Goal: Information Seeking & Learning: Learn about a topic

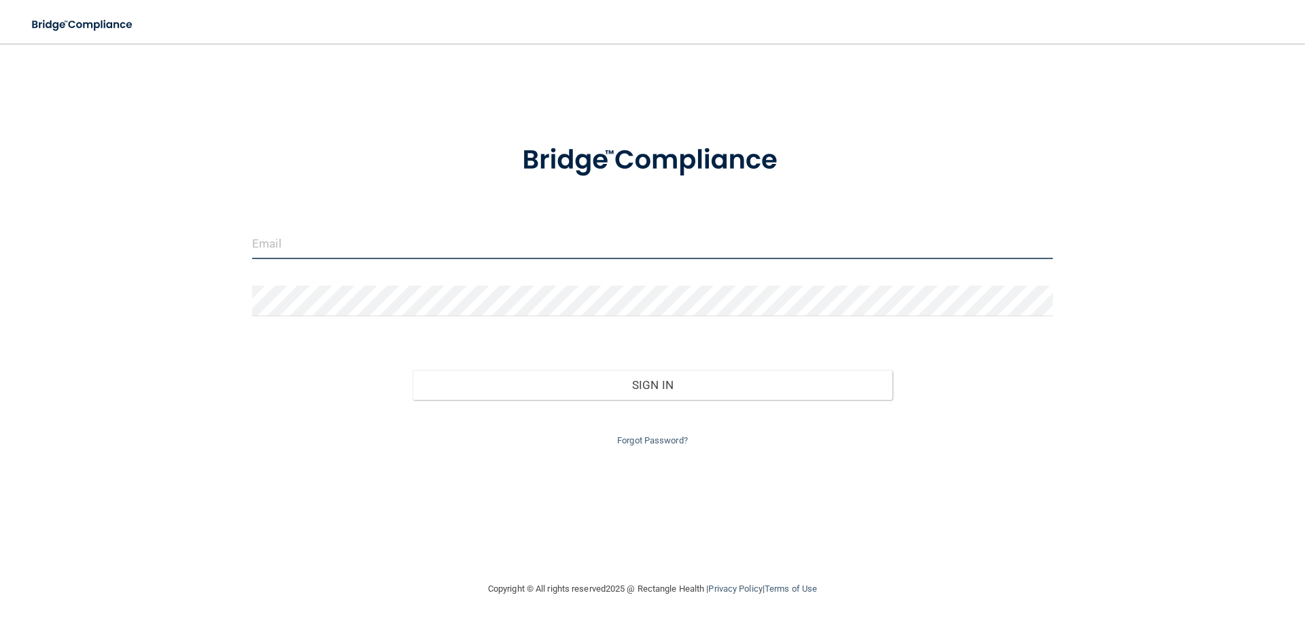
click at [319, 249] on input "email" at bounding box center [652, 243] width 801 height 31
type input "[EMAIL_ADDRESS][DOMAIN_NAME]"
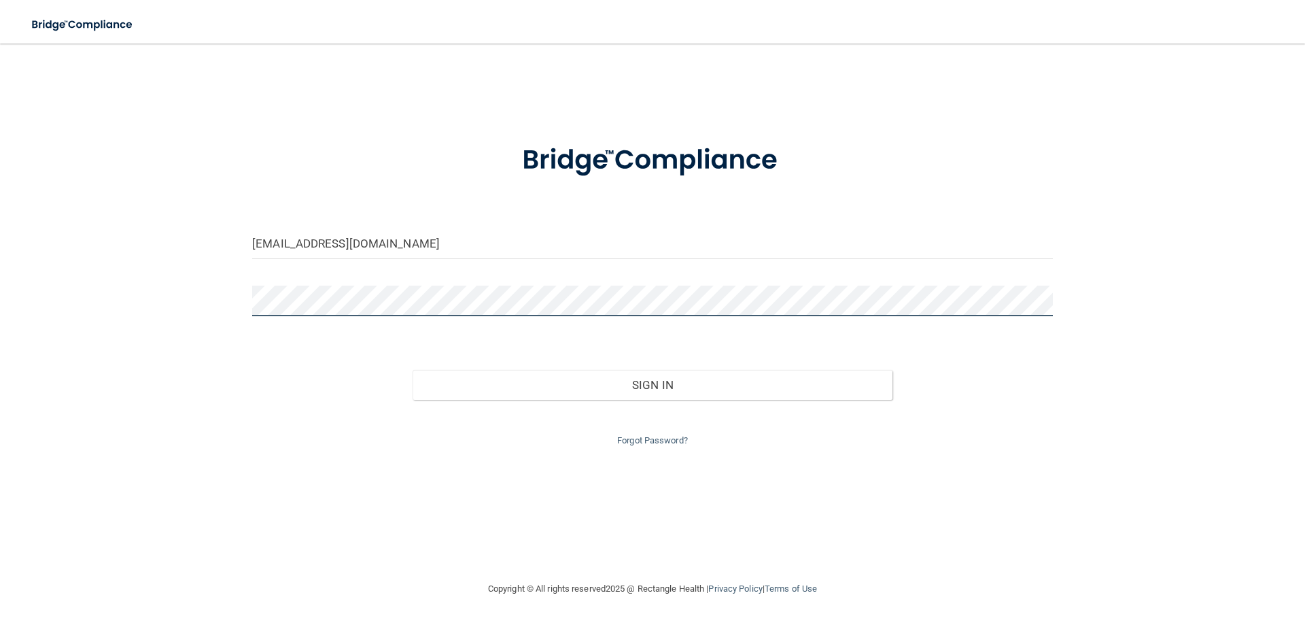
click at [413, 370] on button "Sign In" at bounding box center [653, 385] width 481 height 30
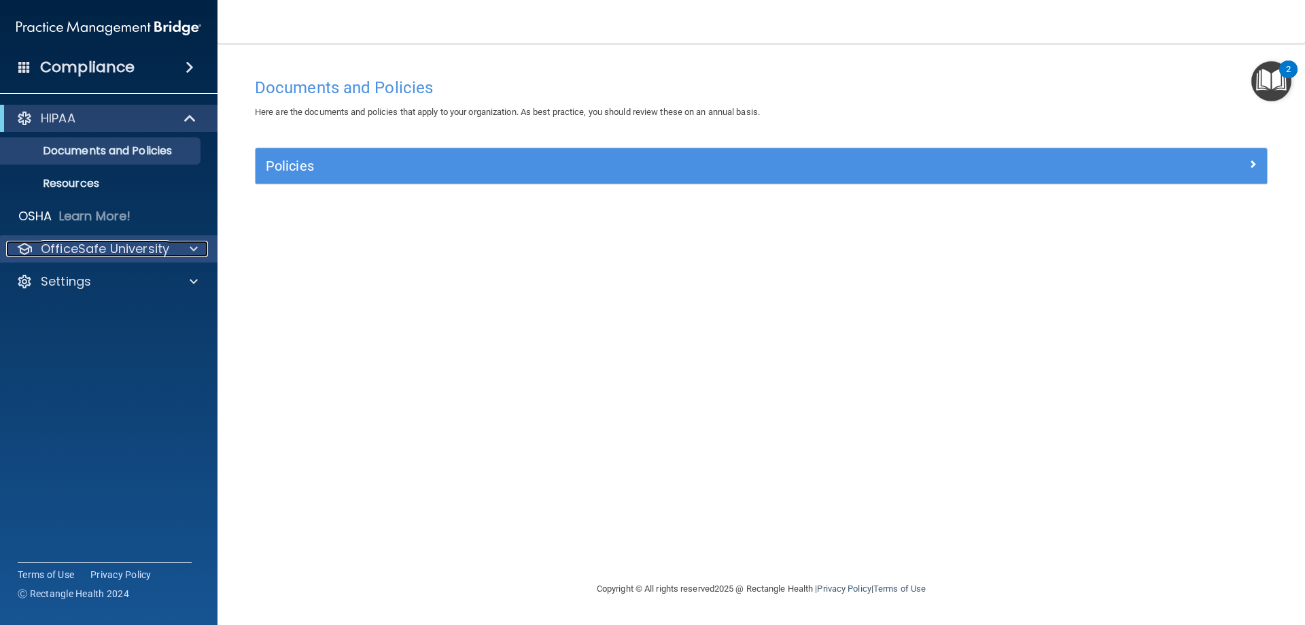
click at [196, 252] on span at bounding box center [194, 249] width 8 height 16
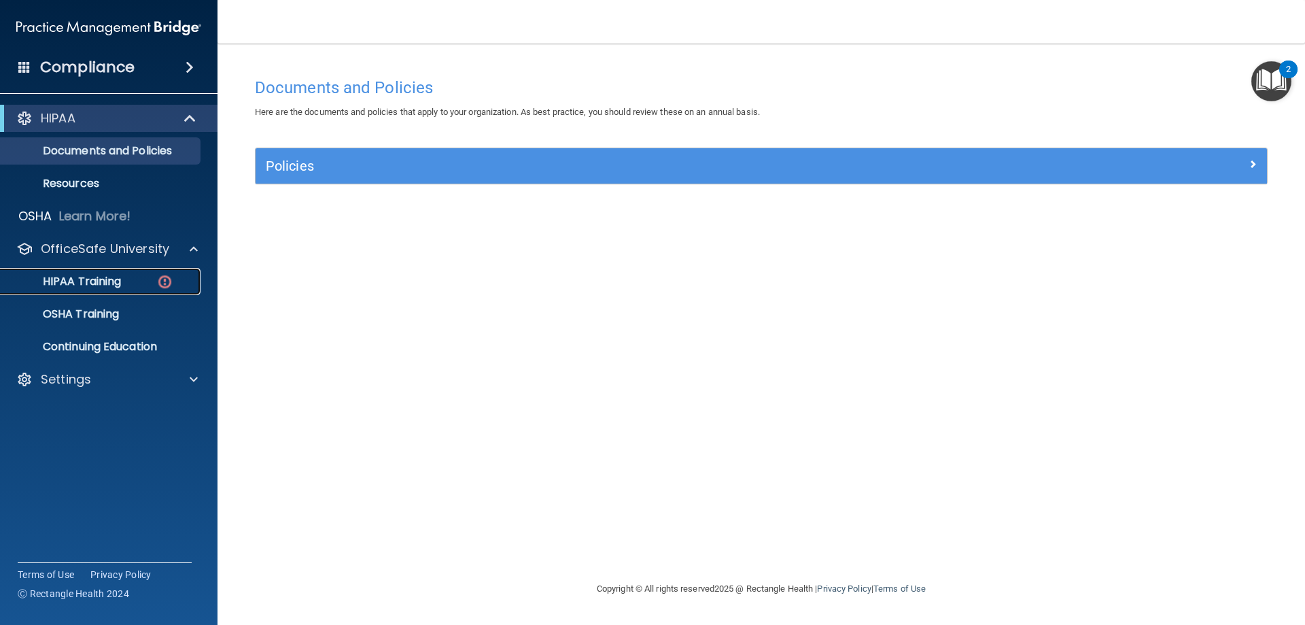
click at [126, 277] on div "HIPAA Training" at bounding box center [102, 282] width 186 height 14
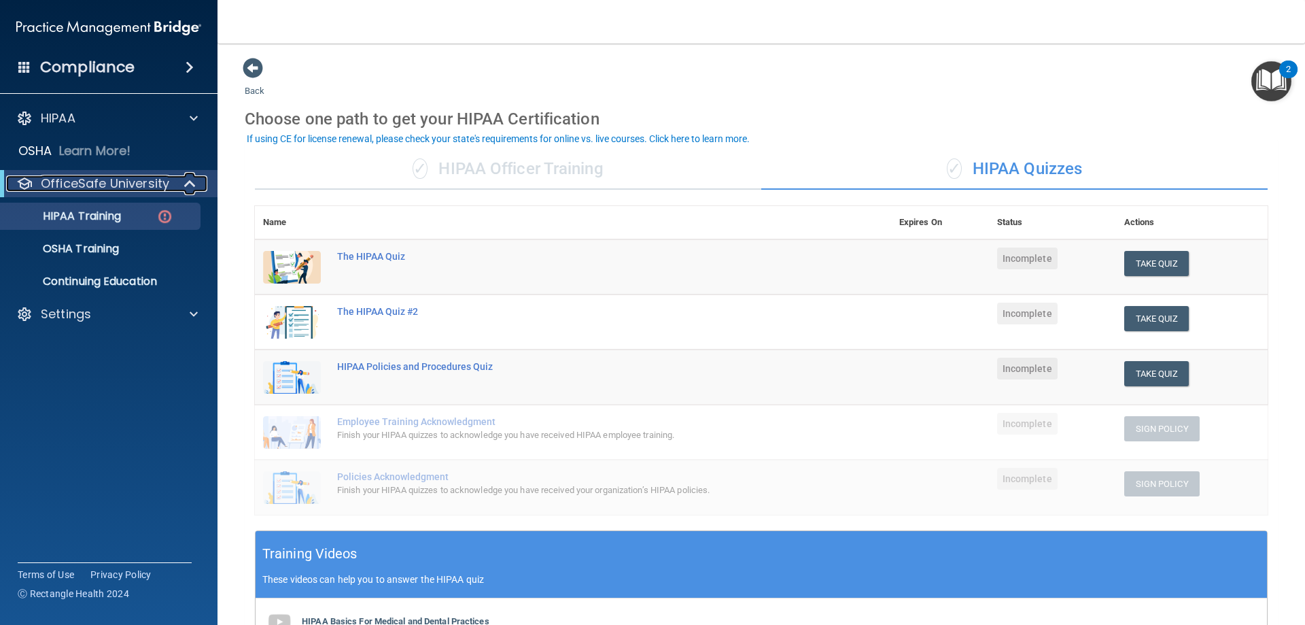
click at [186, 185] on span at bounding box center [192, 183] width 12 height 16
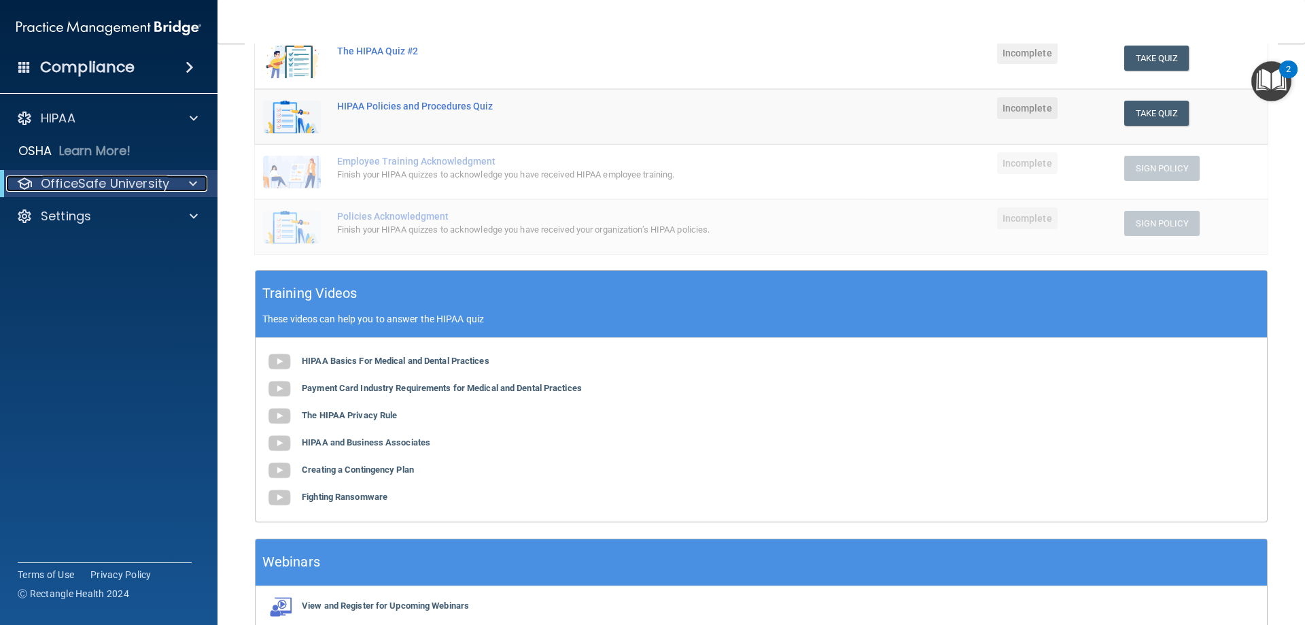
scroll to position [260, 0]
click at [178, 118] on div at bounding box center [192, 118] width 34 height 16
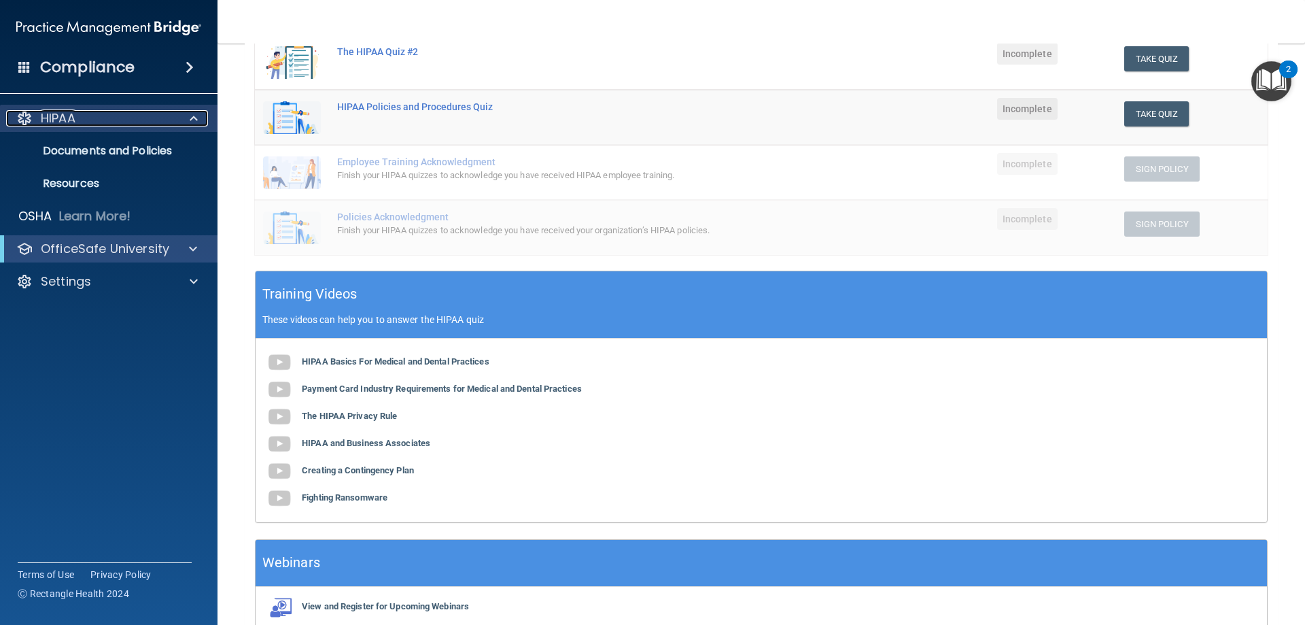
click at [179, 118] on div at bounding box center [192, 118] width 34 height 16
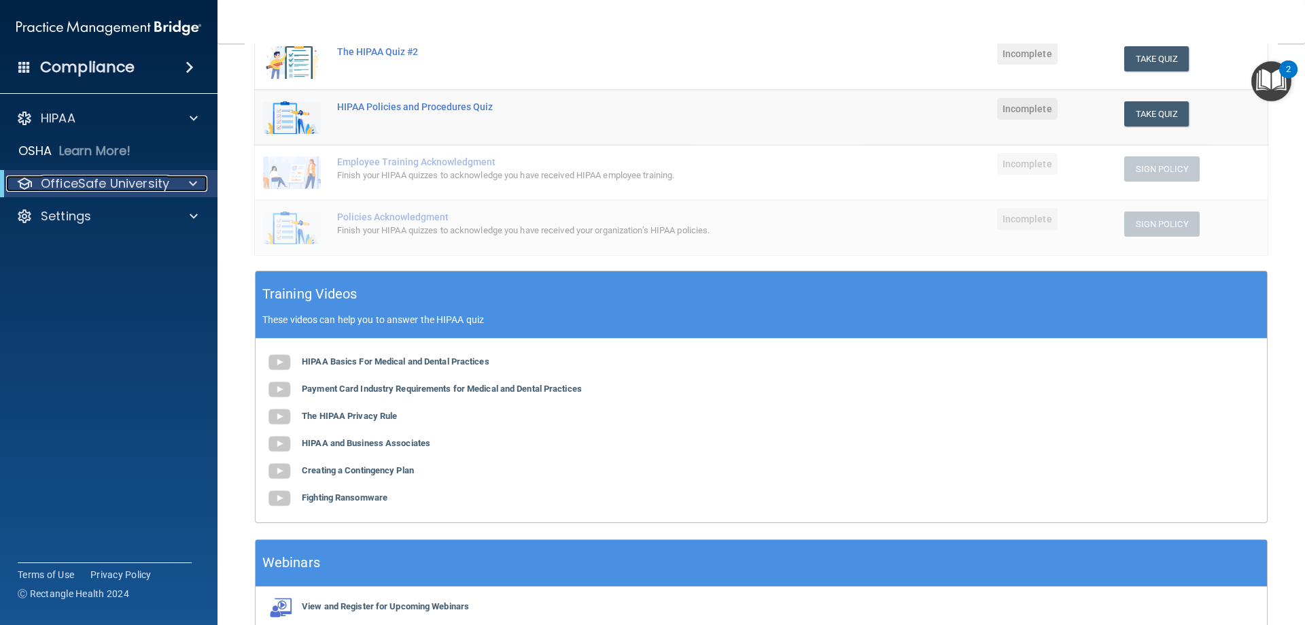
click at [185, 185] on div at bounding box center [190, 183] width 33 height 16
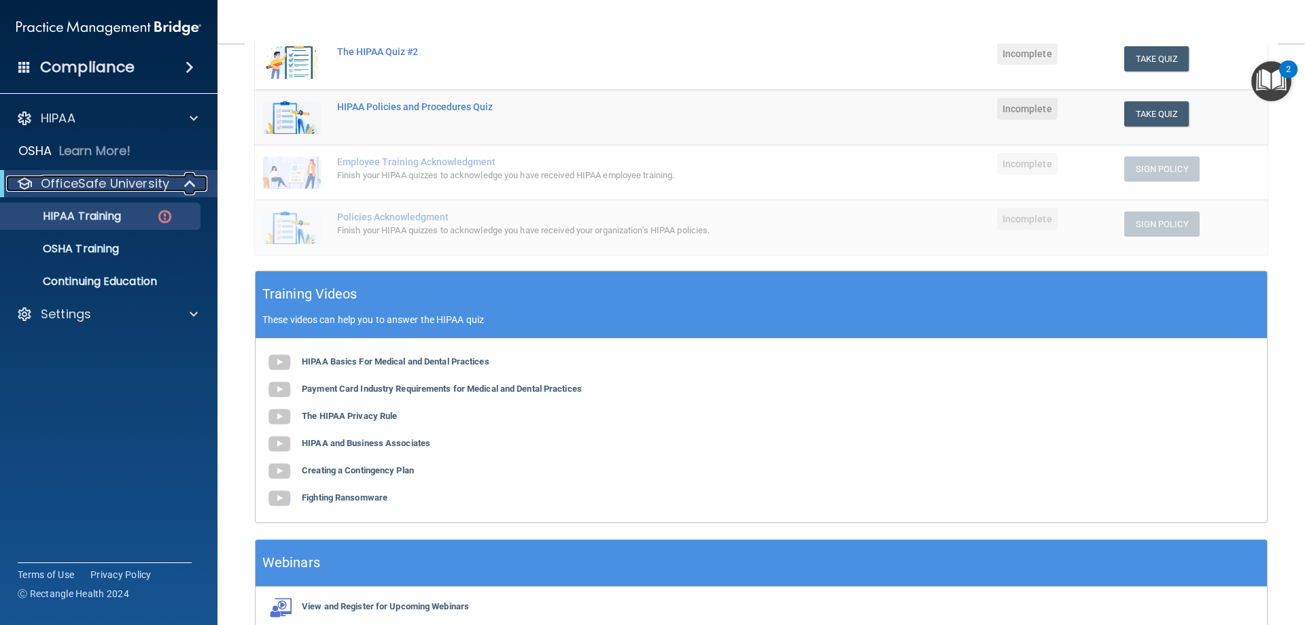
click at [186, 185] on span at bounding box center [192, 183] width 12 height 16
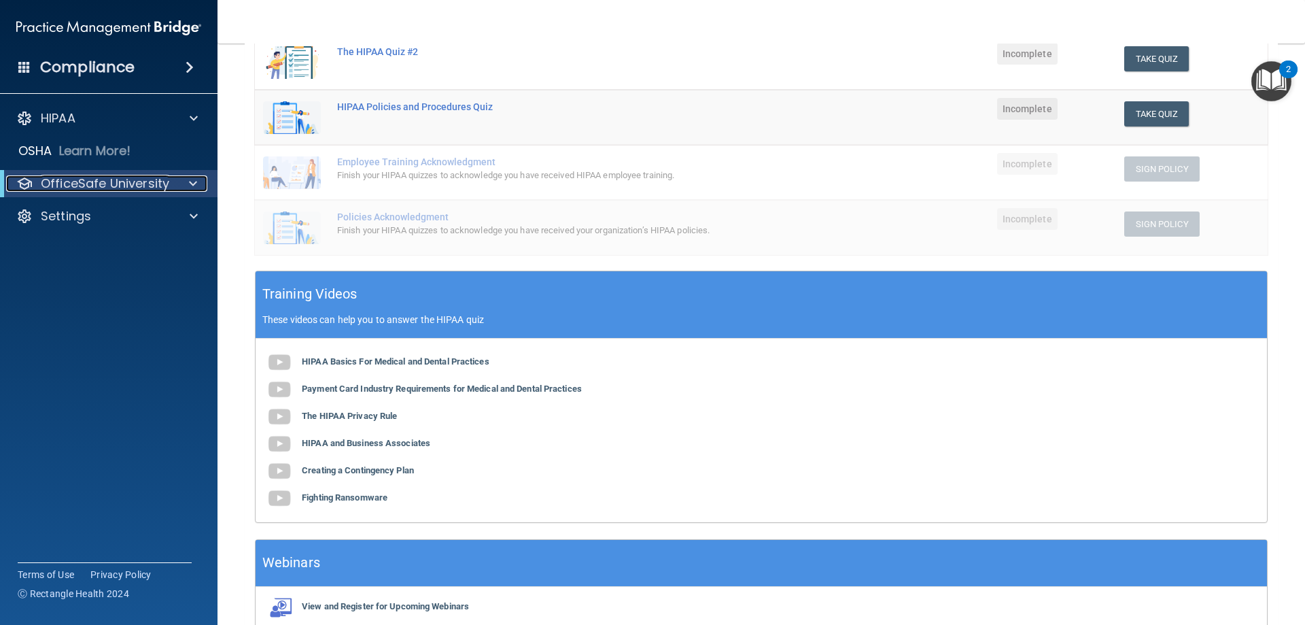
click at [185, 185] on div at bounding box center [190, 183] width 33 height 16
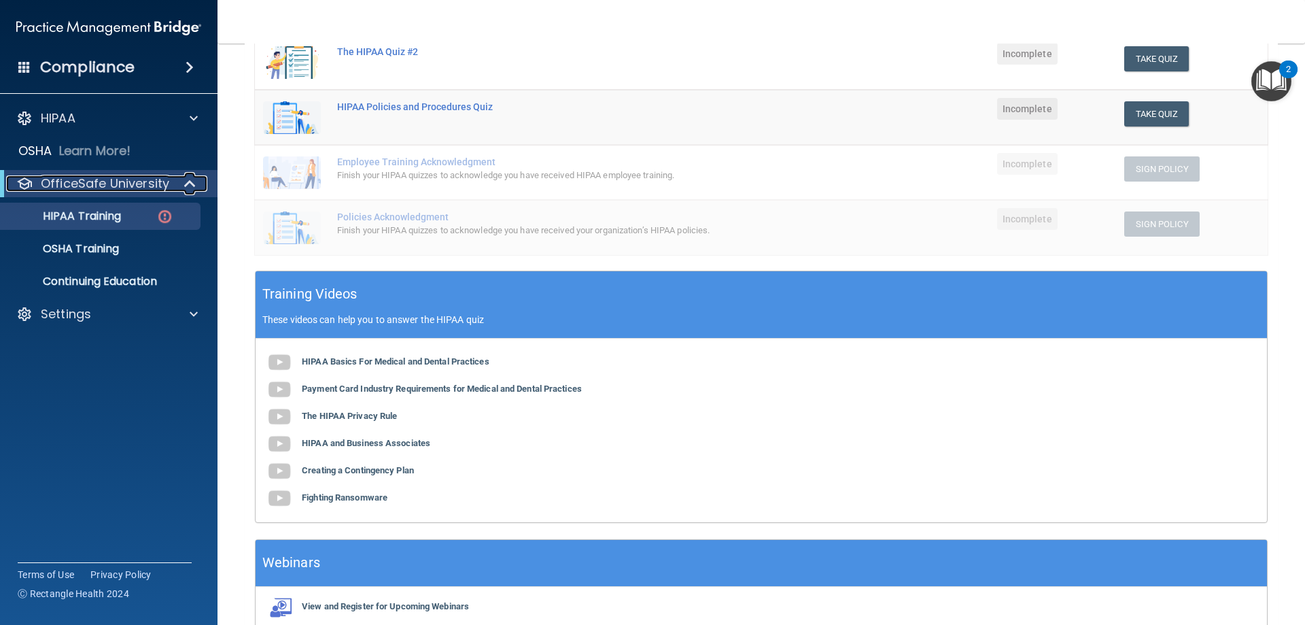
click at [186, 185] on span at bounding box center [192, 183] width 12 height 16
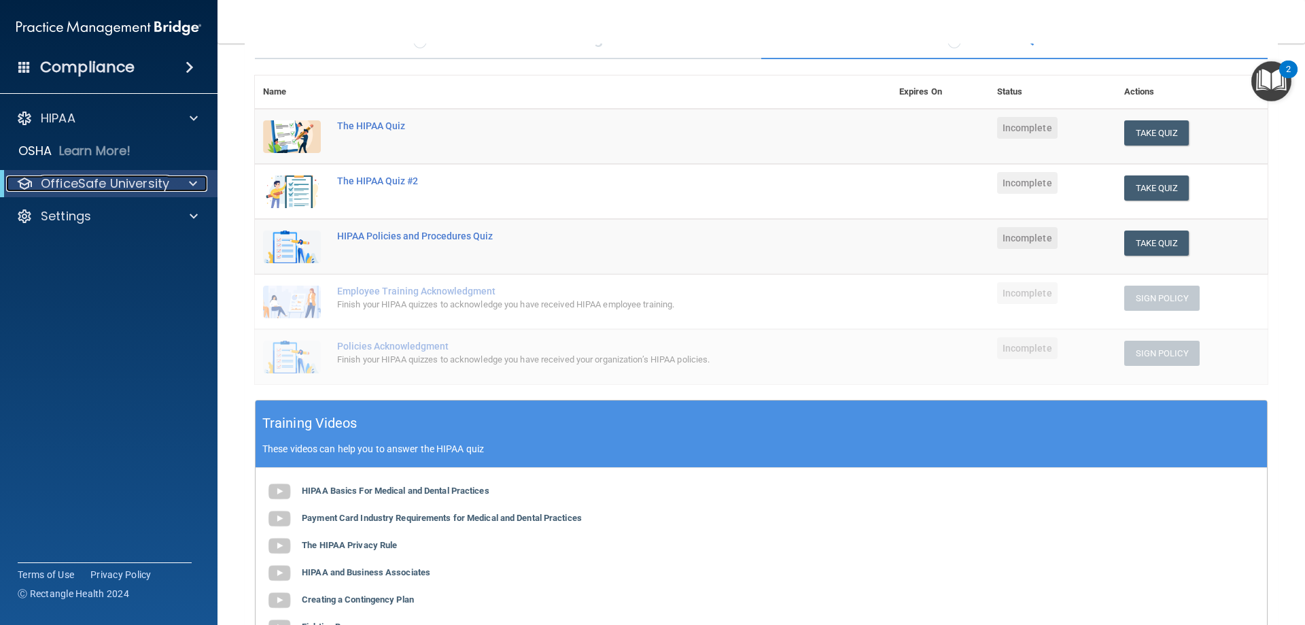
scroll to position [124, 0]
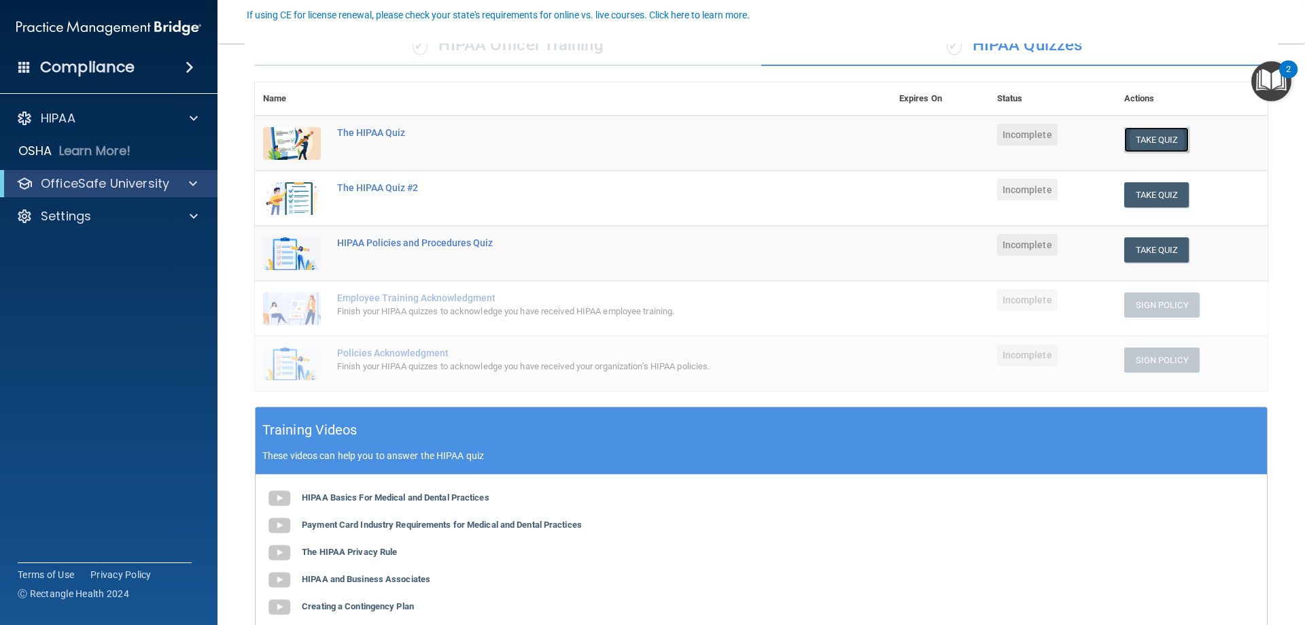
click at [1149, 133] on button "Take Quiz" at bounding box center [1157, 139] width 65 height 25
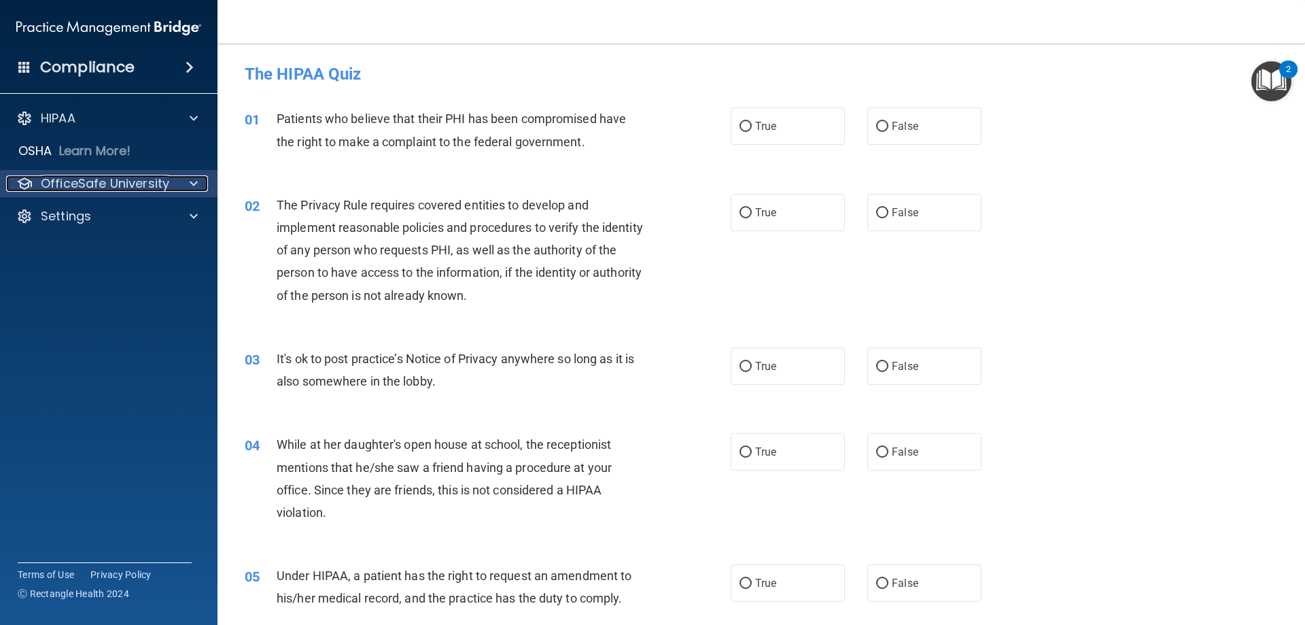
click at [185, 183] on div at bounding box center [192, 183] width 34 height 16
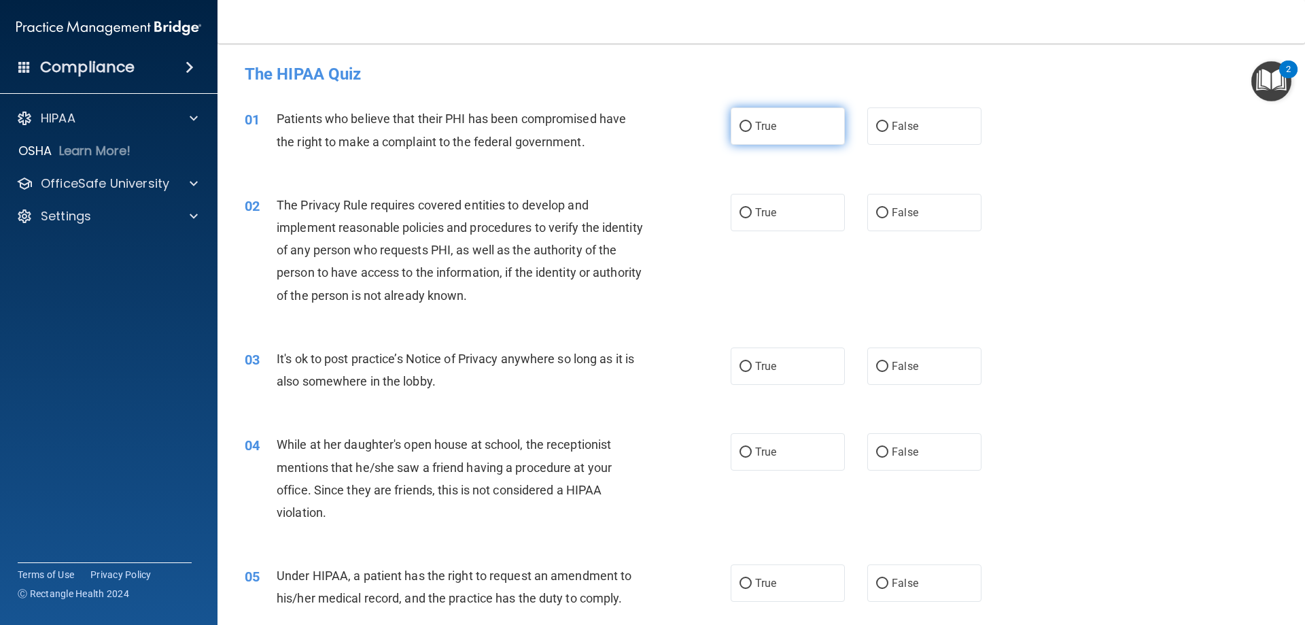
click at [747, 132] on input "True" at bounding box center [746, 127] width 12 height 10
radio input "true"
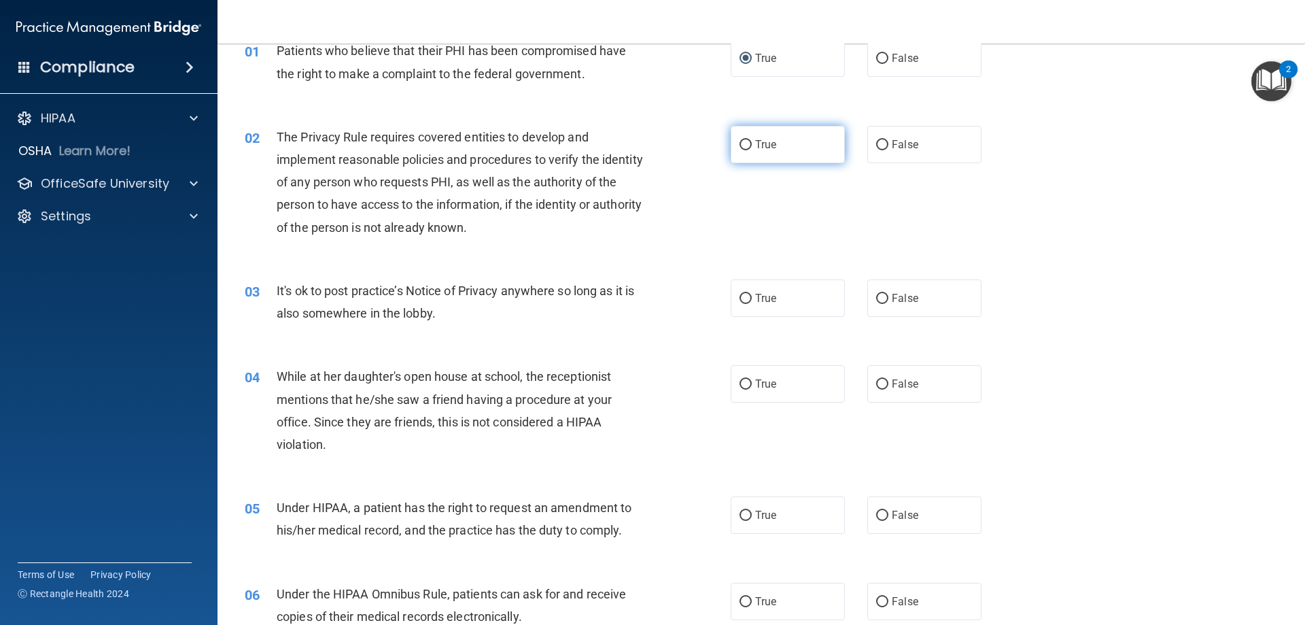
click at [746, 142] on input "True" at bounding box center [746, 145] width 12 height 10
radio input "true"
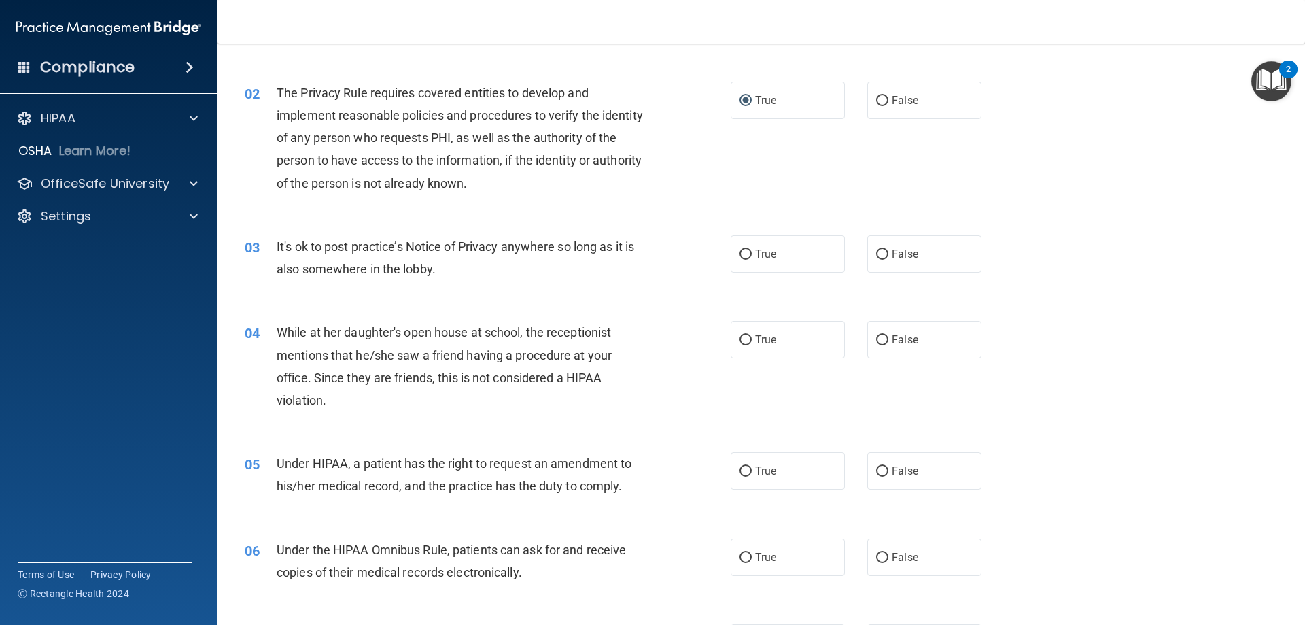
scroll to position [136, 0]
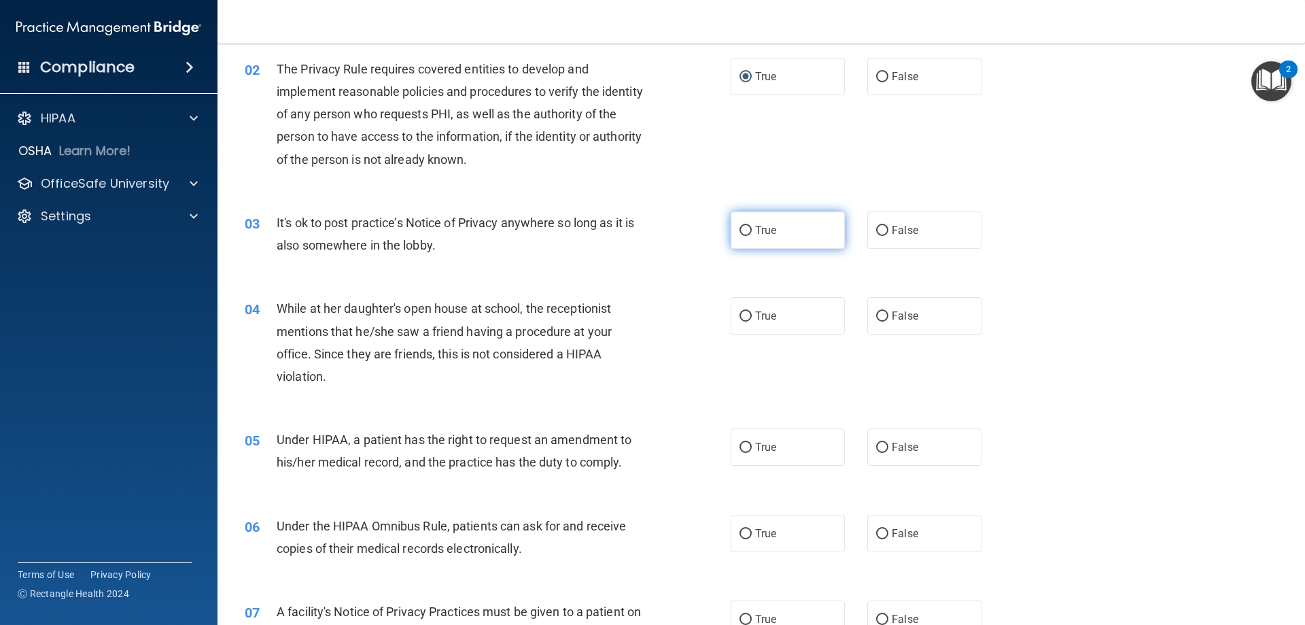
click at [765, 239] on label "True" at bounding box center [788, 229] width 114 height 37
click at [752, 236] on input "True" at bounding box center [746, 231] width 12 height 10
radio input "true"
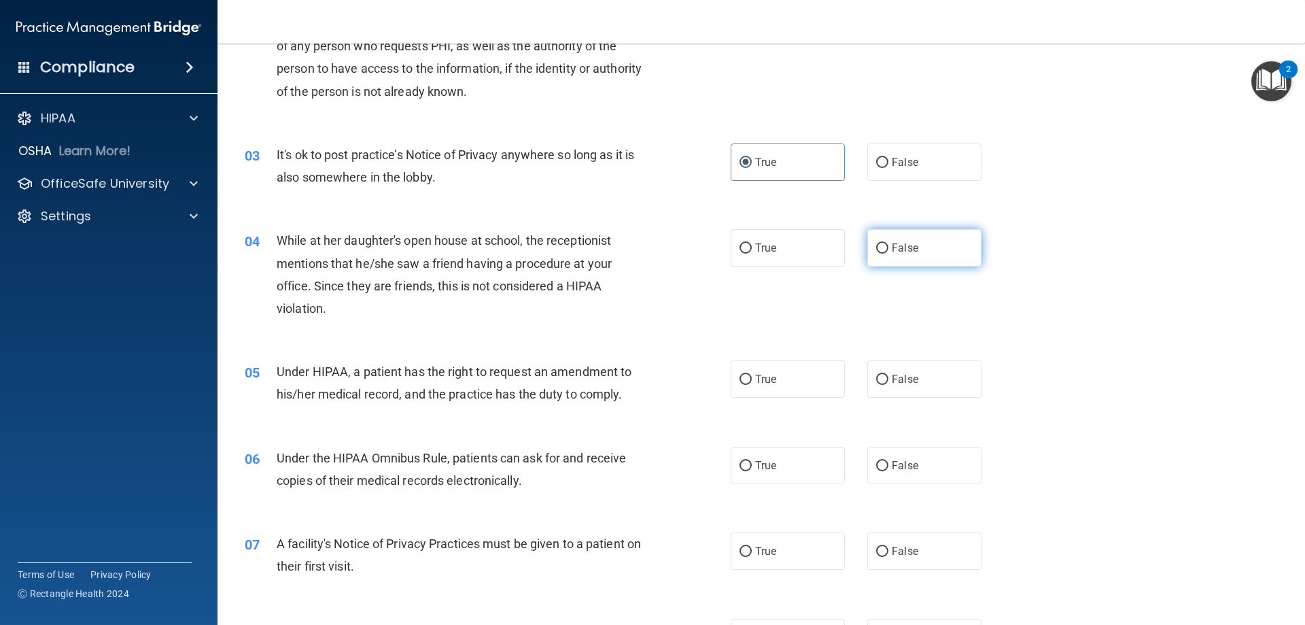
click at [883, 244] on label "False" at bounding box center [925, 247] width 114 height 37
click at [883, 244] on input "False" at bounding box center [882, 248] width 12 height 10
radio input "true"
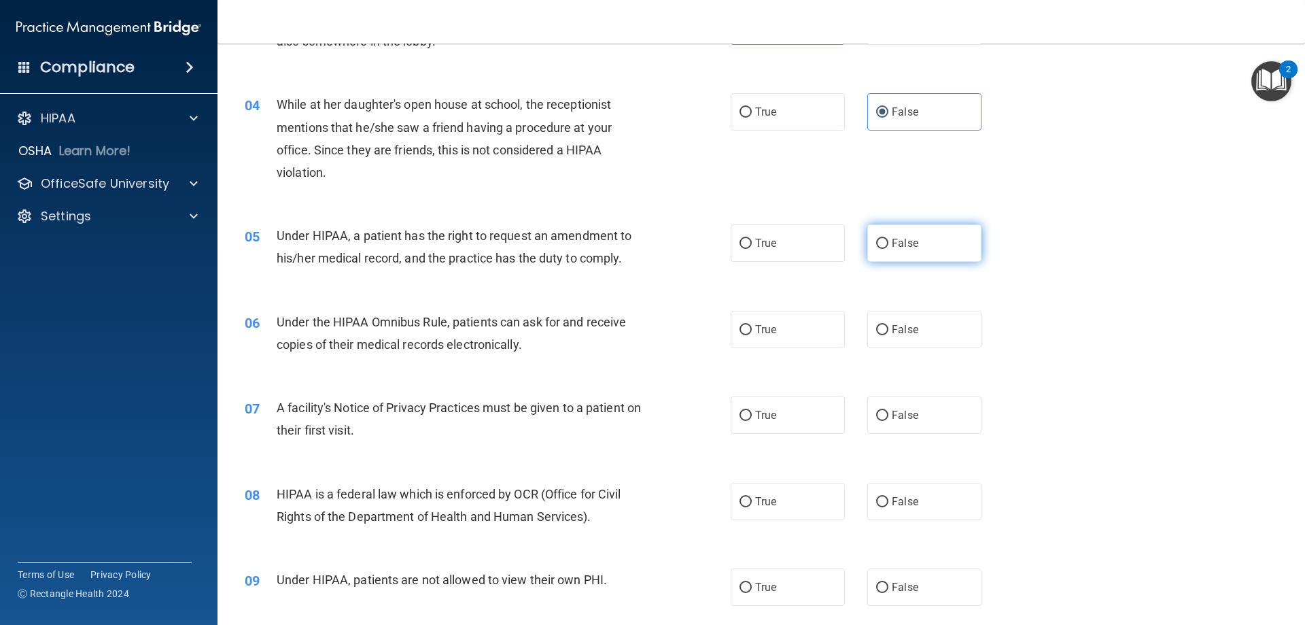
click at [876, 245] on input "False" at bounding box center [882, 244] width 12 height 10
radio input "true"
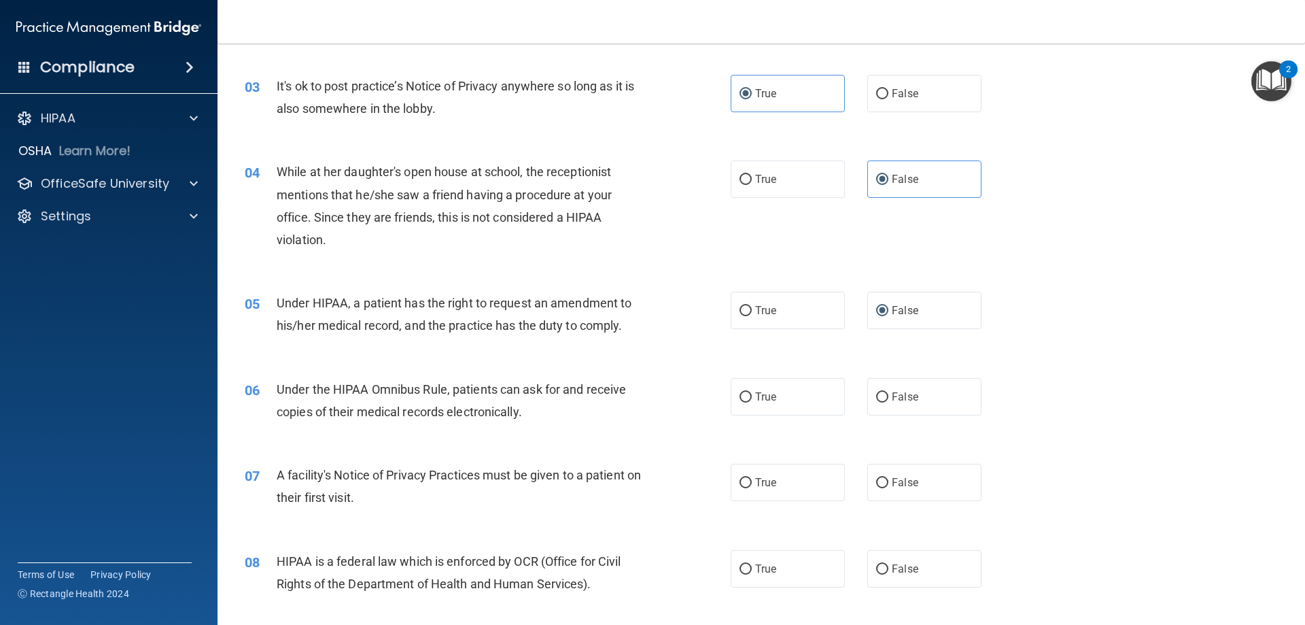
scroll to position [272, 0]
click at [191, 186] on span at bounding box center [194, 183] width 8 height 16
click at [124, 220] on div "HIPAA Training" at bounding box center [102, 216] width 186 height 14
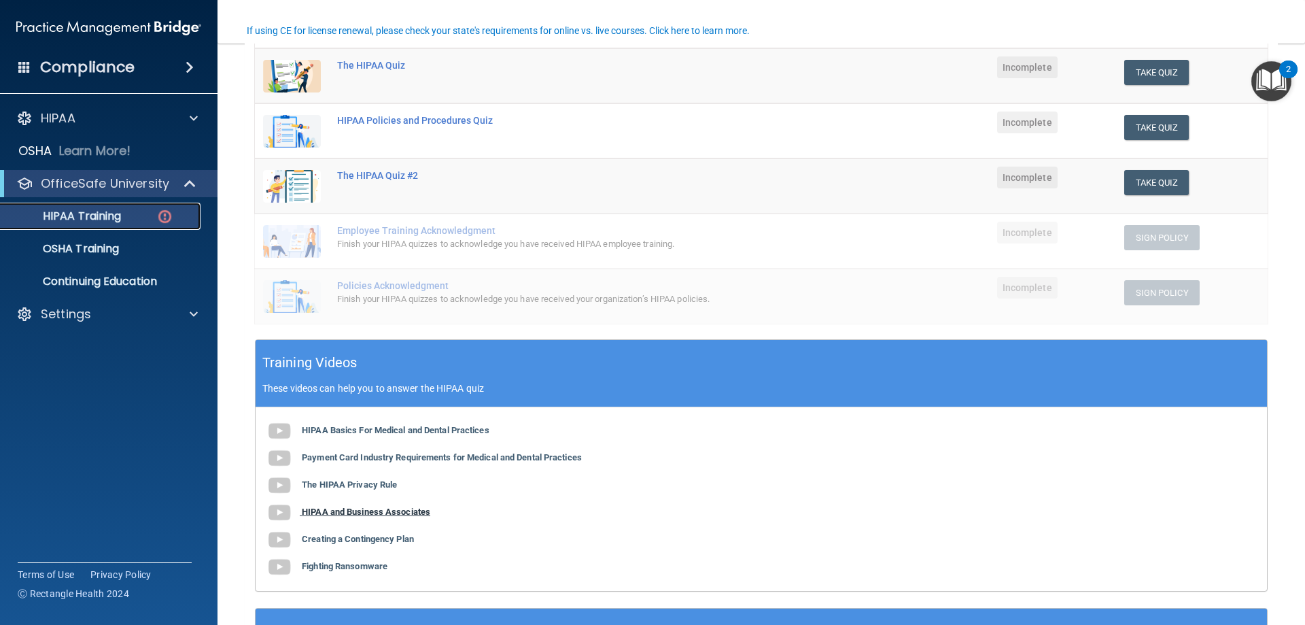
scroll to position [192, 0]
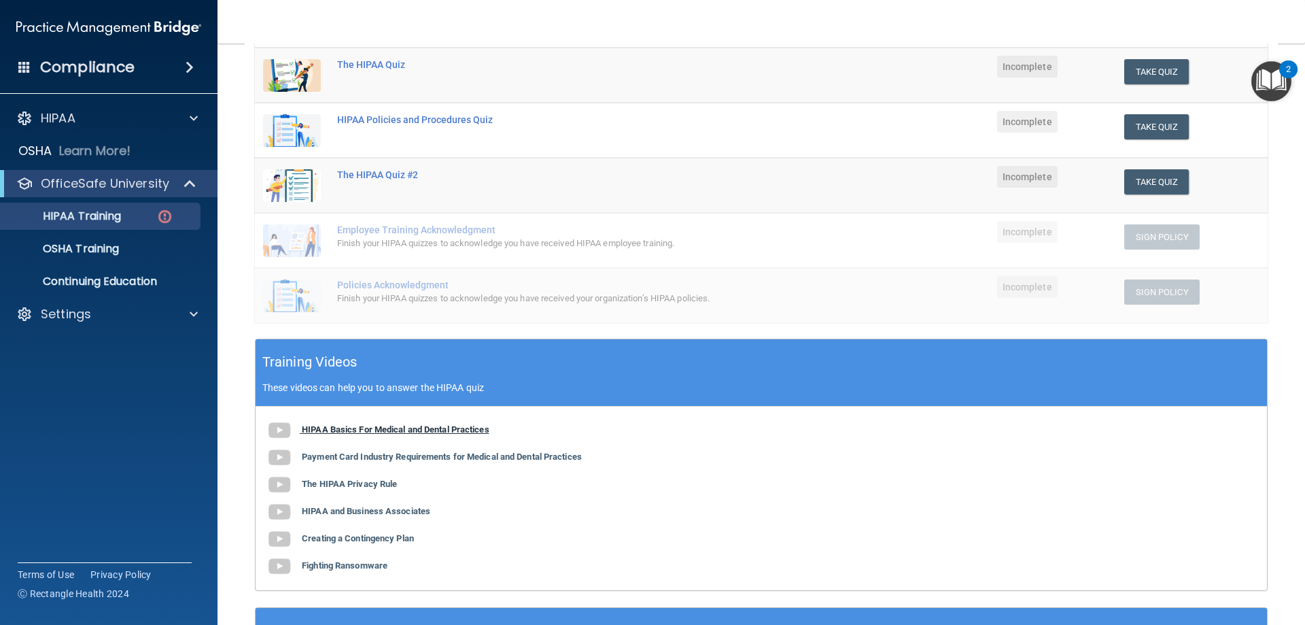
click at [375, 430] on b "HIPAA Basics For Medical and Dental Practices" at bounding box center [396, 429] width 188 height 10
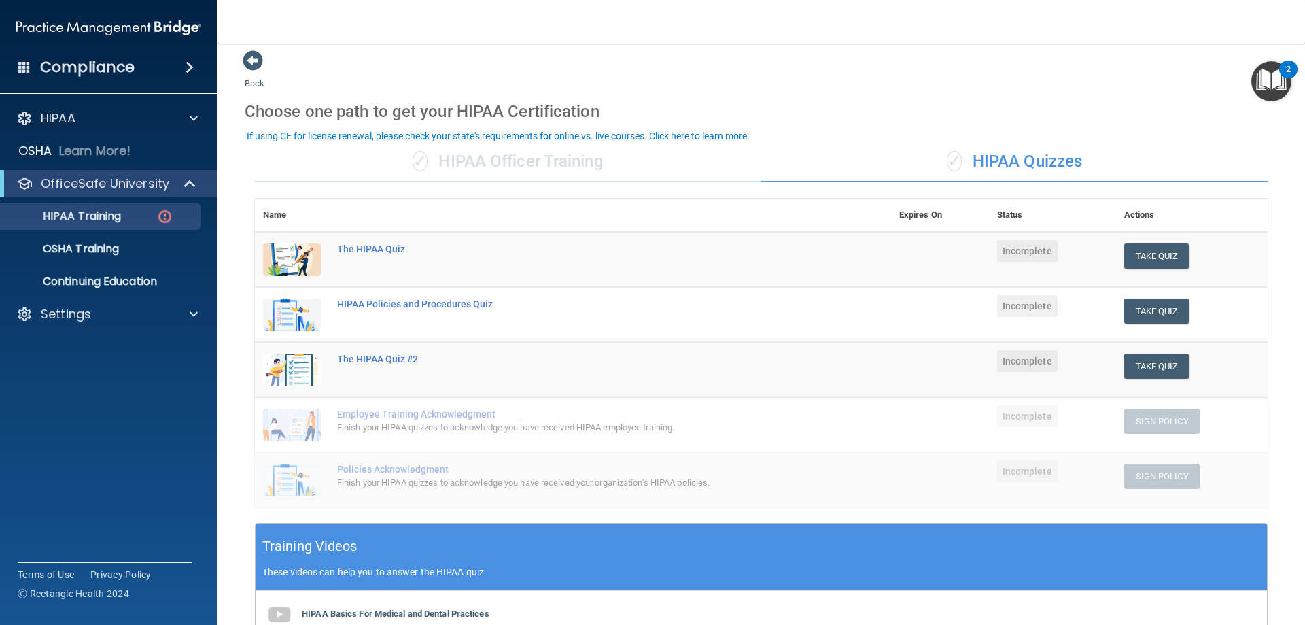
scroll to position [0, 0]
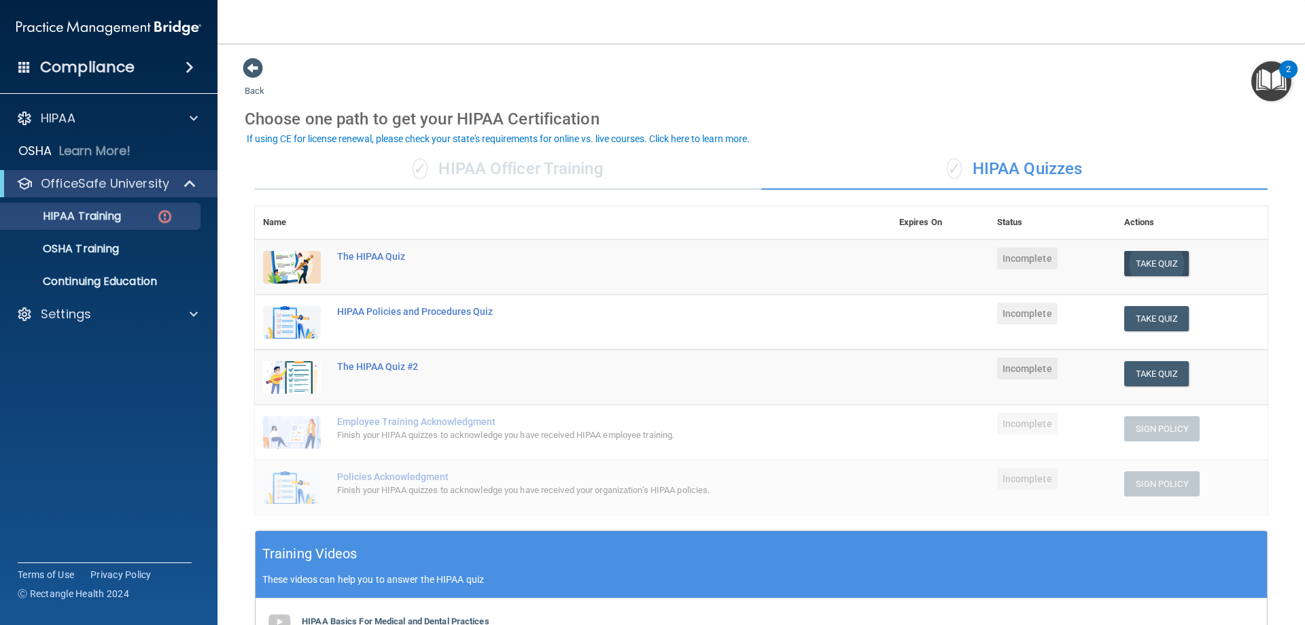
click at [1157, 277] on td "Take Quiz Download Certificate" at bounding box center [1192, 267] width 152 height 56
click at [1150, 260] on button "Take Quiz" at bounding box center [1157, 263] width 65 height 25
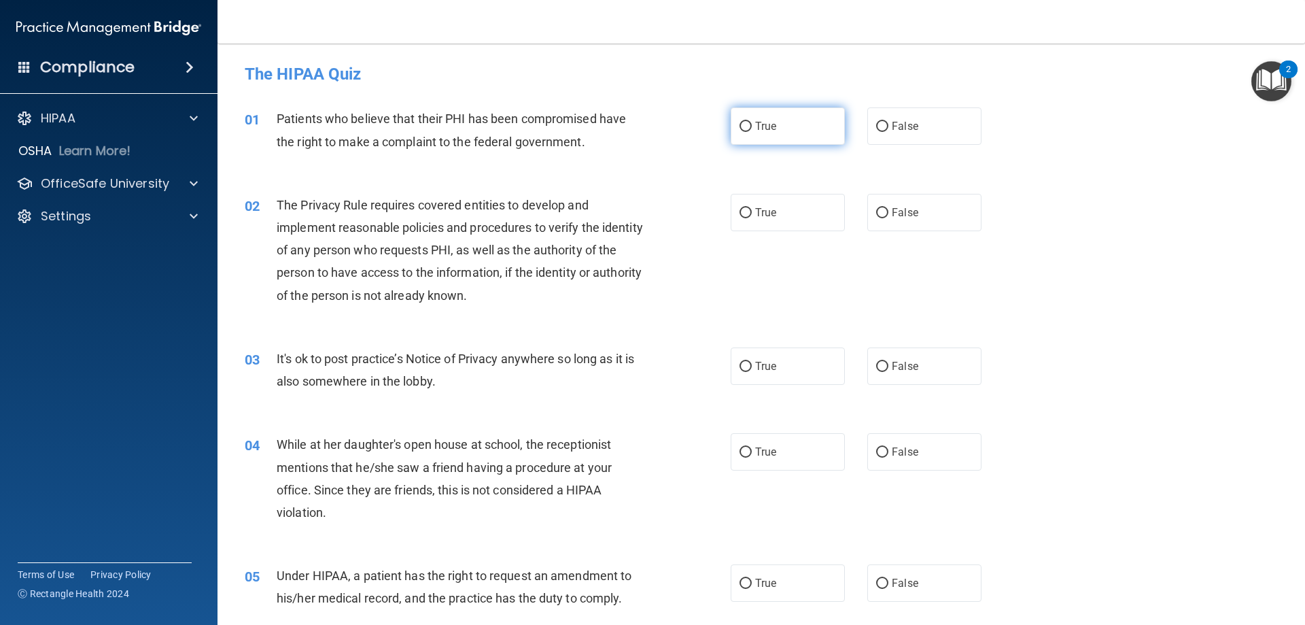
click at [745, 126] on input "True" at bounding box center [746, 127] width 12 height 10
radio input "true"
click at [740, 218] on input "True" at bounding box center [746, 213] width 12 height 10
radio input "true"
click at [731, 362] on label "True" at bounding box center [788, 365] width 114 height 37
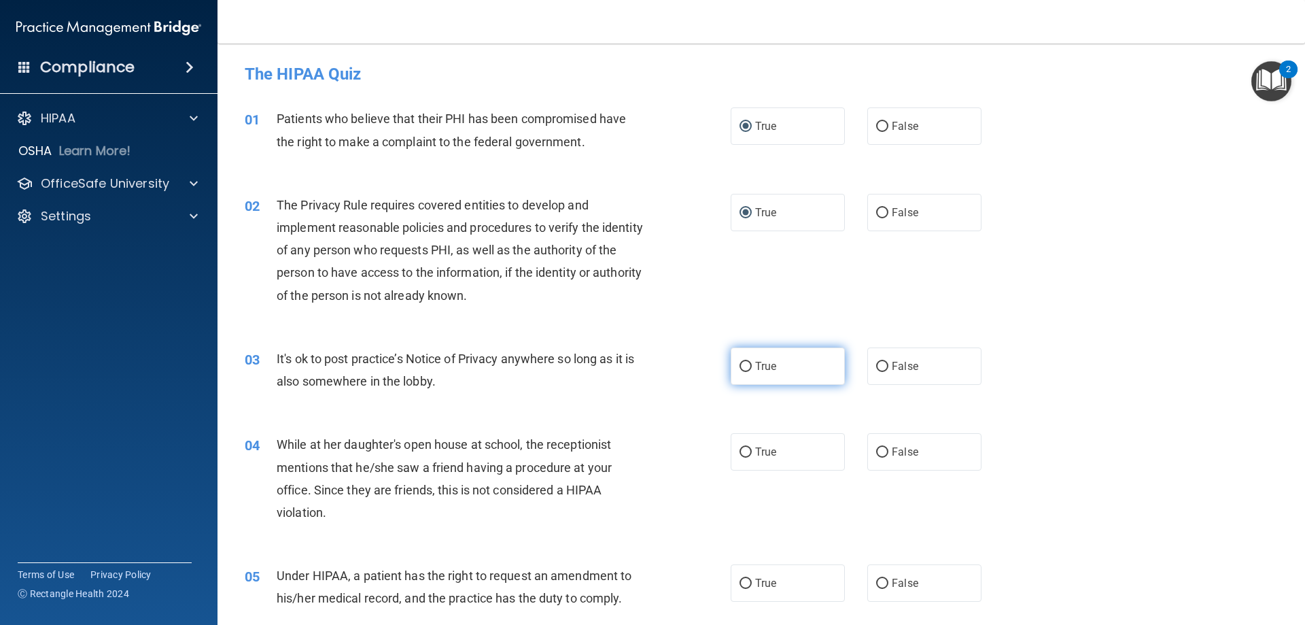
click at [740, 362] on input "True" at bounding box center [746, 367] width 12 height 10
radio input "true"
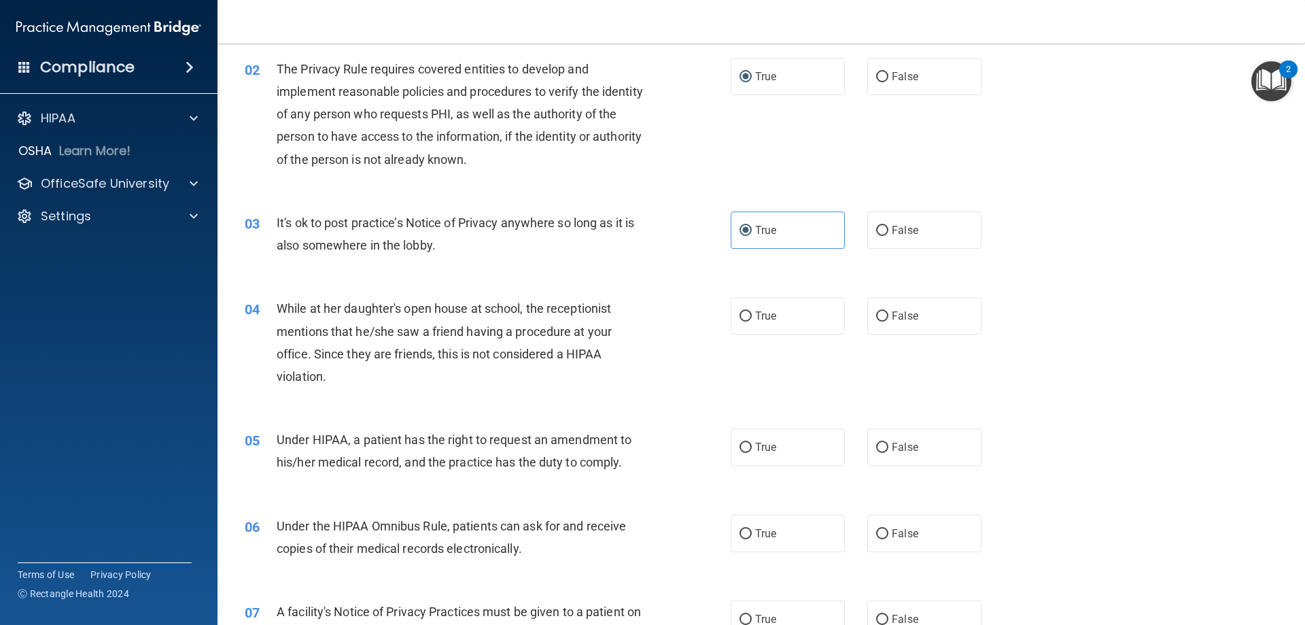
scroll to position [204, 0]
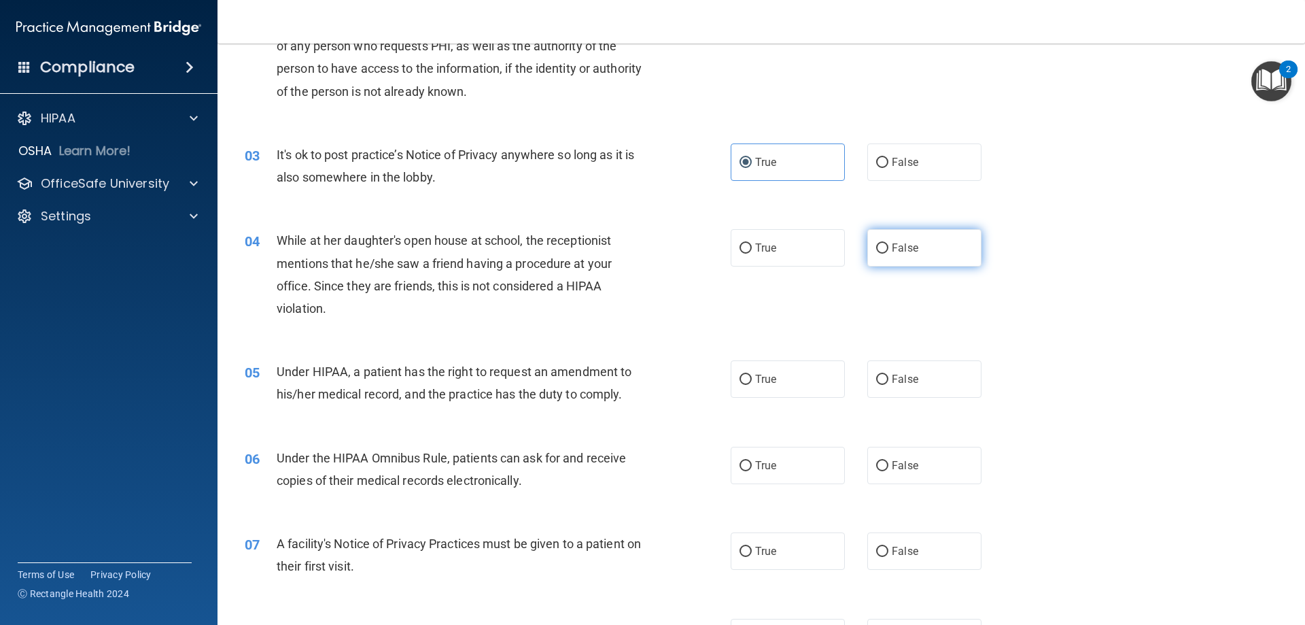
click at [884, 252] on label "False" at bounding box center [925, 247] width 114 height 37
click at [884, 252] on input "False" at bounding box center [882, 248] width 12 height 10
radio input "true"
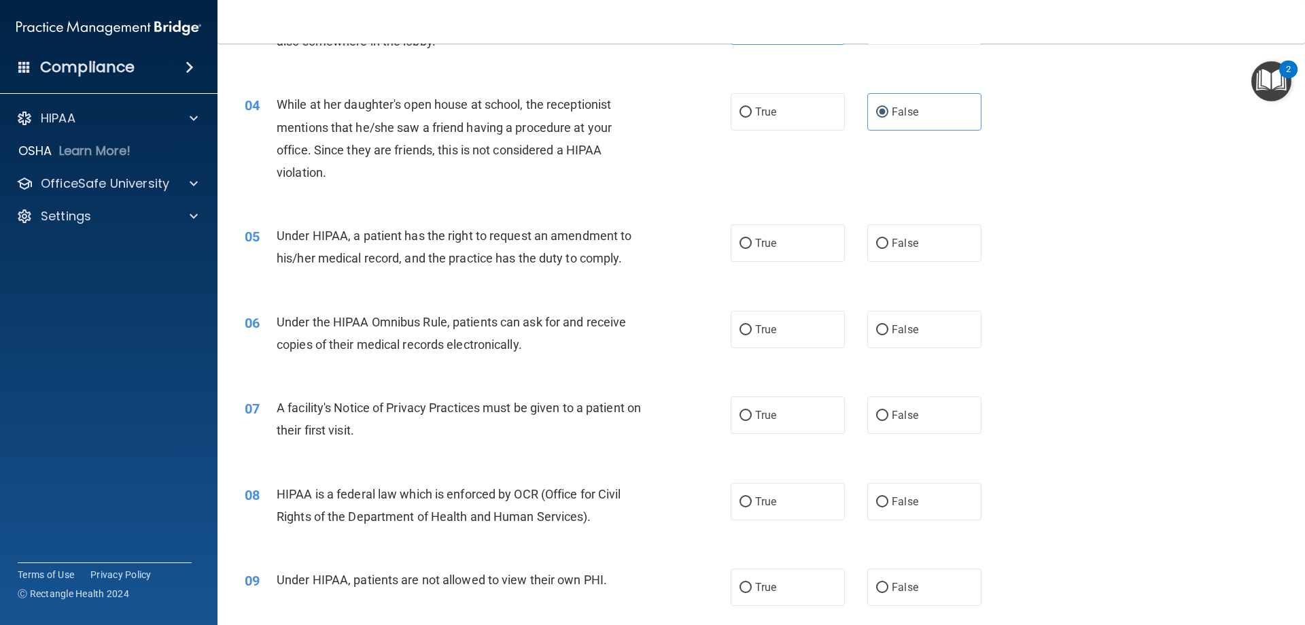
scroll to position [408, 0]
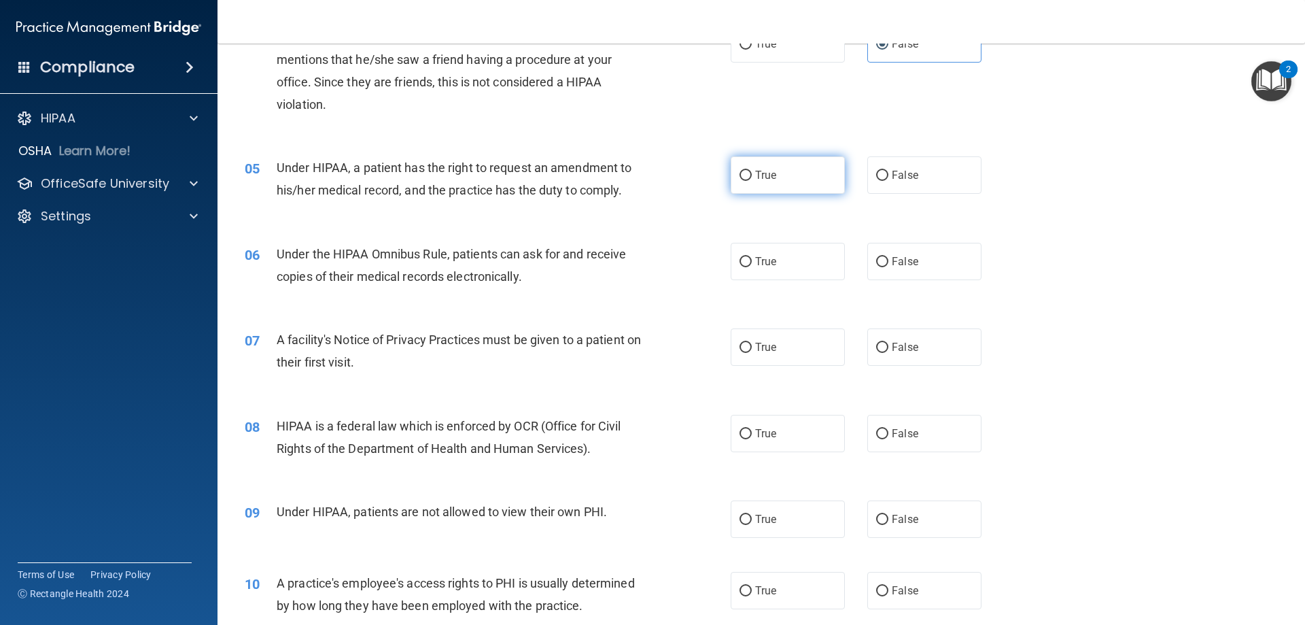
click at [746, 177] on input "True" at bounding box center [746, 176] width 12 height 10
radio input "true"
click at [740, 264] on input "True" at bounding box center [746, 262] width 12 height 10
radio input "true"
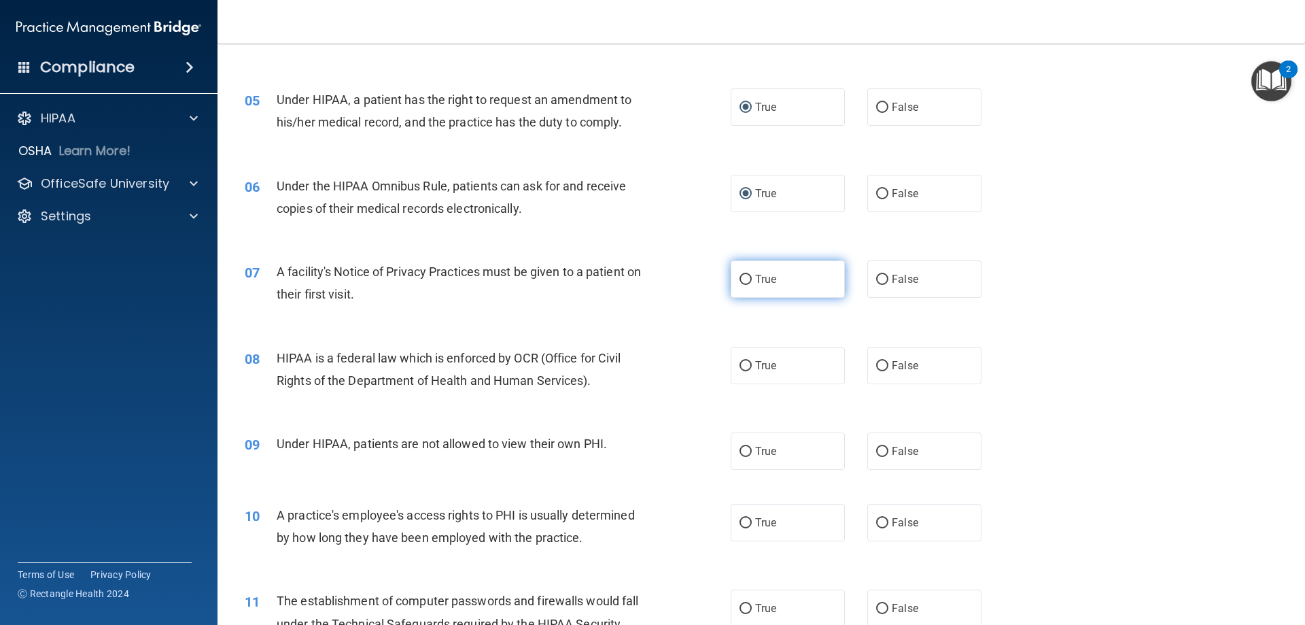
click at [742, 284] on input "True" at bounding box center [746, 280] width 12 height 10
radio input "true"
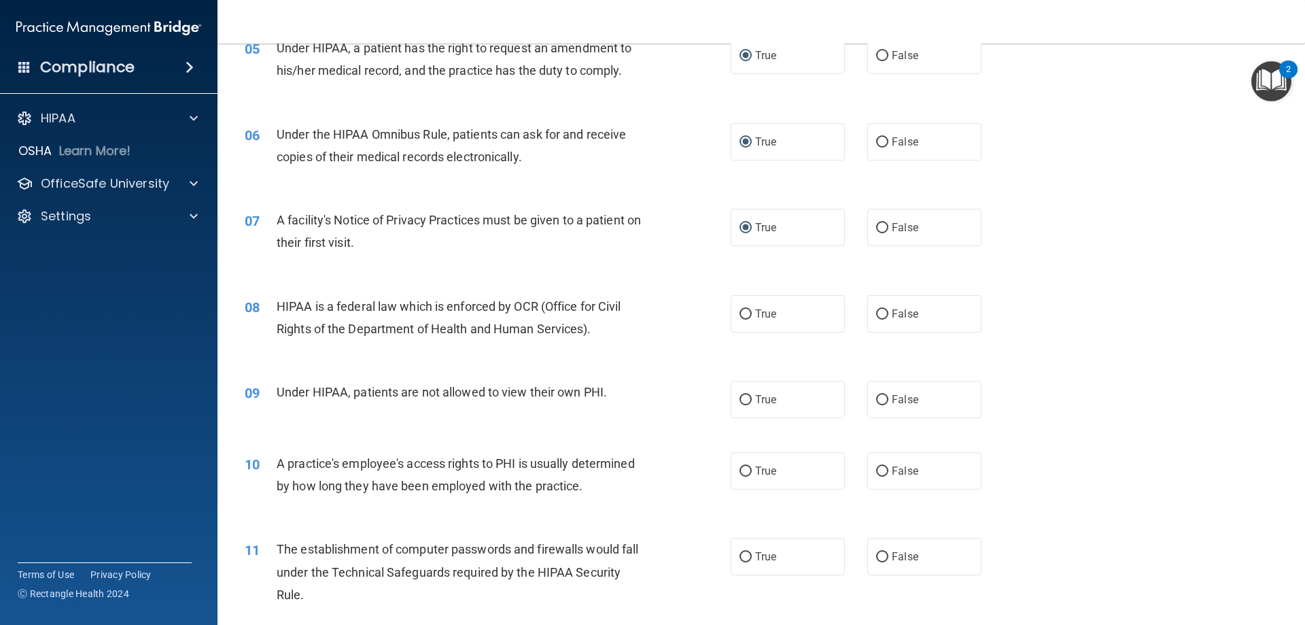
scroll to position [612, 0]
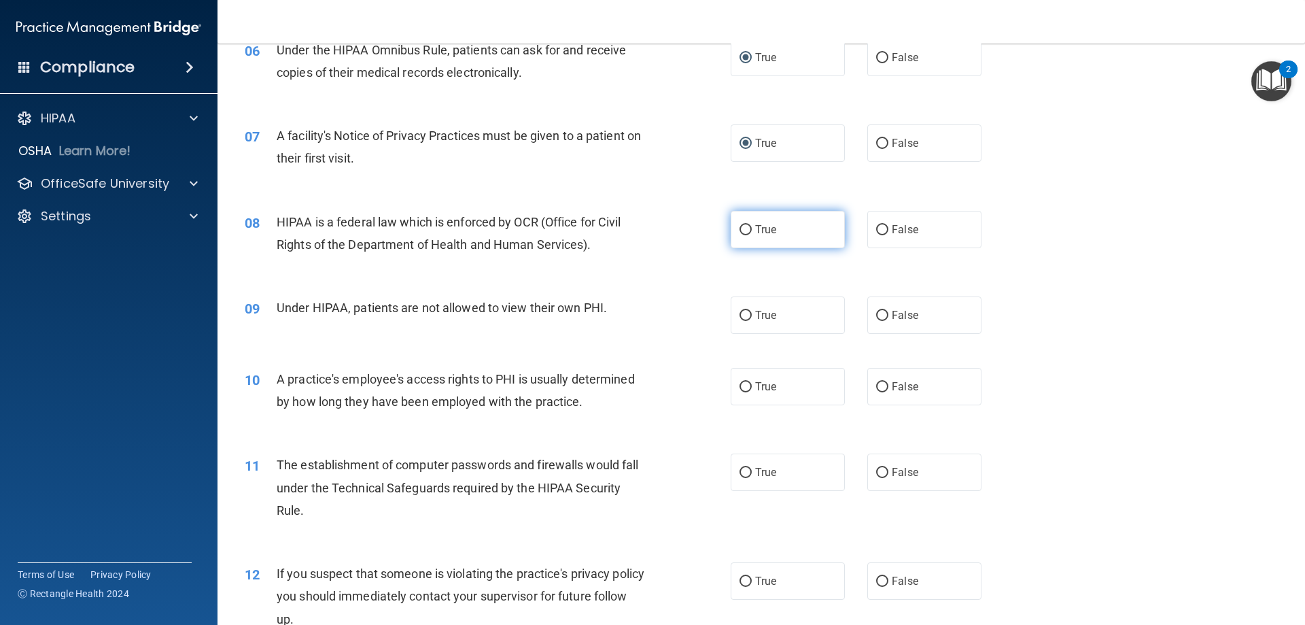
click at [759, 238] on label "True" at bounding box center [788, 229] width 114 height 37
click at [752, 235] on input "True" at bounding box center [746, 230] width 12 height 10
radio input "true"
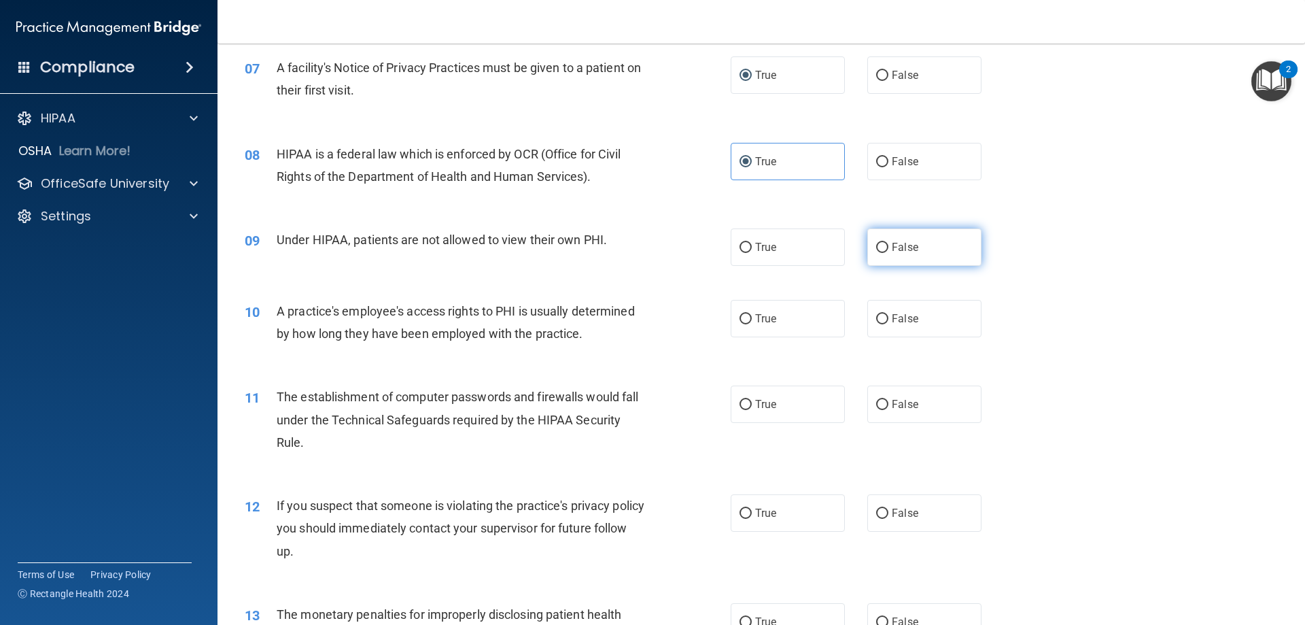
click at [872, 241] on label "False" at bounding box center [925, 246] width 114 height 37
click at [876, 243] on input "False" at bounding box center [882, 248] width 12 height 10
radio input "true"
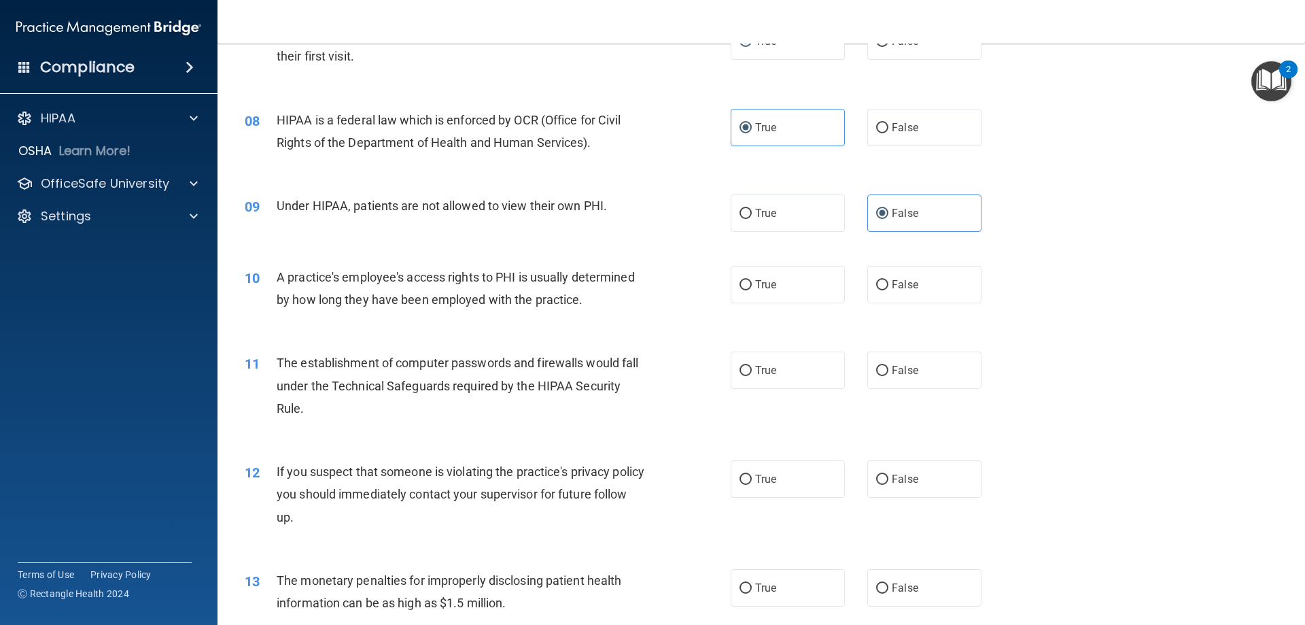
scroll to position [748, 0]
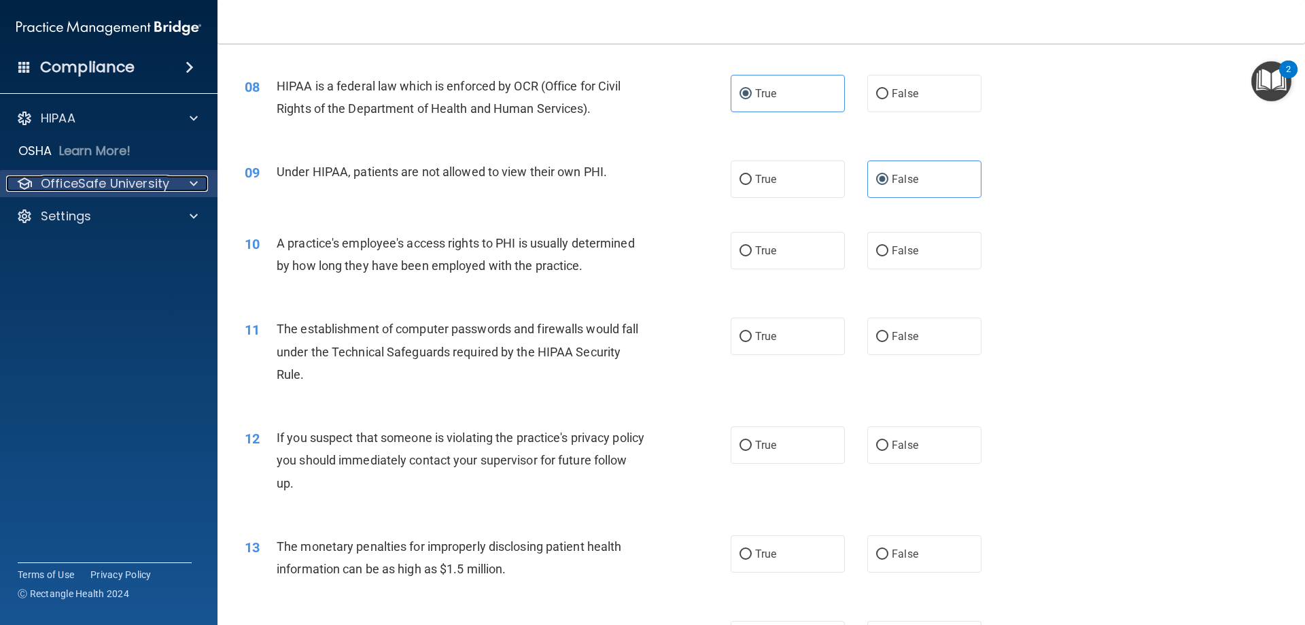
click at [197, 182] on span at bounding box center [194, 183] width 8 height 16
click at [197, 184] on span at bounding box center [194, 183] width 8 height 16
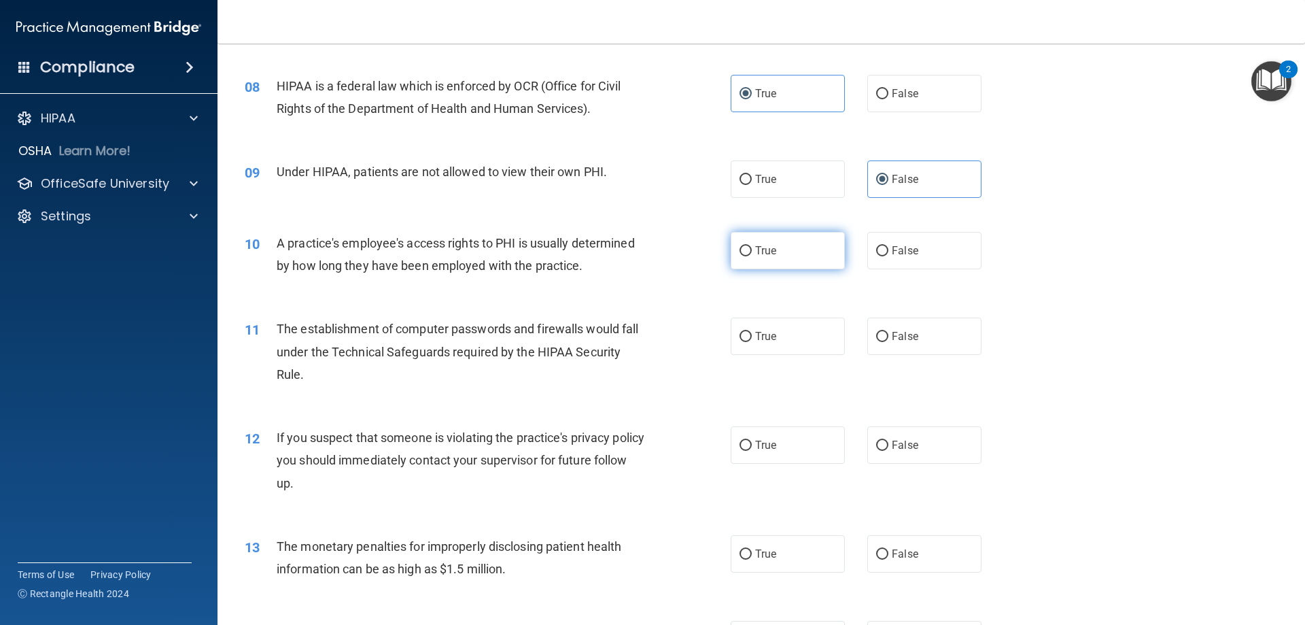
click at [749, 257] on label "True" at bounding box center [788, 250] width 114 height 37
click at [749, 256] on input "True" at bounding box center [746, 251] width 12 height 10
radio input "true"
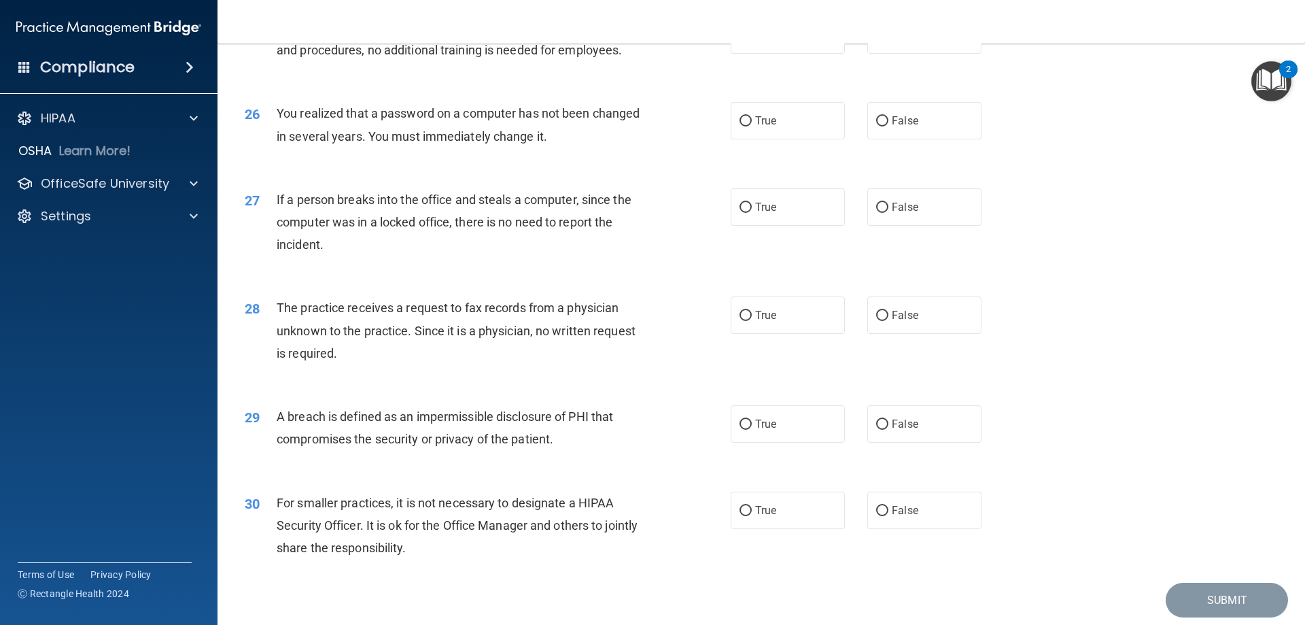
scroll to position [2525, 0]
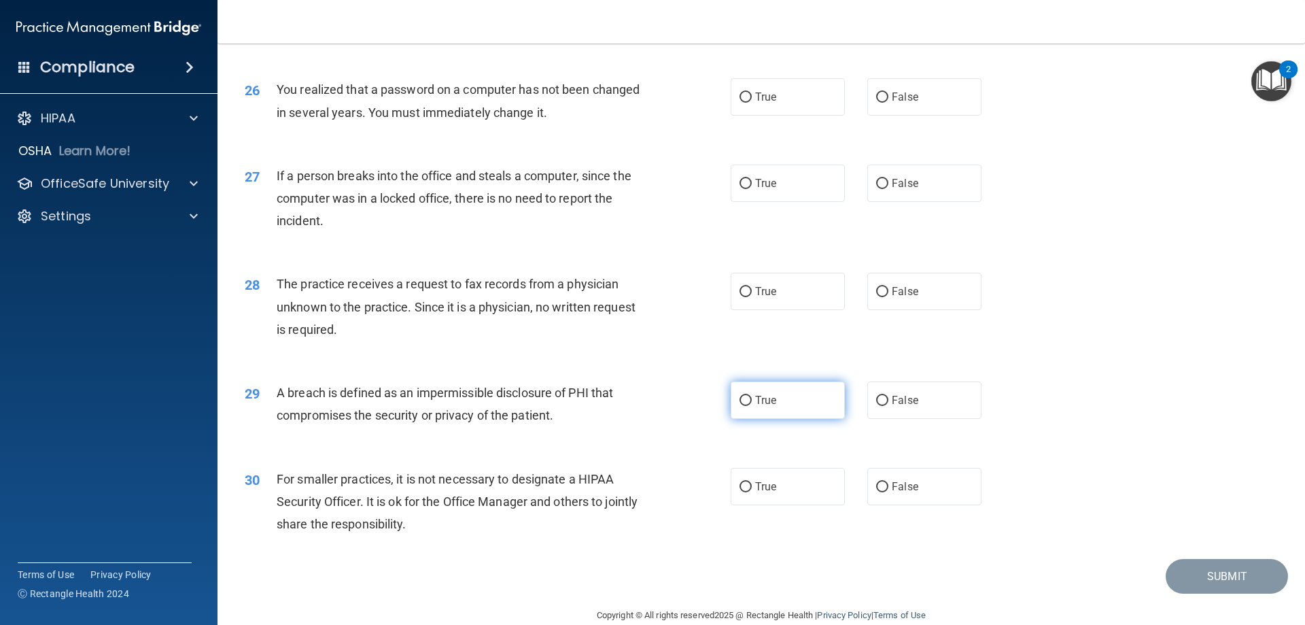
click at [745, 419] on label "True" at bounding box center [788, 399] width 114 height 37
click at [745, 406] on input "True" at bounding box center [746, 401] width 12 height 10
radio input "true"
click at [876, 492] on input "False" at bounding box center [882, 487] width 12 height 10
radio input "true"
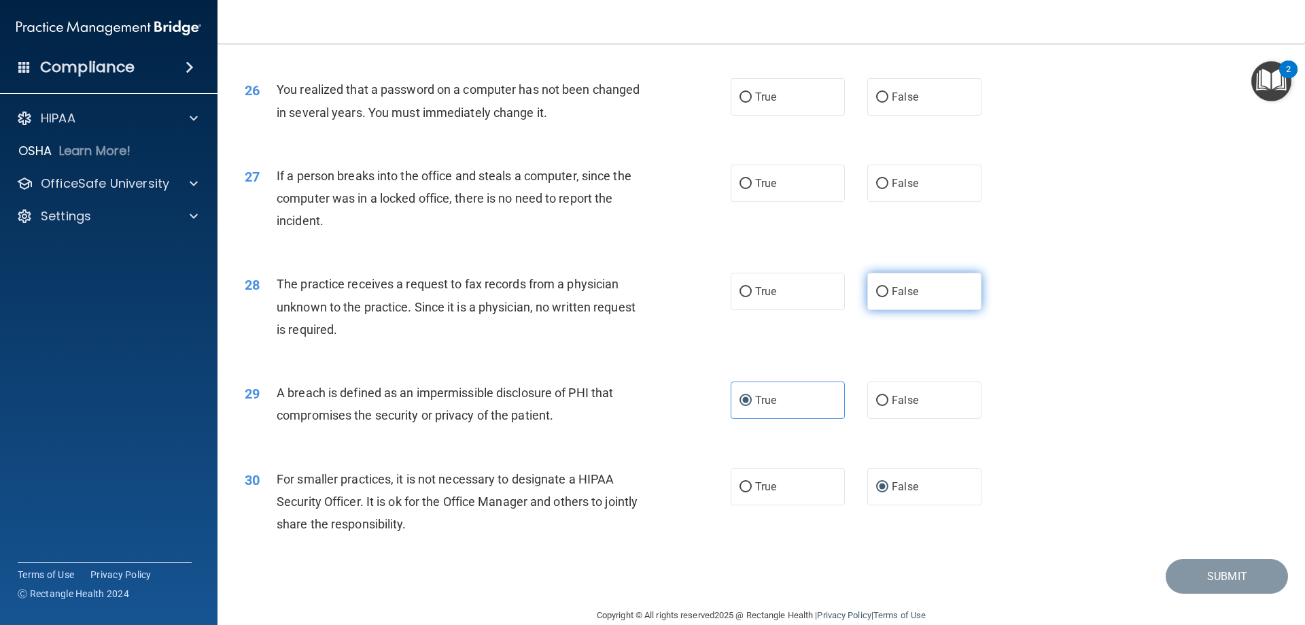
click at [882, 297] on input "False" at bounding box center [882, 292] width 12 height 10
radio input "true"
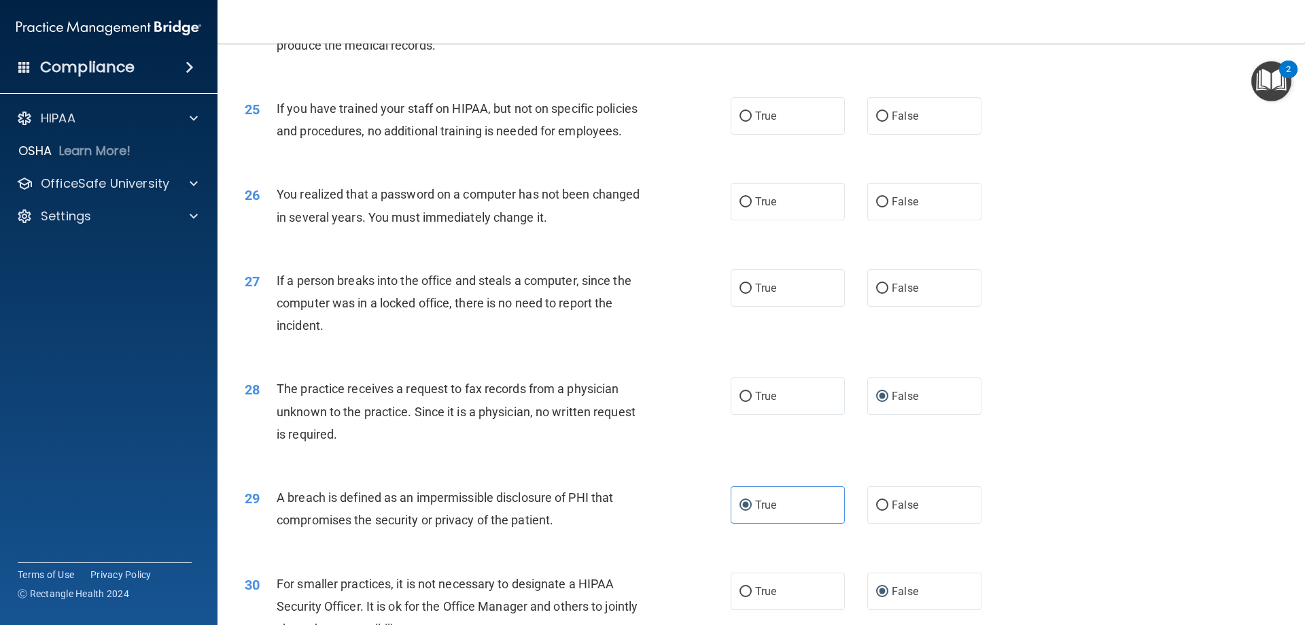
scroll to position [2389, 0]
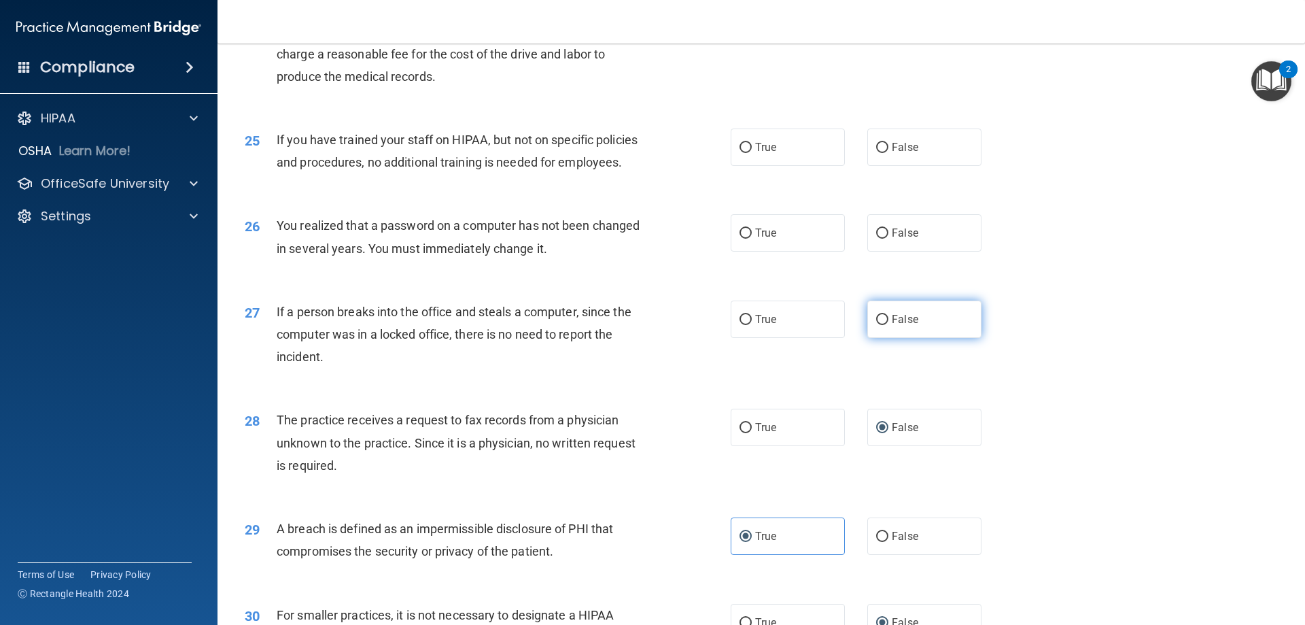
click at [876, 325] on input "False" at bounding box center [882, 320] width 12 height 10
radio input "true"
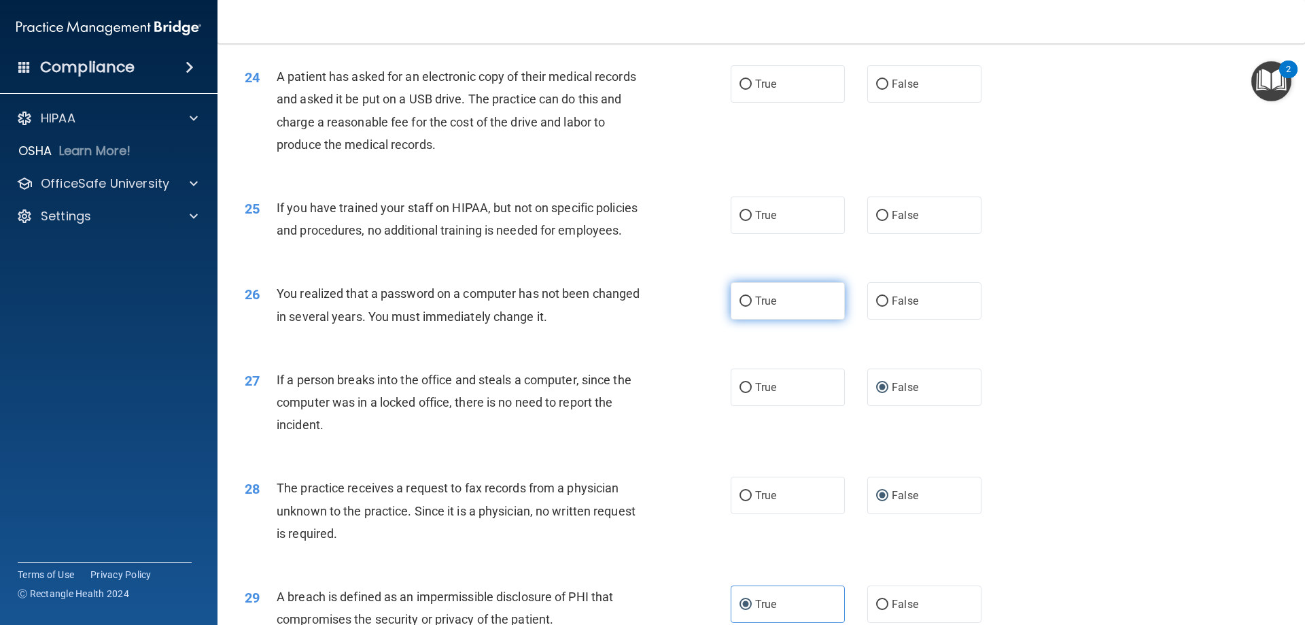
click at [741, 307] on input "True" at bounding box center [746, 301] width 12 height 10
radio input "true"
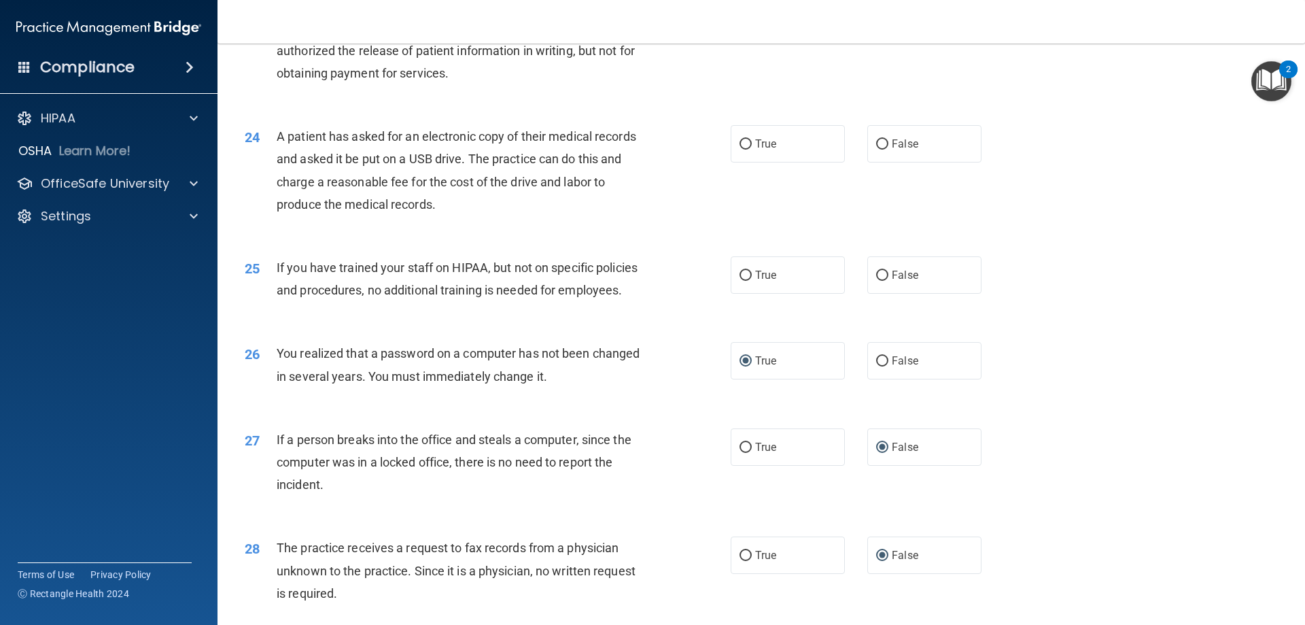
scroll to position [2185, 0]
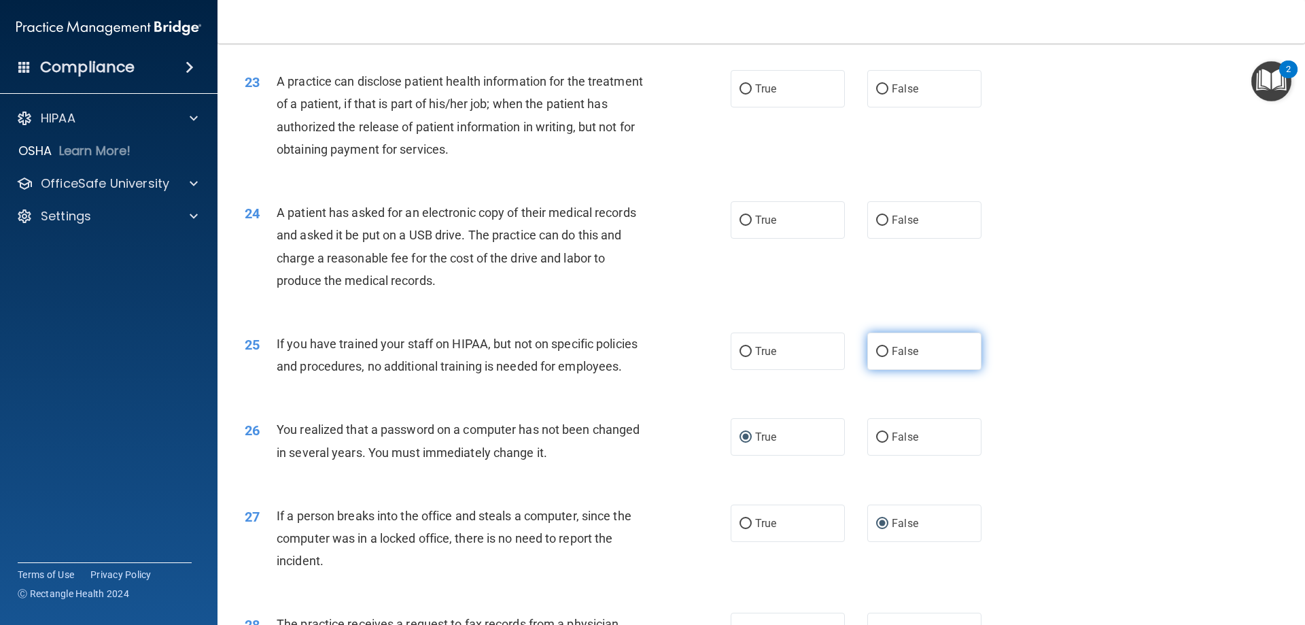
click at [876, 357] on input "False" at bounding box center [882, 352] width 12 height 10
radio input "true"
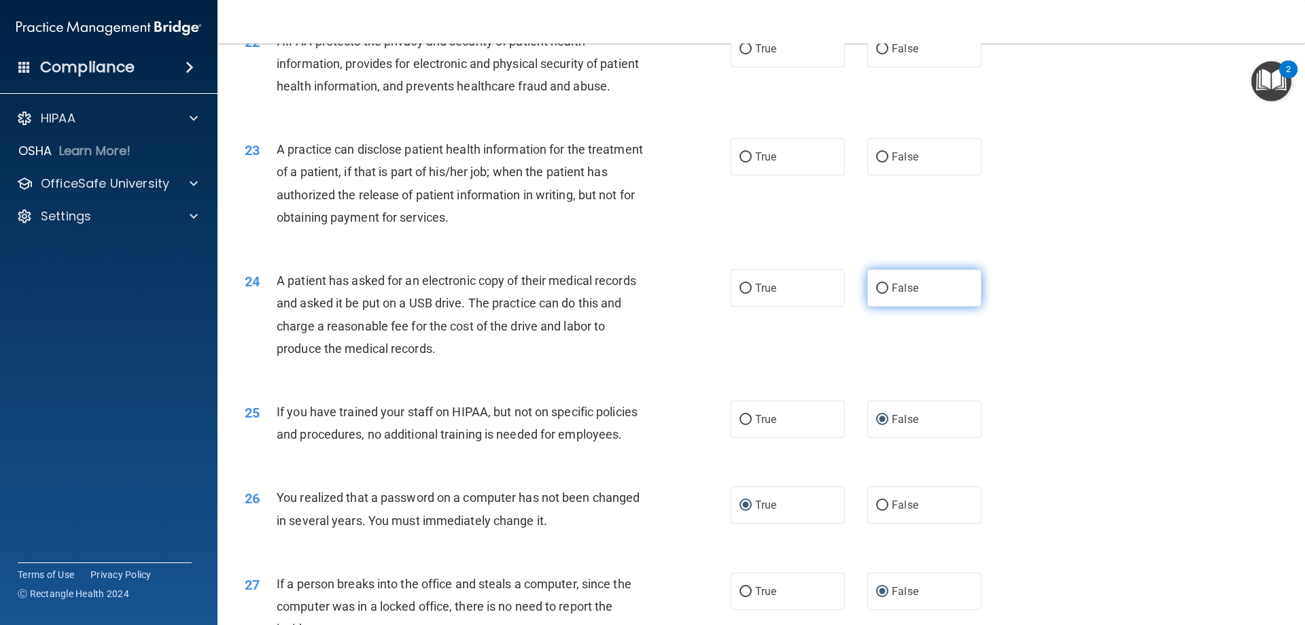
click at [879, 294] on input "False" at bounding box center [882, 289] width 12 height 10
radio input "true"
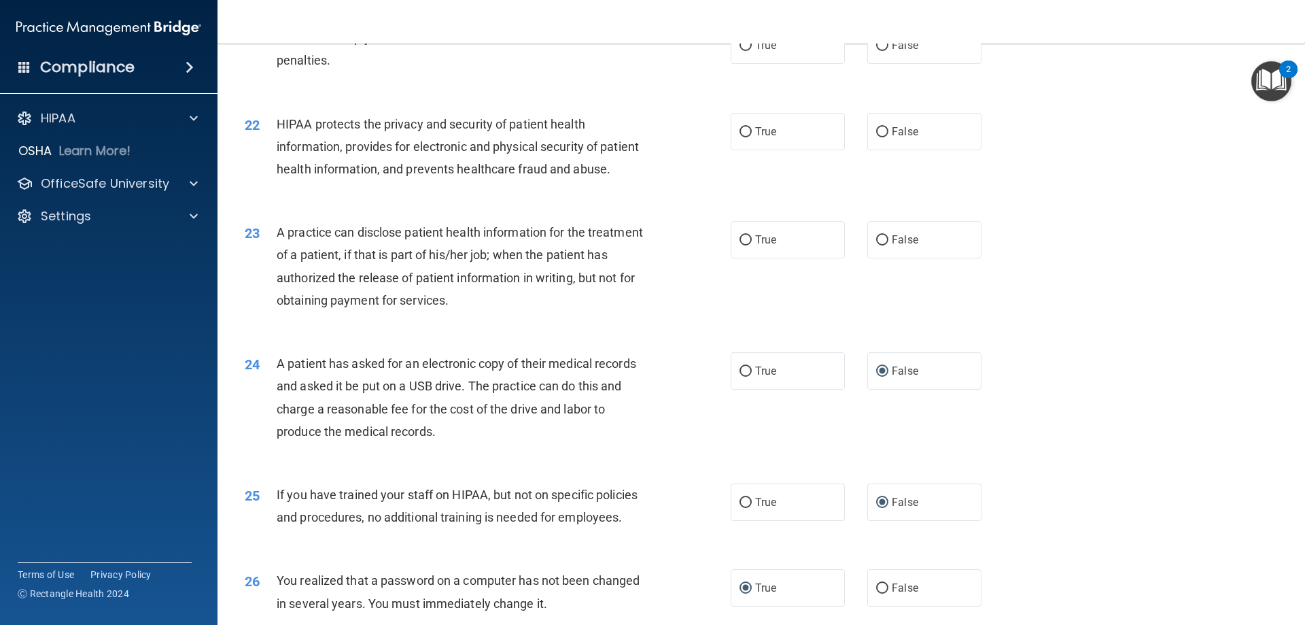
scroll to position [1981, 0]
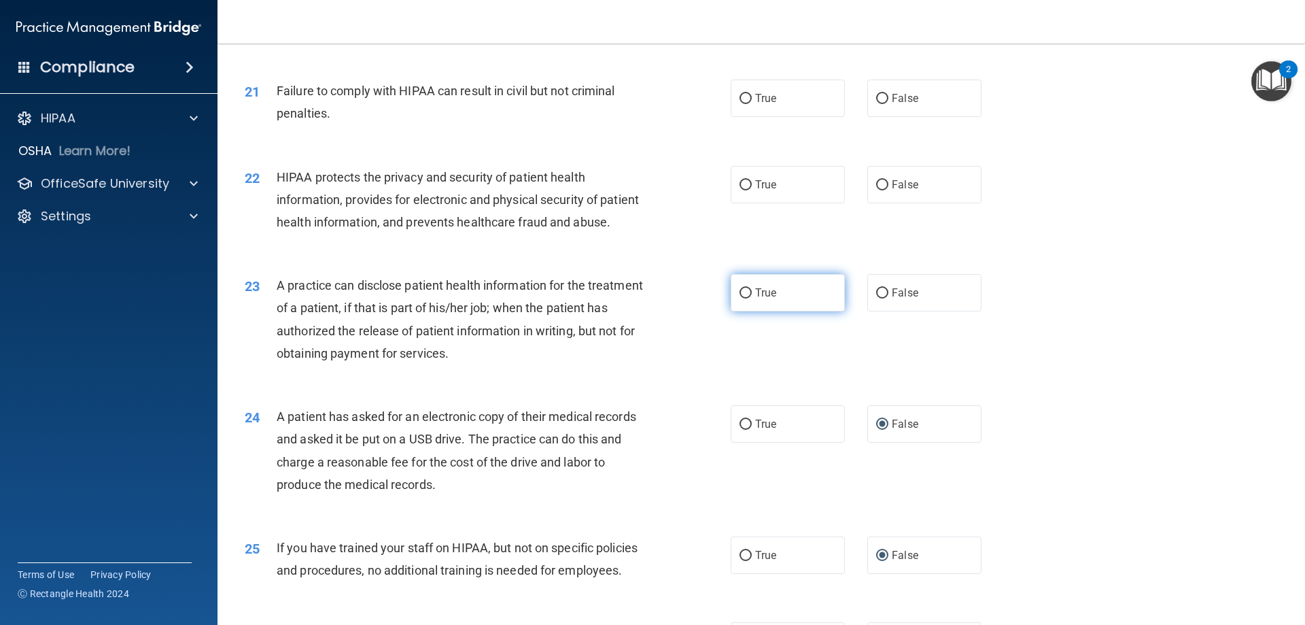
click at [742, 311] on label "True" at bounding box center [788, 292] width 114 height 37
click at [742, 298] on input "True" at bounding box center [746, 293] width 12 height 10
radio input "true"
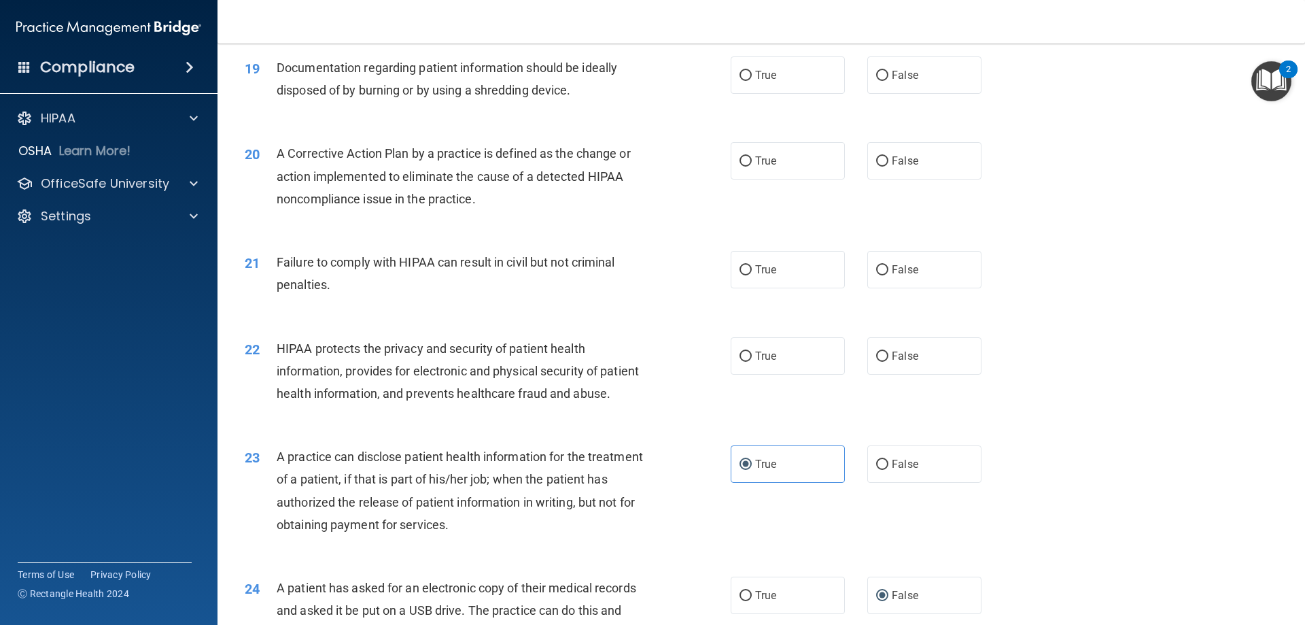
scroll to position [1777, 0]
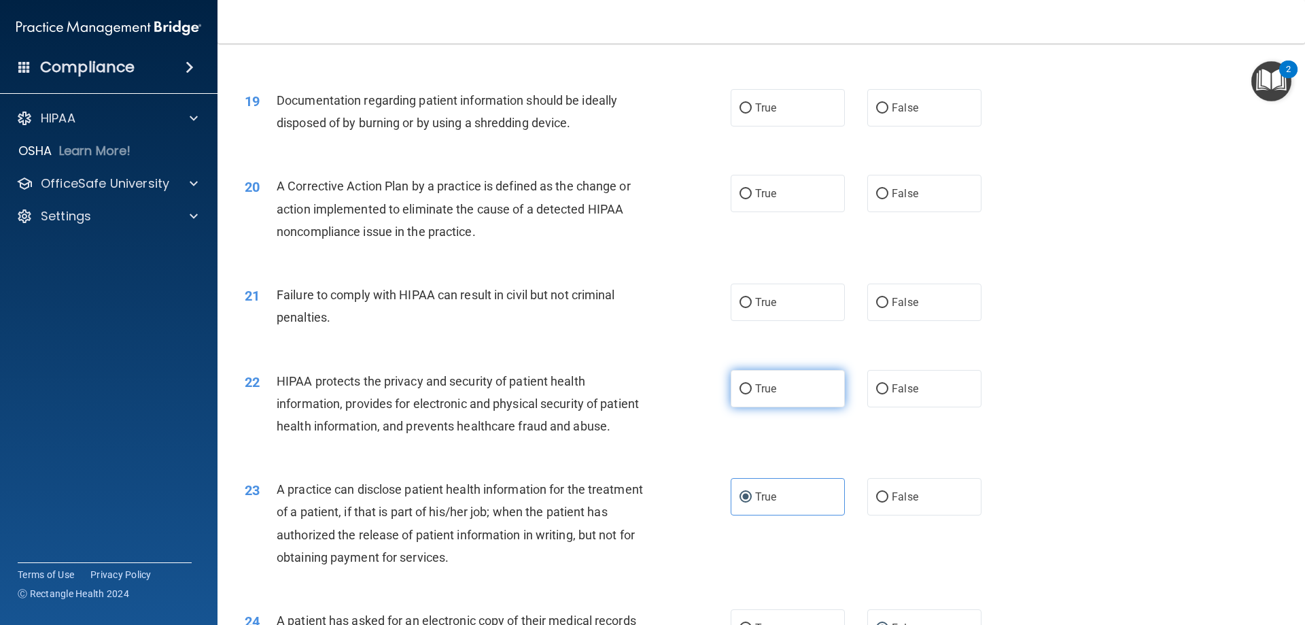
click at [749, 407] on label "True" at bounding box center [788, 388] width 114 height 37
click at [749, 394] on input "True" at bounding box center [746, 389] width 12 height 10
radio input "true"
click at [755, 309] on span "True" at bounding box center [765, 302] width 21 height 13
click at [752, 308] on input "True" at bounding box center [746, 303] width 12 height 10
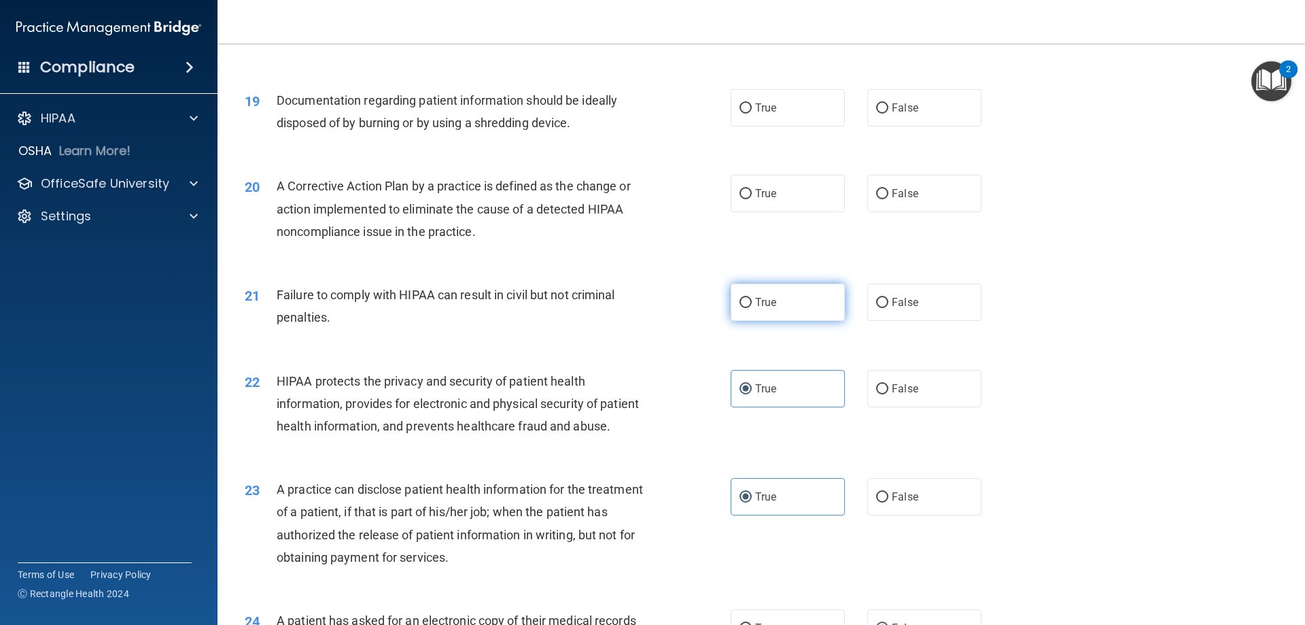
radio input "true"
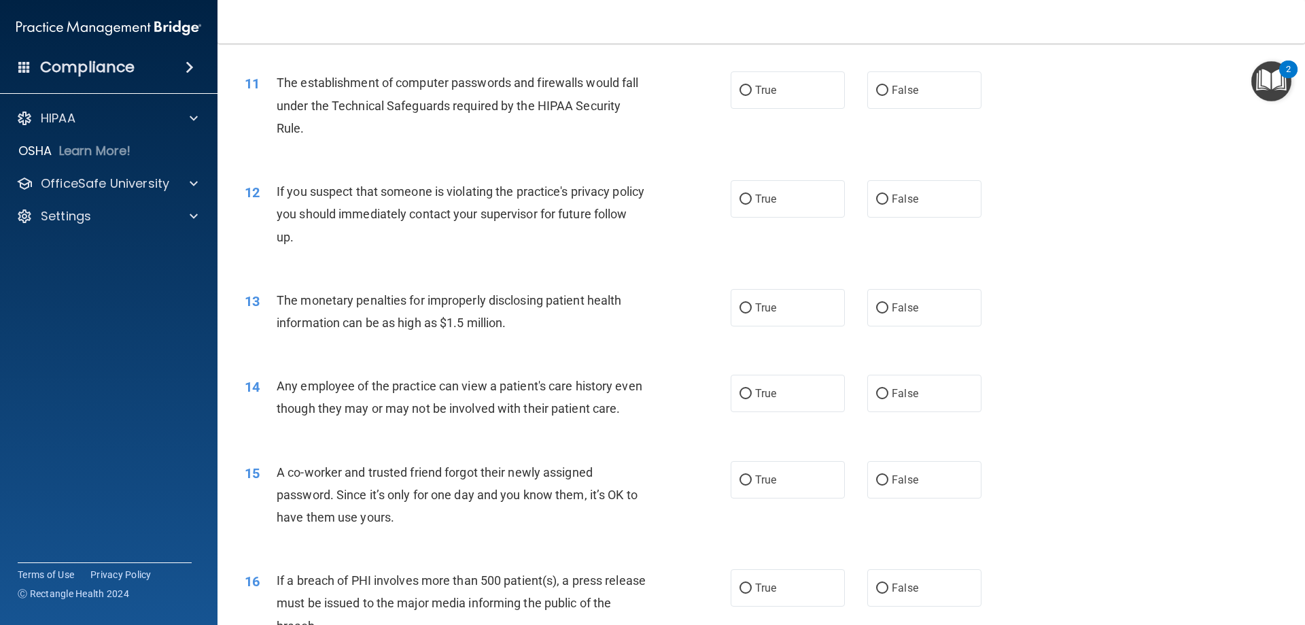
scroll to position [893, 0]
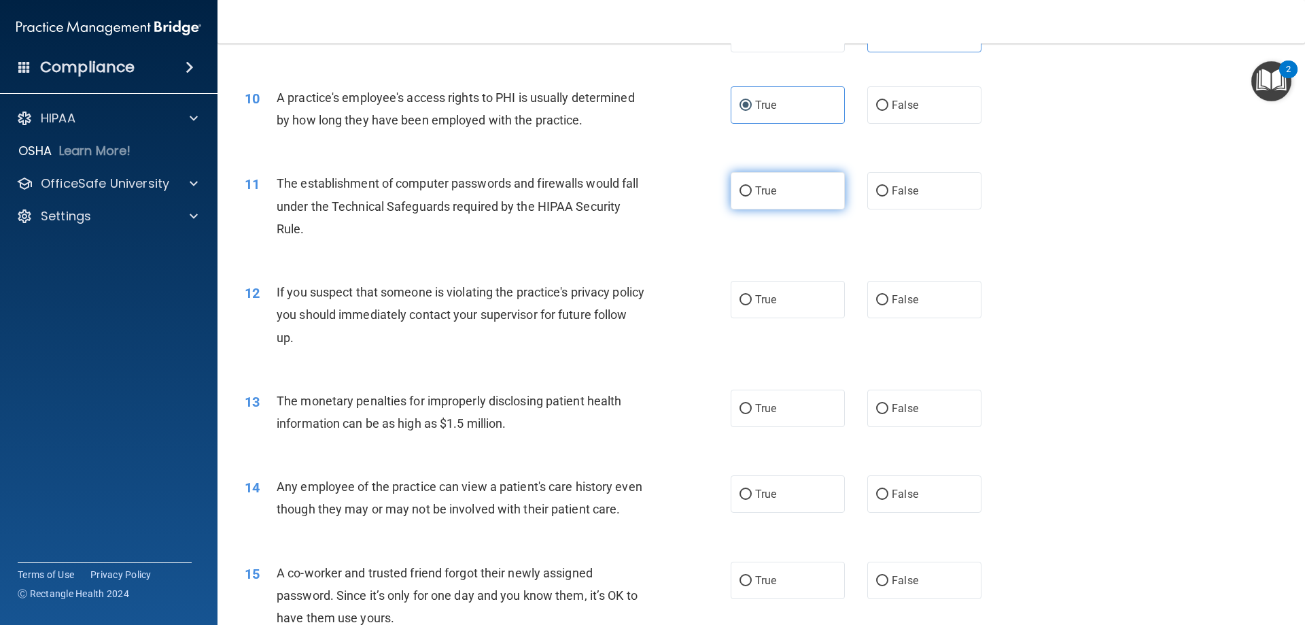
click at [749, 196] on label "True" at bounding box center [788, 190] width 114 height 37
click at [749, 196] on input "True" at bounding box center [746, 191] width 12 height 10
radio input "true"
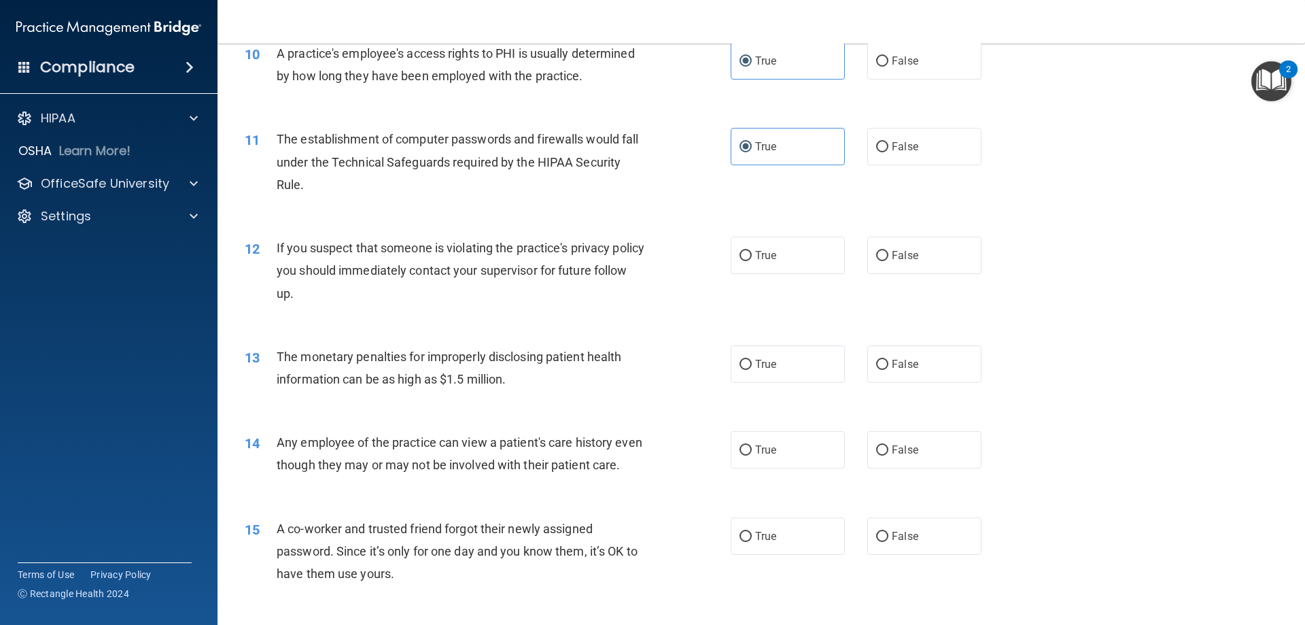
scroll to position [961, 0]
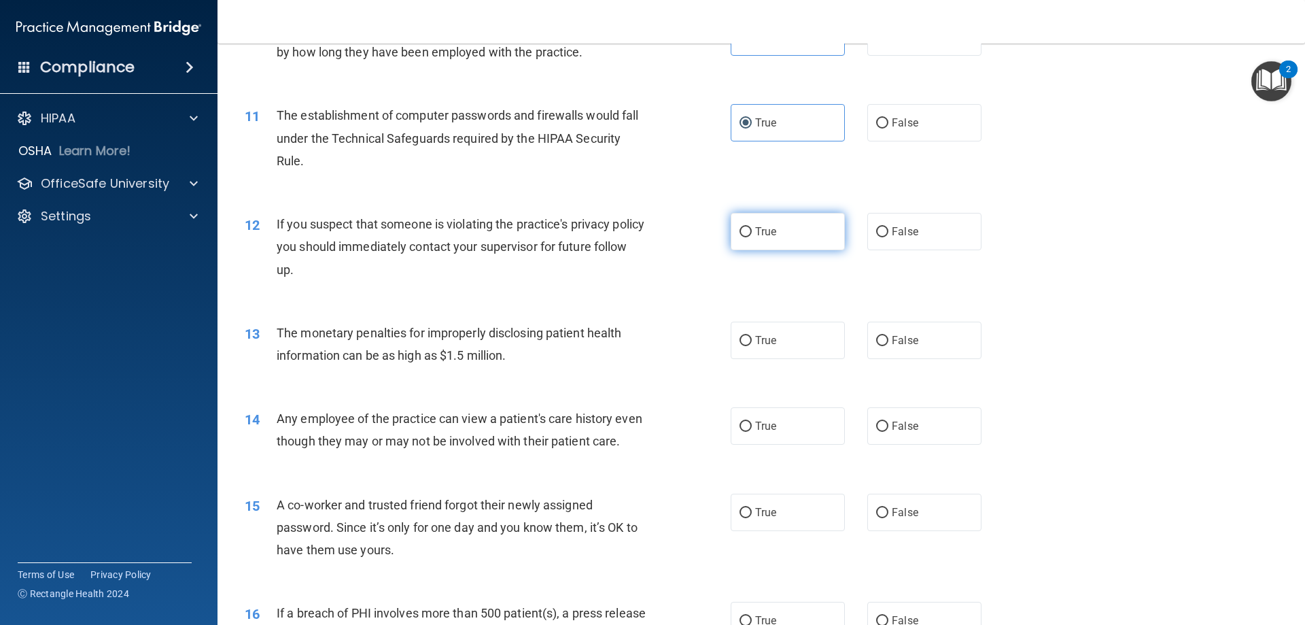
click at [742, 231] on input "True" at bounding box center [746, 232] width 12 height 10
radio input "true"
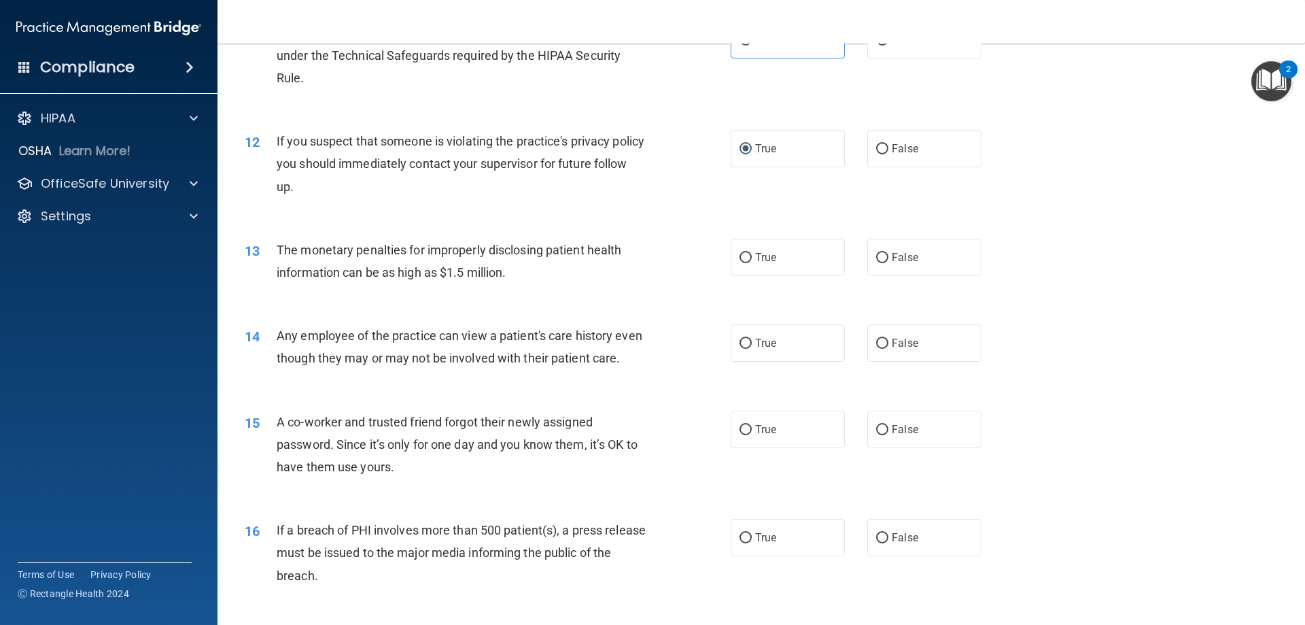
scroll to position [1097, 0]
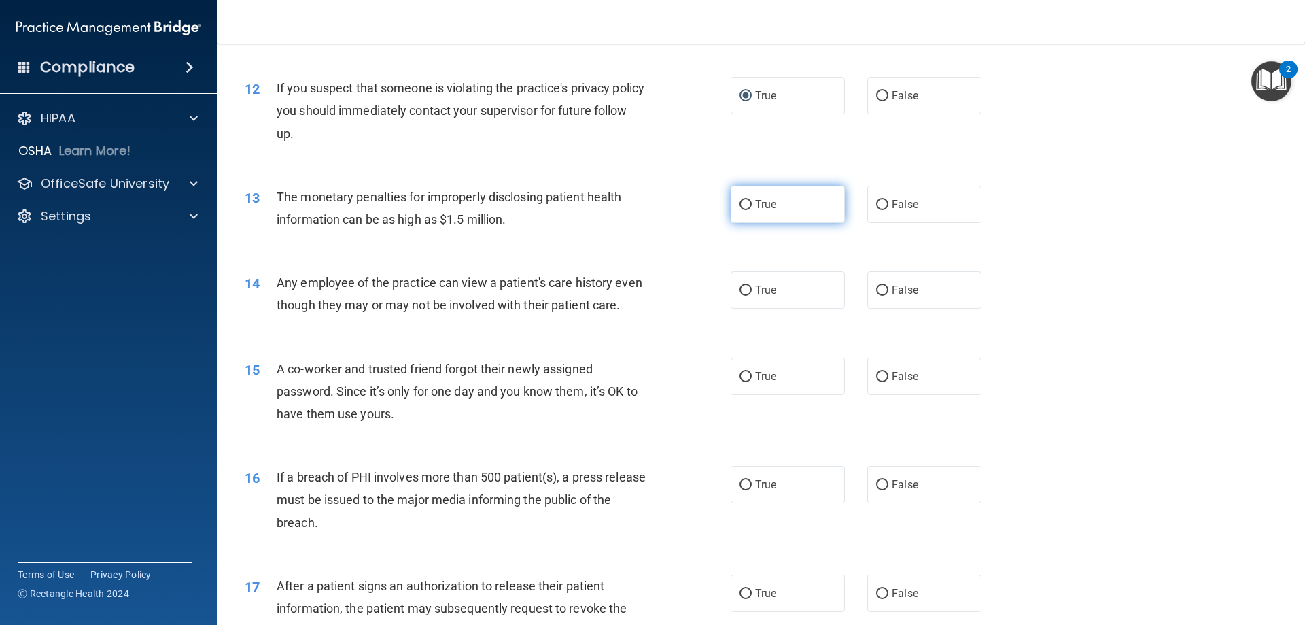
click at [757, 211] on label "True" at bounding box center [788, 204] width 114 height 37
click at [752, 210] on input "True" at bounding box center [746, 205] width 12 height 10
radio input "true"
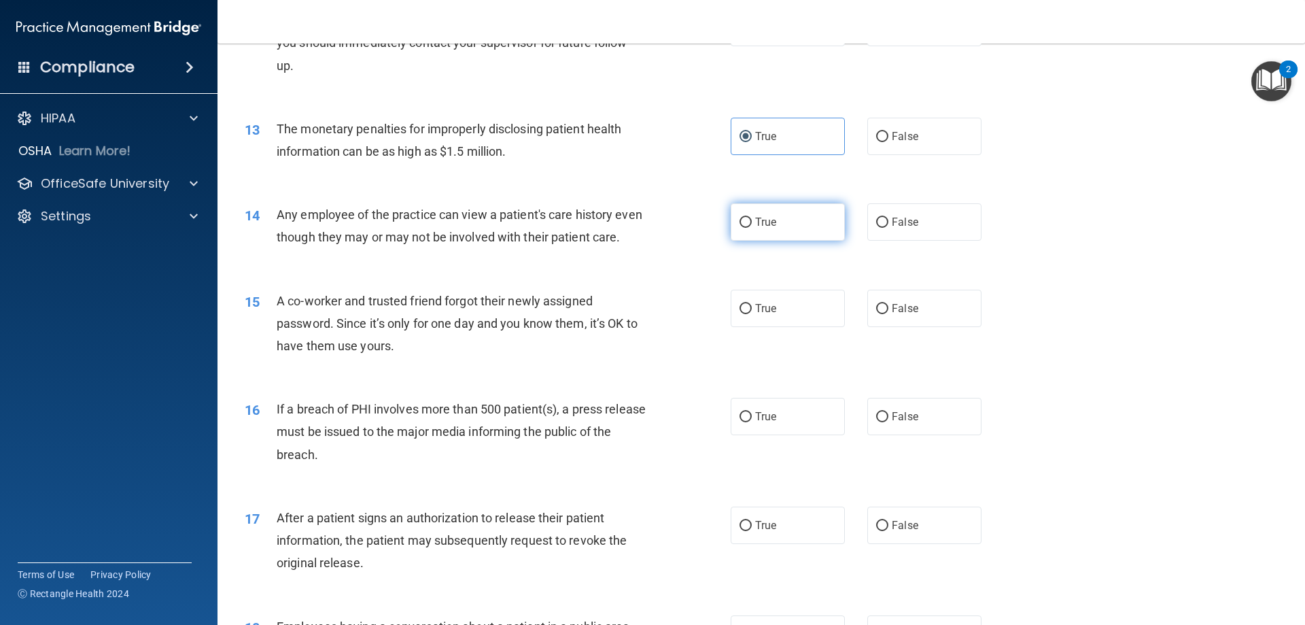
click at [755, 221] on span "True" at bounding box center [765, 222] width 21 height 13
click at [752, 221] on input "True" at bounding box center [746, 223] width 12 height 10
radio input "true"
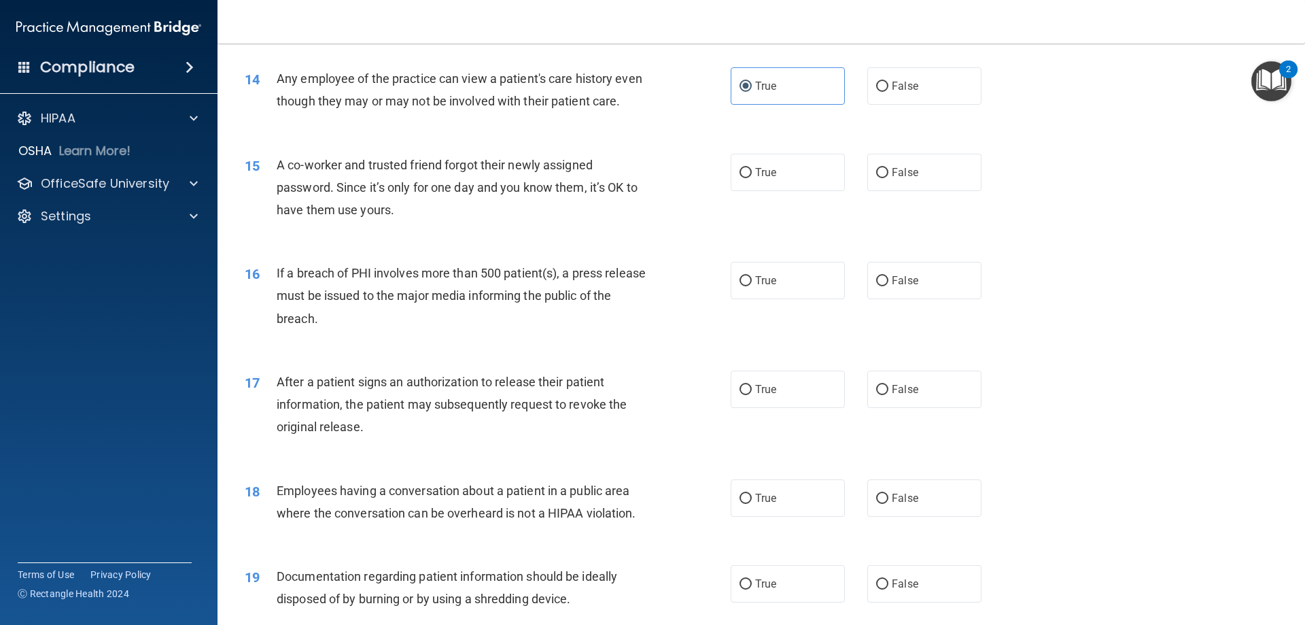
scroll to position [1369, 0]
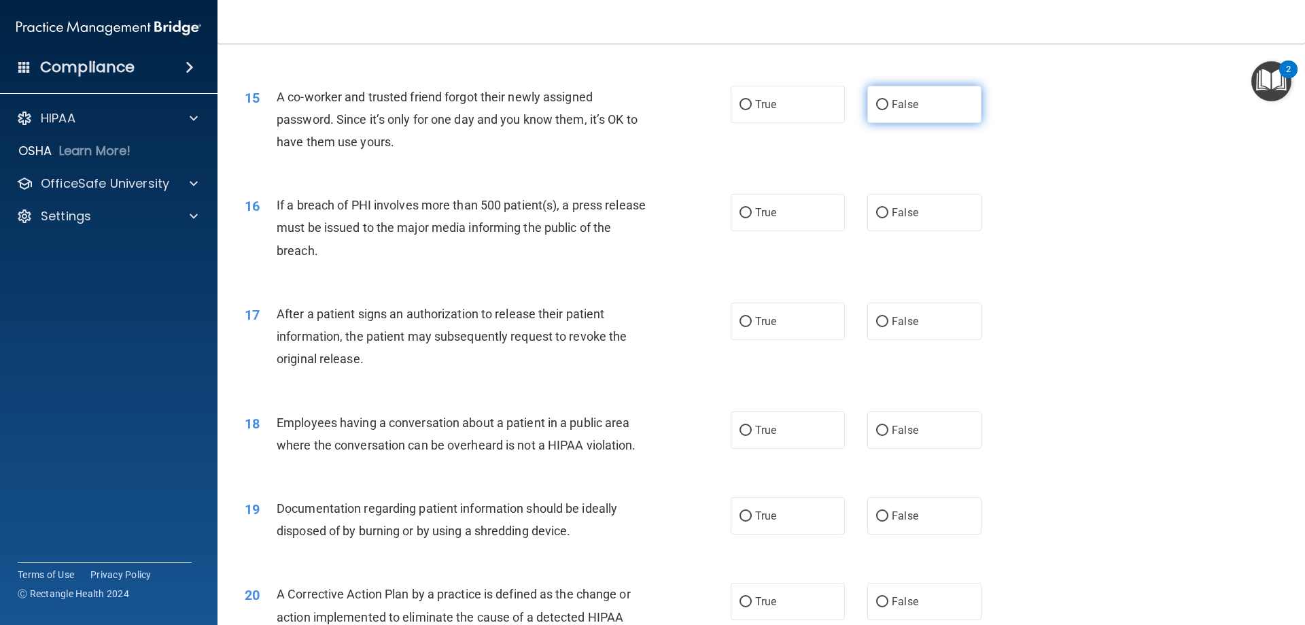
click at [881, 123] on label "False" at bounding box center [925, 104] width 114 height 37
click at [881, 110] on input "False" at bounding box center [882, 105] width 12 height 10
radio input "true"
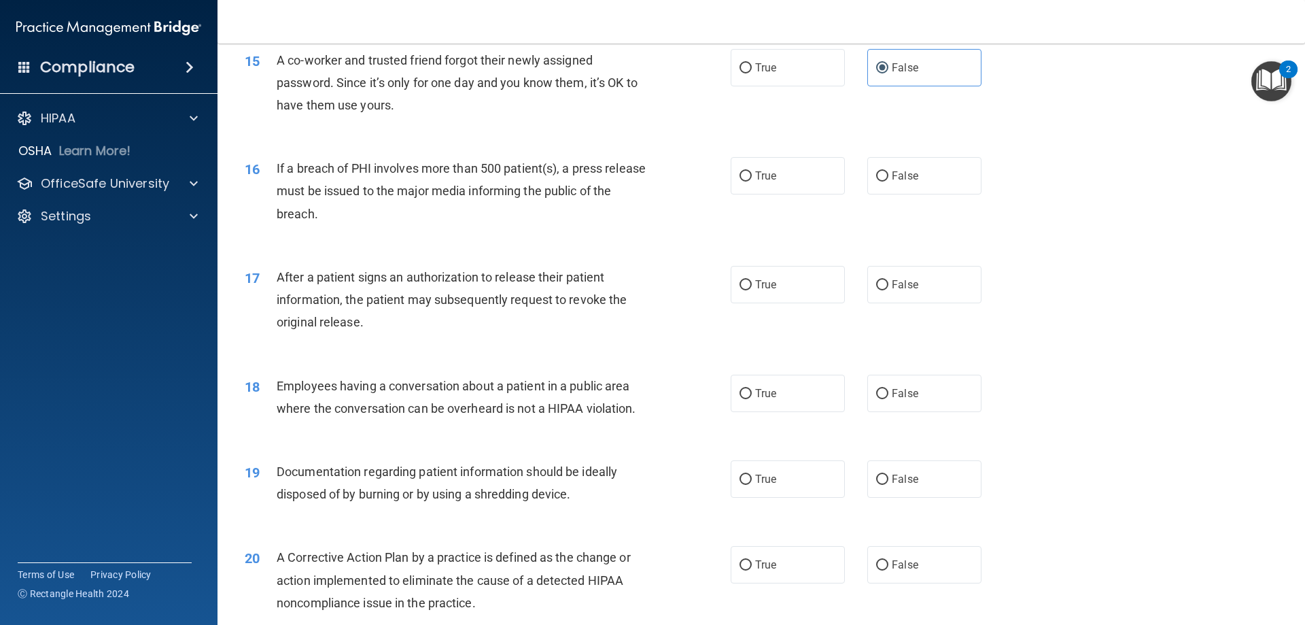
scroll to position [1437, 0]
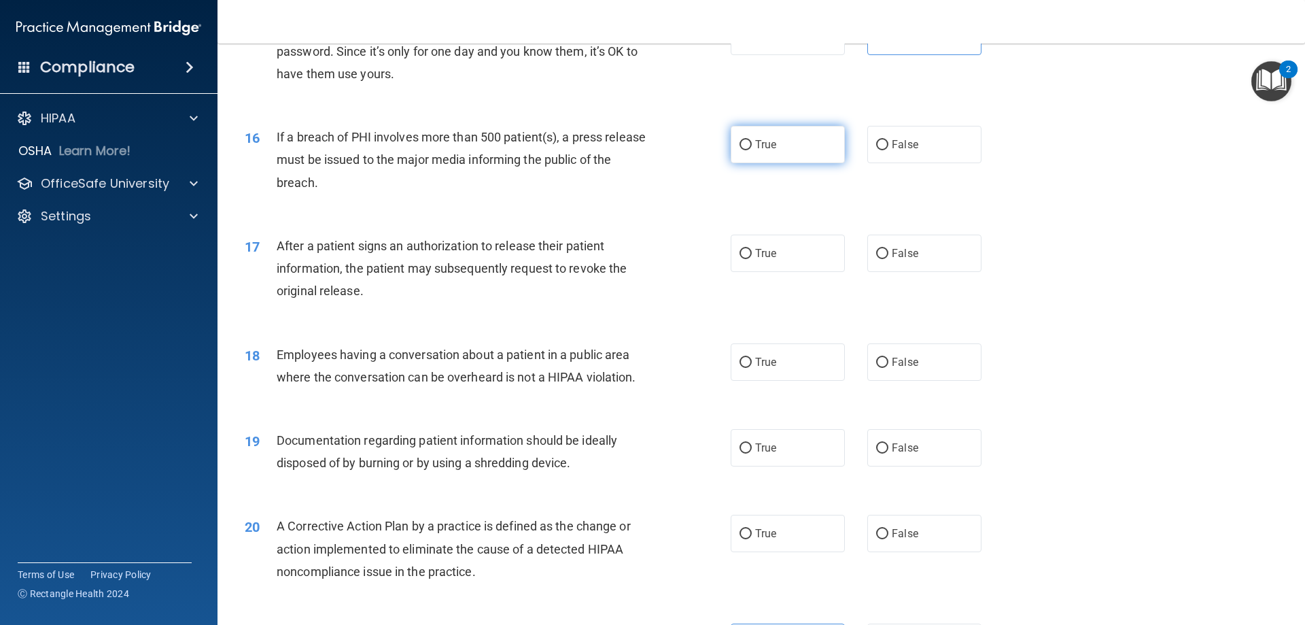
click at [740, 150] on input "True" at bounding box center [746, 145] width 12 height 10
radio input "true"
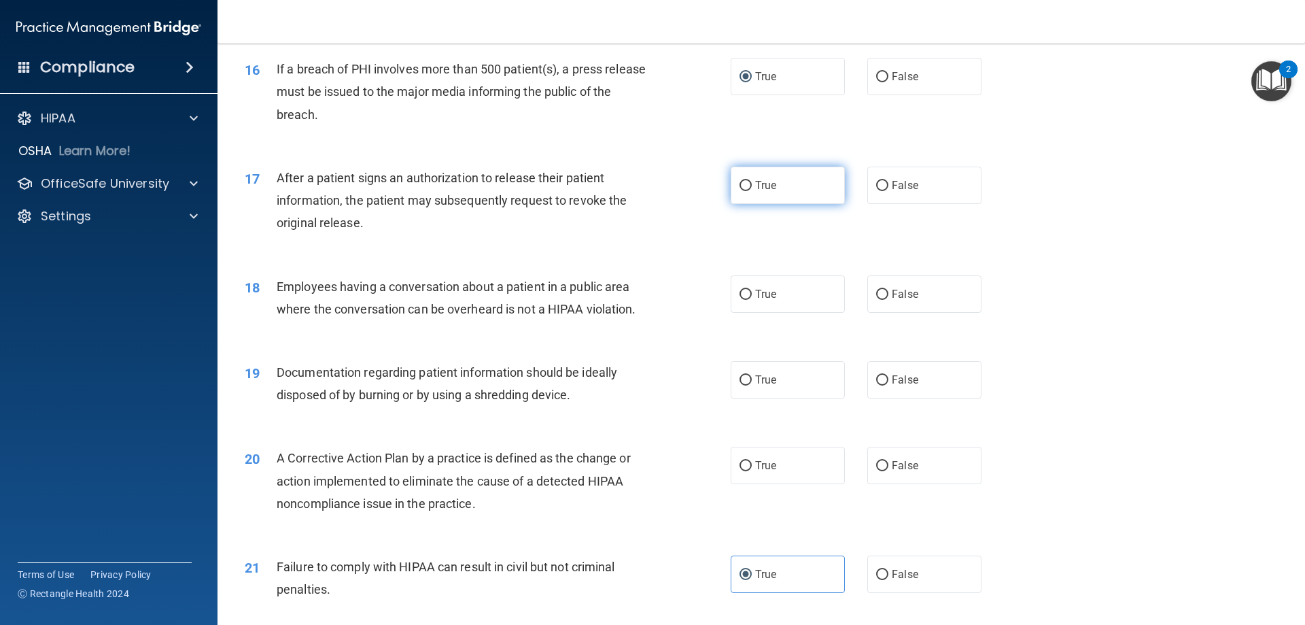
click at [740, 191] on input "True" at bounding box center [746, 186] width 12 height 10
radio input "true"
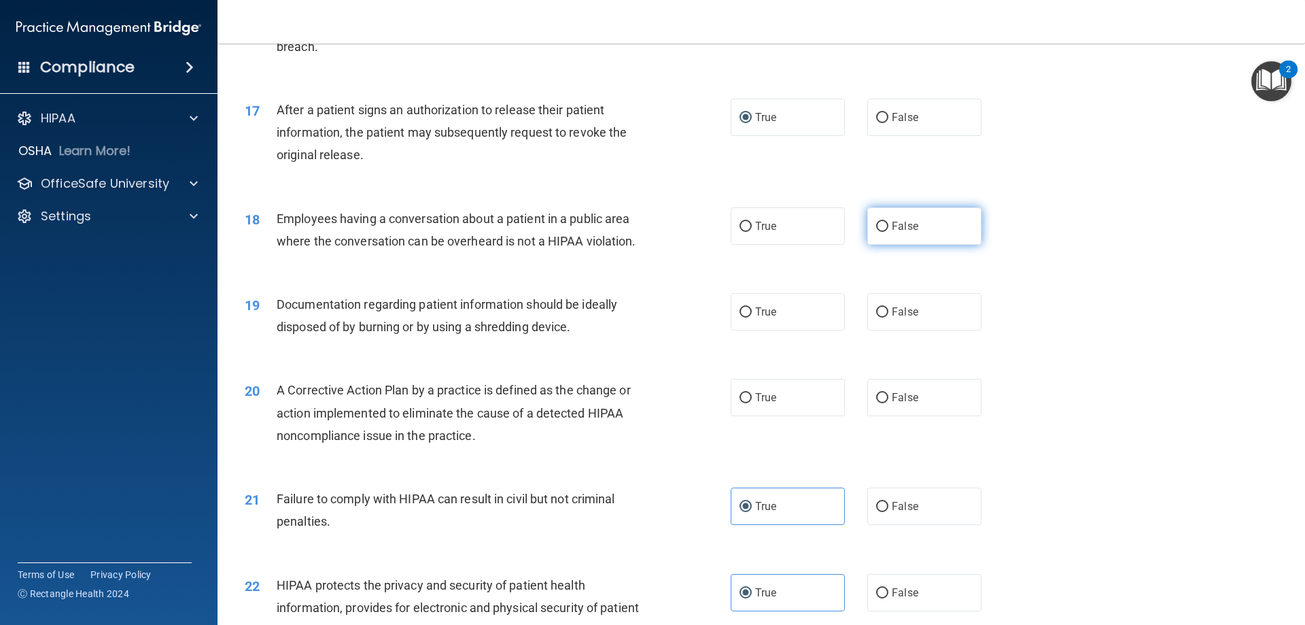
click at [885, 245] on label "False" at bounding box center [925, 225] width 114 height 37
click at [885, 232] on input "False" at bounding box center [882, 227] width 12 height 10
radio input "true"
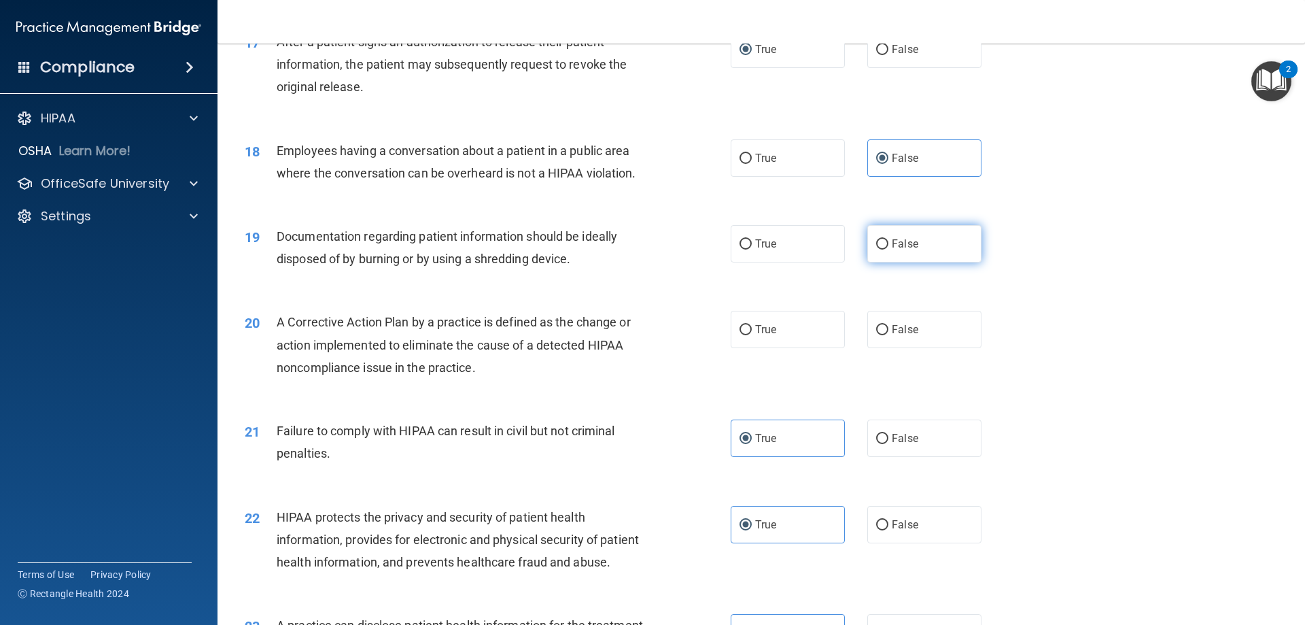
click at [876, 250] on input "False" at bounding box center [882, 244] width 12 height 10
radio input "true"
click at [746, 335] on input "True" at bounding box center [746, 330] width 12 height 10
radio input "true"
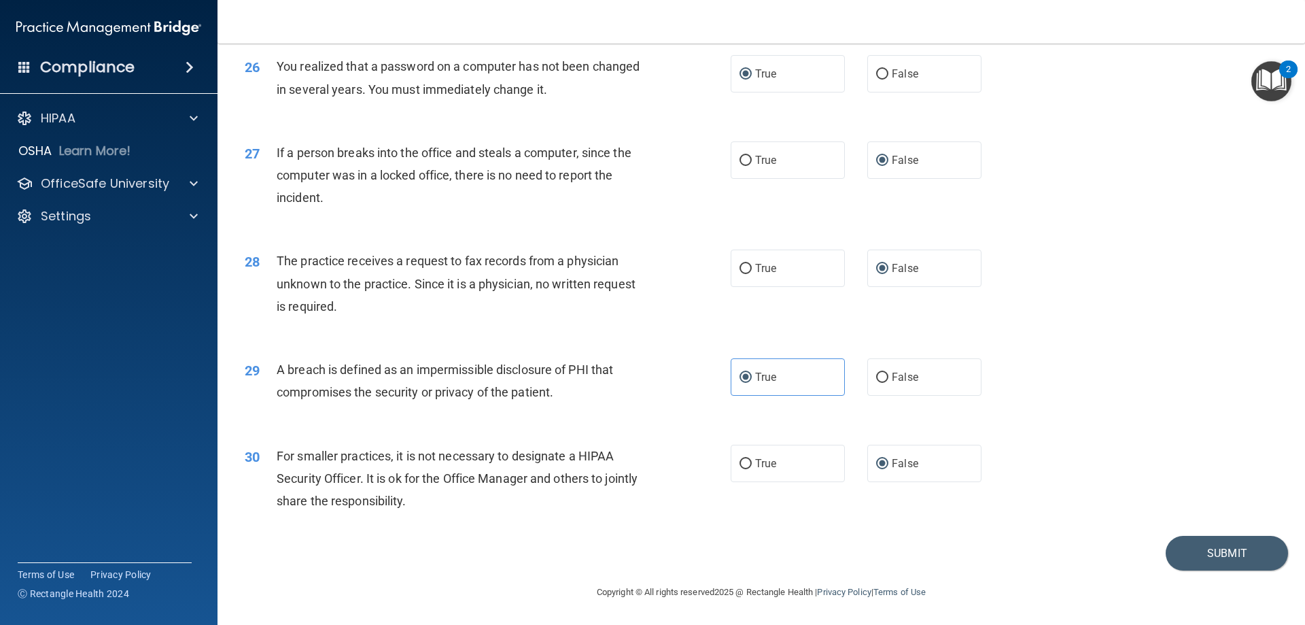
scroll to position [2593, 0]
click at [1182, 543] on button "Submit" at bounding box center [1227, 553] width 122 height 35
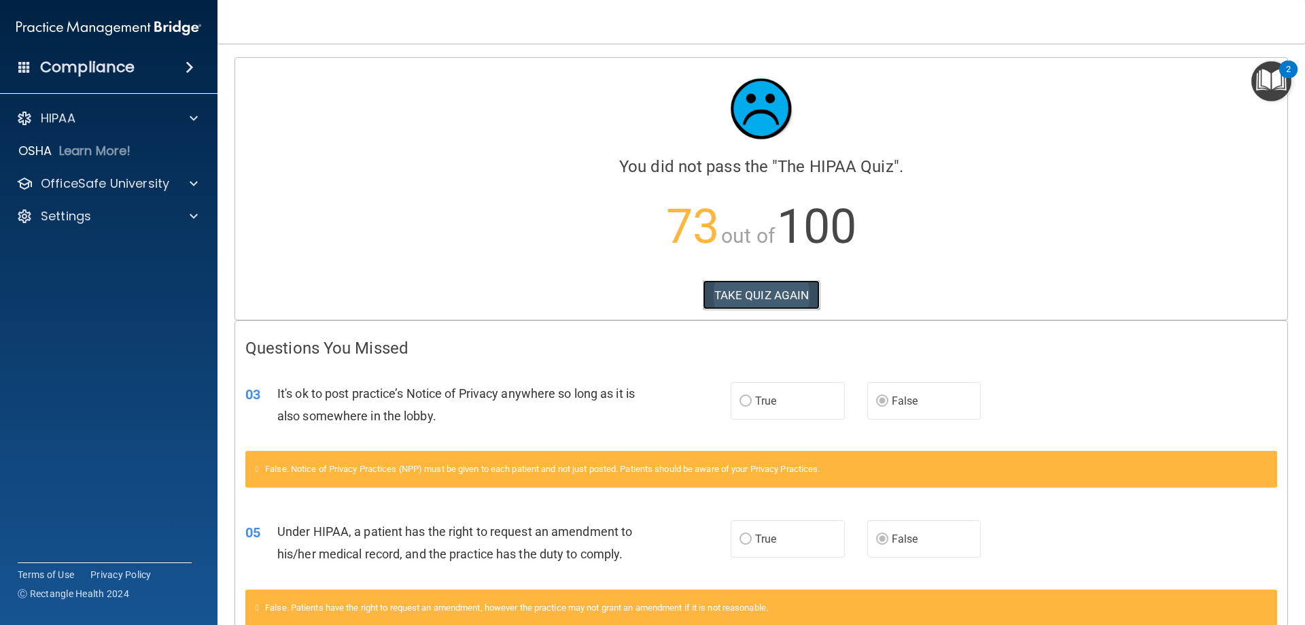
click at [744, 298] on button "TAKE QUIZ AGAIN" at bounding box center [762, 295] width 118 height 30
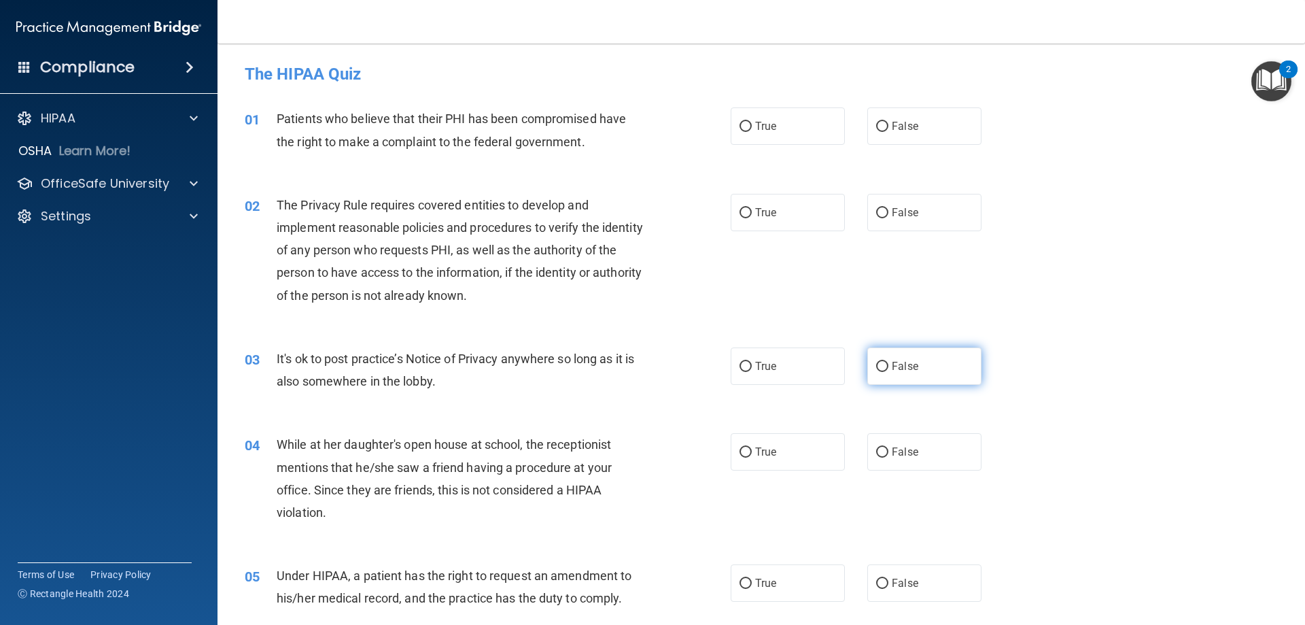
click at [876, 366] on input "False" at bounding box center [882, 367] width 12 height 10
radio input "true"
click at [744, 136] on label "True" at bounding box center [788, 125] width 114 height 37
click at [744, 132] on input "True" at bounding box center [746, 127] width 12 height 10
radio input "true"
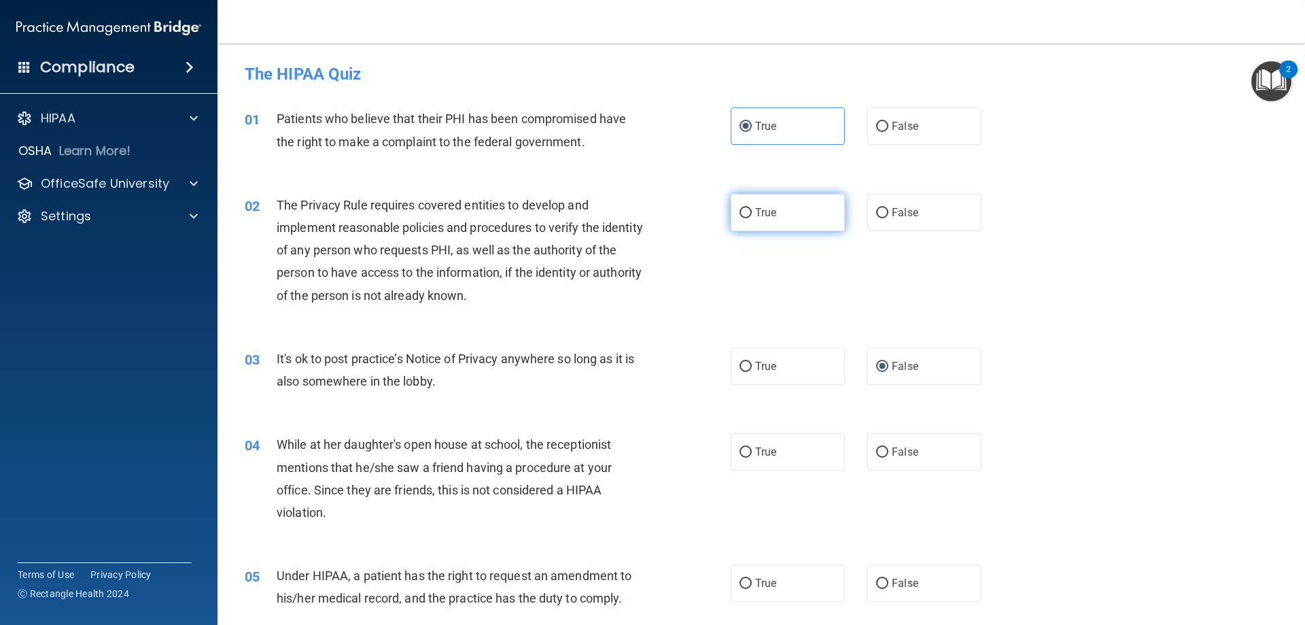
click at [744, 214] on input "True" at bounding box center [746, 213] width 12 height 10
radio input "true"
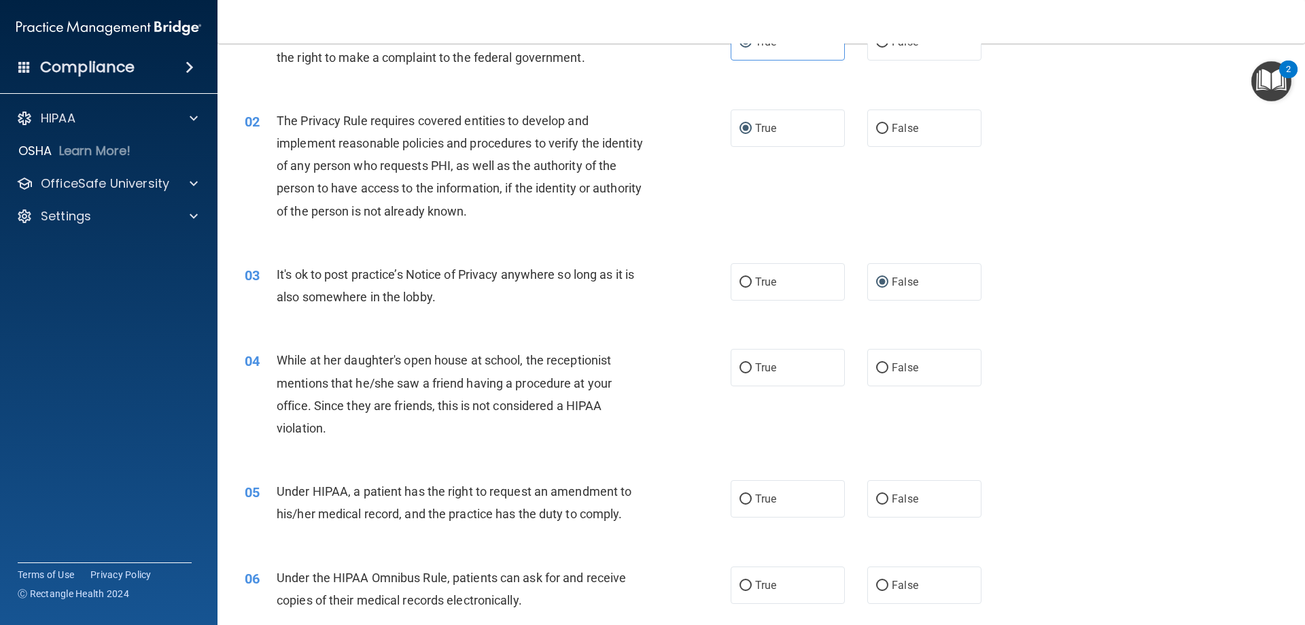
scroll to position [136, 0]
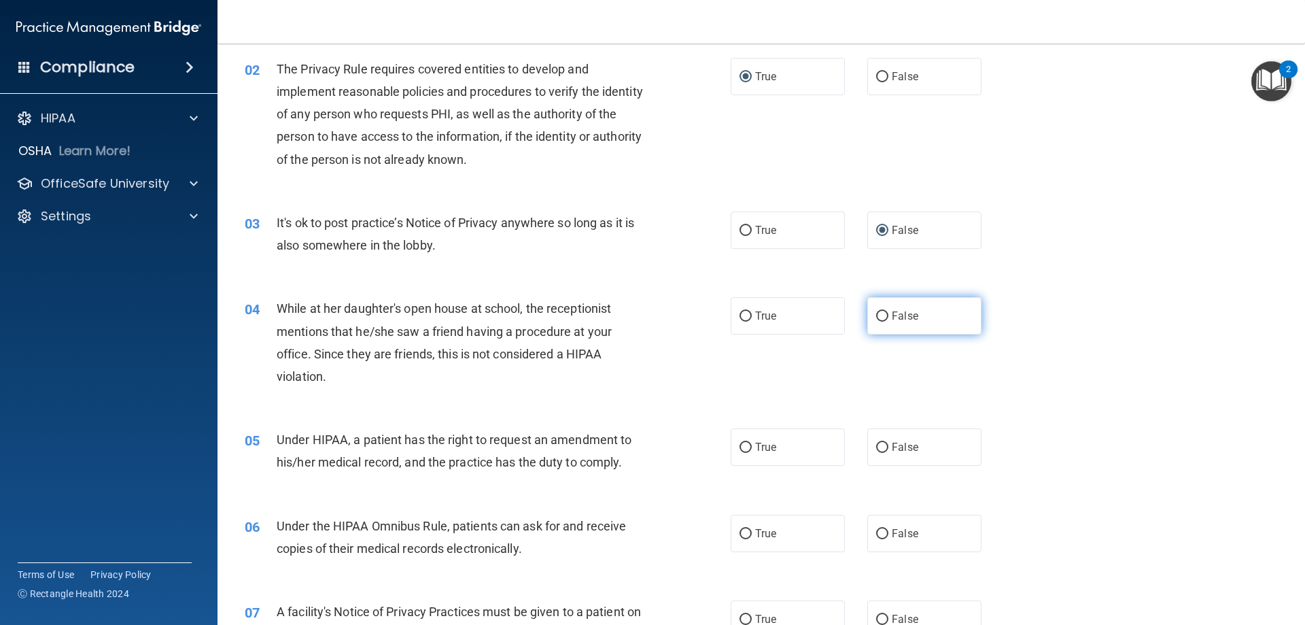
drag, startPoint x: 878, startPoint y: 317, endPoint x: 861, endPoint y: 316, distance: 17.0
click at [878, 316] on input "False" at bounding box center [882, 316] width 12 height 10
radio input "true"
click at [878, 437] on label "False" at bounding box center [925, 446] width 114 height 37
click at [878, 443] on input "False" at bounding box center [882, 448] width 12 height 10
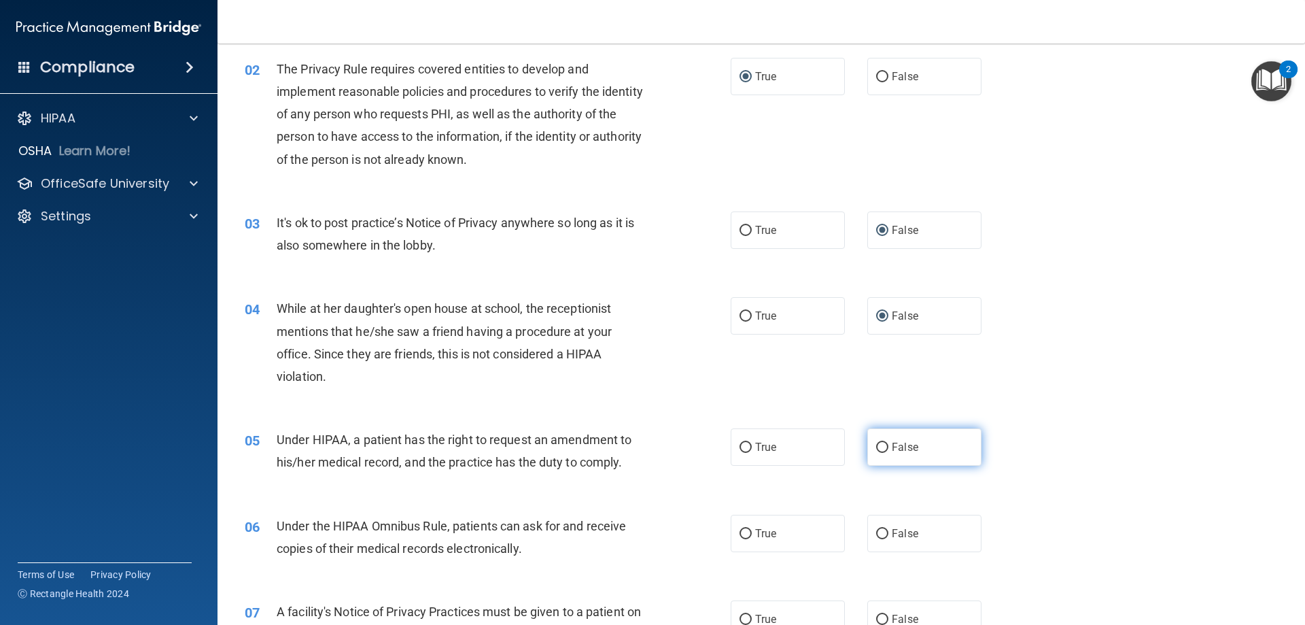
radio input "true"
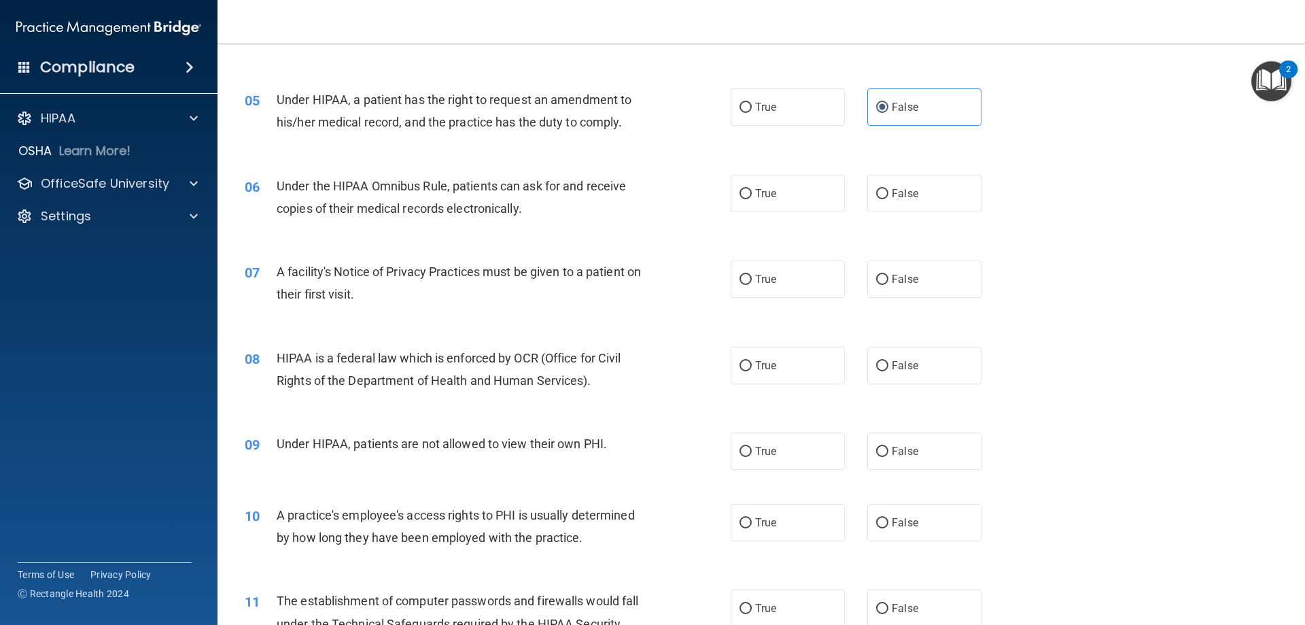
scroll to position [544, 0]
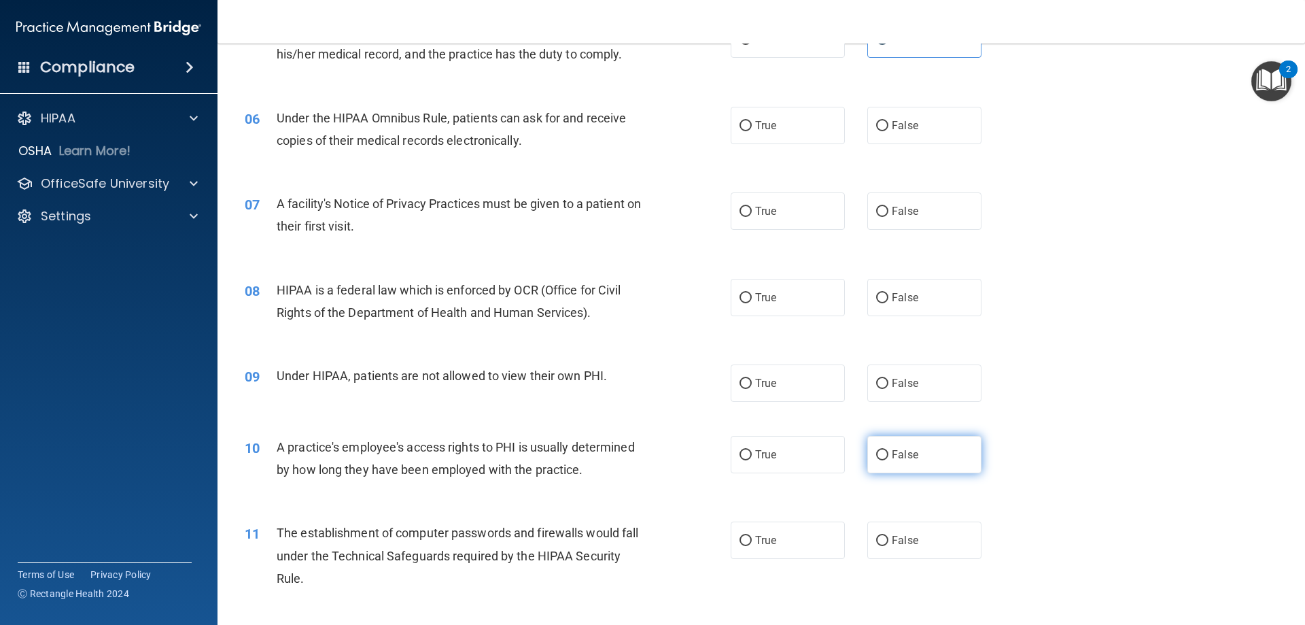
click at [876, 454] on input "False" at bounding box center [882, 455] width 12 height 10
radio input "true"
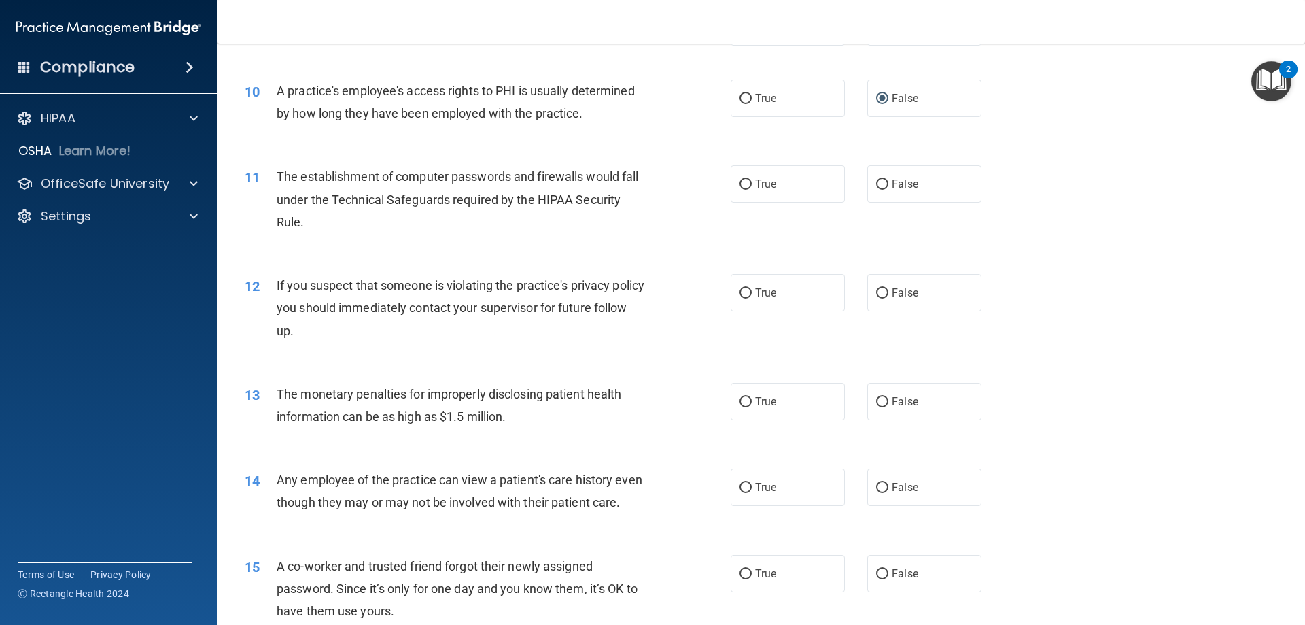
scroll to position [952, 0]
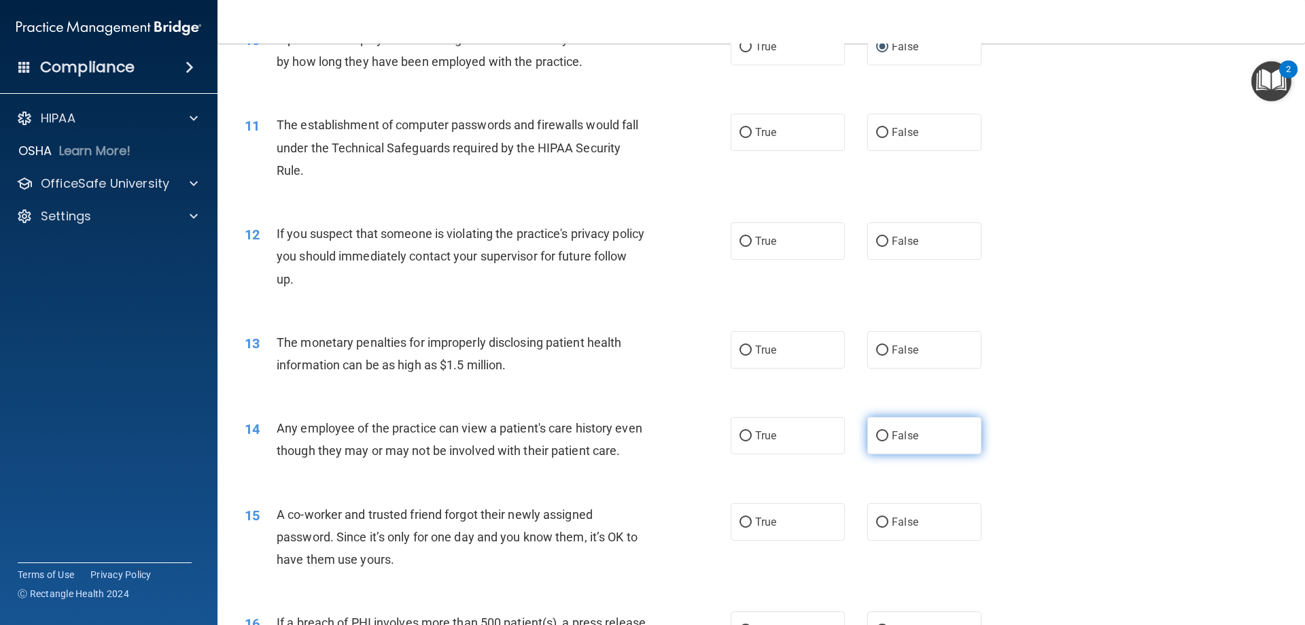
click at [869, 430] on label "False" at bounding box center [925, 435] width 114 height 37
click at [876, 431] on input "False" at bounding box center [882, 436] width 12 height 10
radio input "true"
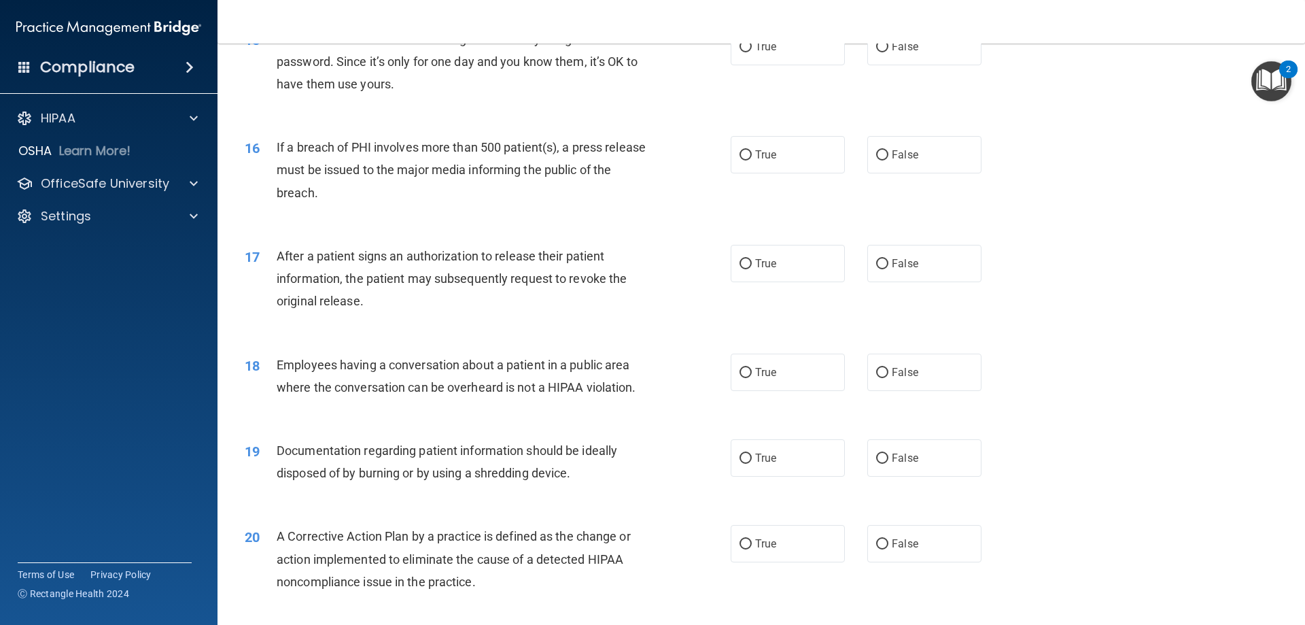
scroll to position [1428, 0]
click at [759, 464] on span "True" at bounding box center [765, 457] width 21 height 13
click at [752, 463] on input "True" at bounding box center [746, 458] width 12 height 10
radio input "true"
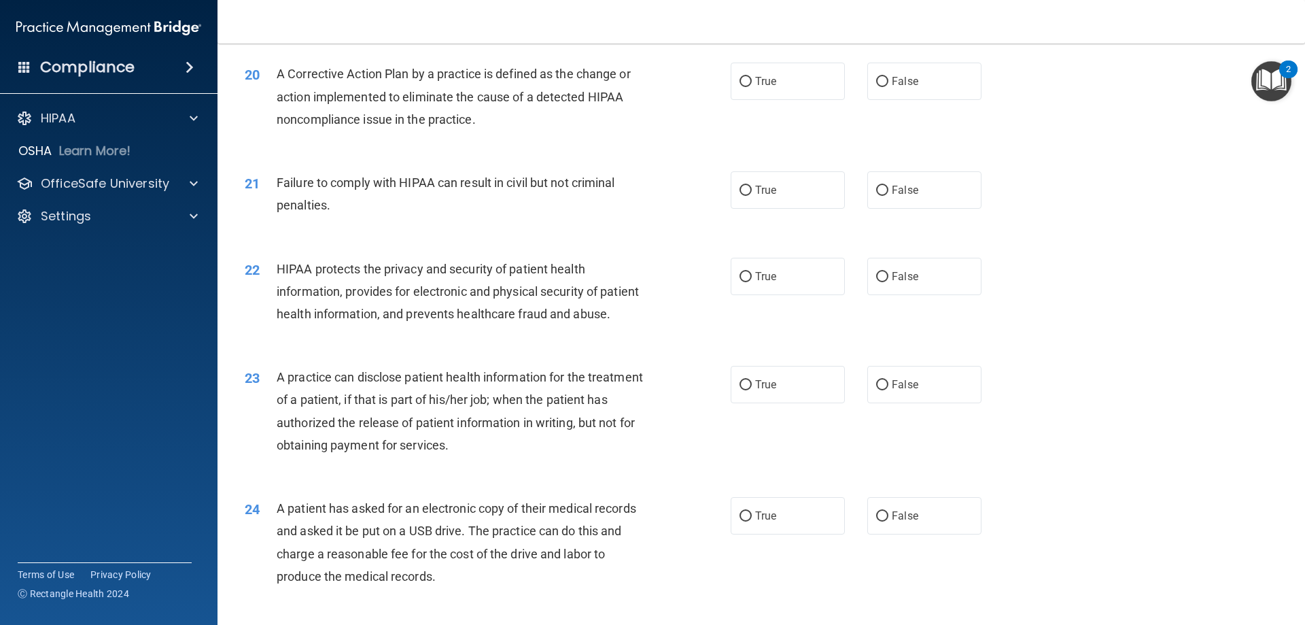
scroll to position [1904, 0]
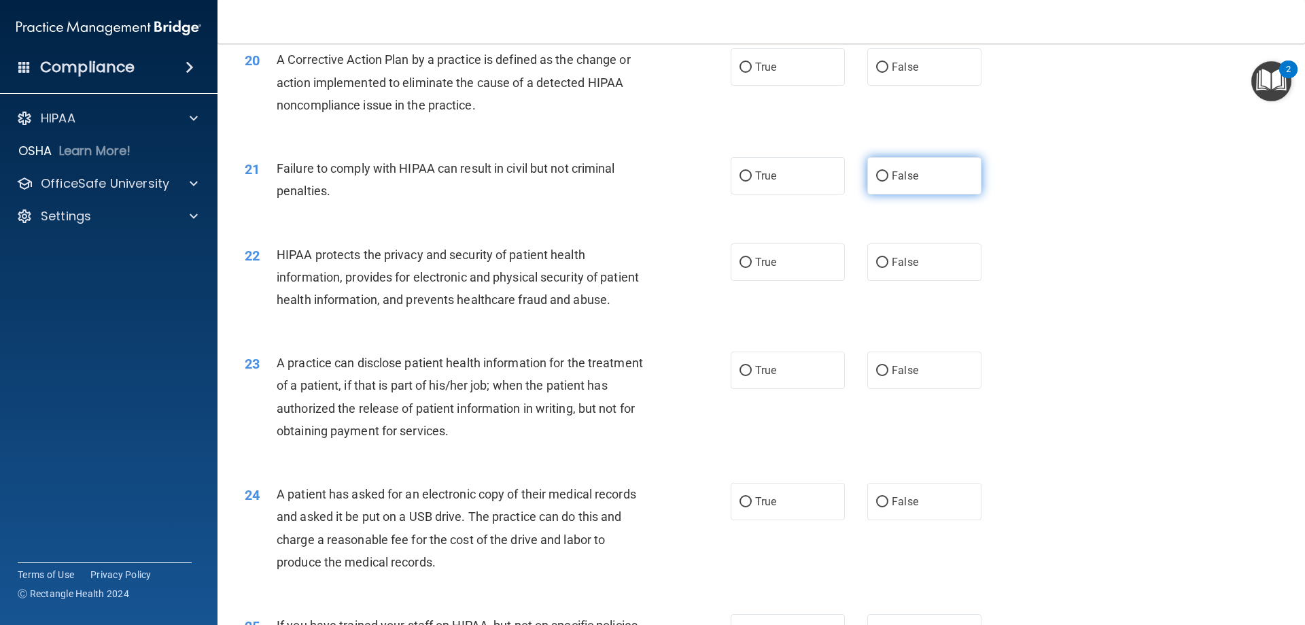
click at [876, 182] on input "False" at bounding box center [882, 176] width 12 height 10
radio input "true"
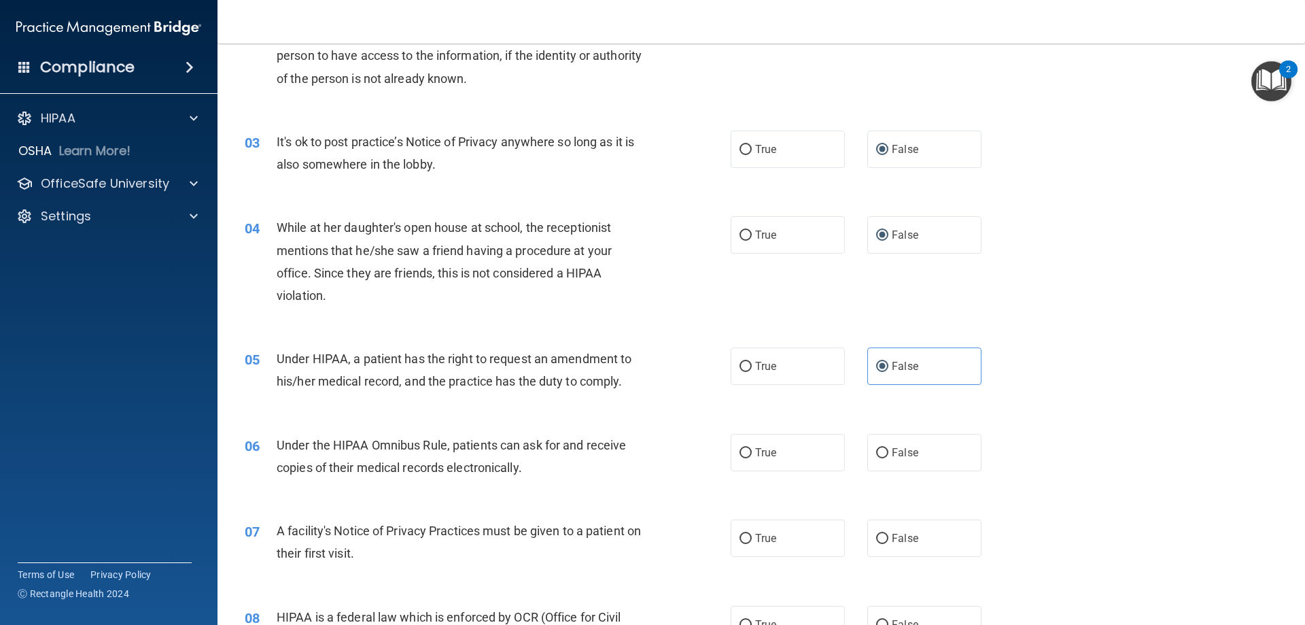
scroll to position [476, 0]
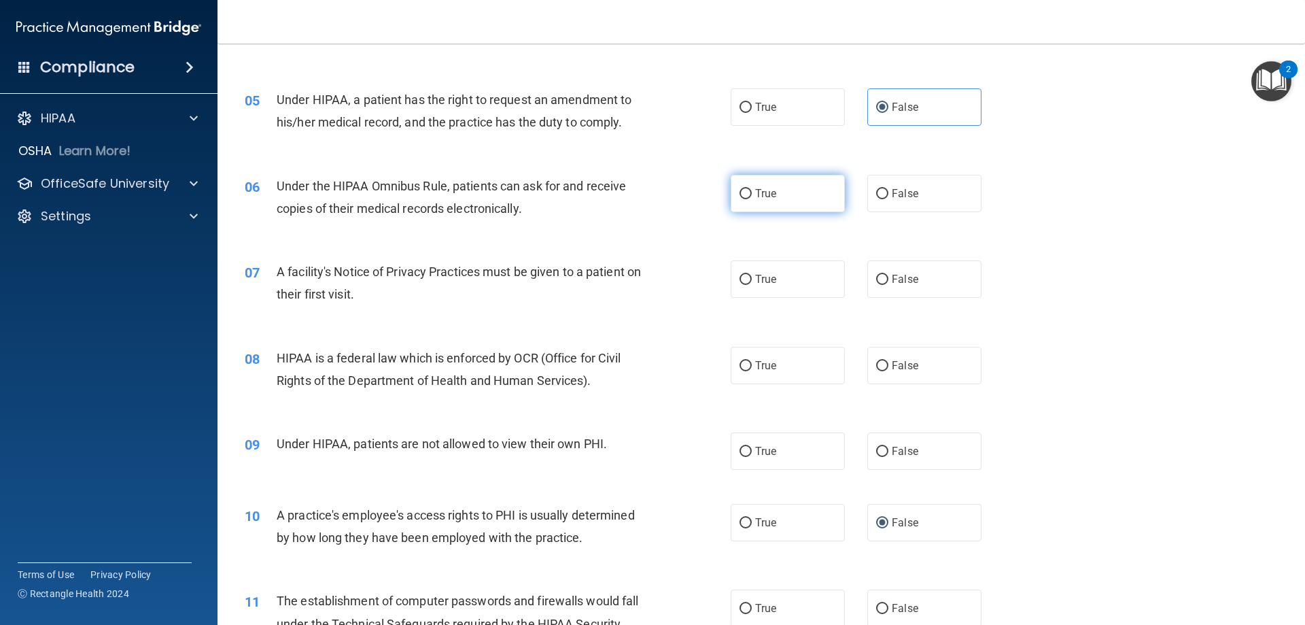
click at [755, 195] on span "True" at bounding box center [765, 193] width 21 height 13
click at [752, 195] on input "True" at bounding box center [746, 194] width 12 height 10
radio input "true"
click at [759, 288] on label "True" at bounding box center [788, 278] width 114 height 37
click at [752, 285] on input "True" at bounding box center [746, 280] width 12 height 10
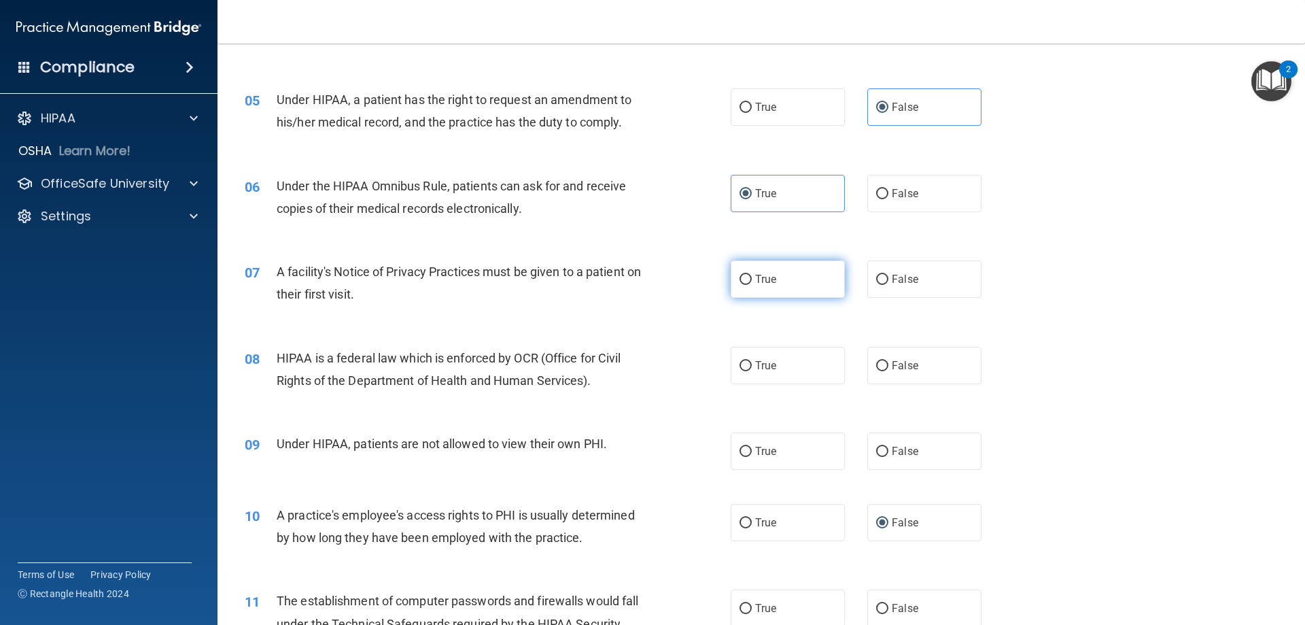
radio input "true"
click at [783, 376] on label "True" at bounding box center [788, 365] width 114 height 37
click at [752, 371] on input "True" at bounding box center [746, 366] width 12 height 10
radio input "true"
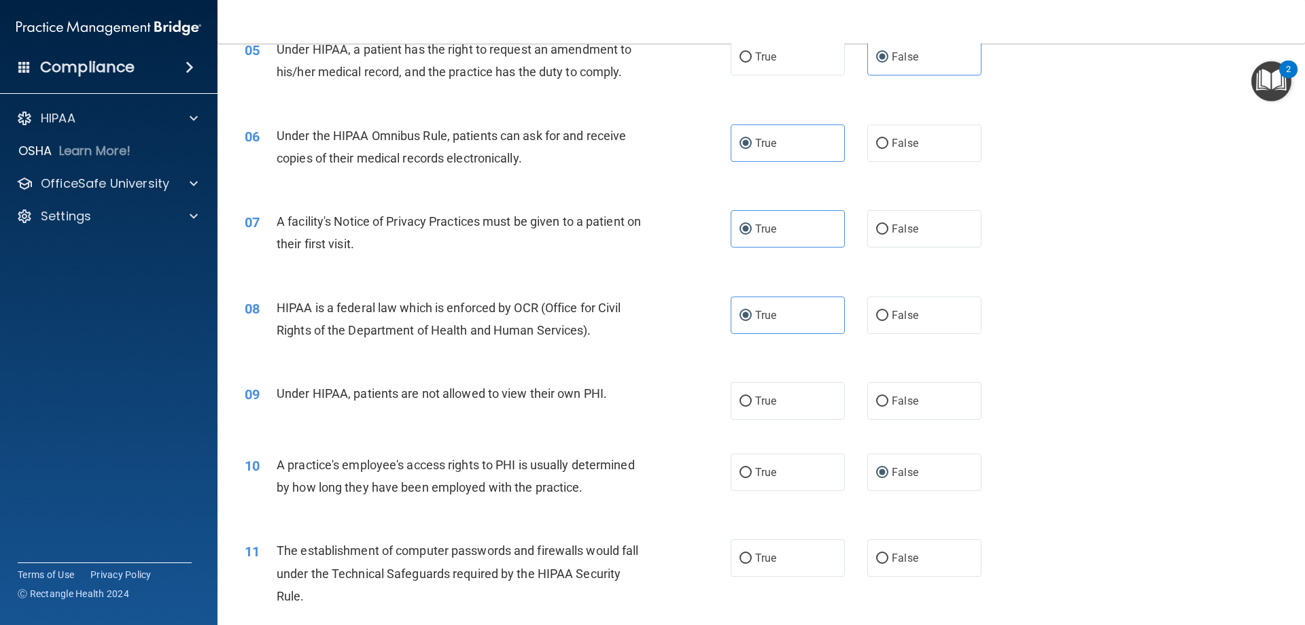
scroll to position [612, 0]
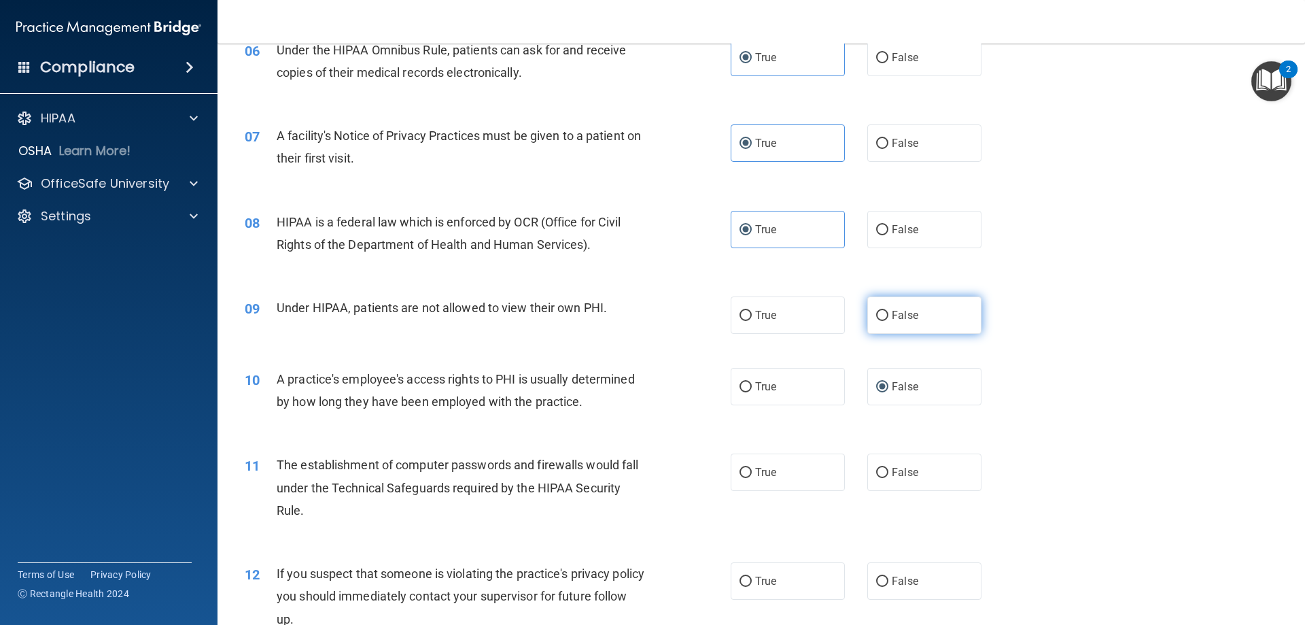
click at [895, 319] on span "False" at bounding box center [905, 315] width 27 height 13
click at [889, 319] on input "False" at bounding box center [882, 316] width 12 height 10
radio input "true"
click at [777, 318] on label "True" at bounding box center [788, 314] width 114 height 37
click at [752, 318] on input "True" at bounding box center [746, 316] width 12 height 10
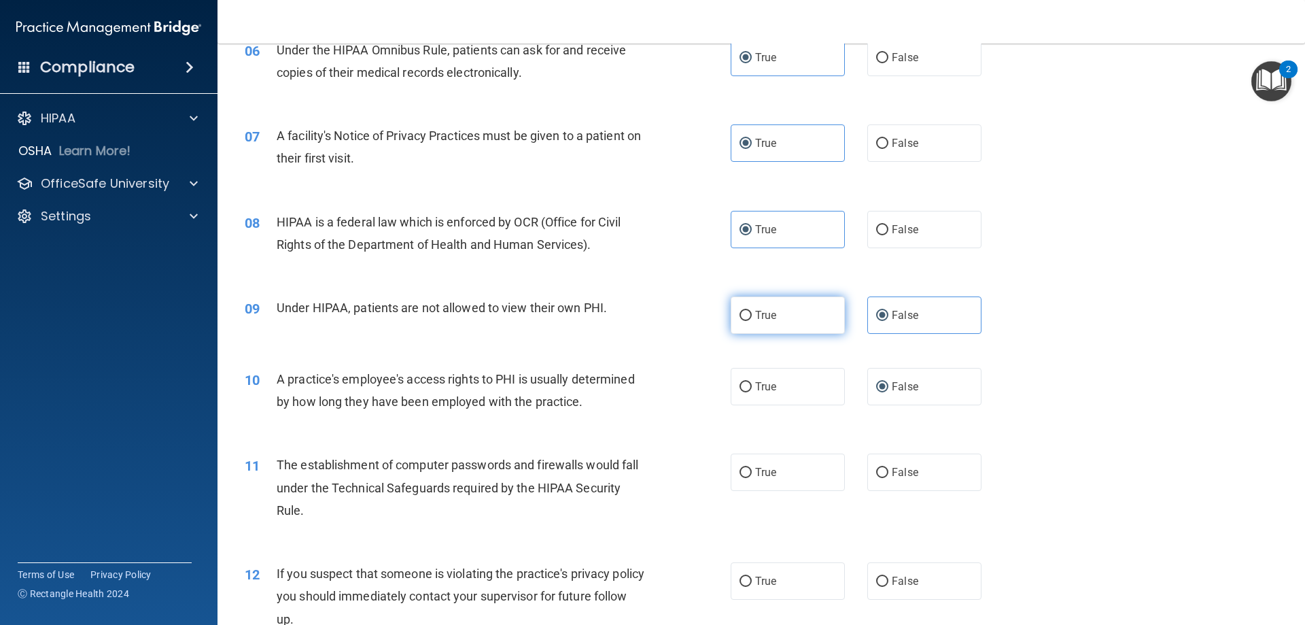
radio input "true"
click at [892, 309] on span "False" at bounding box center [905, 315] width 27 height 13
click at [889, 311] on input "False" at bounding box center [882, 316] width 12 height 10
radio input "true"
radio input "false"
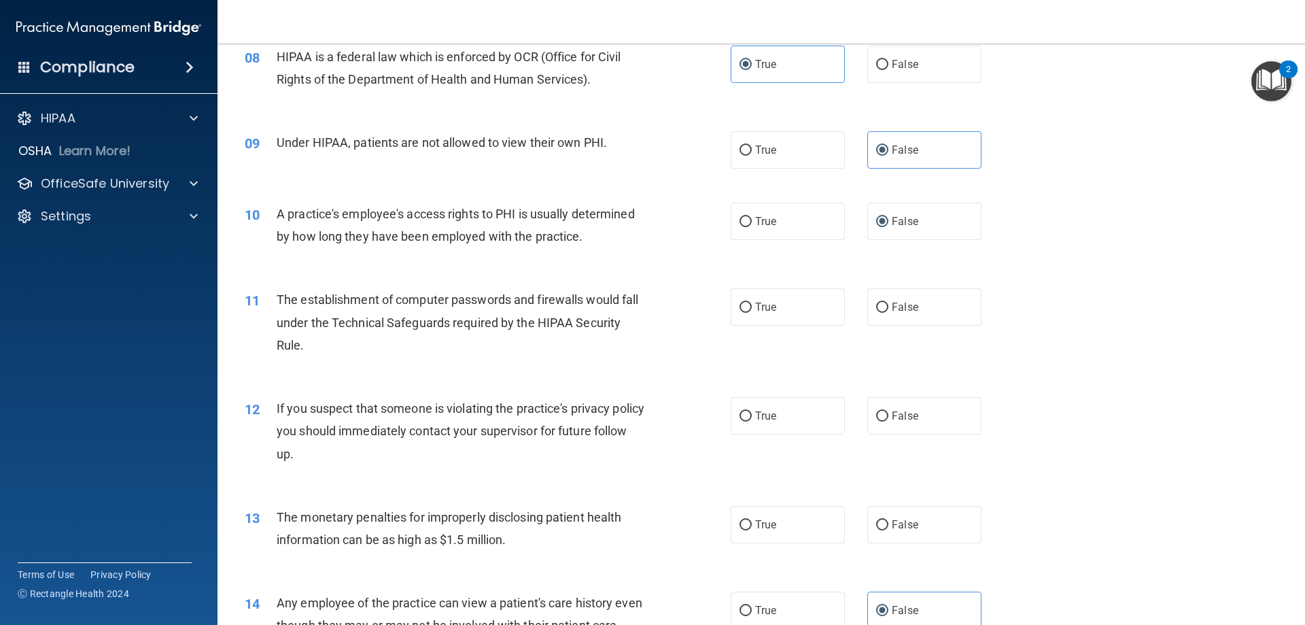
scroll to position [816, 0]
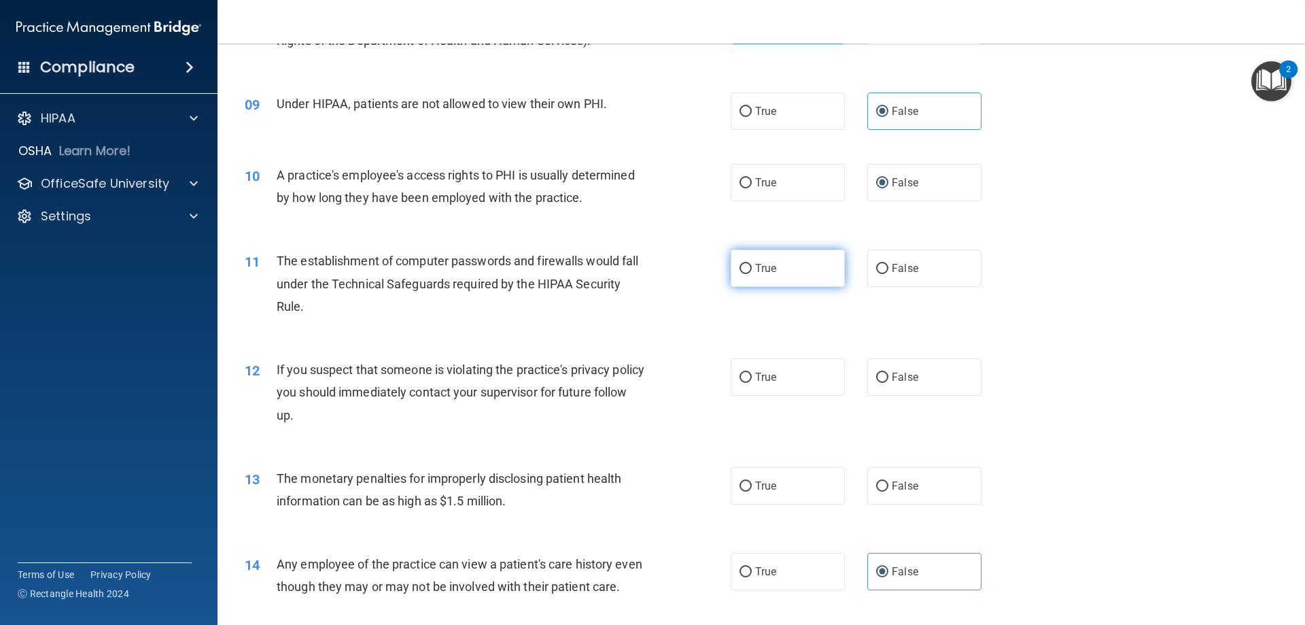
click at [755, 268] on span "True" at bounding box center [765, 268] width 21 height 13
click at [752, 268] on input "True" at bounding box center [746, 269] width 12 height 10
radio input "true"
click at [749, 370] on label "True" at bounding box center [788, 376] width 114 height 37
click at [749, 373] on input "True" at bounding box center [746, 378] width 12 height 10
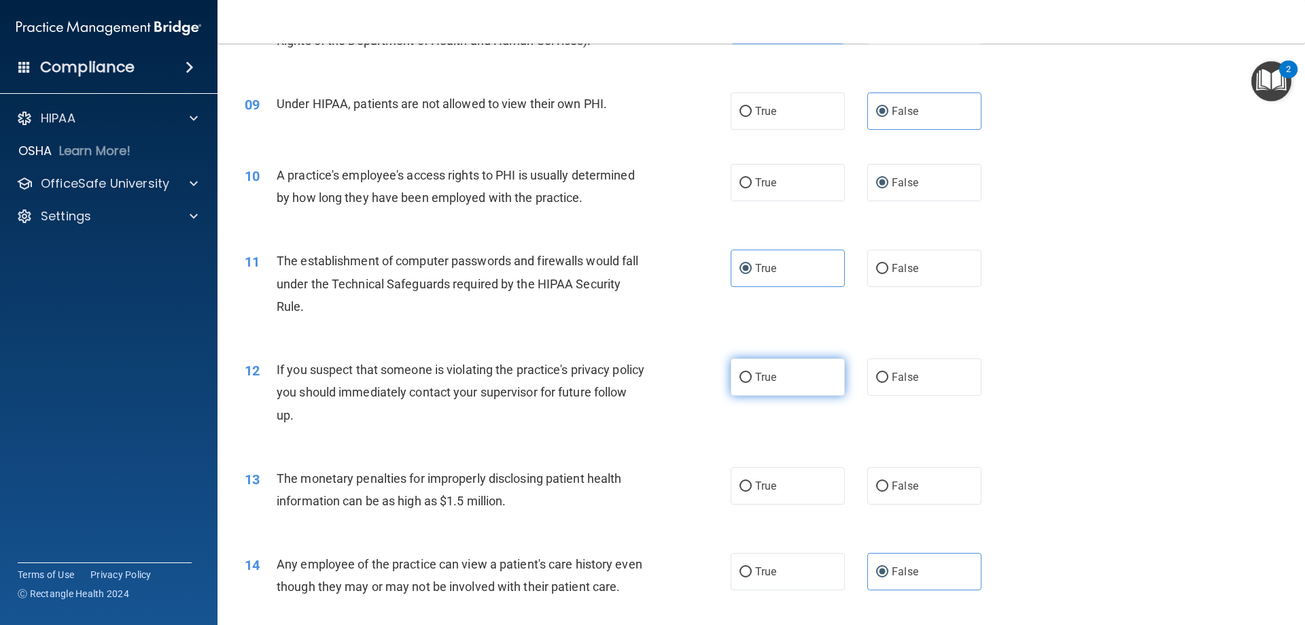
radio input "true"
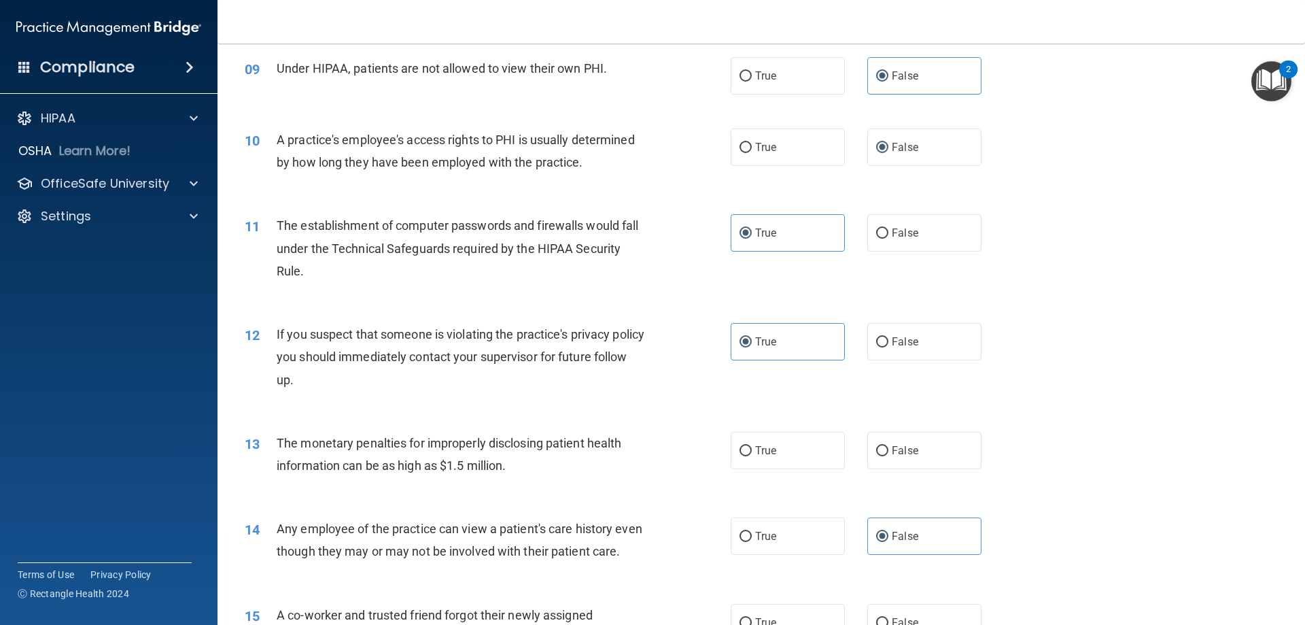
scroll to position [884, 0]
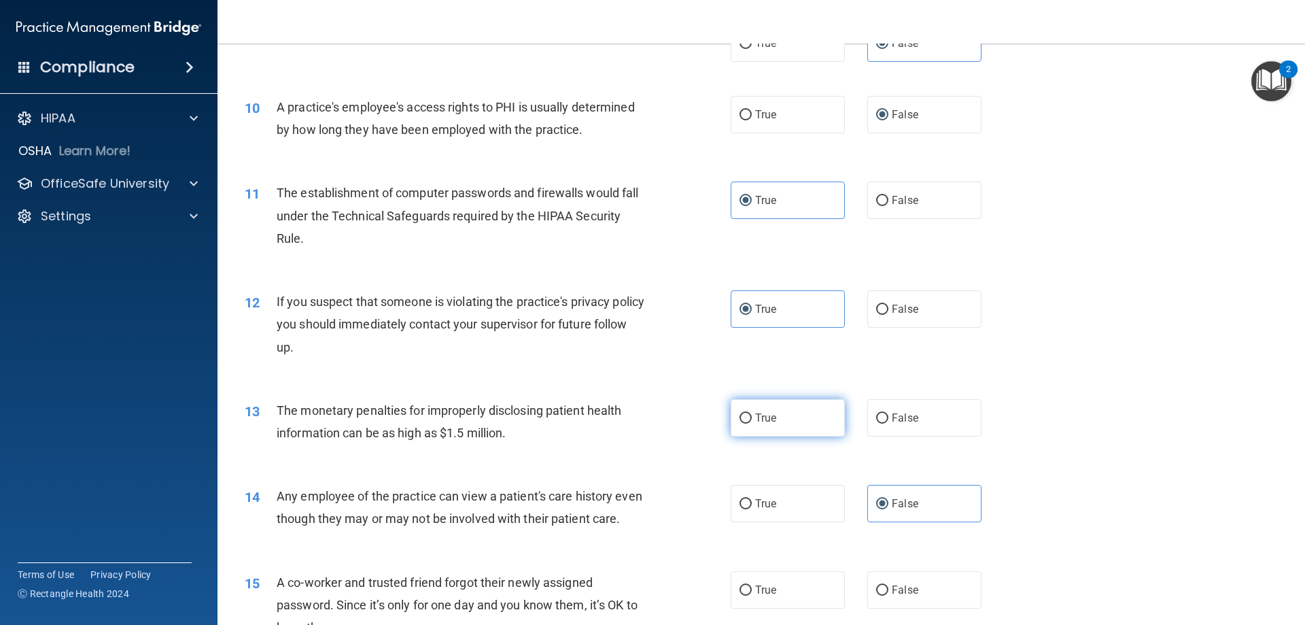
click at [778, 422] on label "True" at bounding box center [788, 417] width 114 height 37
click at [752, 422] on input "True" at bounding box center [746, 418] width 12 height 10
radio input "true"
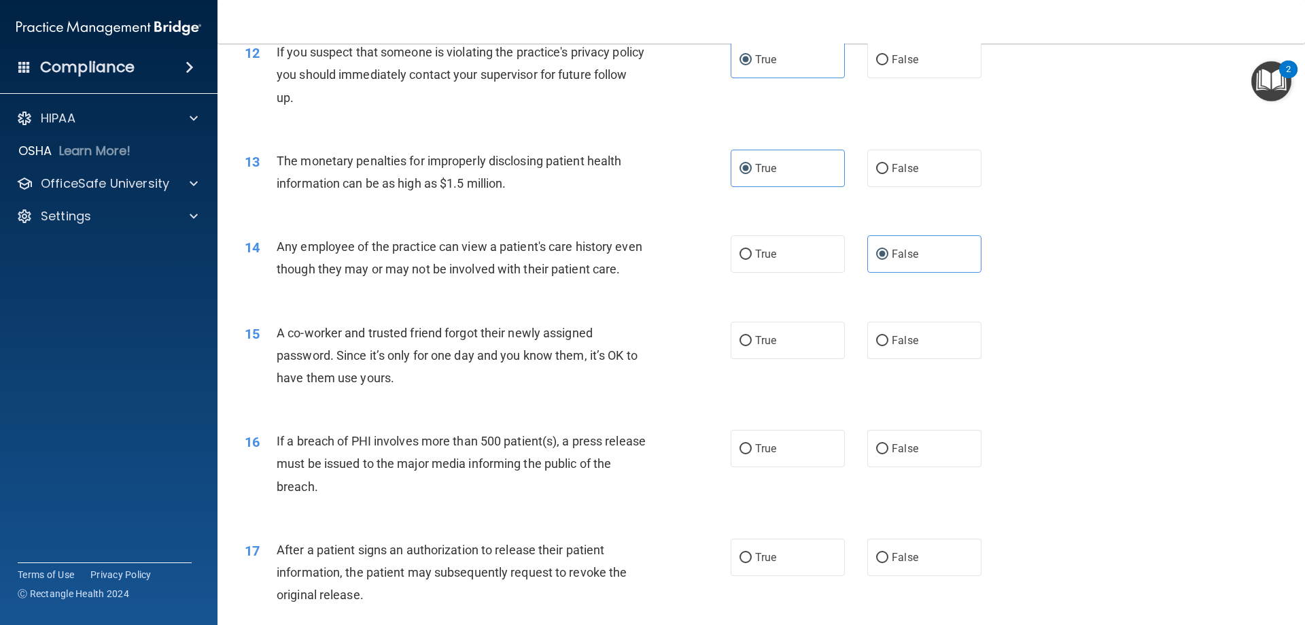
scroll to position [1224, 0]
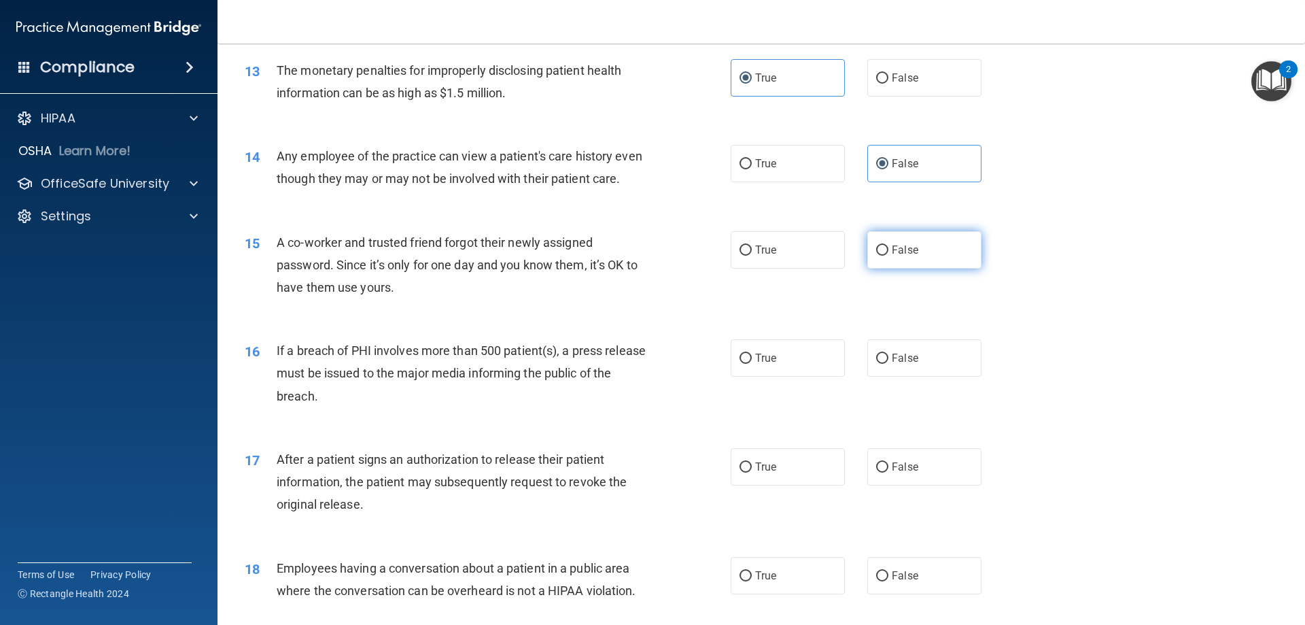
click at [929, 267] on label "False" at bounding box center [925, 249] width 114 height 37
click at [889, 256] on input "False" at bounding box center [882, 250] width 12 height 10
radio input "true"
click at [755, 364] on span "True" at bounding box center [765, 358] width 21 height 13
click at [752, 364] on input "True" at bounding box center [746, 359] width 12 height 10
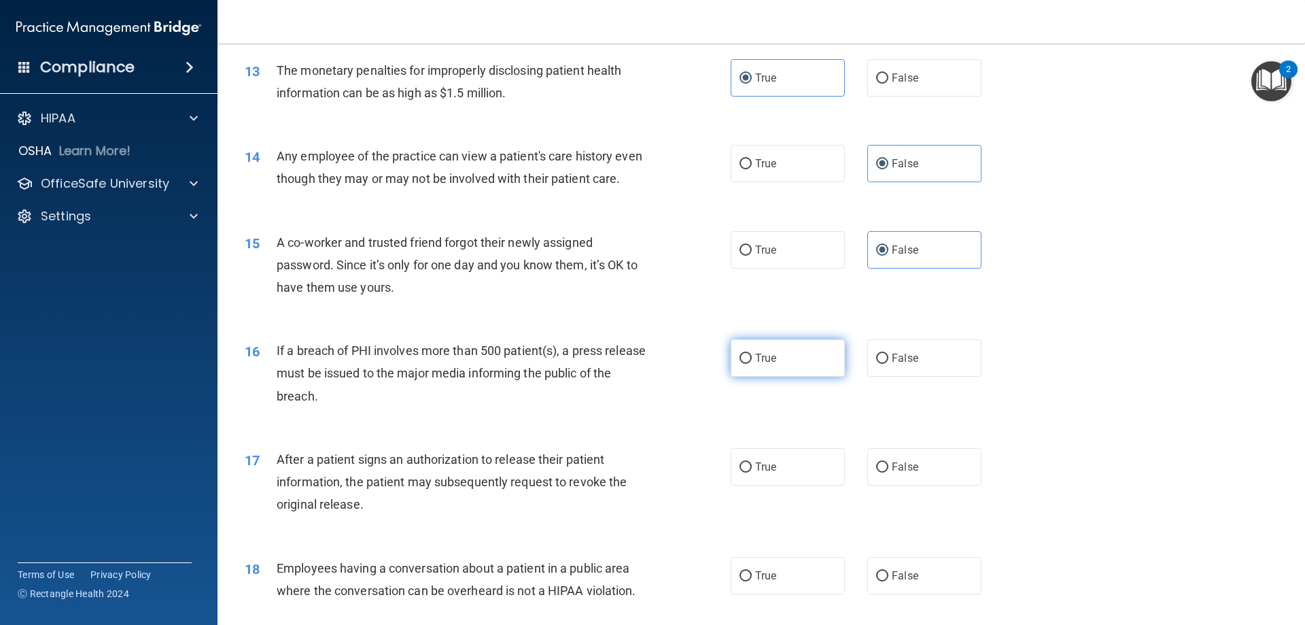
radio input "true"
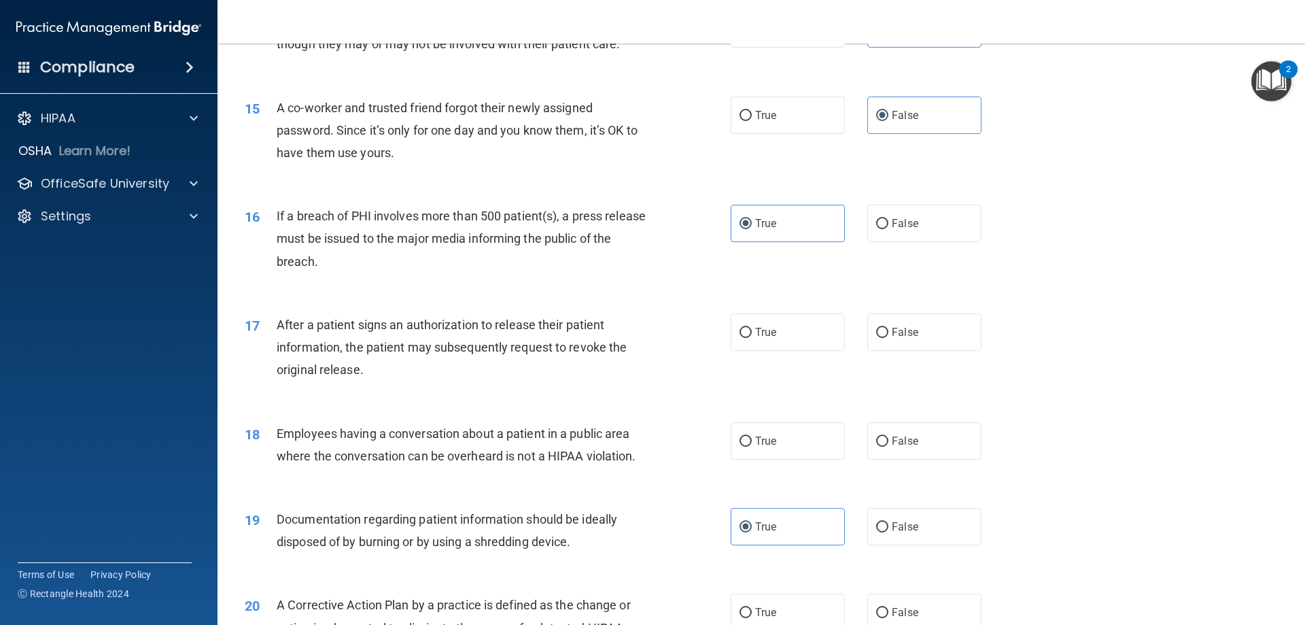
scroll to position [1360, 0]
click at [755, 337] on span "True" at bounding box center [765, 330] width 21 height 13
click at [752, 337] on input "True" at bounding box center [746, 331] width 12 height 10
radio input "true"
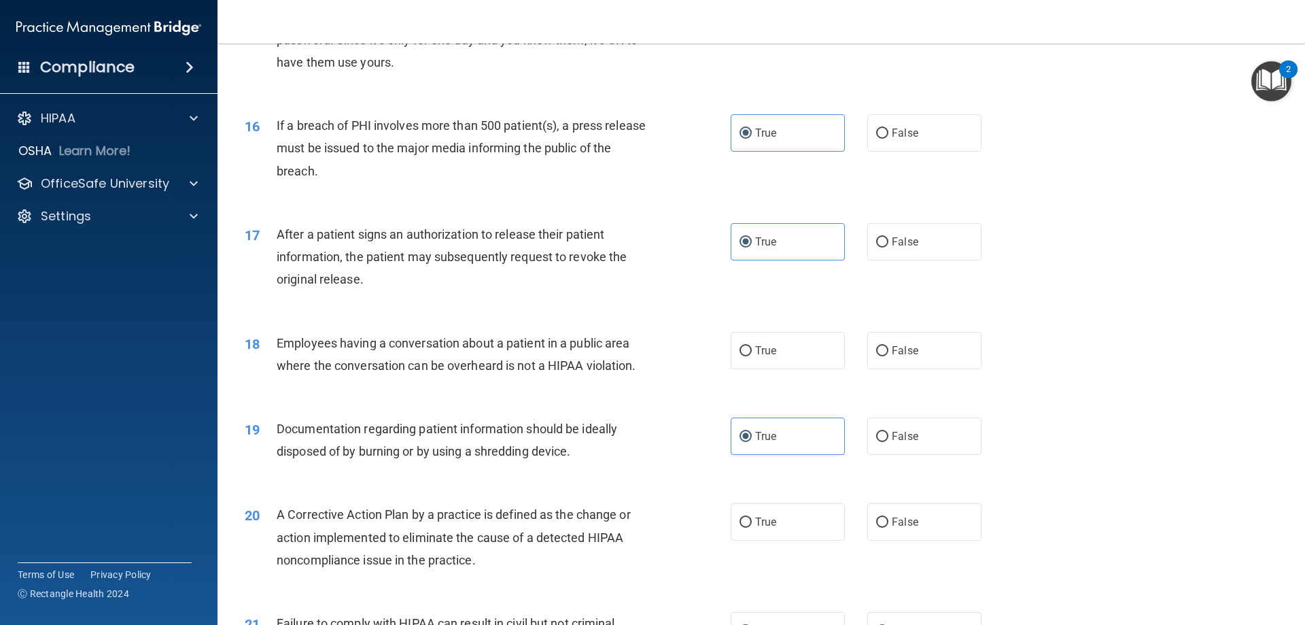
scroll to position [1496, 0]
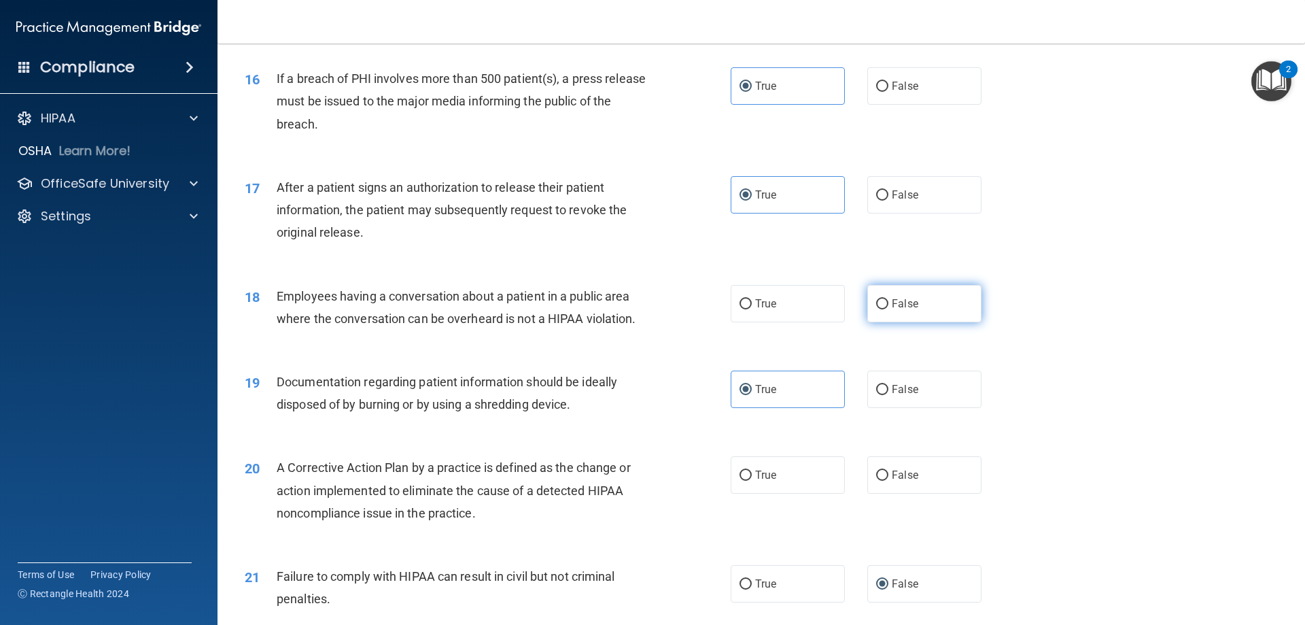
click at [915, 319] on label "False" at bounding box center [925, 303] width 114 height 37
click at [889, 309] on input "False" at bounding box center [882, 304] width 12 height 10
radio input "true"
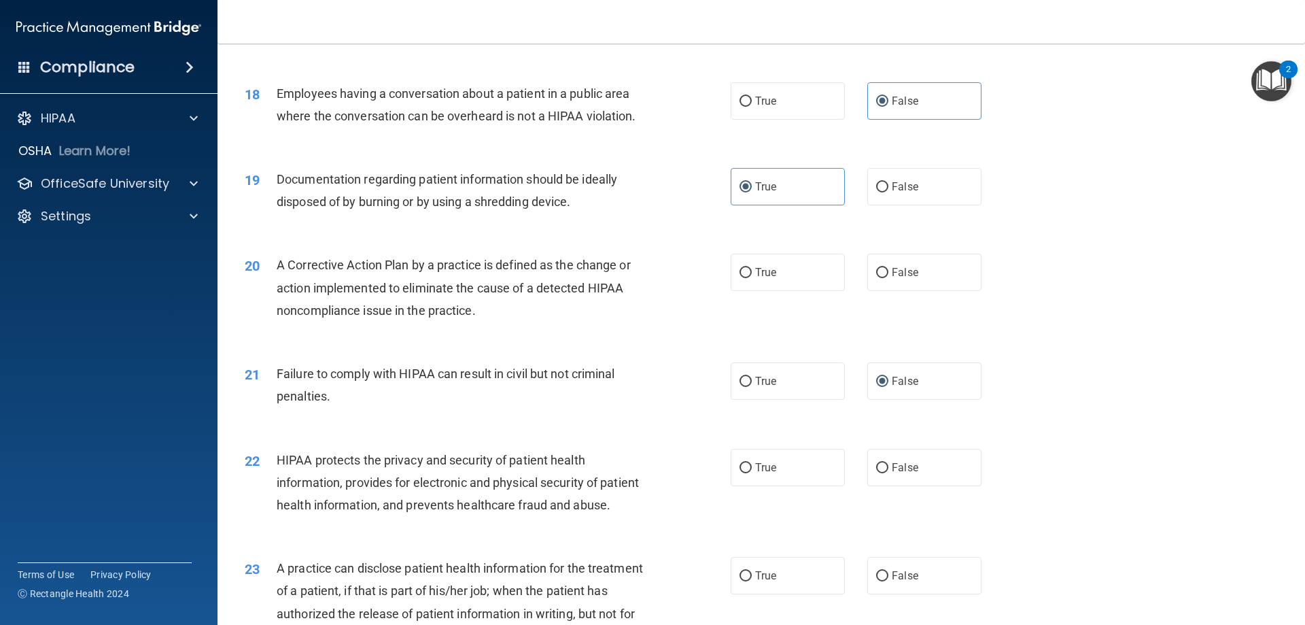
scroll to position [1700, 0]
click at [758, 277] on span "True" at bounding box center [765, 270] width 21 height 13
click at [752, 277] on input "True" at bounding box center [746, 272] width 12 height 10
radio input "true"
click at [742, 386] on input "True" at bounding box center [746, 380] width 12 height 10
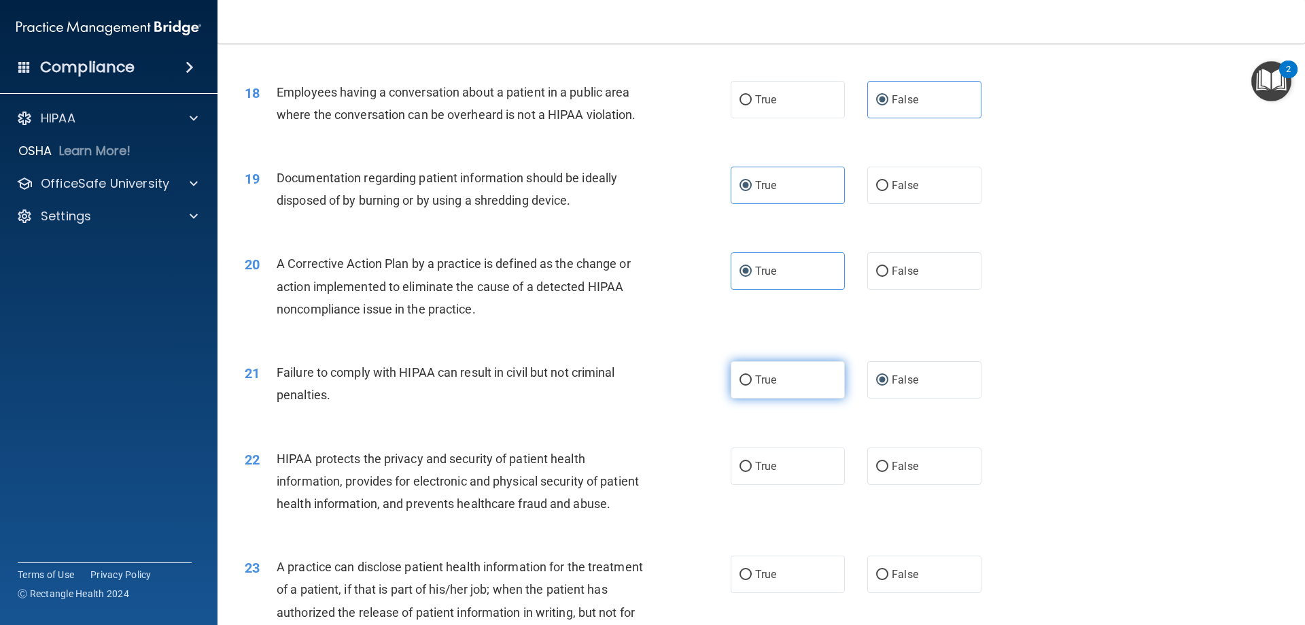
radio input "true"
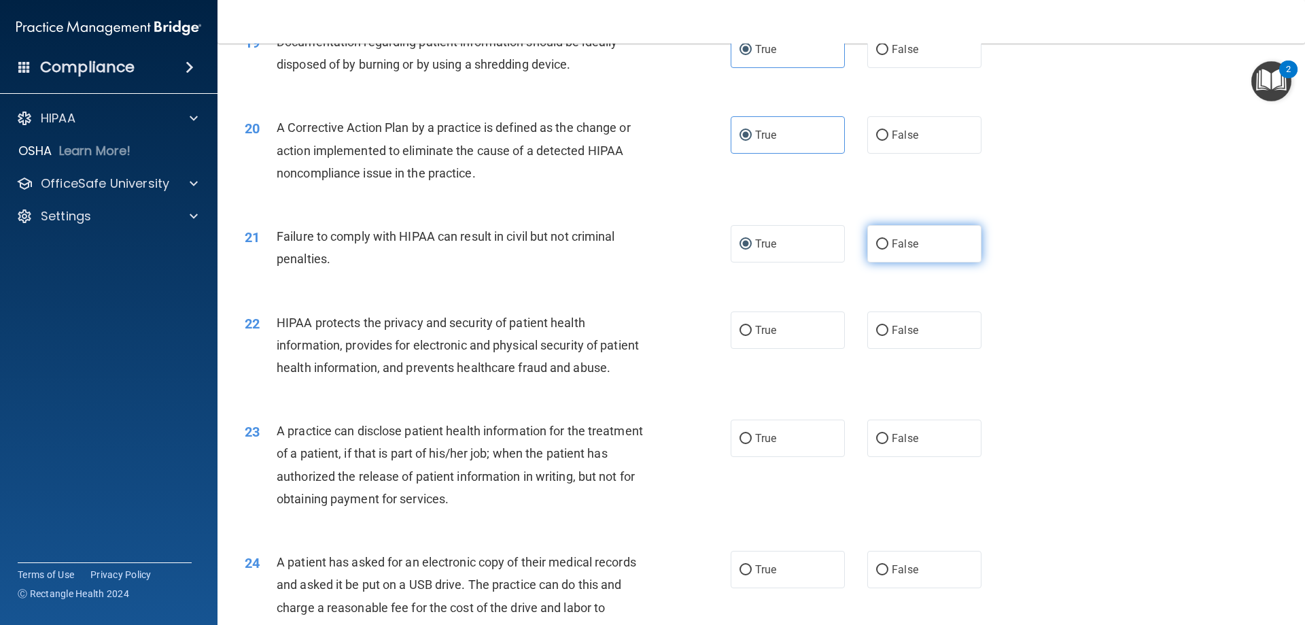
click at [887, 262] on label "False" at bounding box center [925, 243] width 114 height 37
click at [887, 250] on input "False" at bounding box center [882, 244] width 12 height 10
radio input "true"
radio input "false"
click at [740, 336] on input "True" at bounding box center [746, 331] width 12 height 10
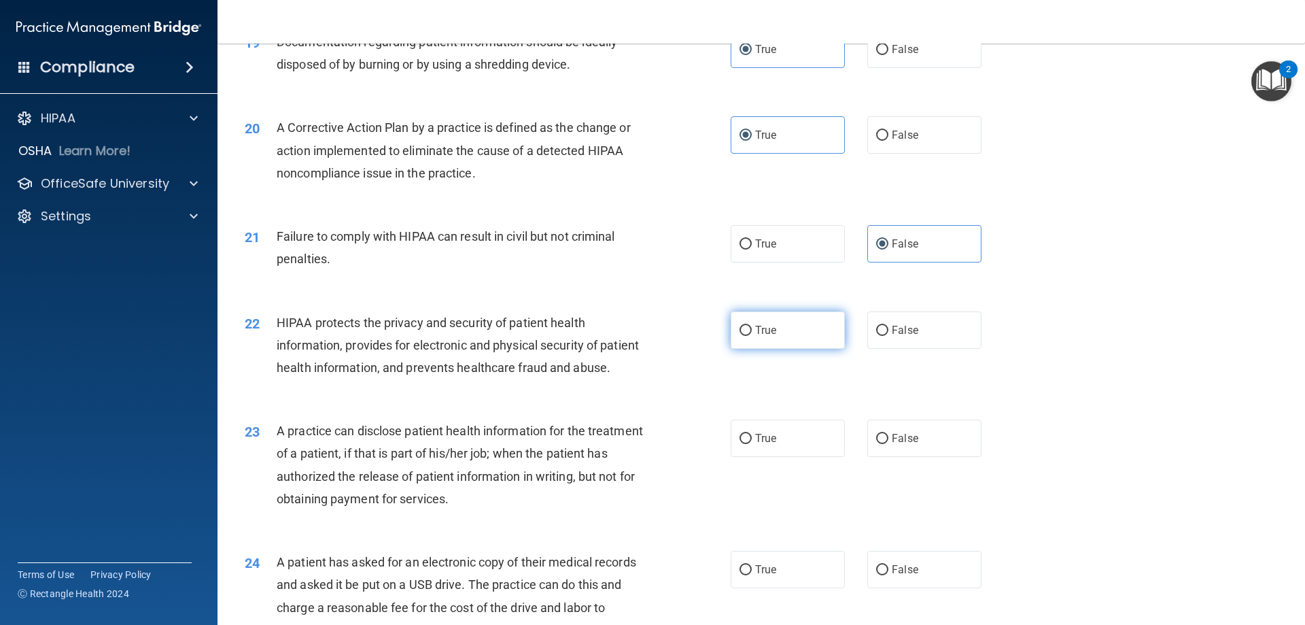
radio input "true"
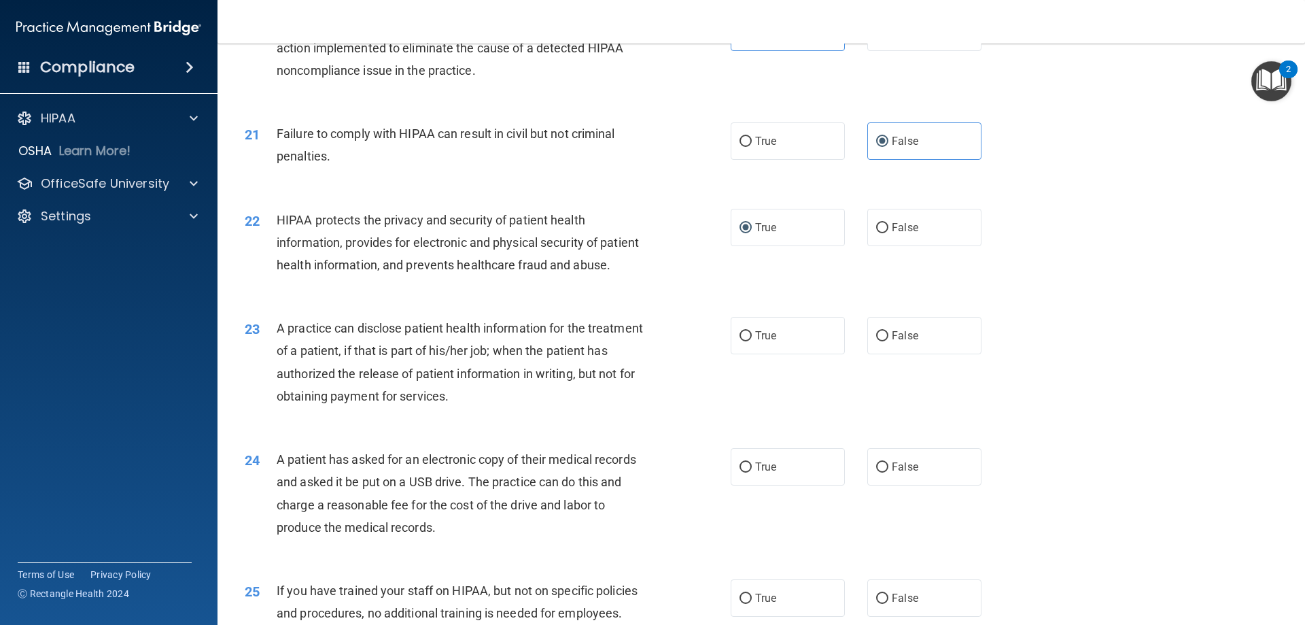
scroll to position [1972, 0]
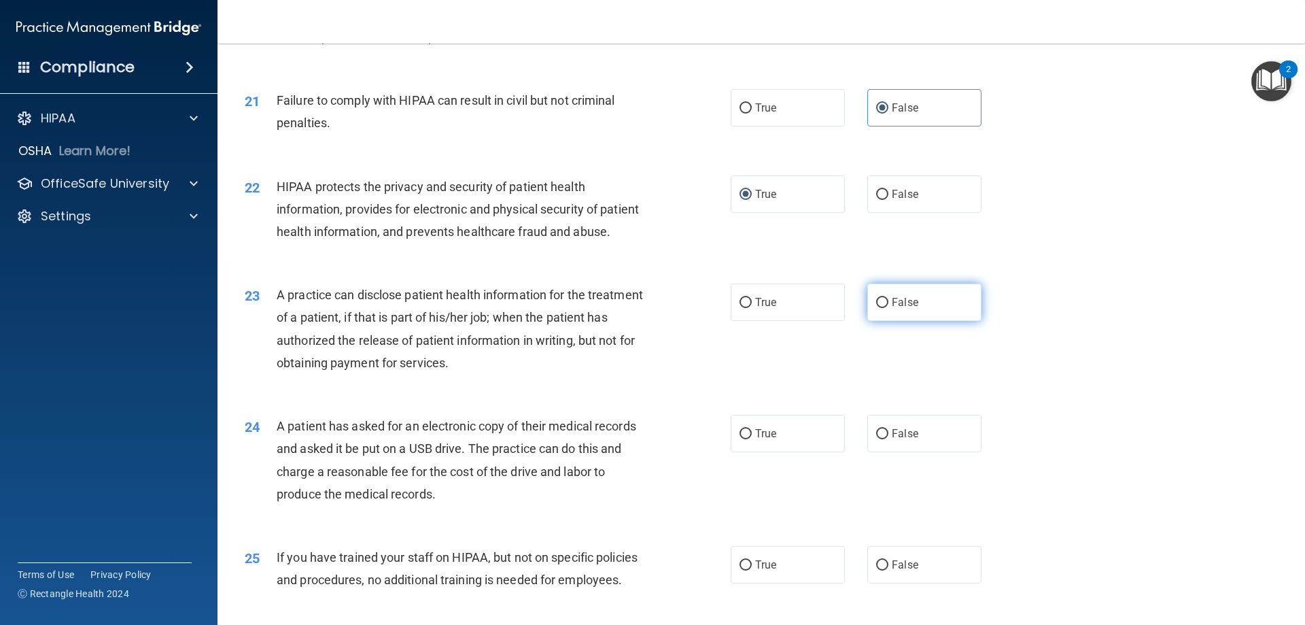
click at [868, 321] on label "False" at bounding box center [925, 302] width 114 height 37
click at [876, 308] on input "False" at bounding box center [882, 303] width 12 height 10
radio input "true"
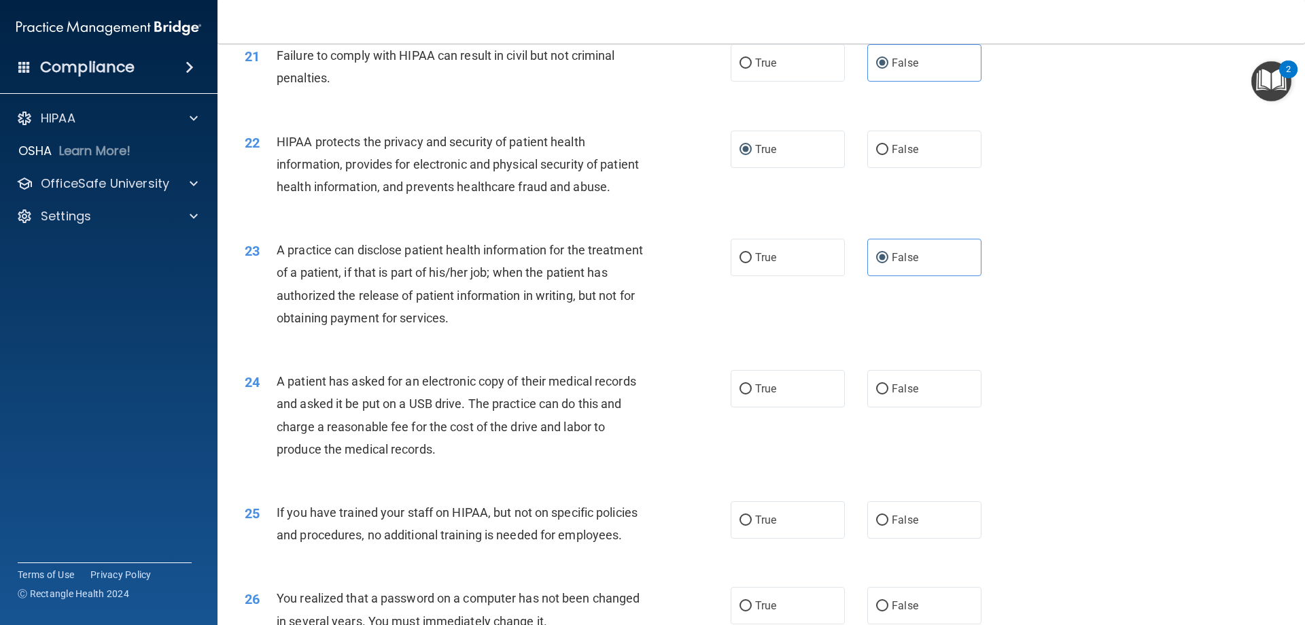
scroll to position [2108, 0]
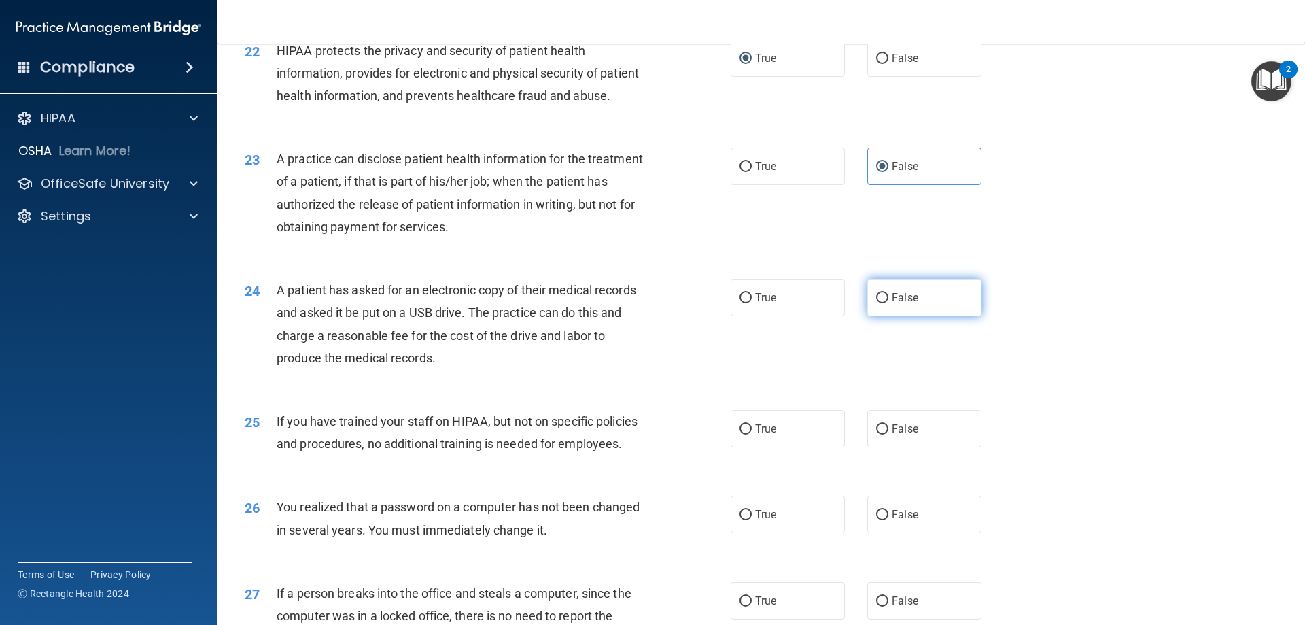
click at [881, 316] on label "False" at bounding box center [925, 297] width 114 height 37
click at [881, 303] on input "False" at bounding box center [882, 298] width 12 height 10
radio input "true"
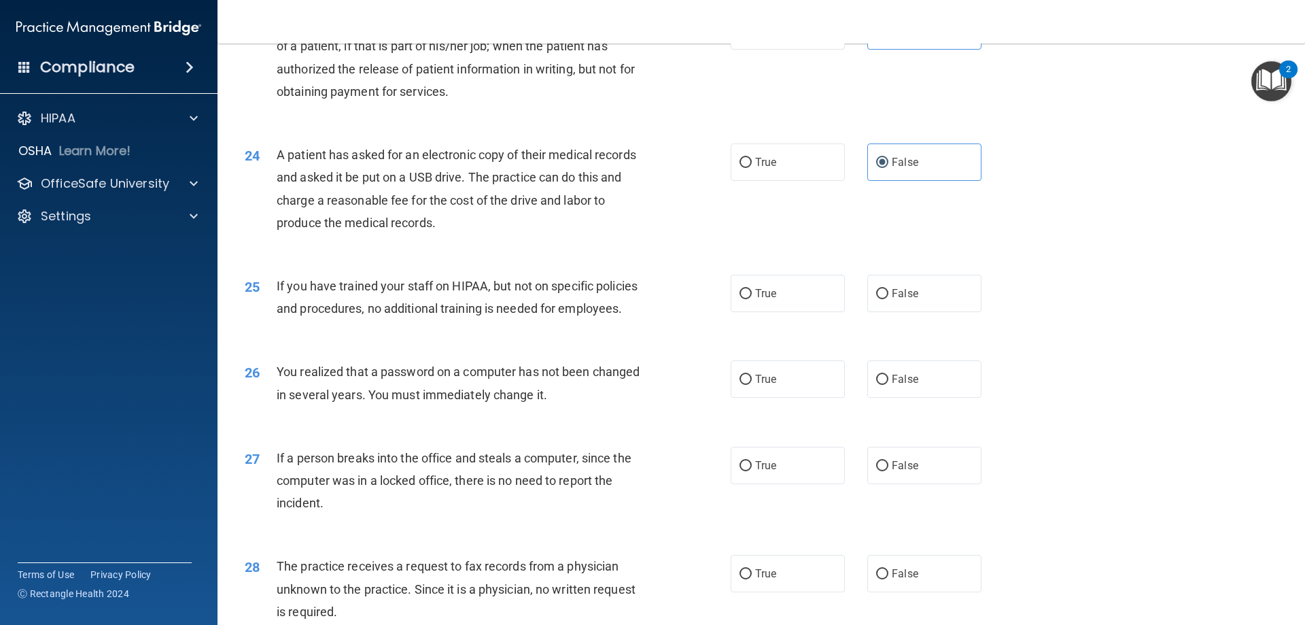
scroll to position [2244, 0]
click at [879, 298] on input "False" at bounding box center [882, 293] width 12 height 10
radio input "true"
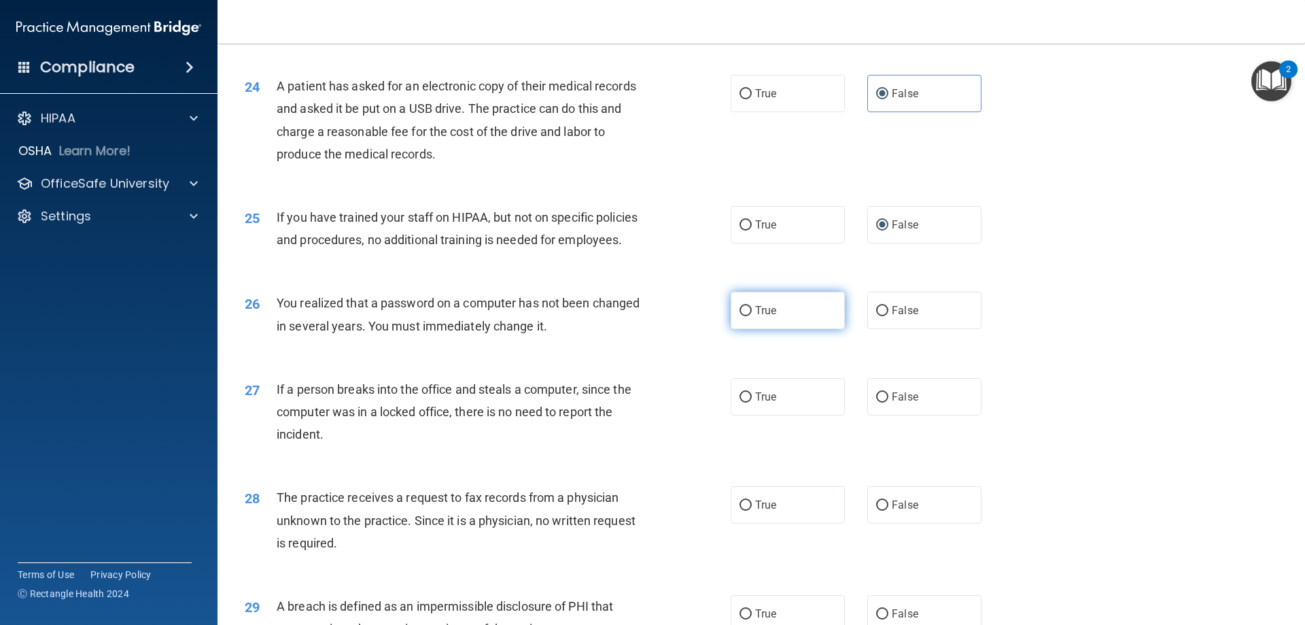
click at [777, 329] on label "True" at bounding box center [788, 310] width 114 height 37
click at [752, 316] on input "True" at bounding box center [746, 311] width 12 height 10
radio input "true"
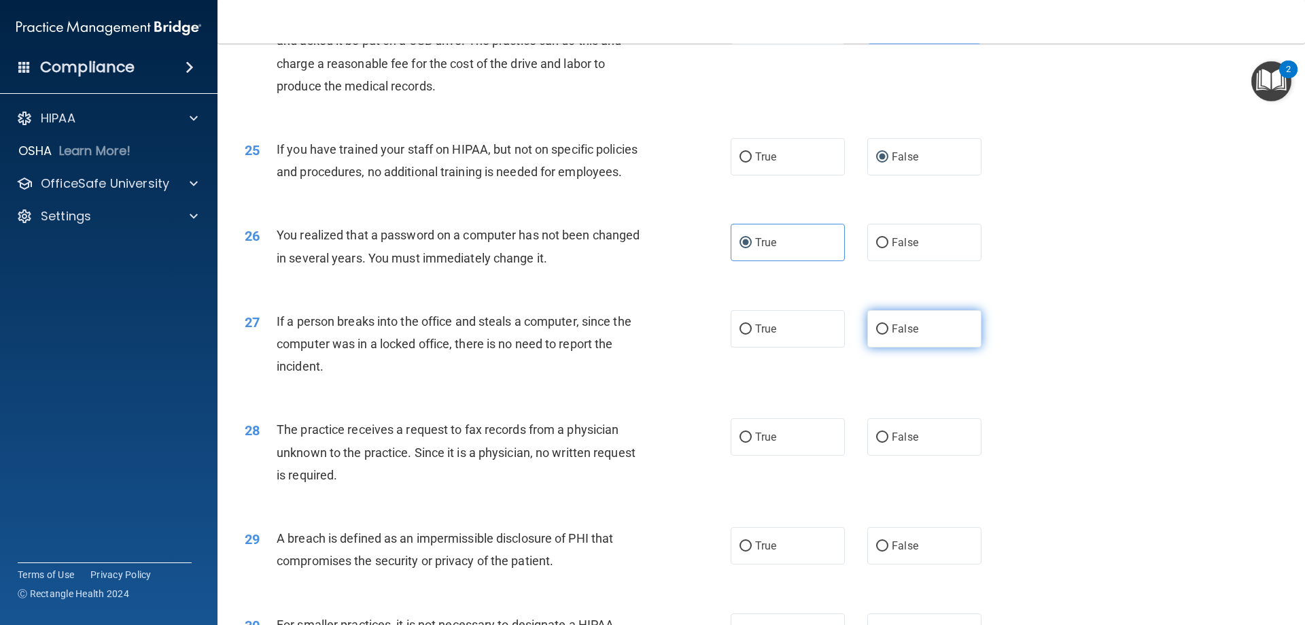
click at [893, 347] on label "False" at bounding box center [925, 328] width 114 height 37
click at [889, 335] on input "False" at bounding box center [882, 329] width 12 height 10
radio input "true"
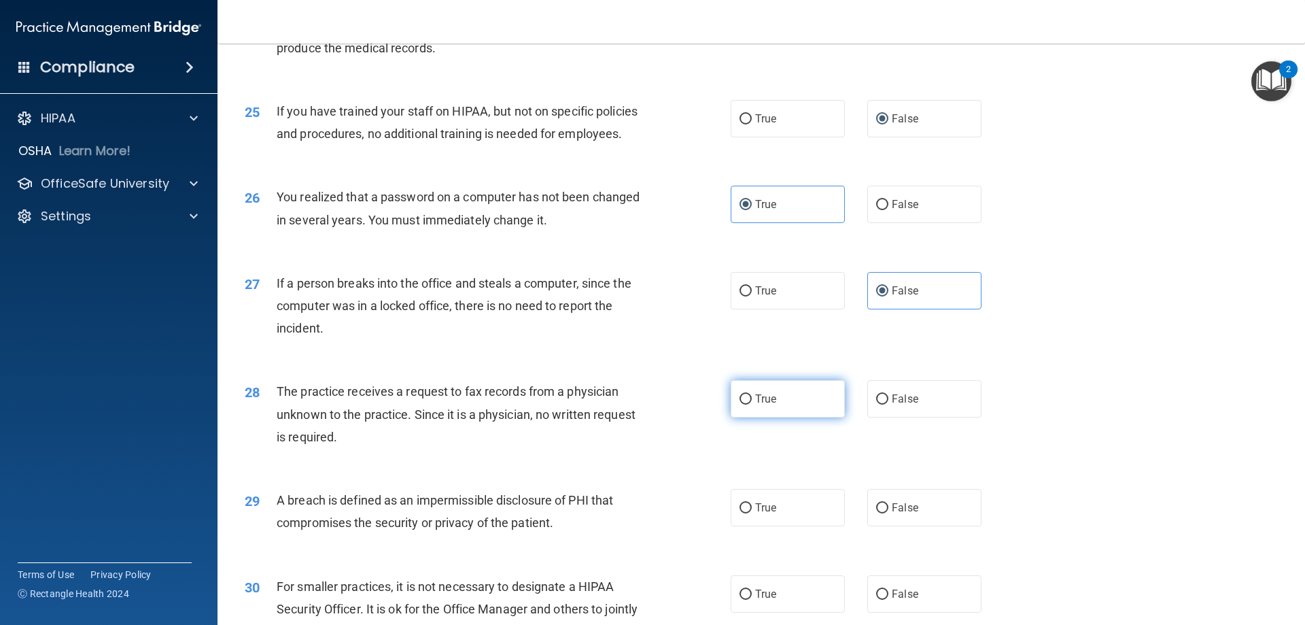
scroll to position [2516, 0]
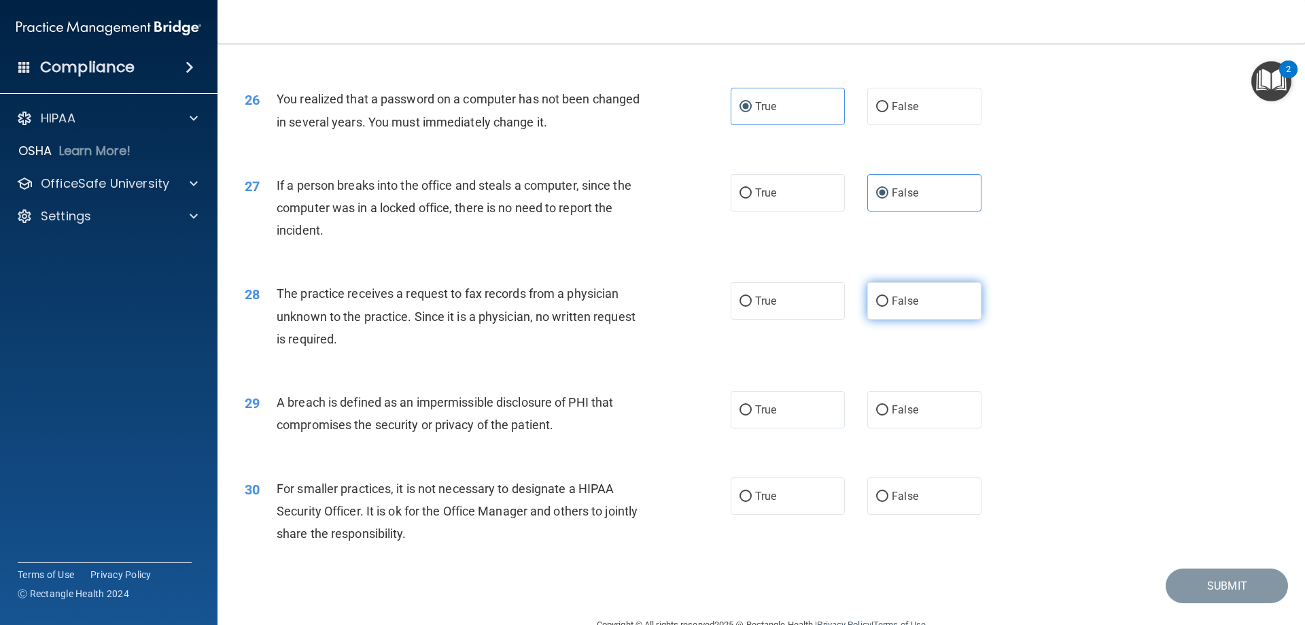
click at [892, 307] on span "False" at bounding box center [905, 300] width 27 height 13
click at [889, 307] on input "False" at bounding box center [882, 301] width 12 height 10
radio input "true"
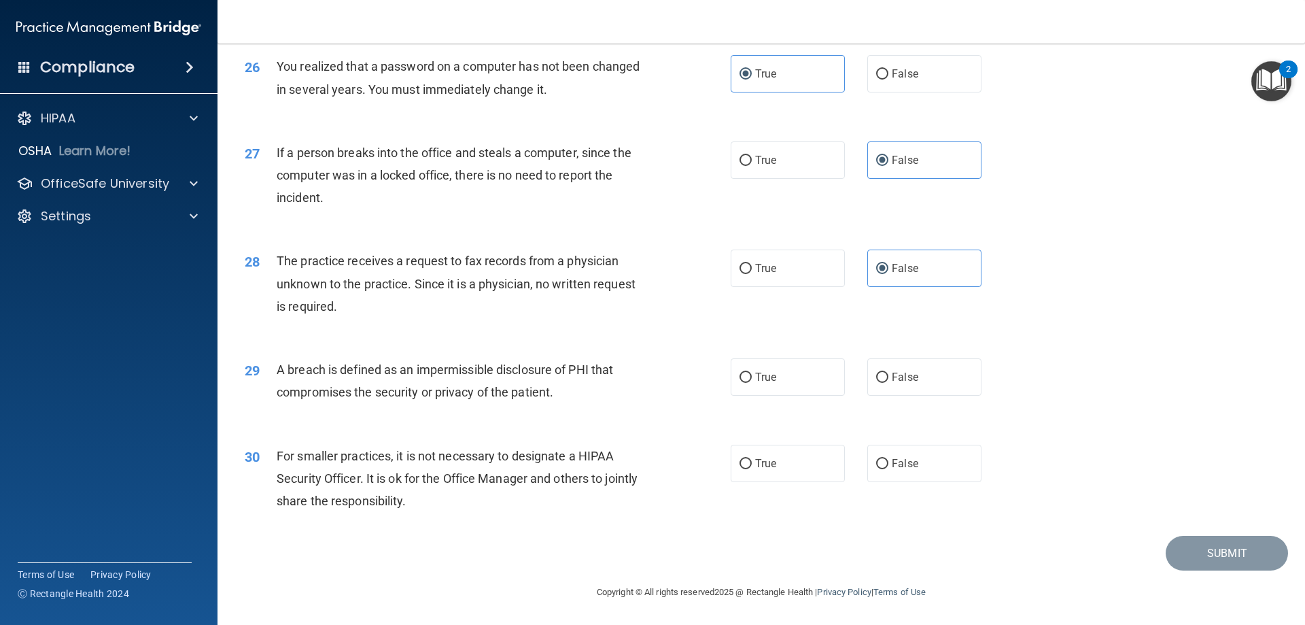
scroll to position [2584, 0]
click at [757, 396] on label "True" at bounding box center [788, 376] width 114 height 37
click at [752, 383] on input "True" at bounding box center [746, 378] width 12 height 10
radio input "true"
click at [878, 469] on input "False" at bounding box center [882, 464] width 12 height 10
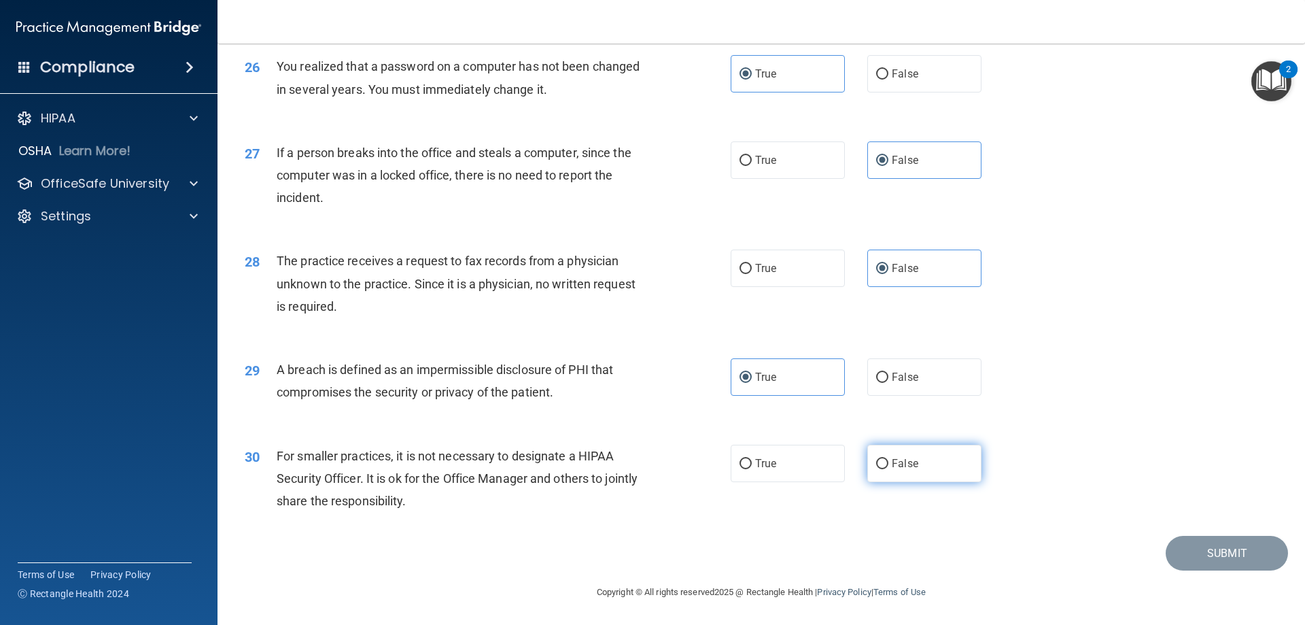
radio input "true"
click at [1175, 564] on button "Submit" at bounding box center [1227, 553] width 122 height 35
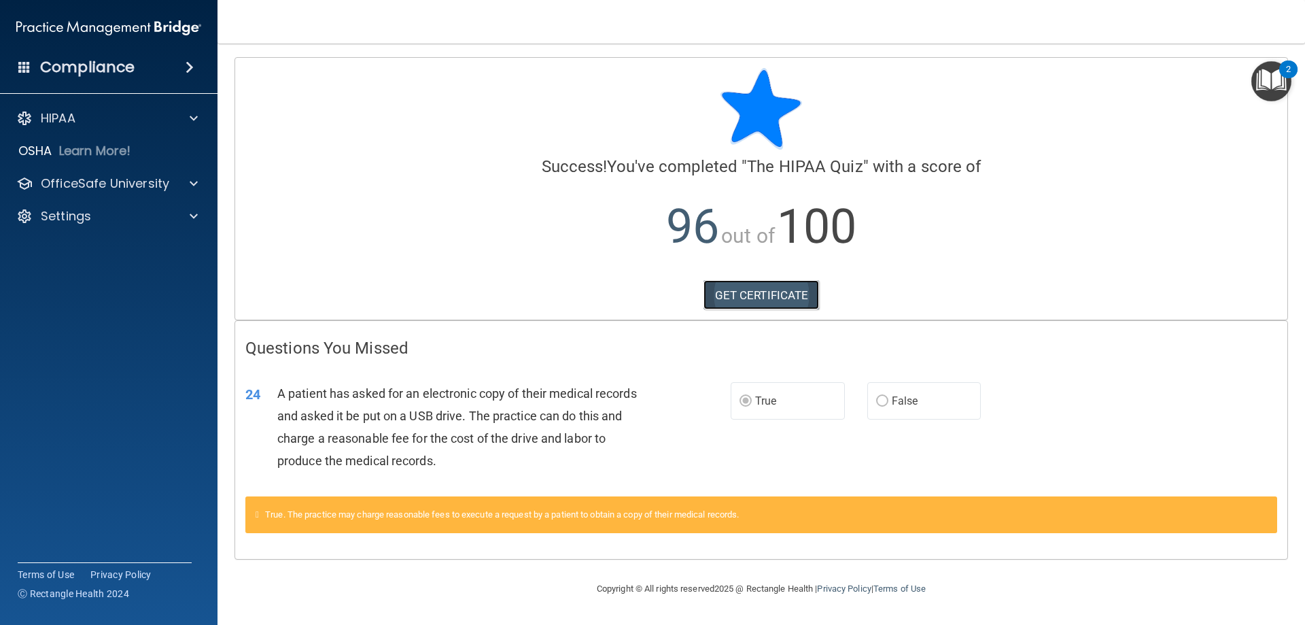
click at [789, 296] on link "GET CERTIFICATE" at bounding box center [762, 295] width 116 height 30
click at [195, 187] on span at bounding box center [194, 183] width 8 height 16
click at [122, 228] on link "HIPAA Training" at bounding box center [93, 216] width 214 height 27
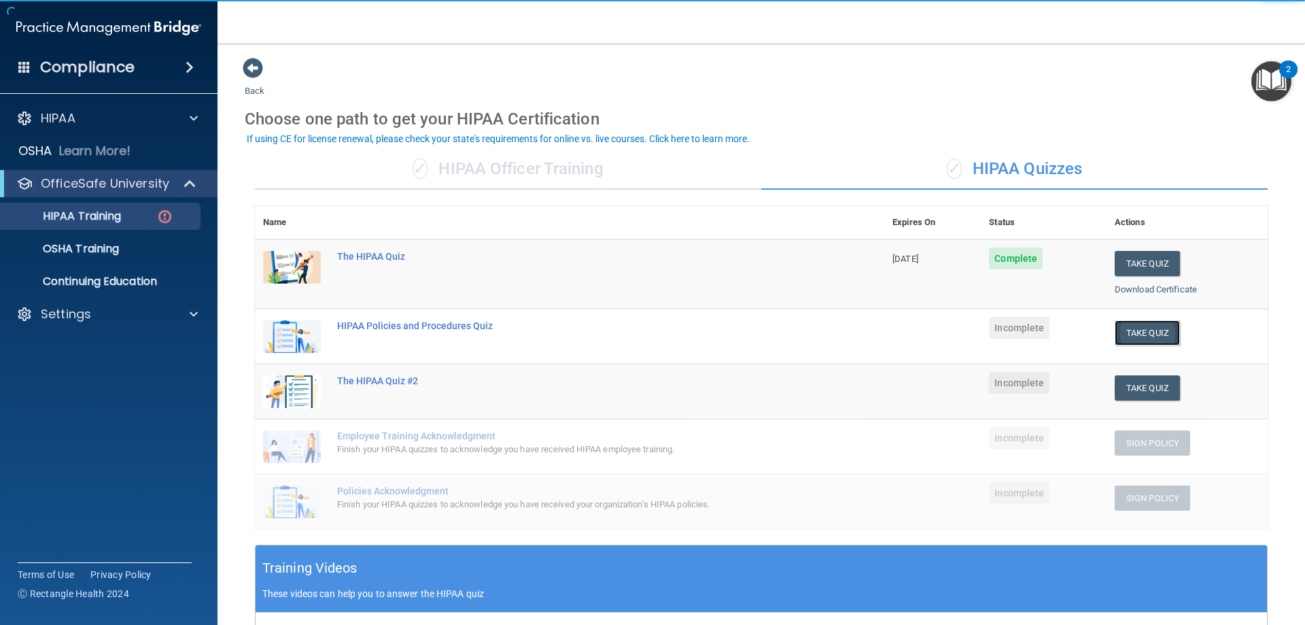
click at [1145, 339] on button "Take Quiz" at bounding box center [1147, 332] width 65 height 25
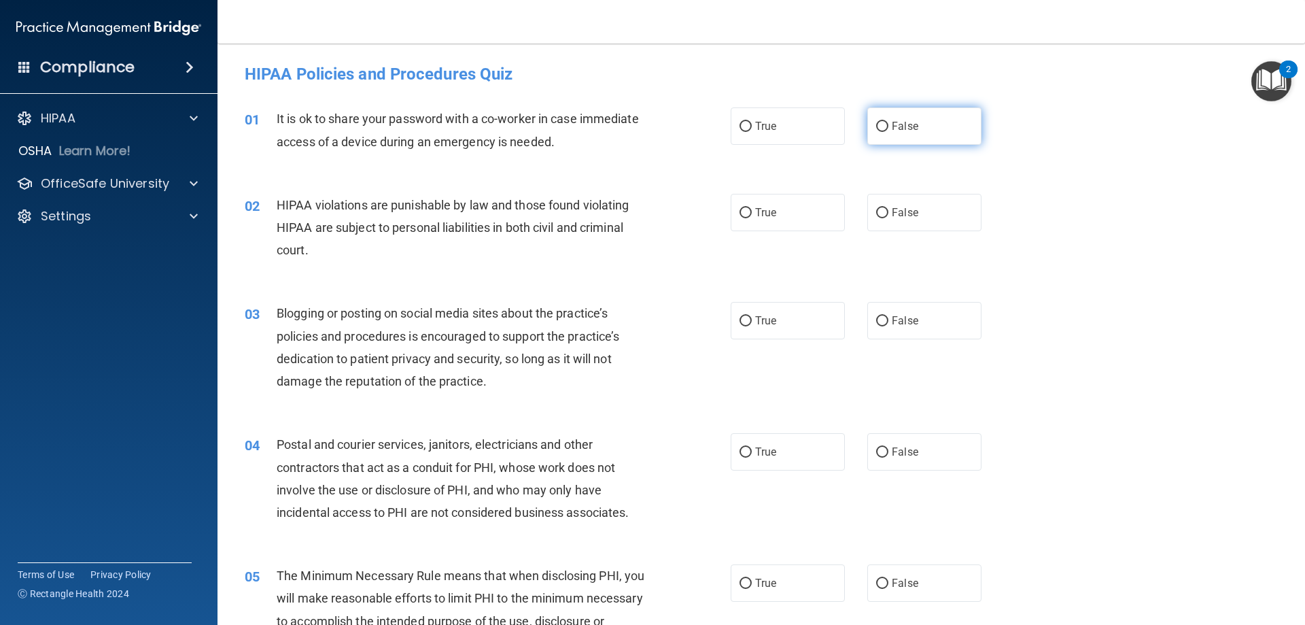
click at [897, 131] on span "False" at bounding box center [905, 126] width 27 height 13
click at [889, 131] on input "False" at bounding box center [882, 127] width 12 height 10
radio input "true"
click at [748, 217] on label "True" at bounding box center [788, 212] width 114 height 37
click at [748, 217] on input "True" at bounding box center [746, 213] width 12 height 10
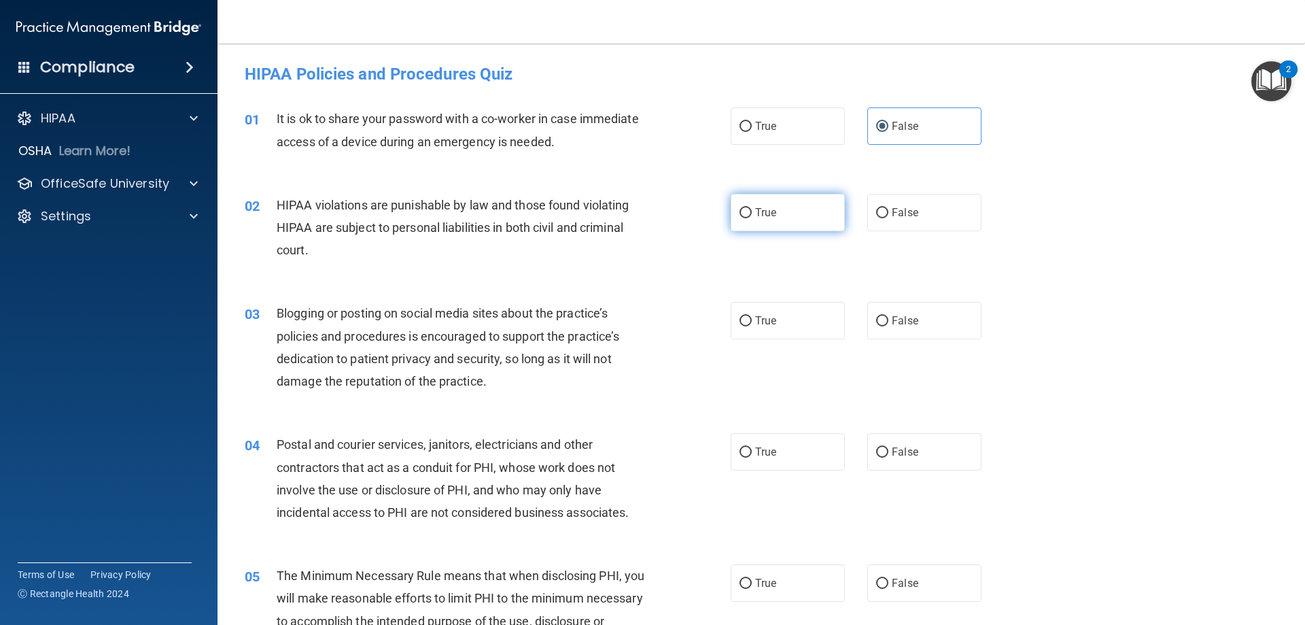
radio input "true"
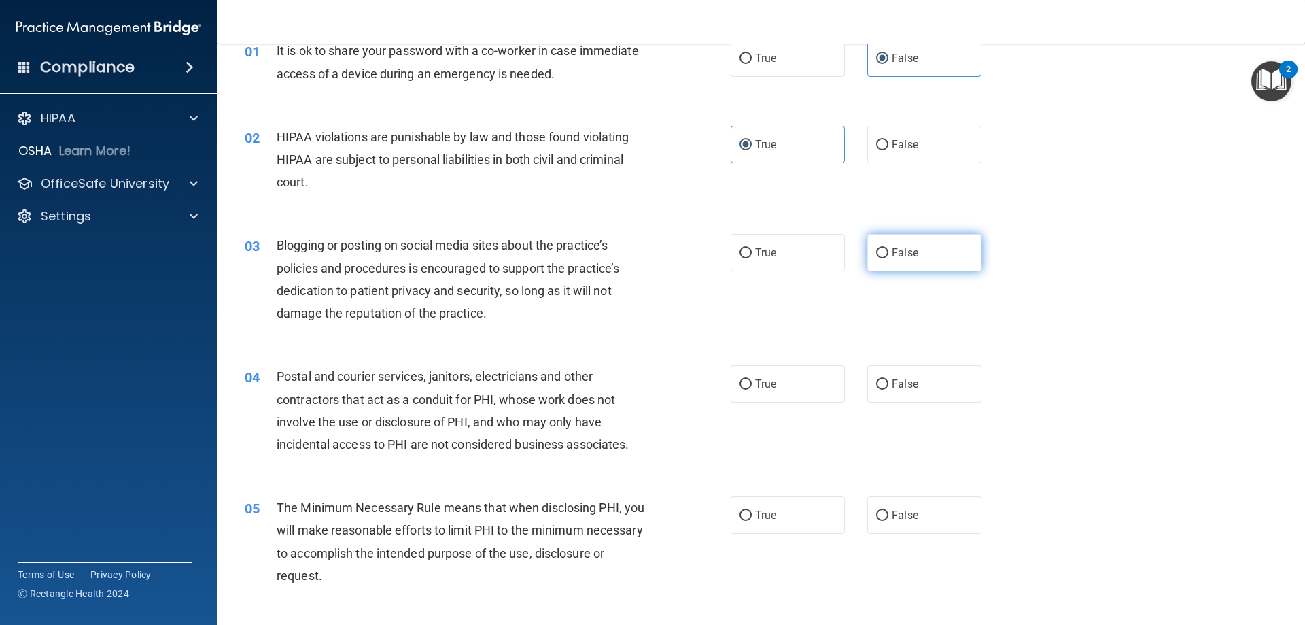
click at [922, 256] on label "False" at bounding box center [925, 252] width 114 height 37
click at [889, 256] on input "False" at bounding box center [882, 253] width 12 height 10
radio input "true"
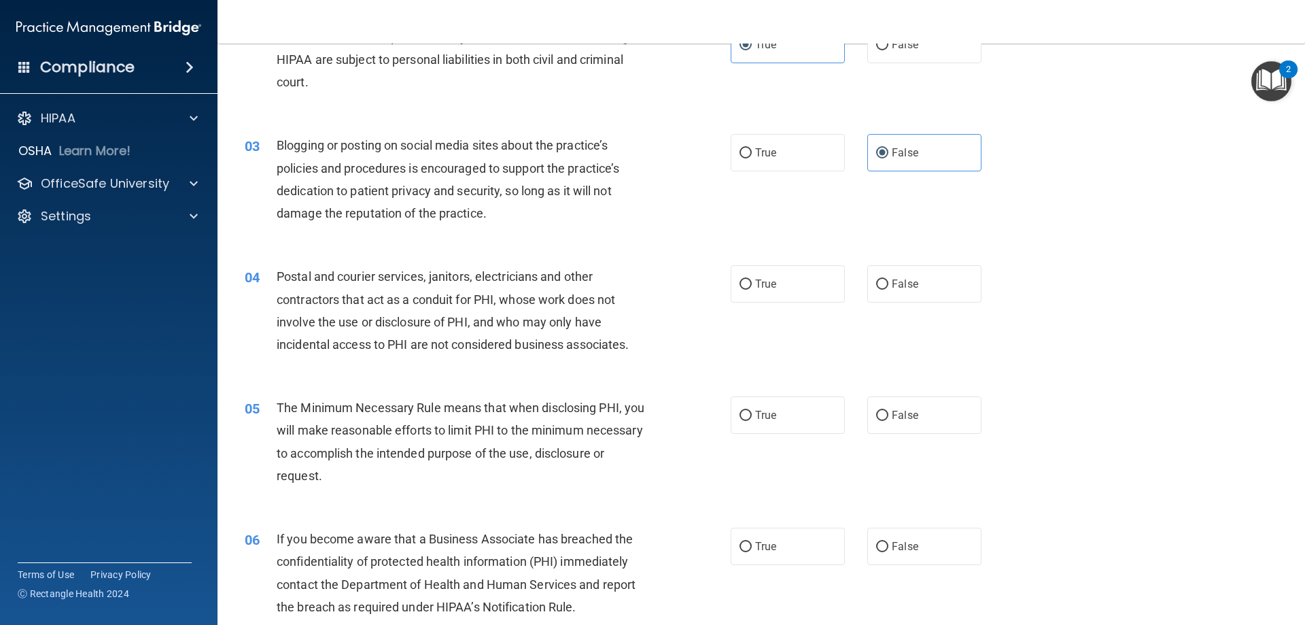
scroll to position [204, 0]
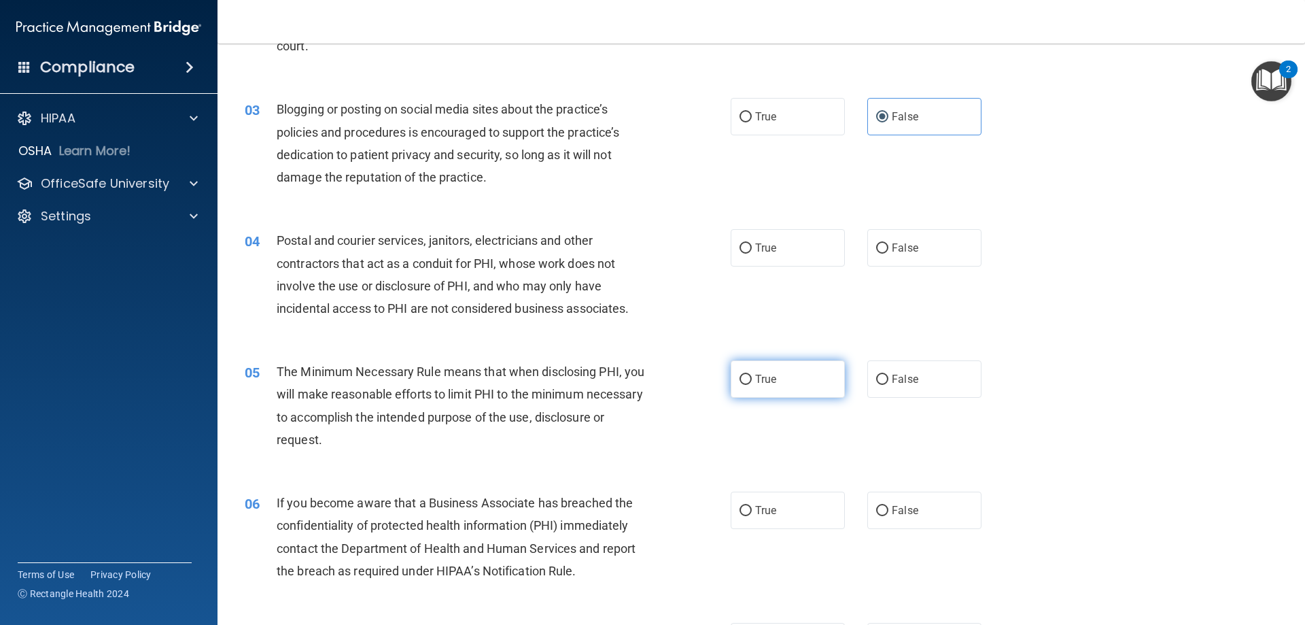
click at [746, 362] on label "True" at bounding box center [788, 378] width 114 height 37
click at [746, 375] on input "True" at bounding box center [746, 380] width 12 height 10
radio input "true"
click at [756, 251] on span "True" at bounding box center [765, 247] width 21 height 13
click at [752, 251] on input "True" at bounding box center [746, 248] width 12 height 10
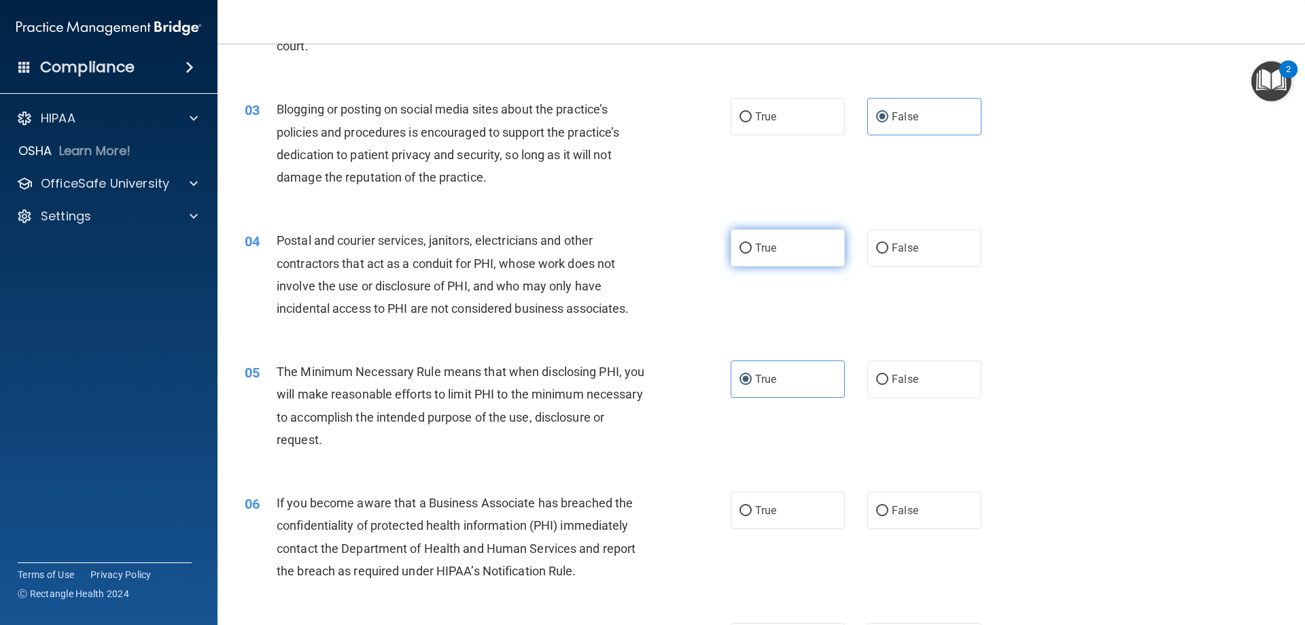
radio input "true"
click at [892, 242] on span "False" at bounding box center [905, 247] width 27 height 13
click at [889, 243] on input "False" at bounding box center [882, 248] width 12 height 10
radio input "true"
radio input "false"
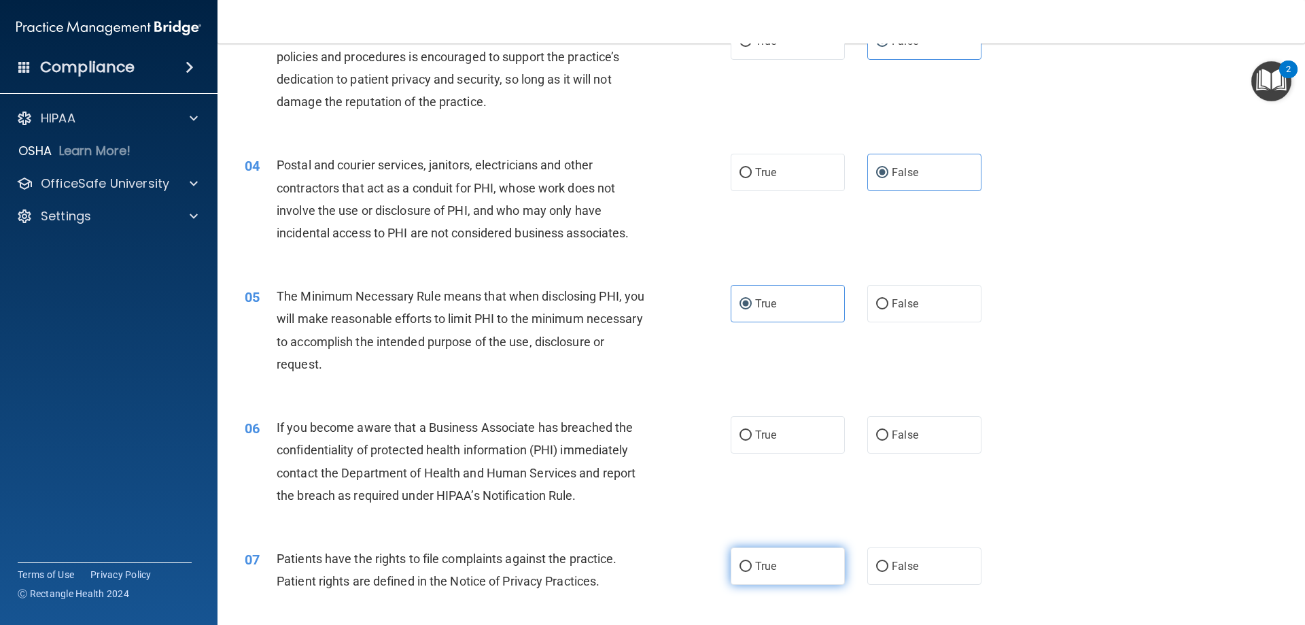
scroll to position [408, 0]
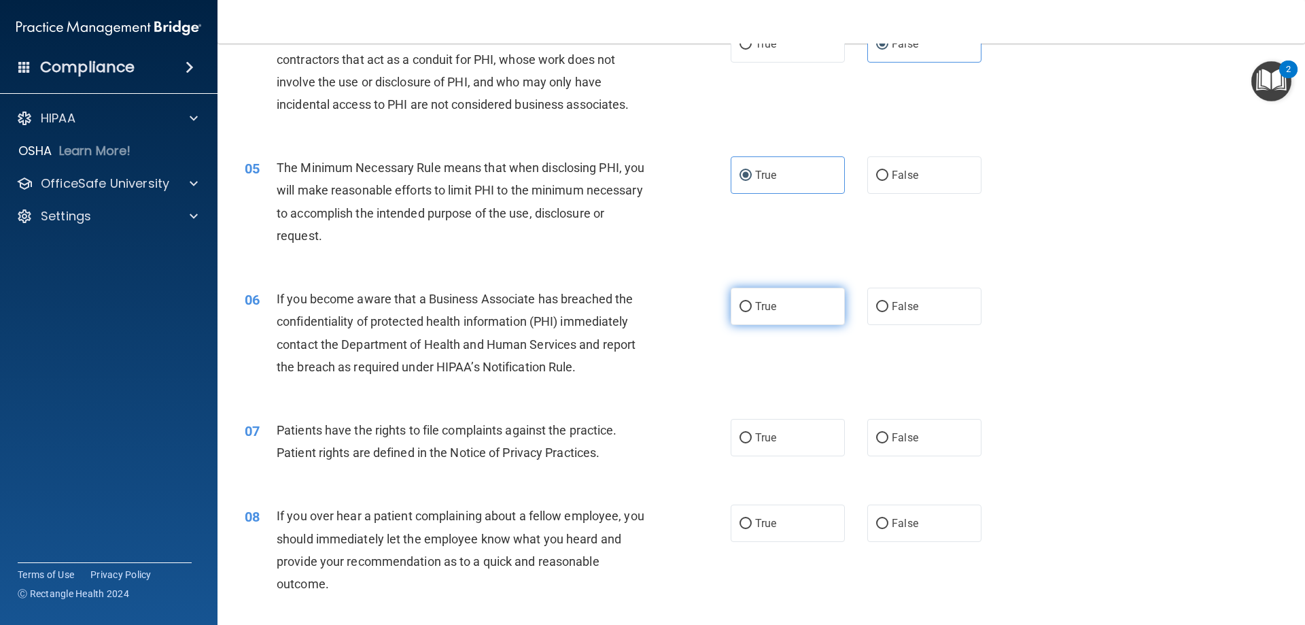
click at [761, 308] on span "True" at bounding box center [765, 306] width 21 height 13
click at [752, 308] on input "True" at bounding box center [746, 307] width 12 height 10
radio input "true"
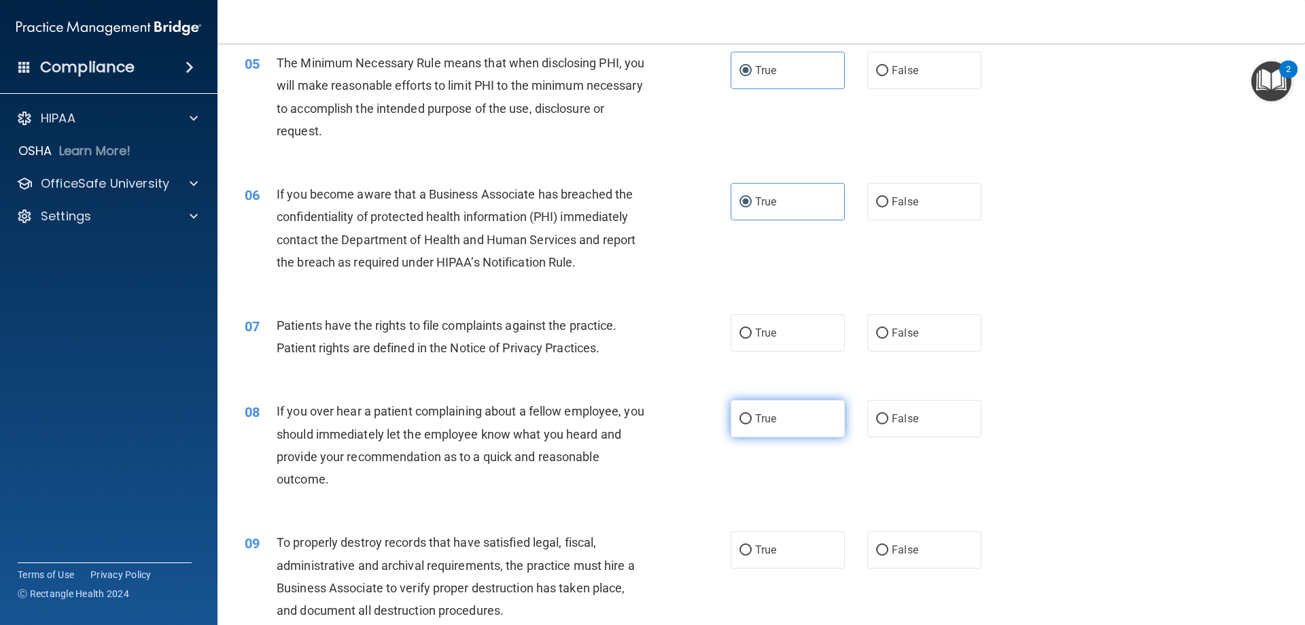
scroll to position [544, 0]
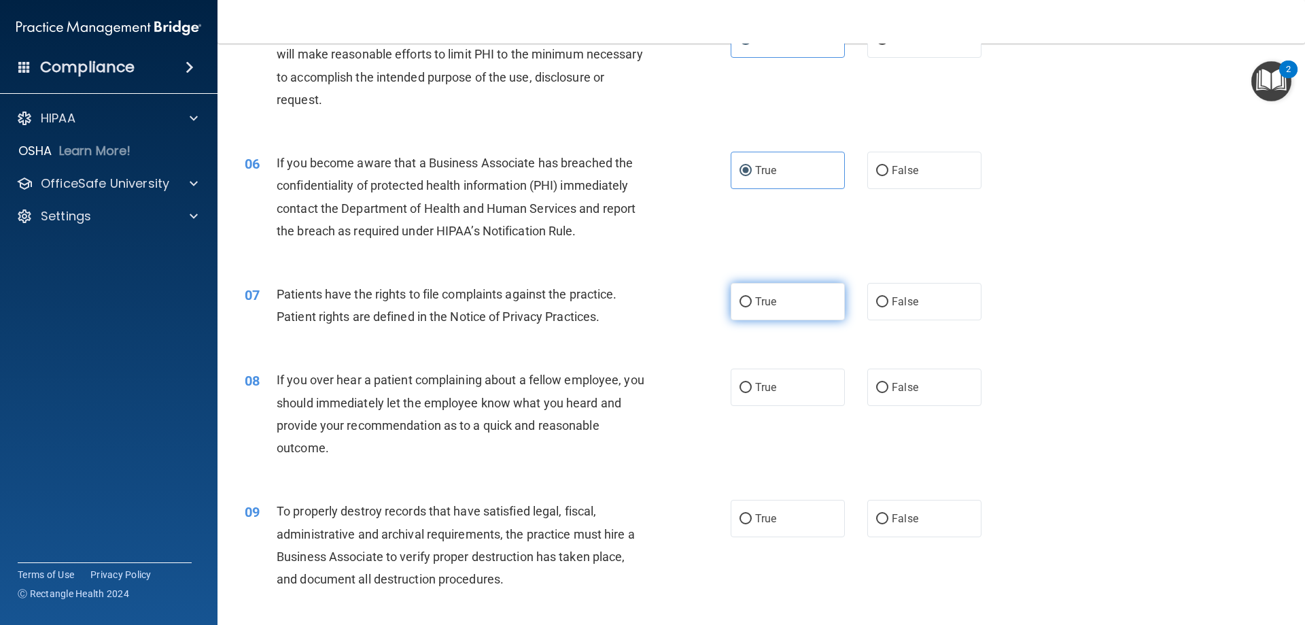
click at [755, 300] on span "True" at bounding box center [765, 301] width 21 height 13
click at [751, 300] on input "True" at bounding box center [746, 302] width 12 height 10
radio input "true"
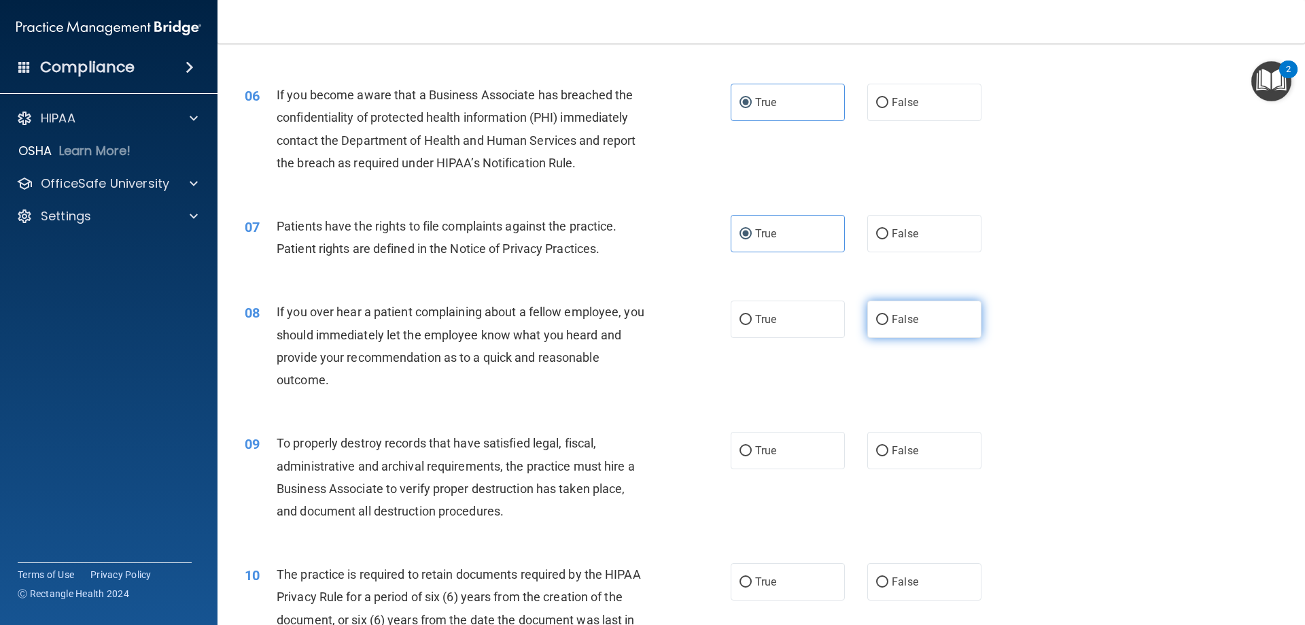
click at [894, 325] on span "False" at bounding box center [905, 319] width 27 height 13
click at [889, 325] on input "False" at bounding box center [882, 320] width 12 height 10
radio input "true"
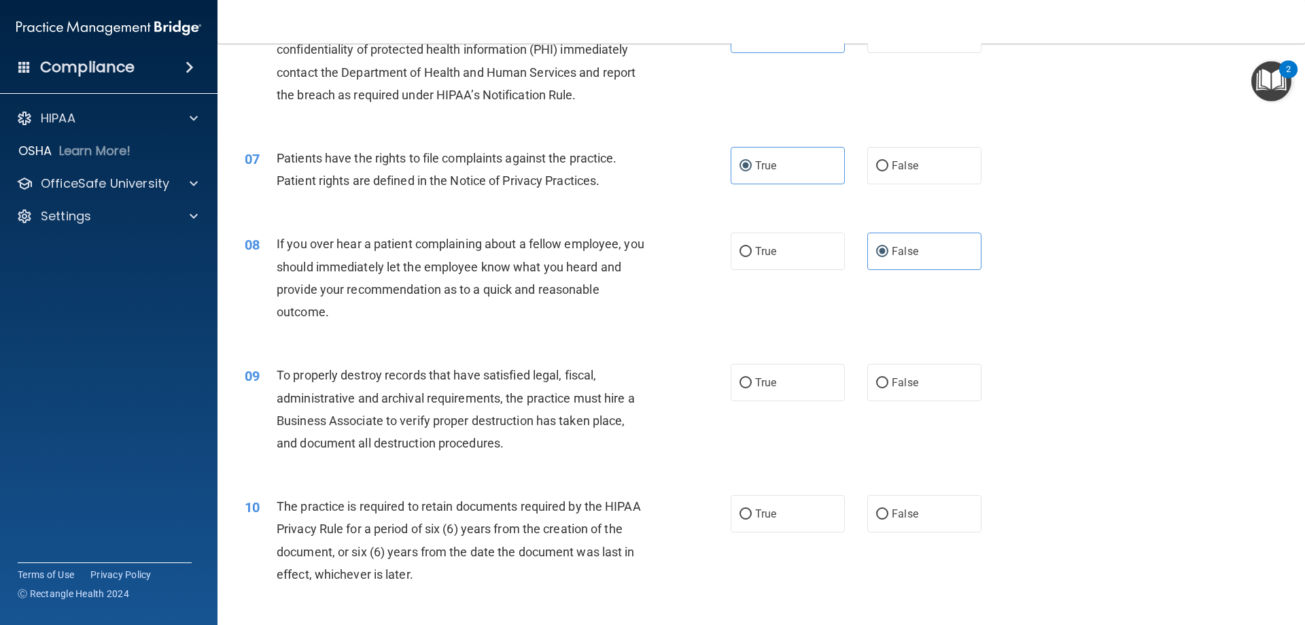
scroll to position [748, 0]
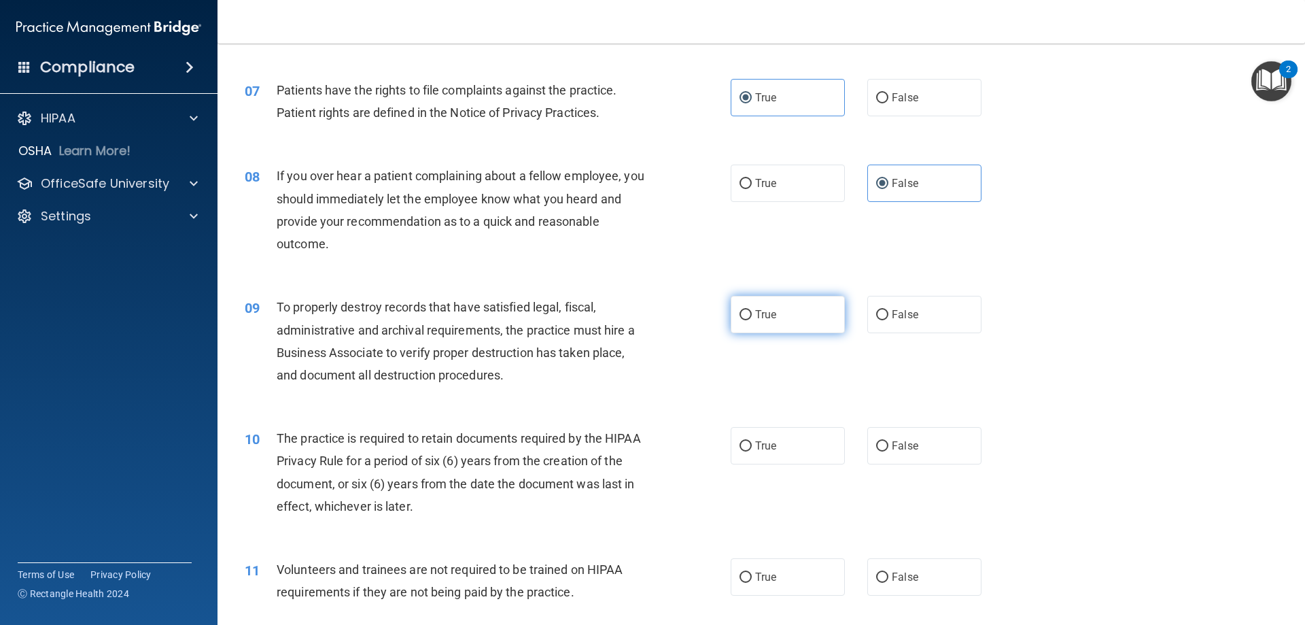
click at [744, 327] on label "True" at bounding box center [788, 314] width 114 height 37
click at [744, 320] on input "True" at bounding box center [746, 315] width 12 height 10
radio input "true"
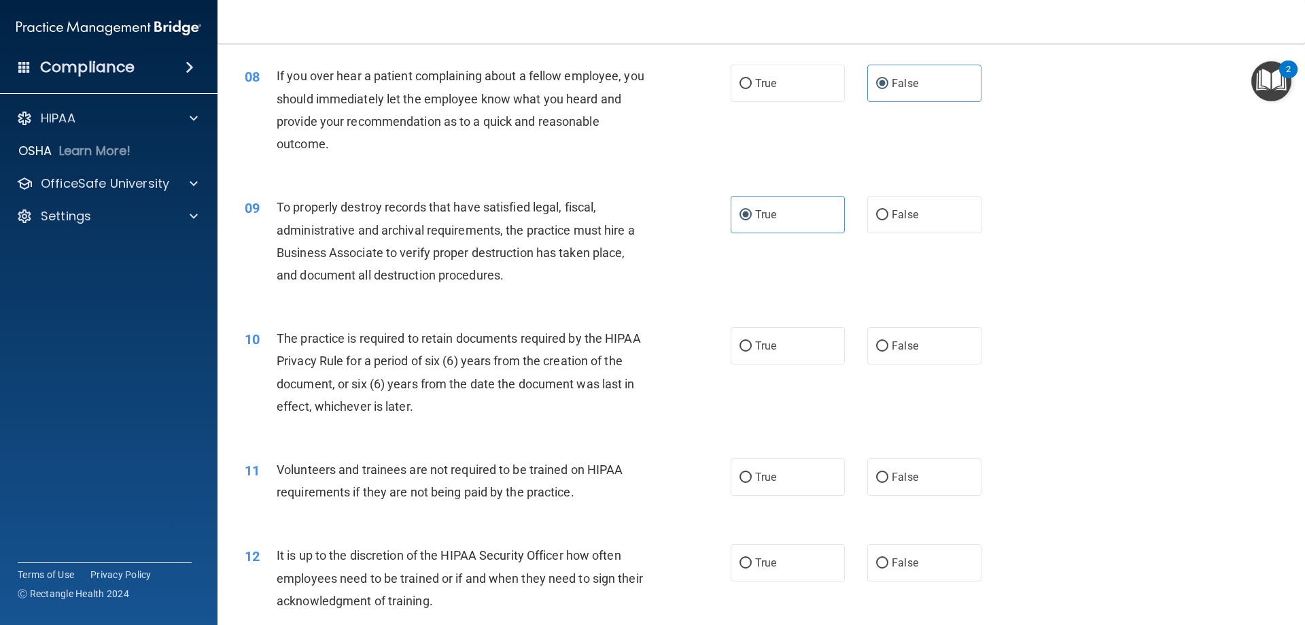
scroll to position [884, 0]
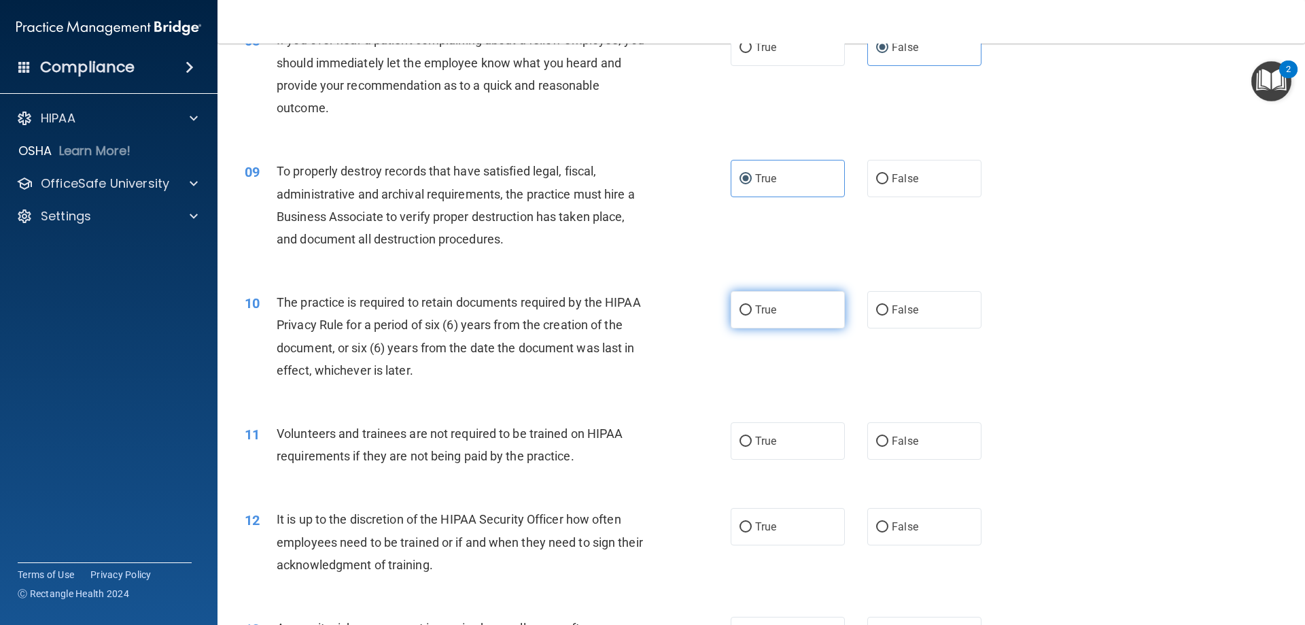
click at [770, 307] on span "True" at bounding box center [765, 309] width 21 height 13
click at [752, 307] on input "True" at bounding box center [746, 310] width 12 height 10
radio input "true"
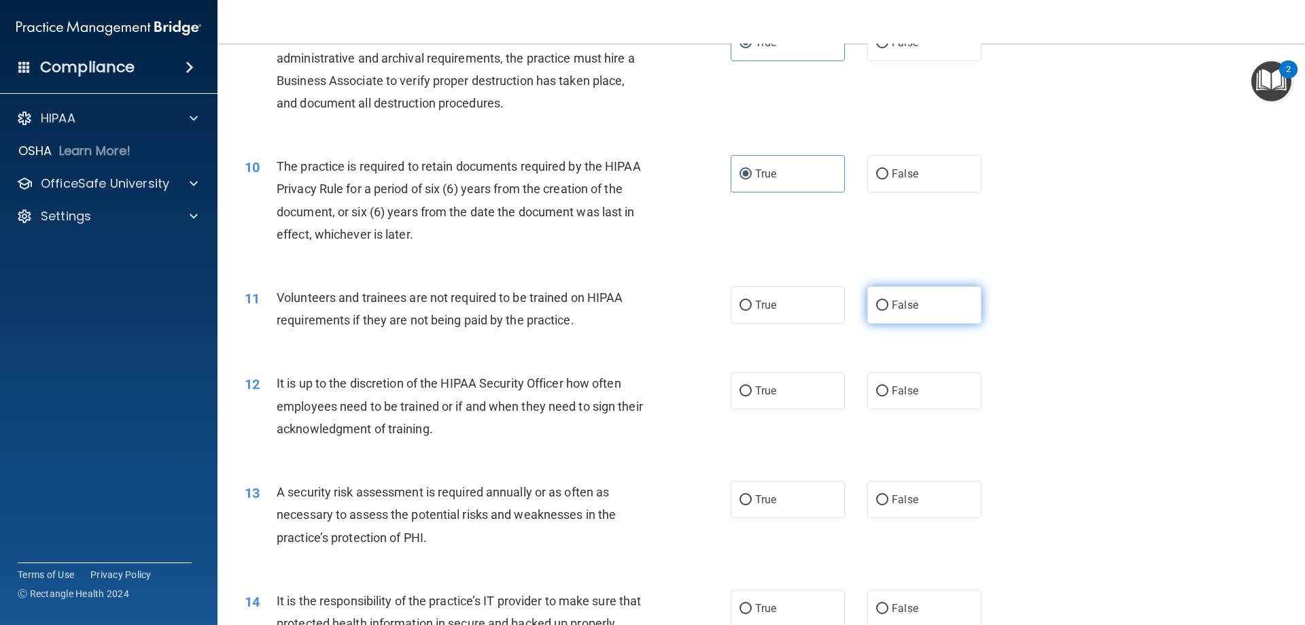
click at [904, 311] on span "False" at bounding box center [905, 304] width 27 height 13
click at [889, 311] on input "False" at bounding box center [882, 306] width 12 height 10
radio input "true"
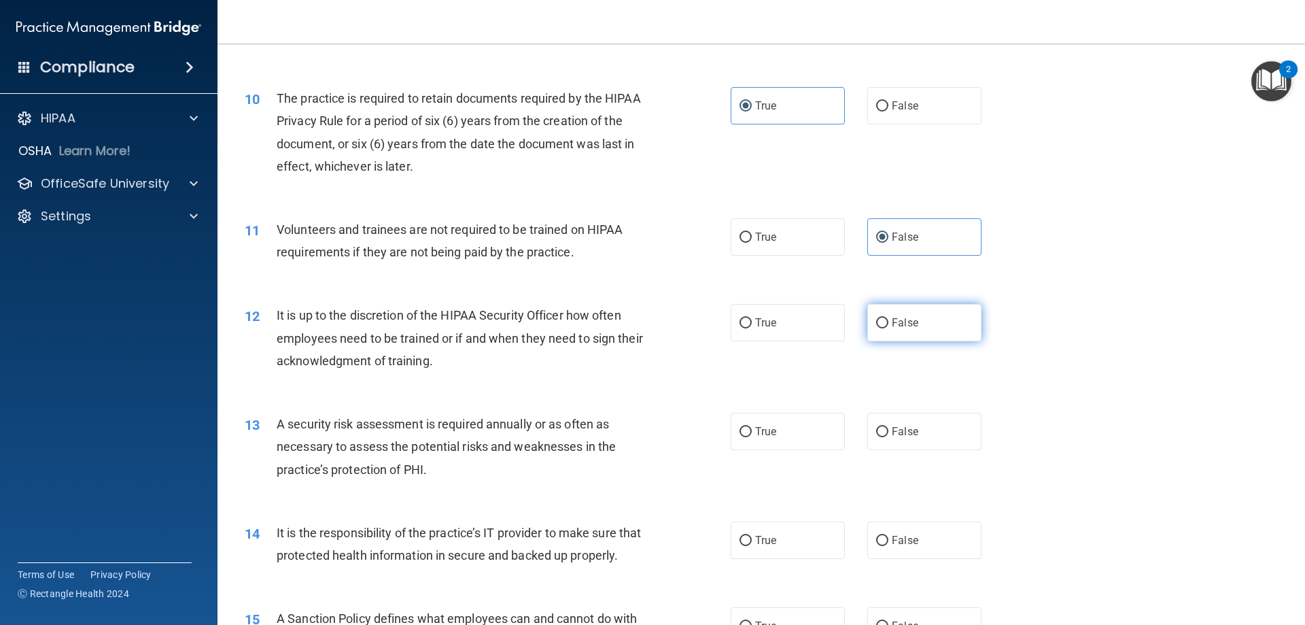
click at [897, 328] on span "False" at bounding box center [905, 322] width 27 height 13
click at [889, 328] on input "False" at bounding box center [882, 323] width 12 height 10
radio input "true"
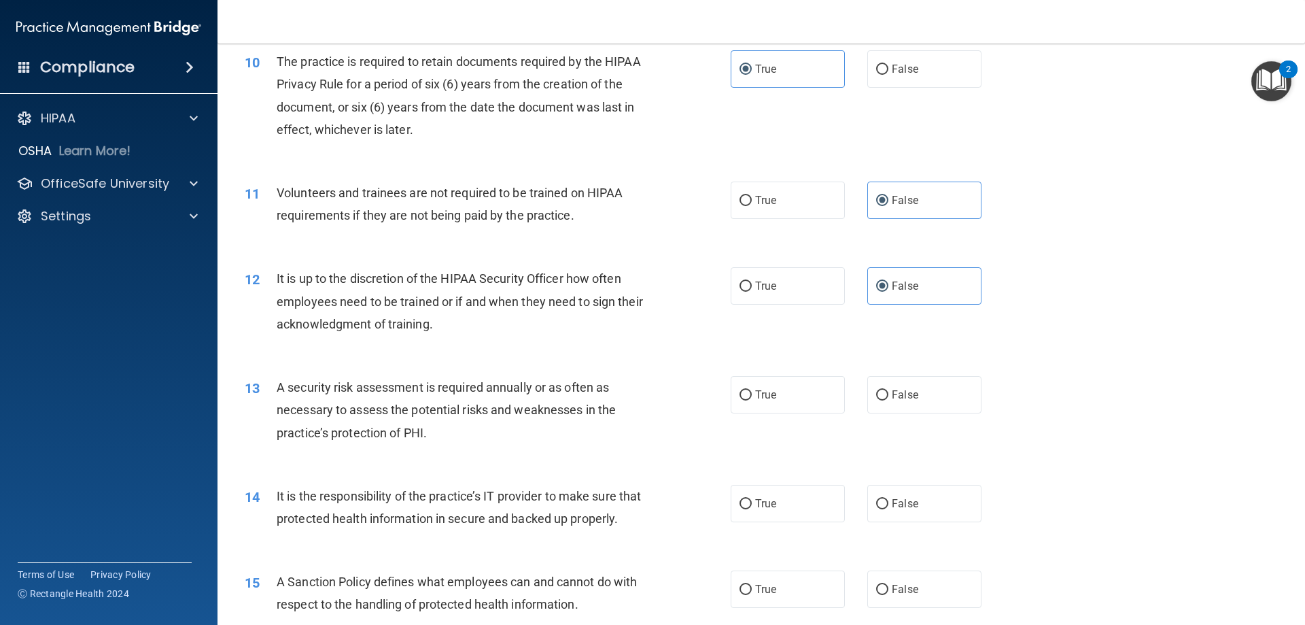
scroll to position [1156, 0]
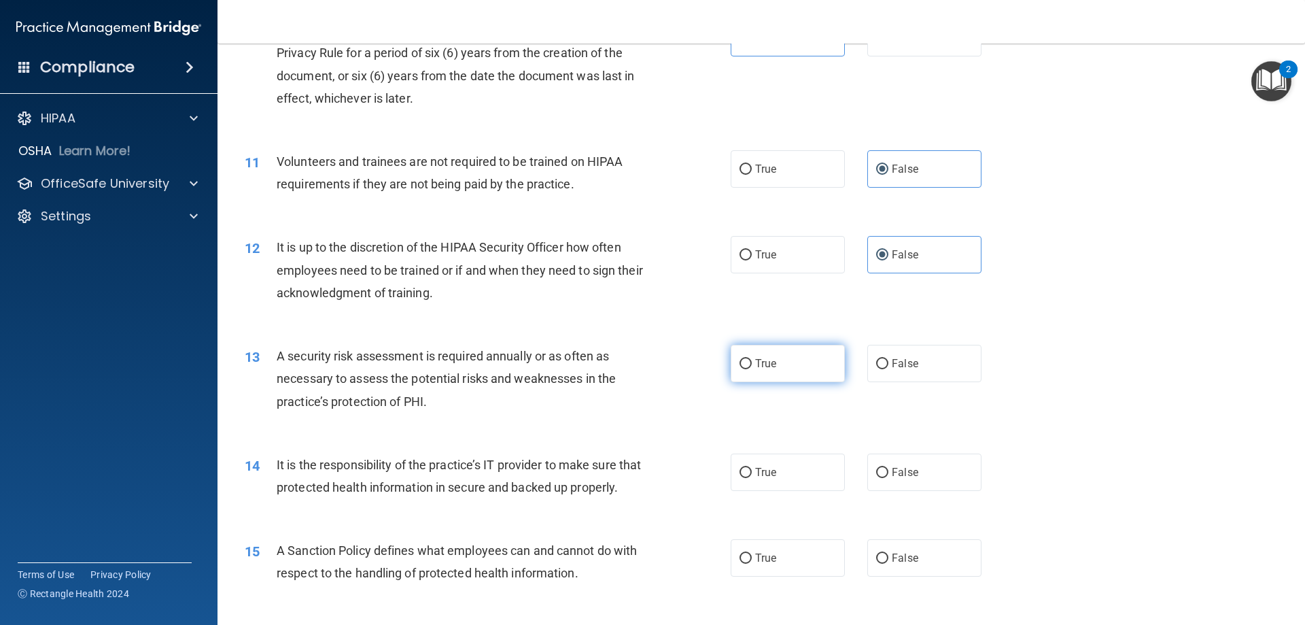
click at [764, 362] on span "True" at bounding box center [765, 363] width 21 height 13
click at [752, 362] on input "True" at bounding box center [746, 364] width 12 height 10
radio input "true"
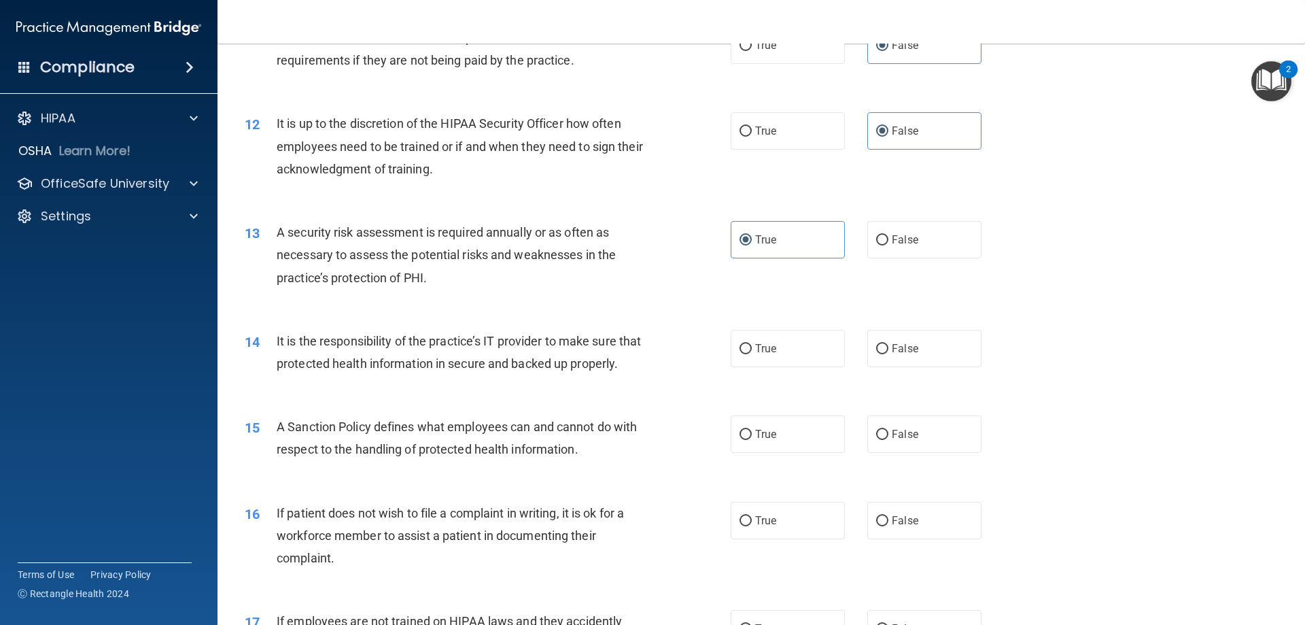
scroll to position [1292, 0]
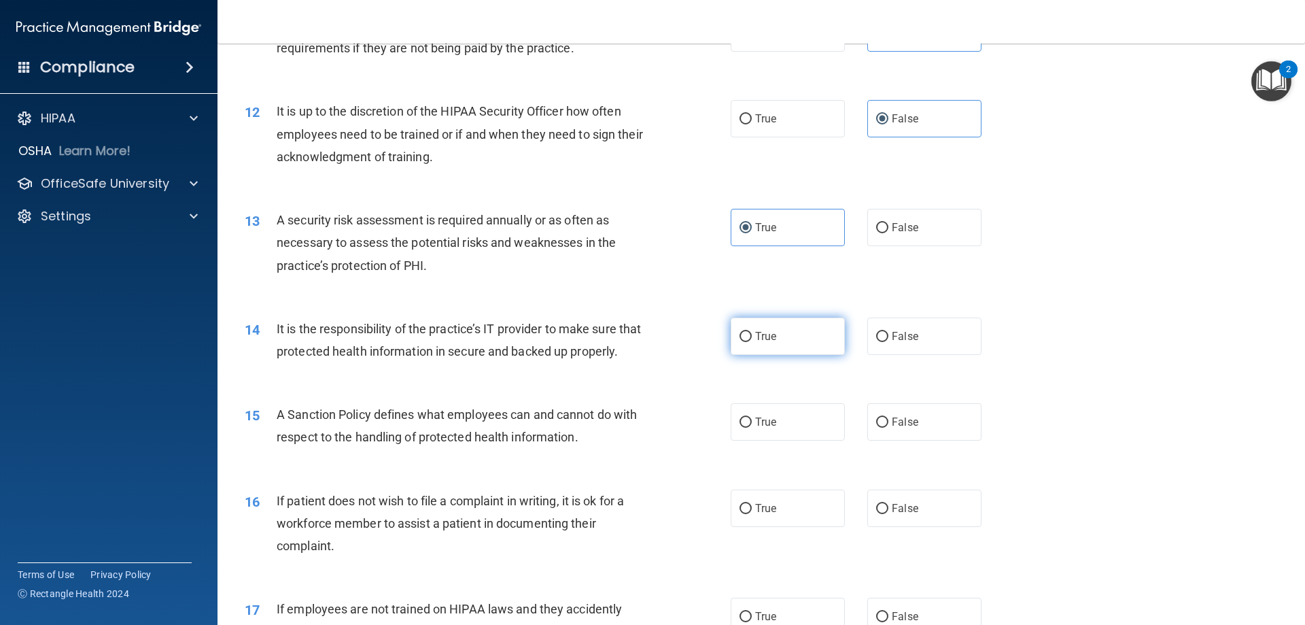
click at [740, 340] on input "True" at bounding box center [746, 337] width 12 height 10
radio input "true"
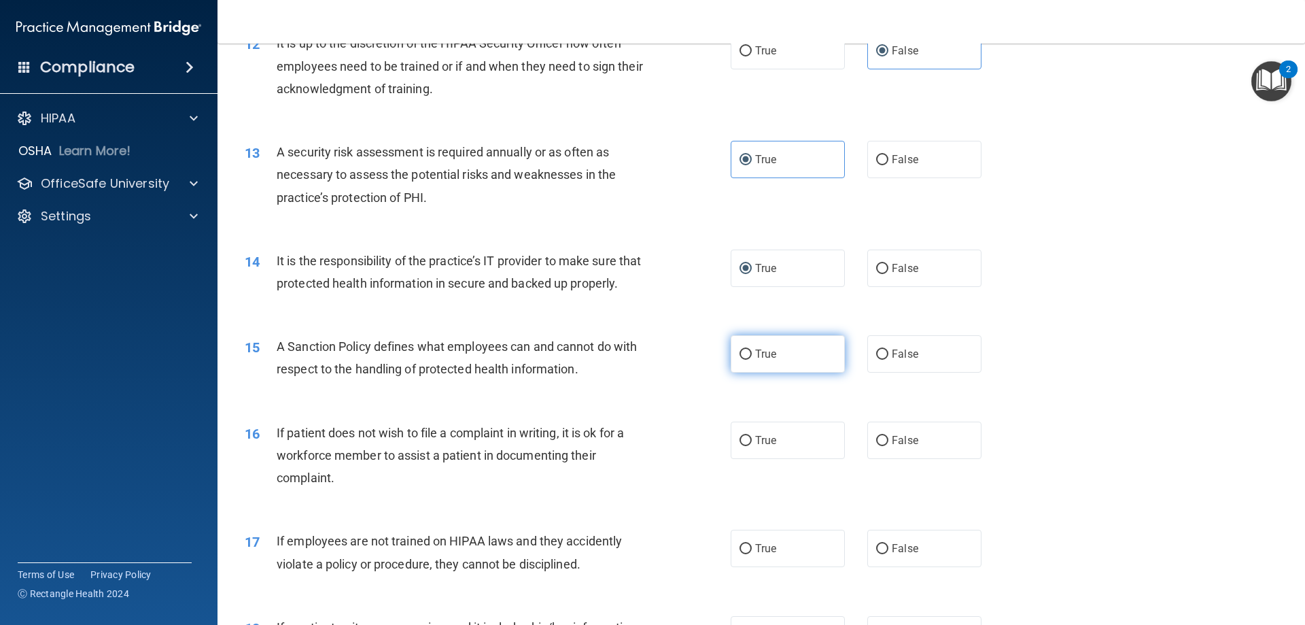
click at [751, 373] on label "True" at bounding box center [788, 353] width 114 height 37
click at [751, 360] on input "True" at bounding box center [746, 354] width 12 height 10
radio input "true"
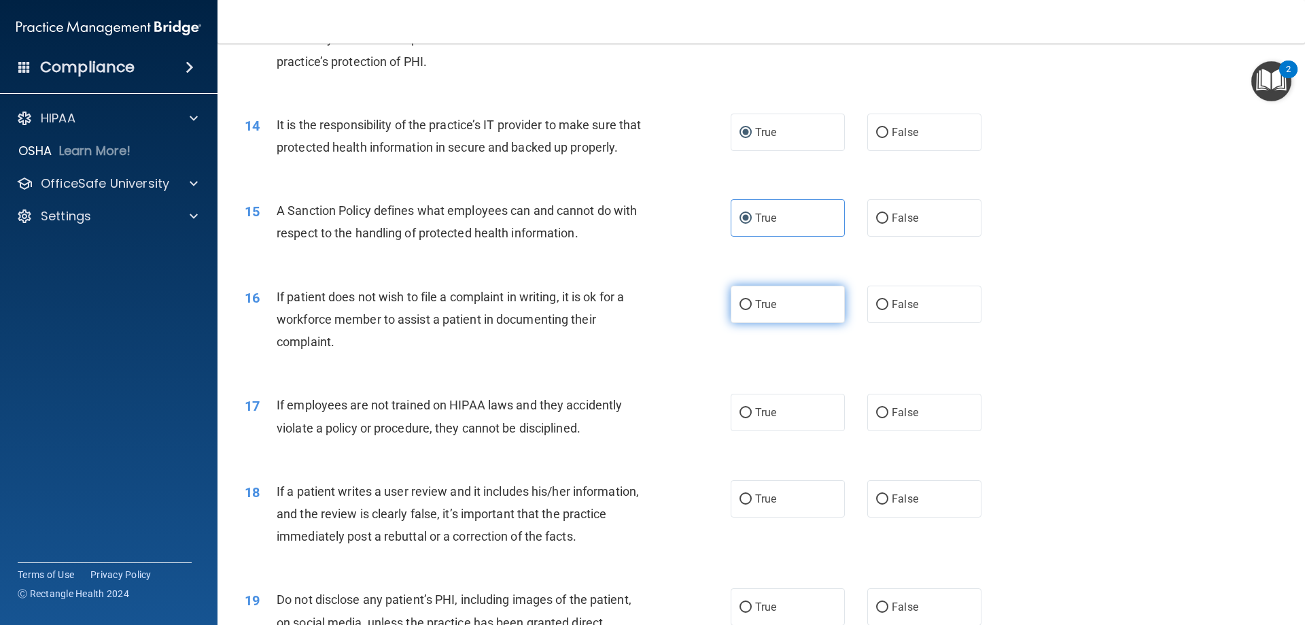
click at [750, 323] on label "True" at bounding box center [788, 304] width 114 height 37
click at [750, 310] on input "True" at bounding box center [746, 305] width 12 height 10
radio input "true"
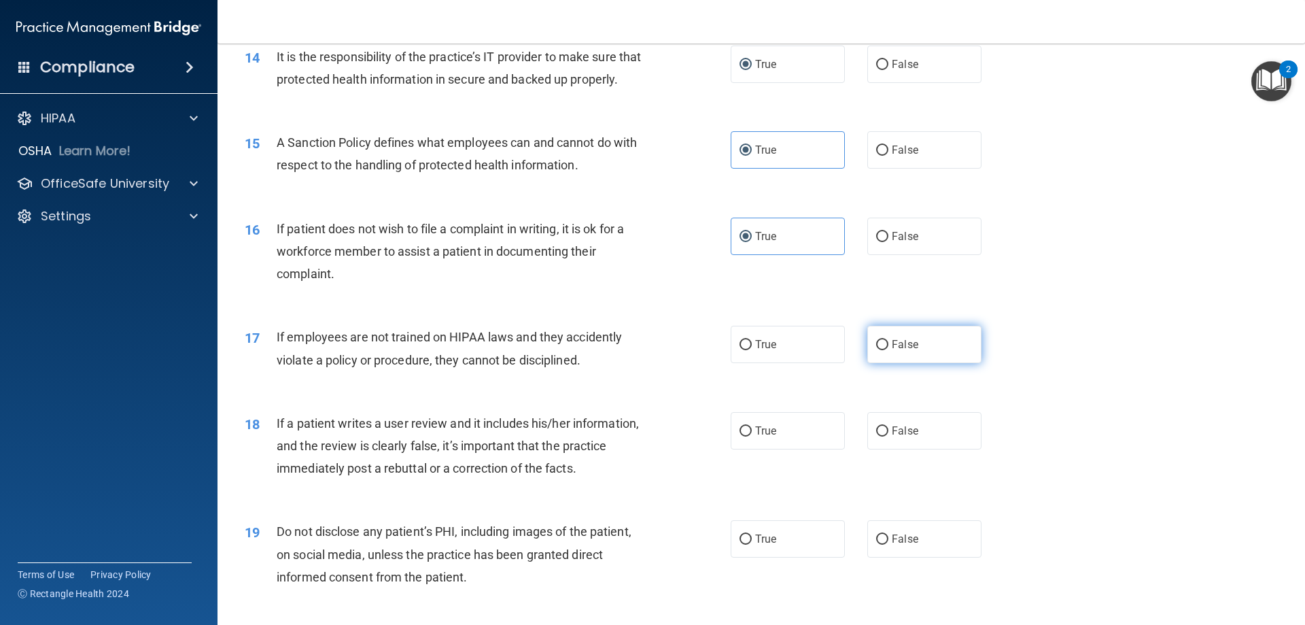
click at [894, 351] on span "False" at bounding box center [905, 344] width 27 height 13
click at [889, 350] on input "False" at bounding box center [882, 345] width 12 height 10
radio input "true"
click at [747, 363] on label "True" at bounding box center [788, 344] width 114 height 37
click at [747, 350] on input "True" at bounding box center [746, 345] width 12 height 10
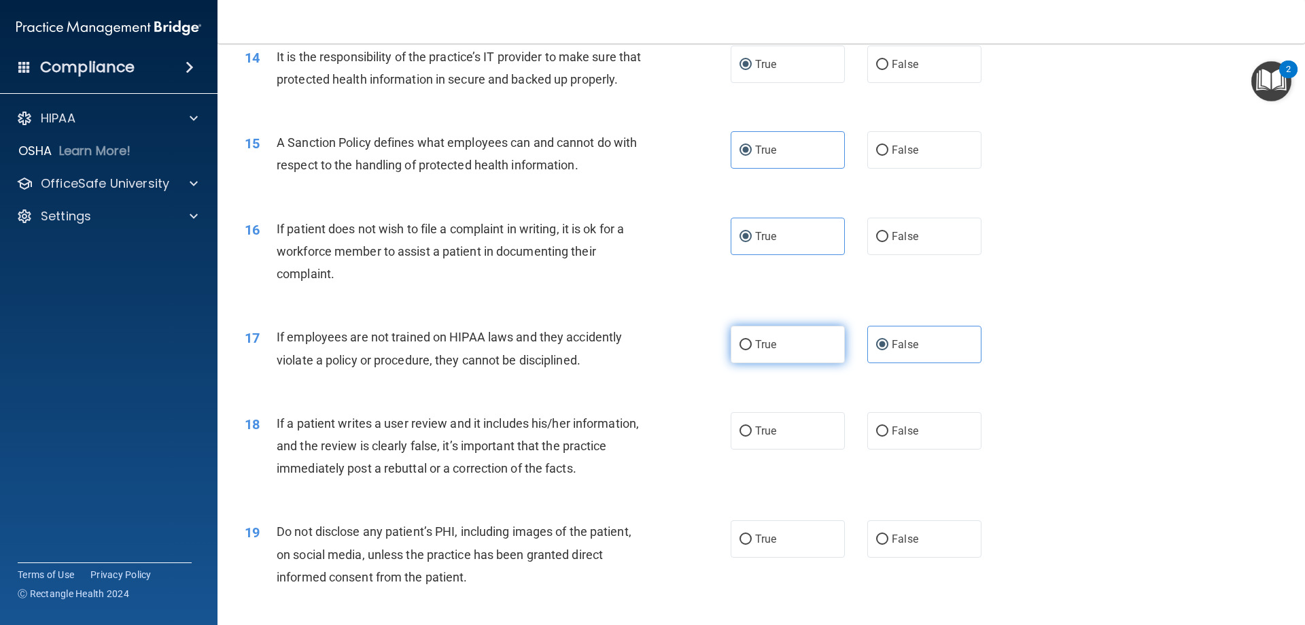
radio input "true"
radio input "false"
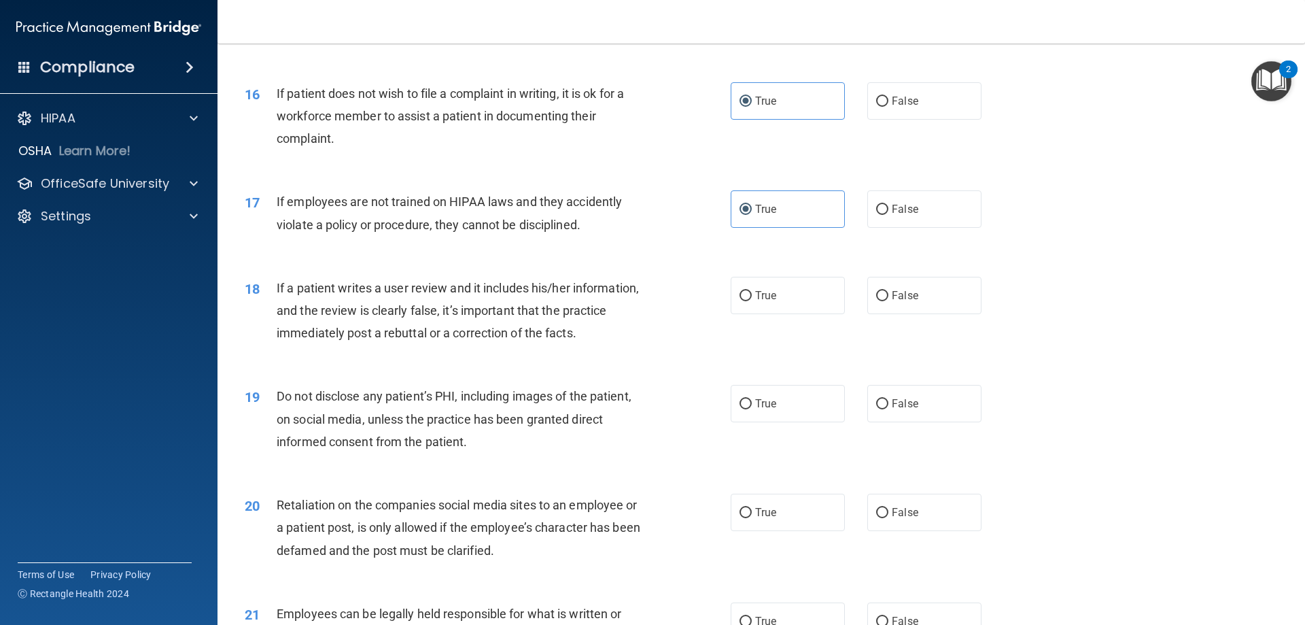
scroll to position [1700, 0]
click at [882, 313] on label "False" at bounding box center [925, 294] width 114 height 37
click at [882, 301] on input "False" at bounding box center [882, 295] width 12 height 10
radio input "true"
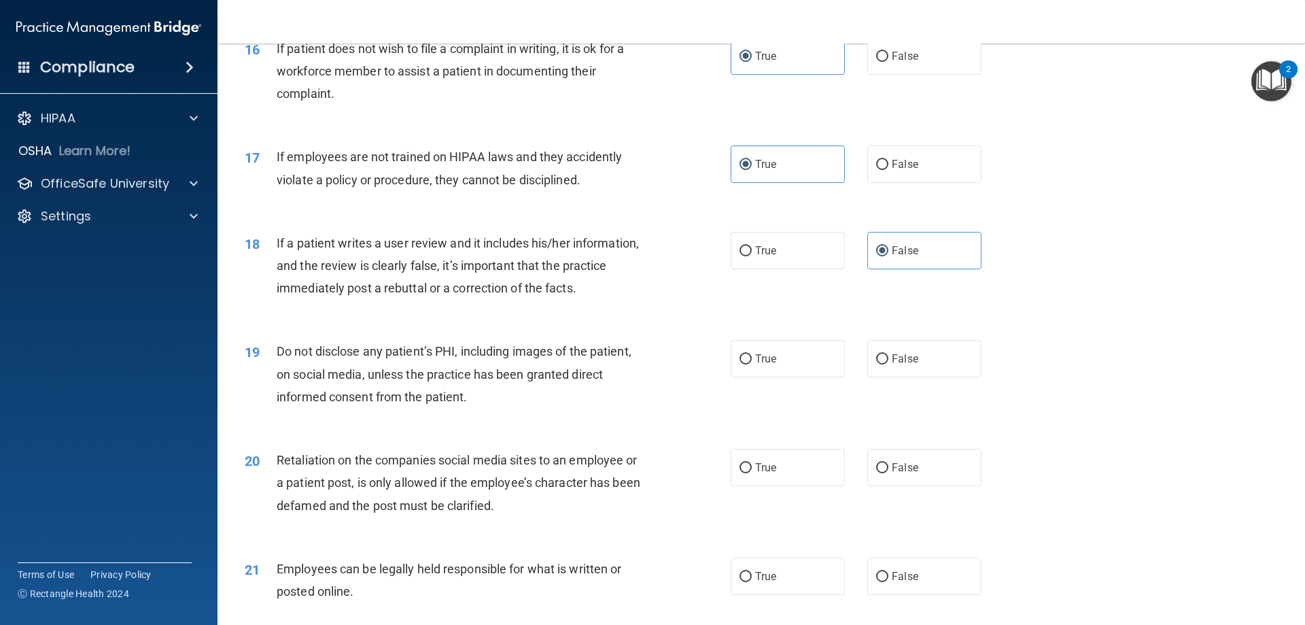
scroll to position [1768, 0]
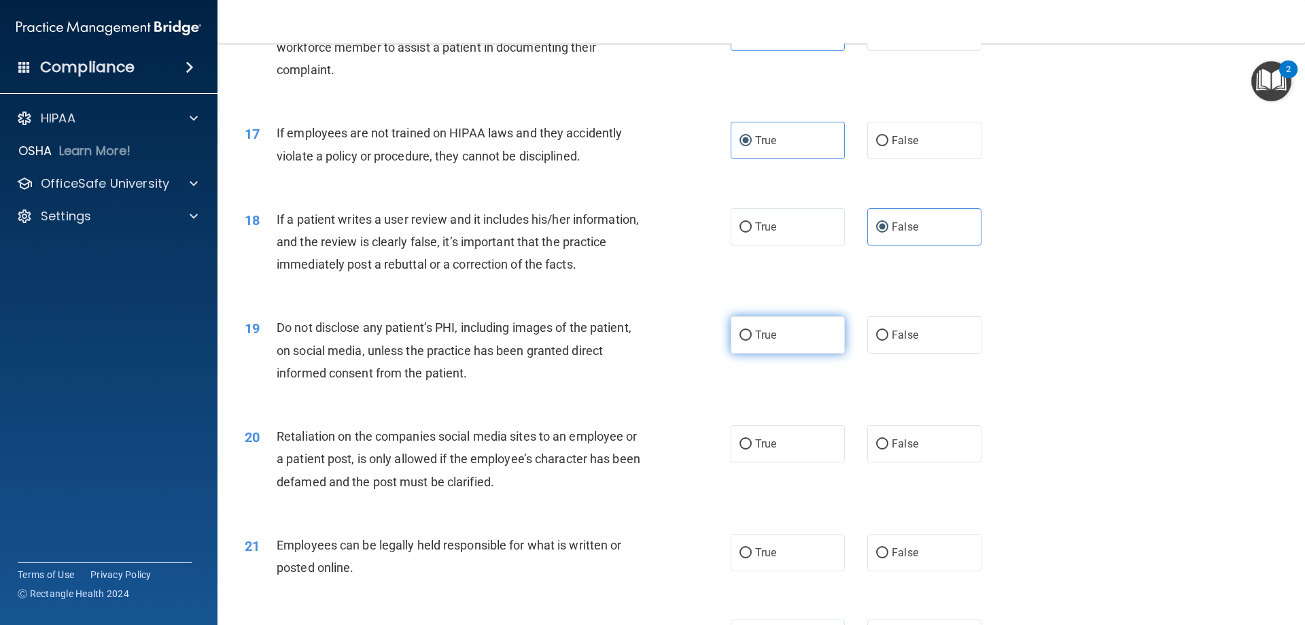
click at [787, 354] on label "True" at bounding box center [788, 334] width 114 height 37
click at [752, 341] on input "True" at bounding box center [746, 335] width 12 height 10
radio input "true"
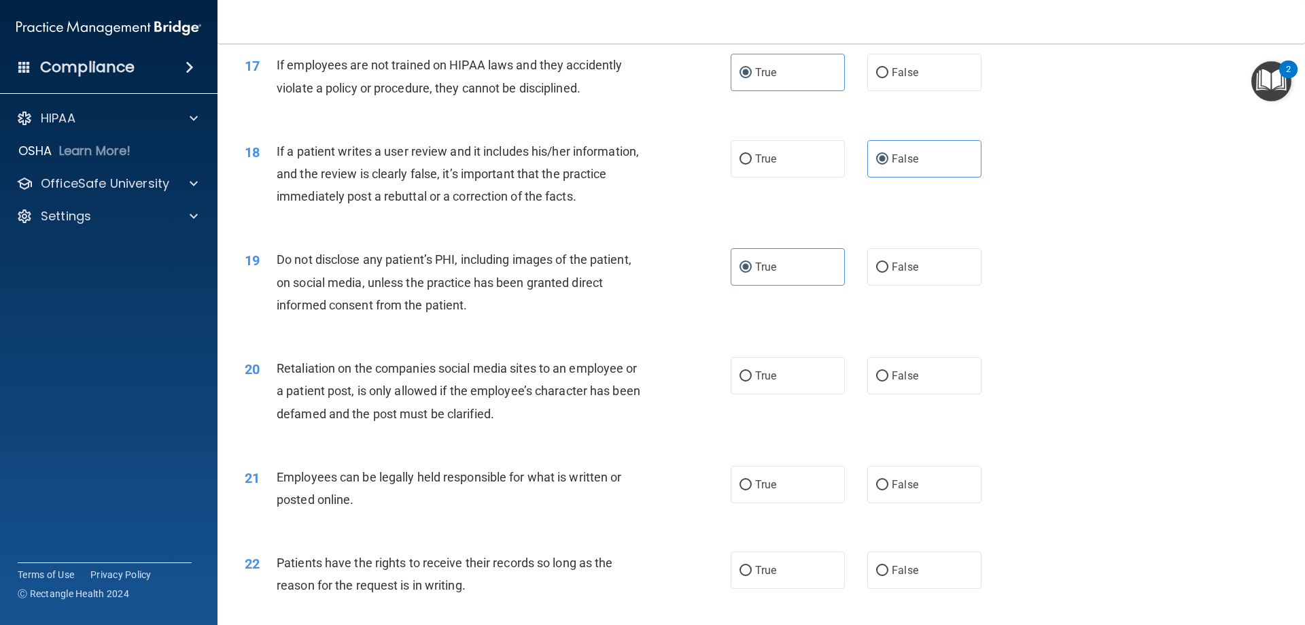
scroll to position [1904, 0]
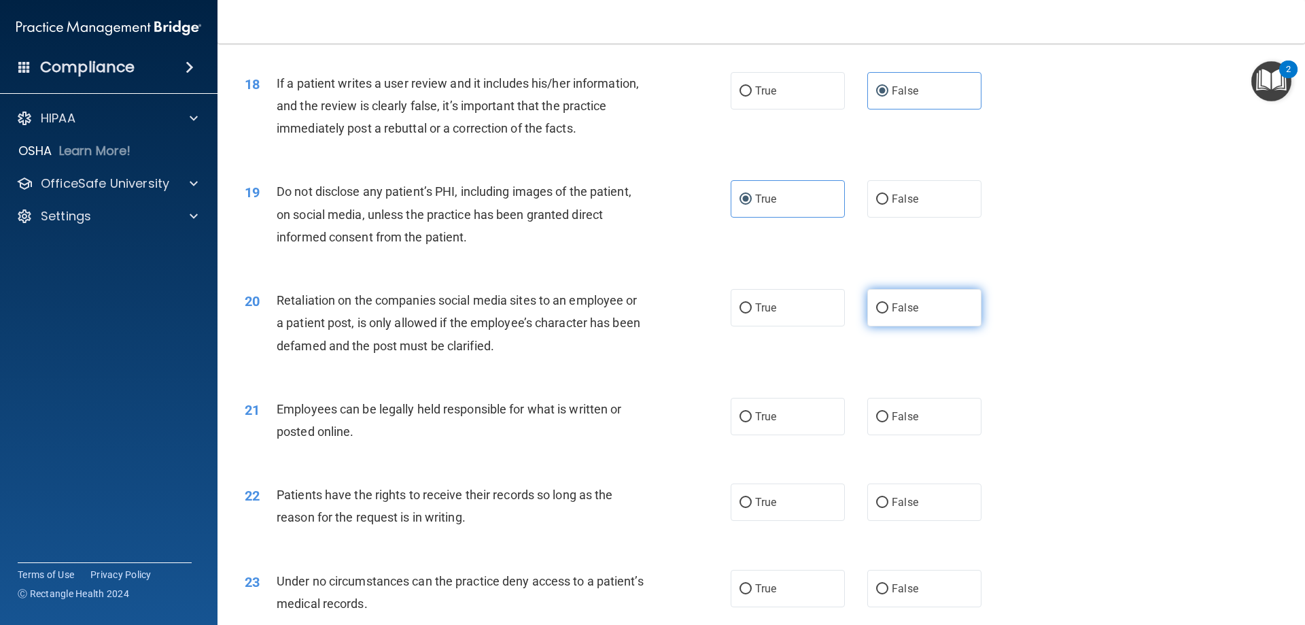
click at [878, 313] on input "False" at bounding box center [882, 308] width 12 height 10
radio input "true"
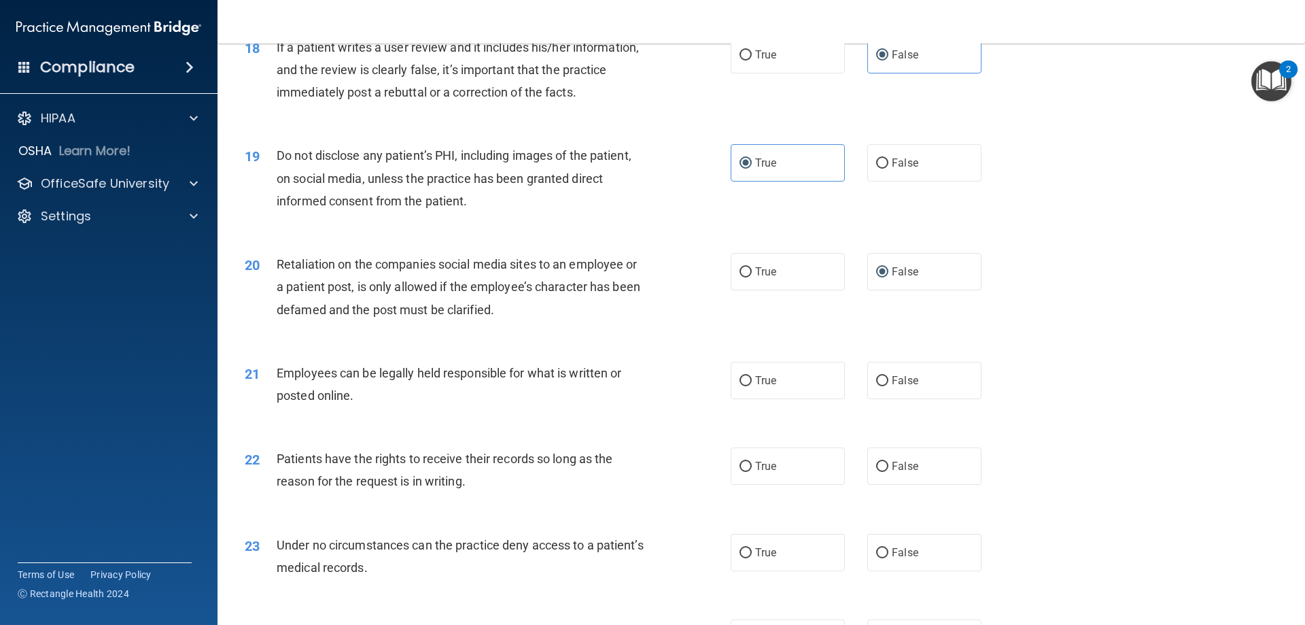
scroll to position [1972, 0]
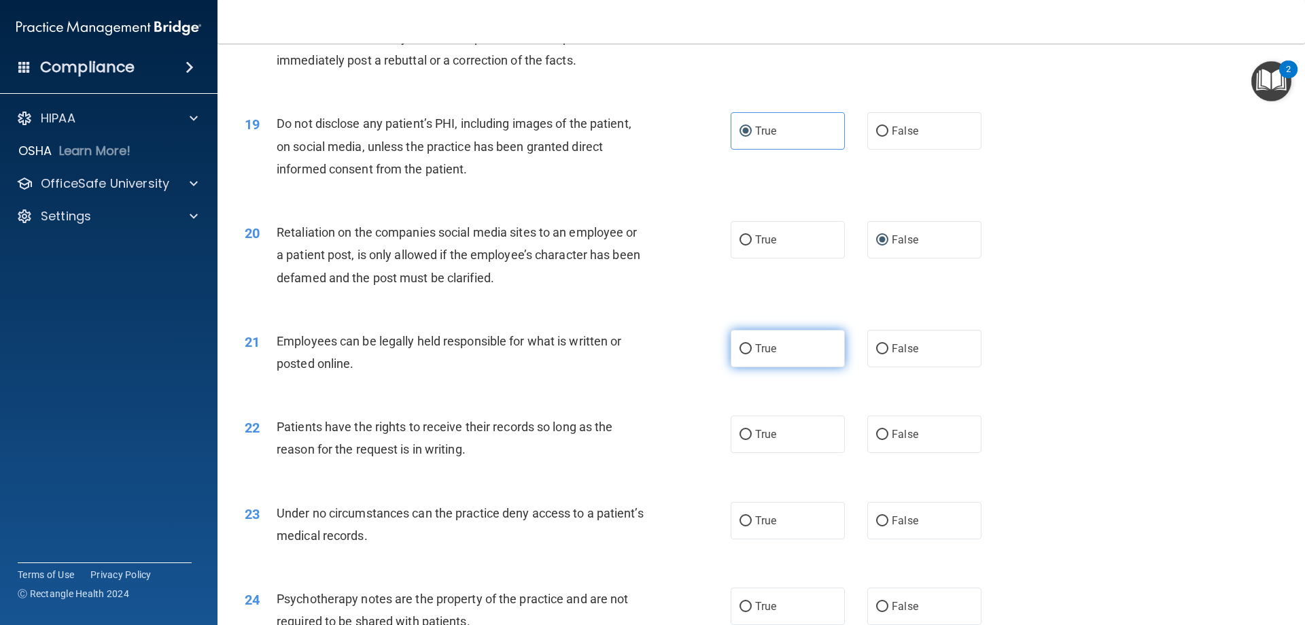
click at [751, 367] on label "True" at bounding box center [788, 348] width 114 height 37
click at [751, 354] on input "True" at bounding box center [746, 349] width 12 height 10
radio input "true"
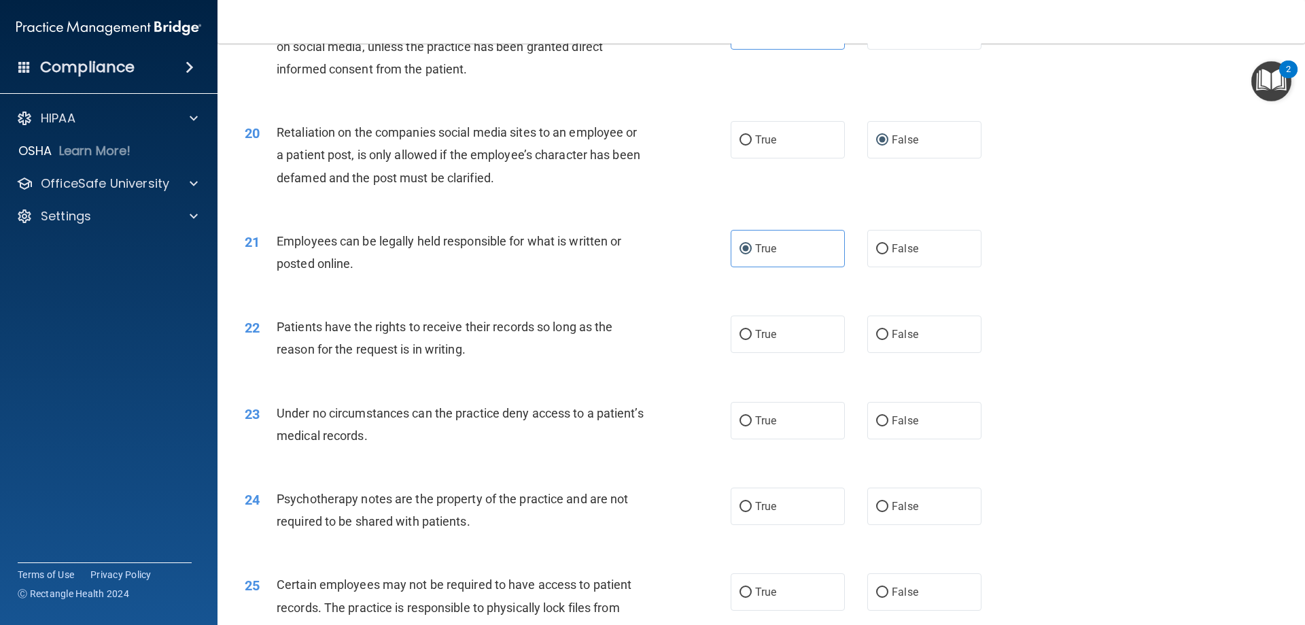
scroll to position [2108, 0]
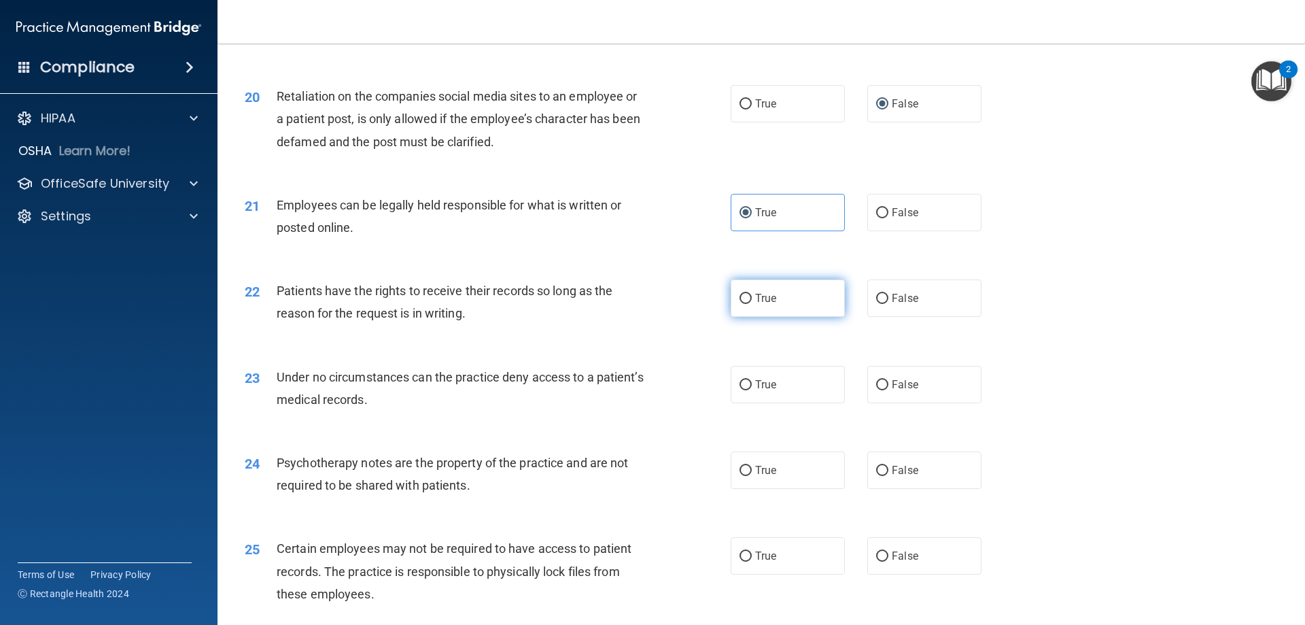
click at [742, 317] on label "True" at bounding box center [788, 297] width 114 height 37
click at [742, 304] on input "True" at bounding box center [746, 299] width 12 height 10
radio input "true"
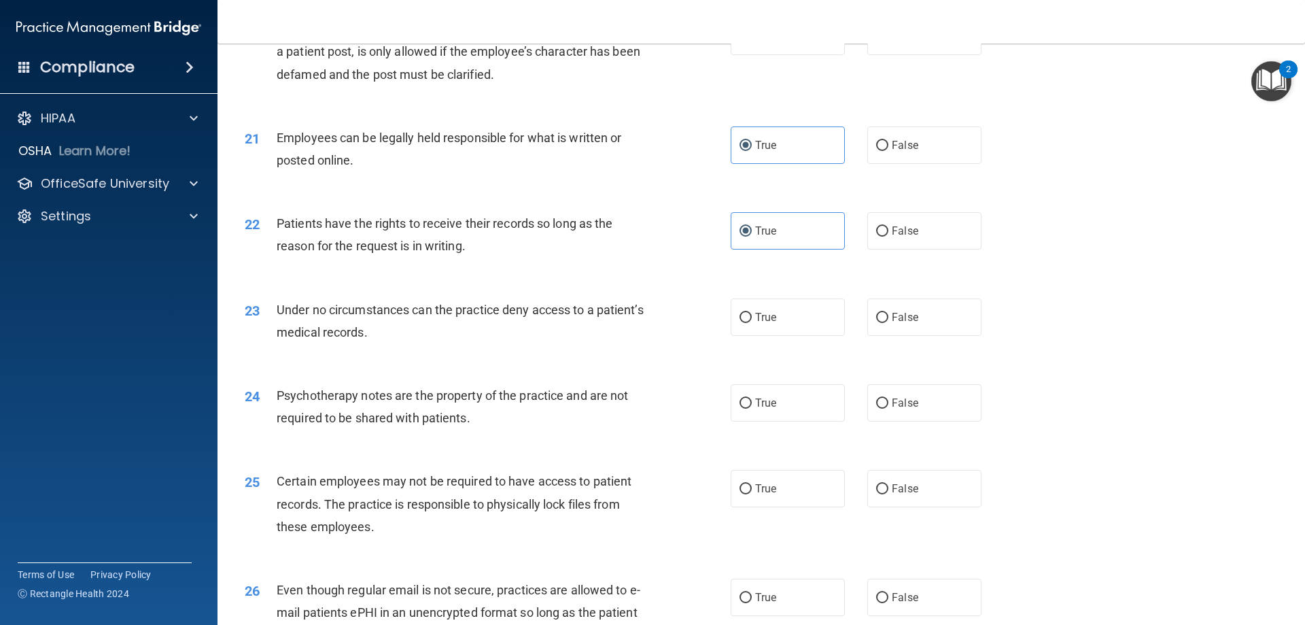
scroll to position [2176, 0]
click at [892, 323] on span "False" at bounding box center [905, 316] width 27 height 13
click at [889, 322] on input "False" at bounding box center [882, 317] width 12 height 10
radio input "true"
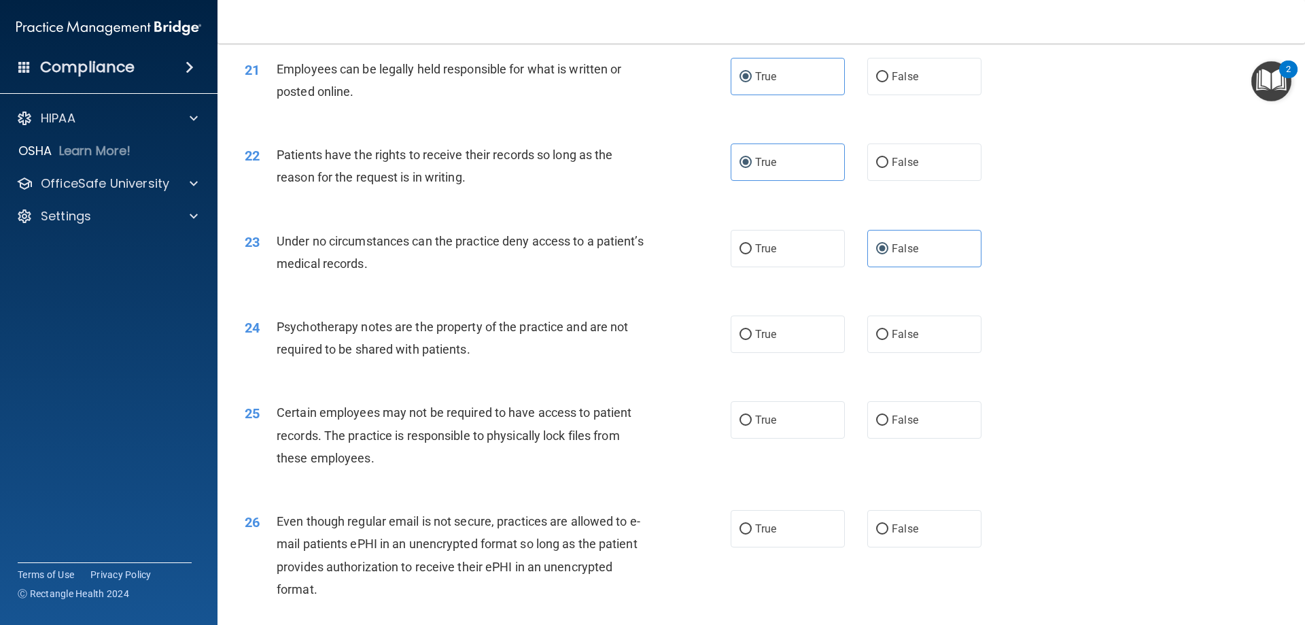
scroll to position [2312, 0]
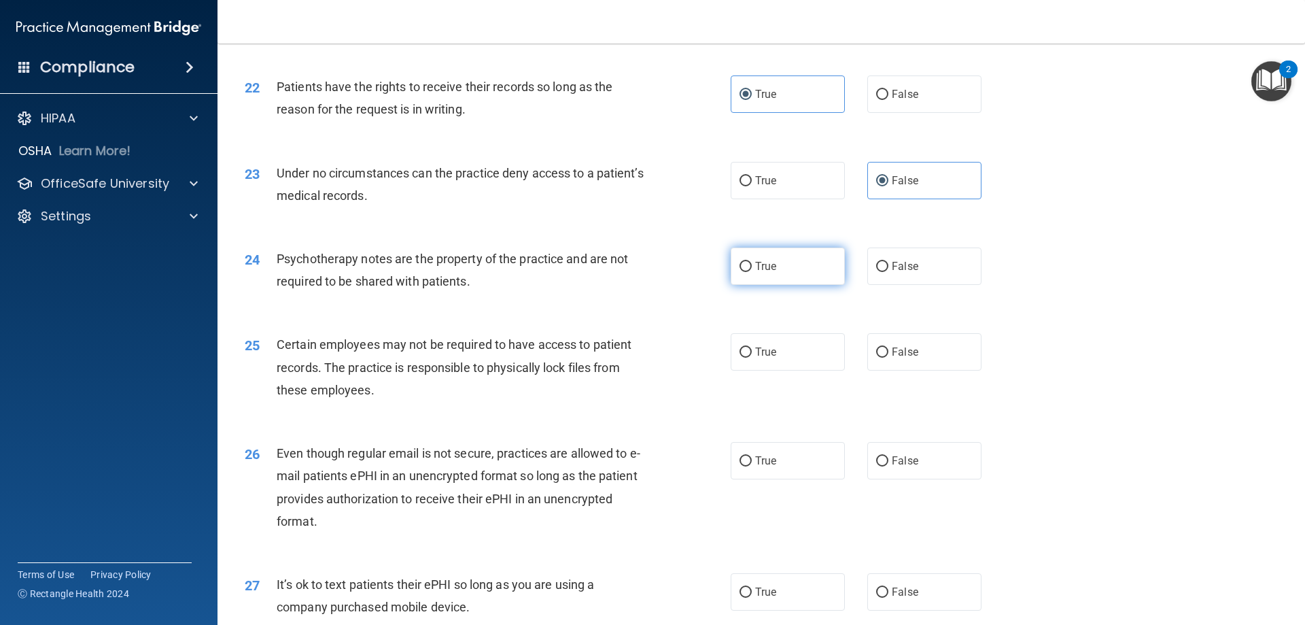
click at [787, 285] on label "True" at bounding box center [788, 265] width 114 height 37
click at [752, 272] on input "True" at bounding box center [746, 267] width 12 height 10
radio input "true"
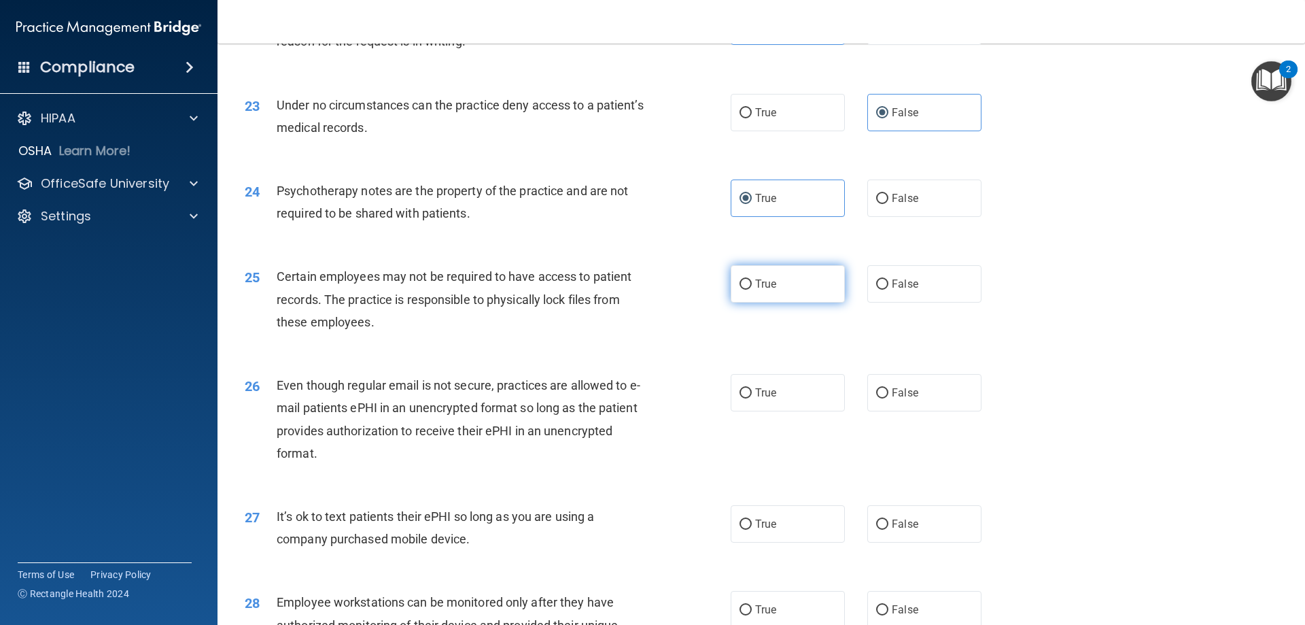
click at [755, 290] on span "True" at bounding box center [765, 283] width 21 height 13
click at [752, 290] on input "True" at bounding box center [746, 284] width 12 height 10
radio input "true"
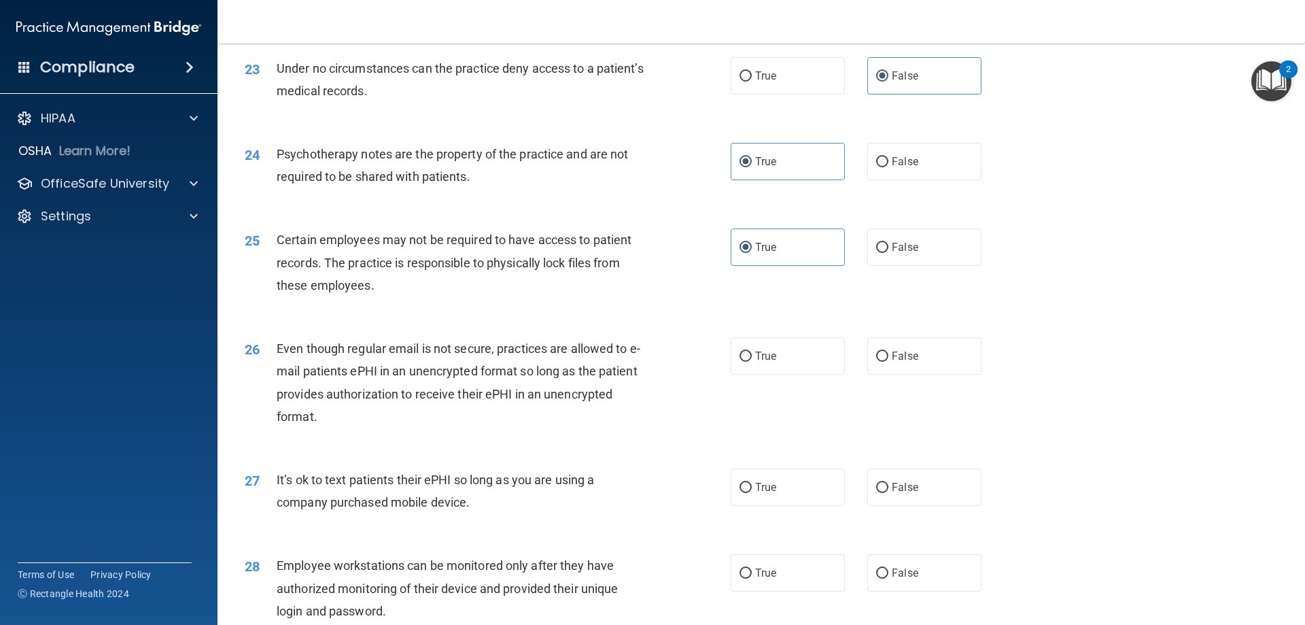
scroll to position [2448, 0]
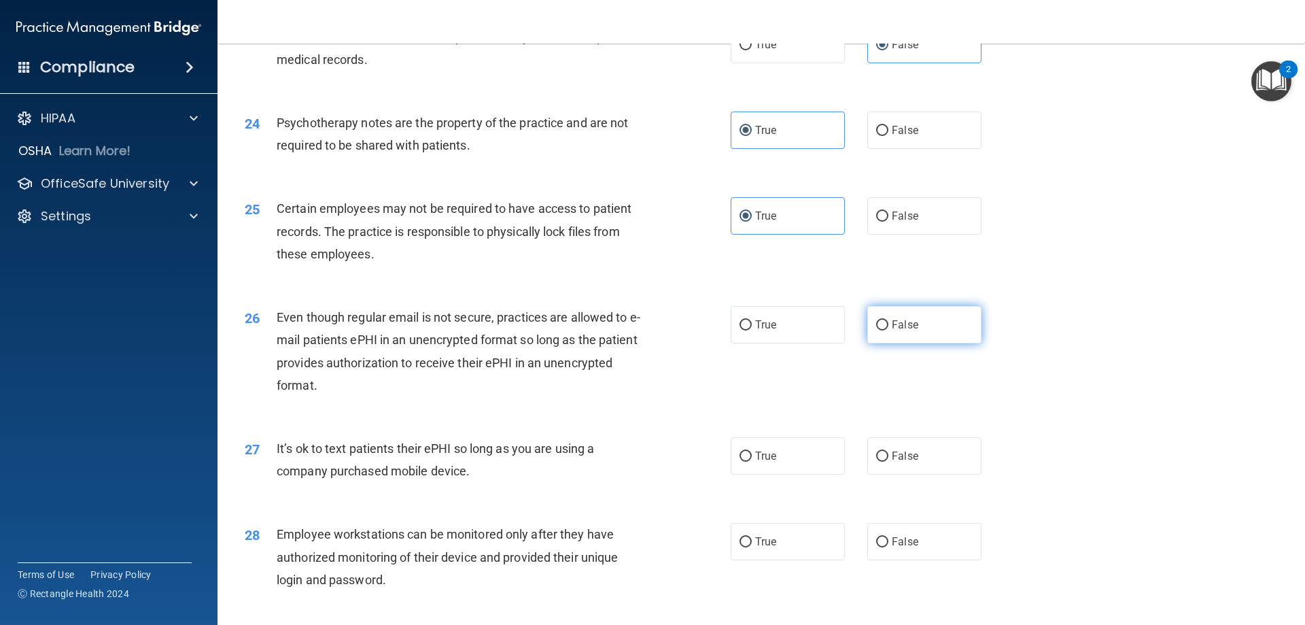
click at [892, 331] on span "False" at bounding box center [905, 324] width 27 height 13
click at [889, 330] on input "False" at bounding box center [882, 325] width 12 height 10
radio input "true"
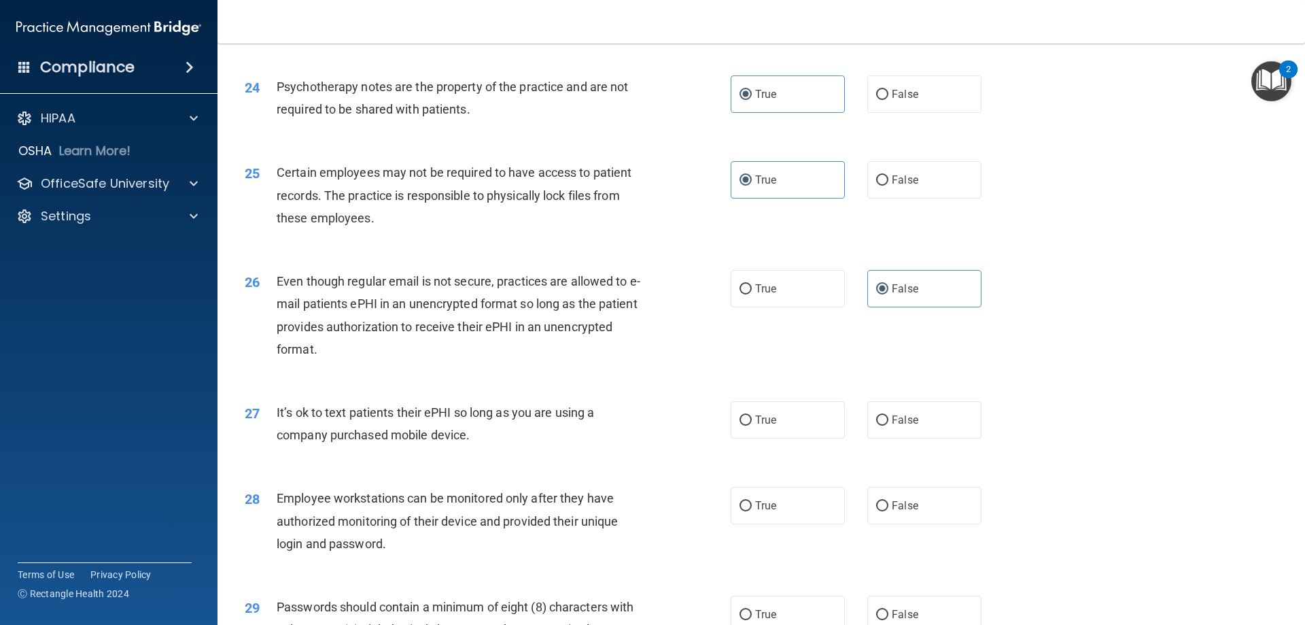
scroll to position [2516, 0]
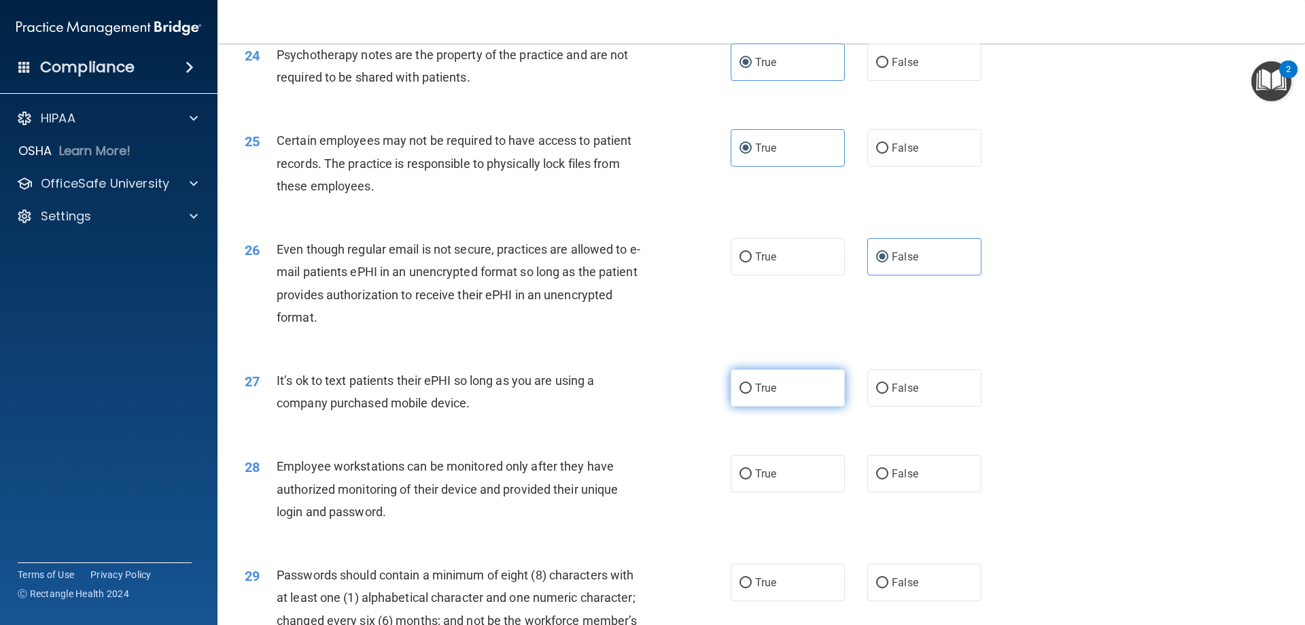
click at [802, 407] on label "True" at bounding box center [788, 387] width 114 height 37
click at [752, 394] on input "True" at bounding box center [746, 388] width 12 height 10
radio input "true"
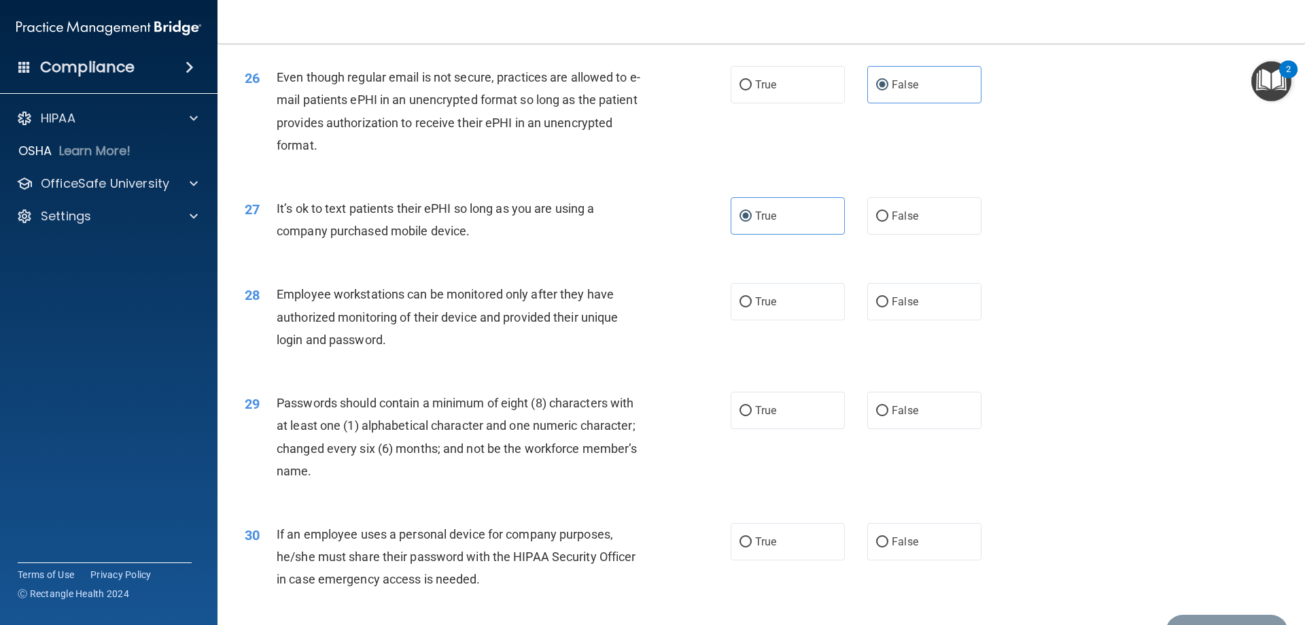
scroll to position [2720, 0]
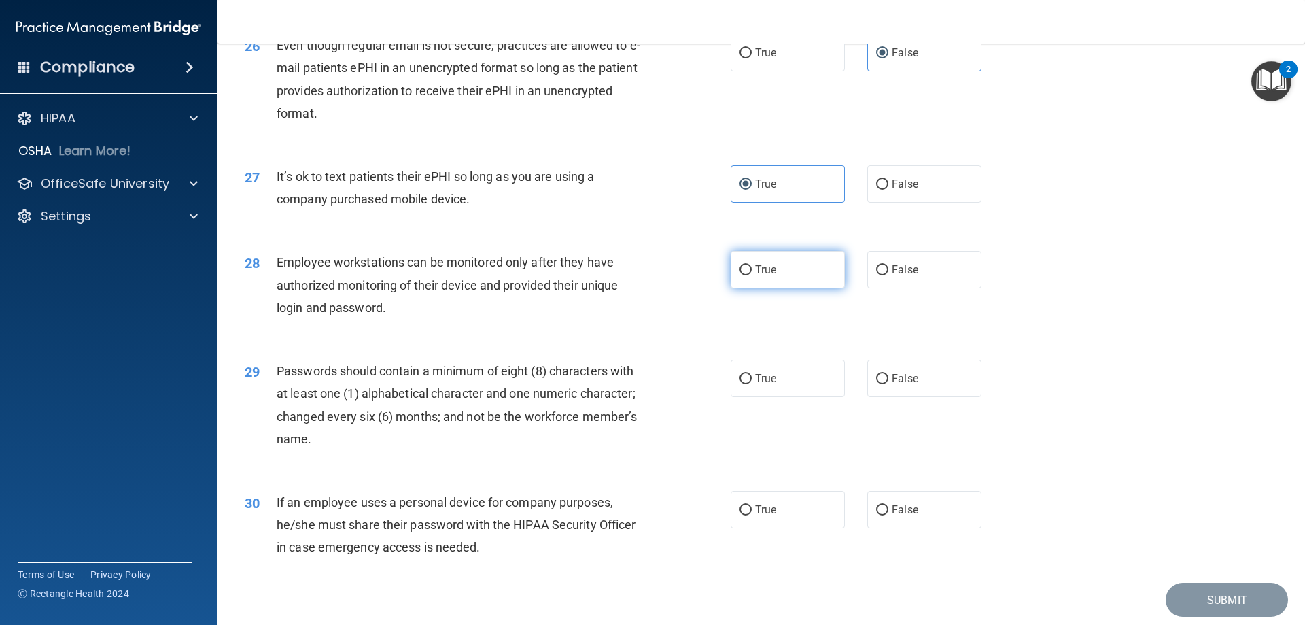
click at [758, 276] on span "True" at bounding box center [765, 269] width 21 height 13
click at [752, 275] on input "True" at bounding box center [746, 270] width 12 height 10
radio input "true"
click at [755, 385] on span "True" at bounding box center [765, 378] width 21 height 13
click at [752, 384] on input "True" at bounding box center [746, 379] width 12 height 10
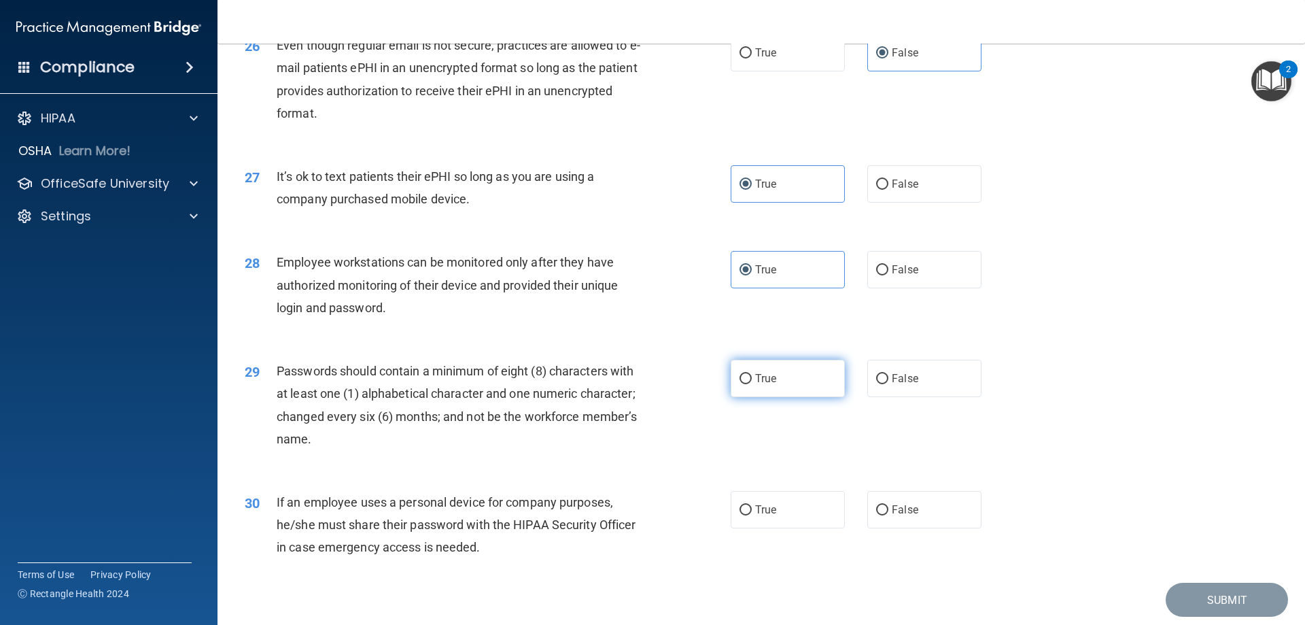
radio input "true"
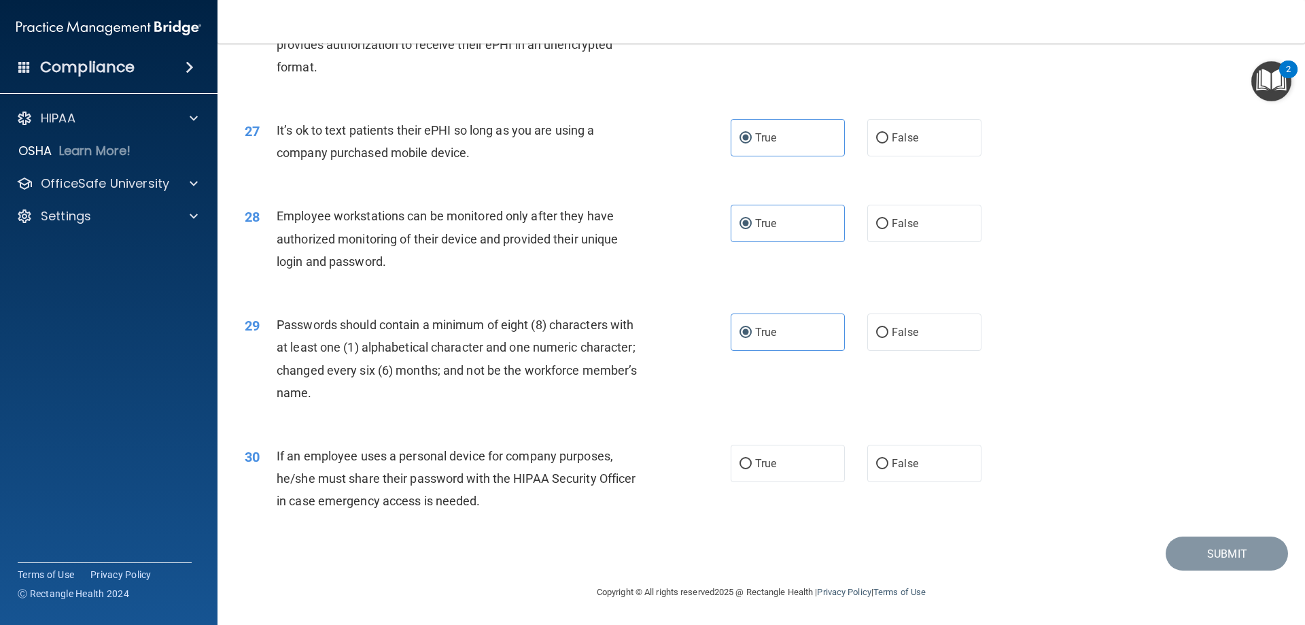
scroll to position [2788, 0]
click at [880, 458] on label "False" at bounding box center [925, 463] width 114 height 37
click at [880, 459] on input "False" at bounding box center [882, 464] width 12 height 10
radio input "true"
click at [1194, 551] on button "Submit" at bounding box center [1227, 553] width 122 height 35
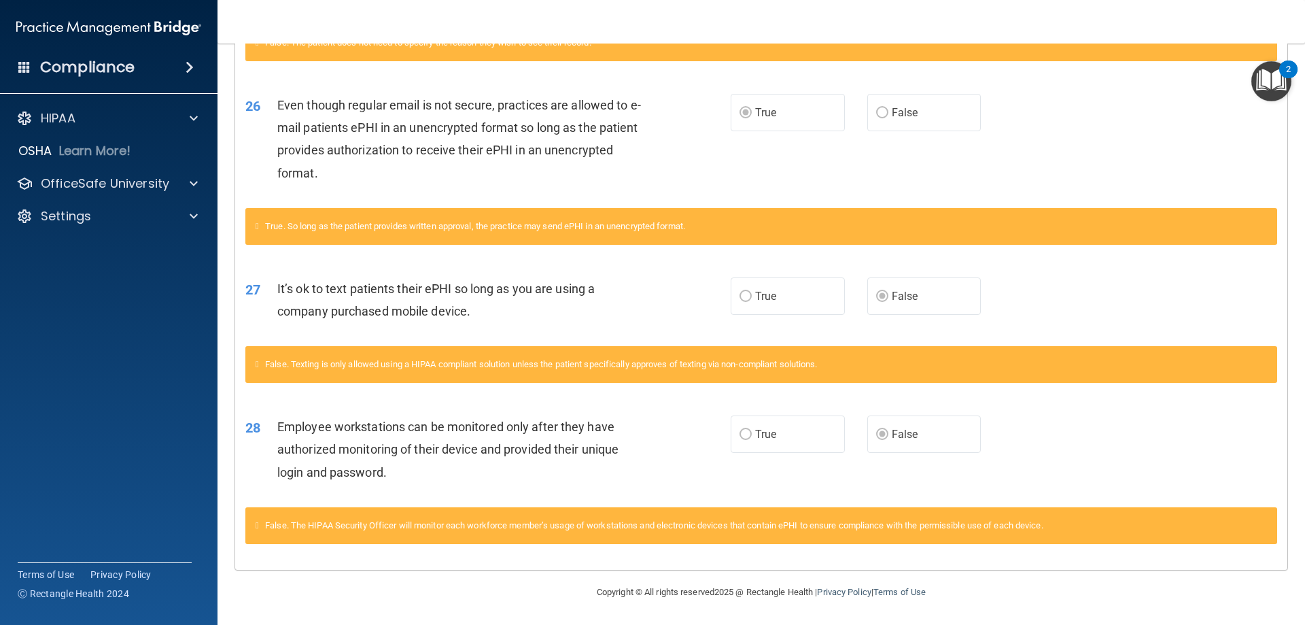
scroll to position [1414, 0]
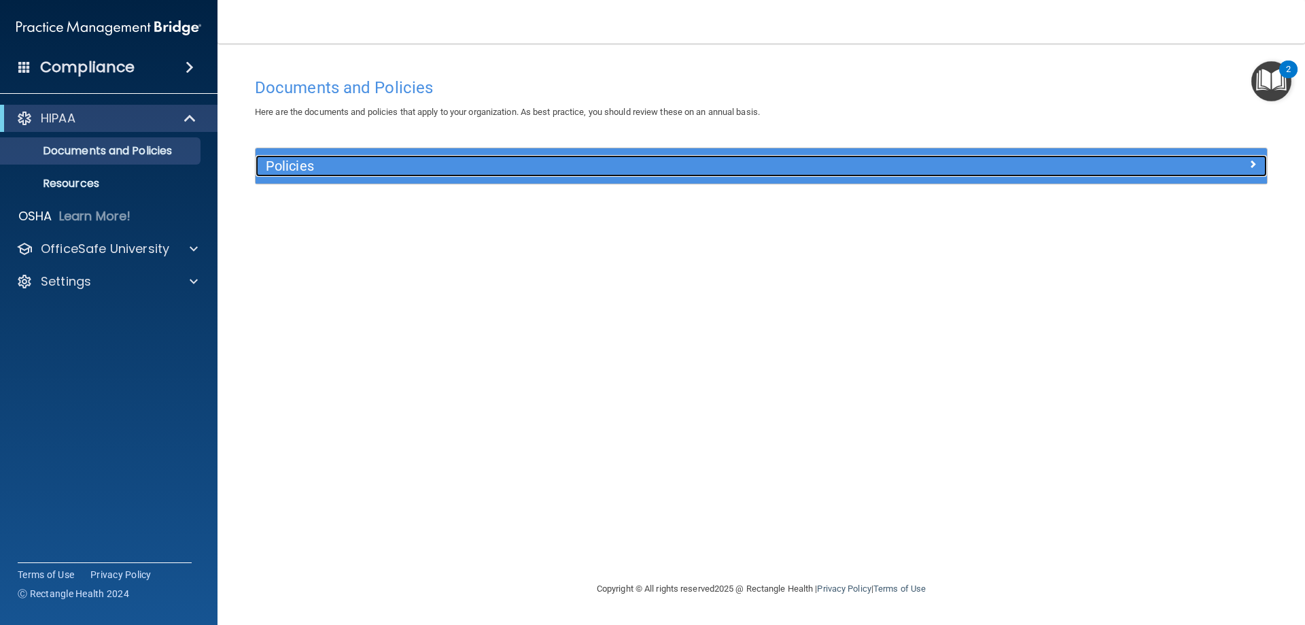
click at [1248, 168] on div at bounding box center [1140, 163] width 253 height 16
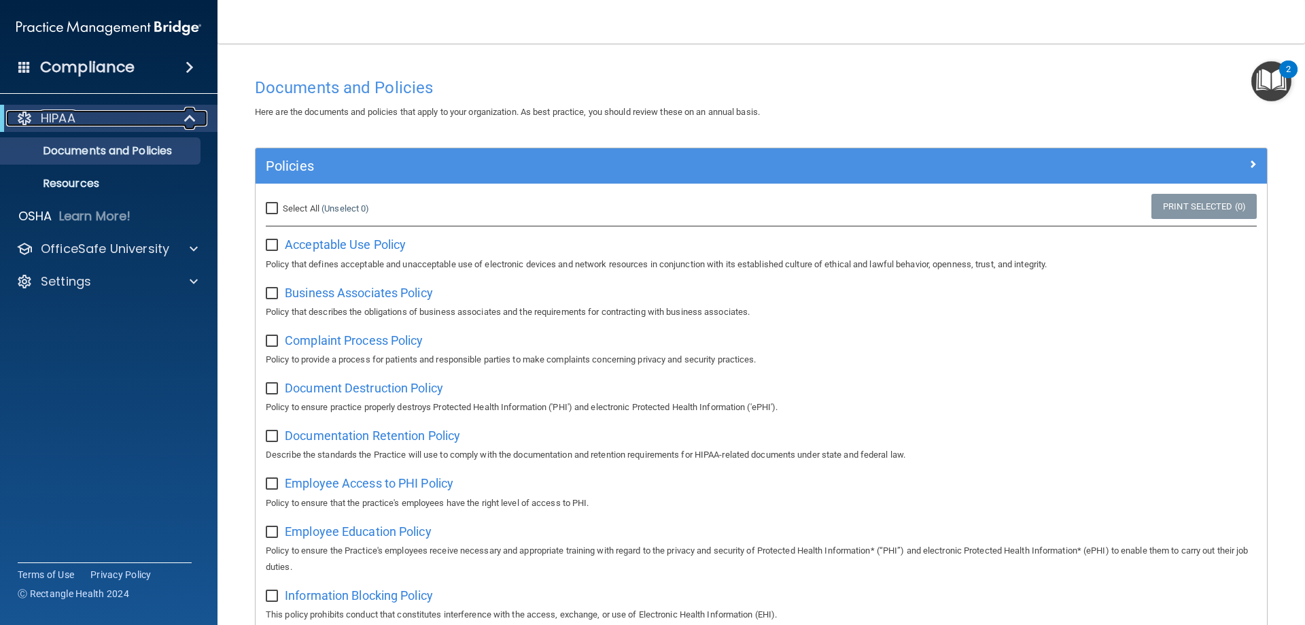
click at [180, 120] on div at bounding box center [190, 118] width 33 height 16
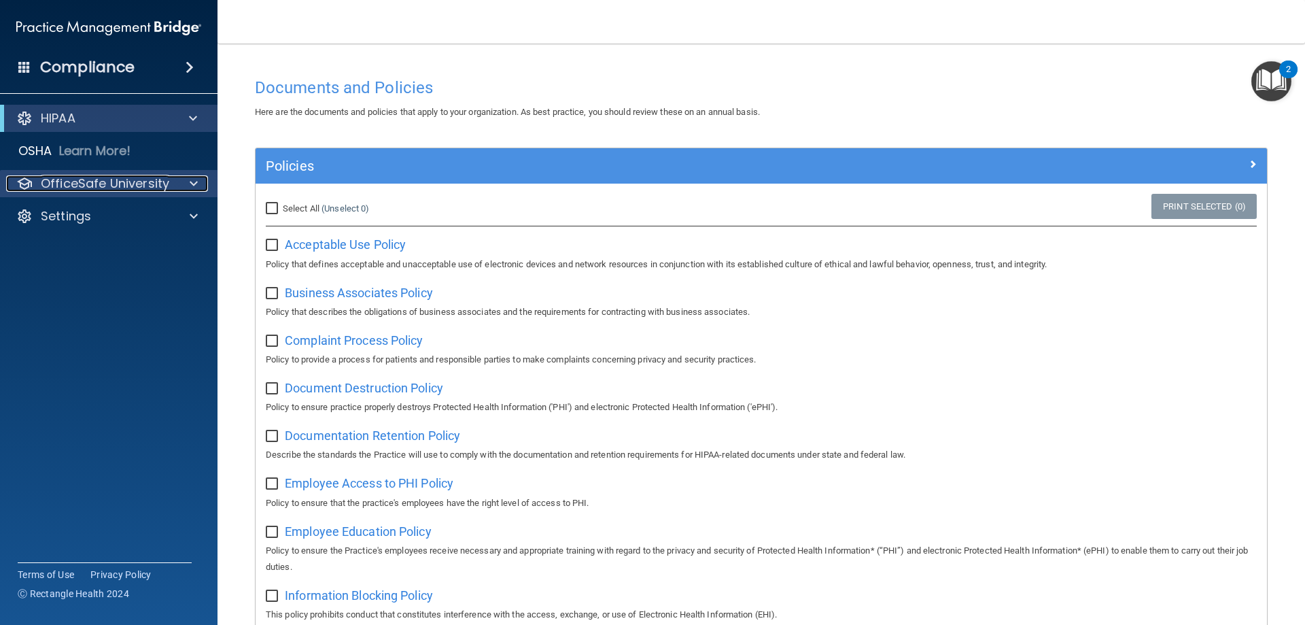
click at [188, 176] on div at bounding box center [192, 183] width 34 height 16
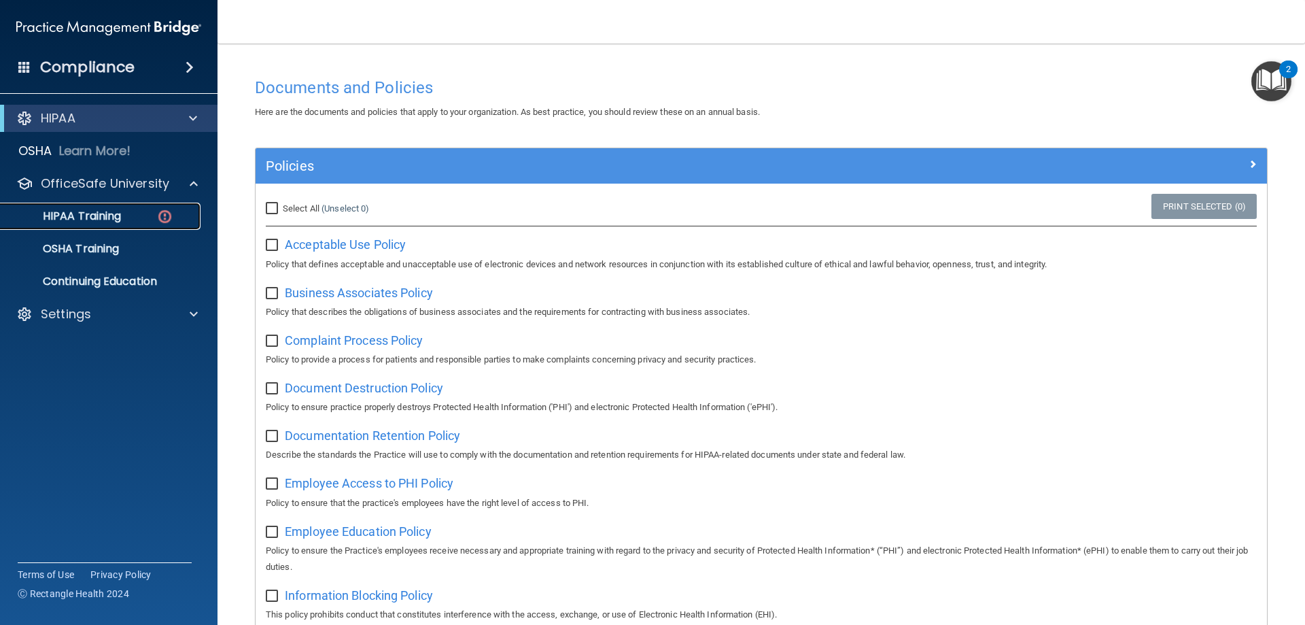
click at [102, 216] on p "HIPAA Training" at bounding box center [65, 216] width 112 height 14
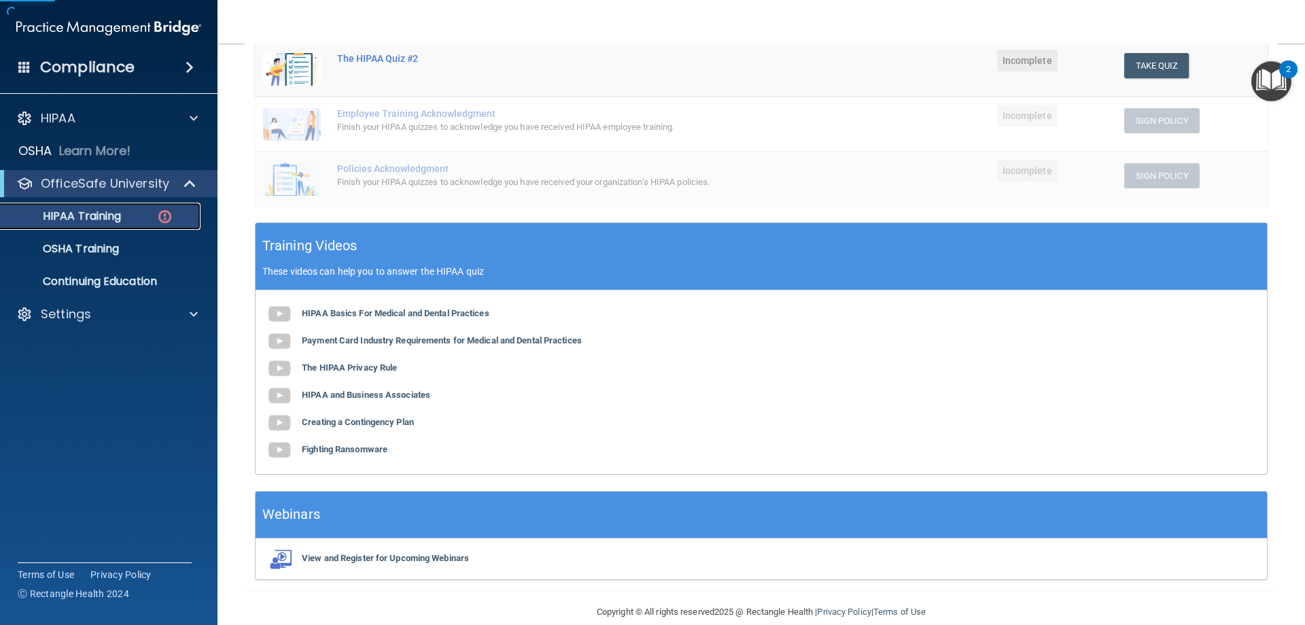
scroll to position [328, 0]
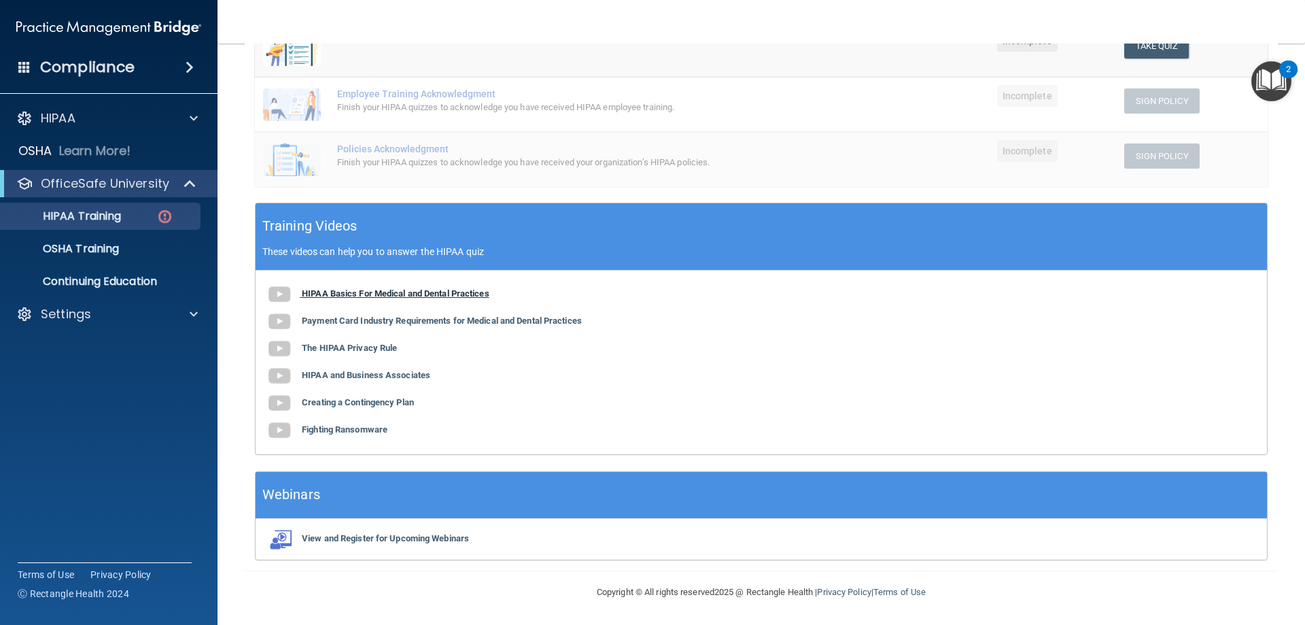
click at [375, 291] on b "HIPAA Basics For Medical and Dental Practices" at bounding box center [396, 293] width 188 height 10
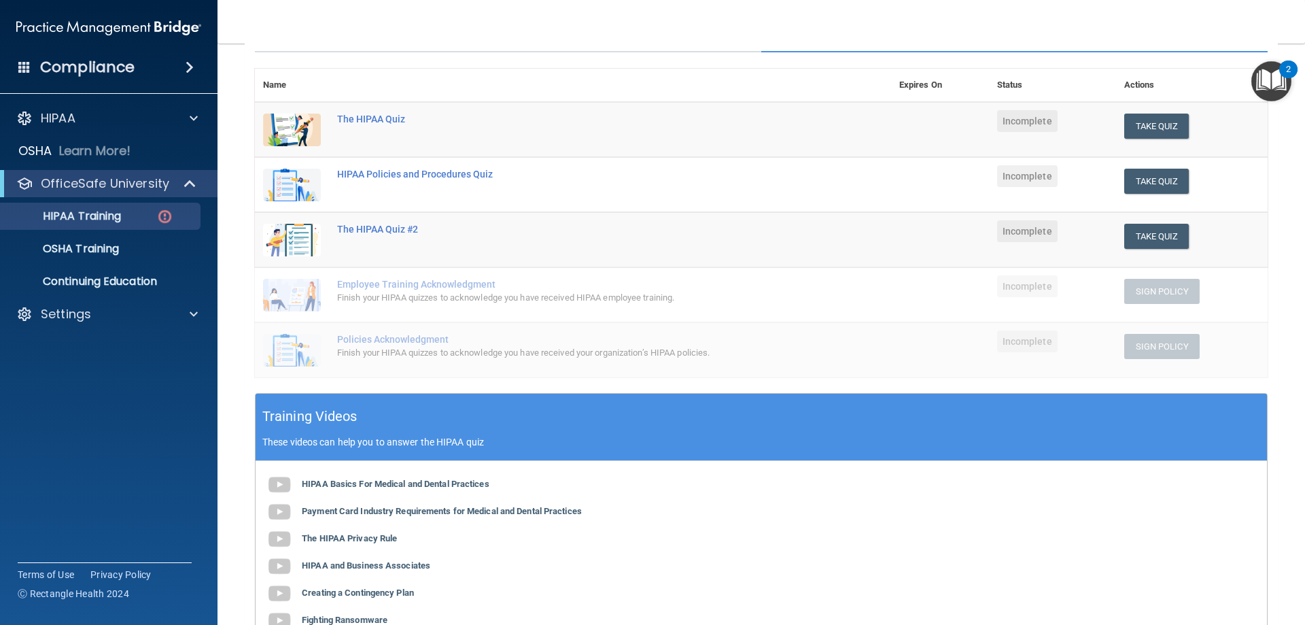
scroll to position [124, 0]
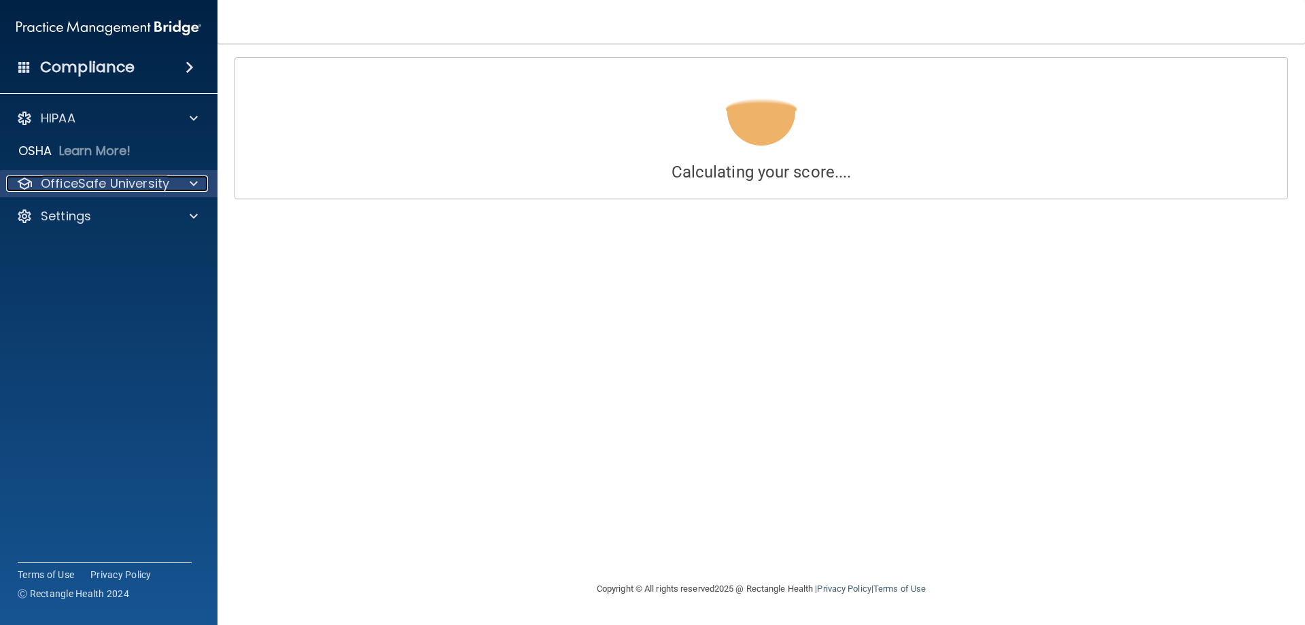
click at [172, 184] on div "OfficeSafe University" at bounding box center [90, 183] width 169 height 16
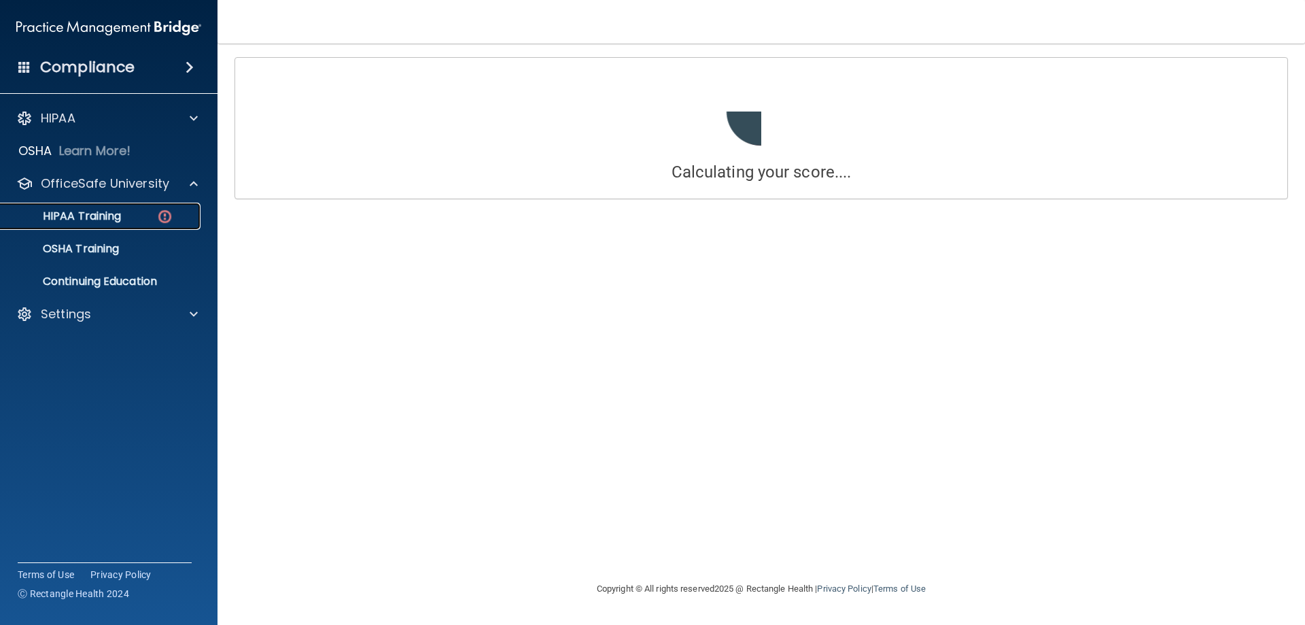
click at [92, 222] on p "HIPAA Training" at bounding box center [65, 216] width 112 height 14
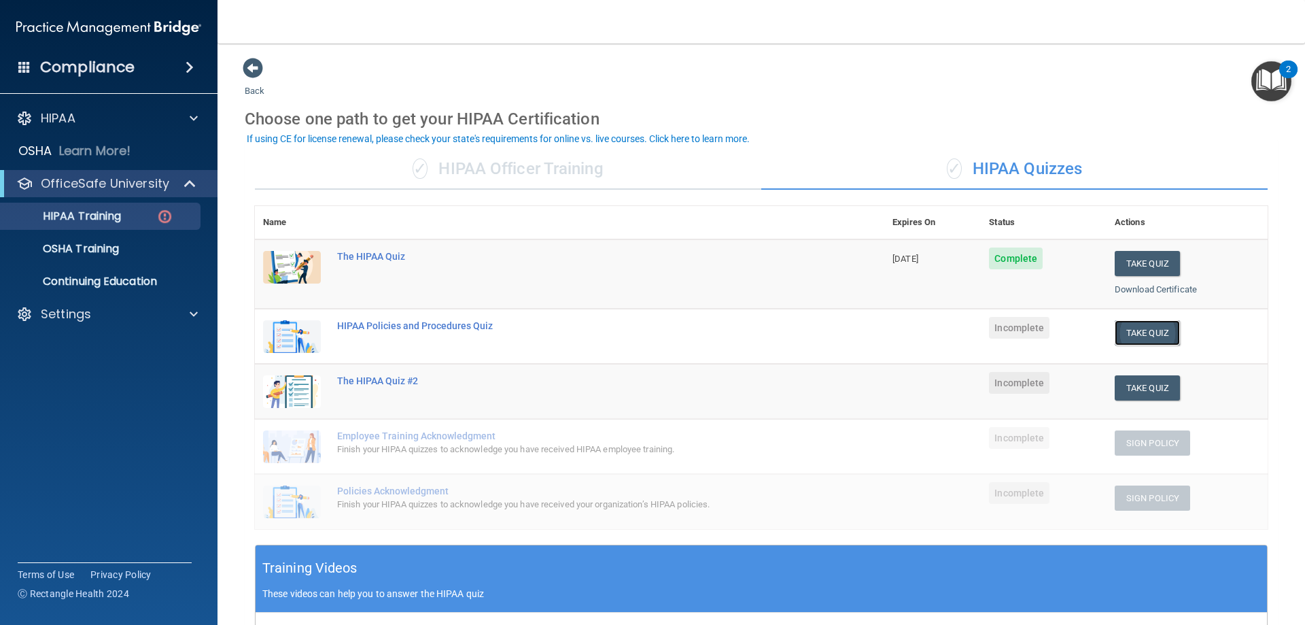
click at [1135, 337] on button "Take Quiz" at bounding box center [1147, 332] width 65 height 25
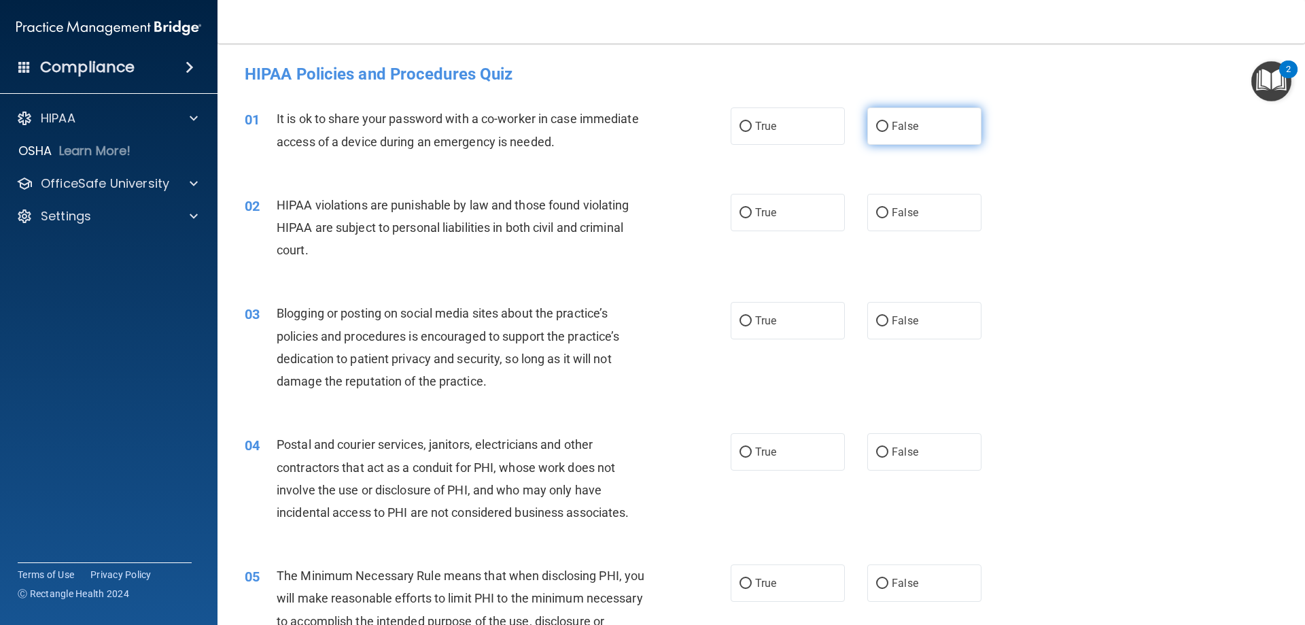
click at [876, 122] on input "False" at bounding box center [882, 127] width 12 height 10
radio input "true"
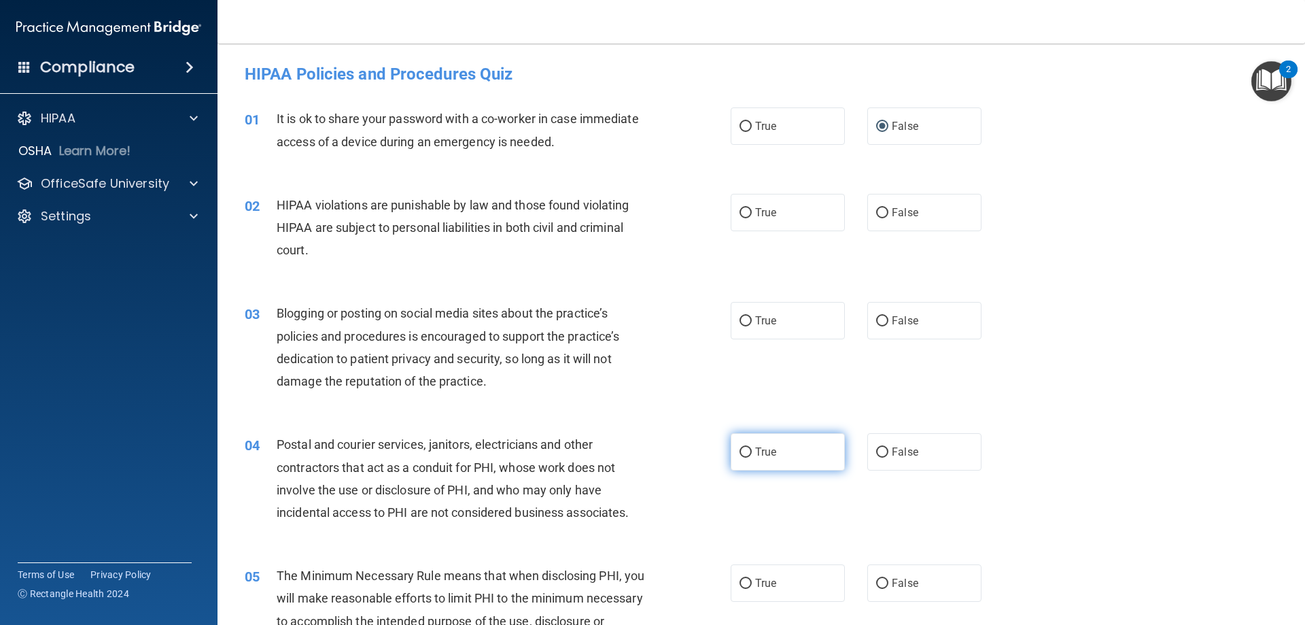
click at [747, 460] on label "True" at bounding box center [788, 451] width 114 height 37
click at [747, 458] on input "True" at bounding box center [746, 452] width 12 height 10
radio input "true"
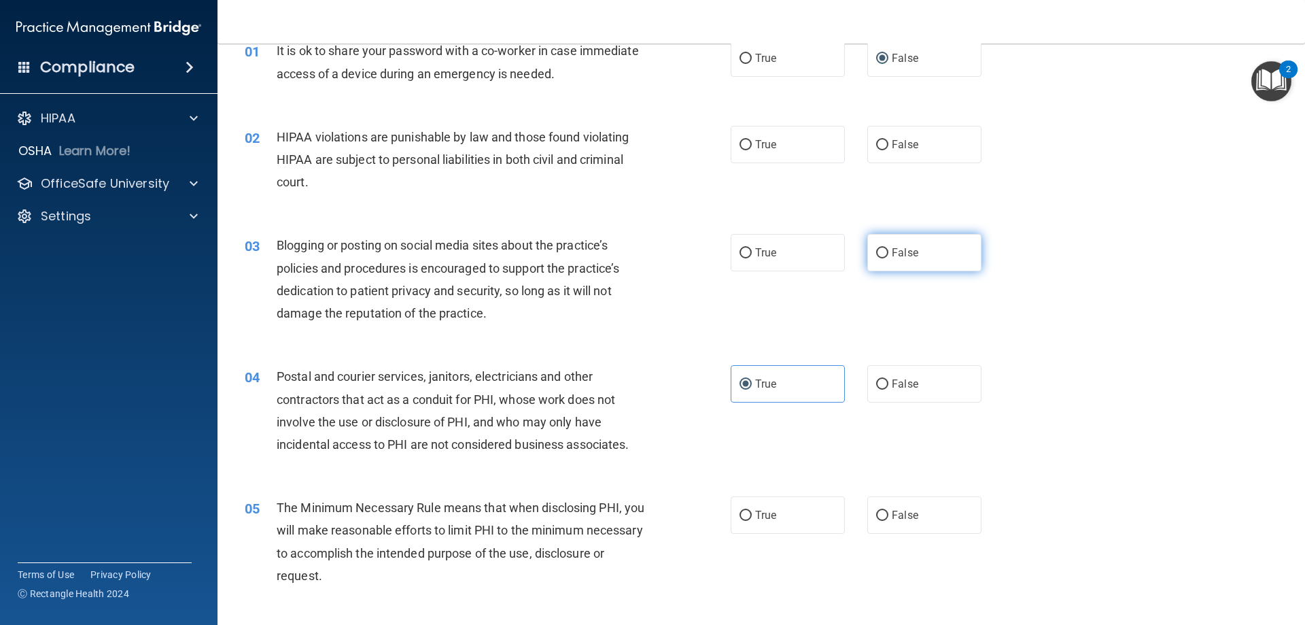
click at [876, 249] on input "False" at bounding box center [882, 253] width 12 height 10
radio input "true"
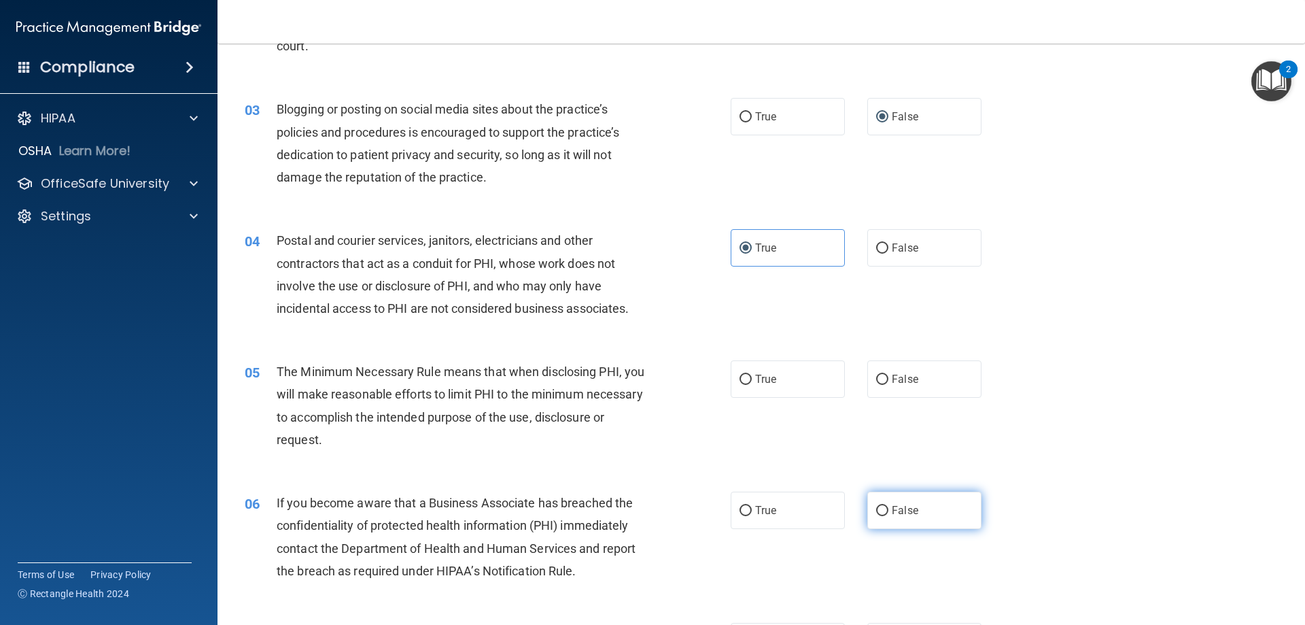
click at [892, 515] on span "False" at bounding box center [905, 510] width 27 height 13
click at [887, 515] on input "False" at bounding box center [882, 511] width 12 height 10
radio input "true"
click at [744, 375] on input "True" at bounding box center [746, 380] width 12 height 10
radio input "true"
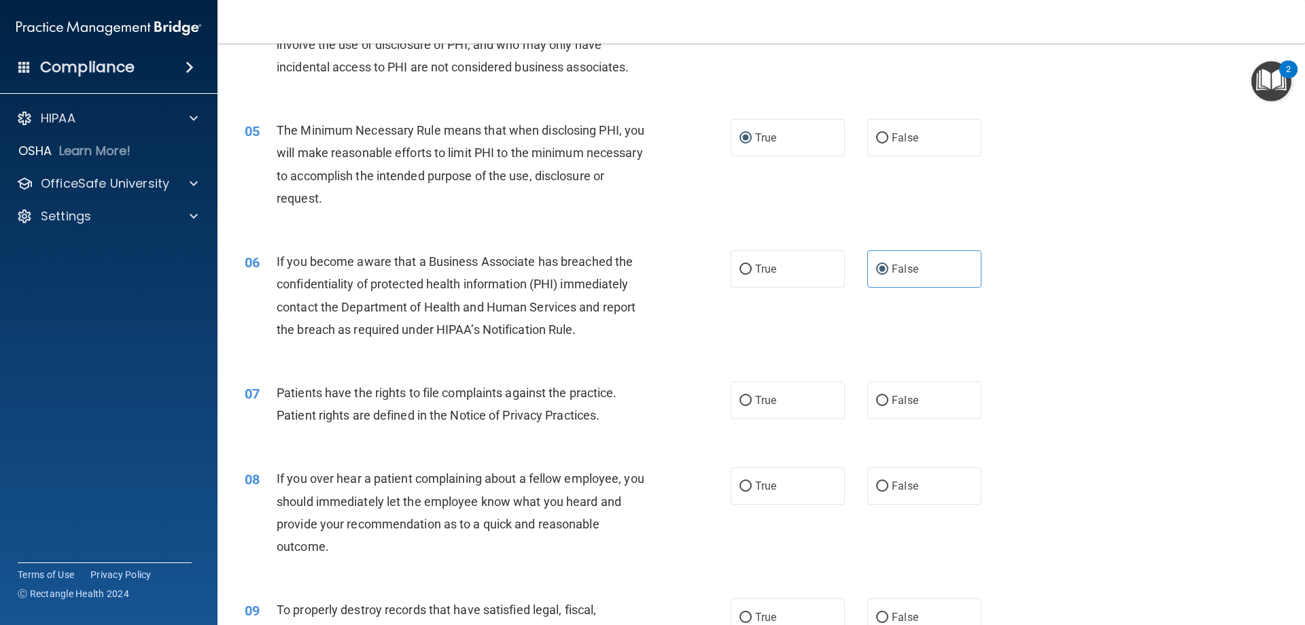
scroll to position [476, 0]
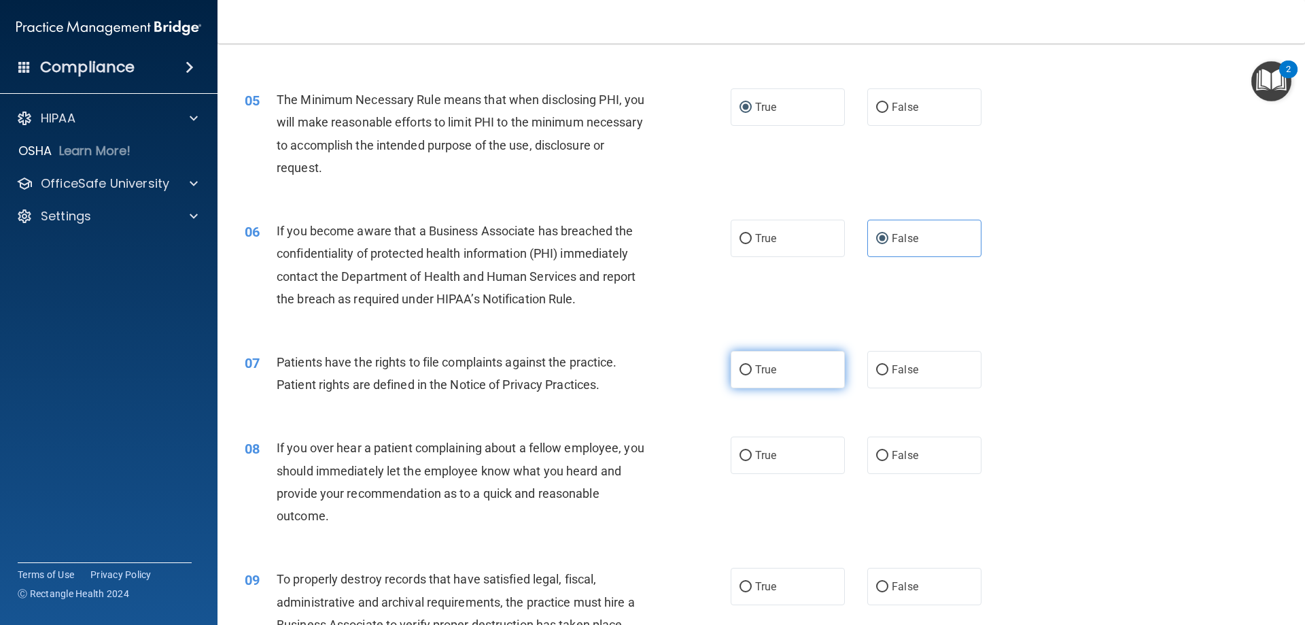
click at [745, 381] on label "True" at bounding box center [788, 369] width 114 height 37
click at [745, 375] on input "True" at bounding box center [746, 370] width 12 height 10
radio input "true"
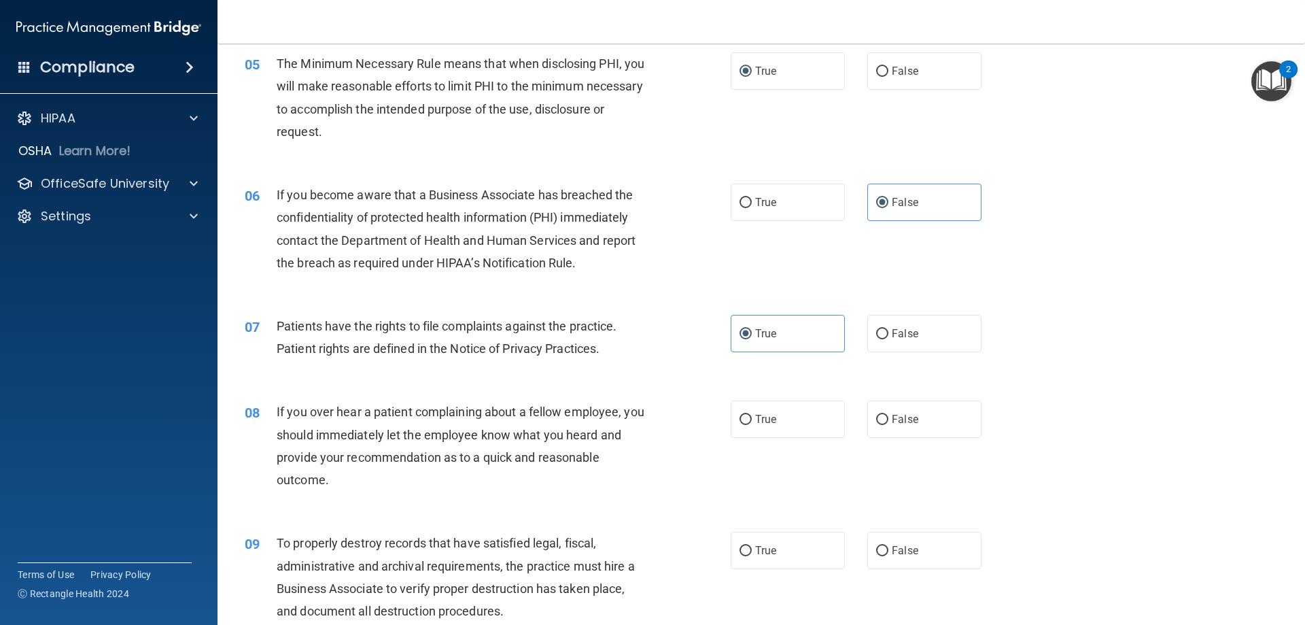
scroll to position [544, 0]
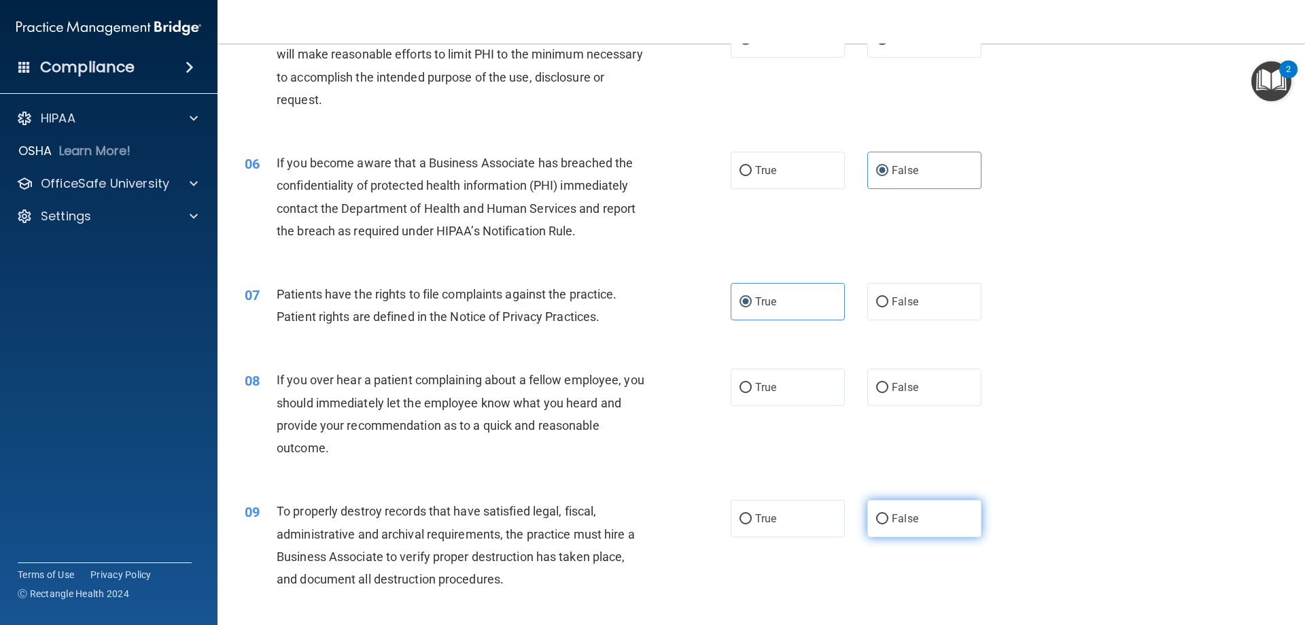
click at [876, 514] on input "False" at bounding box center [882, 519] width 12 height 10
radio input "true"
click at [879, 389] on input "False" at bounding box center [882, 388] width 12 height 10
radio input "true"
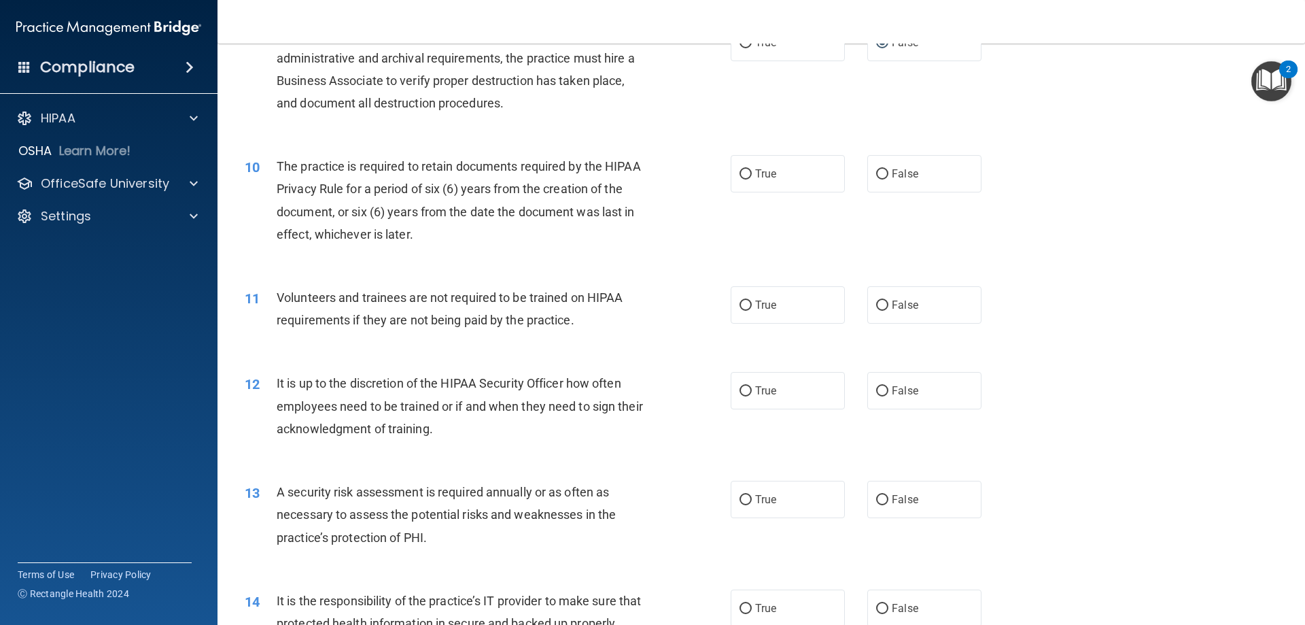
scroll to position [1088, 0]
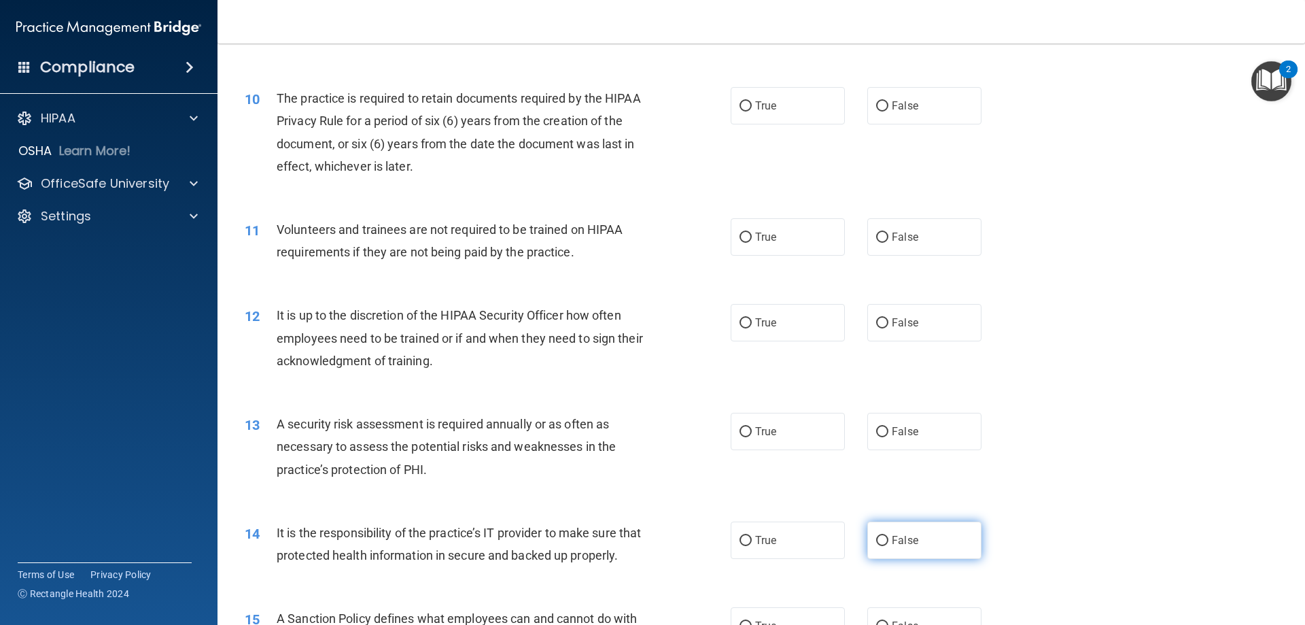
click at [876, 545] on input "False" at bounding box center [882, 541] width 12 height 10
radio input "true"
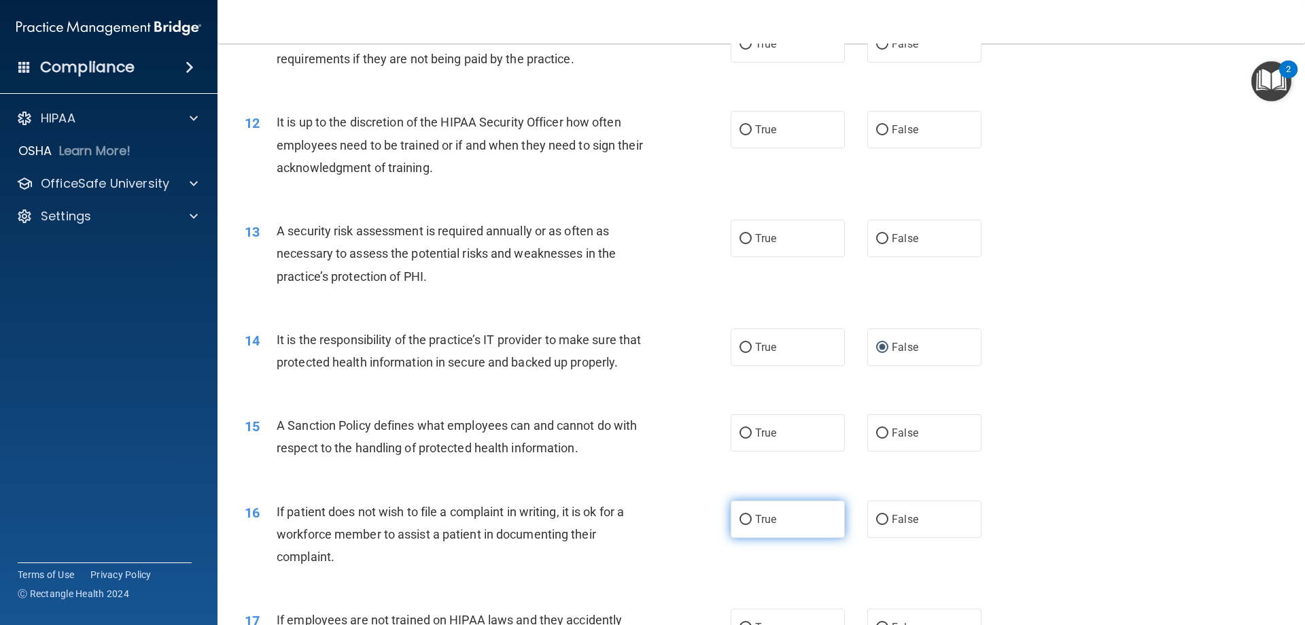
scroll to position [1360, 0]
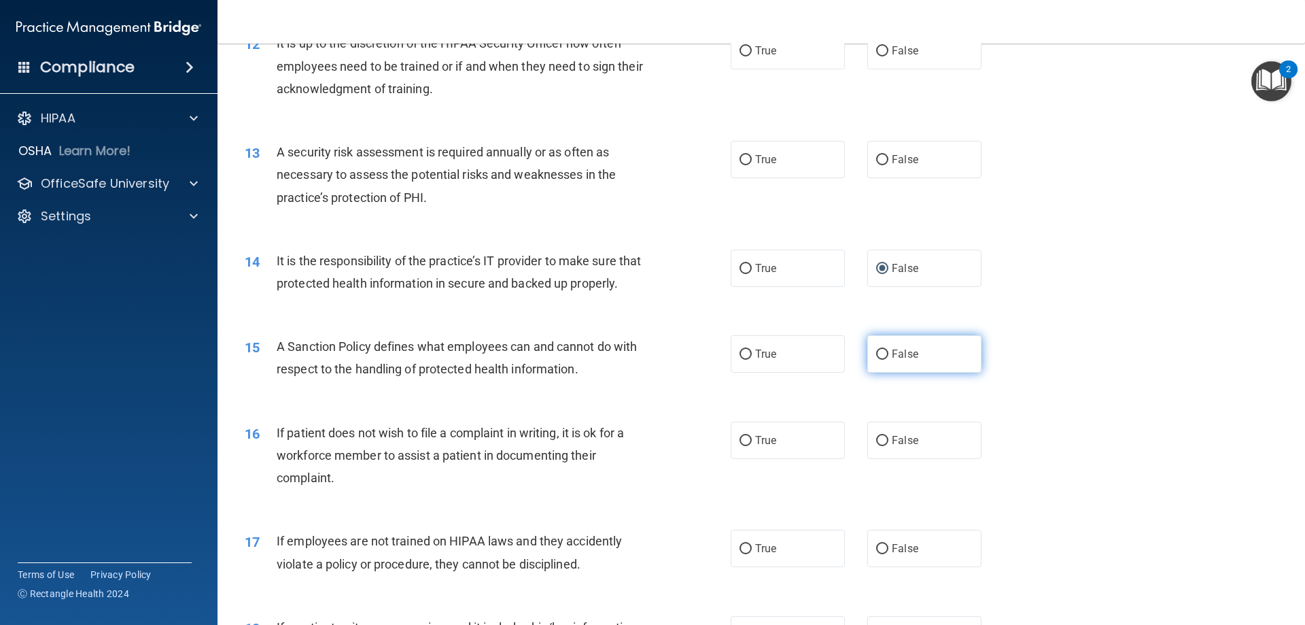
click at [876, 360] on input "False" at bounding box center [882, 354] width 12 height 10
radio input "true"
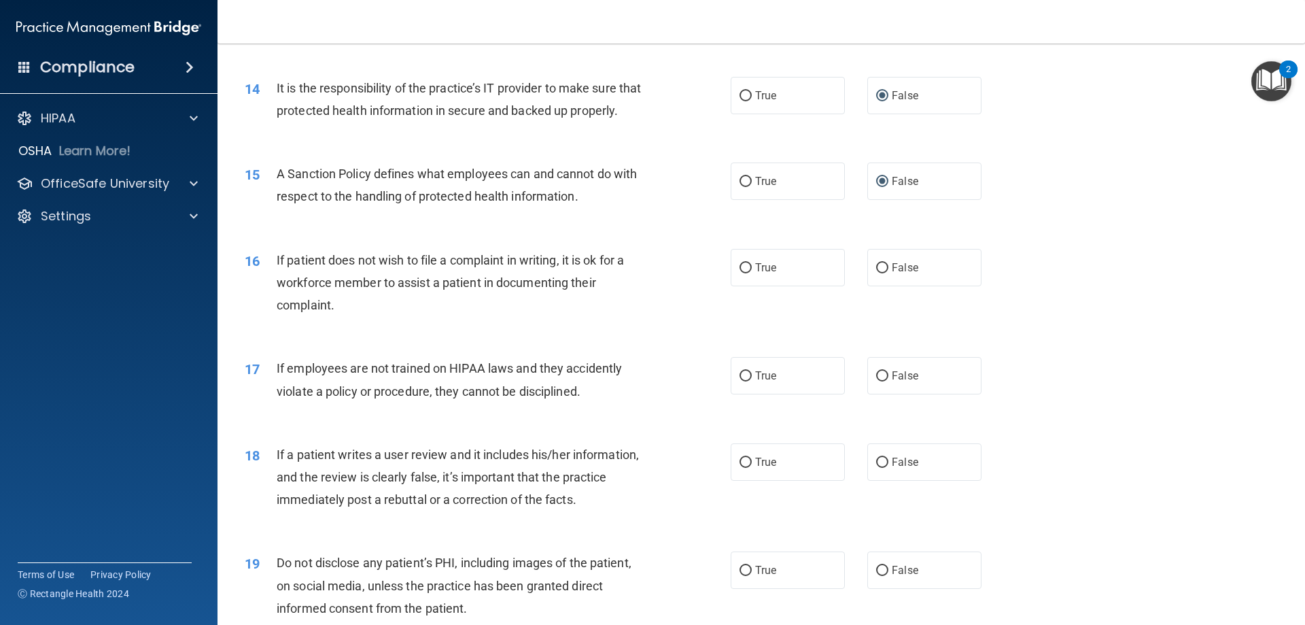
scroll to position [1564, 0]
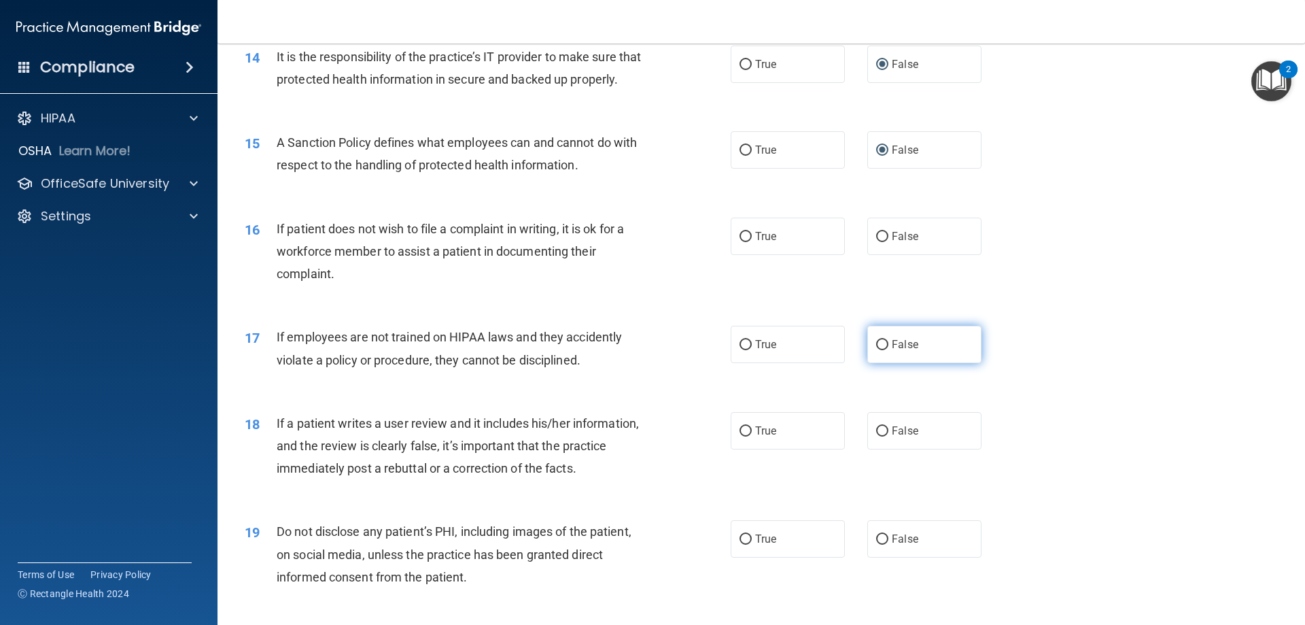
click at [876, 350] on input "False" at bounding box center [882, 345] width 12 height 10
radio input "true"
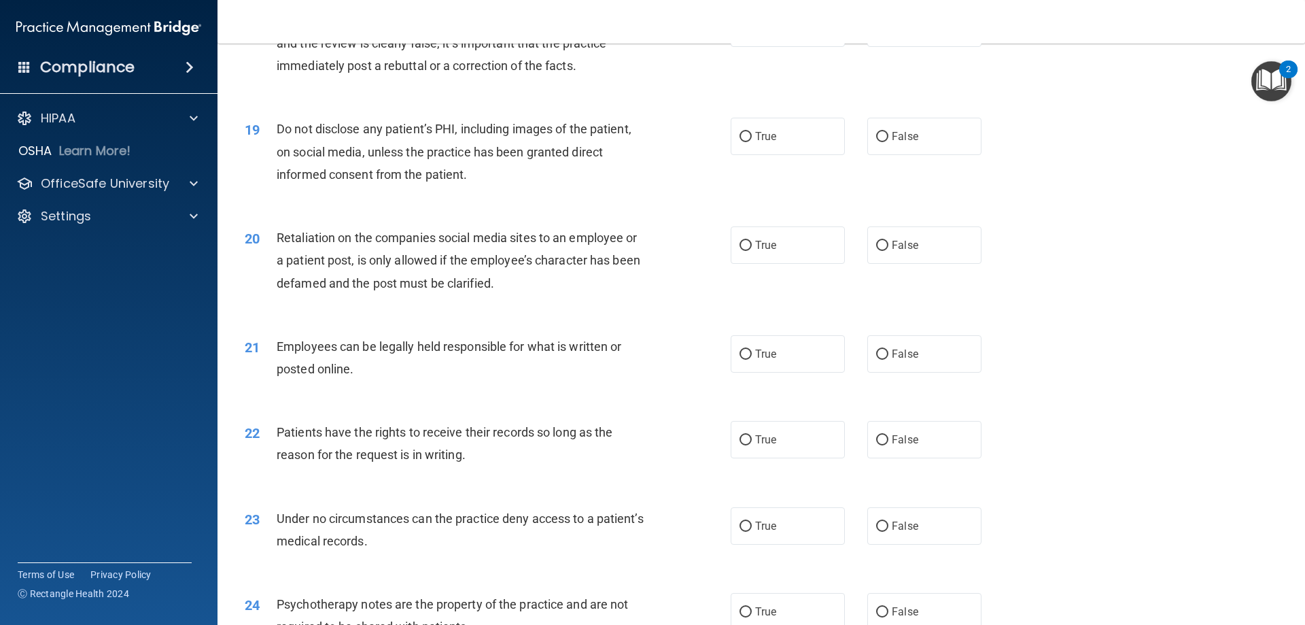
scroll to position [1972, 0]
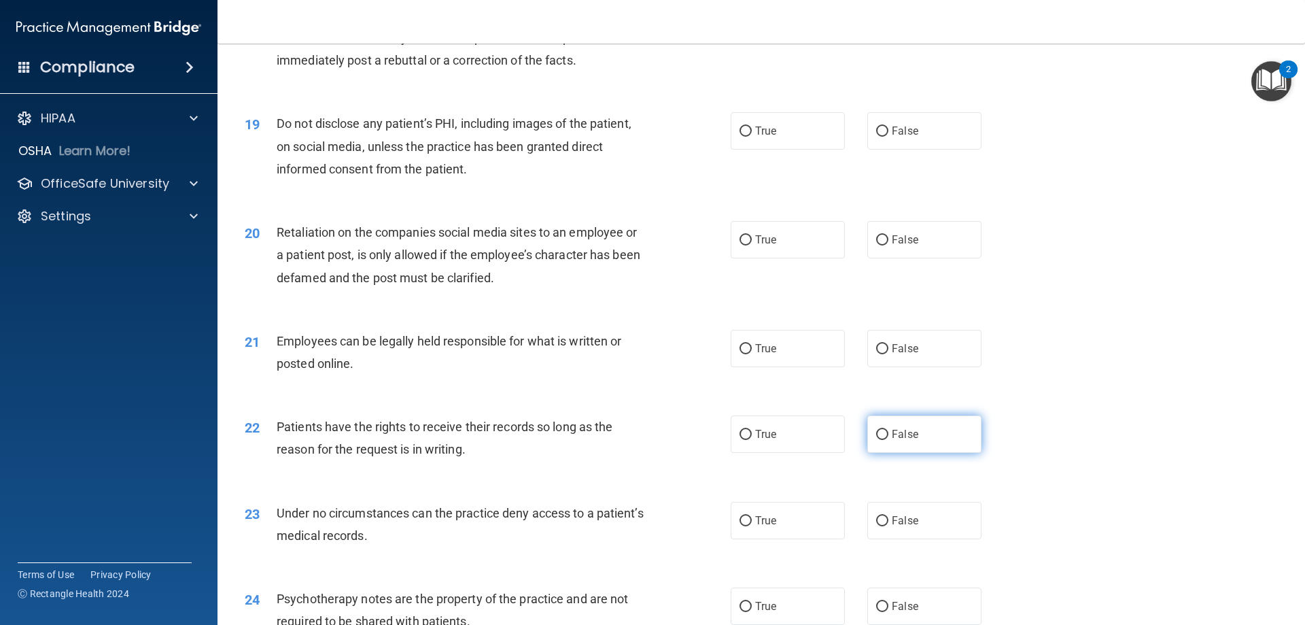
click at [882, 440] on input "False" at bounding box center [882, 435] width 12 height 10
radio input "true"
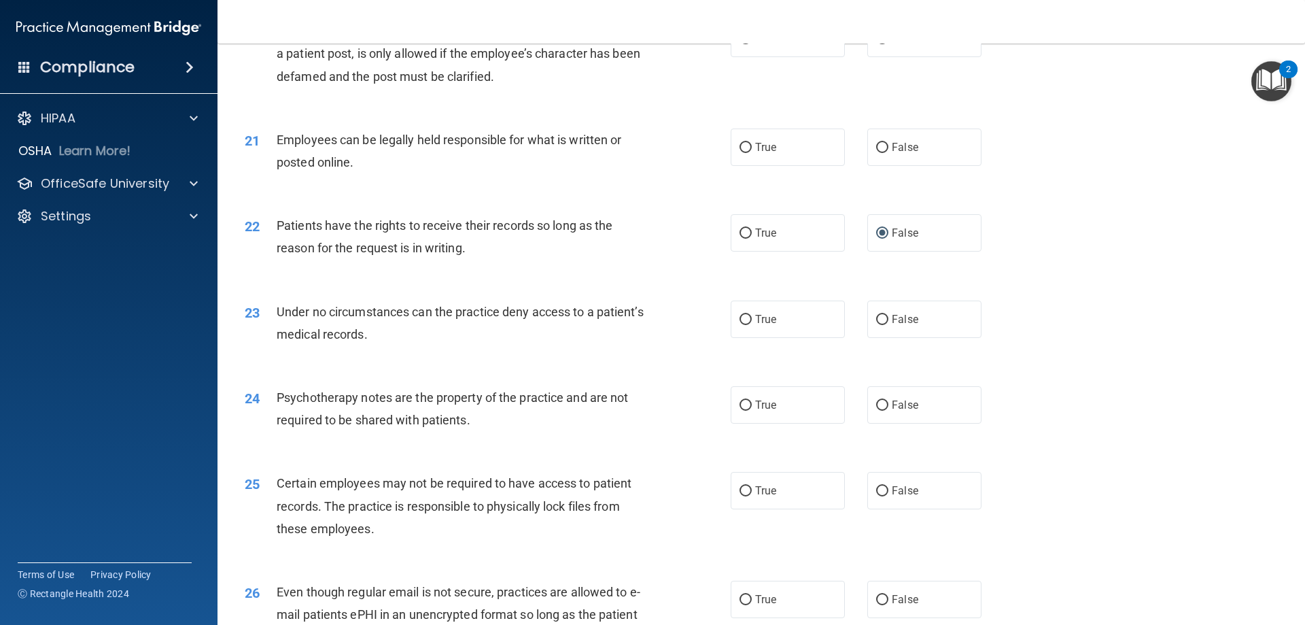
scroll to position [2176, 0]
click at [755, 603] on span "True" at bounding box center [765, 596] width 21 height 13
click at [752, 602] on input "True" at bounding box center [746, 597] width 12 height 10
radio input "true"
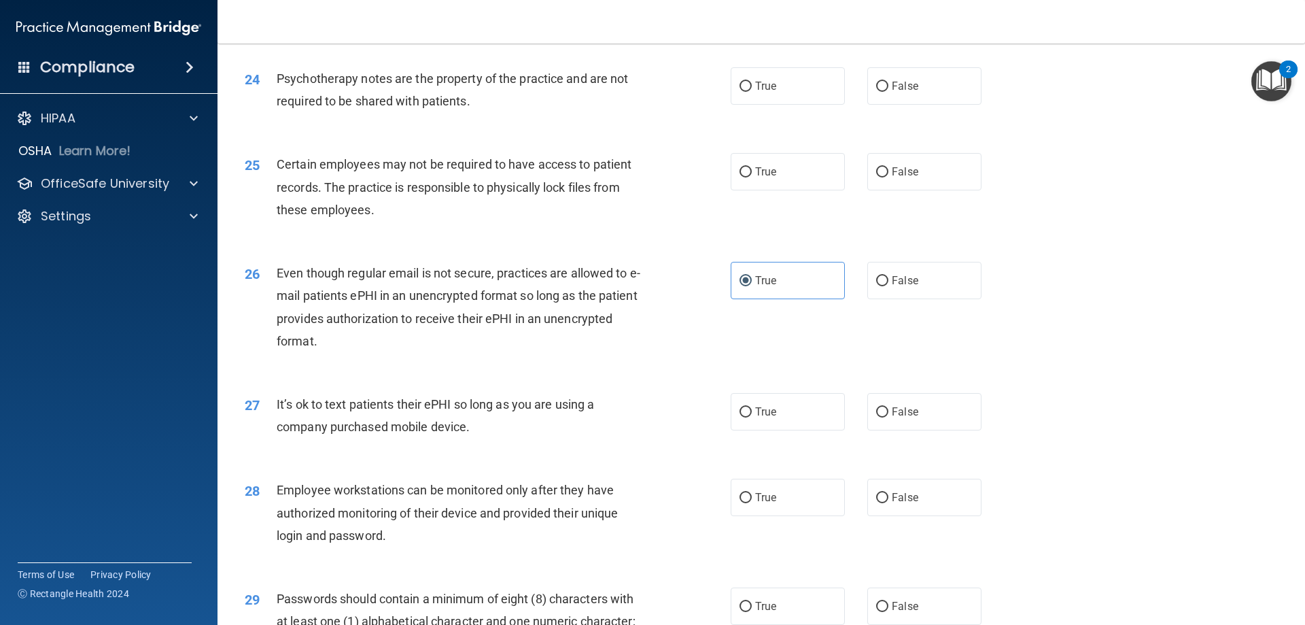
scroll to position [2516, 0]
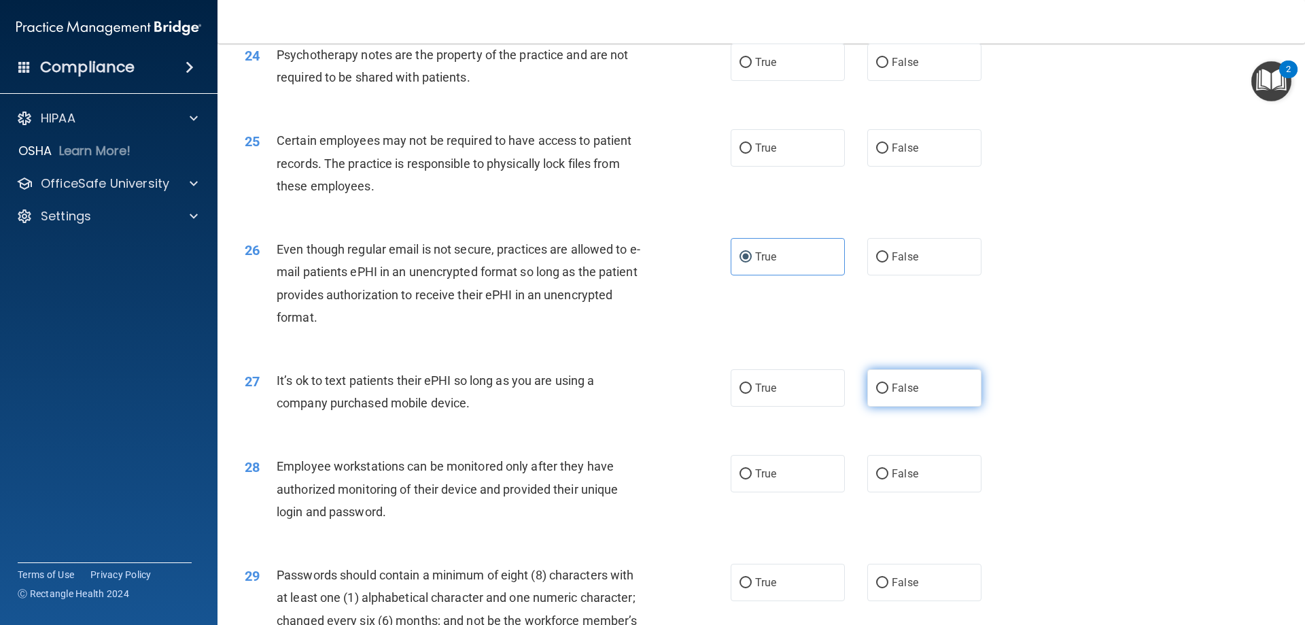
click at [881, 394] on input "False" at bounding box center [882, 388] width 12 height 10
radio input "true"
click at [868, 492] on label "False" at bounding box center [925, 473] width 114 height 37
click at [876, 479] on input "False" at bounding box center [882, 474] width 12 height 10
radio input "true"
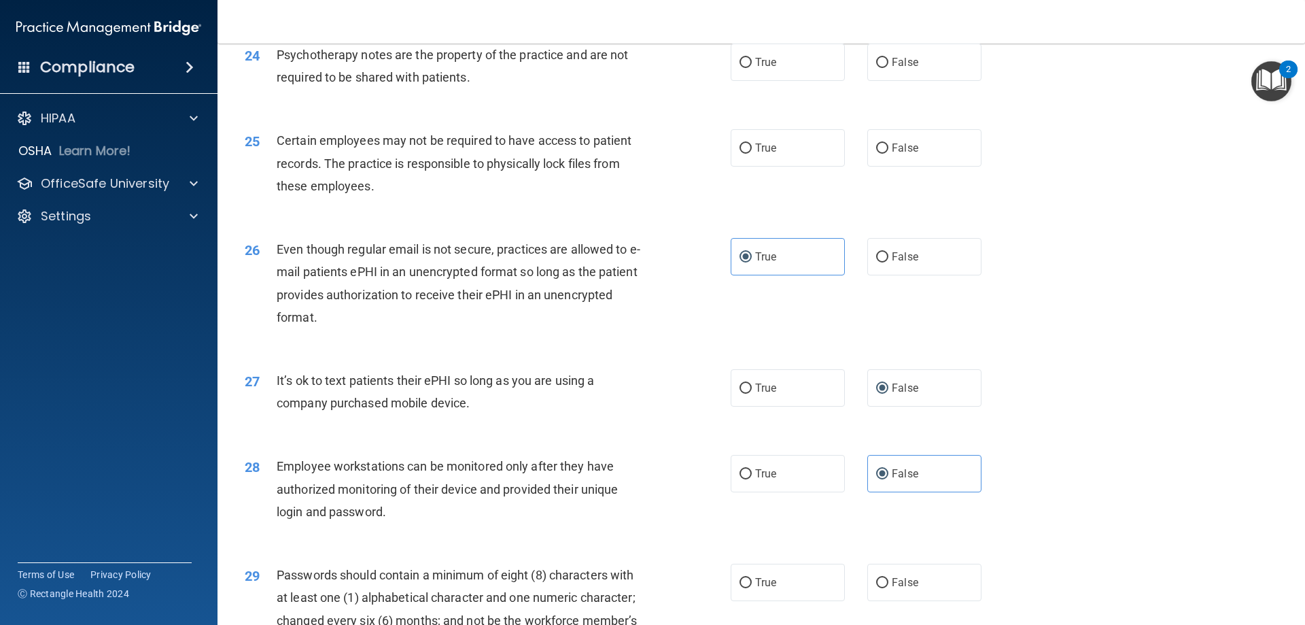
scroll to position [2788, 0]
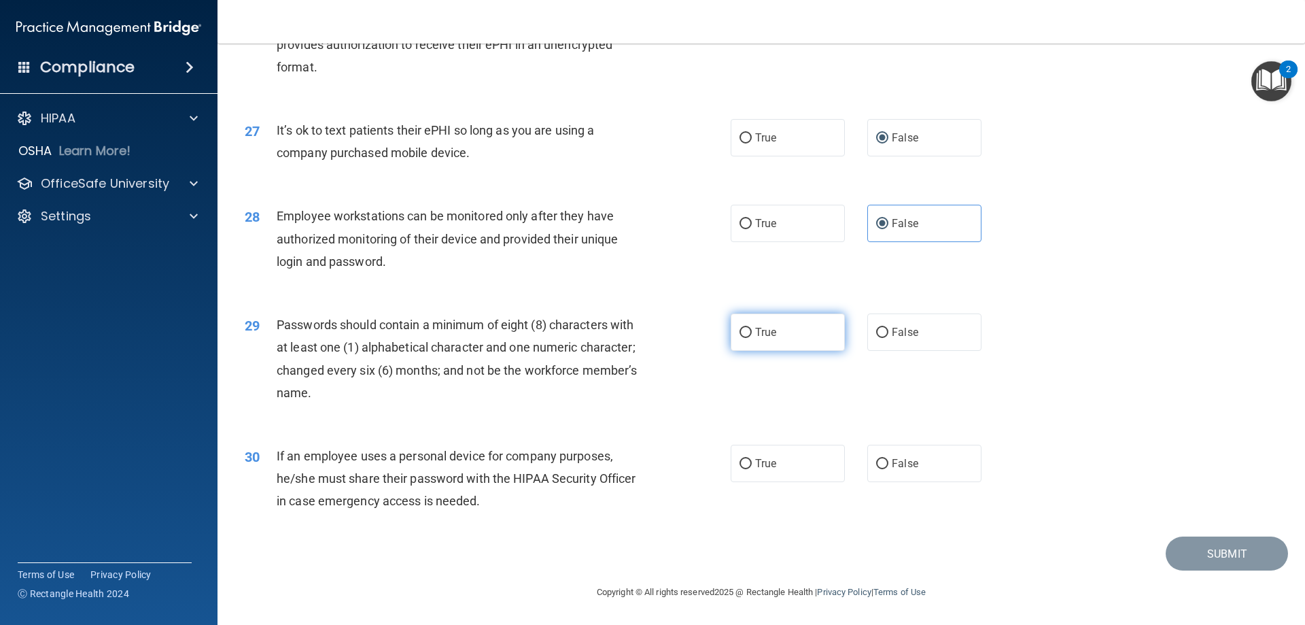
click at [745, 328] on input "True" at bounding box center [746, 333] width 12 height 10
radio input "true"
click at [880, 461] on input "False" at bounding box center [882, 464] width 12 height 10
radio input "true"
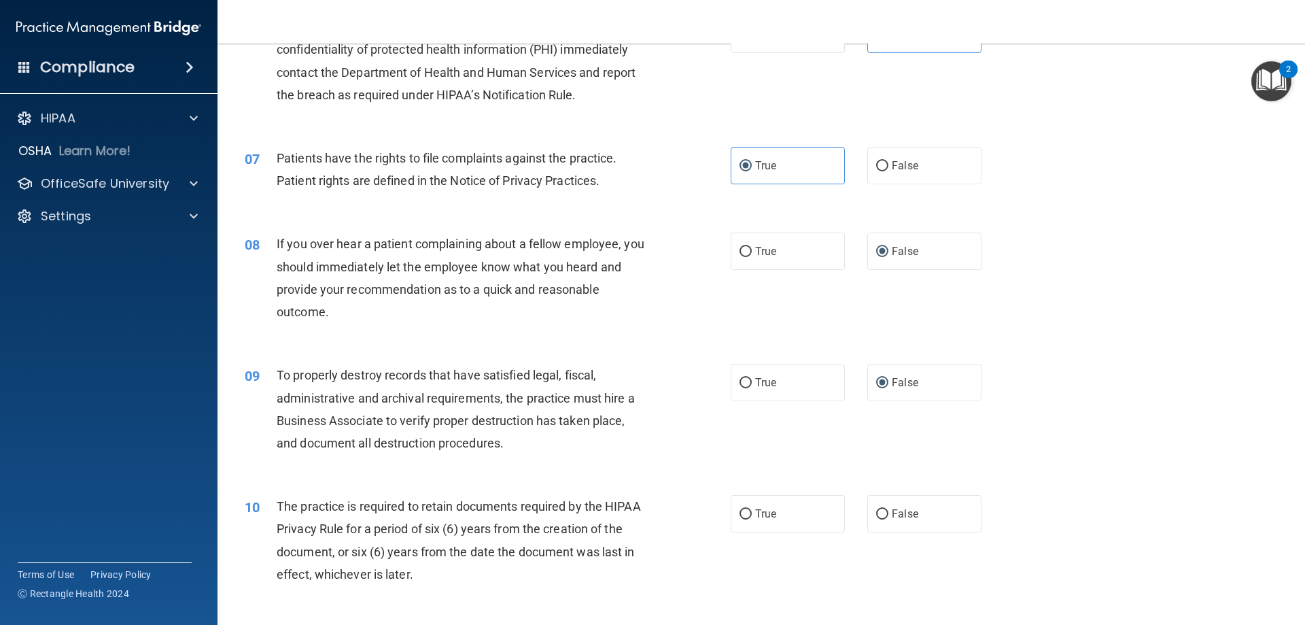
scroll to position [884, 0]
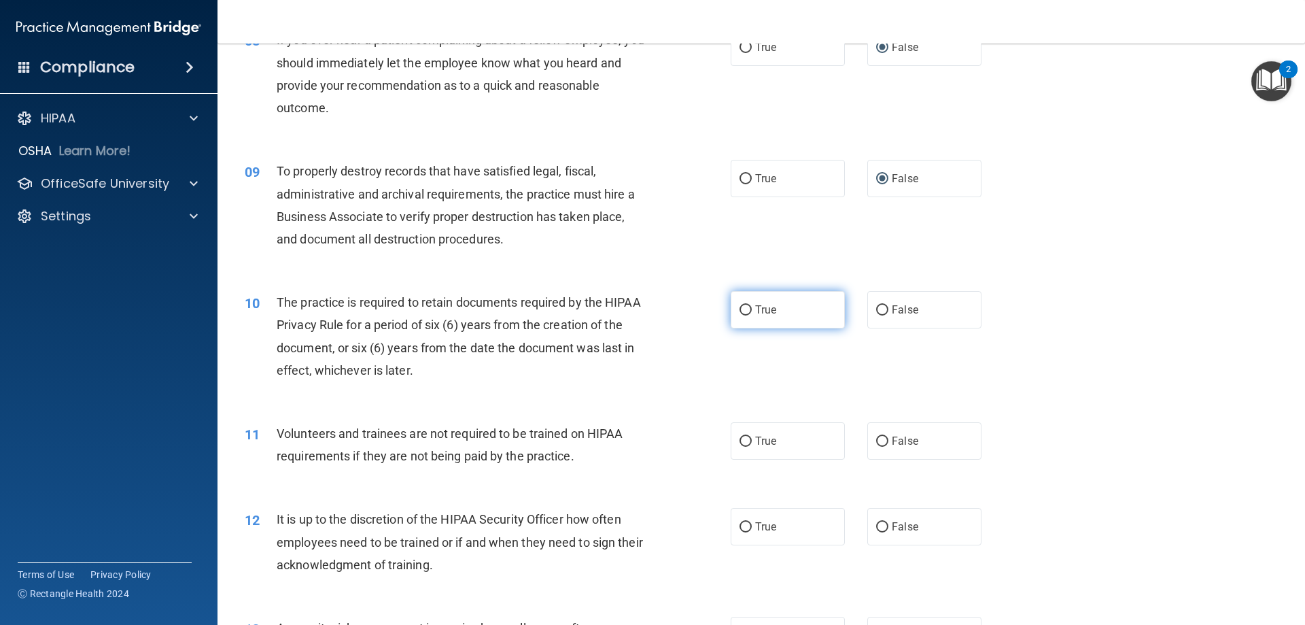
click at [747, 309] on input "True" at bounding box center [746, 310] width 12 height 10
radio input "true"
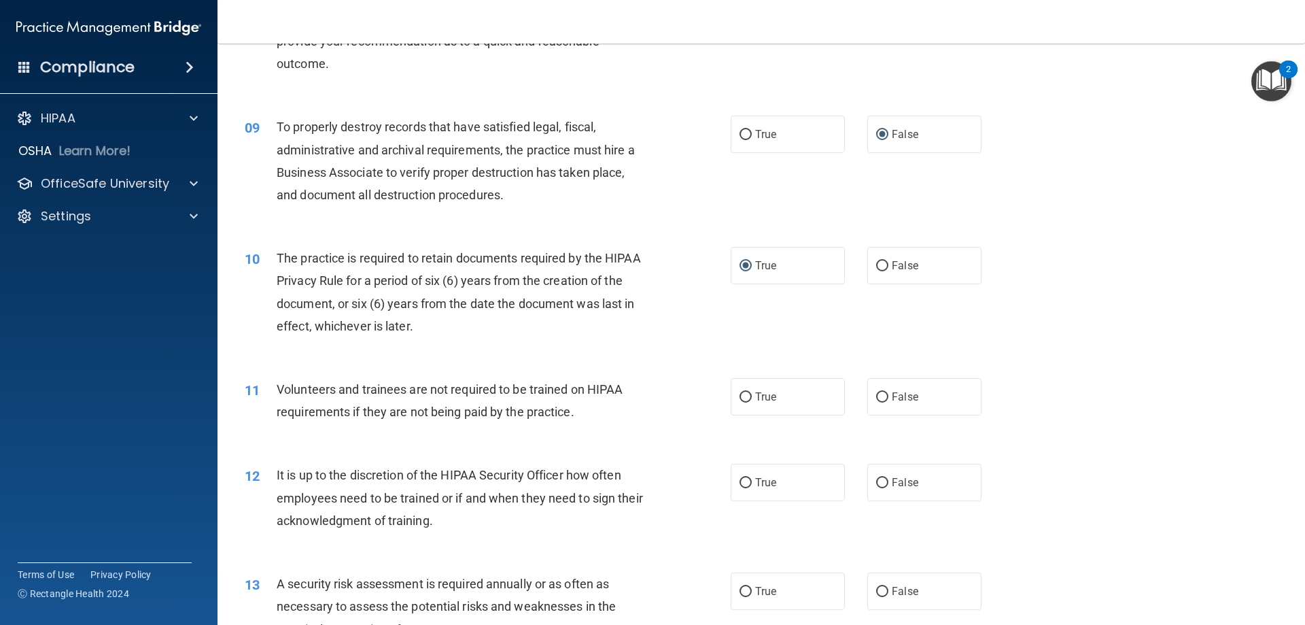
scroll to position [952, 0]
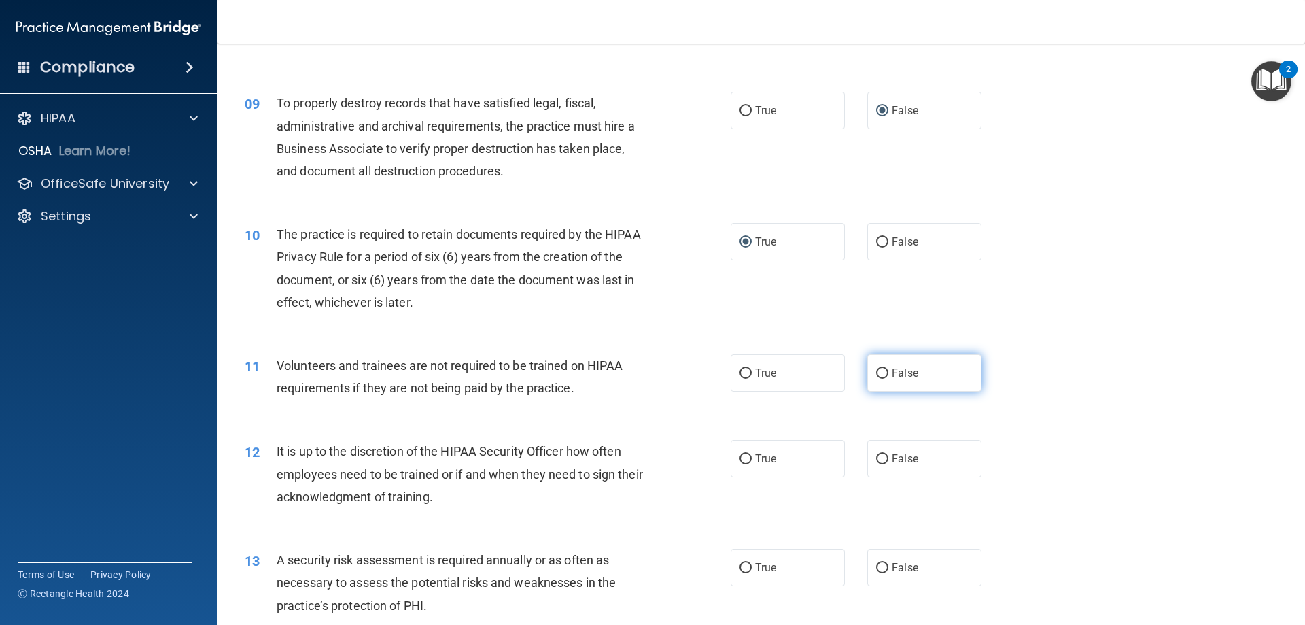
click at [892, 375] on span "False" at bounding box center [905, 372] width 27 height 13
click at [888, 375] on input "False" at bounding box center [882, 374] width 12 height 10
radio input "true"
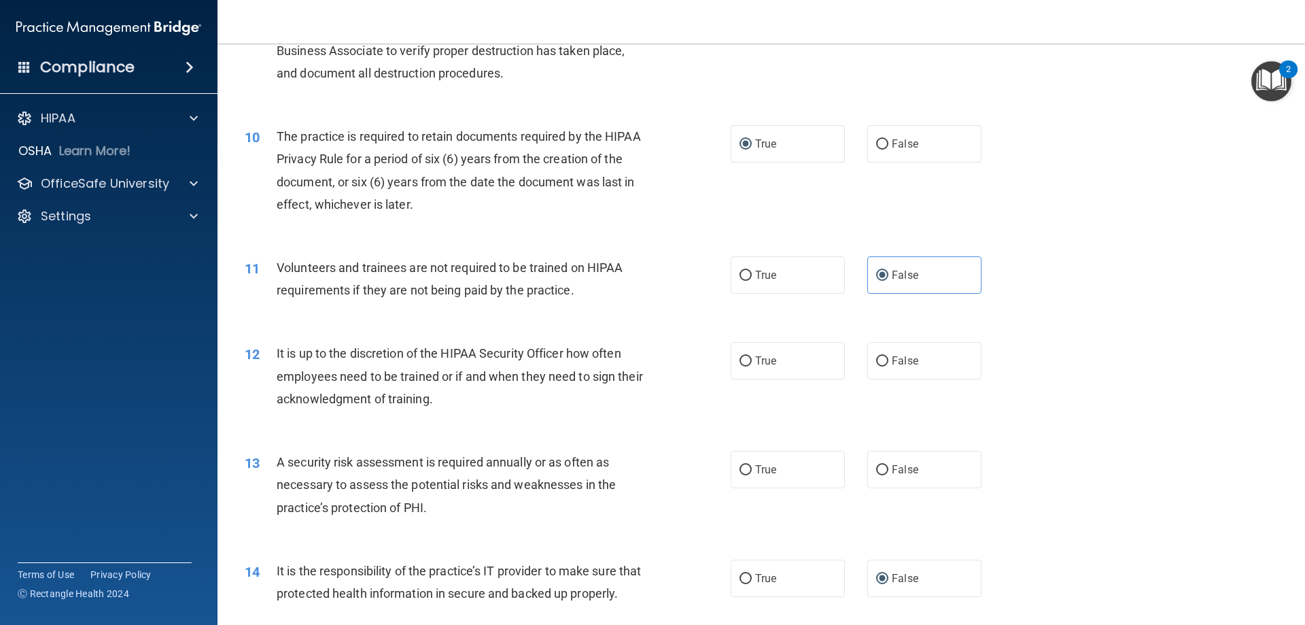
scroll to position [1088, 0]
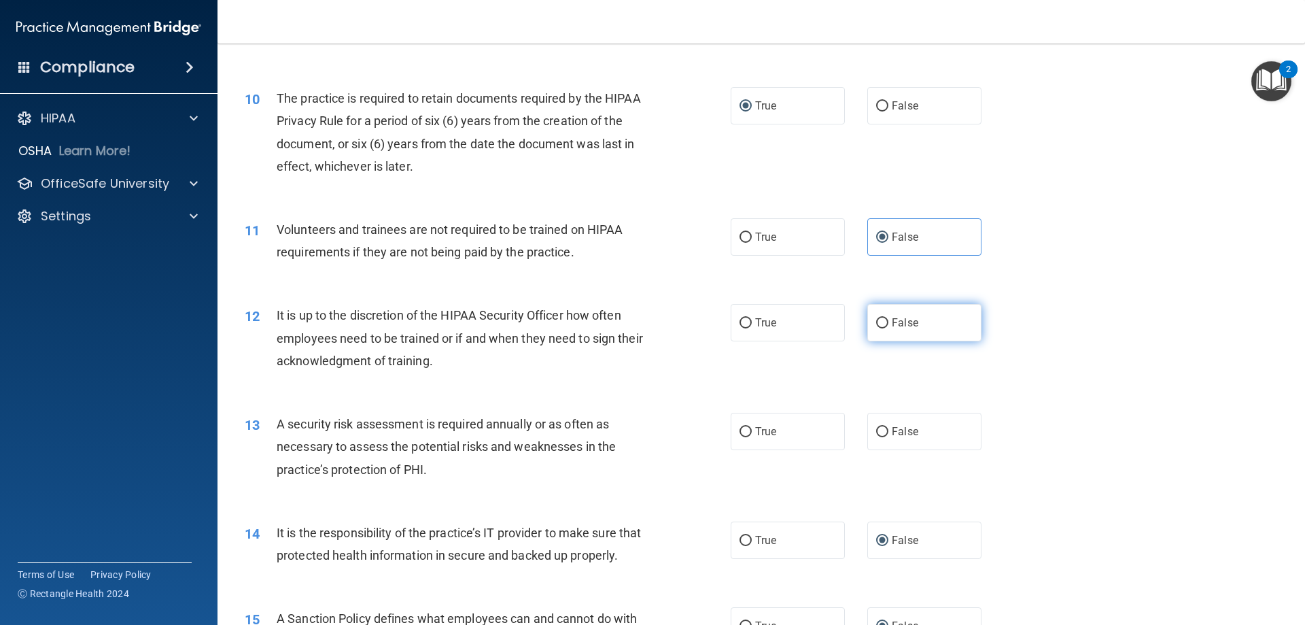
click at [882, 335] on label "False" at bounding box center [925, 322] width 114 height 37
click at [882, 328] on input "False" at bounding box center [882, 323] width 12 height 10
radio input "true"
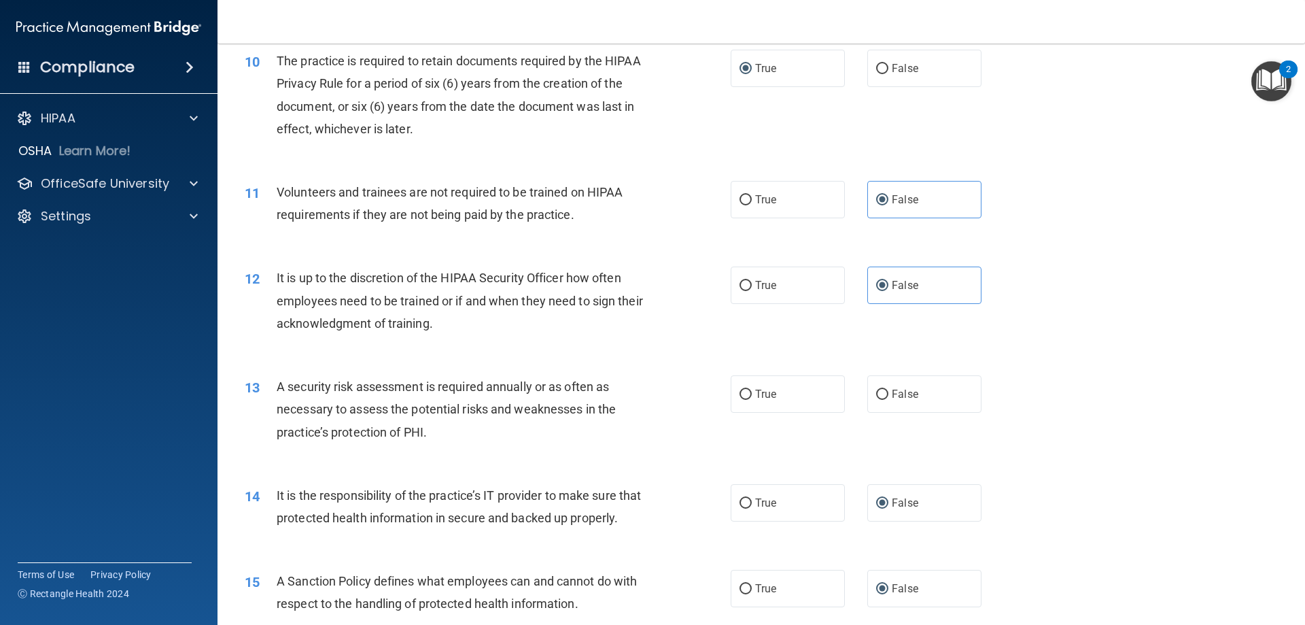
scroll to position [1156, 0]
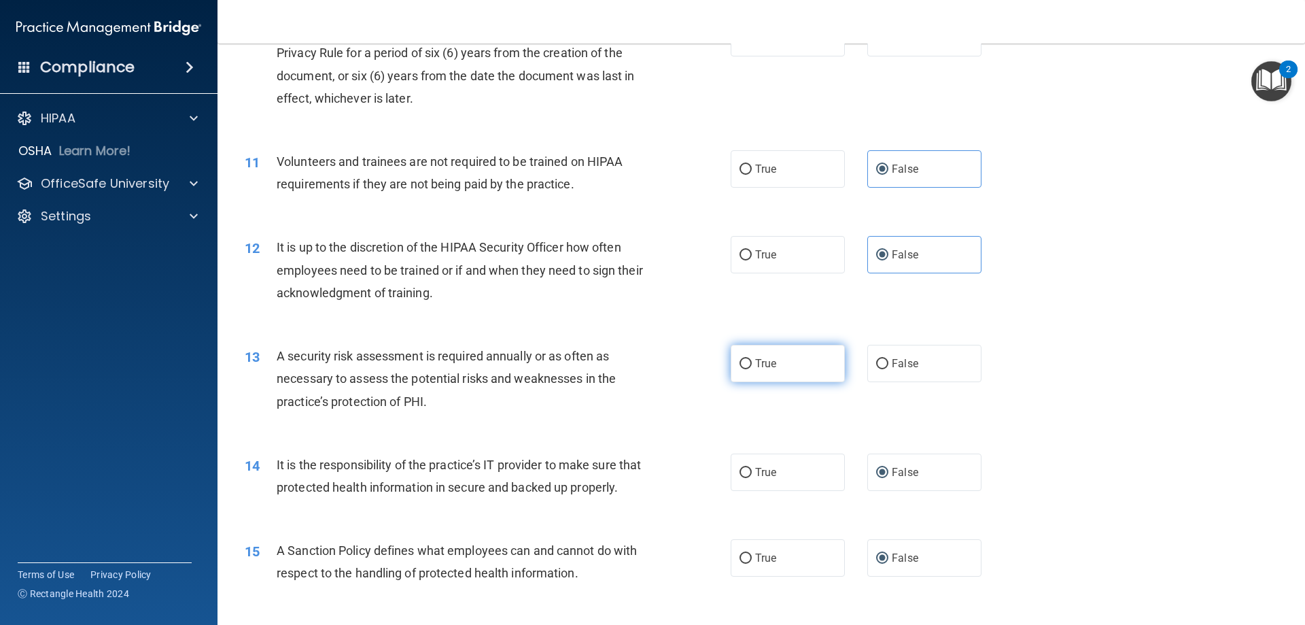
click at [755, 366] on span "True" at bounding box center [765, 363] width 21 height 13
click at [751, 366] on input "True" at bounding box center [746, 364] width 12 height 10
radio input "true"
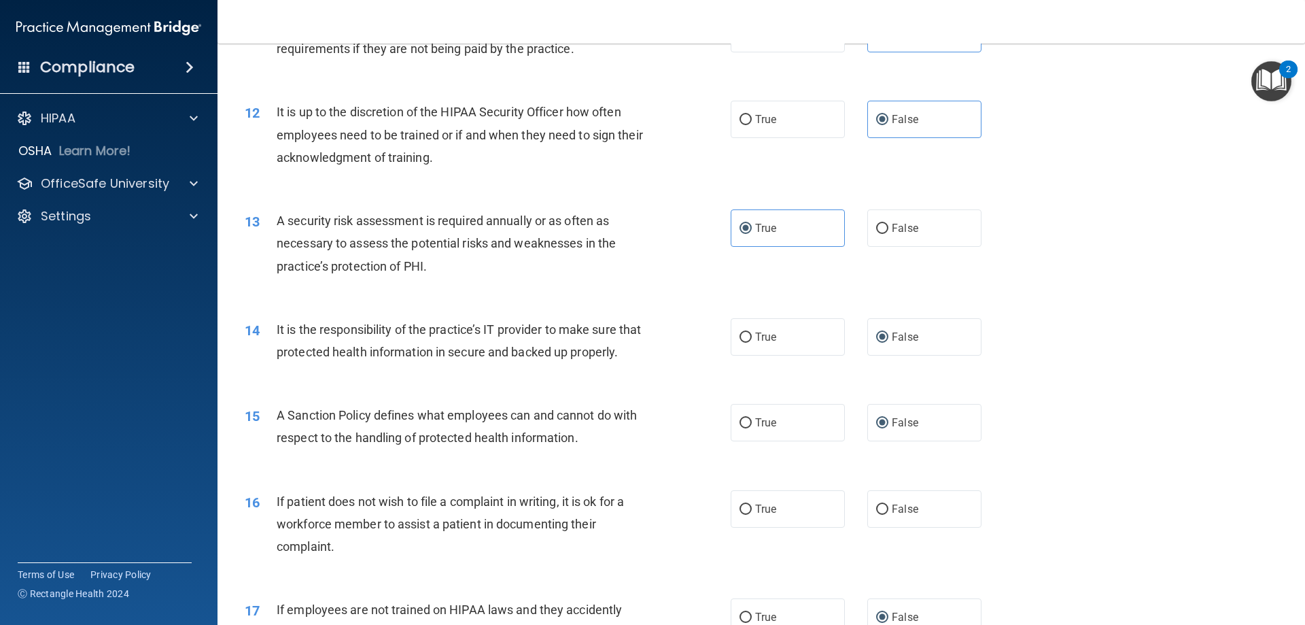
scroll to position [1292, 0]
click at [731, 338] on label "True" at bounding box center [788, 336] width 114 height 37
click at [740, 338] on input "True" at bounding box center [746, 337] width 12 height 10
radio input "true"
click at [876, 337] on input "False" at bounding box center [882, 337] width 12 height 10
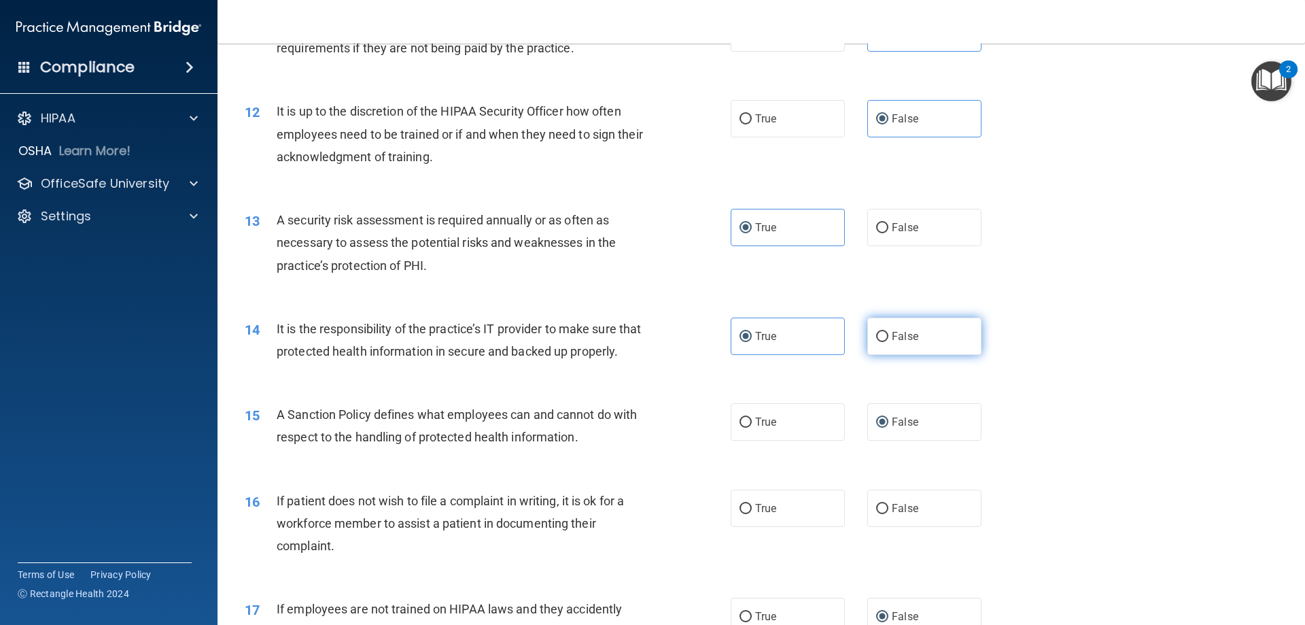
radio input "true"
radio input "false"
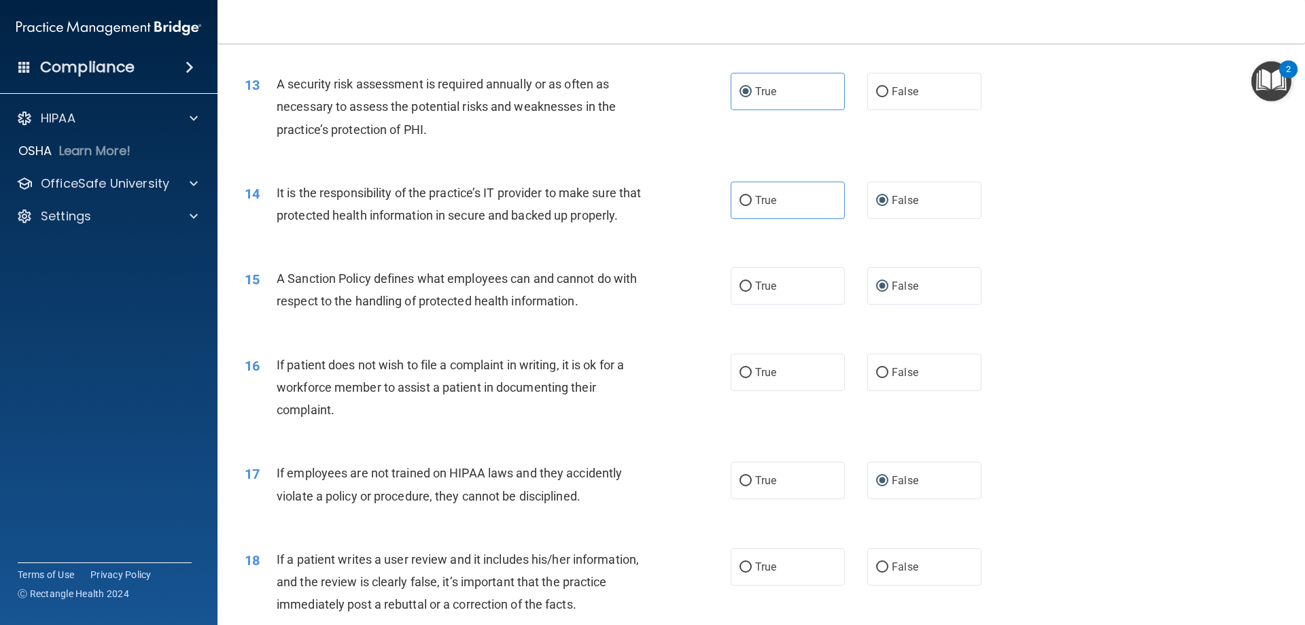
scroll to position [1496, 0]
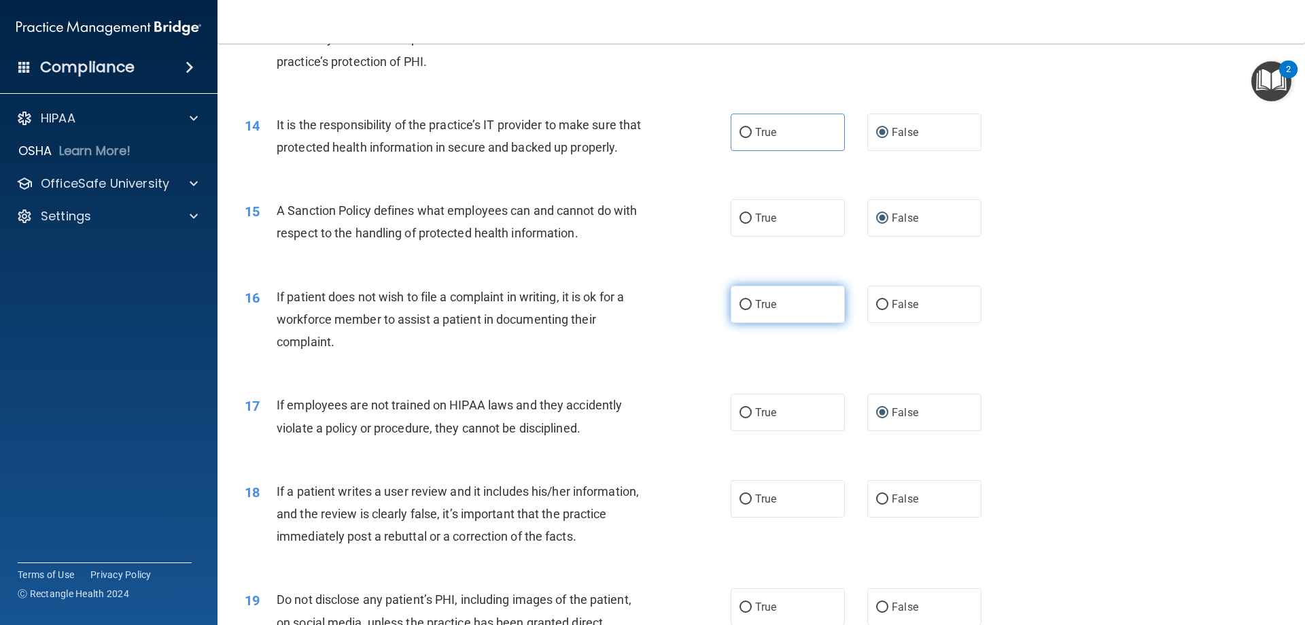
click at [772, 311] on span "True" at bounding box center [765, 304] width 21 height 13
click at [752, 310] on input "True" at bounding box center [746, 305] width 12 height 10
radio input "true"
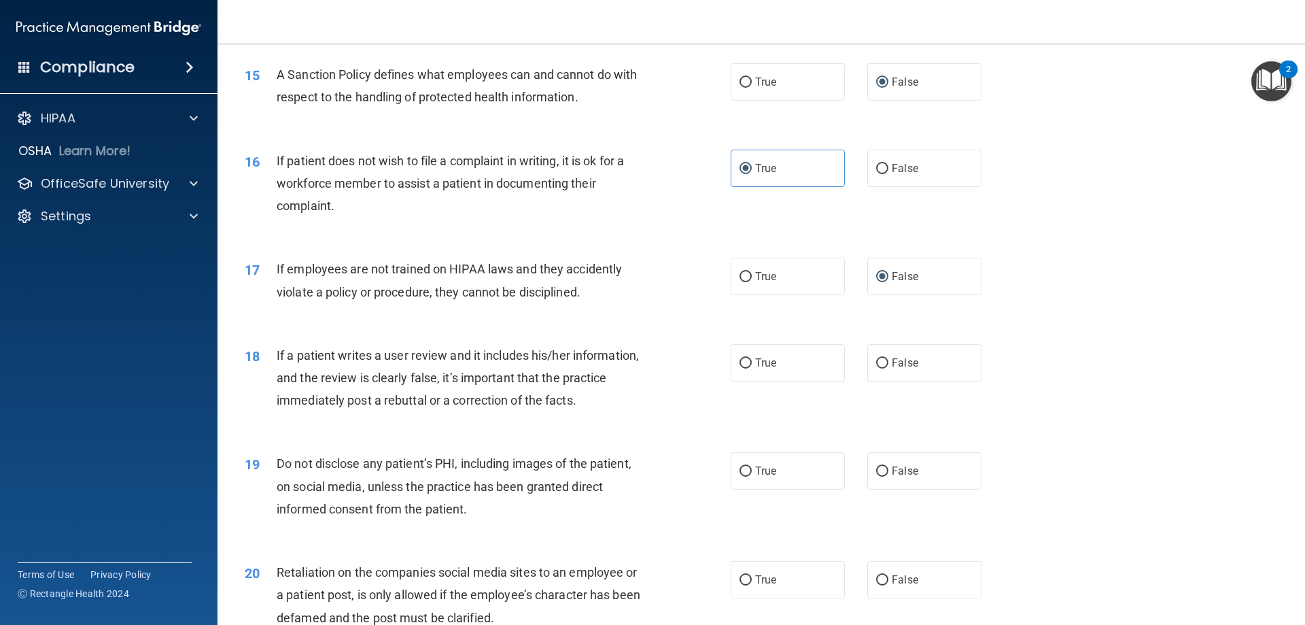
scroll to position [1700, 0]
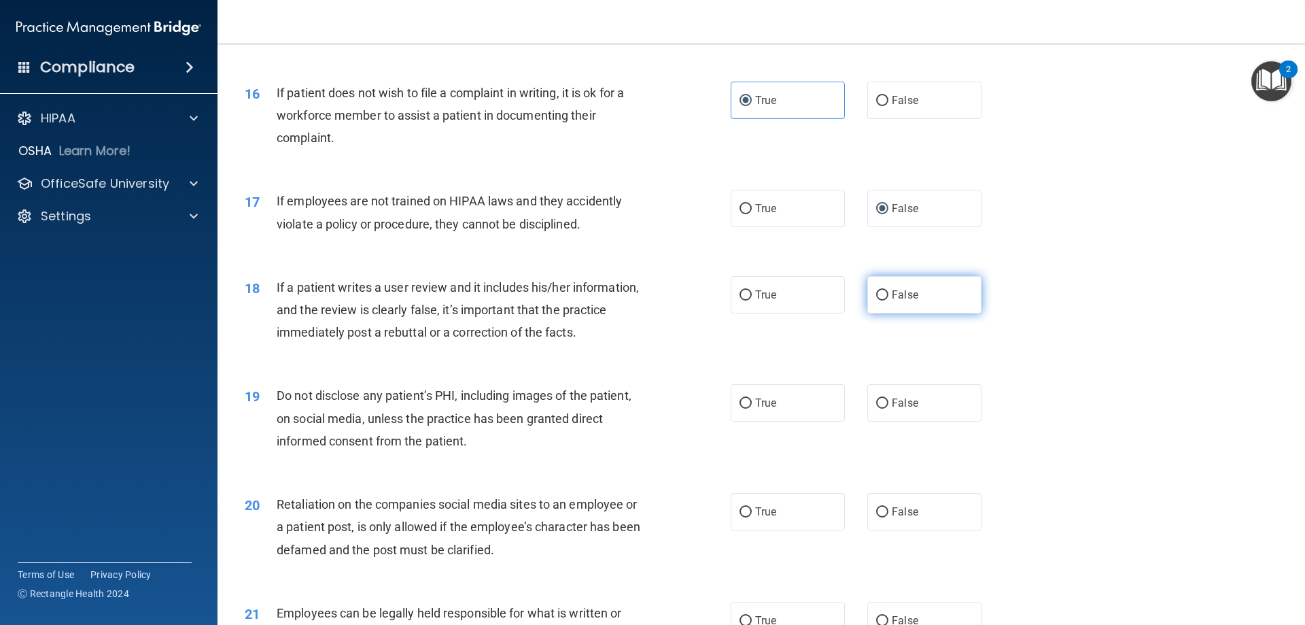
click at [876, 301] on input "False" at bounding box center [882, 295] width 12 height 10
radio input "true"
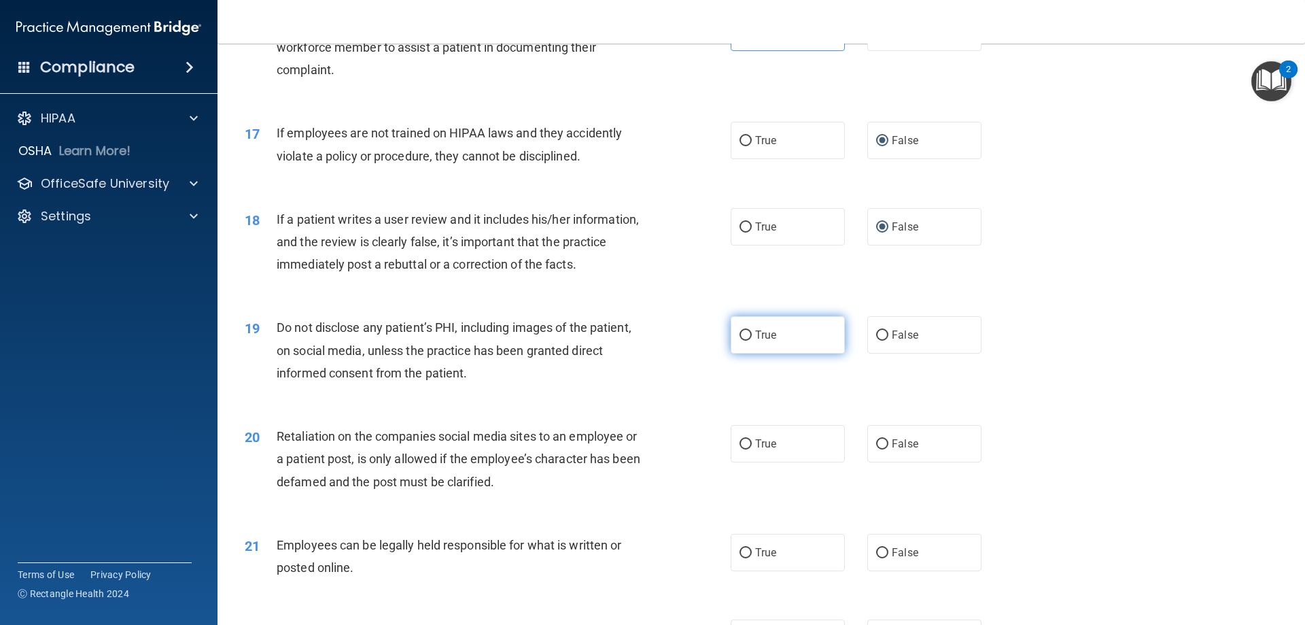
click at [766, 354] on label "True" at bounding box center [788, 334] width 114 height 37
click at [752, 341] on input "True" at bounding box center [746, 335] width 12 height 10
radio input "true"
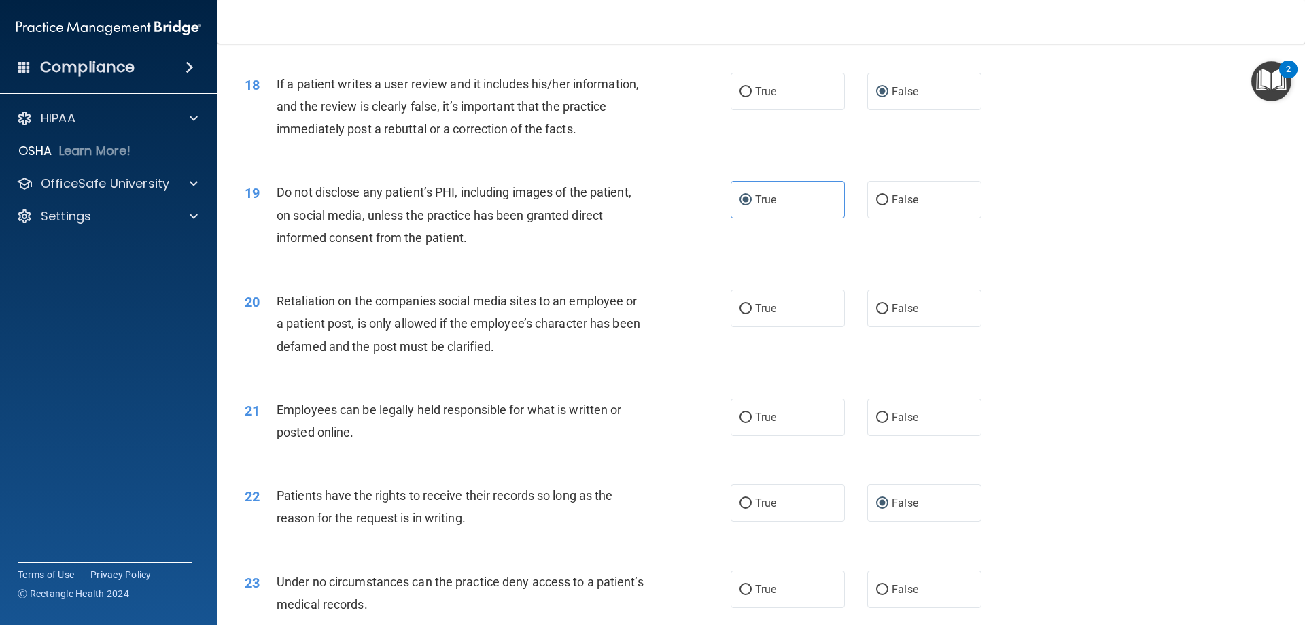
scroll to position [1904, 0]
click at [893, 314] on span "False" at bounding box center [905, 307] width 27 height 13
click at [889, 313] on input "False" at bounding box center [882, 308] width 12 height 10
radio input "true"
click at [740, 422] on input "True" at bounding box center [746, 417] width 12 height 10
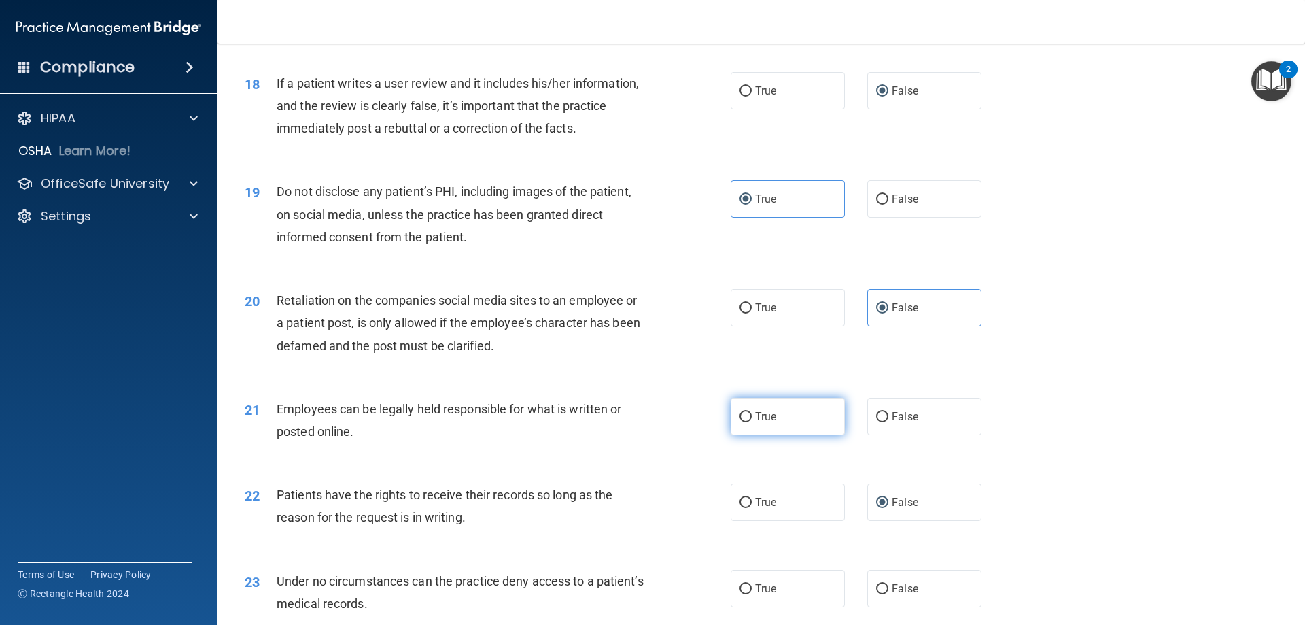
radio input "true"
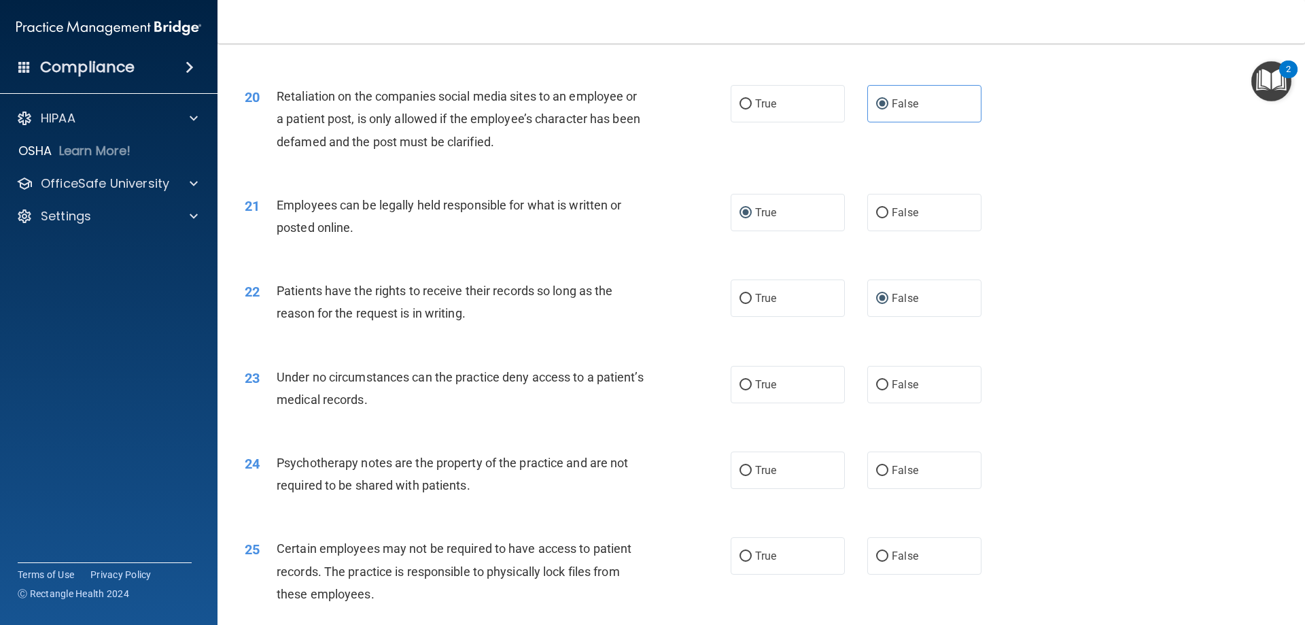
scroll to position [2176, 0]
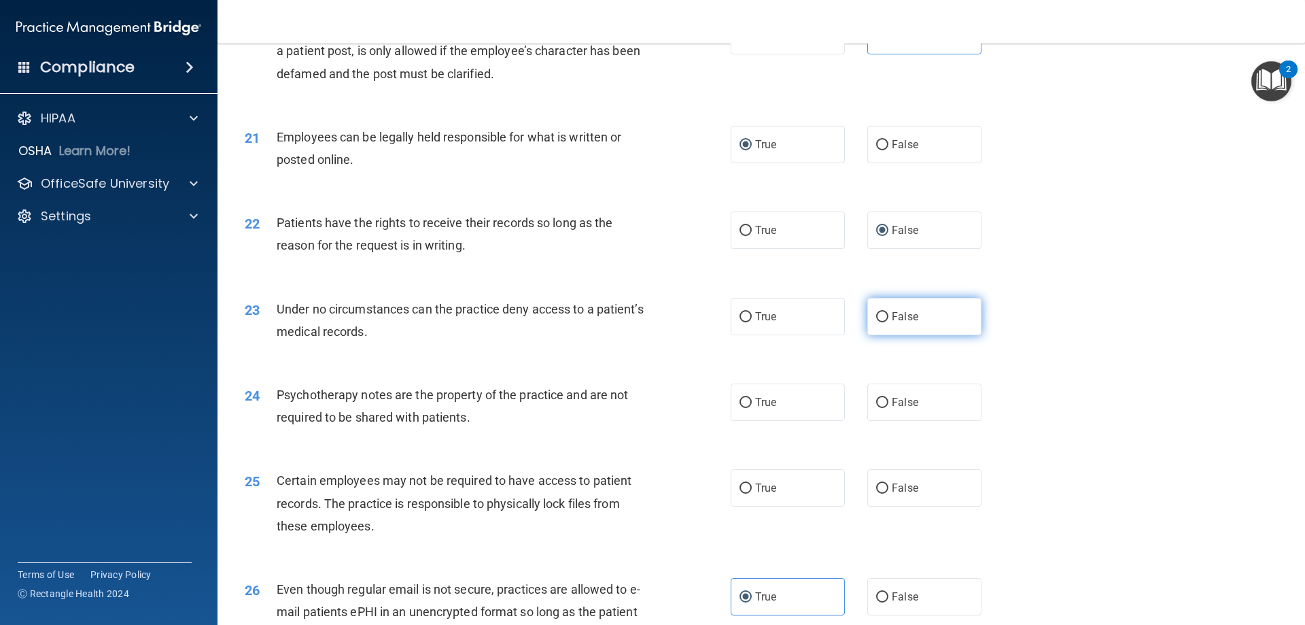
click at [868, 335] on label "False" at bounding box center [925, 316] width 114 height 37
click at [876, 322] on input "False" at bounding box center [882, 317] width 12 height 10
radio input "true"
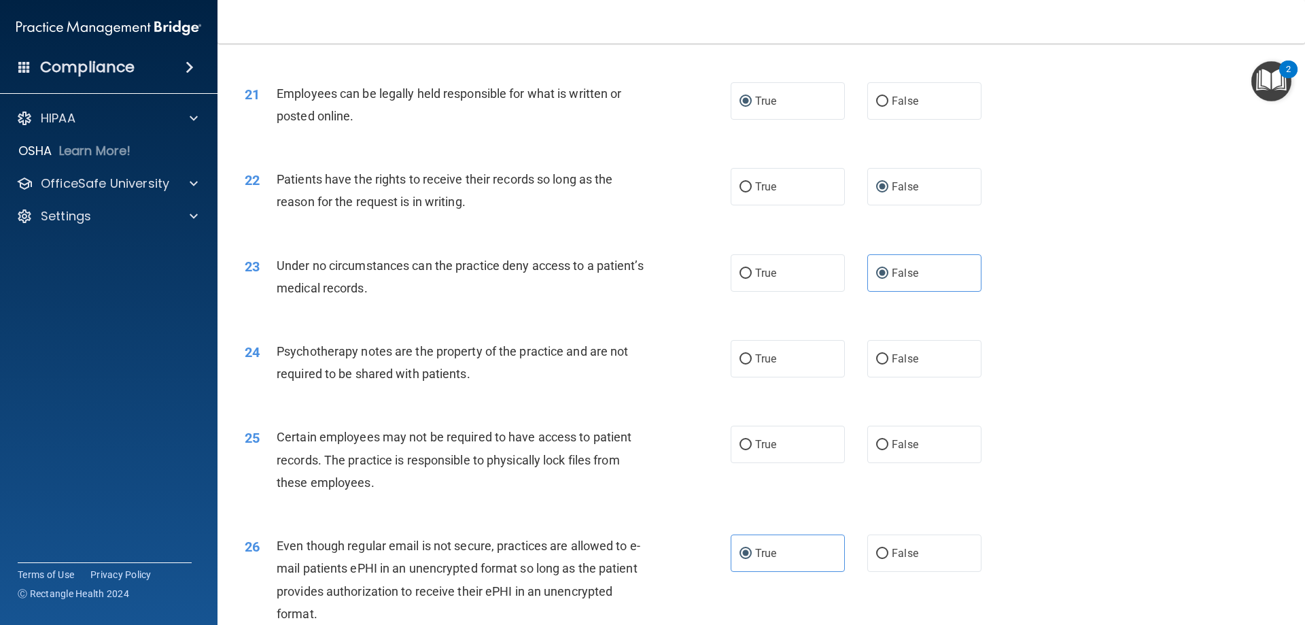
scroll to position [2244, 0]
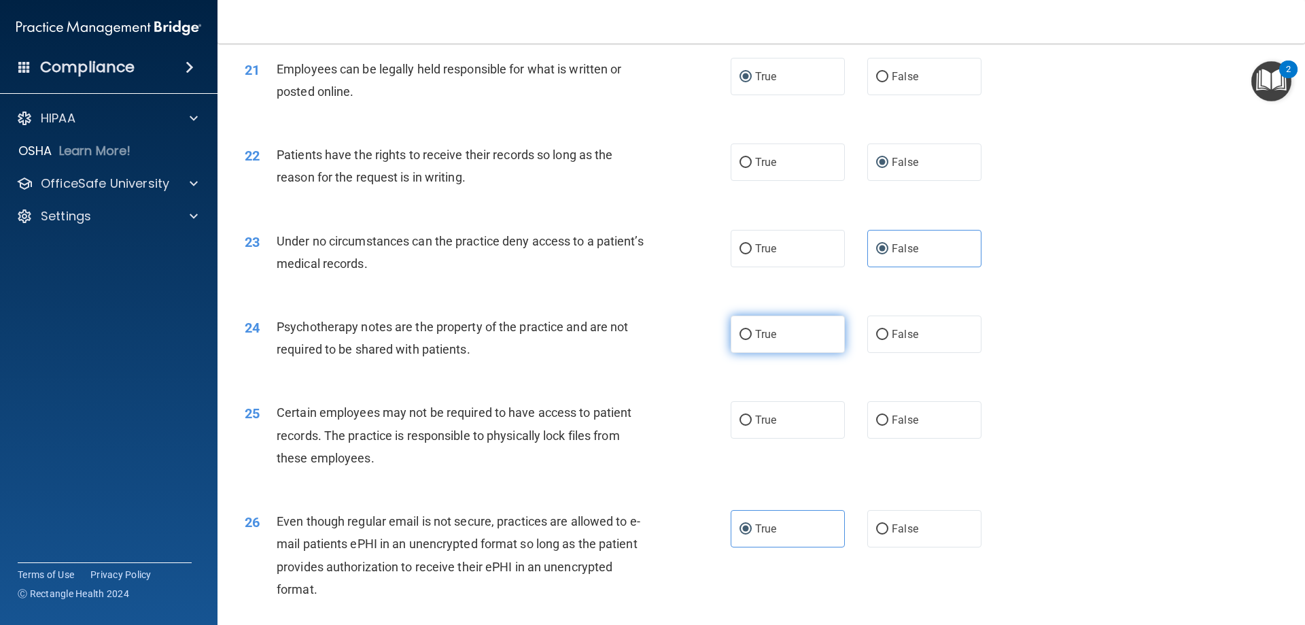
click at [750, 351] on label "True" at bounding box center [788, 333] width 114 height 37
click at [750, 340] on input "True" at bounding box center [746, 335] width 12 height 10
radio input "true"
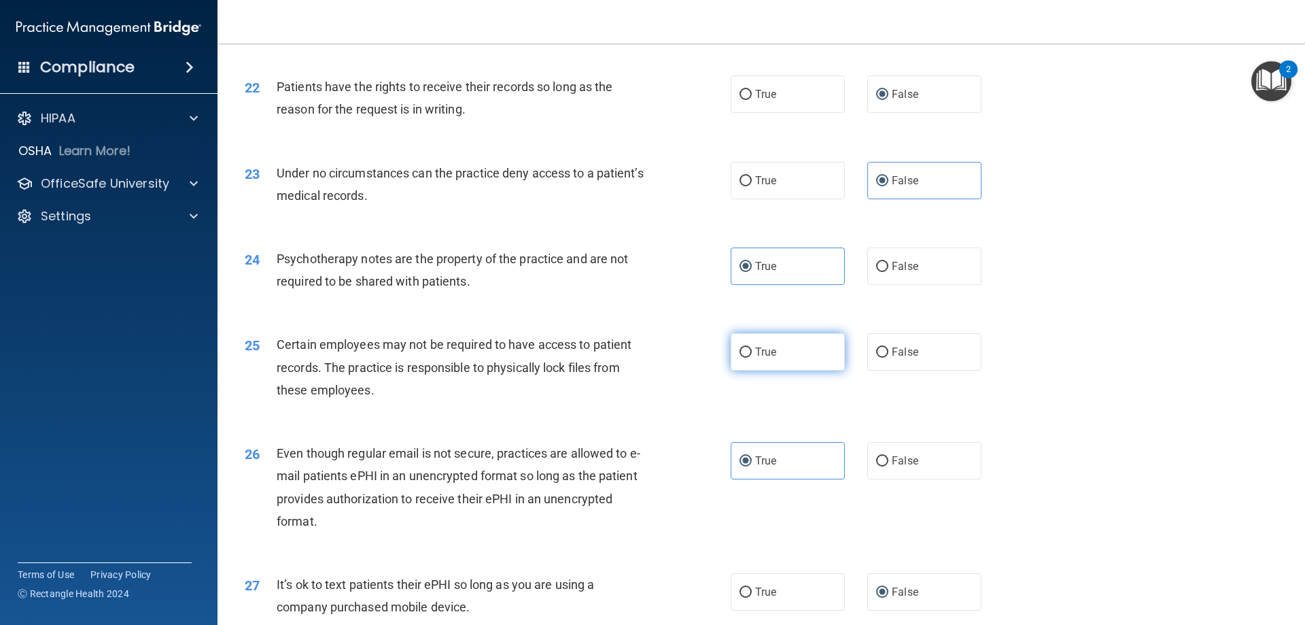
click at [767, 371] on label "True" at bounding box center [788, 351] width 114 height 37
click at [752, 358] on input "True" at bounding box center [746, 352] width 12 height 10
radio input "true"
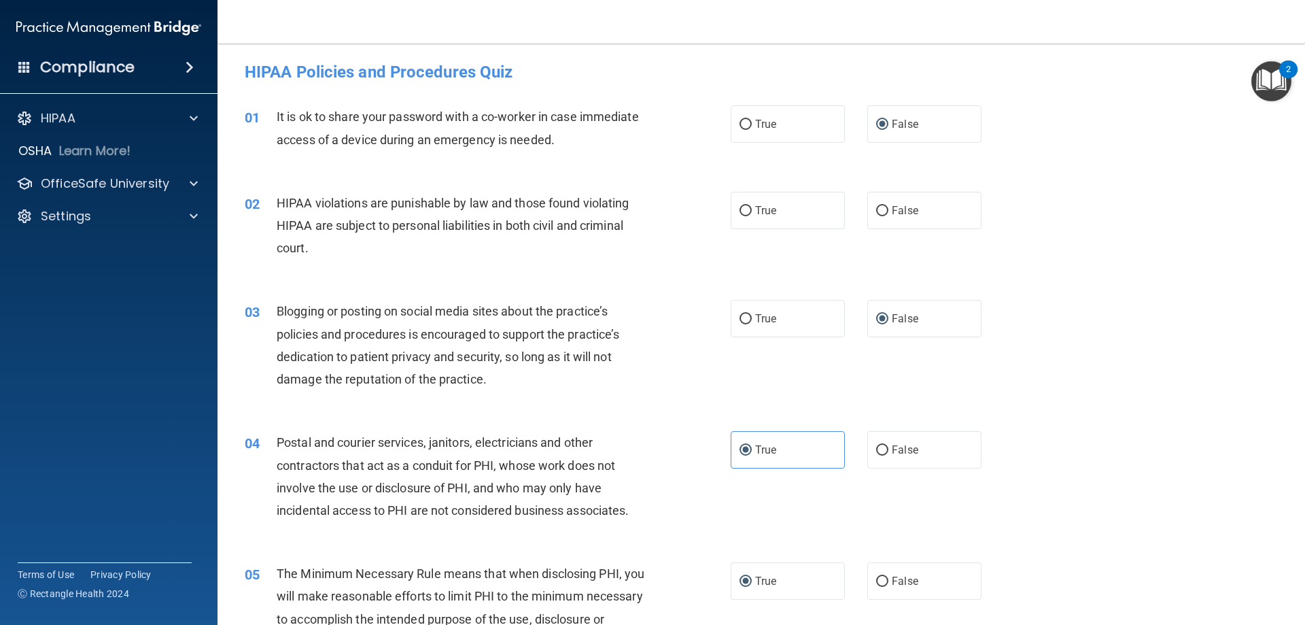
scroll to position [0, 0]
click at [742, 222] on label "True" at bounding box center [788, 212] width 114 height 37
click at [742, 218] on input "True" at bounding box center [746, 213] width 12 height 10
radio input "true"
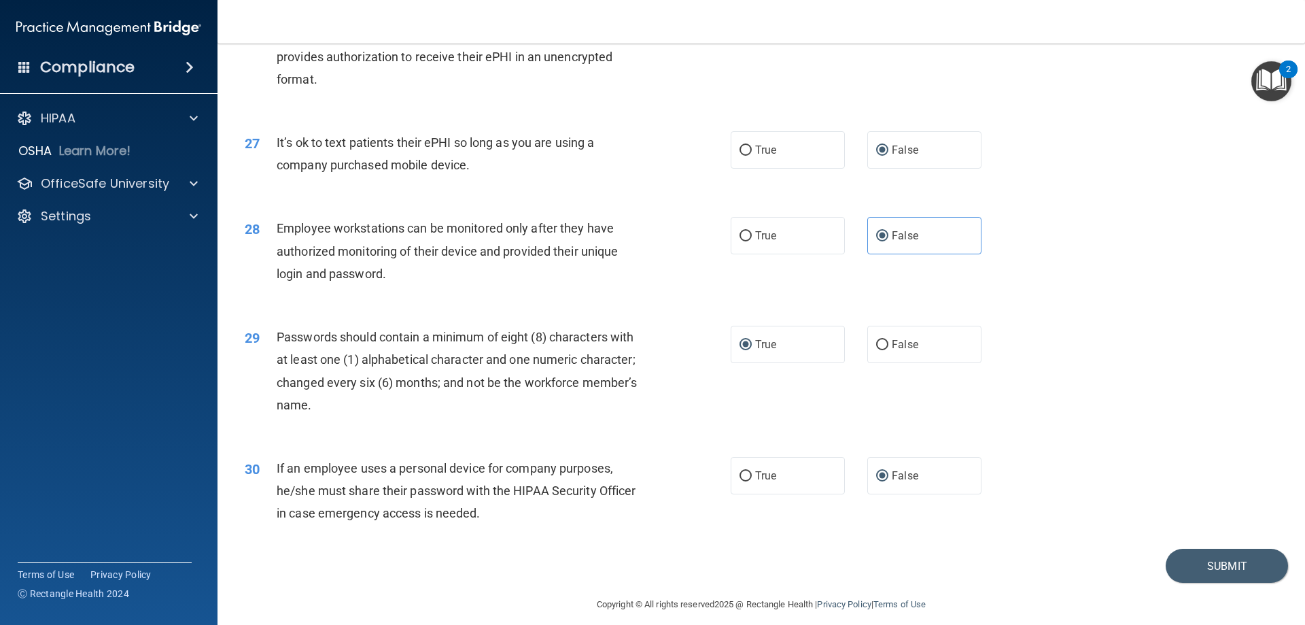
scroll to position [2788, 0]
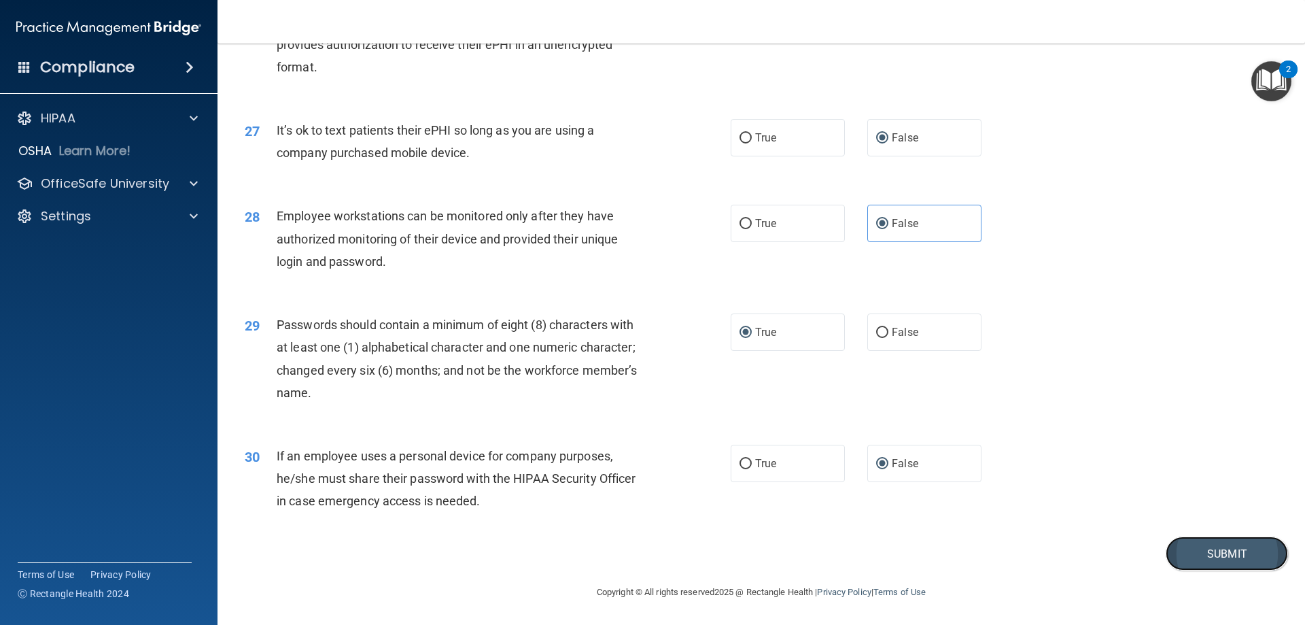
click at [1205, 560] on button "Submit" at bounding box center [1227, 553] width 122 height 35
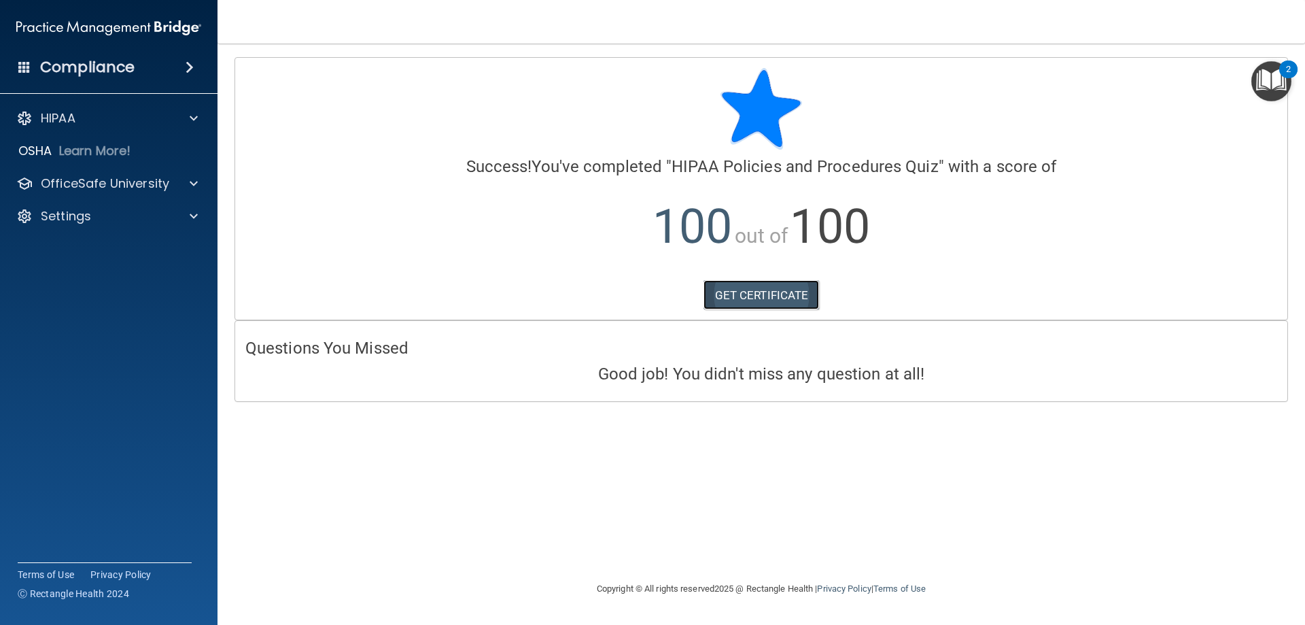
click at [777, 301] on link "GET CERTIFICATE" at bounding box center [762, 295] width 116 height 30
click at [175, 188] on div at bounding box center [192, 183] width 34 height 16
click at [97, 209] on p "HIPAA Training" at bounding box center [65, 216] width 112 height 14
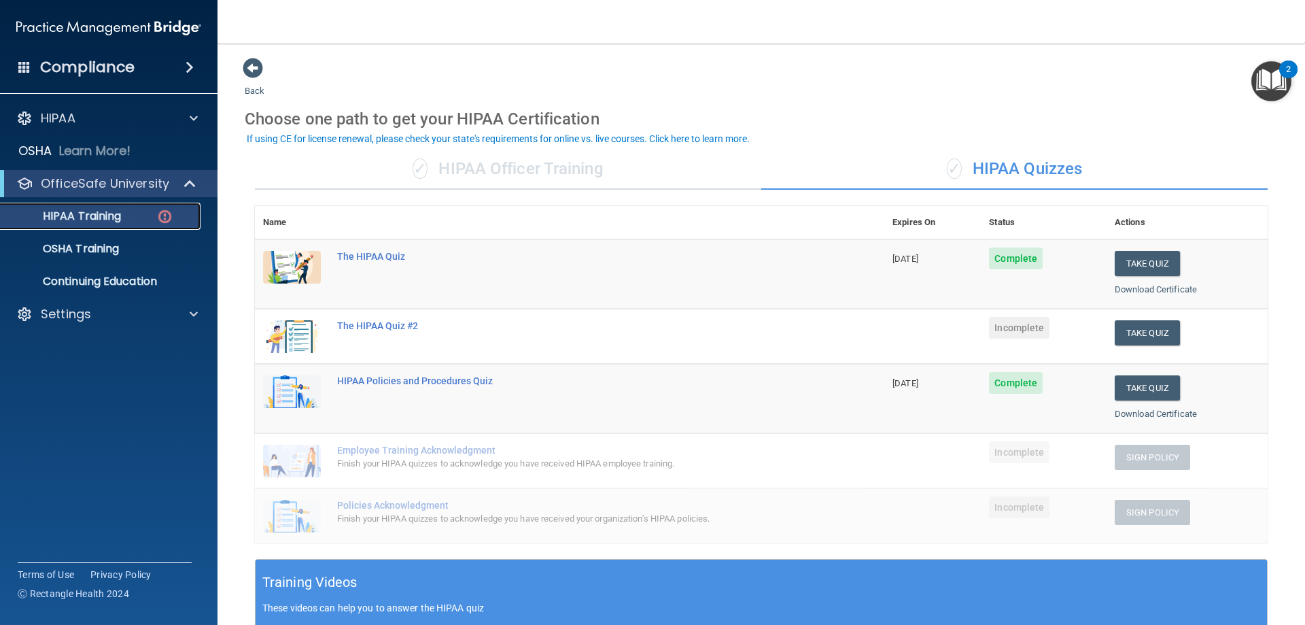
scroll to position [68, 0]
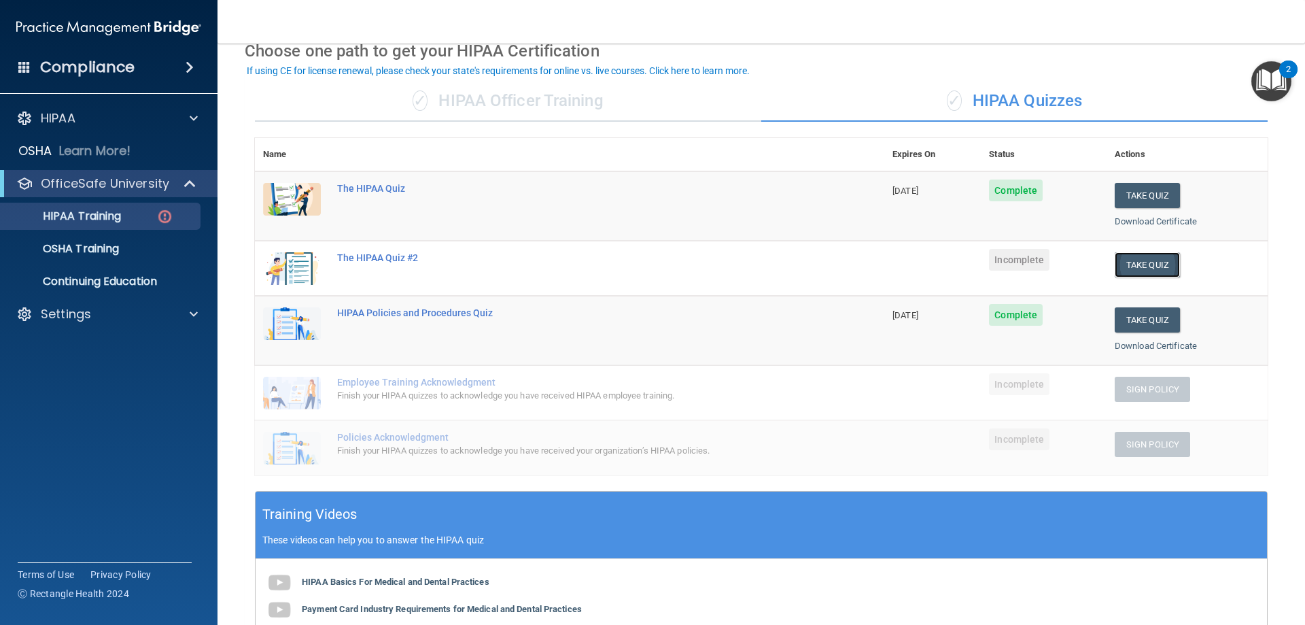
click at [1155, 272] on button "Take Quiz" at bounding box center [1147, 264] width 65 height 25
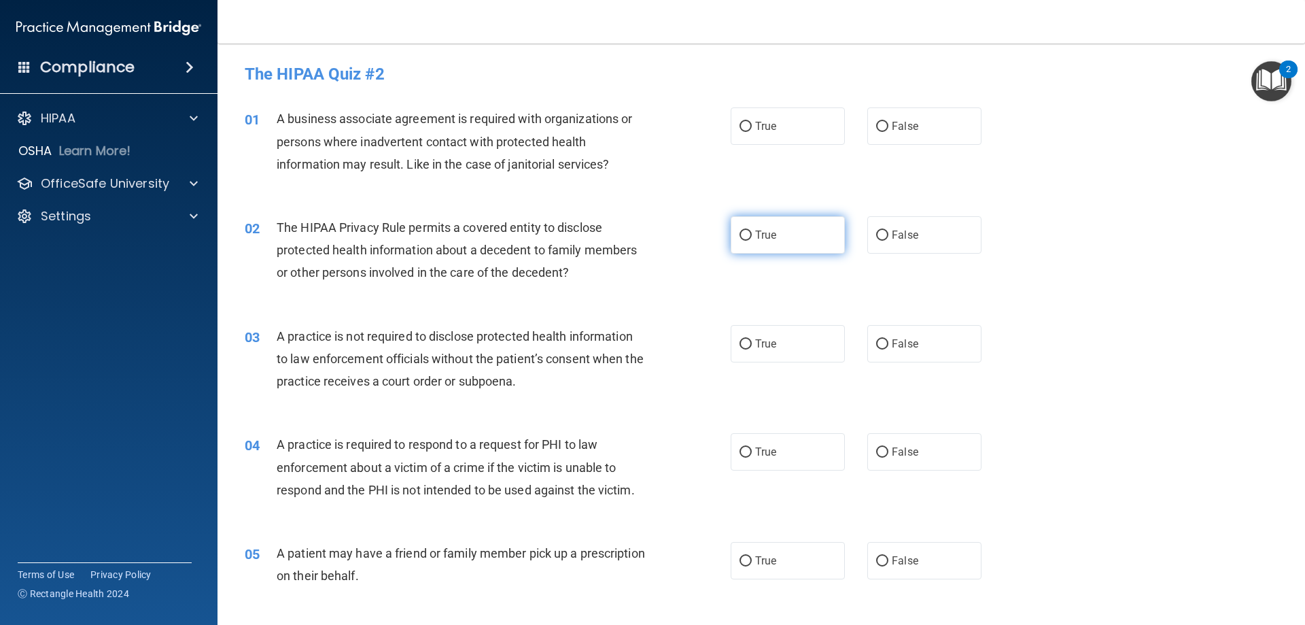
click at [740, 240] on input "True" at bounding box center [746, 235] width 12 height 10
radio input "true"
click at [739, 359] on label "True" at bounding box center [788, 343] width 114 height 37
click at [740, 349] on input "True" at bounding box center [746, 344] width 12 height 10
radio input "true"
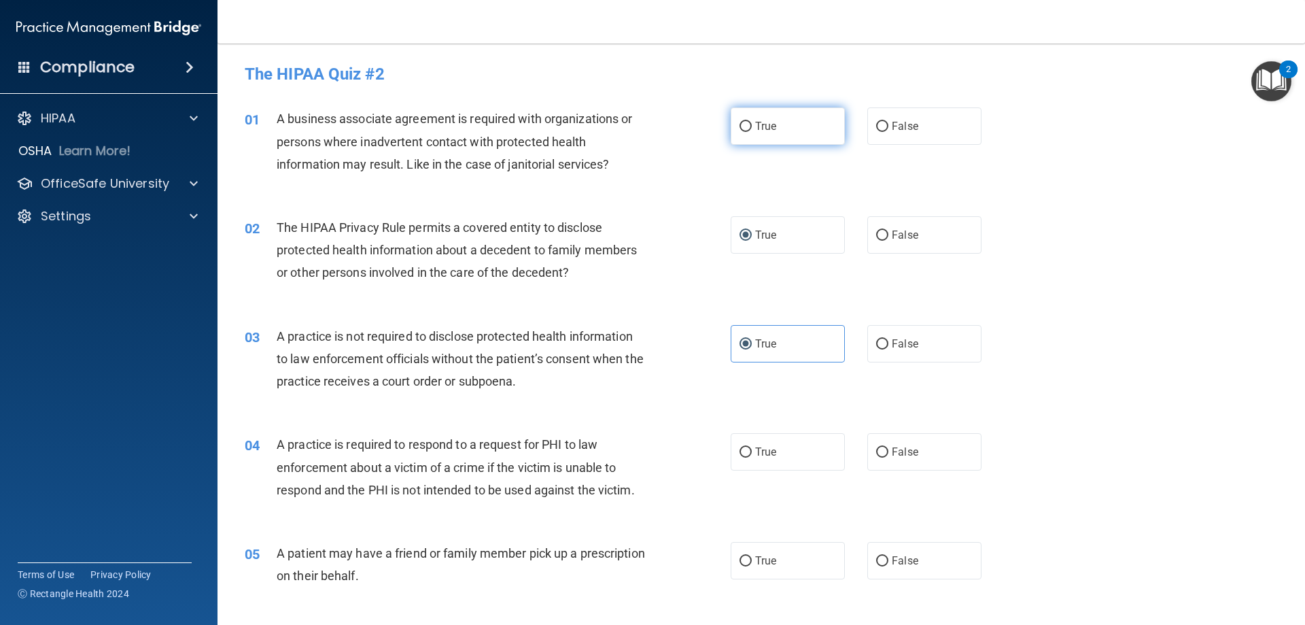
click at [735, 133] on label "True" at bounding box center [788, 125] width 114 height 37
click at [740, 132] on input "True" at bounding box center [746, 127] width 12 height 10
radio input "true"
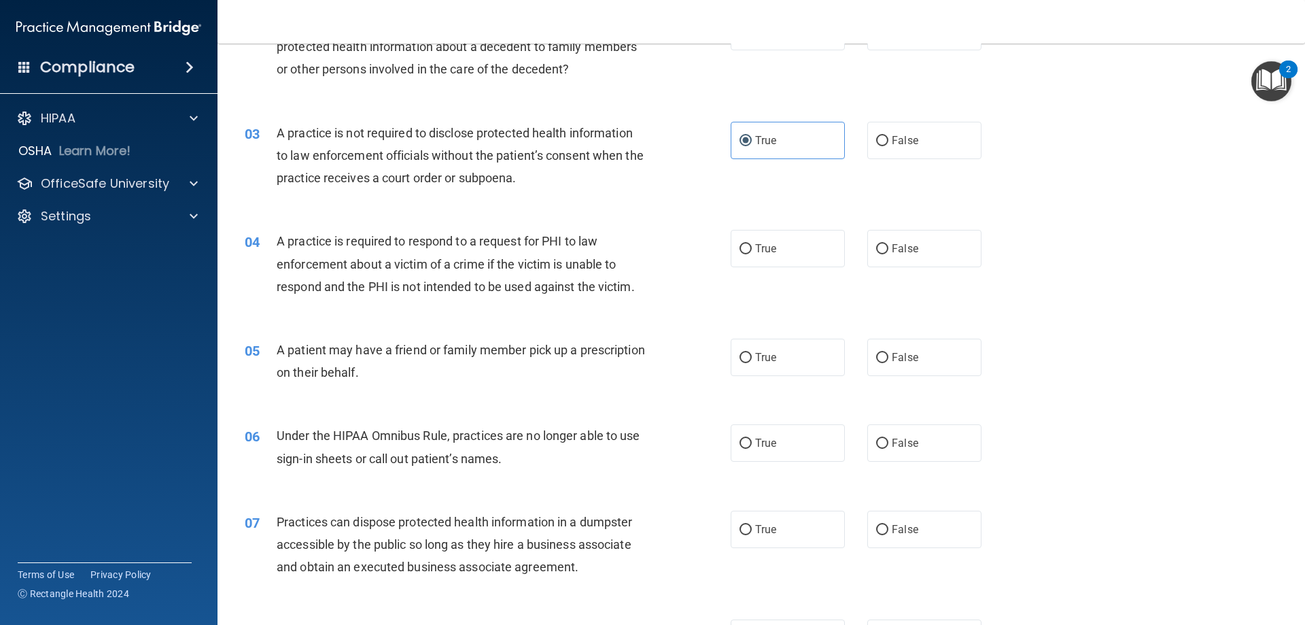
scroll to position [204, 0]
click at [764, 249] on span "True" at bounding box center [765, 247] width 21 height 13
click at [752, 249] on input "True" at bounding box center [746, 248] width 12 height 10
radio input "true"
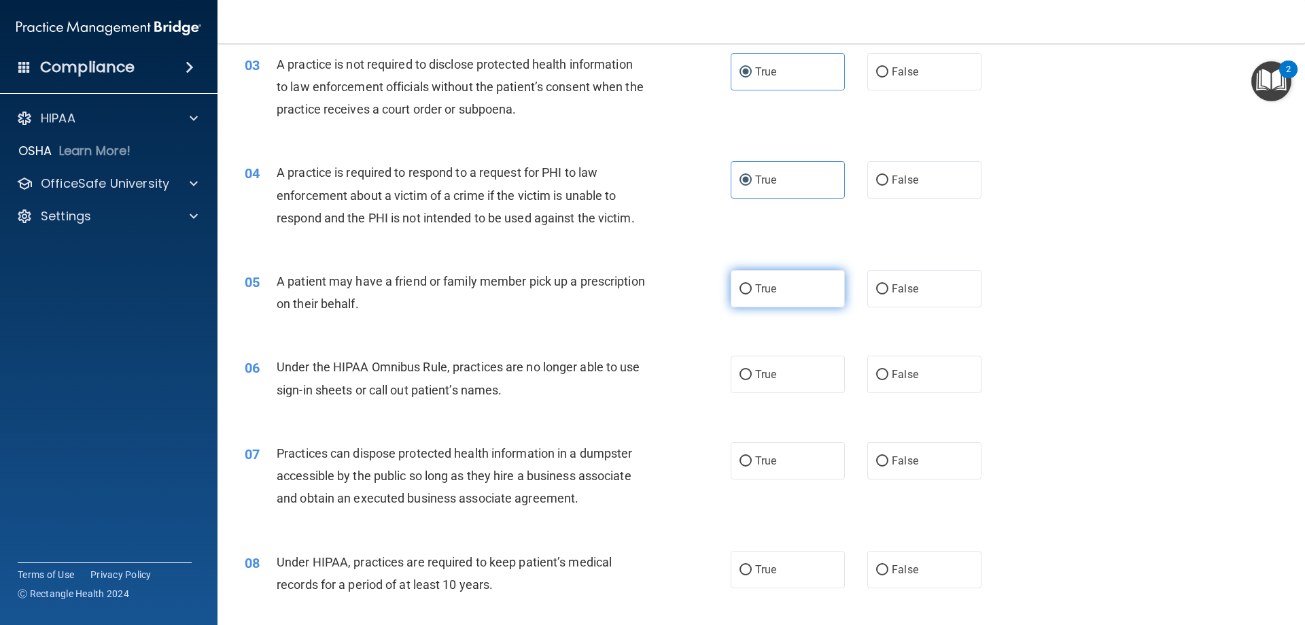
click at [774, 286] on label "True" at bounding box center [788, 288] width 114 height 37
click at [752, 286] on input "True" at bounding box center [746, 289] width 12 height 10
radio input "true"
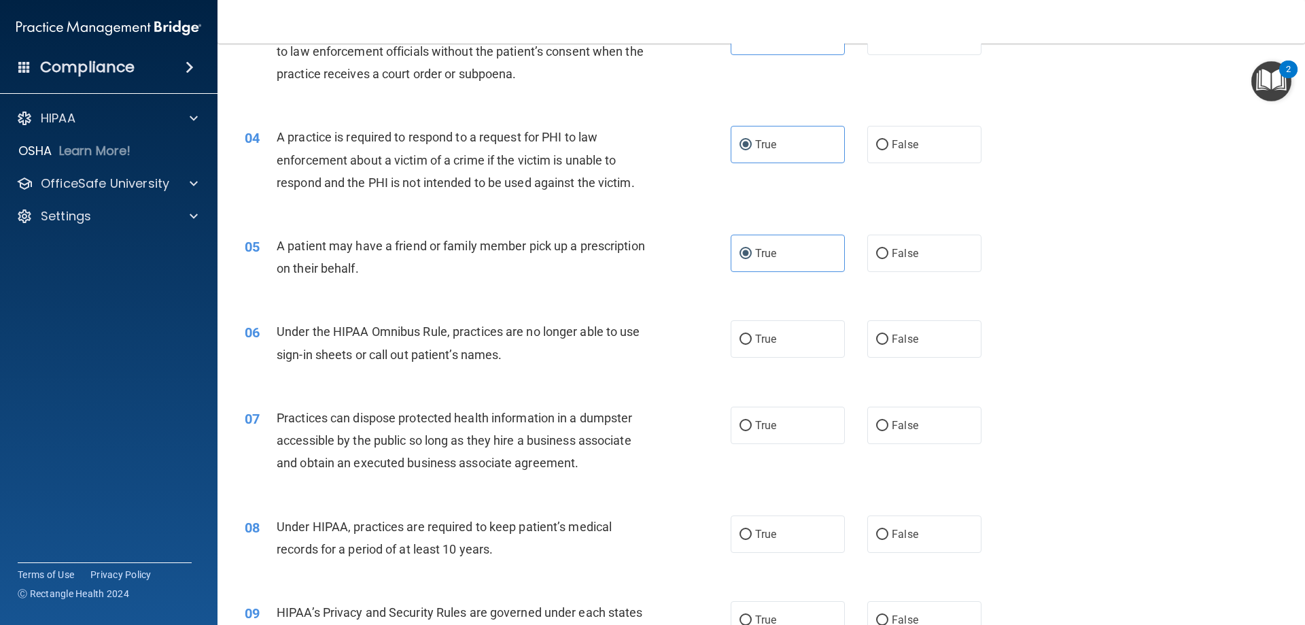
scroll to position [340, 0]
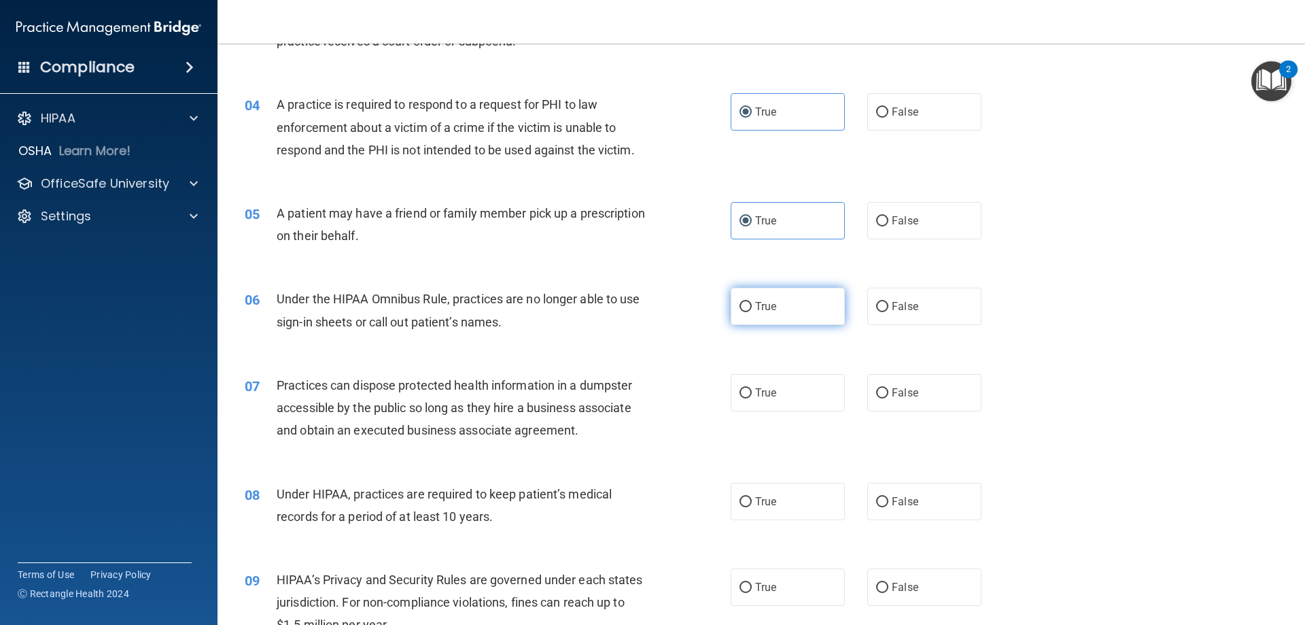
click at [755, 305] on span "True" at bounding box center [765, 306] width 21 height 13
click at [752, 305] on input "True" at bounding box center [746, 307] width 12 height 10
radio input "true"
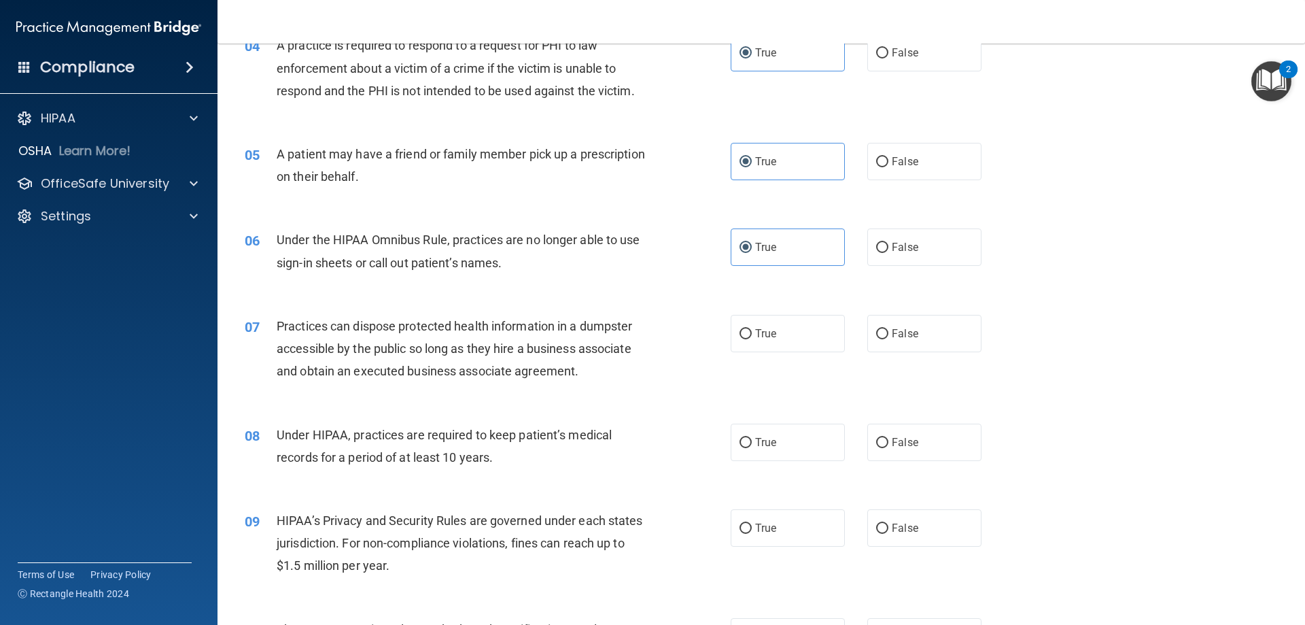
scroll to position [476, 0]
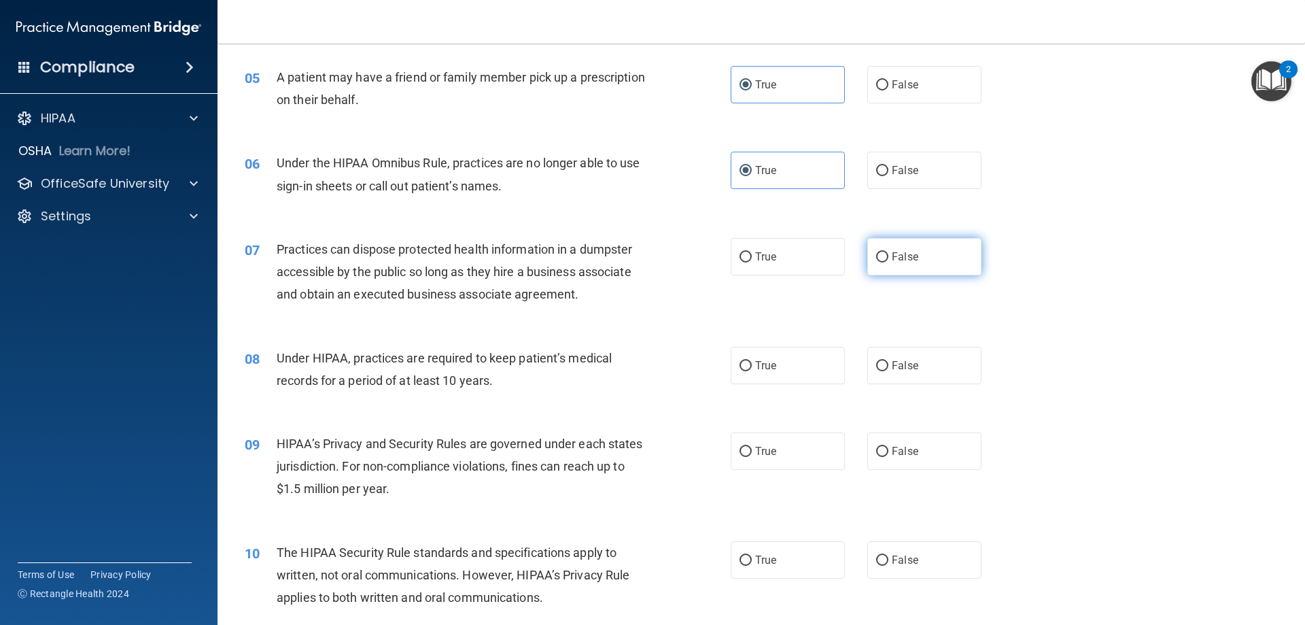
click at [911, 268] on label "False" at bounding box center [925, 256] width 114 height 37
click at [889, 262] on input "False" at bounding box center [882, 257] width 12 height 10
radio input "true"
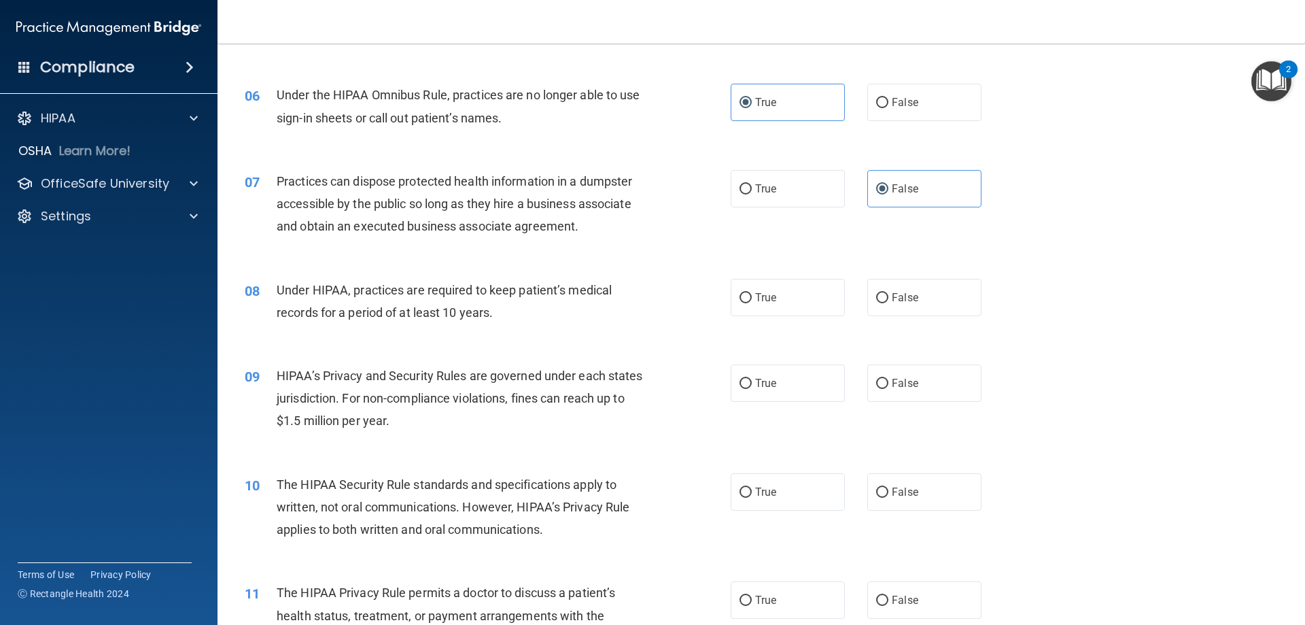
scroll to position [612, 0]
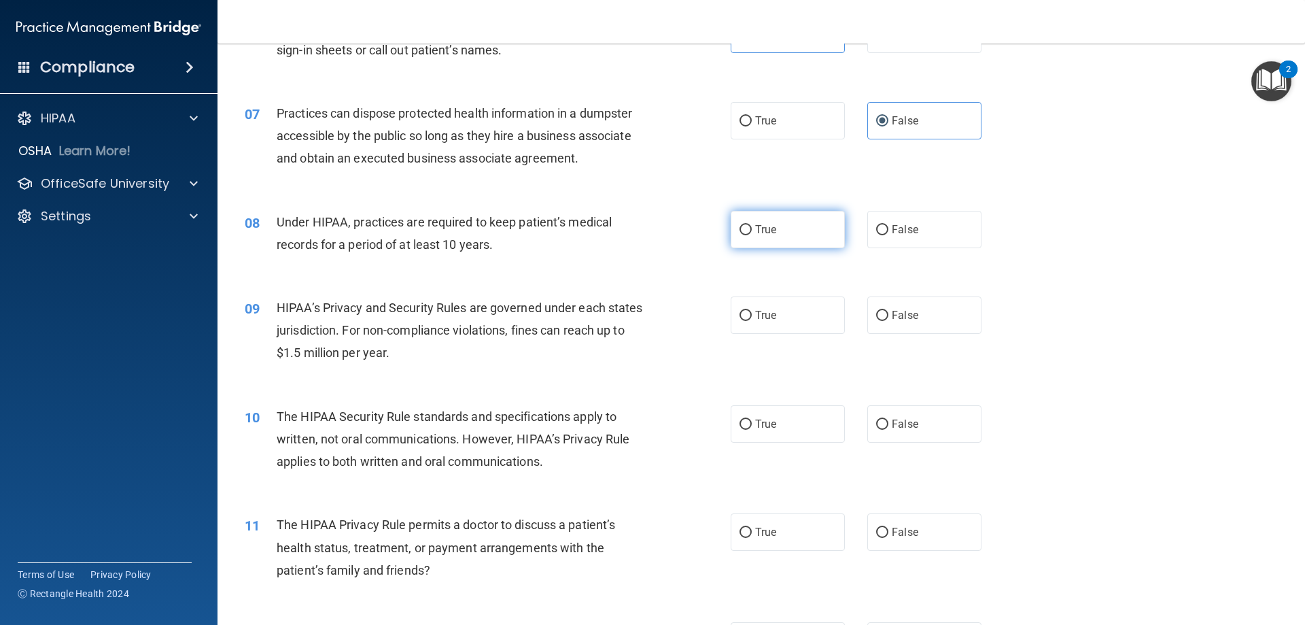
click at [762, 237] on label "True" at bounding box center [788, 229] width 114 height 37
click at [752, 235] on input "True" at bounding box center [746, 230] width 12 height 10
radio input "true"
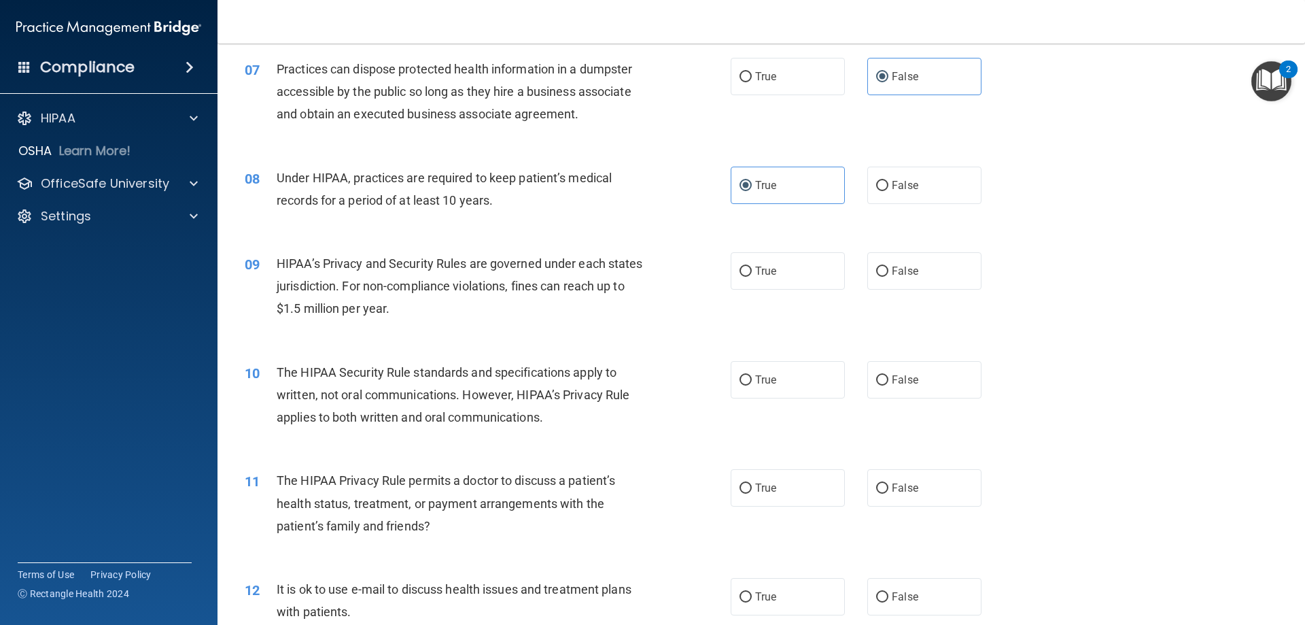
scroll to position [680, 0]
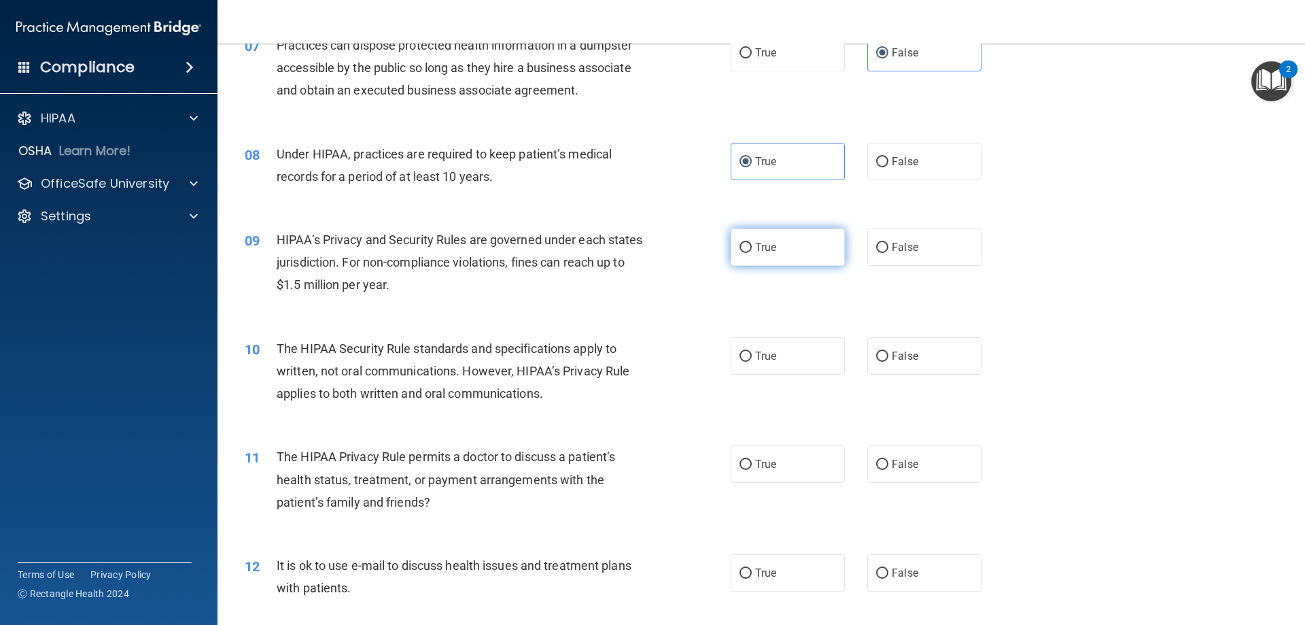
click at [741, 246] on input "True" at bounding box center [746, 248] width 12 height 10
radio input "true"
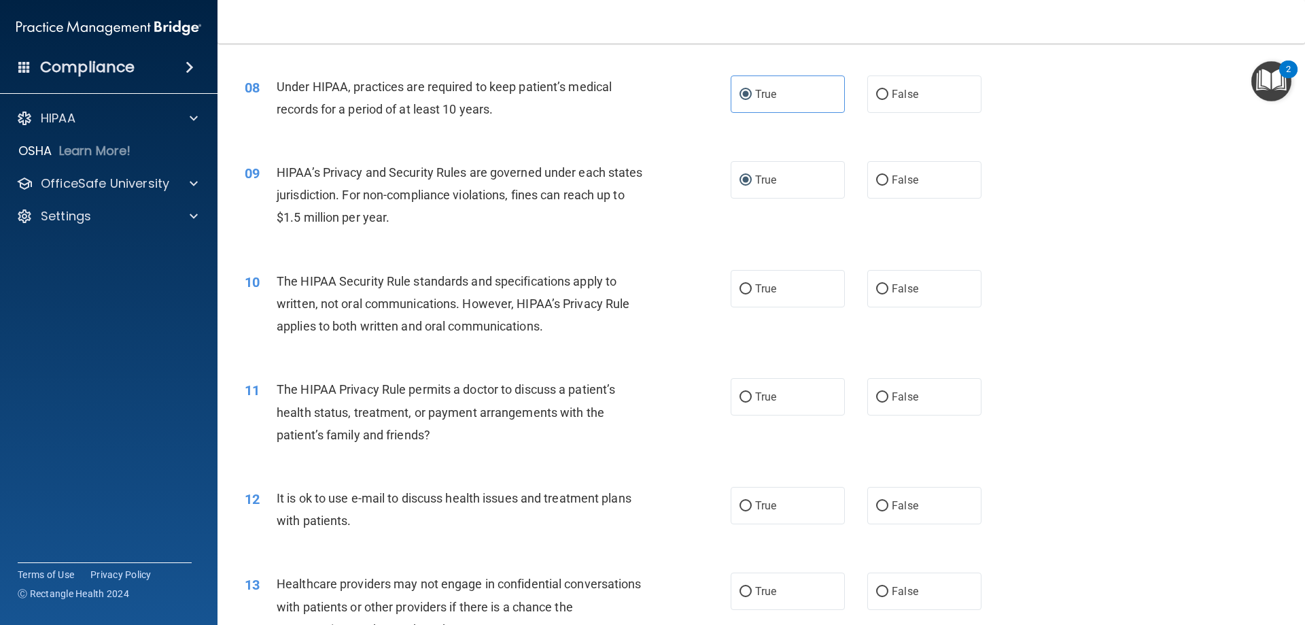
scroll to position [748, 0]
click at [746, 296] on label "True" at bounding box center [788, 287] width 114 height 37
click at [746, 294] on input "True" at bounding box center [746, 289] width 12 height 10
radio input "true"
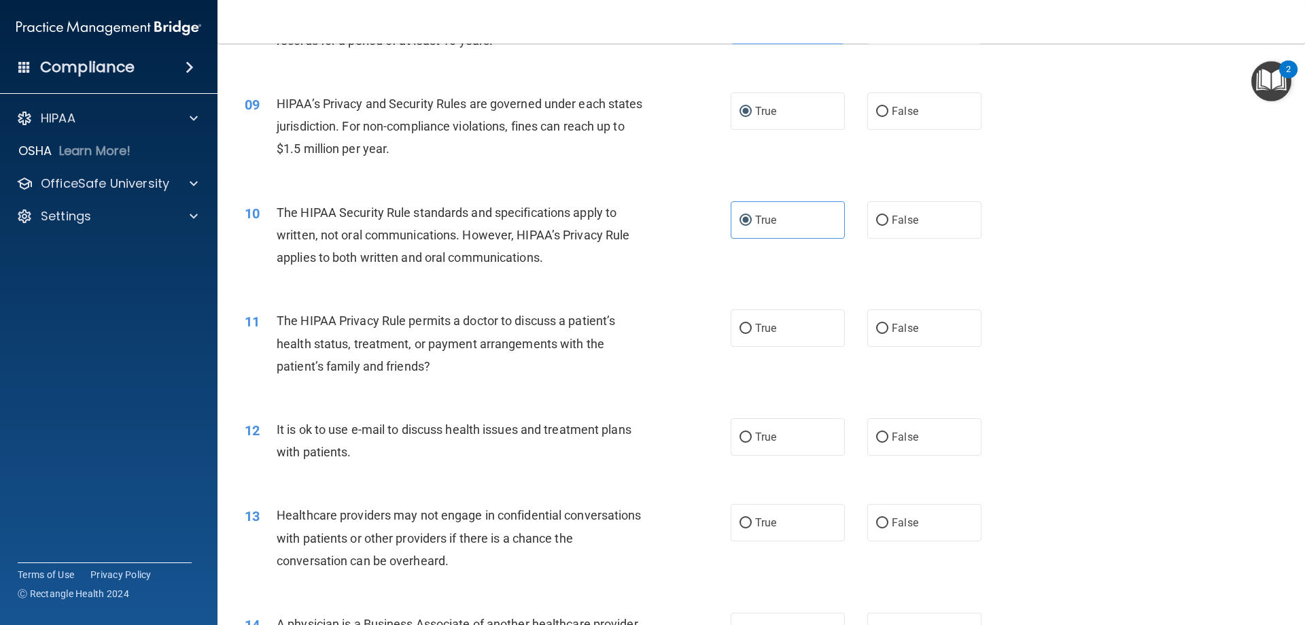
scroll to position [884, 0]
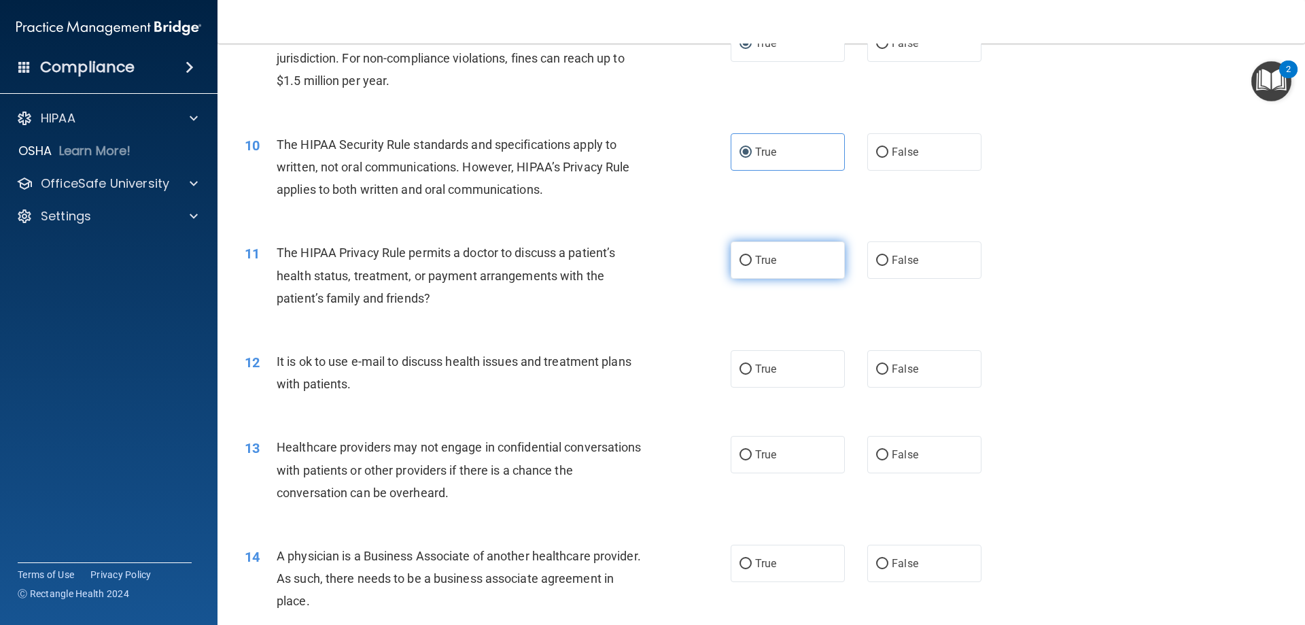
click at [758, 263] on span "True" at bounding box center [765, 260] width 21 height 13
click at [752, 263] on input "True" at bounding box center [746, 261] width 12 height 10
radio input "true"
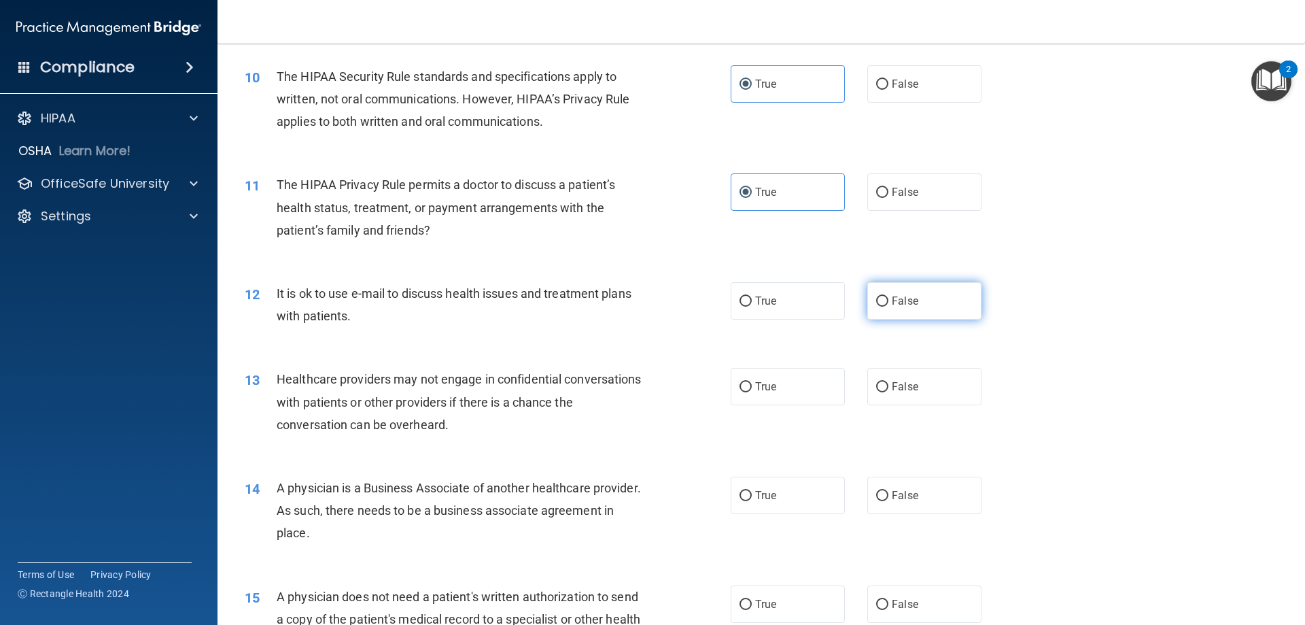
click at [922, 312] on label "False" at bounding box center [925, 300] width 114 height 37
click at [889, 307] on input "False" at bounding box center [882, 301] width 12 height 10
radio input "true"
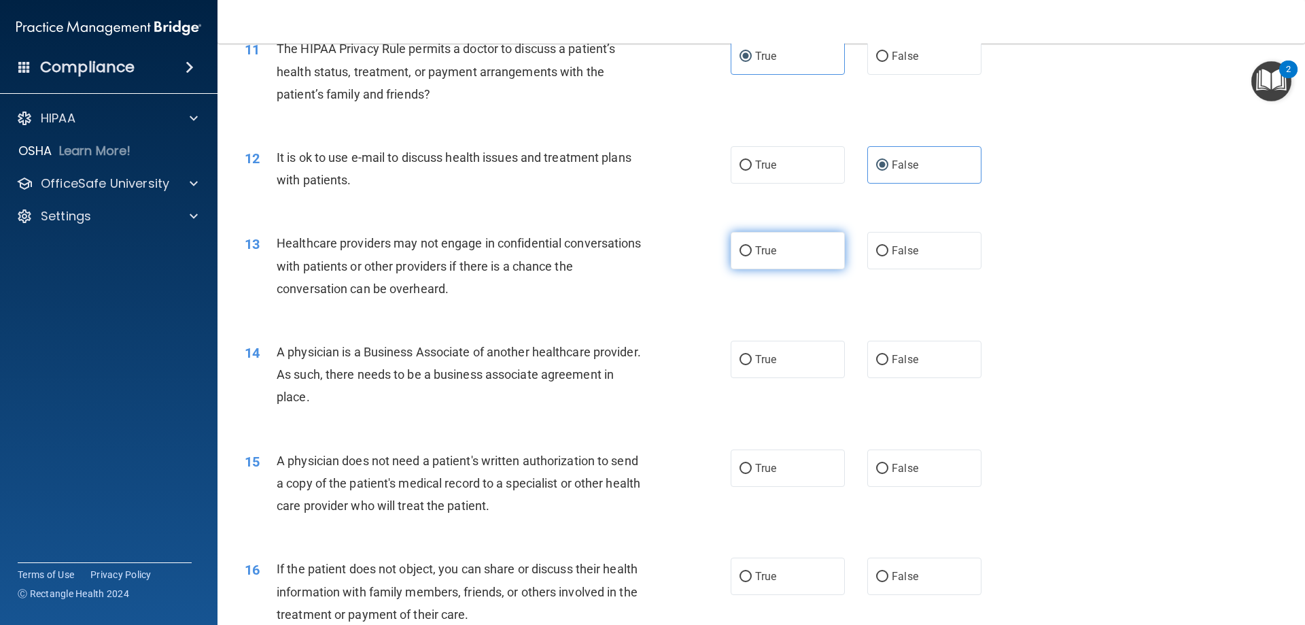
click at [765, 259] on label "True" at bounding box center [788, 250] width 114 height 37
click at [752, 256] on input "True" at bounding box center [746, 251] width 12 height 10
radio input "true"
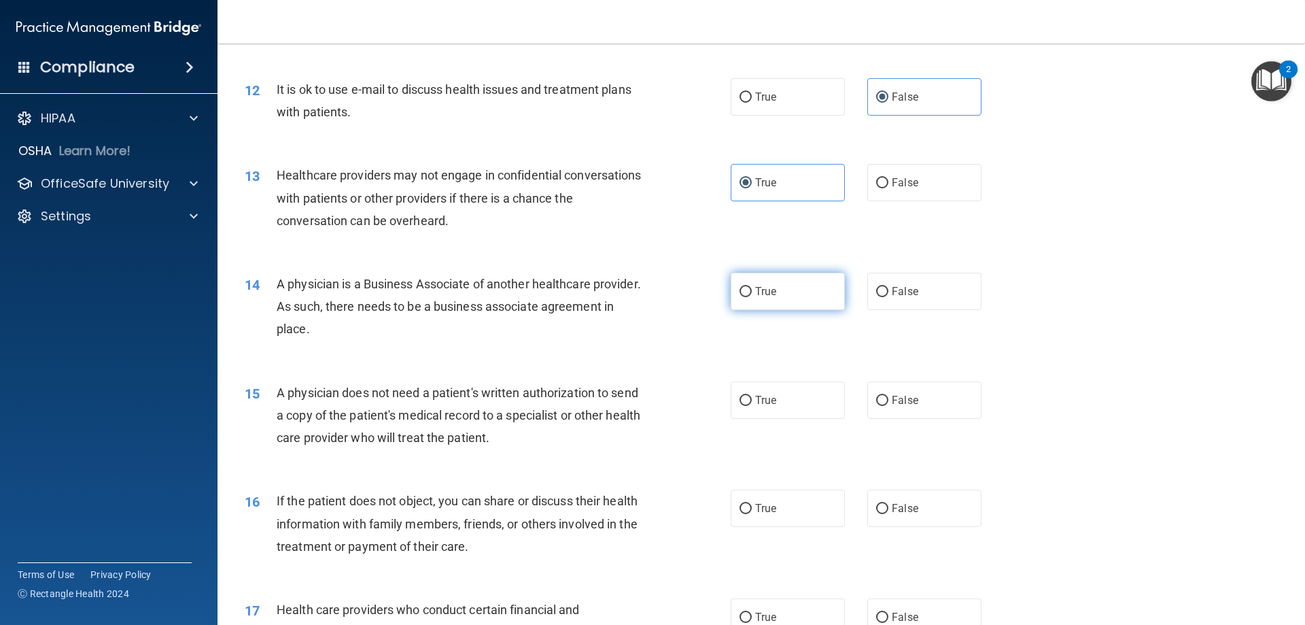
click at [750, 288] on label "True" at bounding box center [788, 291] width 114 height 37
click at [750, 288] on input "True" at bounding box center [746, 292] width 12 height 10
radio input "true"
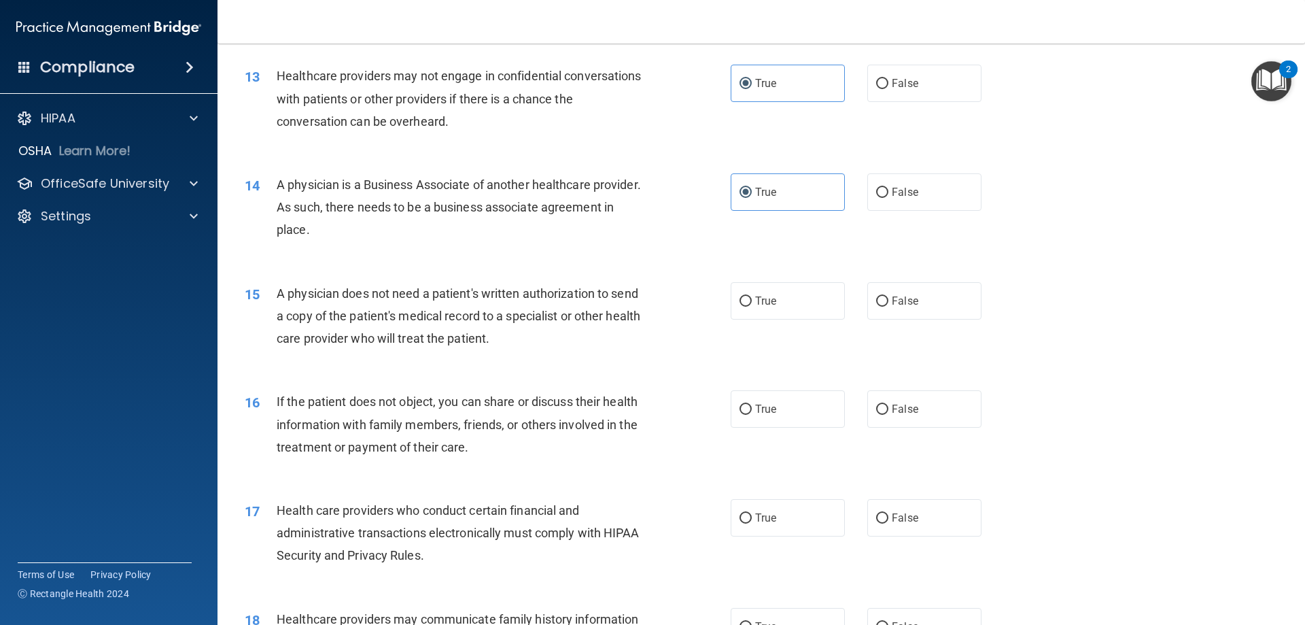
scroll to position [1292, 0]
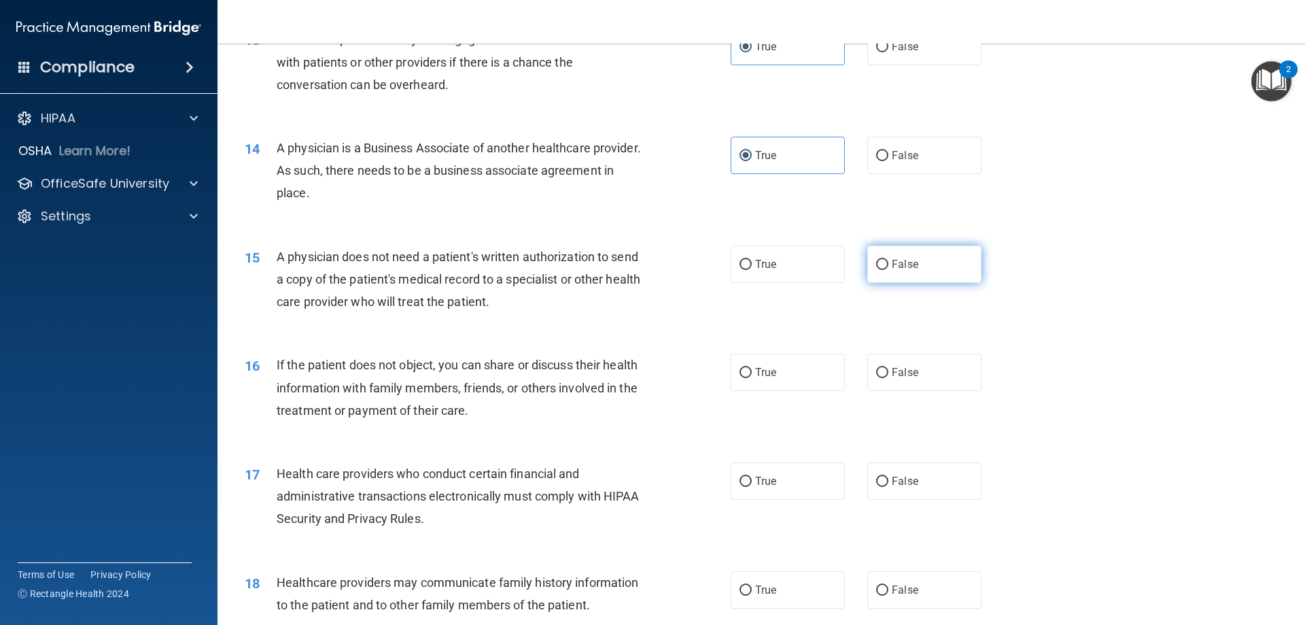
click at [876, 262] on input "False" at bounding box center [882, 265] width 12 height 10
radio input "true"
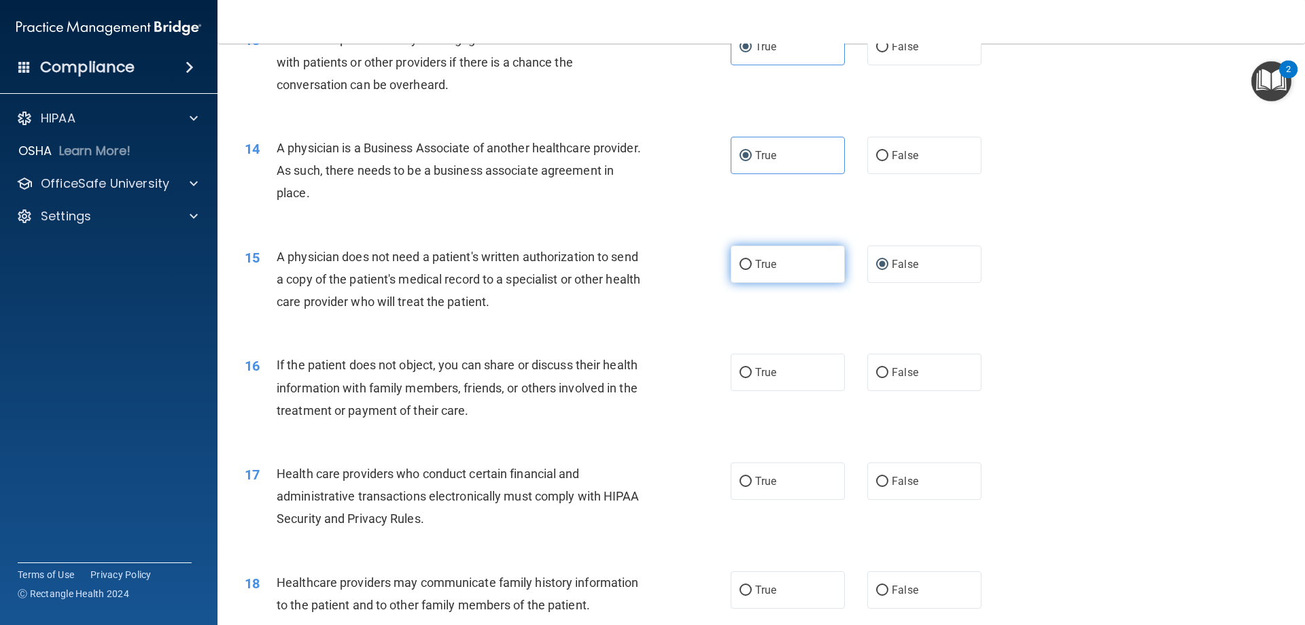
click at [759, 266] on span "True" at bounding box center [765, 264] width 21 height 13
click at [752, 266] on input "True" at bounding box center [746, 265] width 12 height 10
radio input "true"
click at [880, 258] on label "False" at bounding box center [925, 263] width 114 height 37
click at [880, 260] on input "False" at bounding box center [882, 265] width 12 height 10
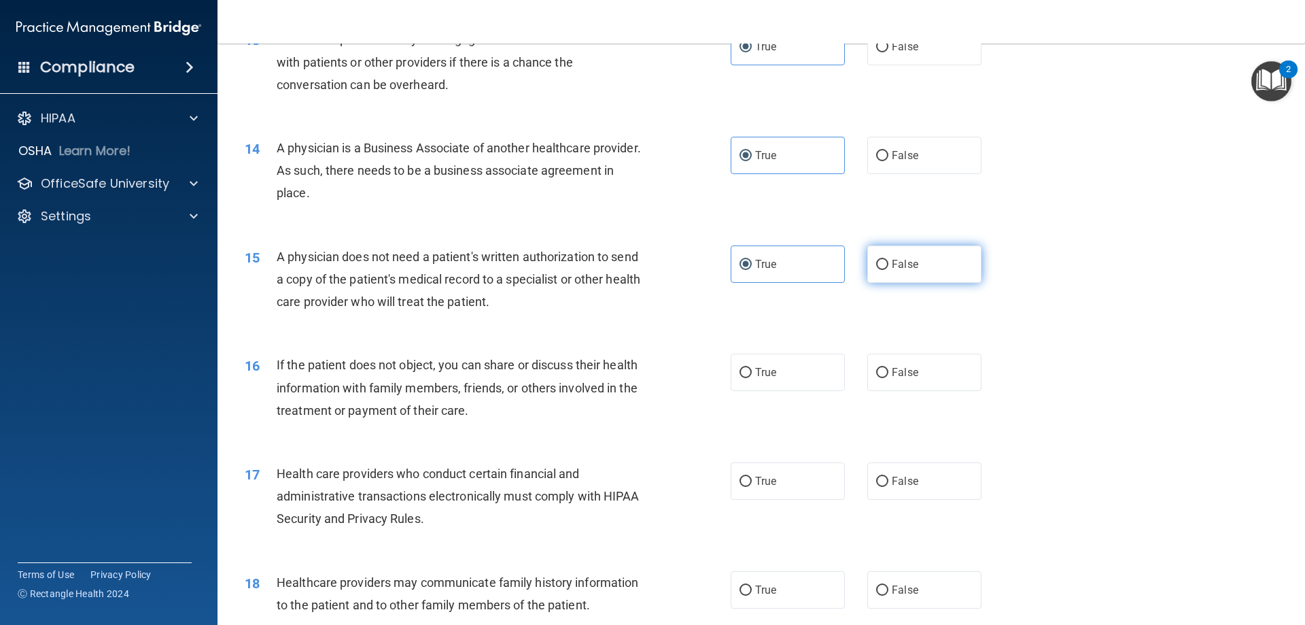
radio input "true"
radio input "false"
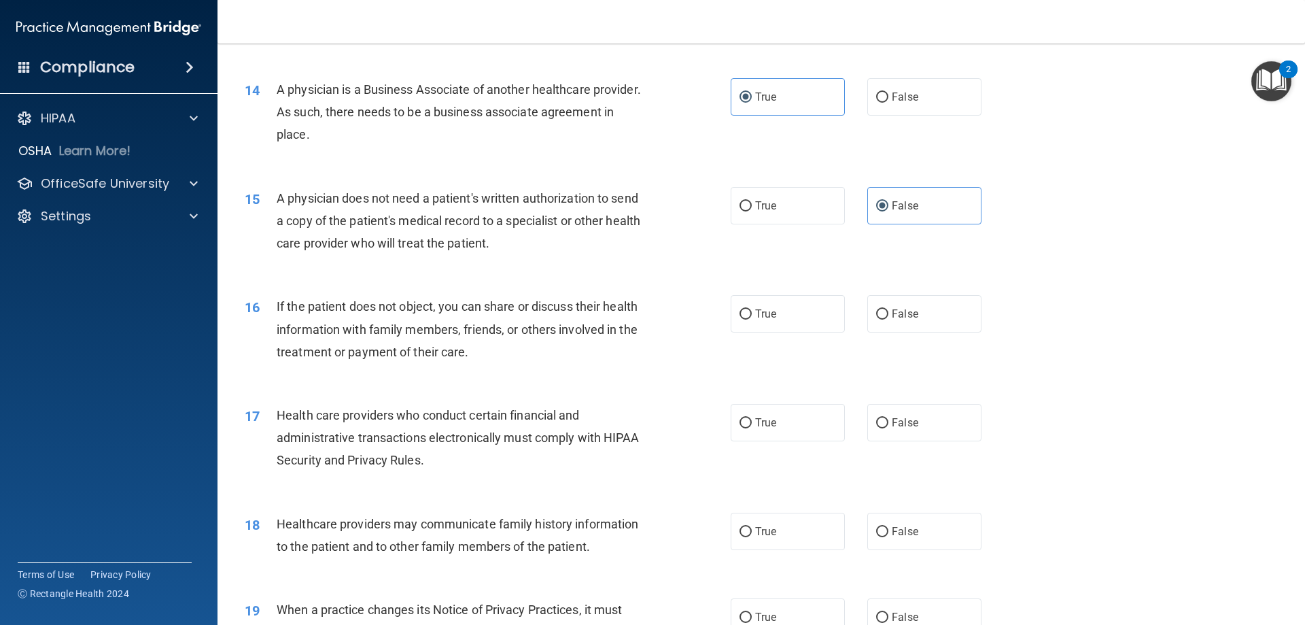
scroll to position [1428, 0]
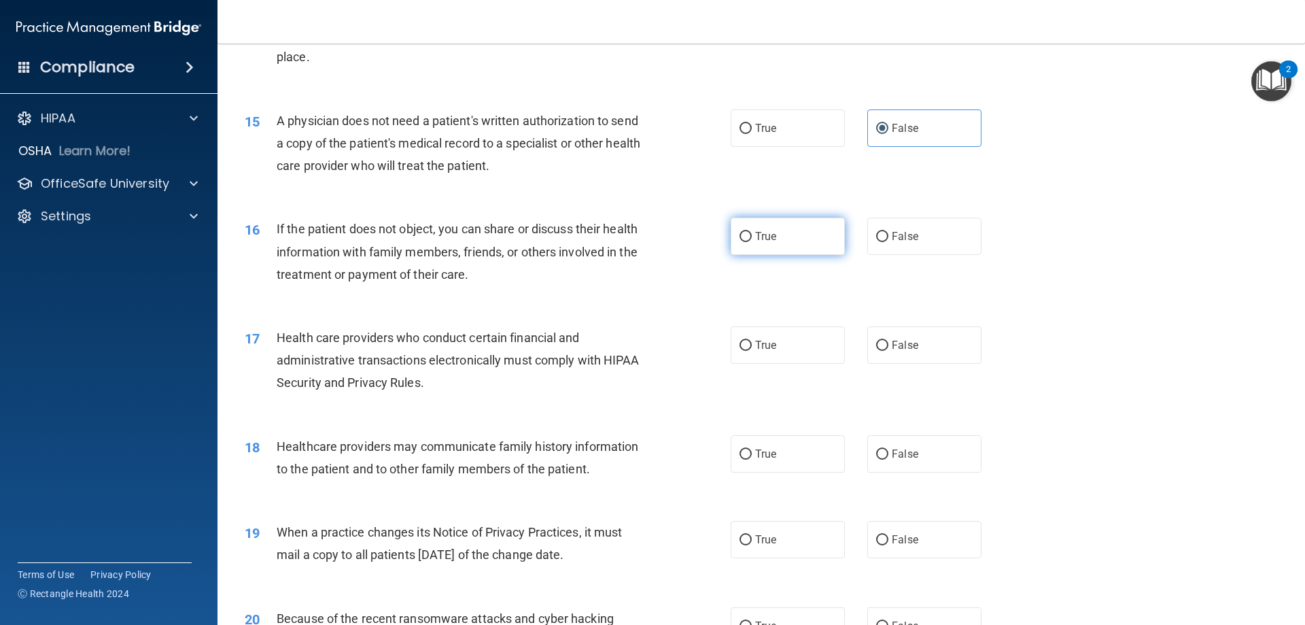
click at [773, 240] on label "True" at bounding box center [788, 236] width 114 height 37
click at [752, 240] on input "True" at bounding box center [746, 237] width 12 height 10
radio input "true"
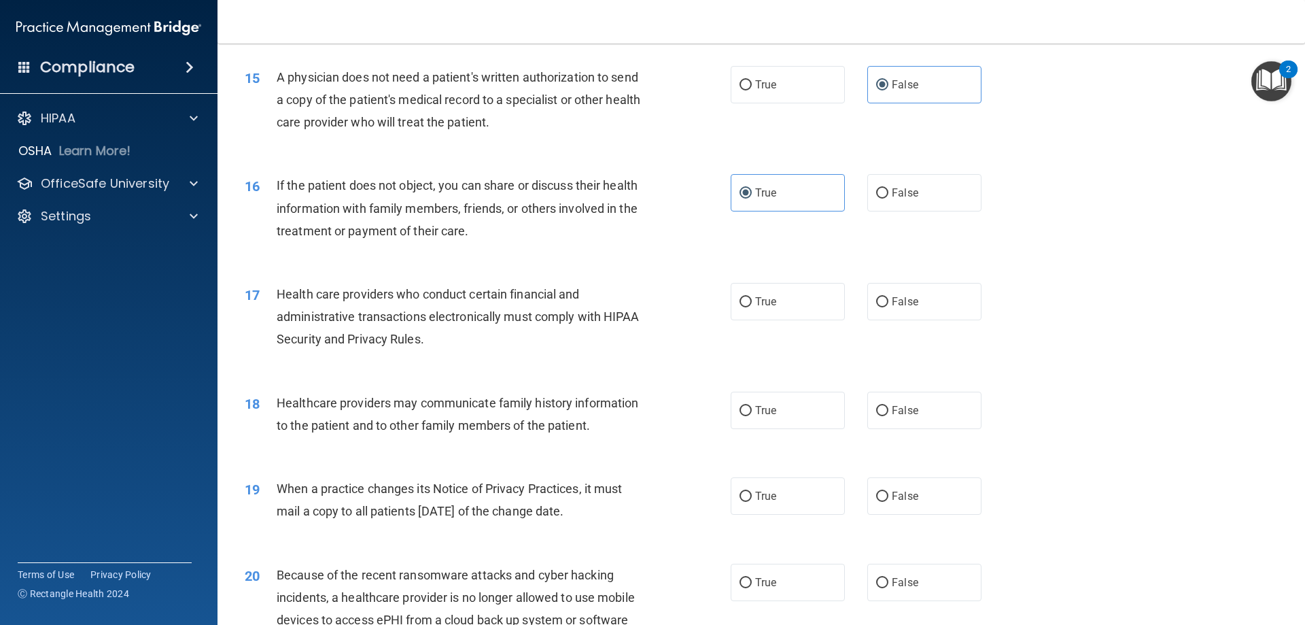
scroll to position [1496, 0]
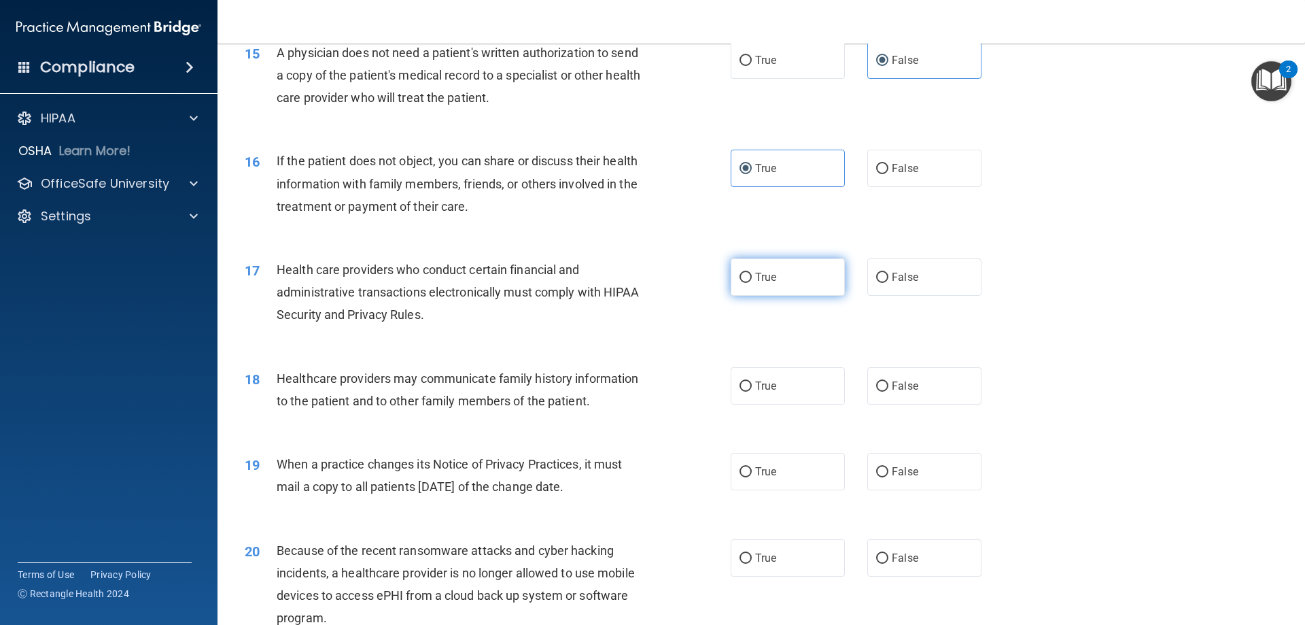
click at [750, 281] on label "True" at bounding box center [788, 276] width 114 height 37
click at [750, 281] on input "True" at bounding box center [746, 278] width 12 height 10
radio input "true"
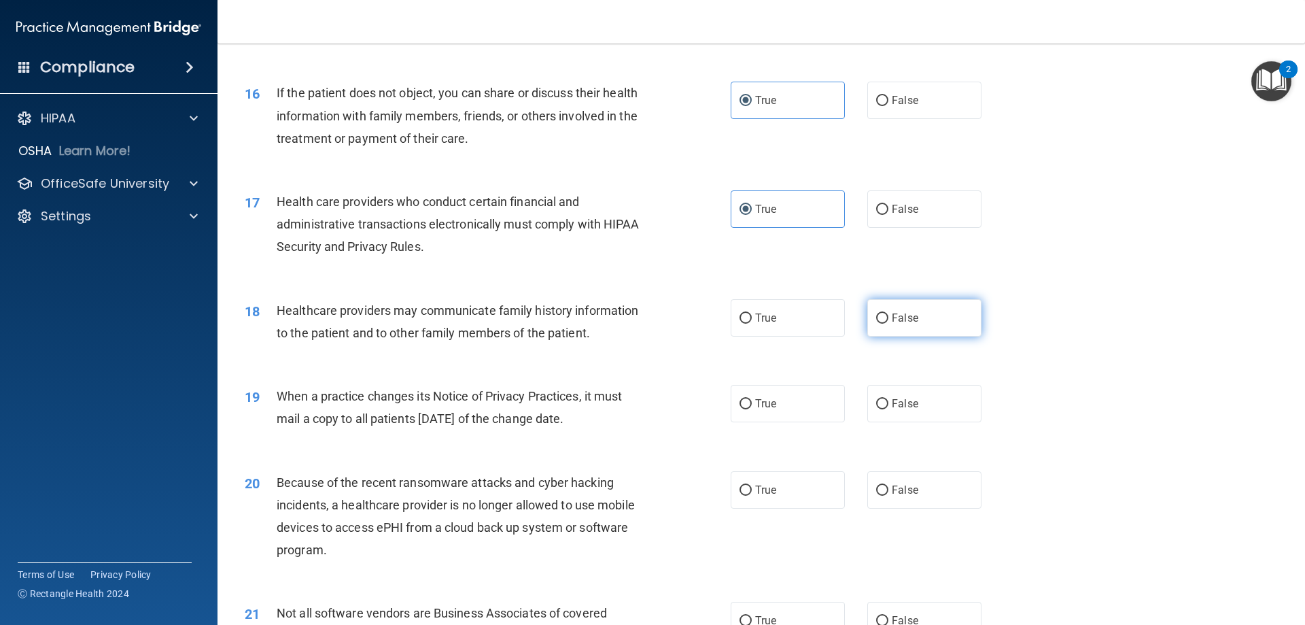
click at [876, 318] on input "False" at bounding box center [882, 318] width 12 height 10
radio input "true"
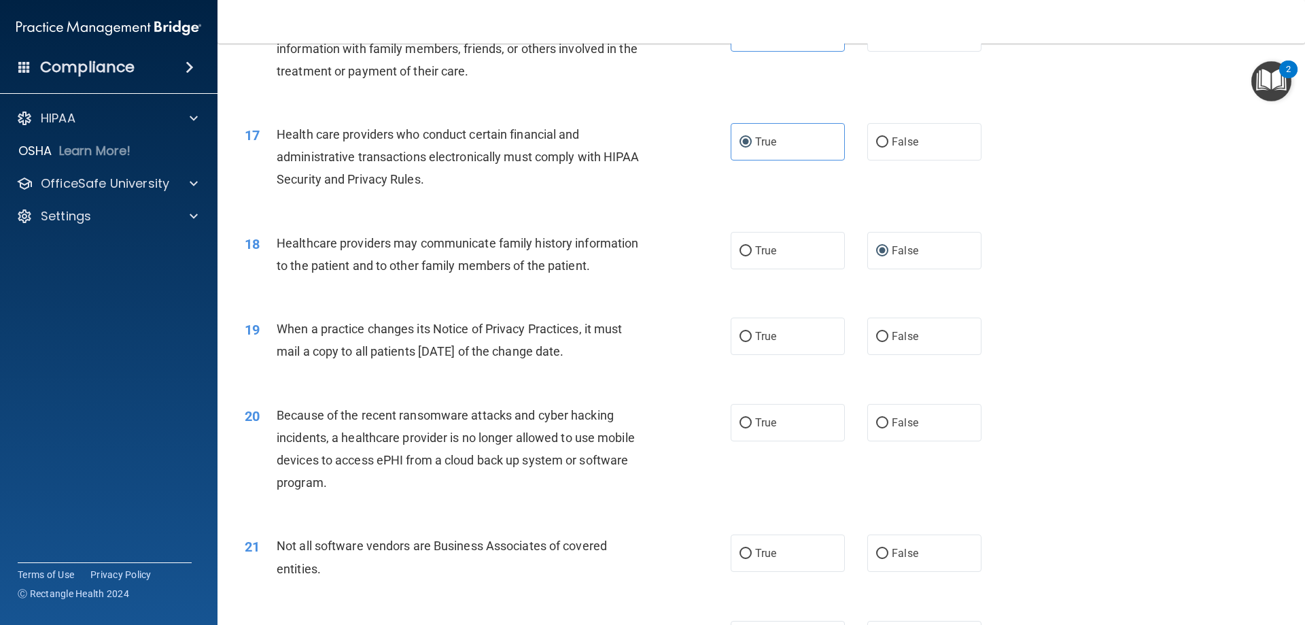
scroll to position [1632, 0]
click at [755, 341] on span "True" at bounding box center [765, 335] width 21 height 13
click at [752, 341] on input "True" at bounding box center [746, 336] width 12 height 10
radio input "true"
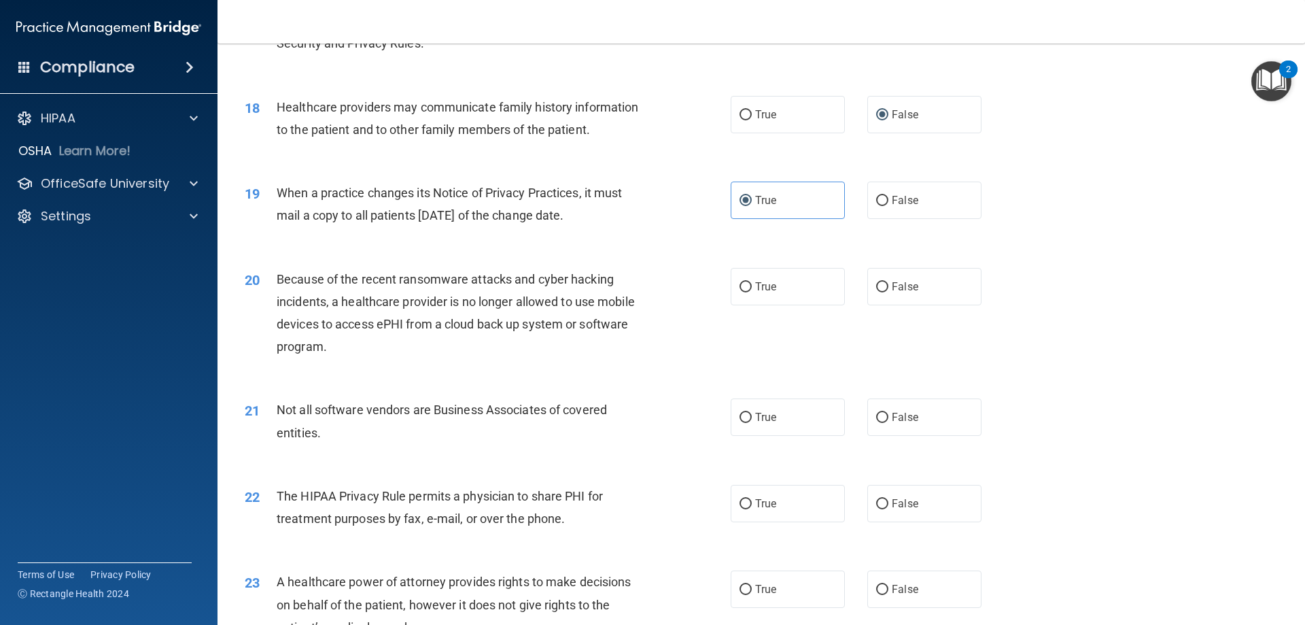
scroll to position [1768, 0]
click at [892, 292] on span "False" at bounding box center [905, 285] width 27 height 13
click at [889, 292] on input "False" at bounding box center [882, 286] width 12 height 10
radio input "true"
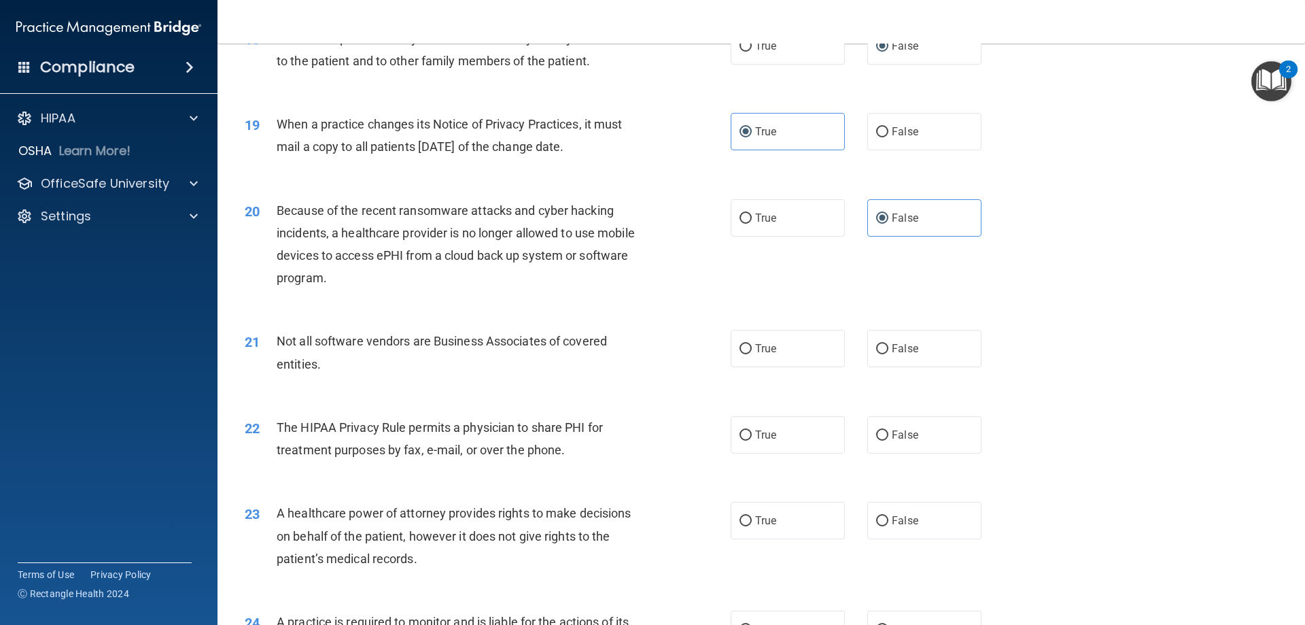
scroll to position [1904, 0]
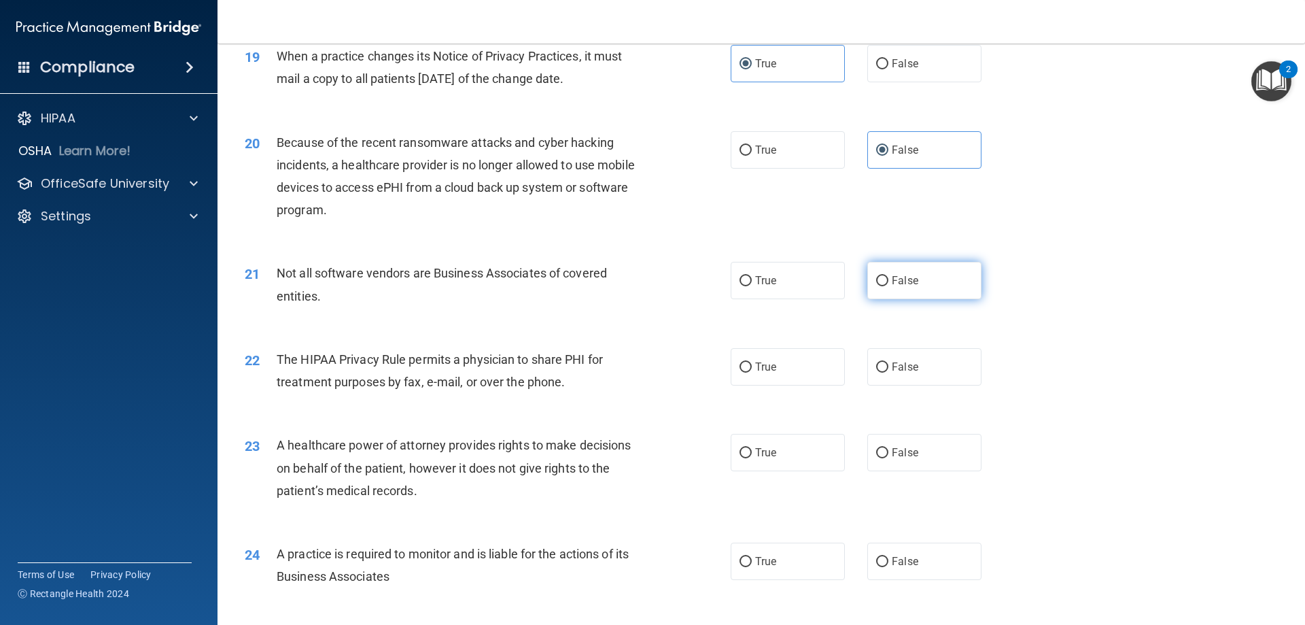
click at [892, 280] on span "False" at bounding box center [905, 280] width 27 height 13
click at [889, 280] on input "False" at bounding box center [882, 281] width 12 height 10
radio input "true"
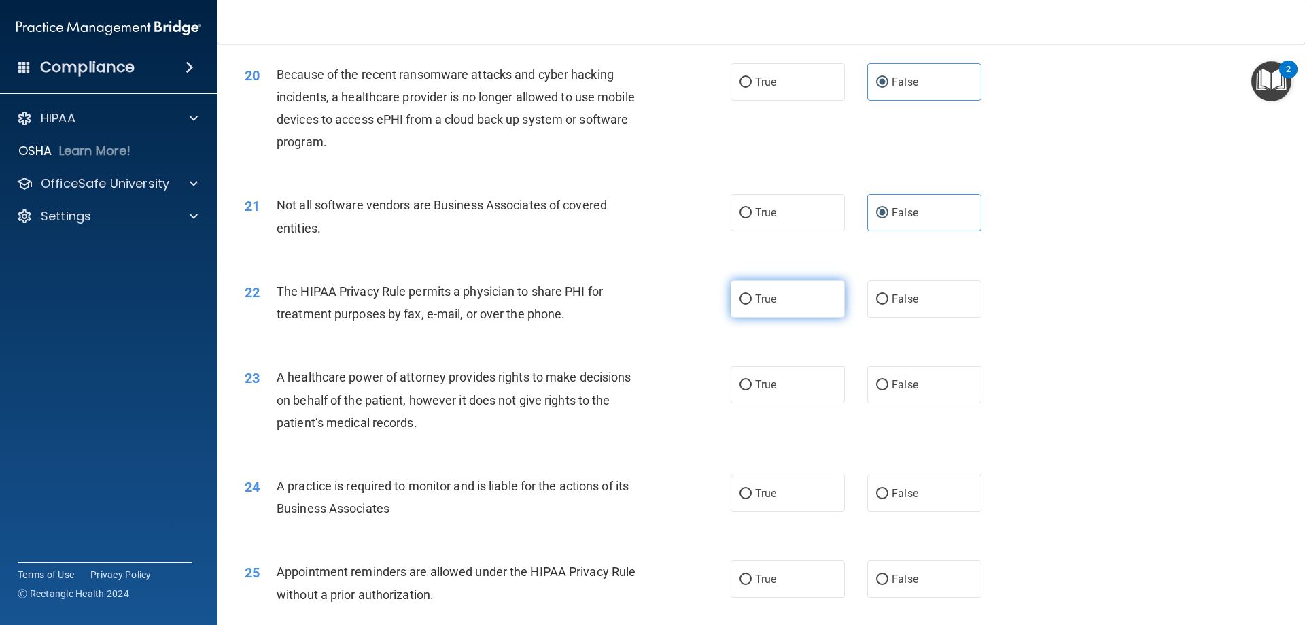
click at [785, 312] on label "True" at bounding box center [788, 298] width 114 height 37
click at [752, 305] on input "True" at bounding box center [746, 299] width 12 height 10
radio input "true"
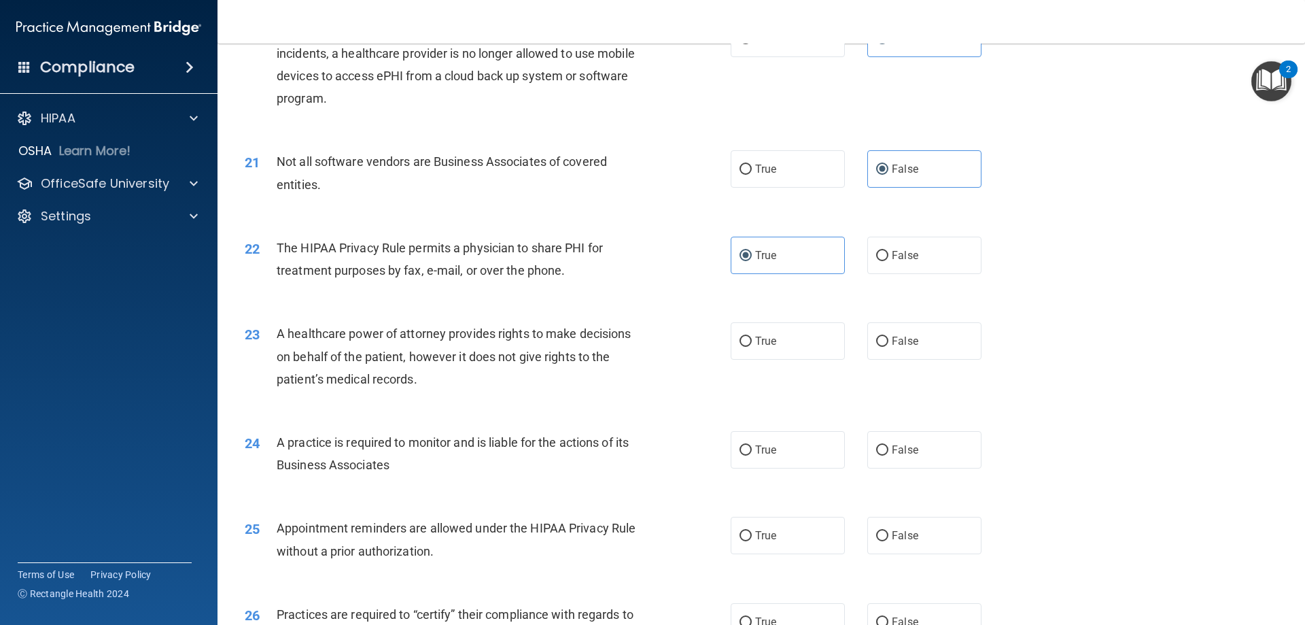
scroll to position [2040, 0]
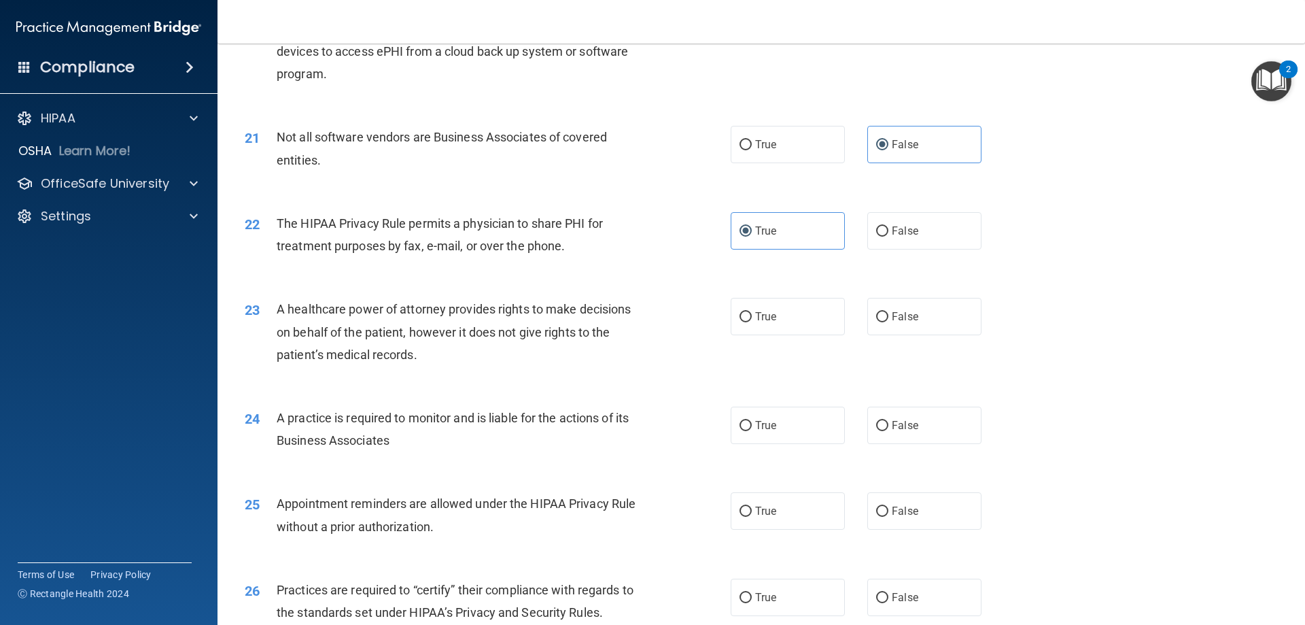
click at [797, 337] on div "23 A healthcare power of attorney provides rights to make decisions on behalf o…" at bounding box center [762, 335] width 1054 height 109
click at [789, 318] on label "True" at bounding box center [788, 316] width 114 height 37
click at [752, 318] on input "True" at bounding box center [746, 317] width 12 height 10
radio input "true"
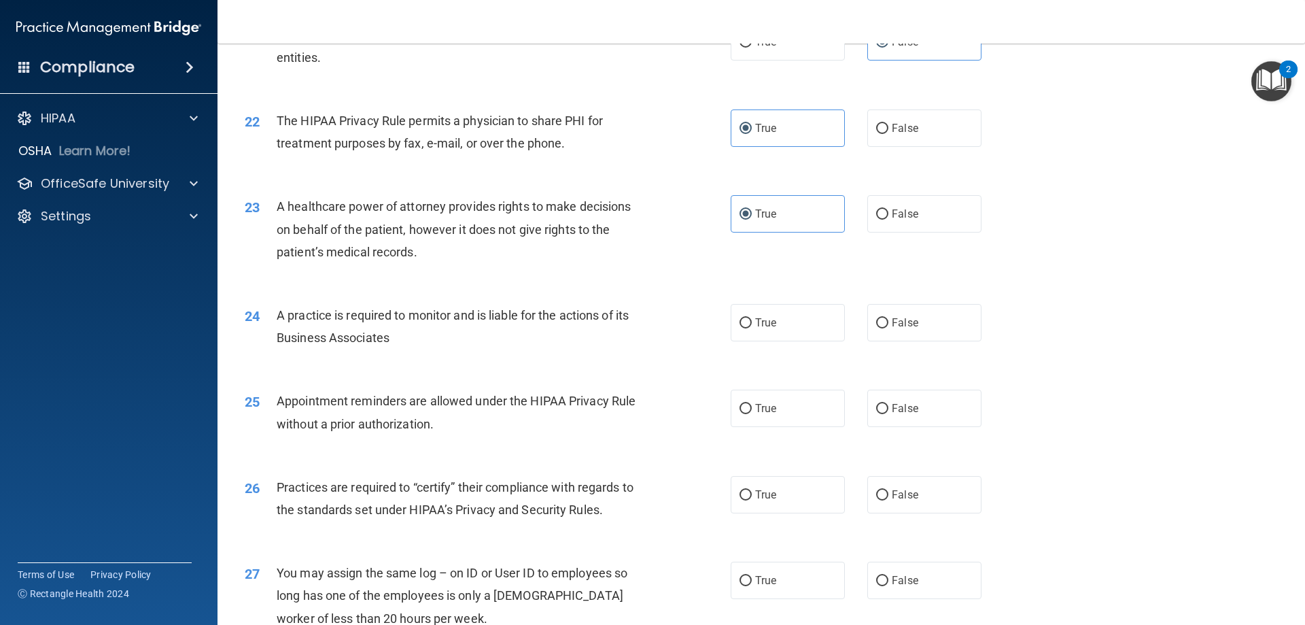
scroll to position [2176, 0]
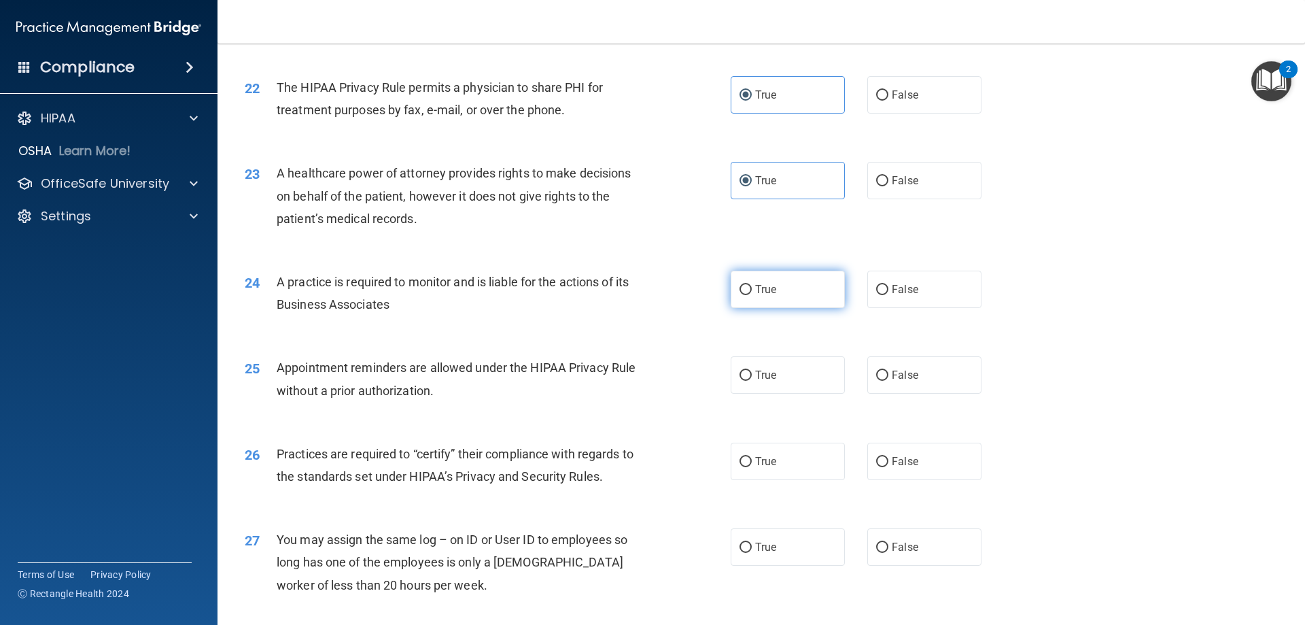
click at [766, 295] on span "True" at bounding box center [765, 289] width 21 height 13
click at [752, 295] on input "True" at bounding box center [746, 290] width 12 height 10
radio input "true"
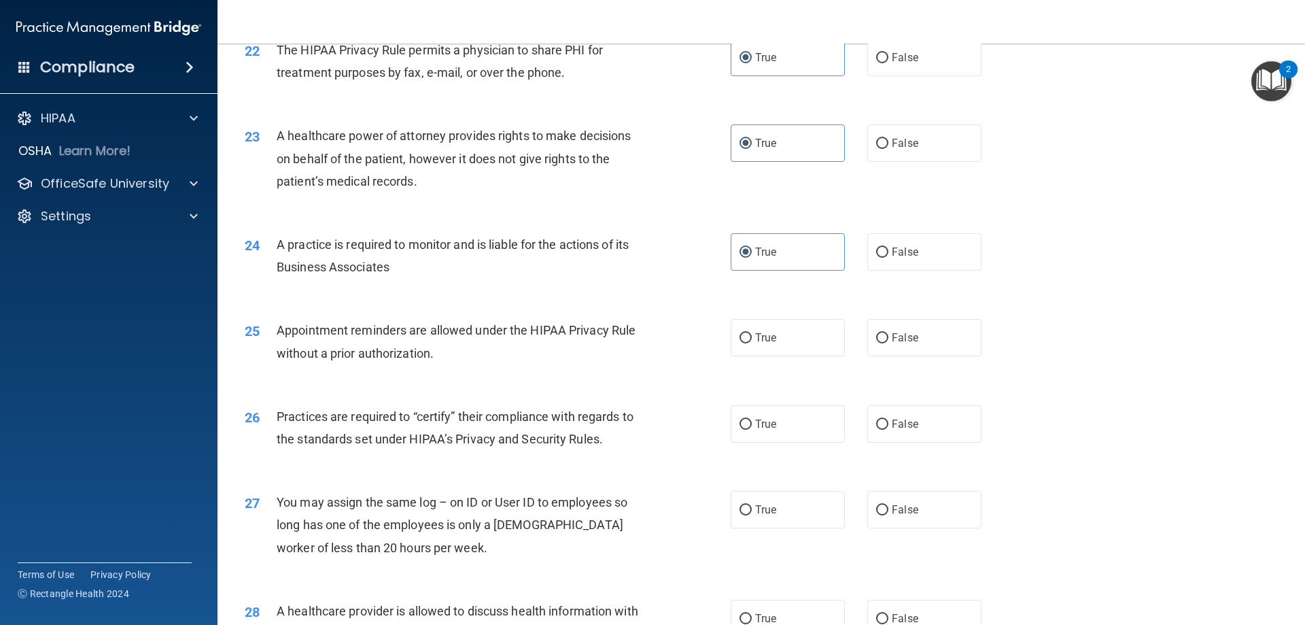
scroll to position [2244, 0]
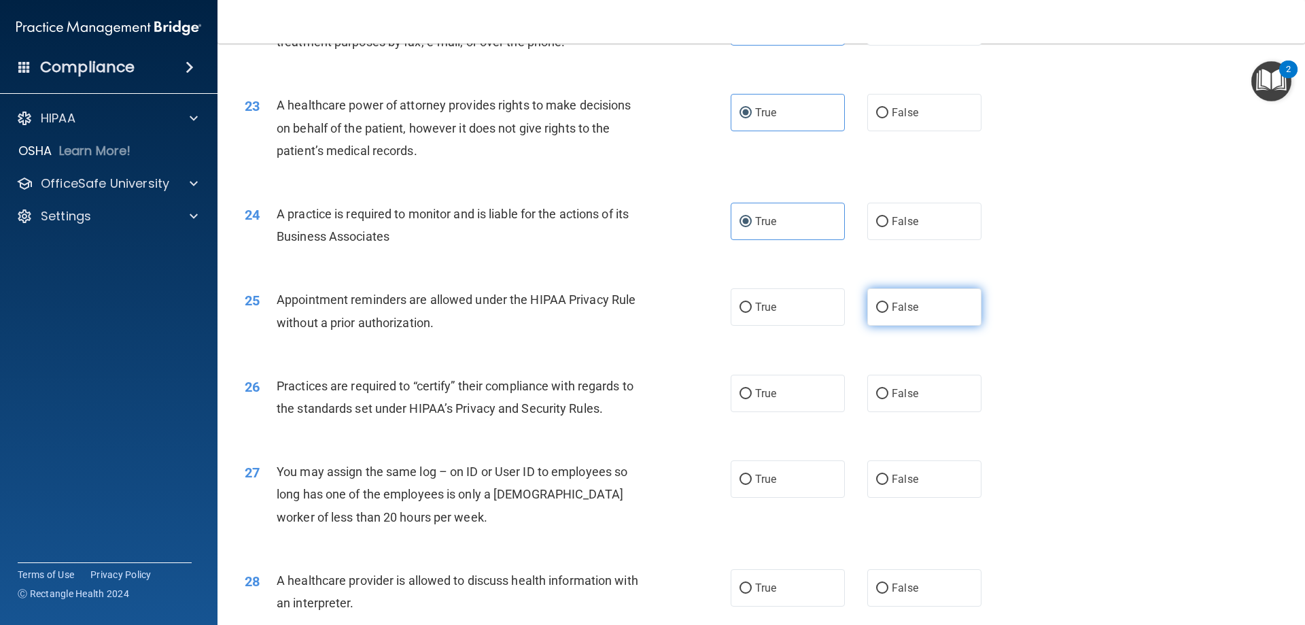
click at [876, 305] on input "False" at bounding box center [882, 308] width 12 height 10
radio input "true"
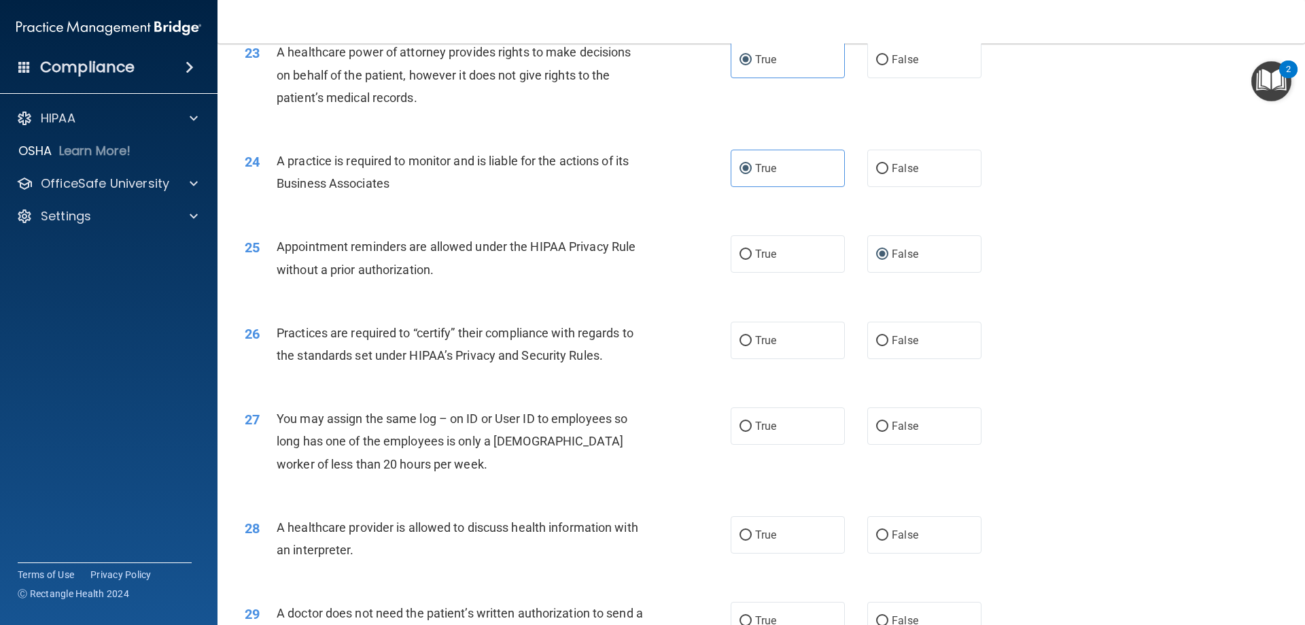
scroll to position [2380, 0]
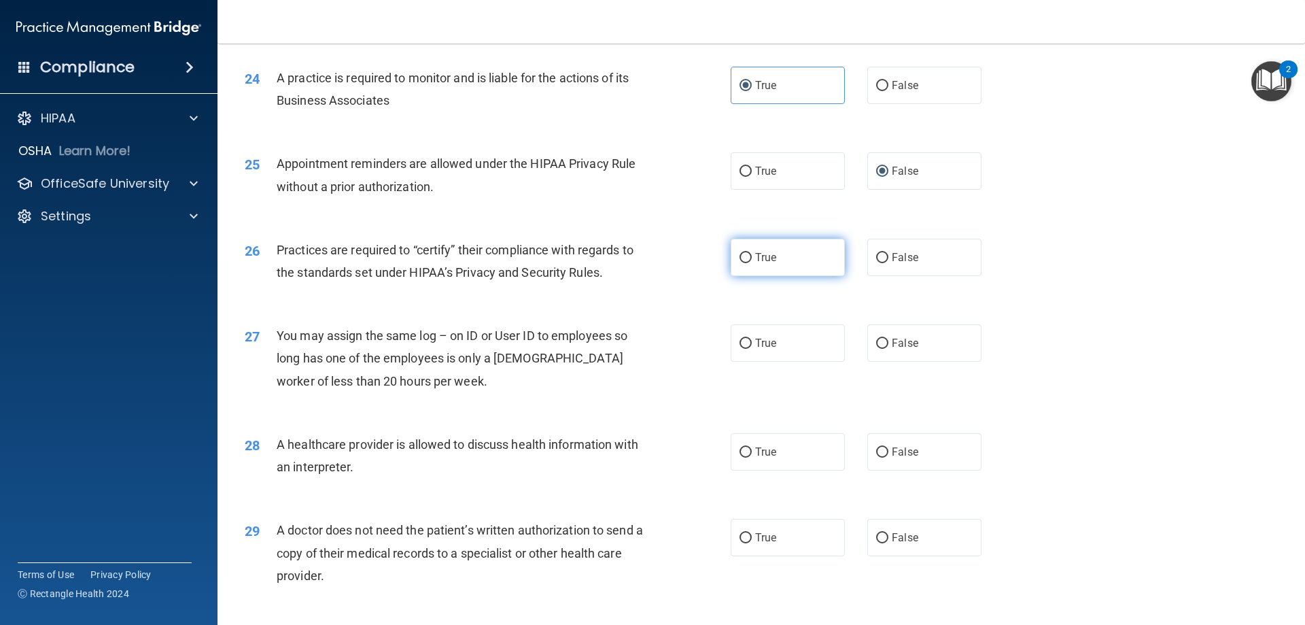
click at [747, 263] on label "True" at bounding box center [788, 257] width 114 height 37
click at [747, 263] on input "True" at bounding box center [746, 258] width 12 height 10
radio input "true"
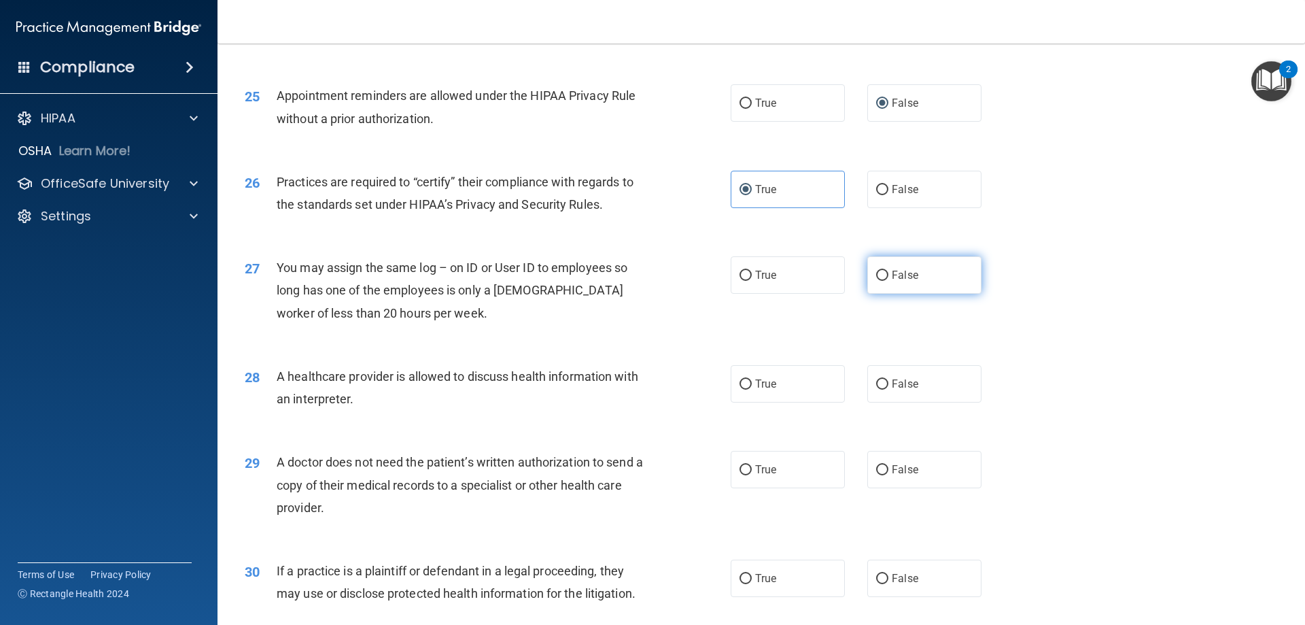
click at [868, 269] on label "False" at bounding box center [925, 274] width 114 height 37
click at [876, 271] on input "False" at bounding box center [882, 276] width 12 height 10
radio input "true"
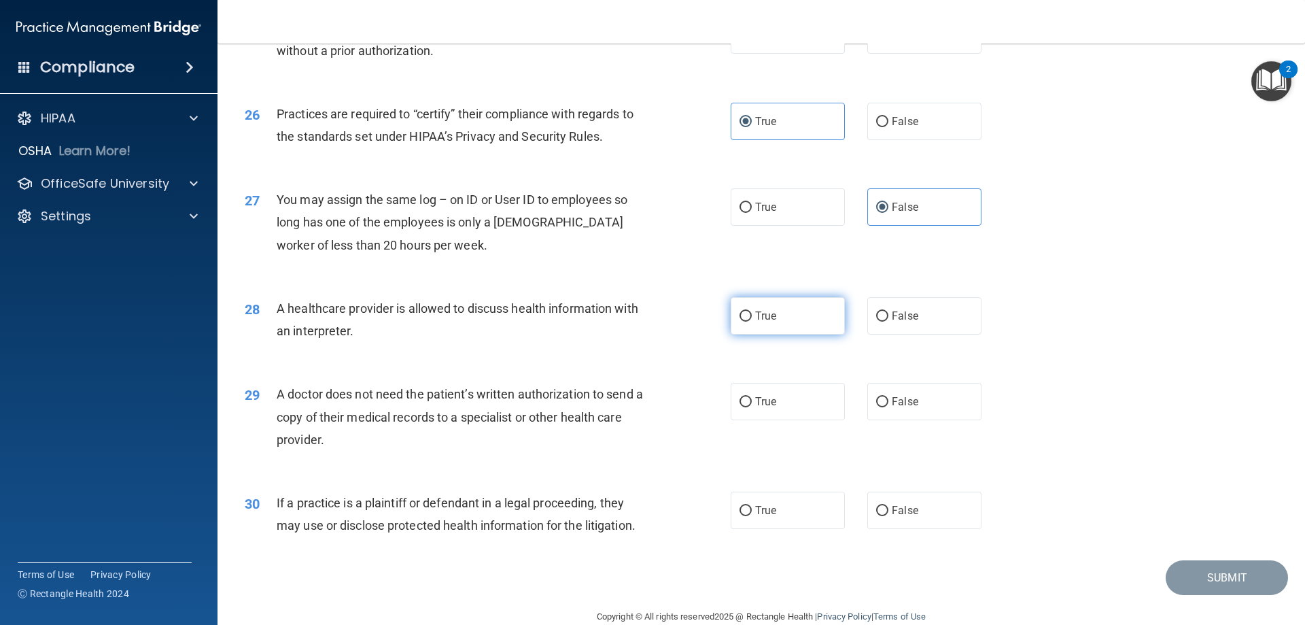
click at [767, 316] on span "True" at bounding box center [765, 315] width 21 height 13
click at [752, 316] on input "True" at bounding box center [746, 316] width 12 height 10
radio input "true"
click at [892, 401] on span "False" at bounding box center [905, 401] width 27 height 13
click at [886, 401] on input "False" at bounding box center [882, 402] width 12 height 10
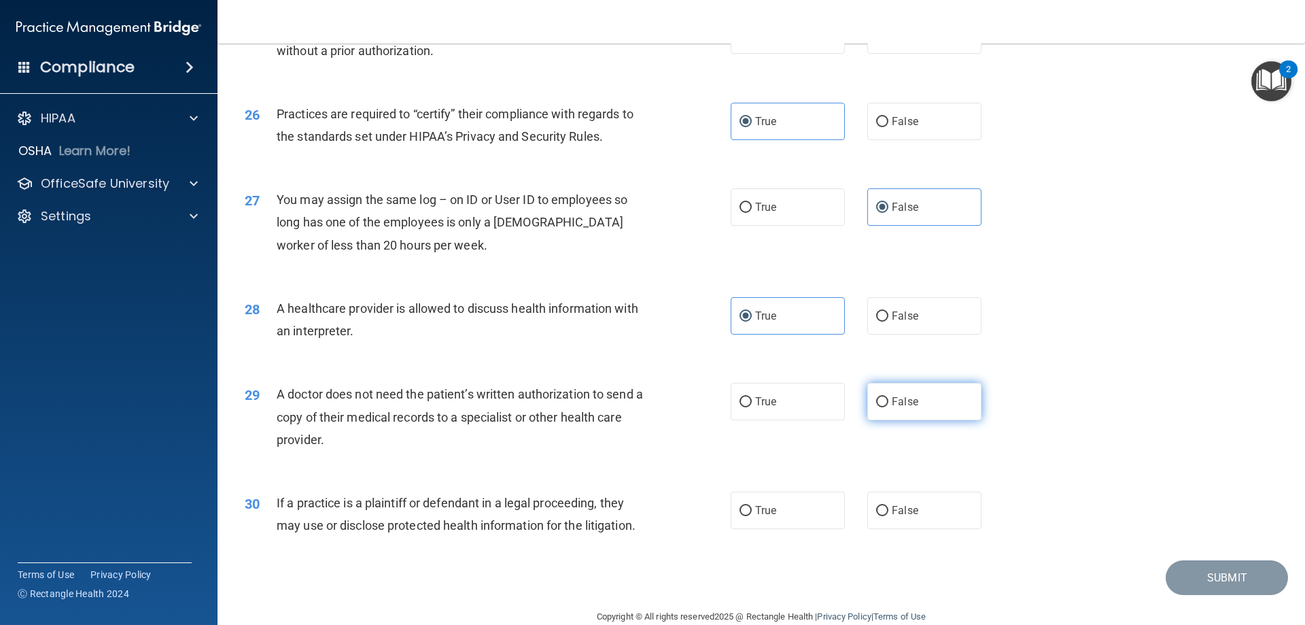
radio input "true"
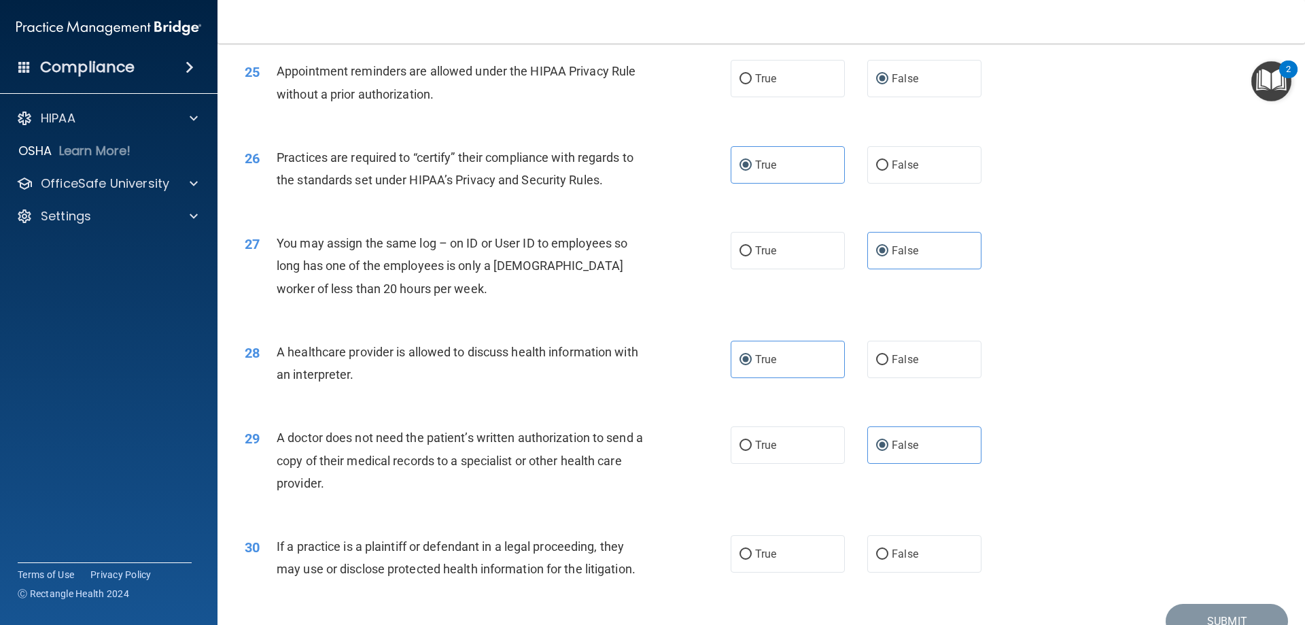
scroll to position [2540, 0]
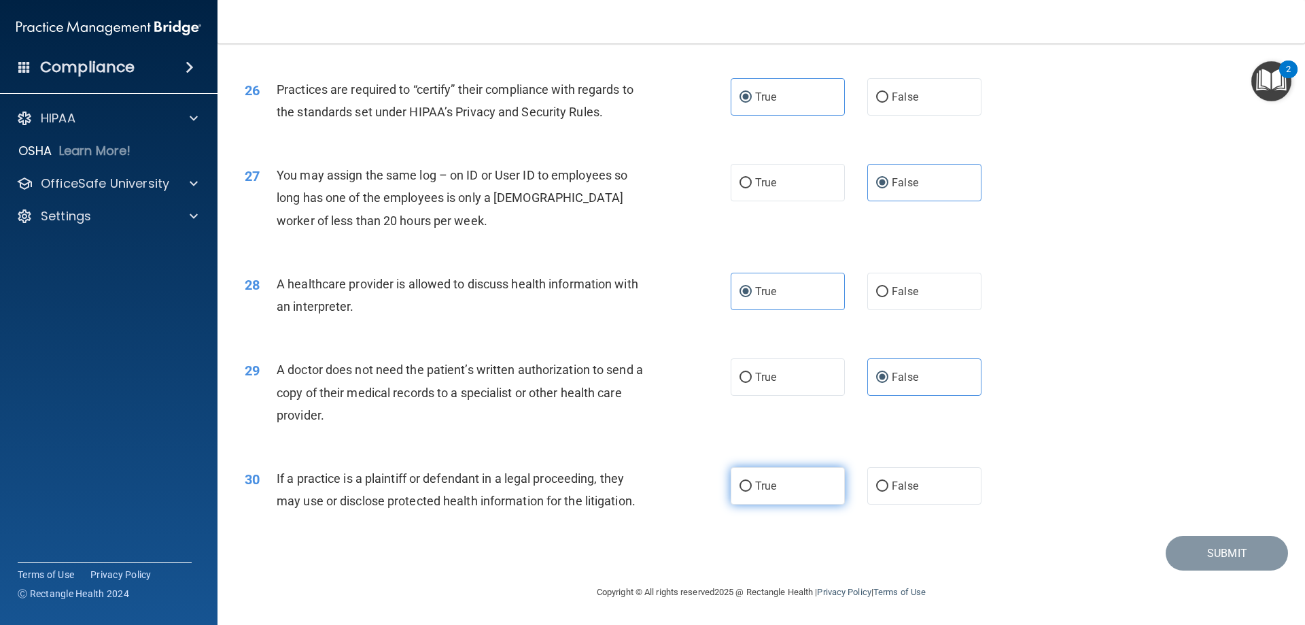
click at [765, 494] on label "True" at bounding box center [788, 485] width 114 height 37
click at [752, 492] on input "True" at bounding box center [746, 486] width 12 height 10
radio input "true"
click at [1212, 560] on button "Submit" at bounding box center [1227, 553] width 122 height 35
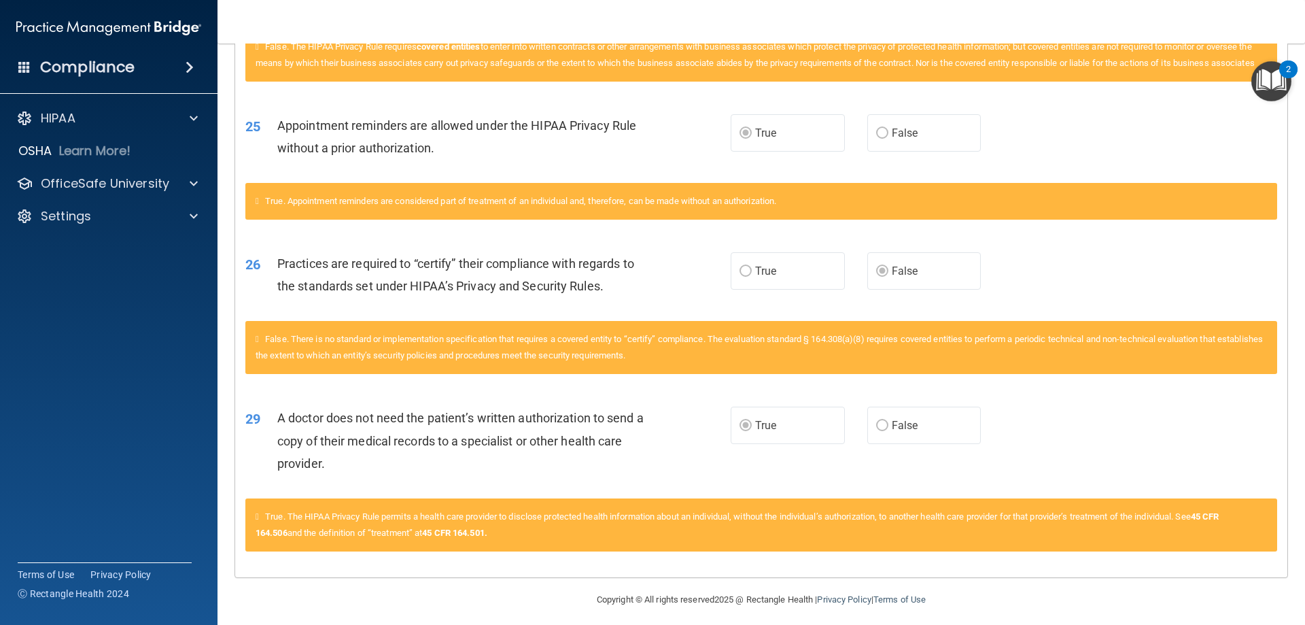
scroll to position [2395, 0]
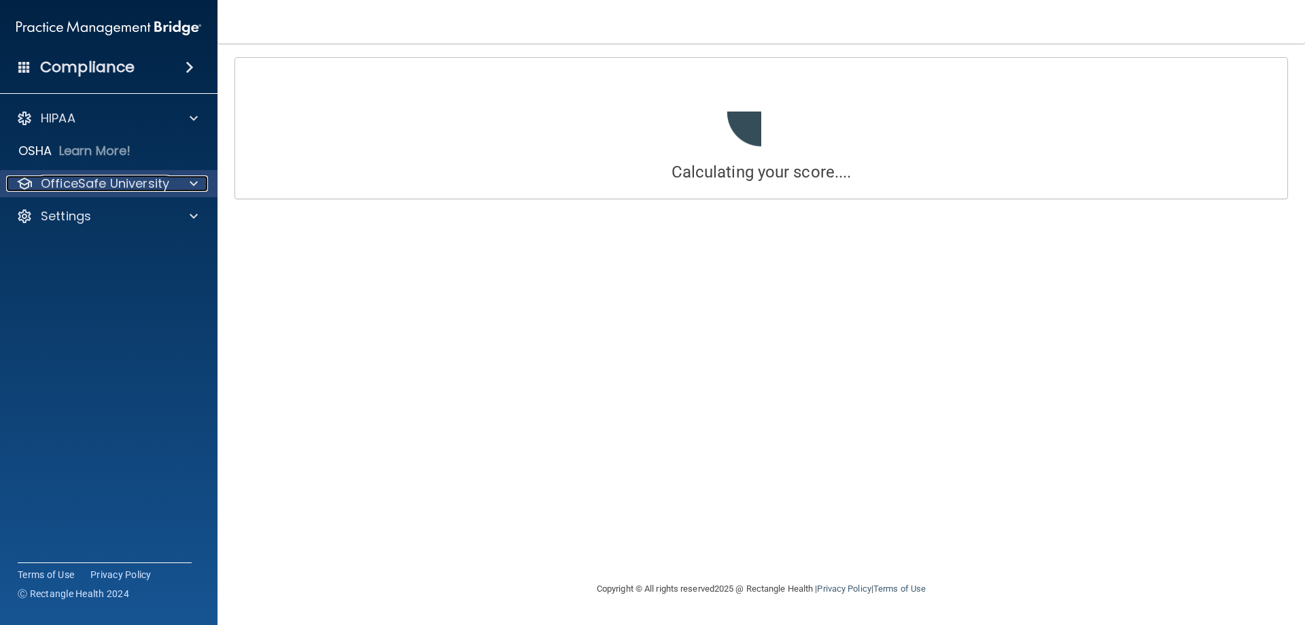
click at [90, 179] on p "OfficeSafe University" at bounding box center [105, 183] width 129 height 16
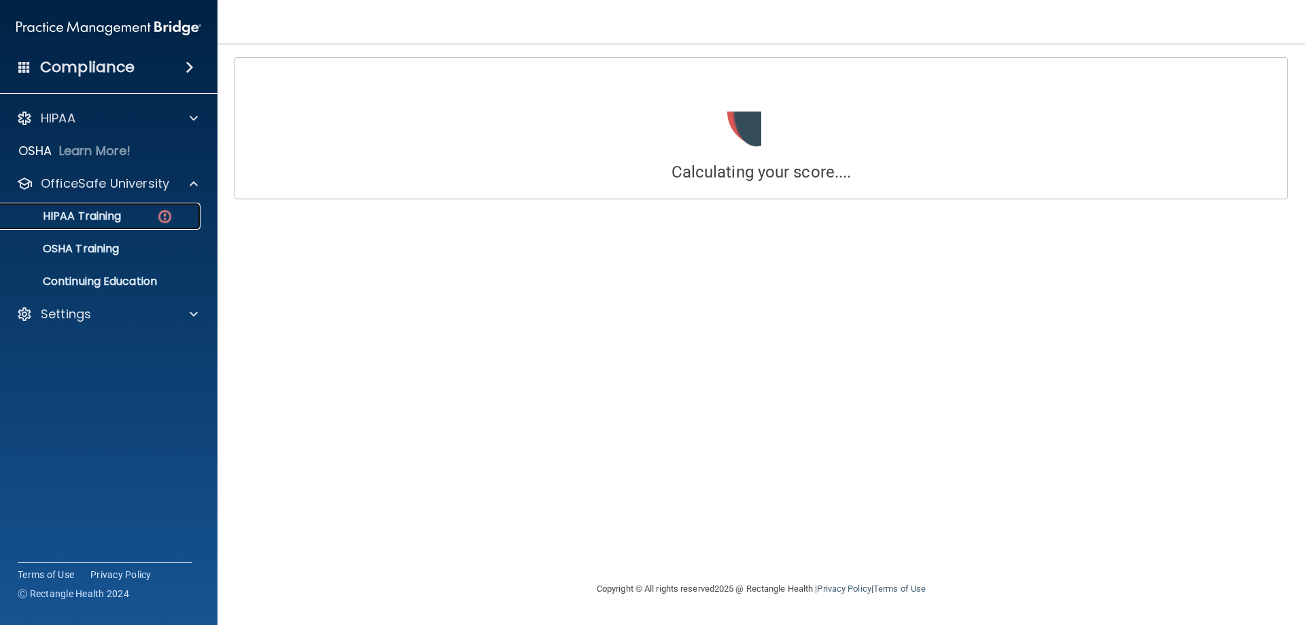
click at [105, 214] on p "HIPAA Training" at bounding box center [65, 216] width 112 height 14
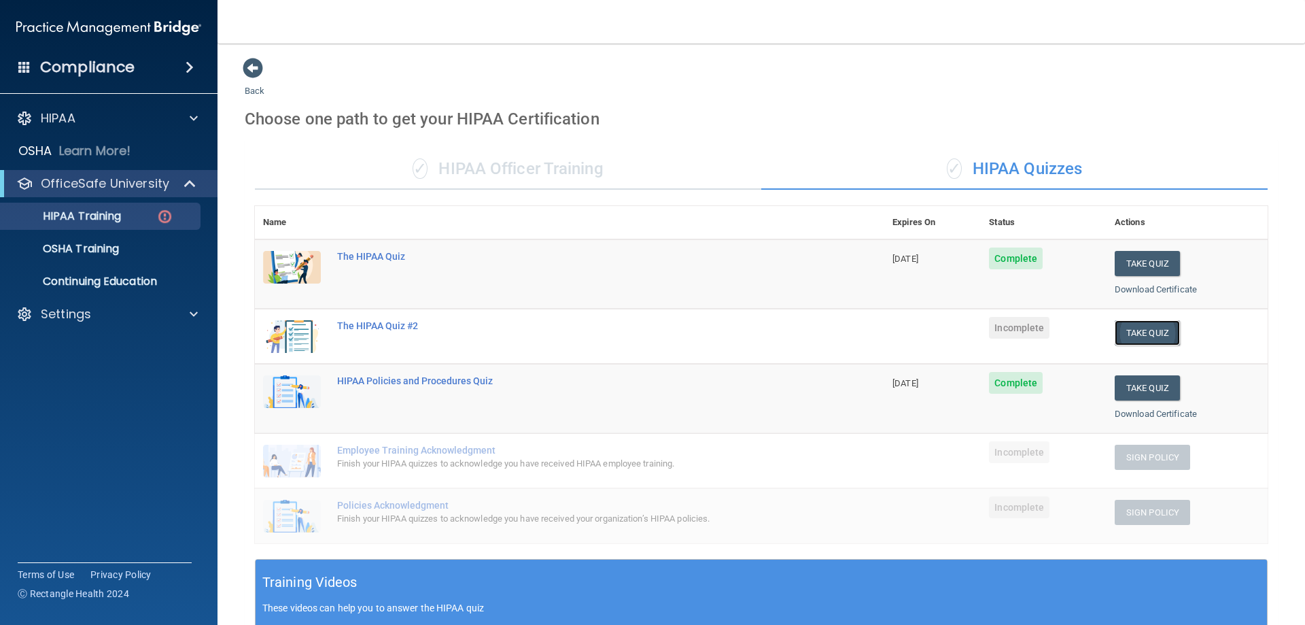
click at [1137, 328] on button "Take Quiz" at bounding box center [1147, 332] width 65 height 25
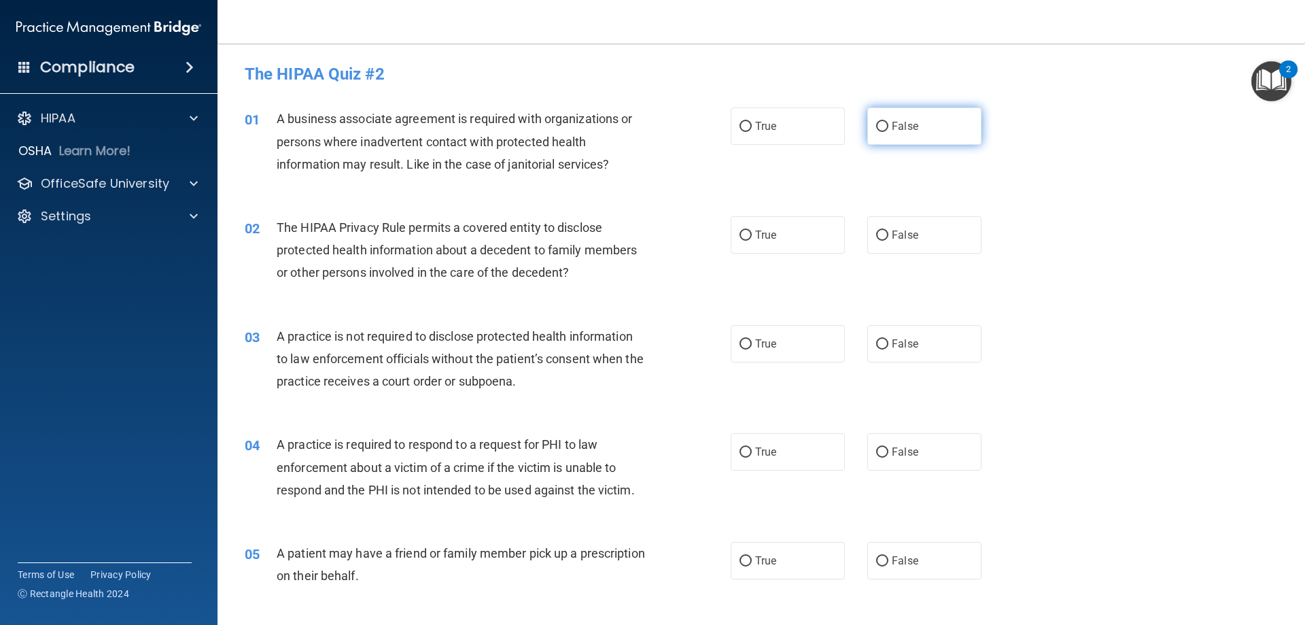
click at [880, 118] on label "False" at bounding box center [925, 125] width 114 height 37
click at [880, 122] on input "False" at bounding box center [882, 127] width 12 height 10
radio input "true"
click at [876, 339] on input "False" at bounding box center [882, 344] width 12 height 10
radio input "true"
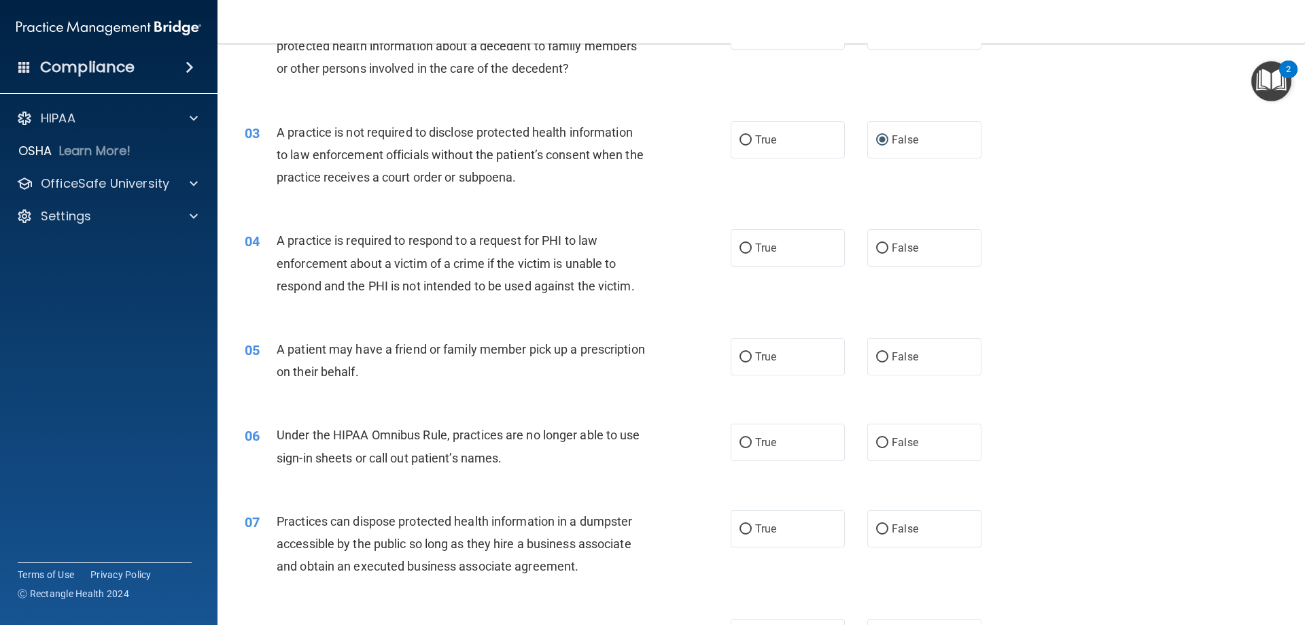
scroll to position [272, 0]
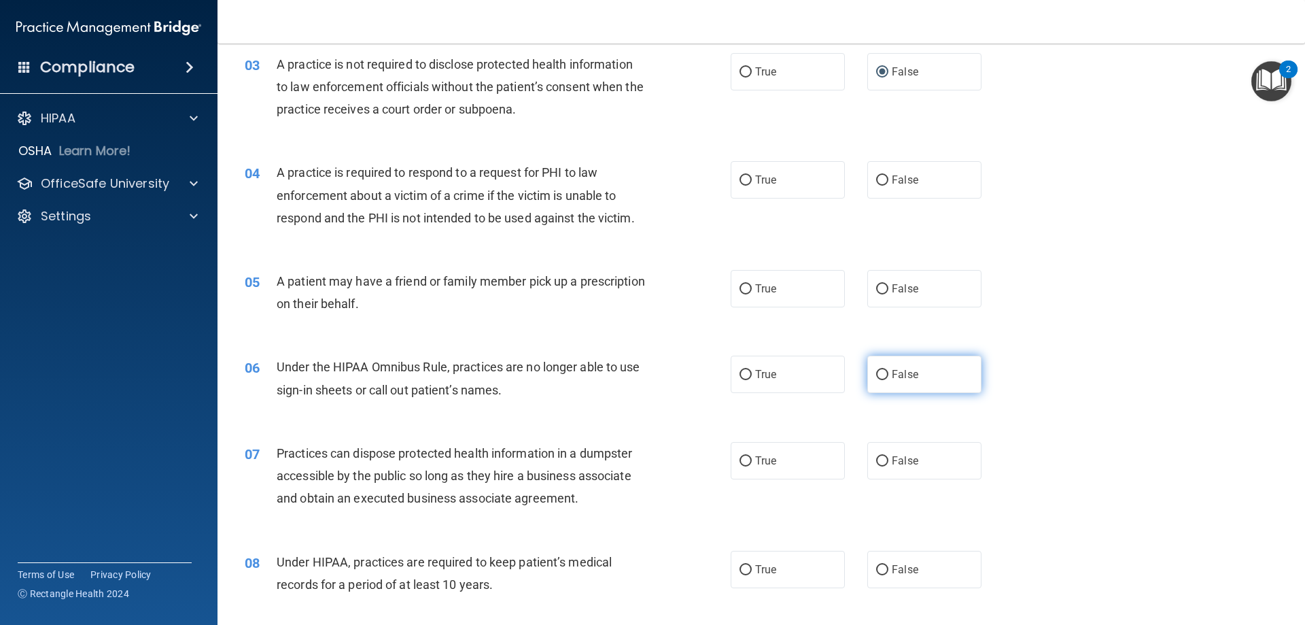
click at [878, 380] on input "False" at bounding box center [882, 375] width 12 height 10
radio input "true"
click at [876, 568] on input "False" at bounding box center [882, 570] width 12 height 10
radio input "true"
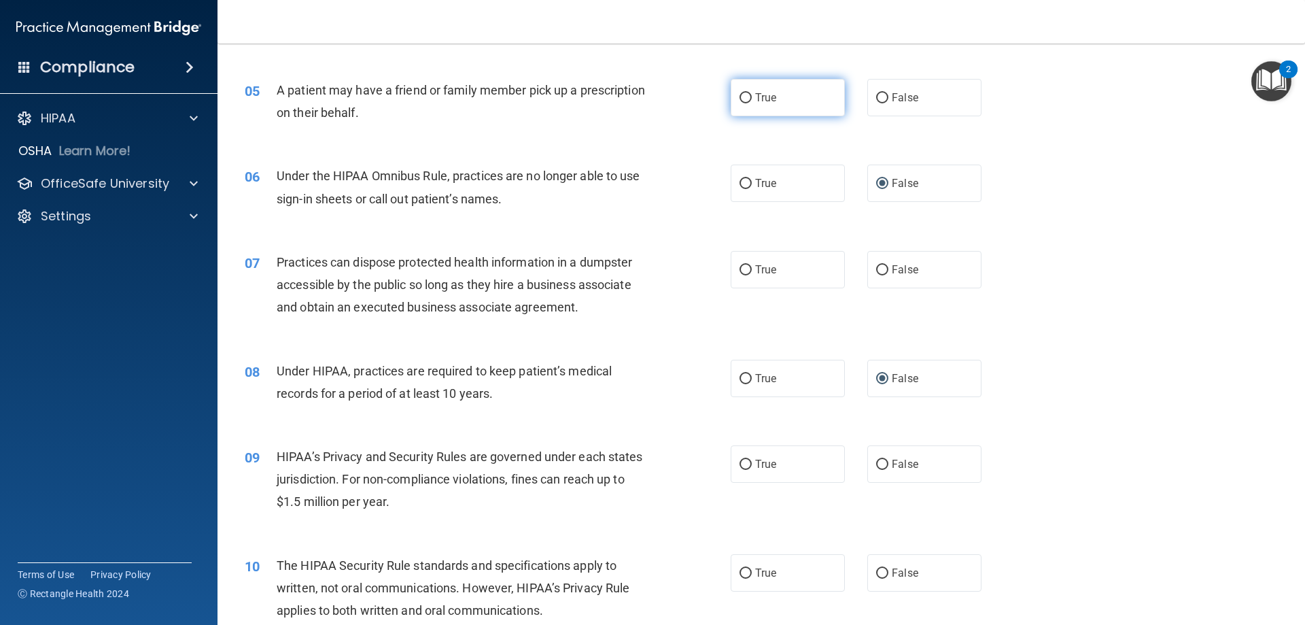
scroll to position [476, 0]
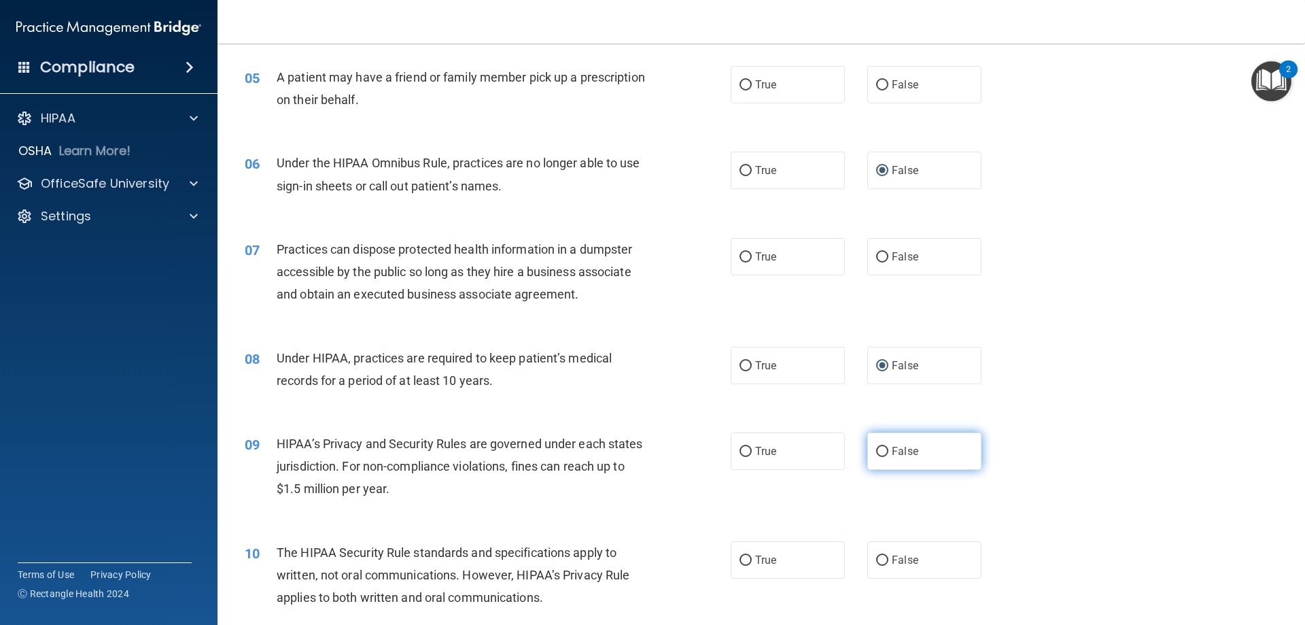
click at [882, 451] on input "False" at bounding box center [882, 452] width 12 height 10
radio input "true"
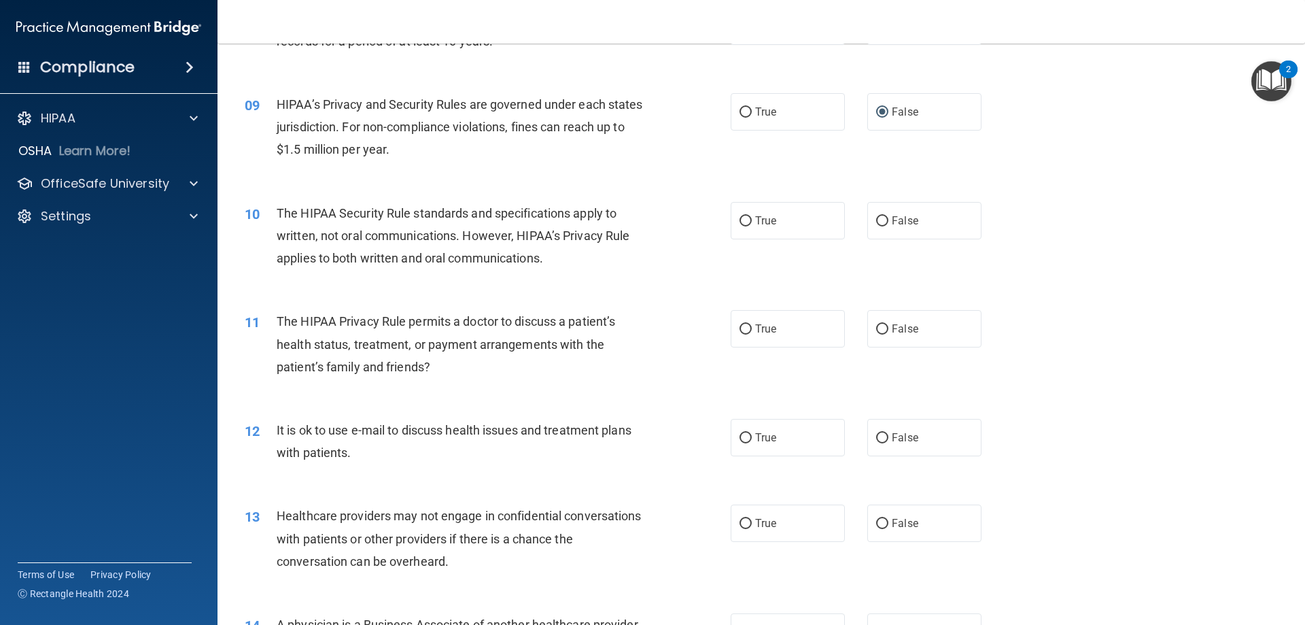
scroll to position [816, 0]
click at [768, 444] on label "True" at bounding box center [788, 436] width 114 height 37
click at [752, 443] on input "True" at bounding box center [746, 437] width 12 height 10
radio input "true"
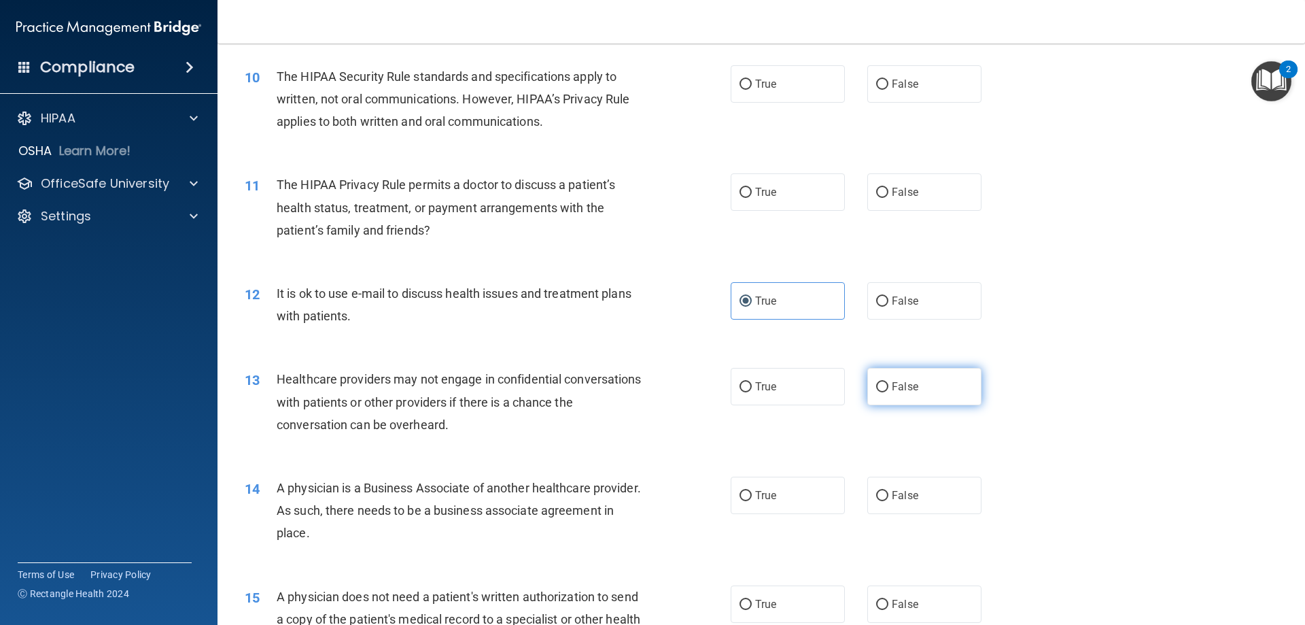
click at [875, 379] on label "False" at bounding box center [925, 386] width 114 height 37
click at [876, 382] on input "False" at bounding box center [882, 387] width 12 height 10
radio input "true"
click at [876, 496] on input "False" at bounding box center [882, 496] width 12 height 10
radio input "true"
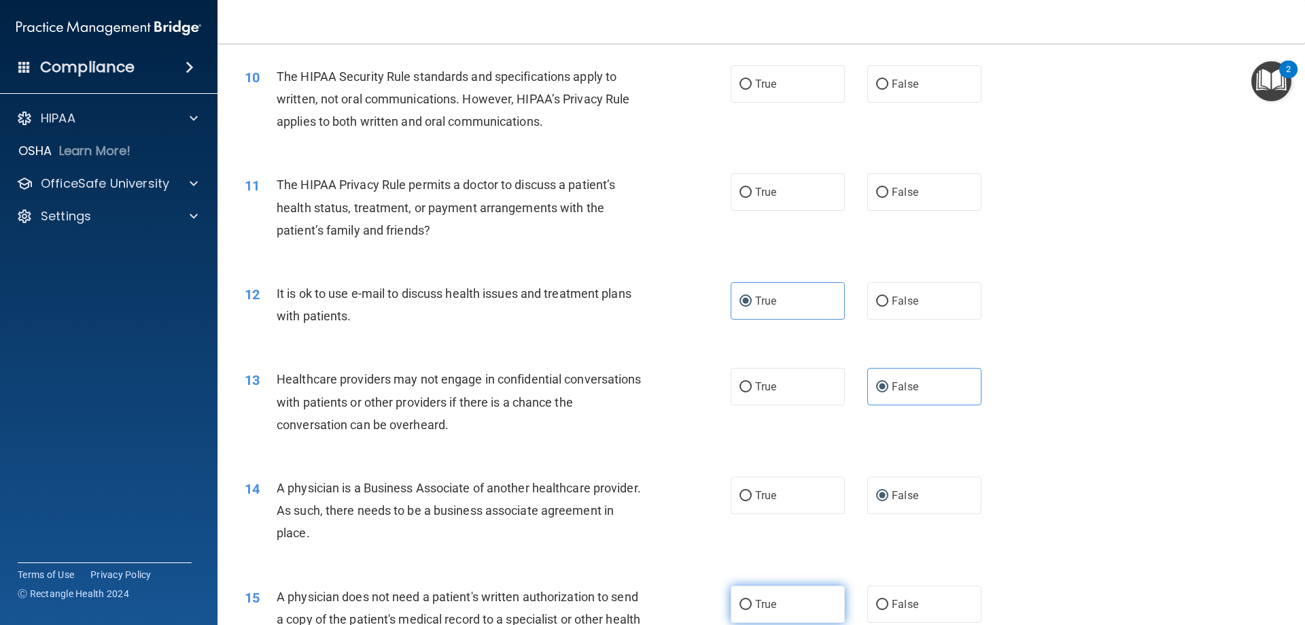
click at [740, 606] on input "True" at bounding box center [746, 605] width 12 height 10
radio input "true"
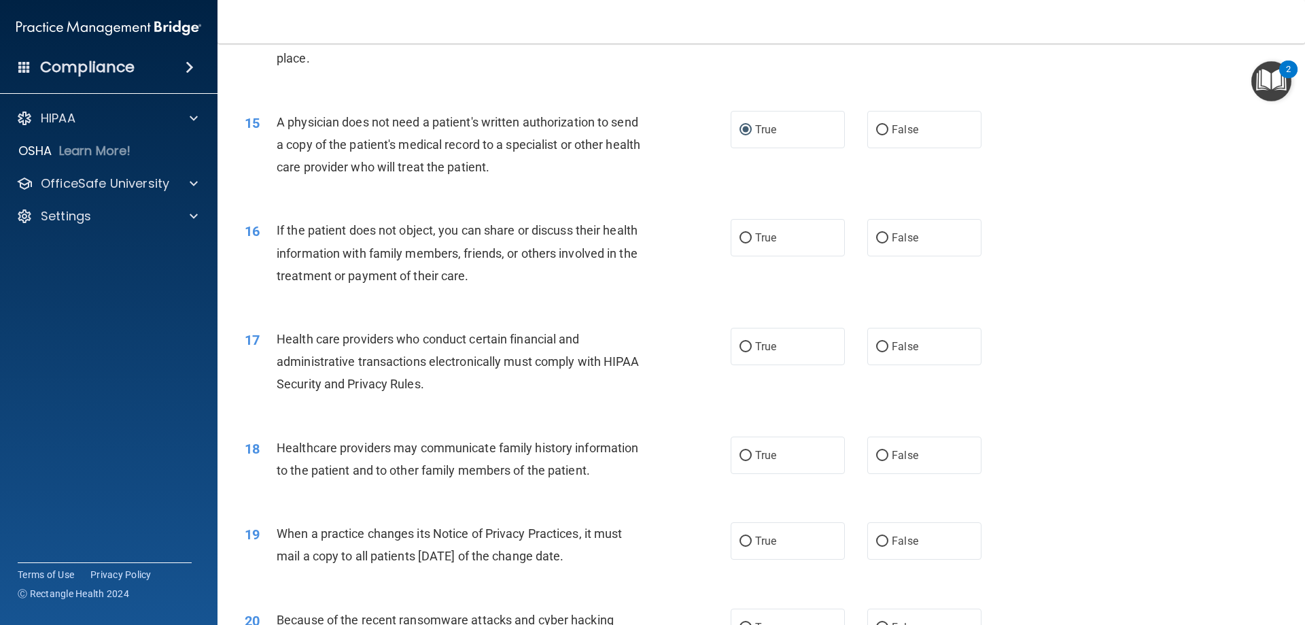
scroll to position [1564, 0]
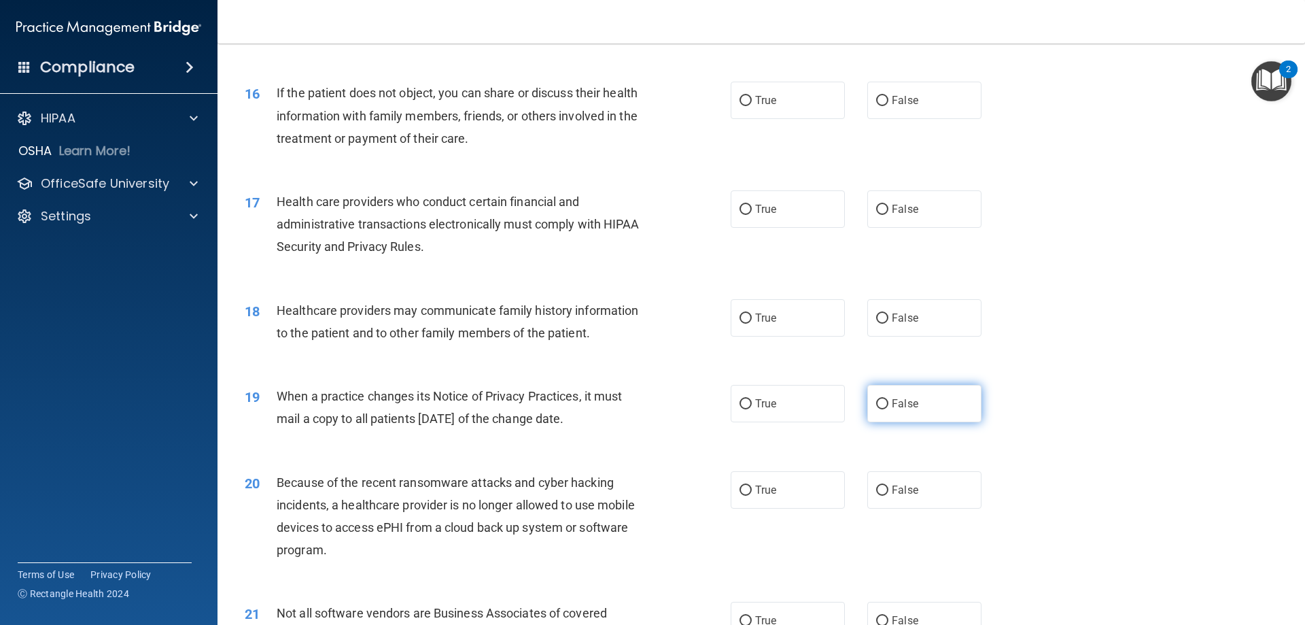
click at [882, 407] on input "False" at bounding box center [882, 404] width 12 height 10
radio input "true"
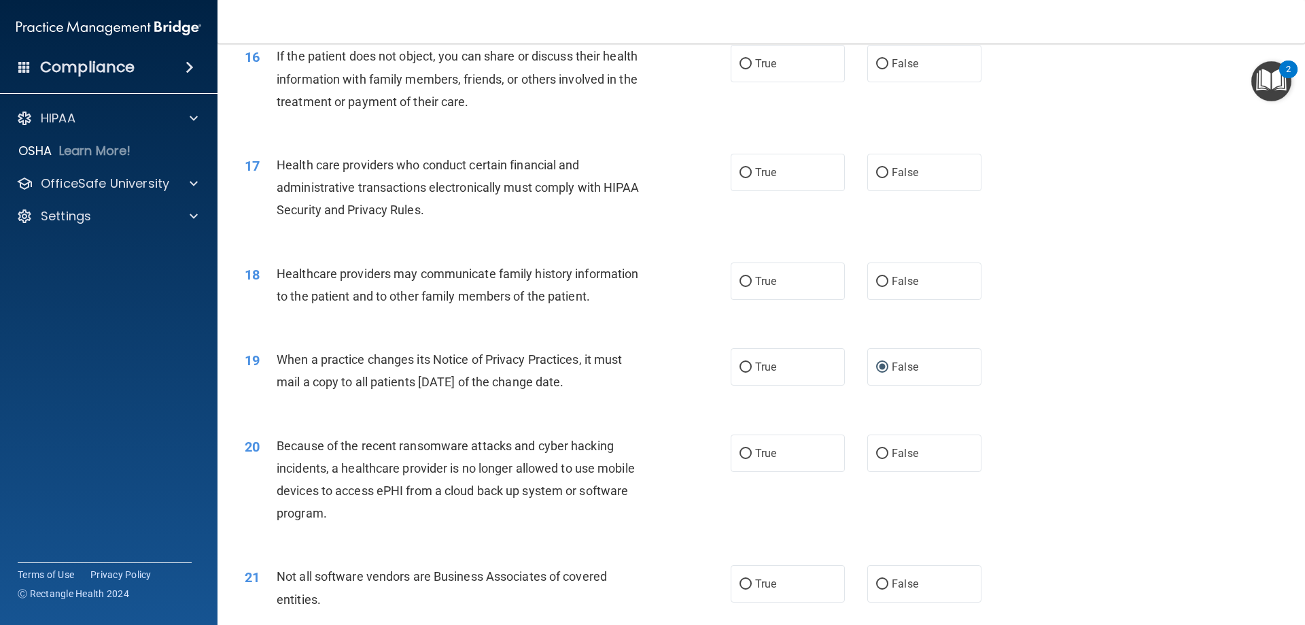
scroll to position [1632, 0]
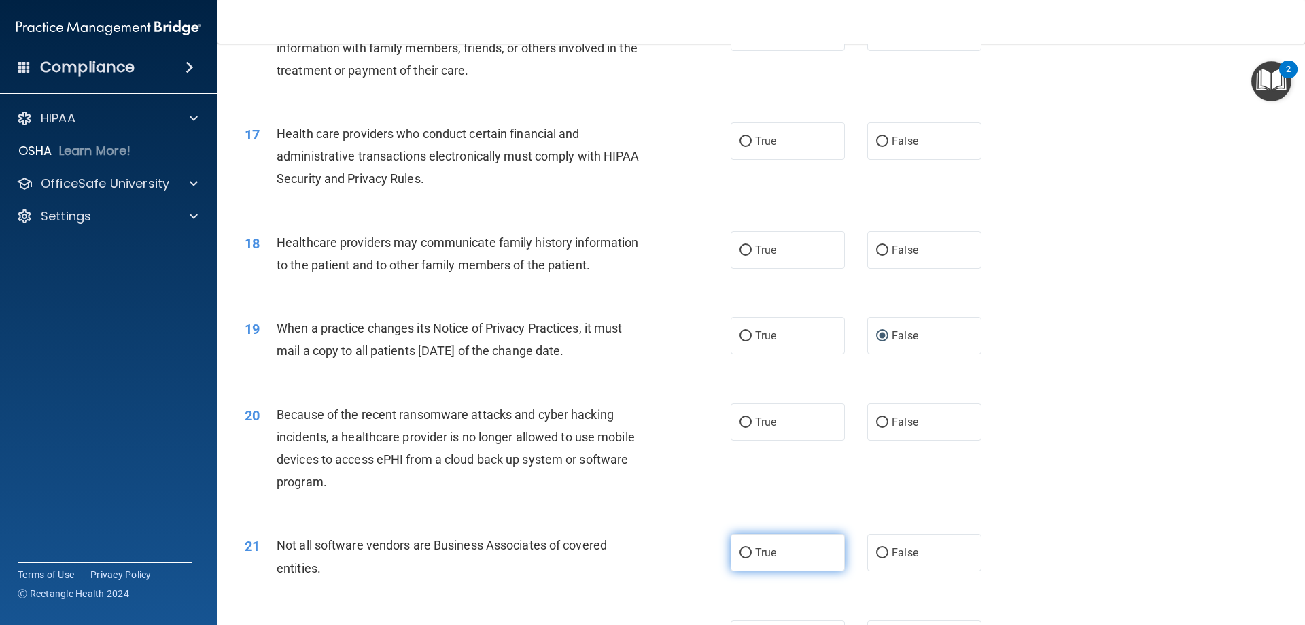
click at [776, 555] on label "True" at bounding box center [788, 552] width 114 height 37
click at [752, 555] on input "True" at bounding box center [746, 553] width 12 height 10
radio input "true"
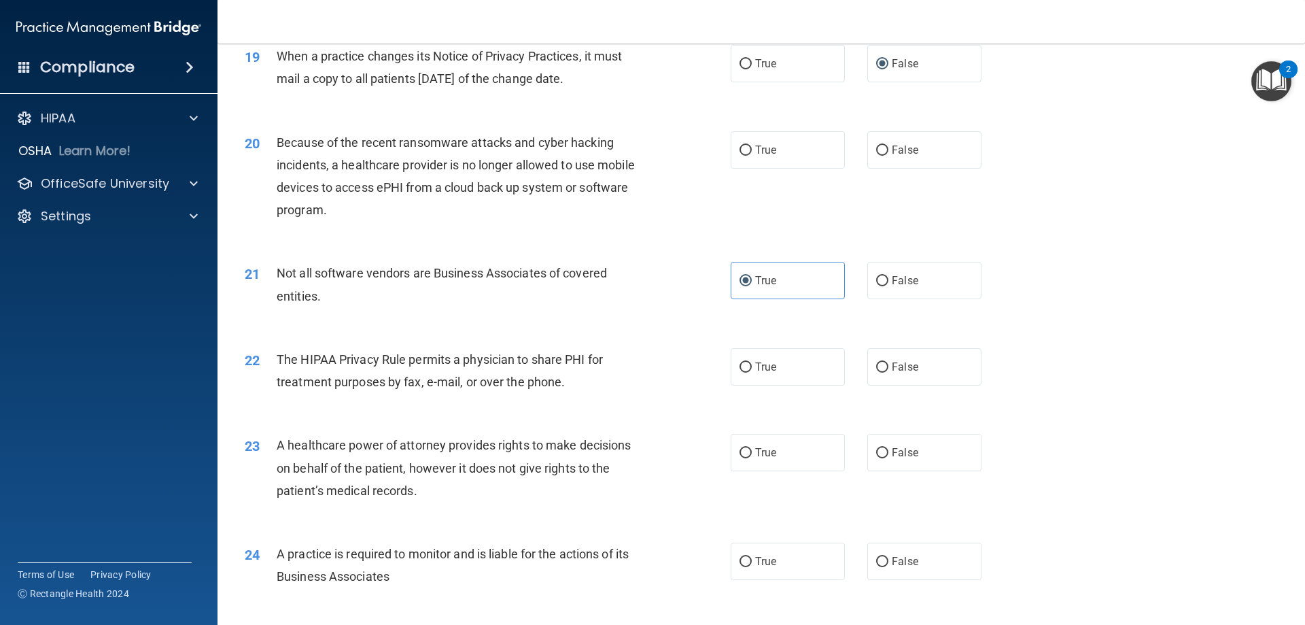
scroll to position [1972, 0]
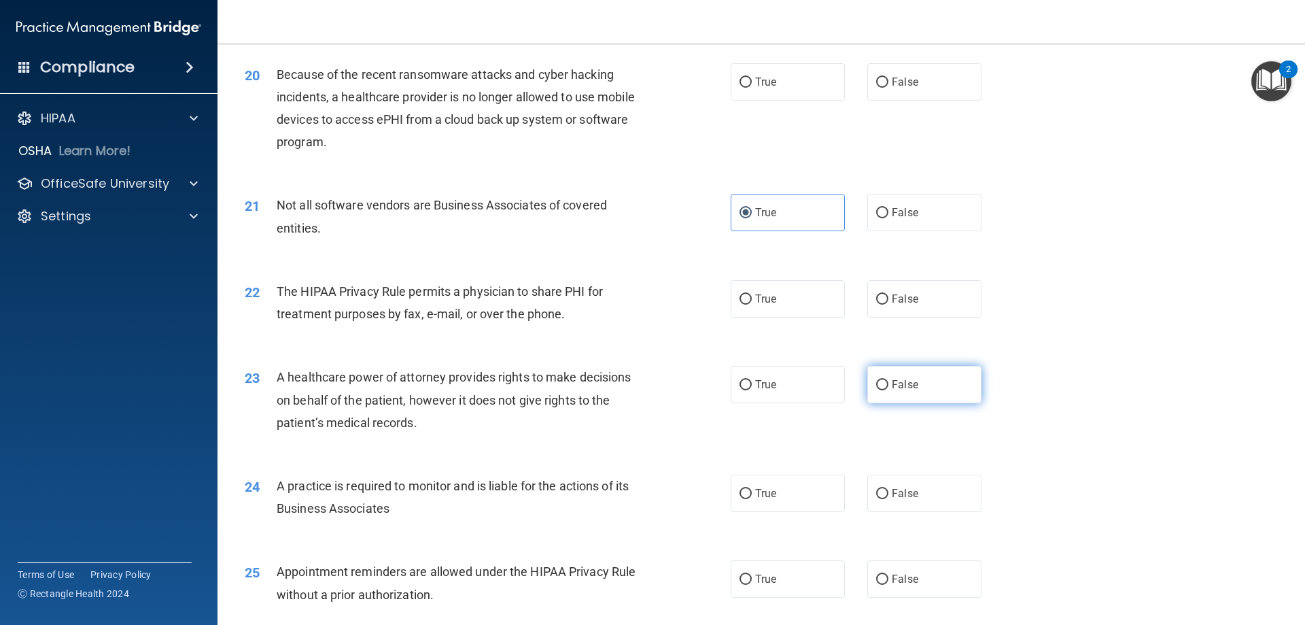
click at [876, 394] on label "False" at bounding box center [925, 384] width 114 height 37
click at [876, 390] on input "False" at bounding box center [882, 385] width 12 height 10
radio input "true"
click at [828, 483] on label "True" at bounding box center [788, 493] width 114 height 37
click at [752, 489] on input "True" at bounding box center [746, 494] width 12 height 10
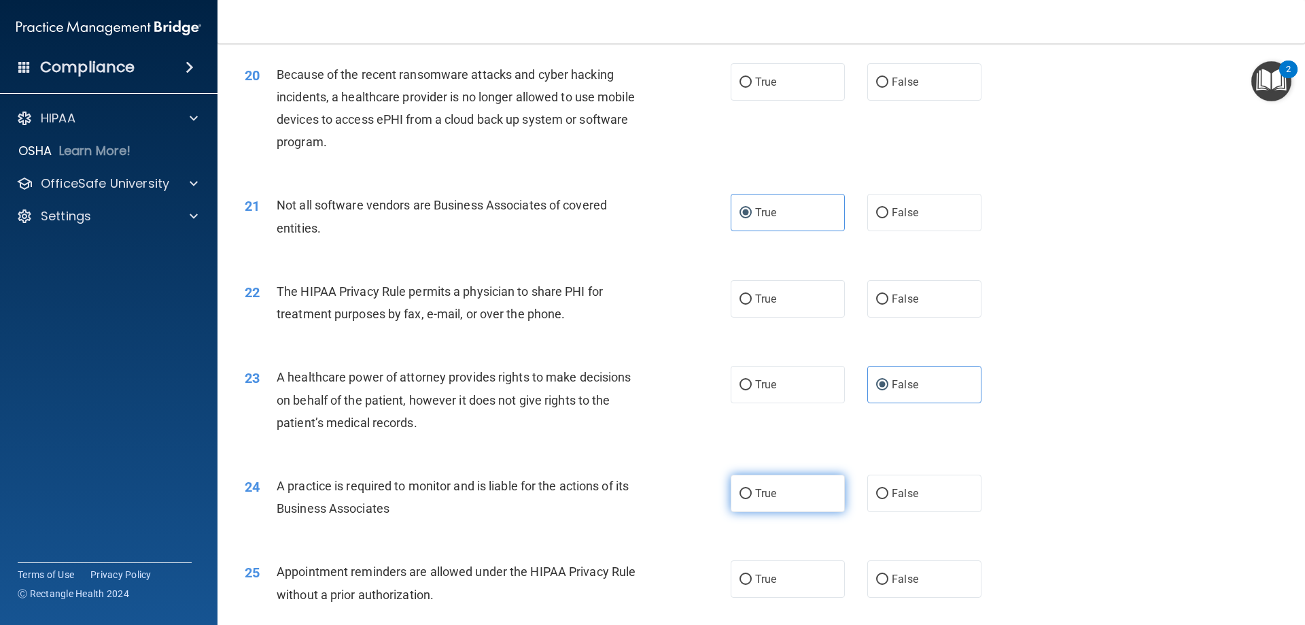
radio input "true"
click at [884, 489] on label "False" at bounding box center [925, 493] width 114 height 37
click at [884, 489] on input "False" at bounding box center [882, 494] width 12 height 10
radio input "true"
radio input "false"
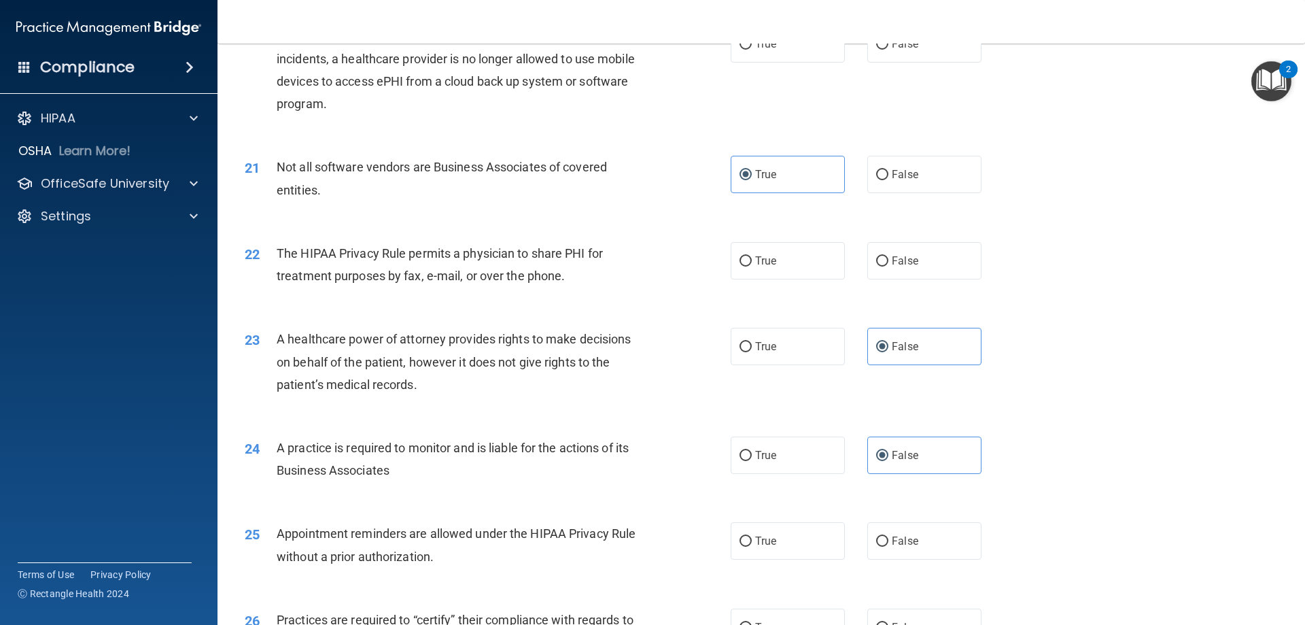
scroll to position [2040, 0]
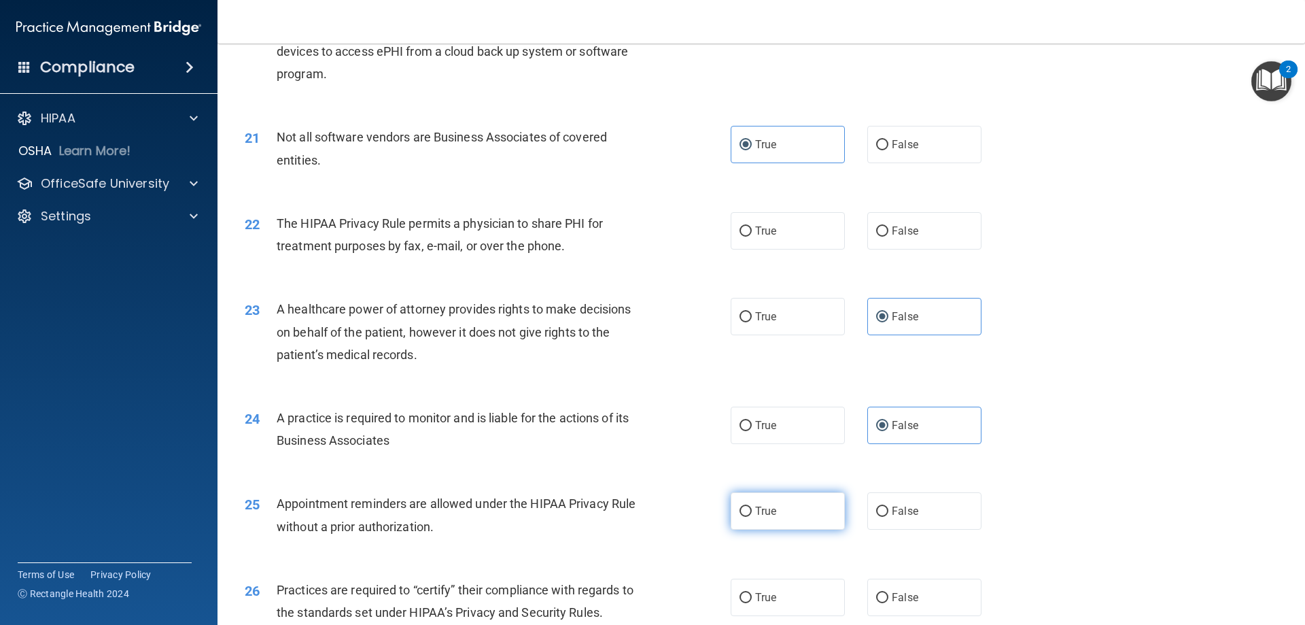
click at [755, 513] on span "True" at bounding box center [765, 510] width 21 height 13
click at [751, 513] on input "True" at bounding box center [746, 512] width 12 height 10
radio input "true"
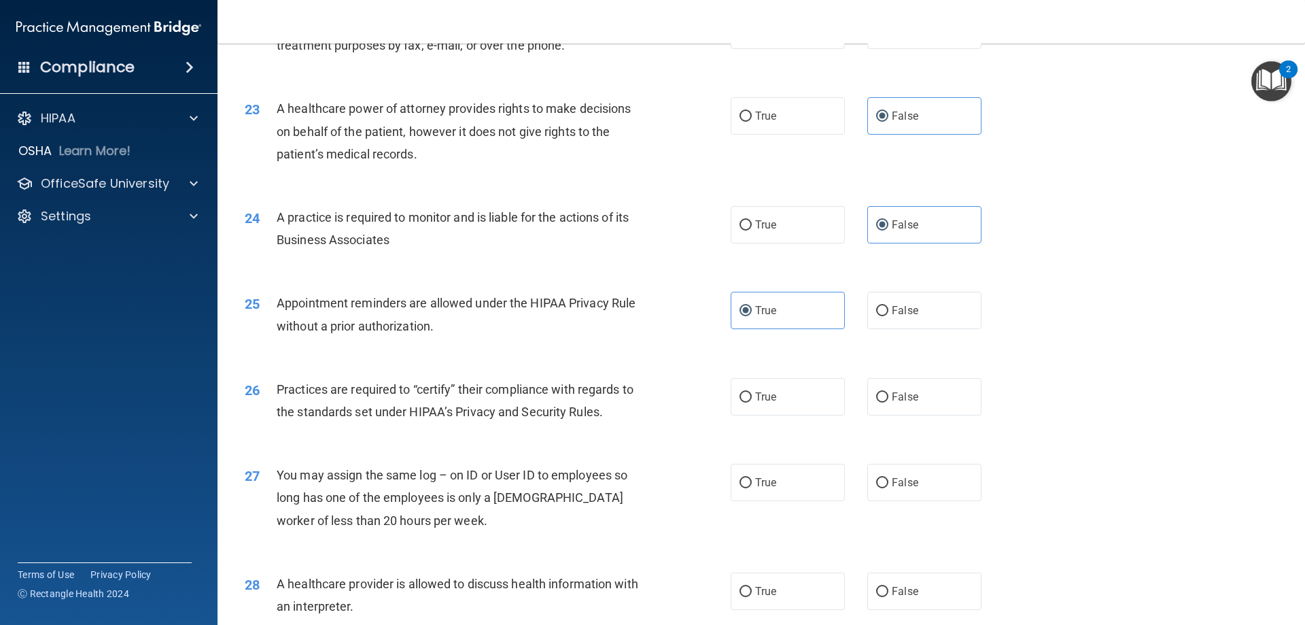
scroll to position [2244, 0]
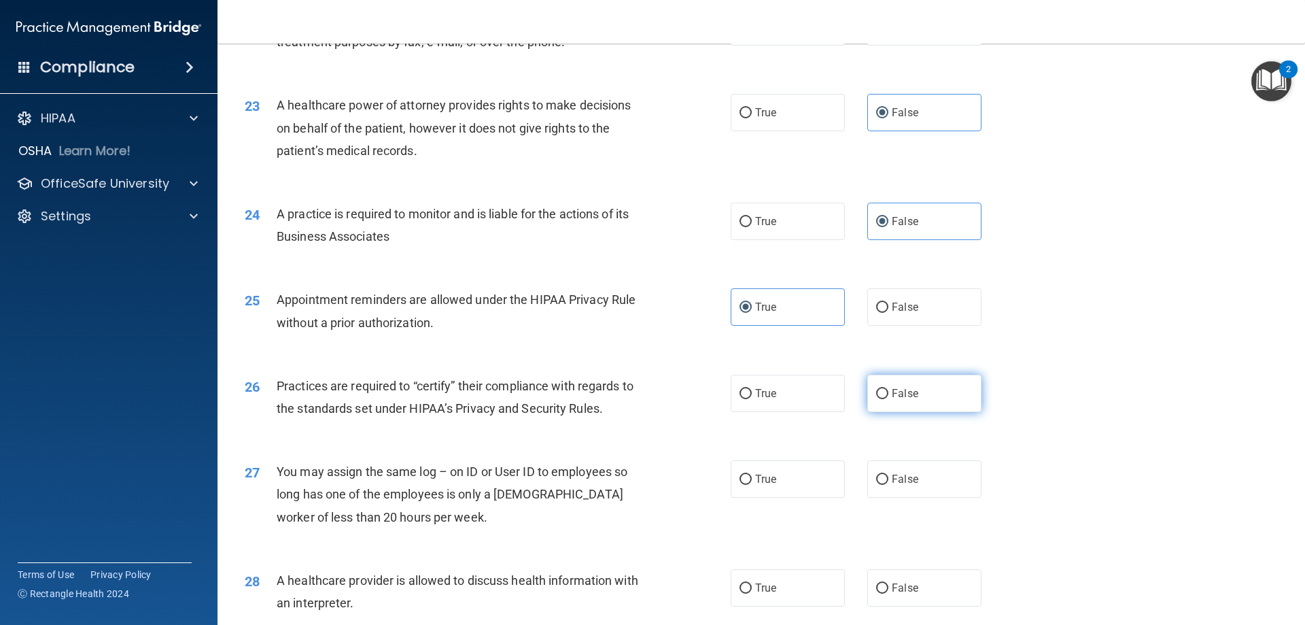
click at [876, 401] on label "False" at bounding box center [925, 393] width 114 height 37
click at [876, 399] on input "False" at bounding box center [882, 394] width 12 height 10
radio input "true"
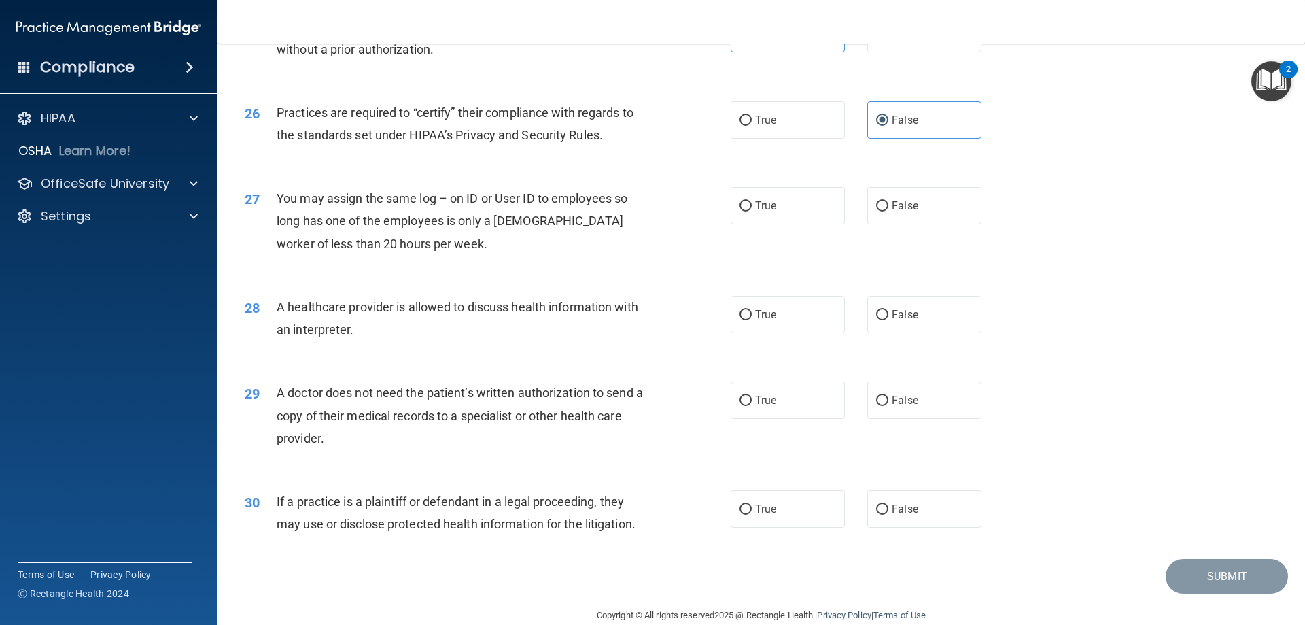
scroll to position [2540, 0]
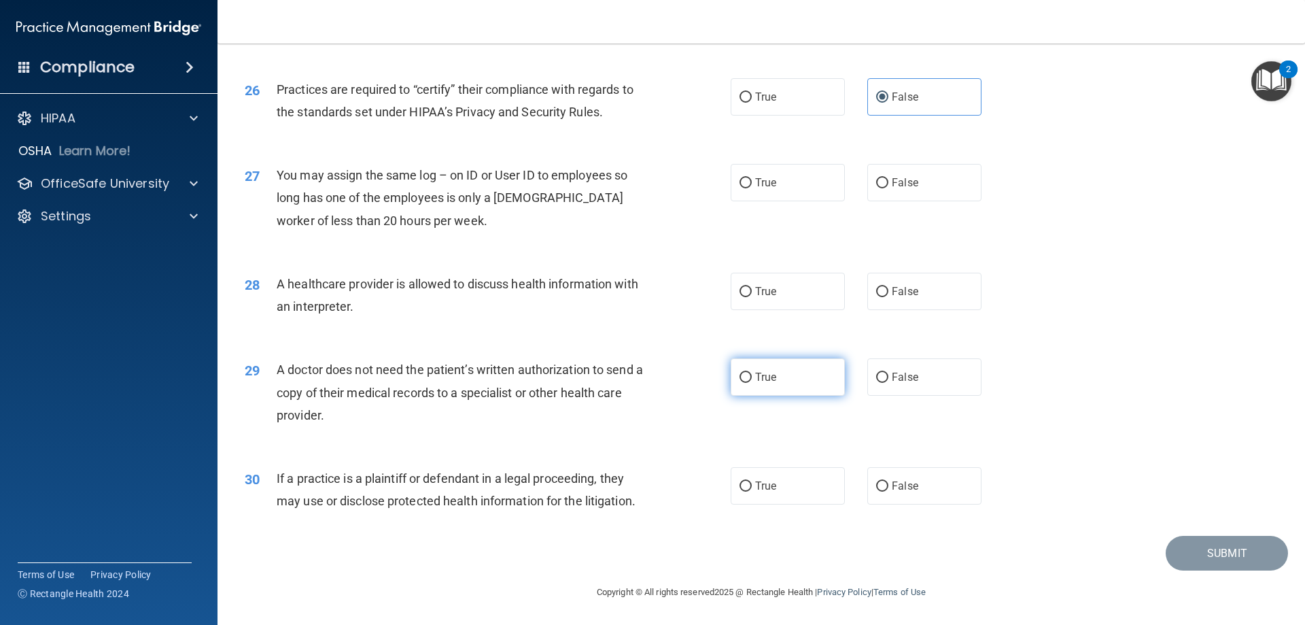
click at [741, 381] on input "True" at bounding box center [746, 378] width 12 height 10
radio input "true"
click at [742, 481] on input "True" at bounding box center [746, 486] width 12 height 10
radio input "true"
click at [745, 294] on input "True" at bounding box center [746, 292] width 12 height 10
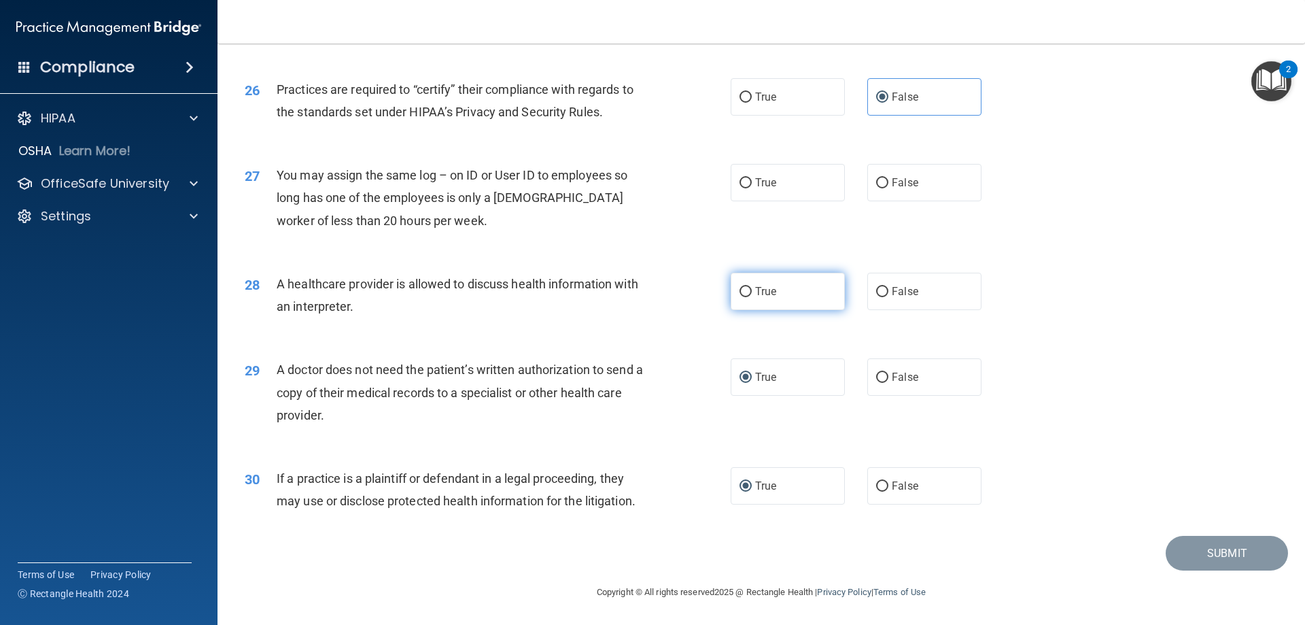
radio input "true"
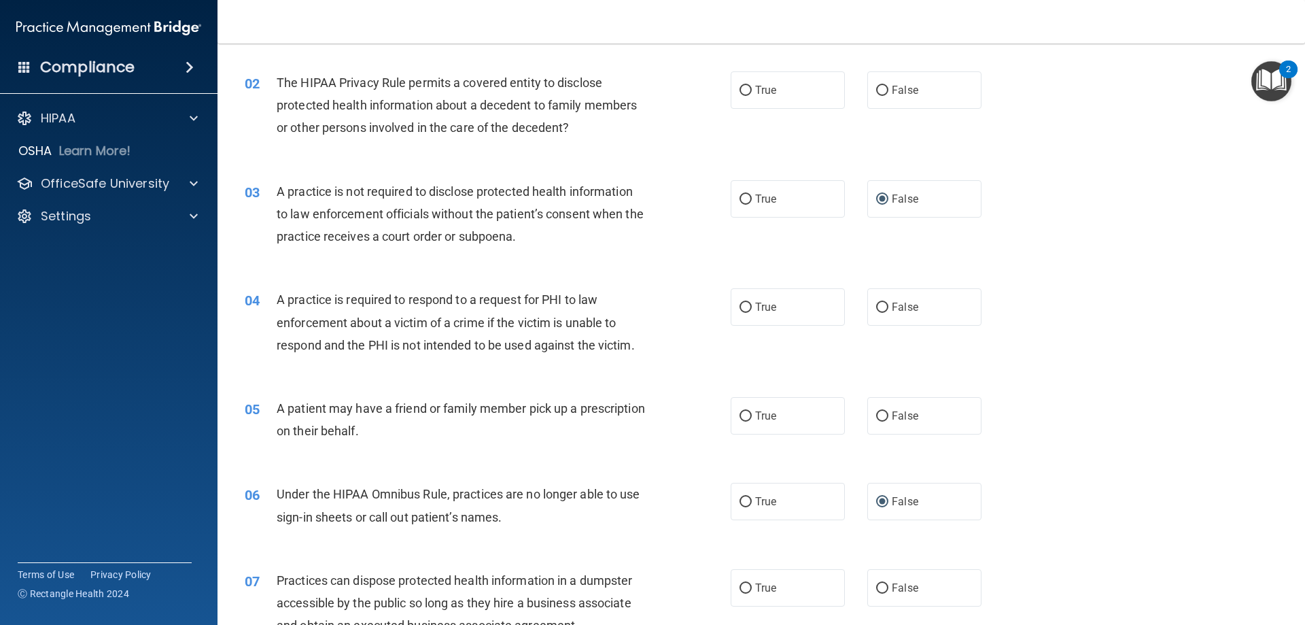
scroll to position [0, 0]
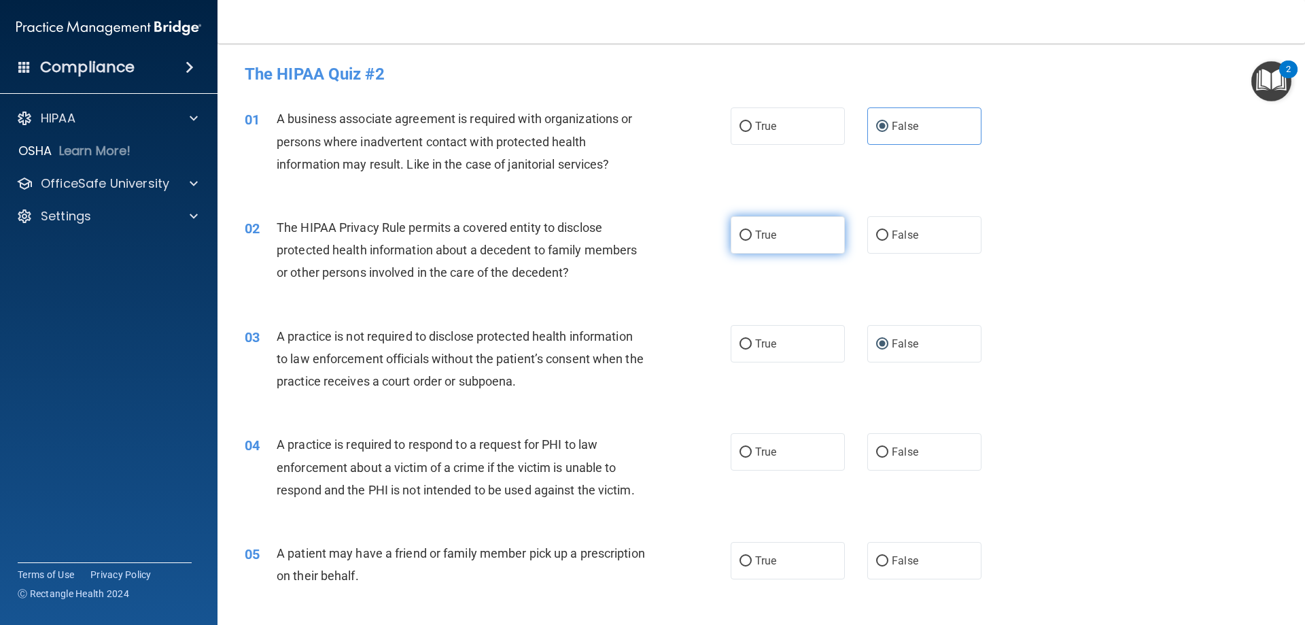
click at [756, 232] on span "True" at bounding box center [765, 234] width 21 height 13
click at [752, 232] on input "True" at bounding box center [746, 235] width 12 height 10
radio input "true"
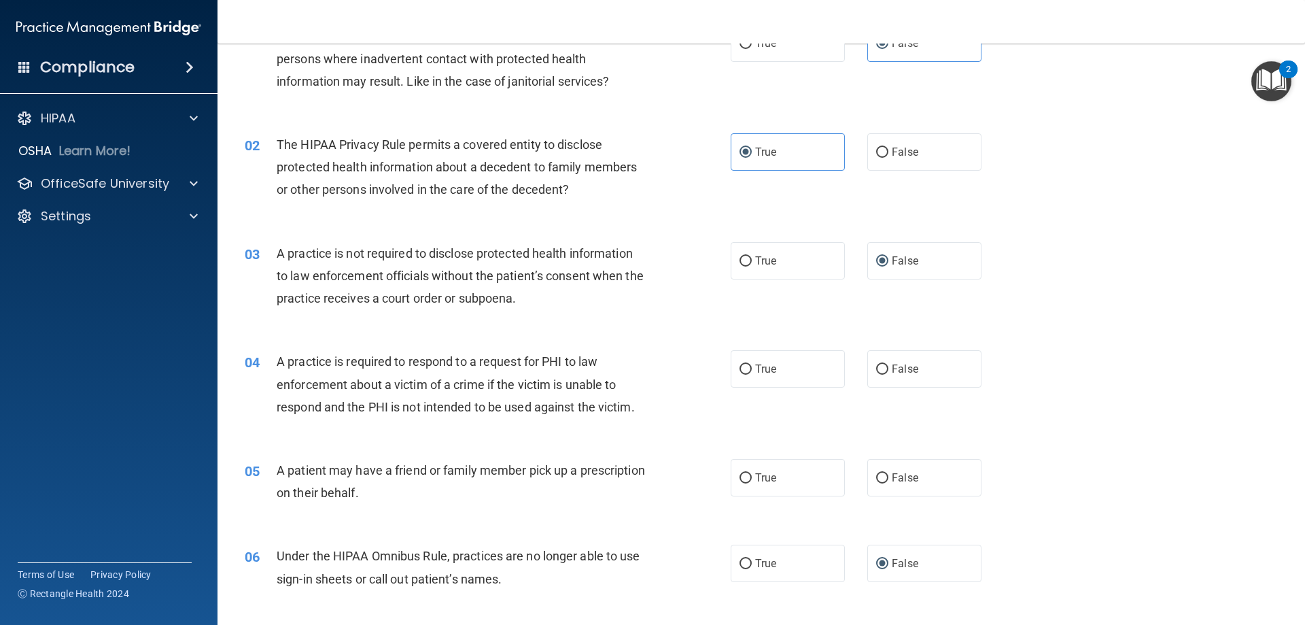
scroll to position [136, 0]
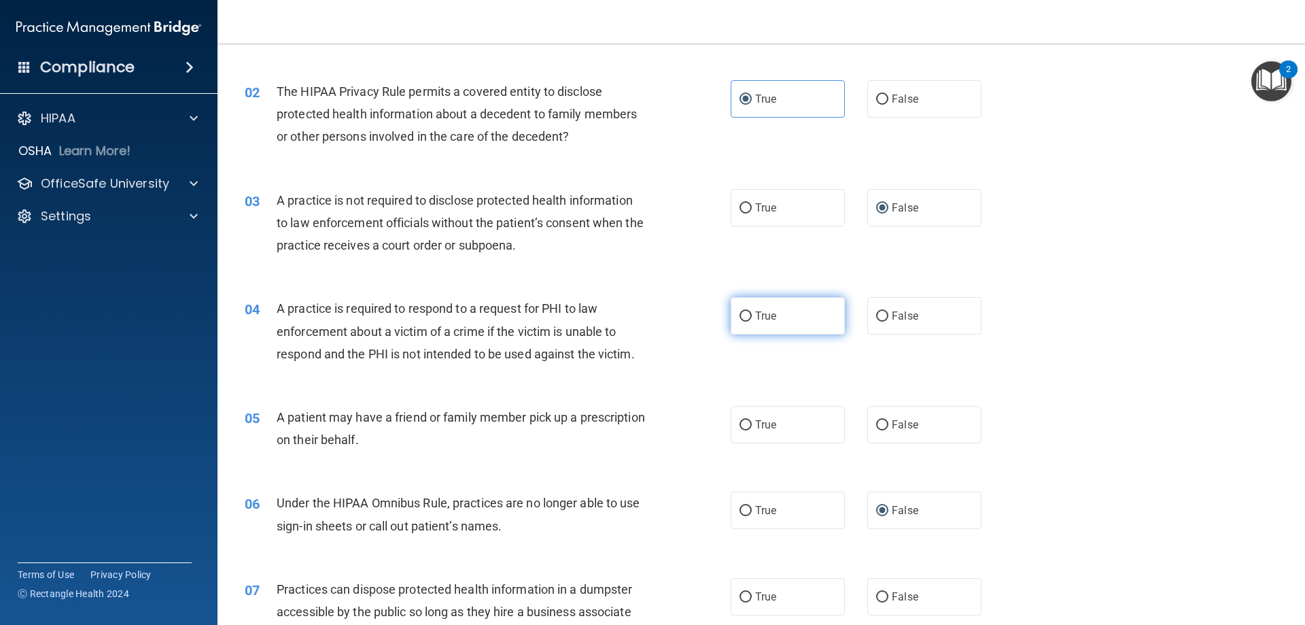
click at [766, 315] on span "True" at bounding box center [765, 315] width 21 height 13
click at [752, 315] on input "True" at bounding box center [746, 316] width 12 height 10
radio input "true"
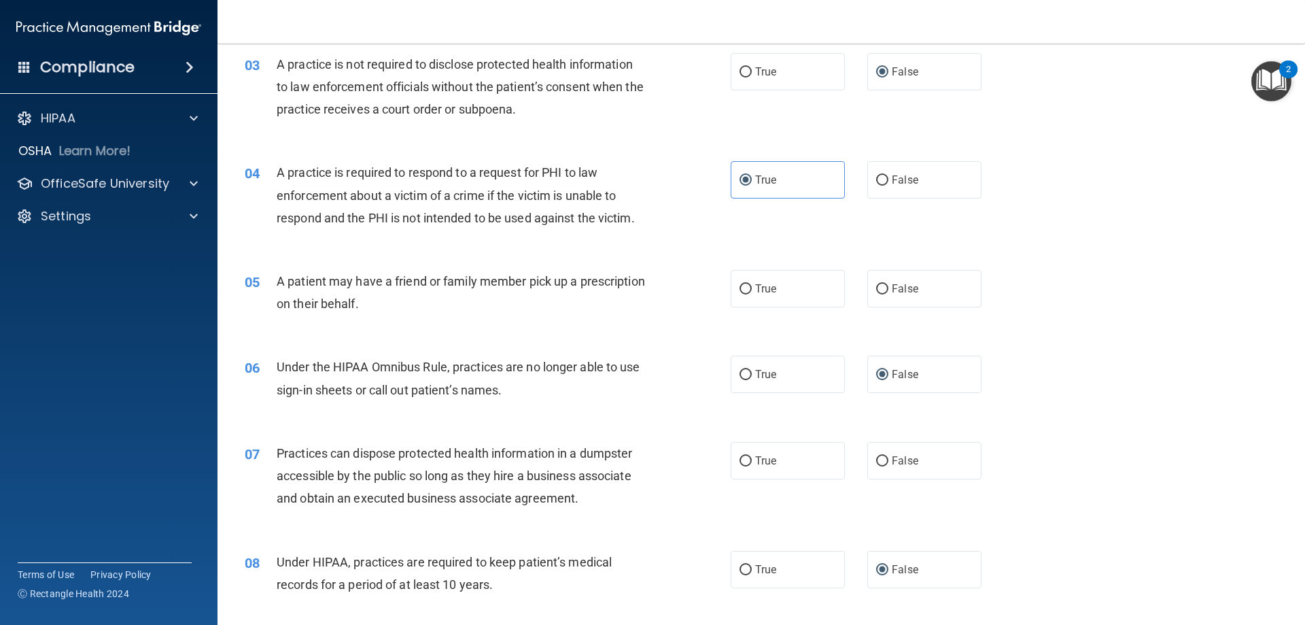
scroll to position [340, 0]
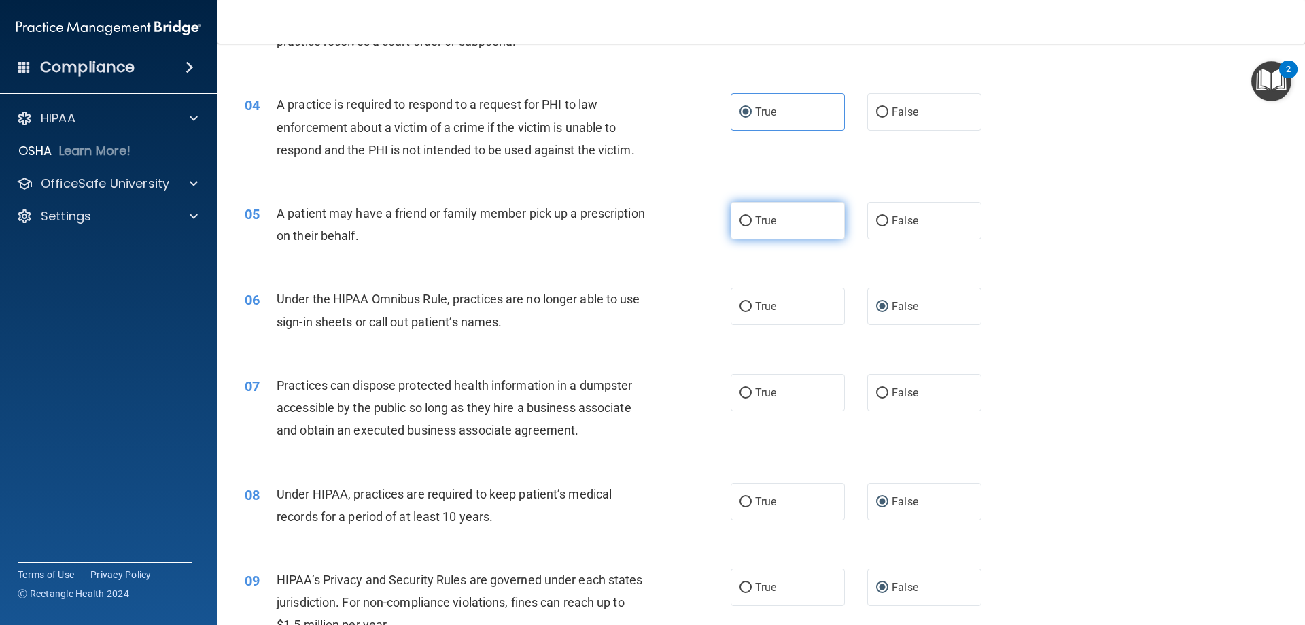
click at [784, 229] on label "True" at bounding box center [788, 220] width 114 height 37
click at [752, 226] on input "True" at bounding box center [746, 221] width 12 height 10
radio input "true"
click at [902, 398] on span "False" at bounding box center [905, 392] width 27 height 13
click at [889, 398] on input "False" at bounding box center [882, 393] width 12 height 10
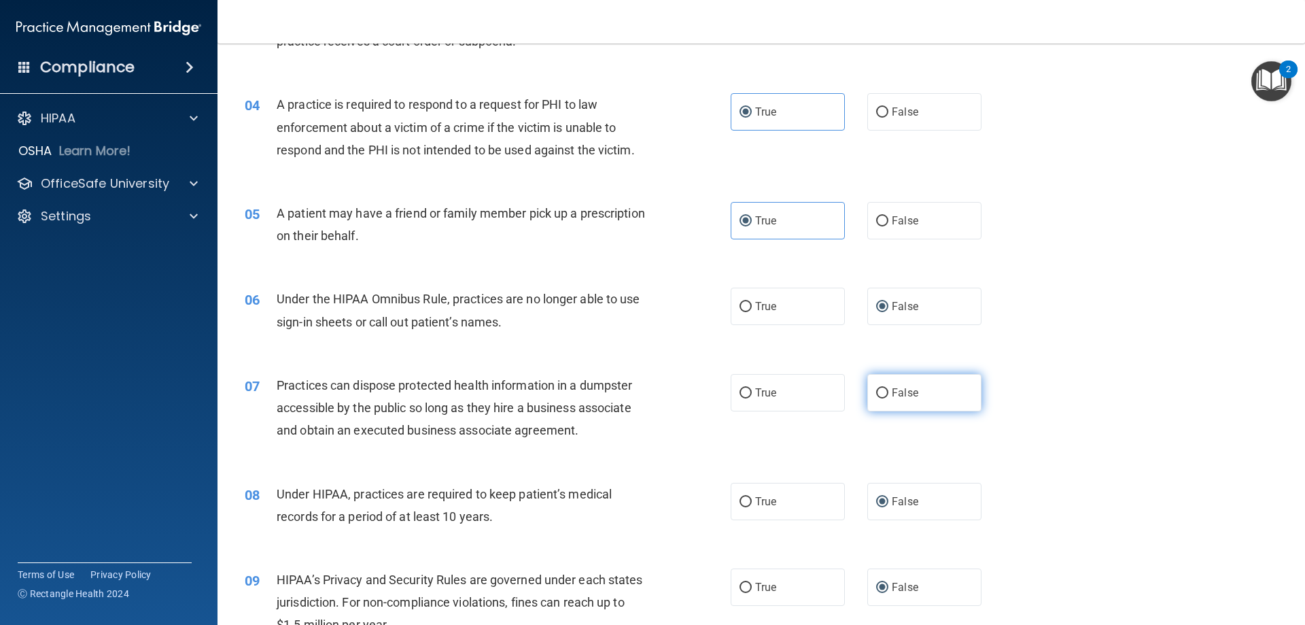
radio input "true"
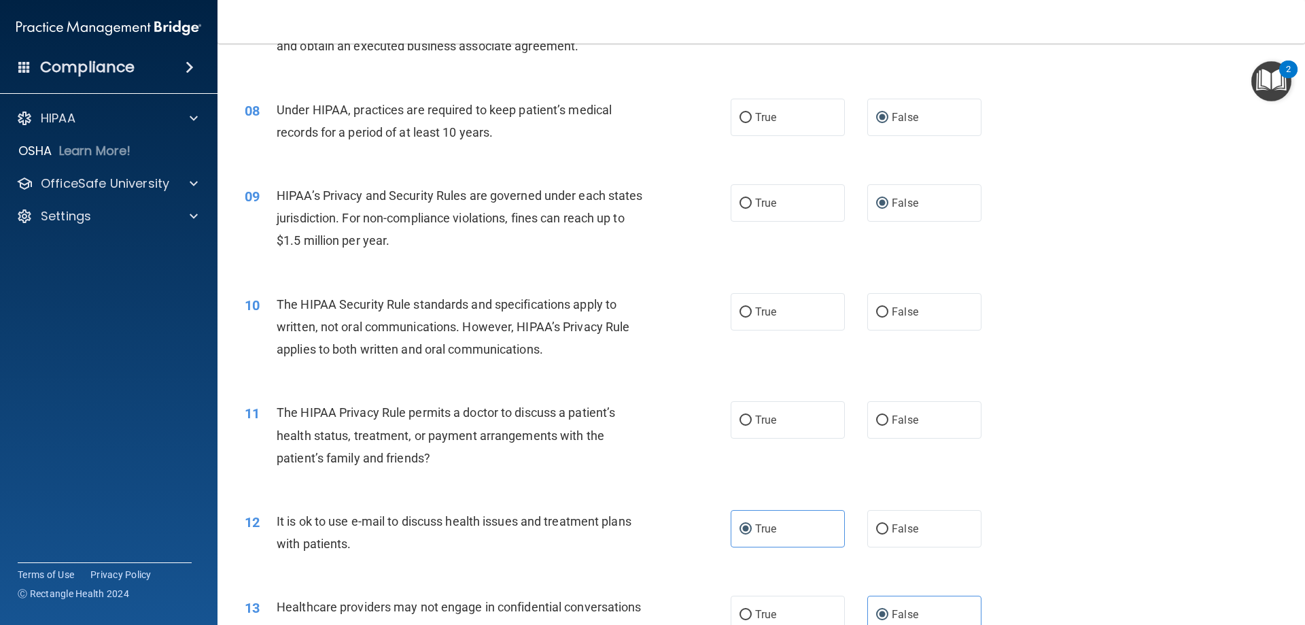
scroll to position [748, 0]
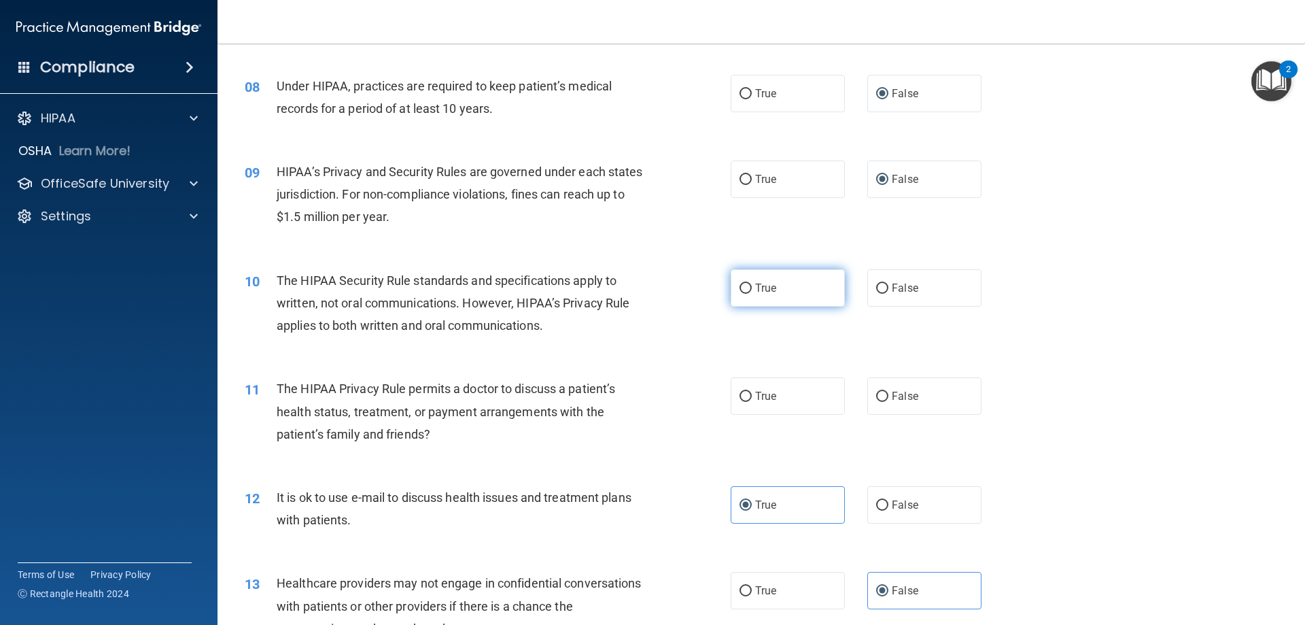
click at [741, 284] on input "True" at bounding box center [746, 289] width 12 height 10
radio input "true"
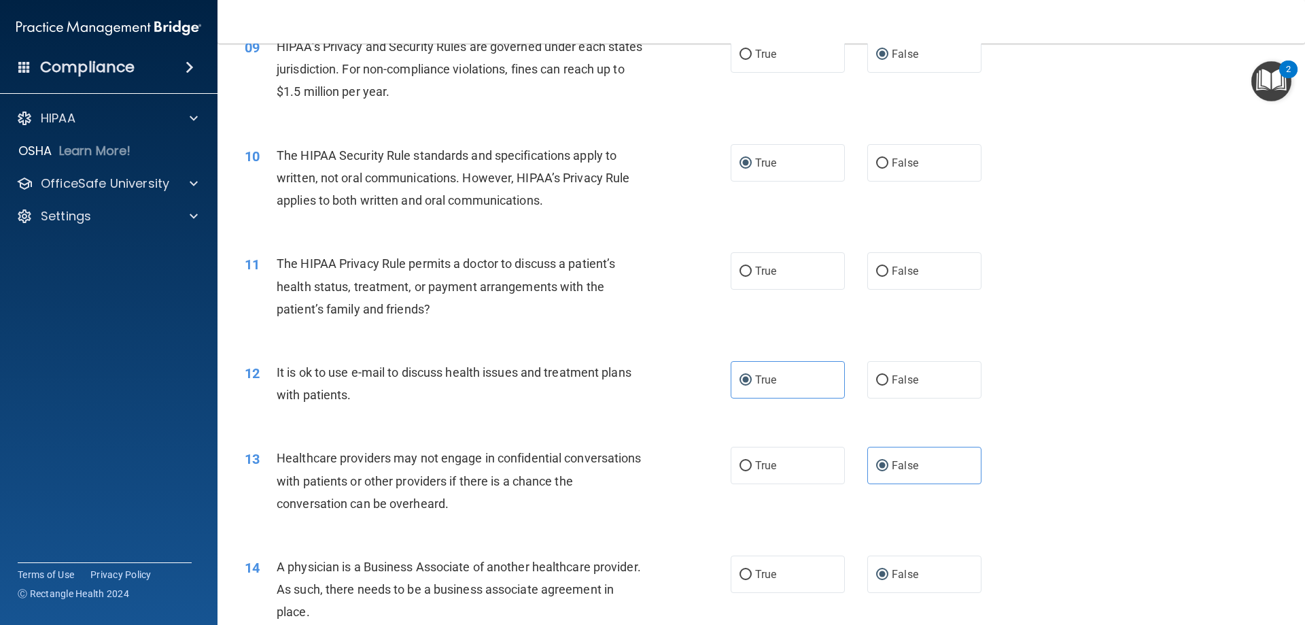
scroll to position [884, 0]
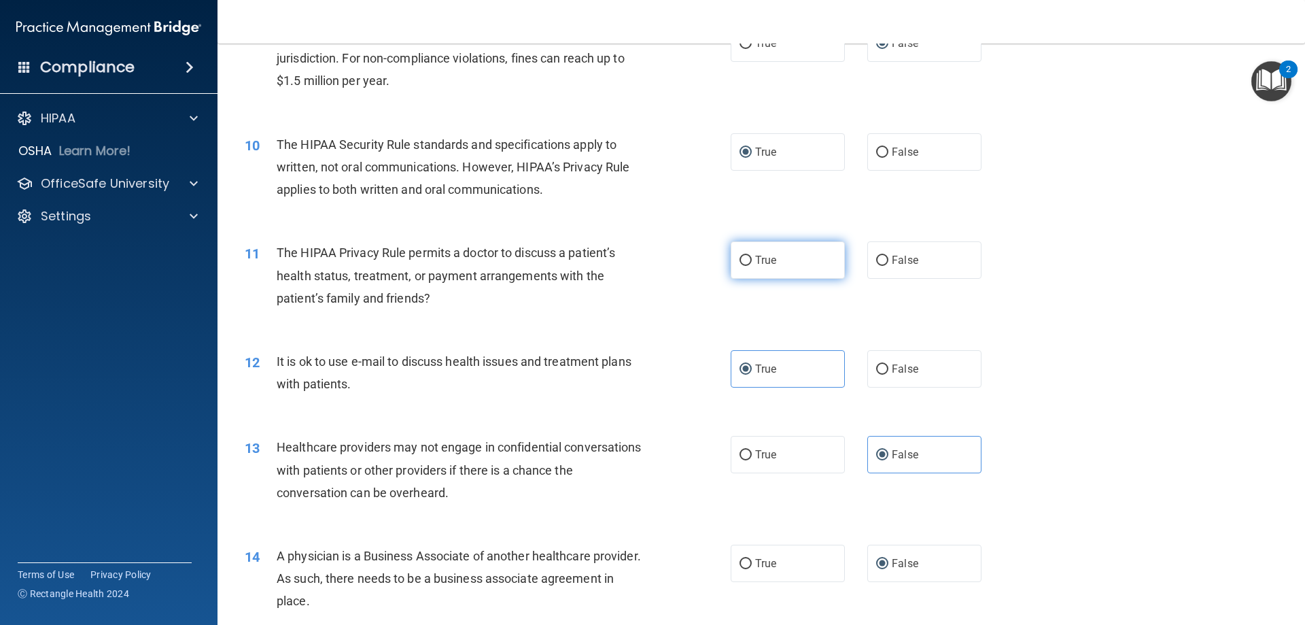
click at [773, 269] on label "True" at bounding box center [788, 259] width 114 height 37
click at [752, 266] on input "True" at bounding box center [746, 261] width 12 height 10
radio input "true"
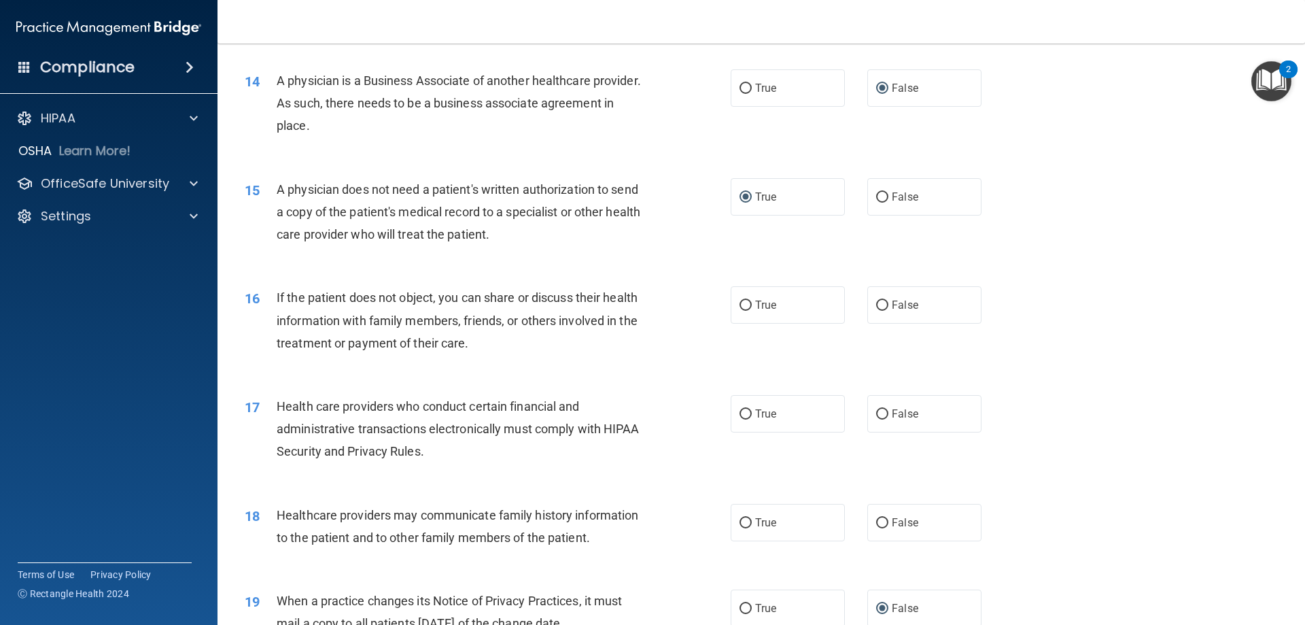
scroll to position [1360, 0]
click at [753, 313] on label "True" at bounding box center [788, 304] width 114 height 37
click at [752, 310] on input "True" at bounding box center [746, 305] width 12 height 10
radio input "true"
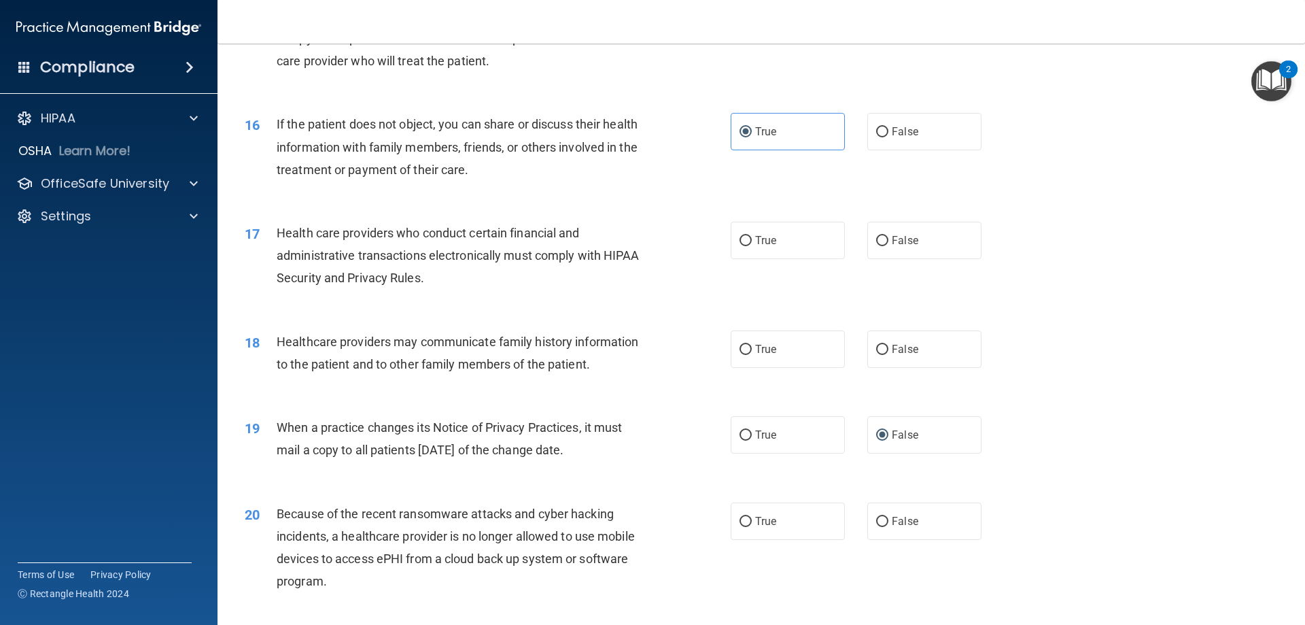
scroll to position [1564, 0]
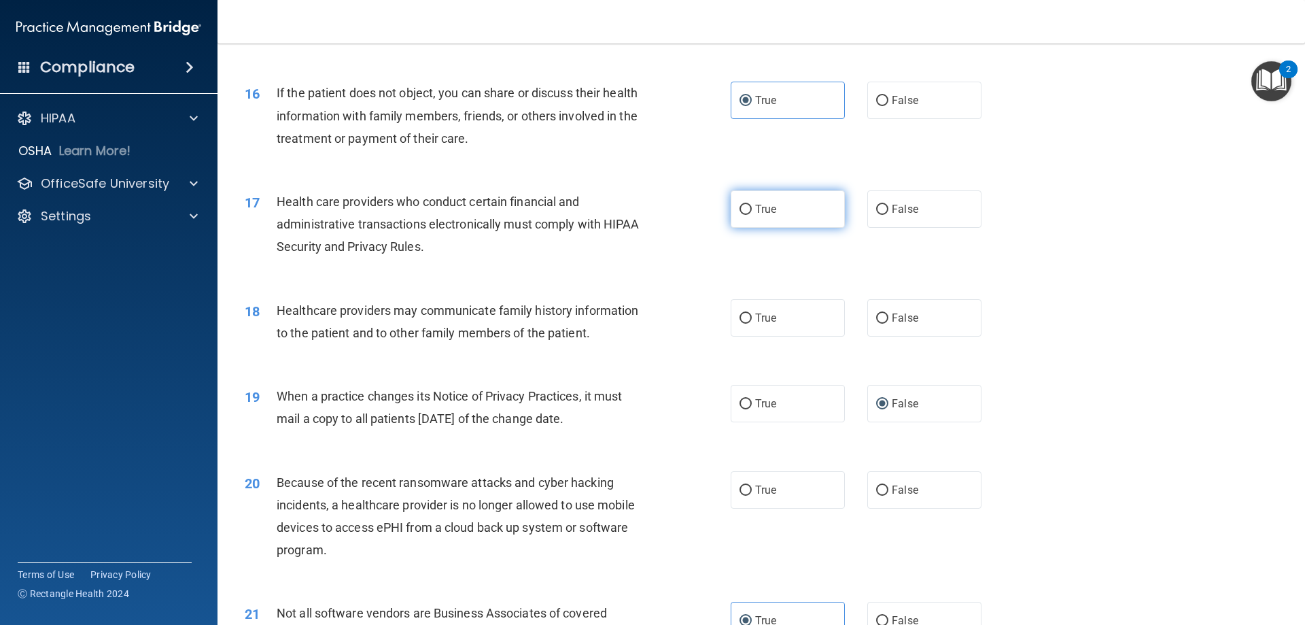
click at [766, 220] on label "True" at bounding box center [788, 208] width 114 height 37
click at [752, 215] on input "True" at bounding box center [746, 210] width 12 height 10
radio input "true"
click at [871, 326] on label "False" at bounding box center [925, 317] width 114 height 37
click at [876, 324] on input "False" at bounding box center [882, 318] width 12 height 10
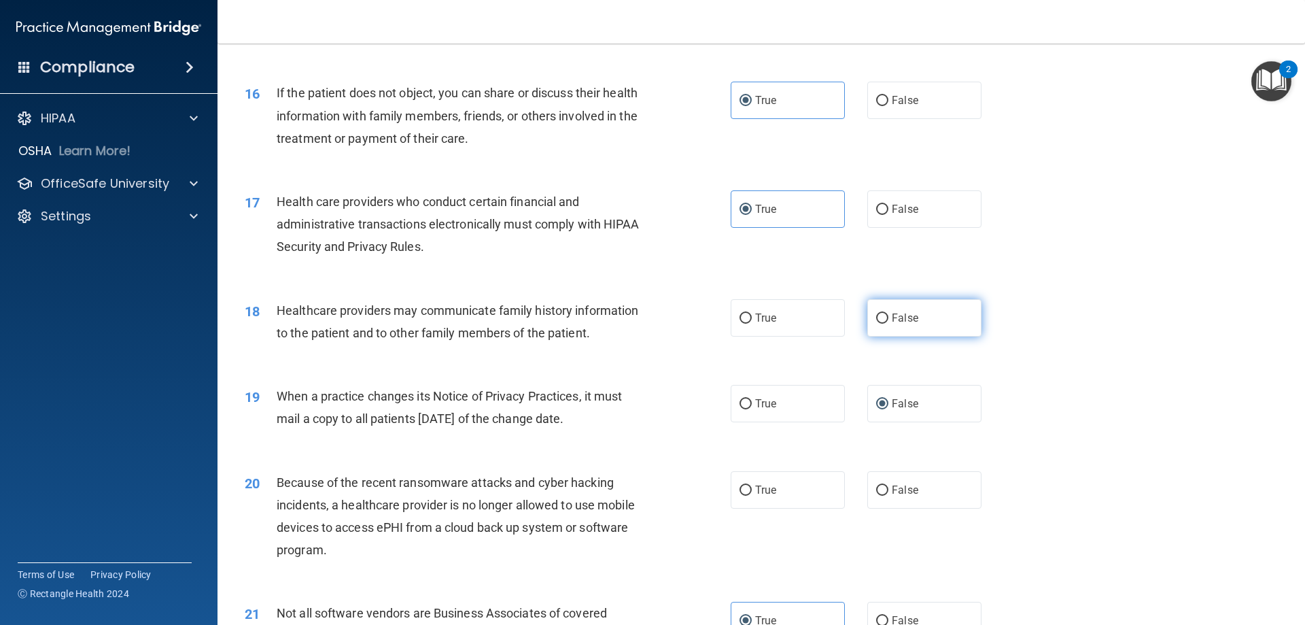
radio input "true"
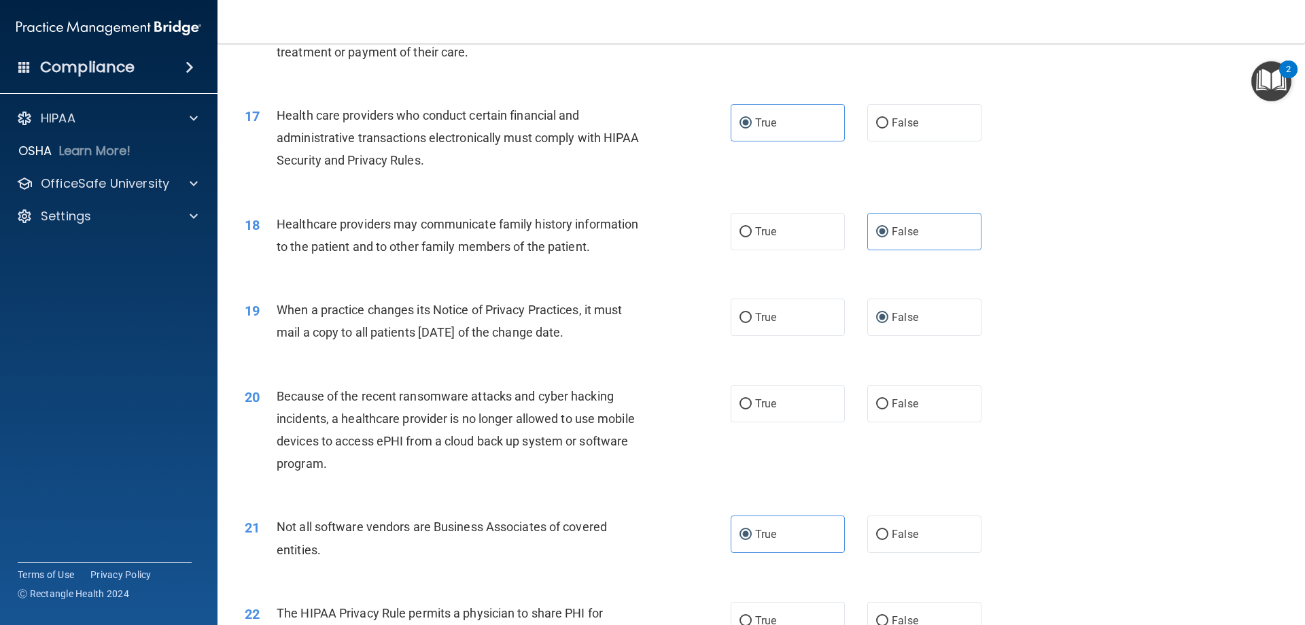
scroll to position [1700, 0]
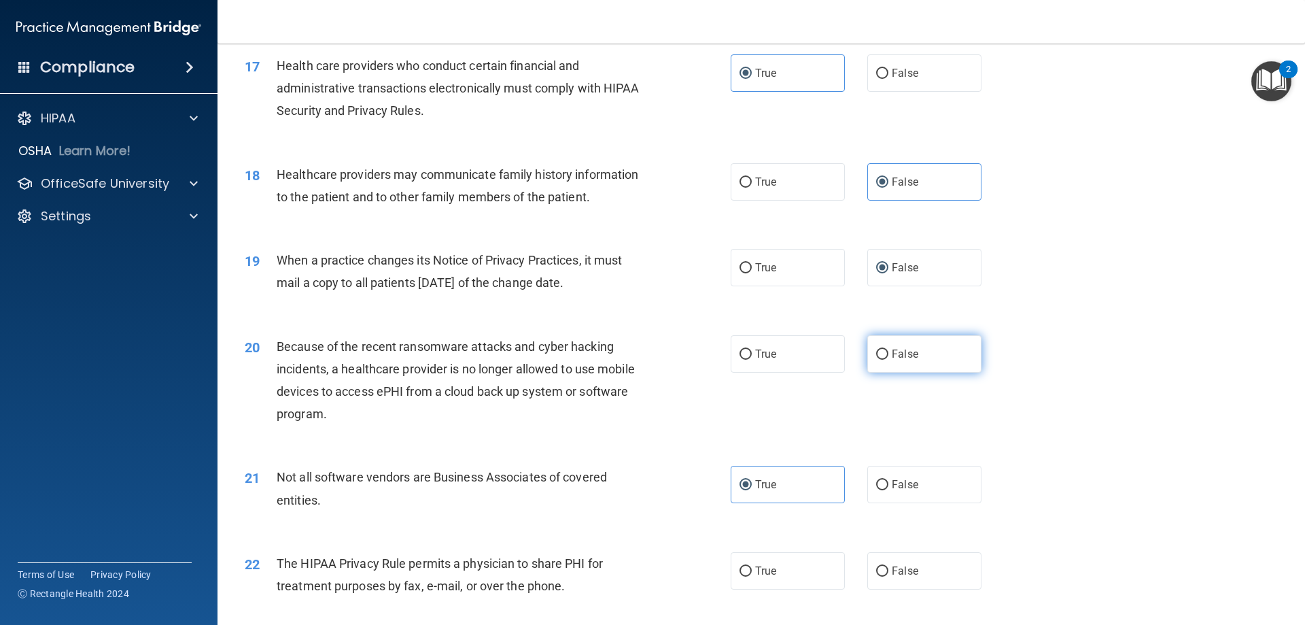
click at [900, 347] on span "False" at bounding box center [905, 353] width 27 height 13
click at [889, 349] on input "False" at bounding box center [882, 354] width 12 height 10
radio input "true"
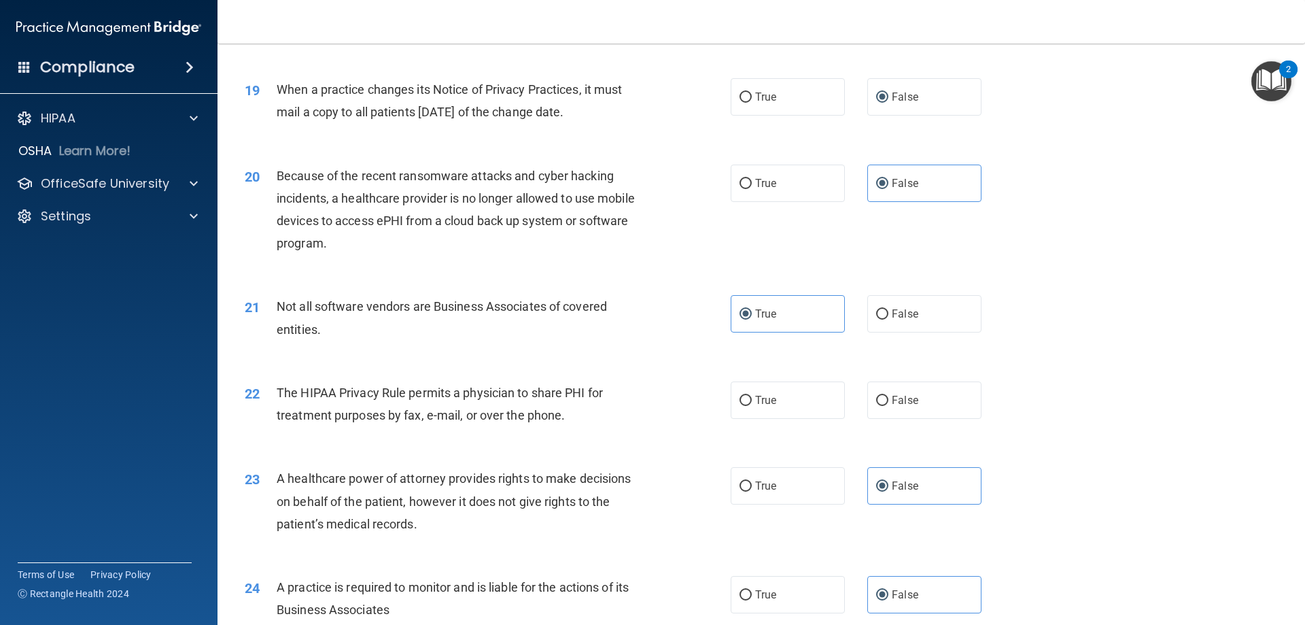
scroll to position [1904, 0]
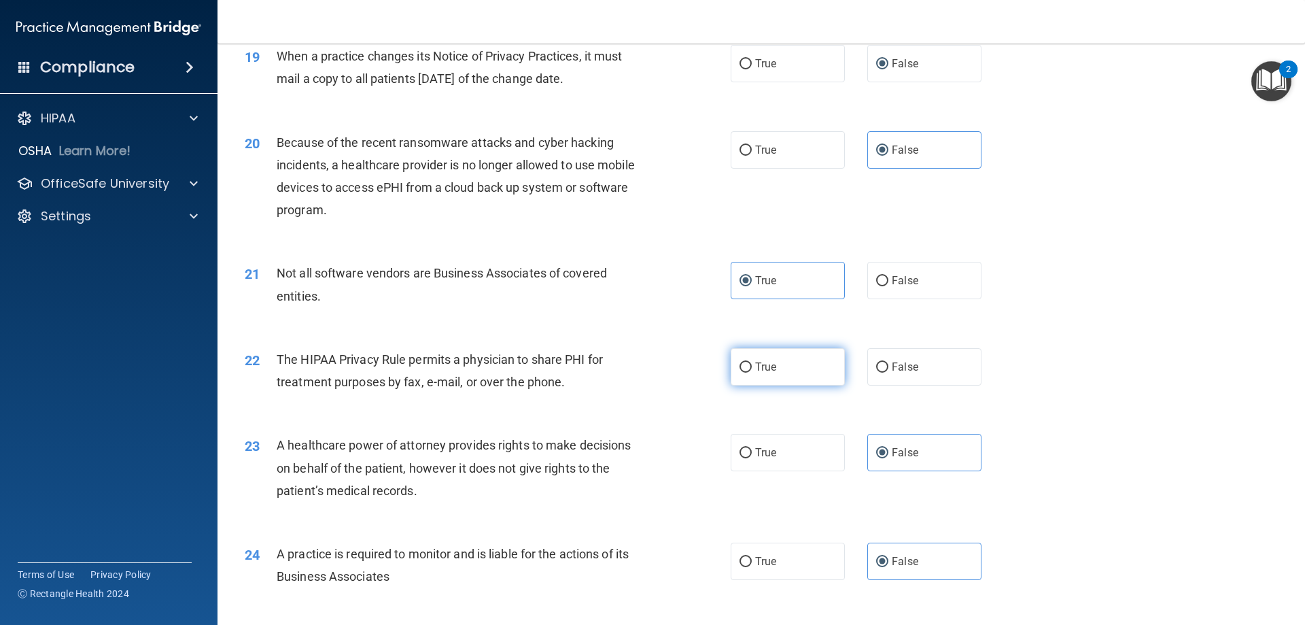
click at [770, 376] on label "True" at bounding box center [788, 366] width 114 height 37
click at [752, 373] on input "True" at bounding box center [746, 367] width 12 height 10
radio input "true"
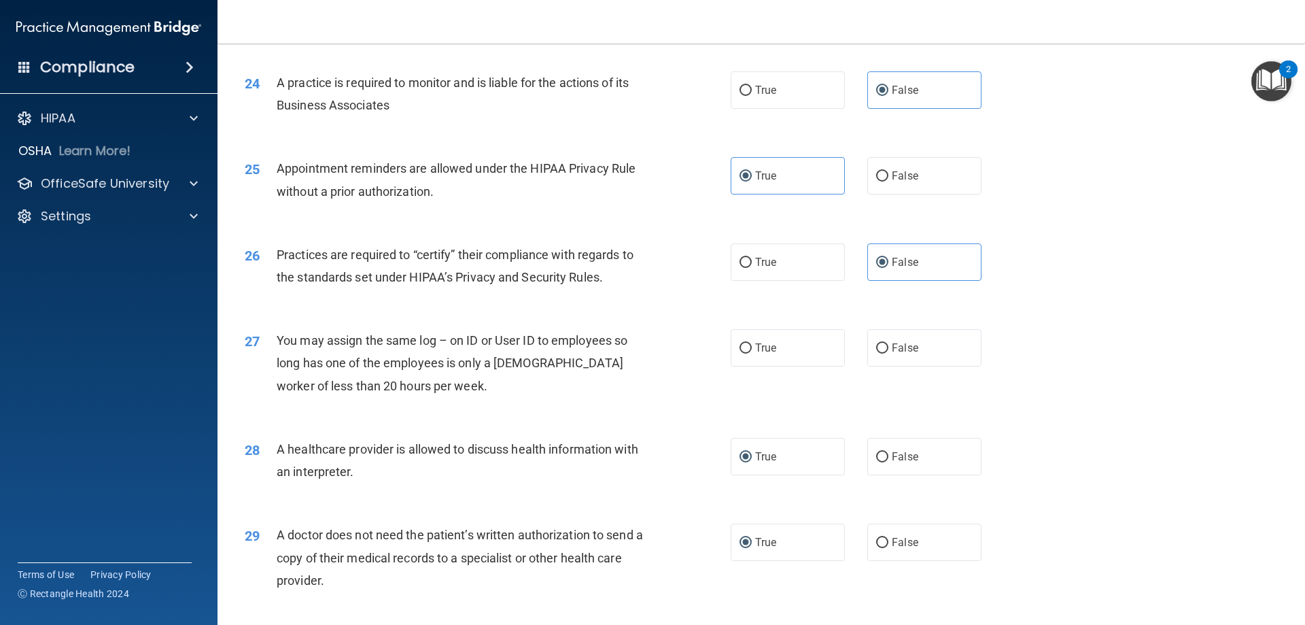
scroll to position [2380, 0]
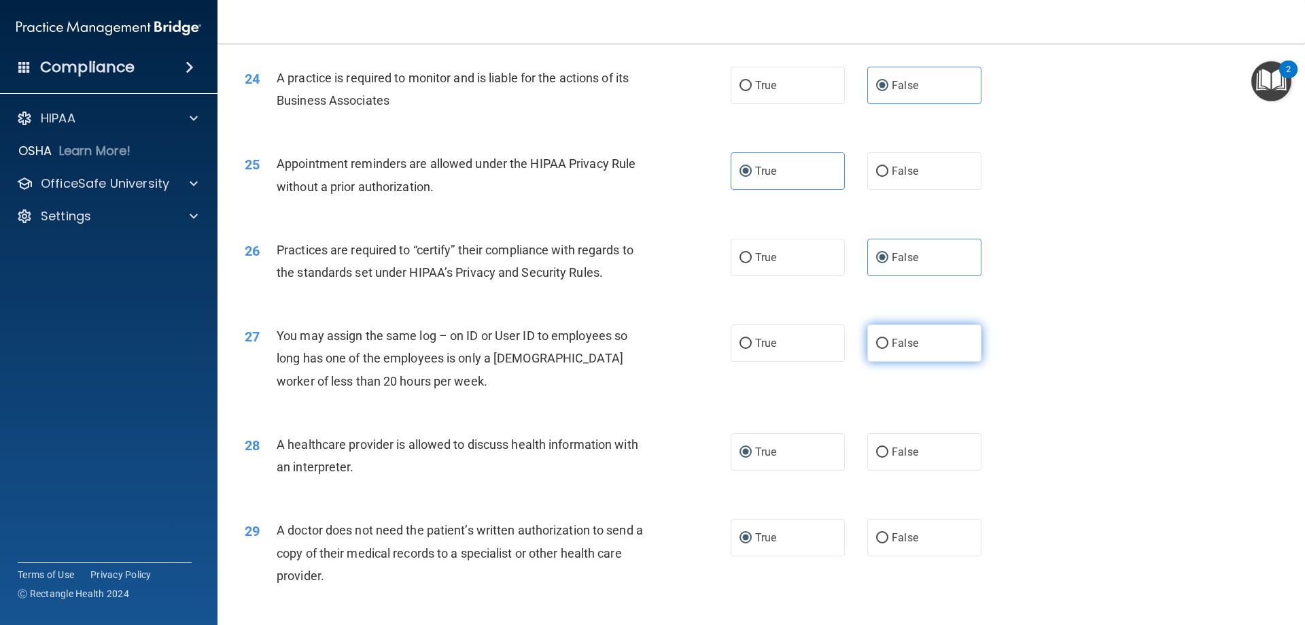
click at [889, 352] on label "False" at bounding box center [925, 342] width 114 height 37
click at [889, 349] on input "False" at bounding box center [882, 344] width 12 height 10
radio input "true"
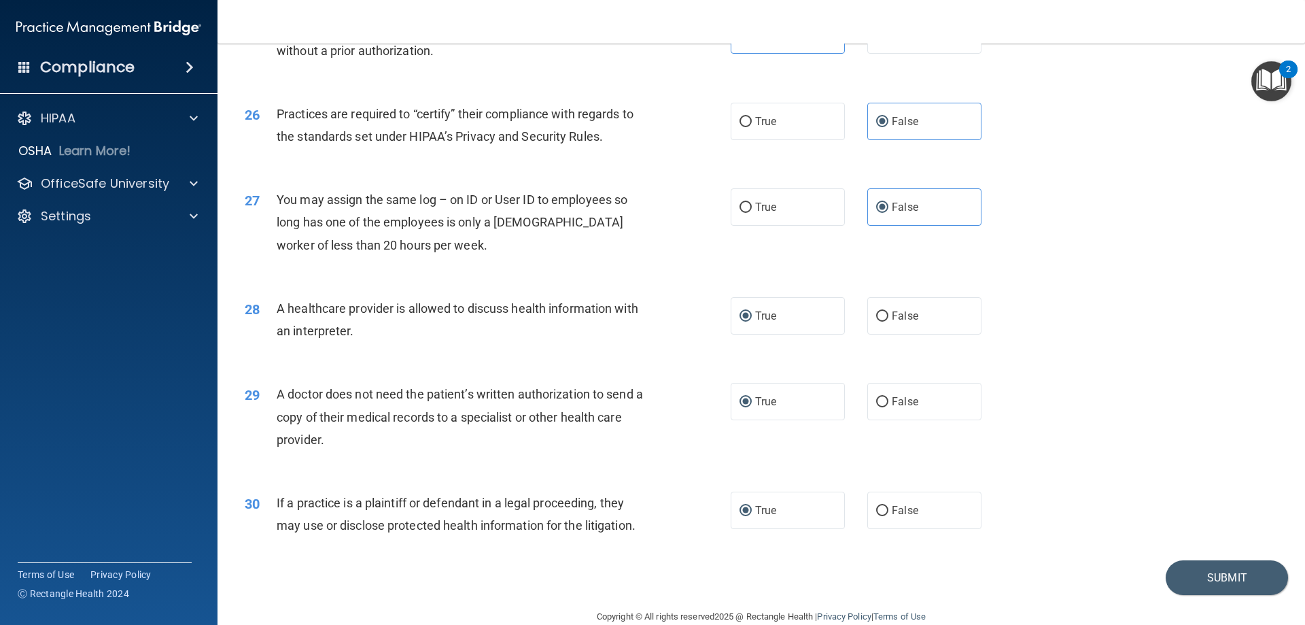
scroll to position [2540, 0]
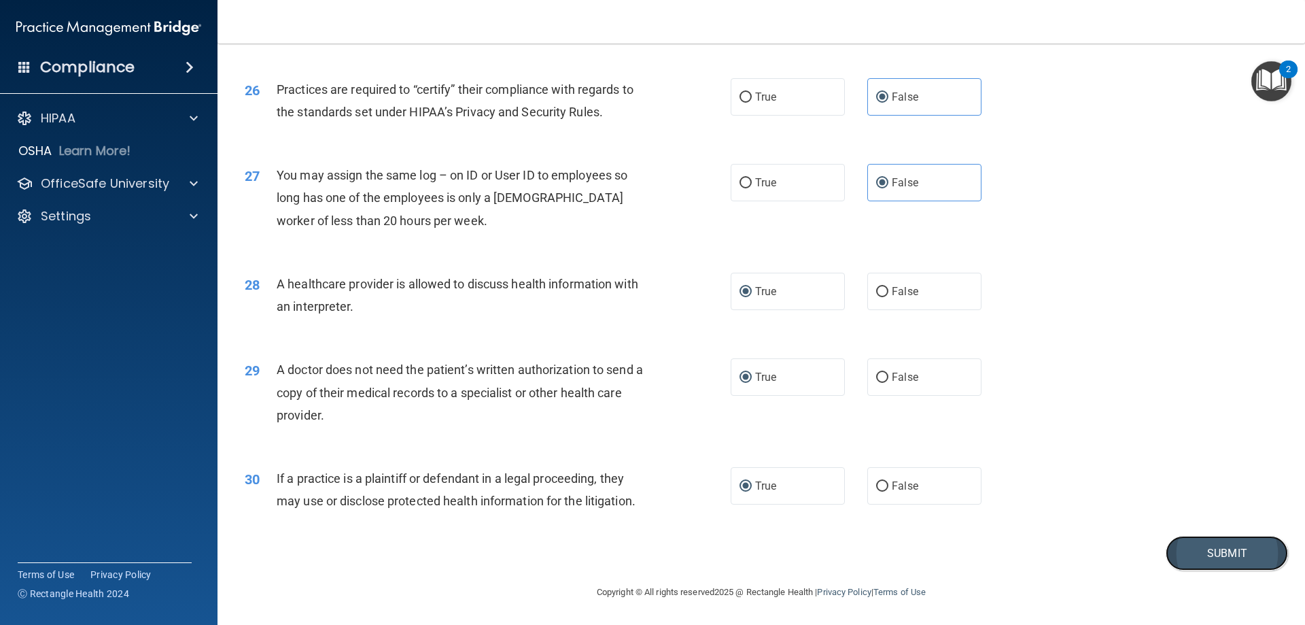
click at [1229, 565] on button "Submit" at bounding box center [1227, 553] width 122 height 35
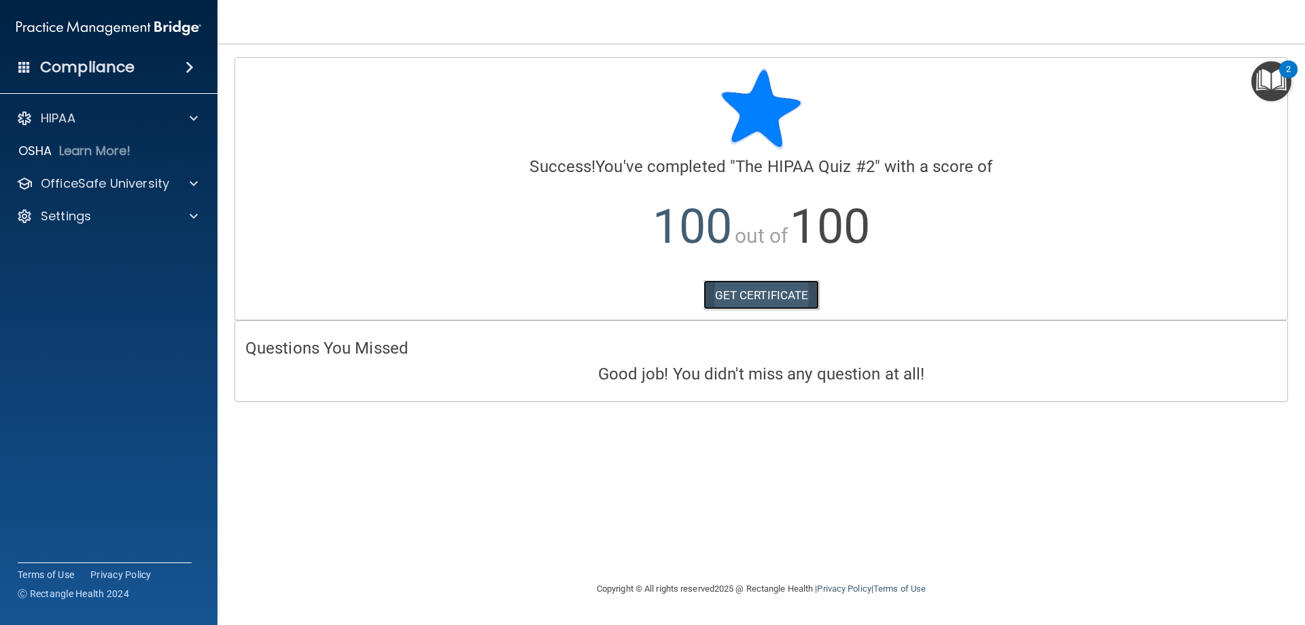
click at [749, 294] on link "GET CERTIFICATE" at bounding box center [762, 295] width 116 height 30
click at [133, 182] on p "OfficeSafe University" at bounding box center [105, 183] width 129 height 16
click at [139, 222] on div "HIPAA Training" at bounding box center [102, 216] width 186 height 14
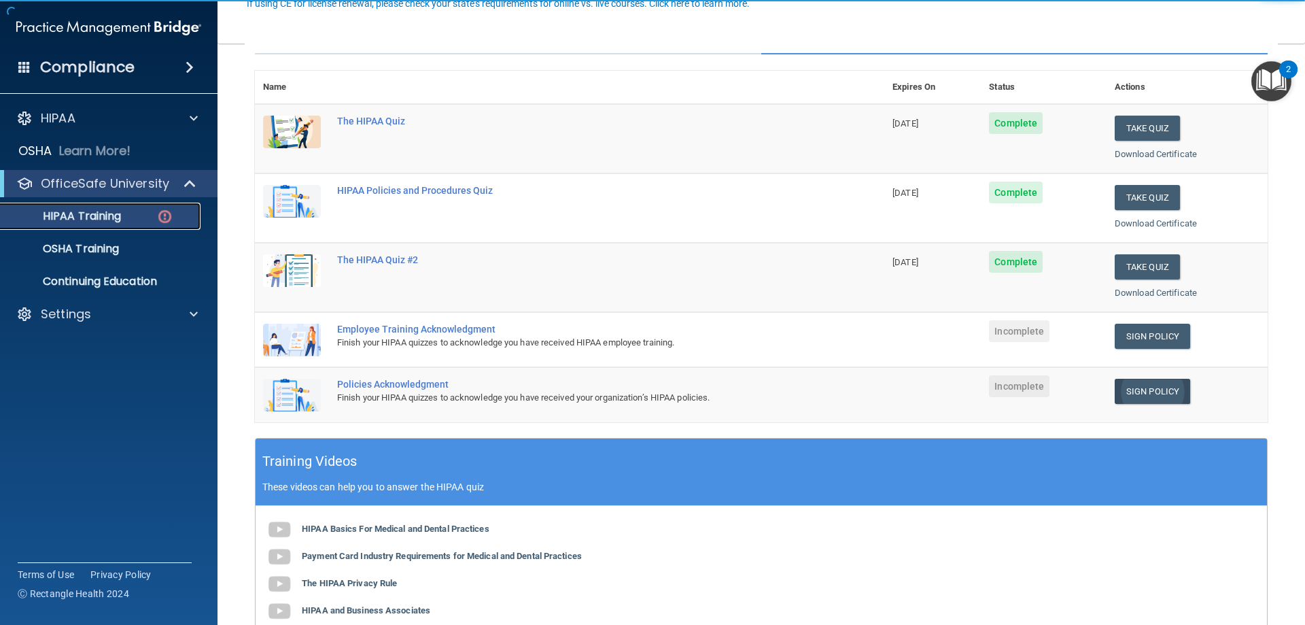
scroll to position [136, 0]
click at [1134, 344] on link "Sign Policy" at bounding box center [1152, 335] width 75 height 25
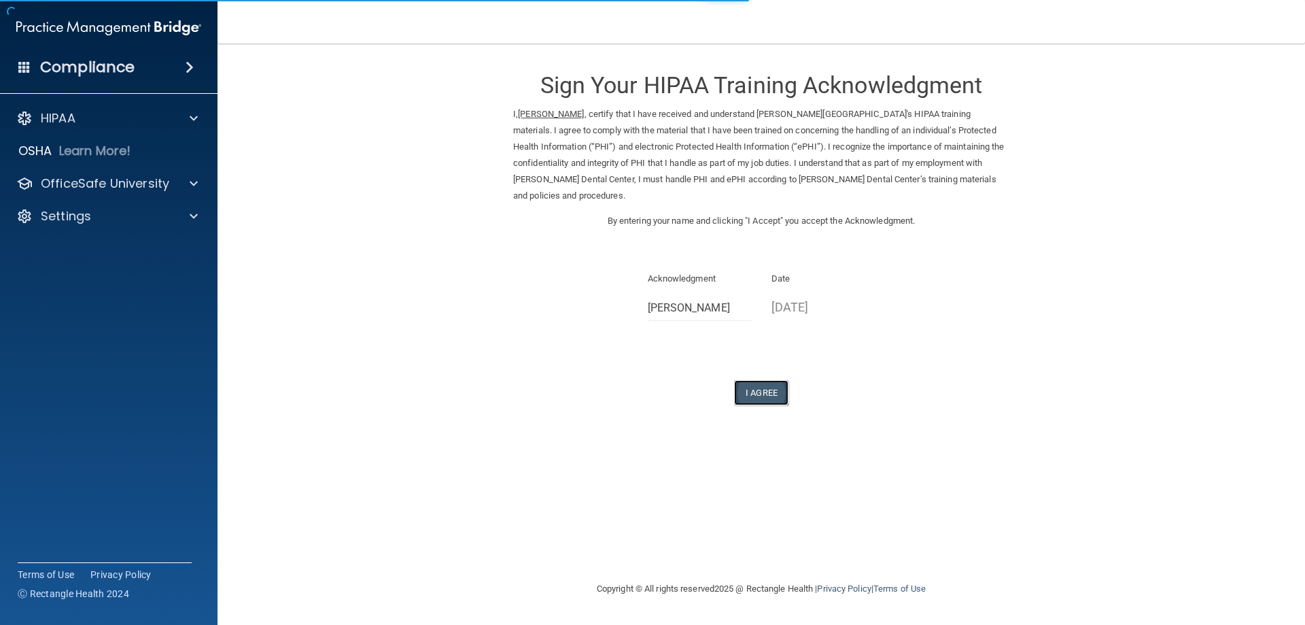
click at [770, 383] on button "I Agree" at bounding box center [761, 392] width 54 height 25
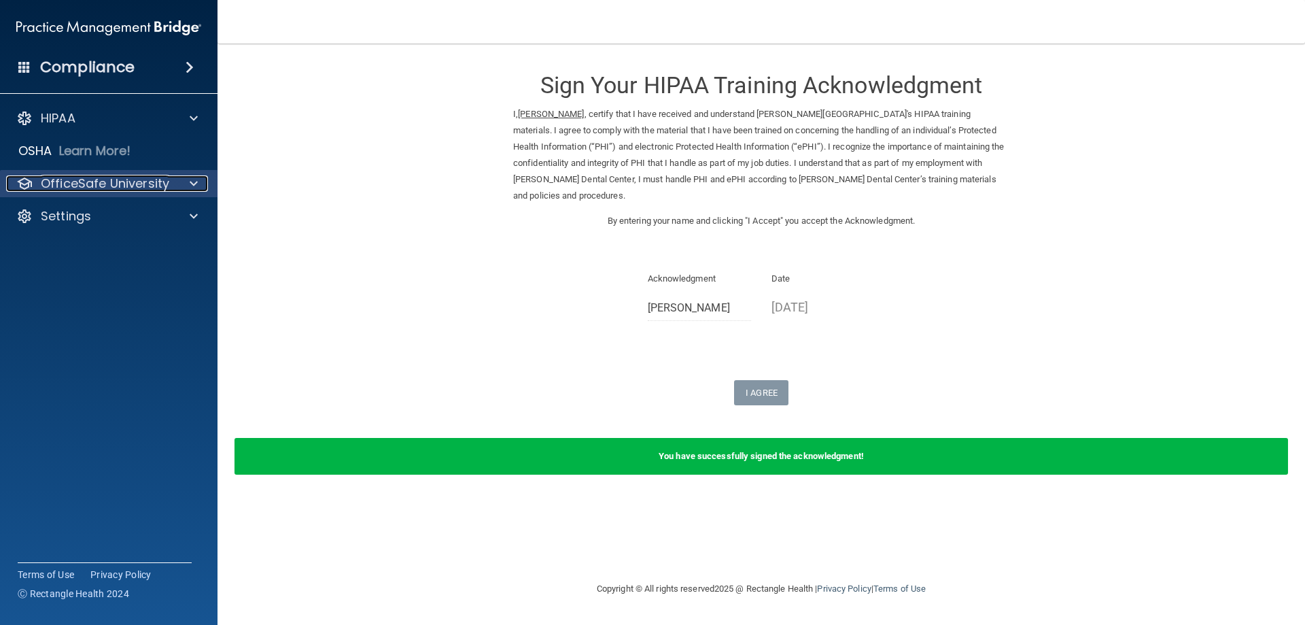
click at [166, 180] on p "OfficeSafe University" at bounding box center [105, 183] width 129 height 16
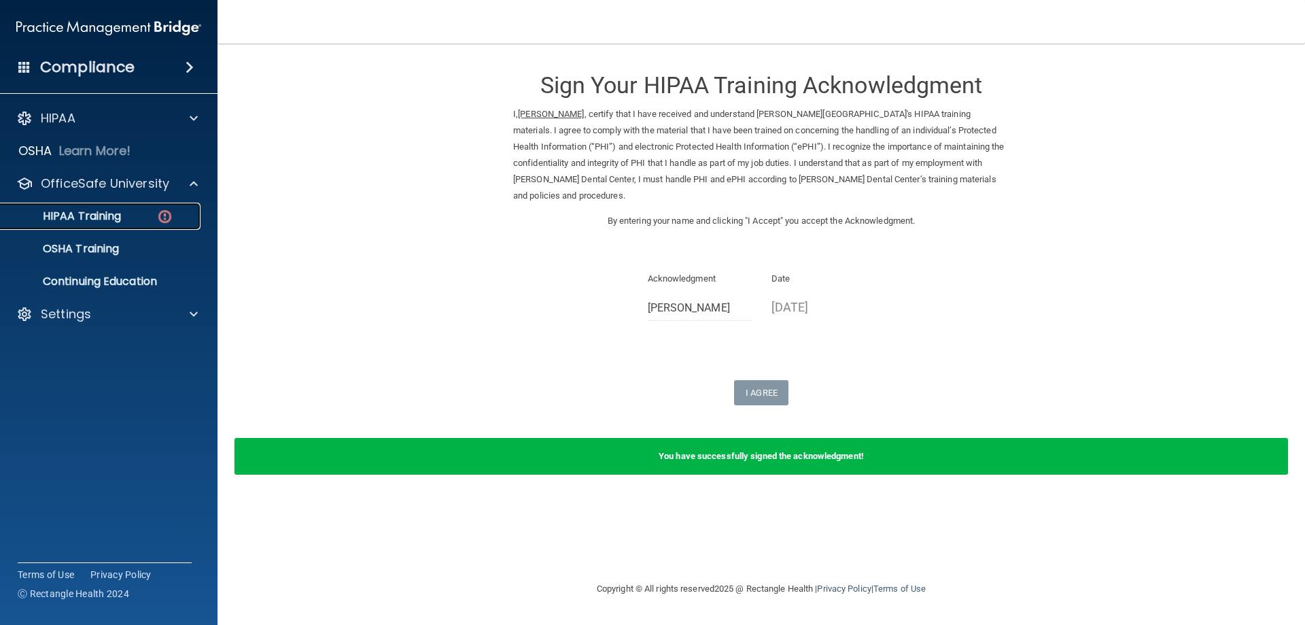
click at [162, 217] on img at bounding box center [164, 216] width 17 height 17
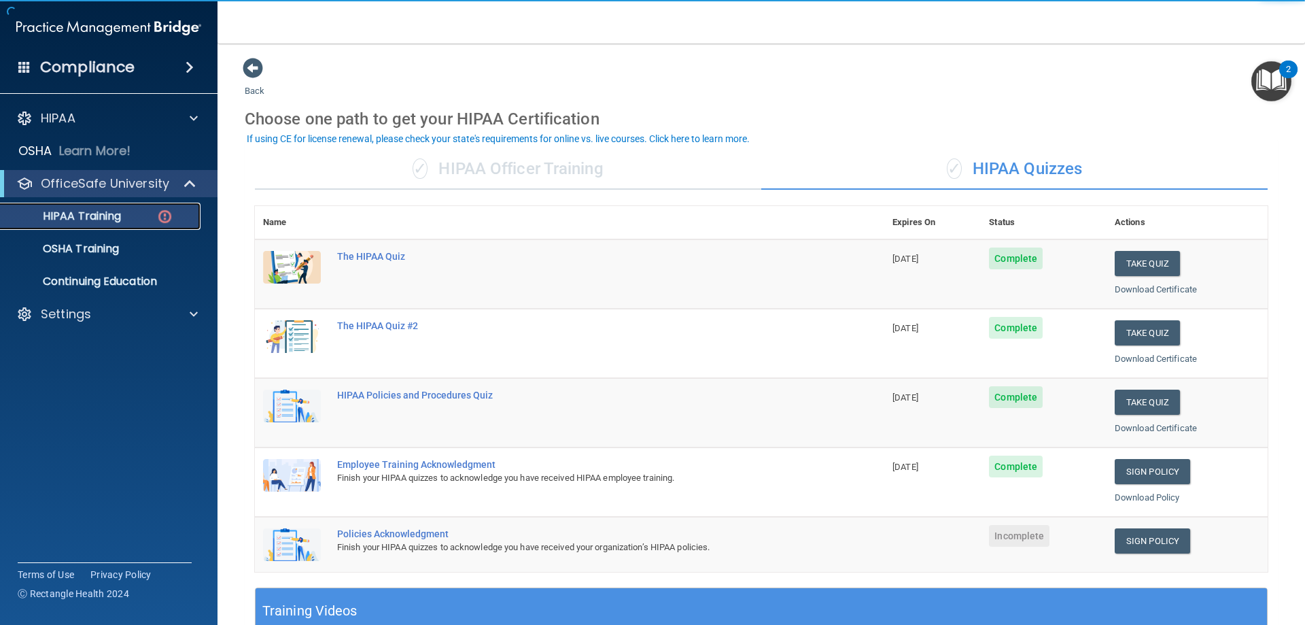
scroll to position [68, 0]
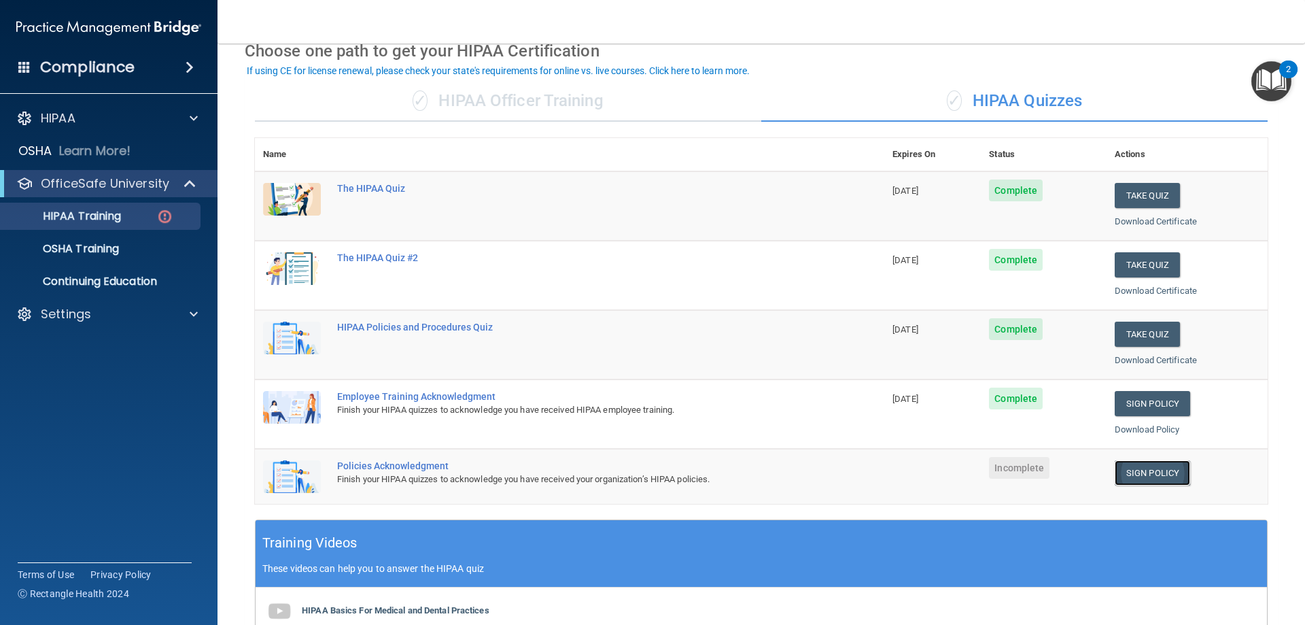
click at [1154, 478] on link "Sign Policy" at bounding box center [1152, 472] width 75 height 25
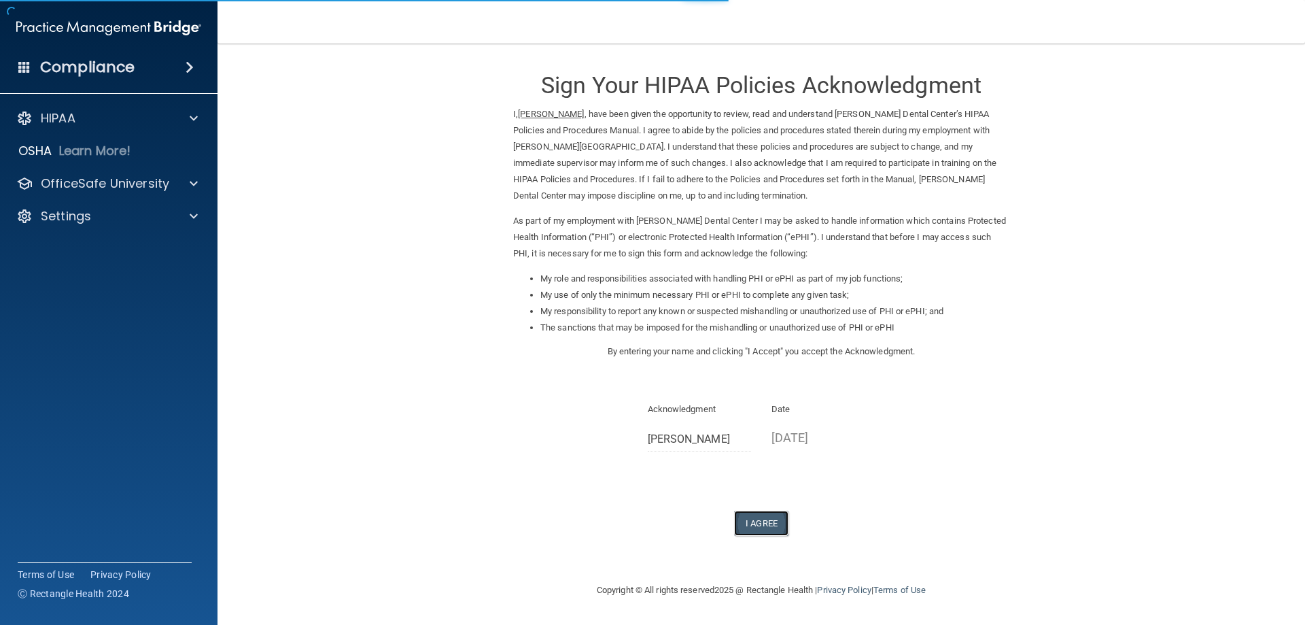
click at [743, 517] on button "I Agree" at bounding box center [761, 523] width 54 height 25
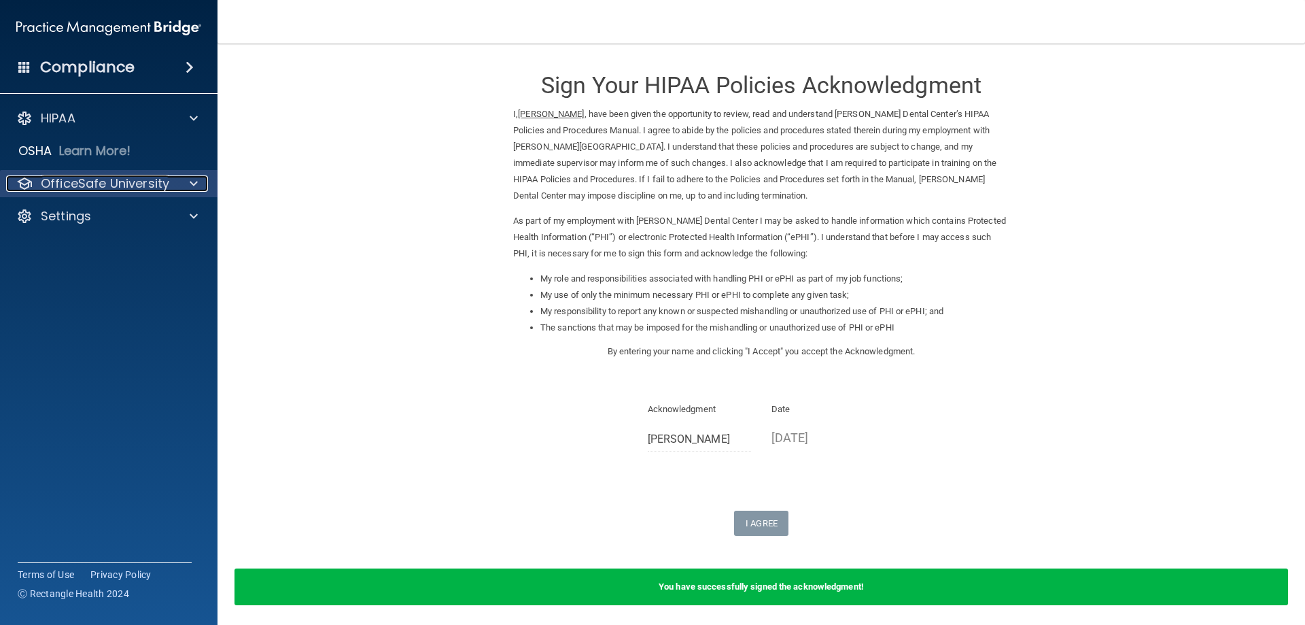
click at [86, 179] on p "OfficeSafe University" at bounding box center [105, 183] width 129 height 16
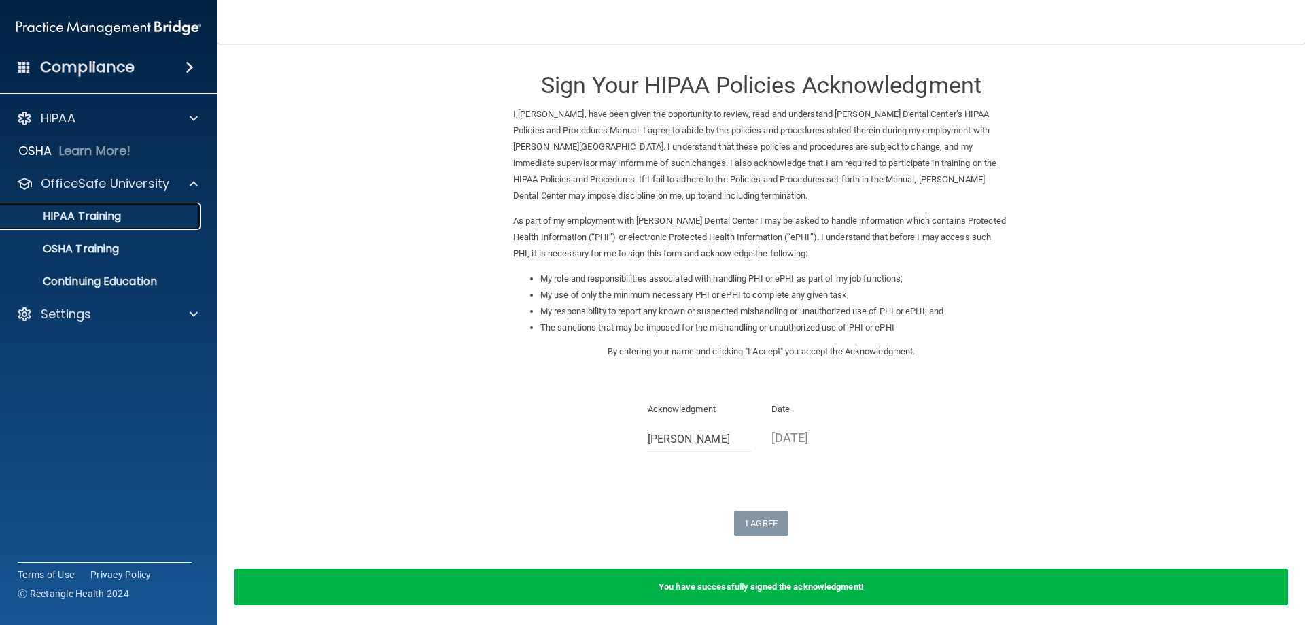
click at [118, 218] on p "HIPAA Training" at bounding box center [65, 216] width 112 height 14
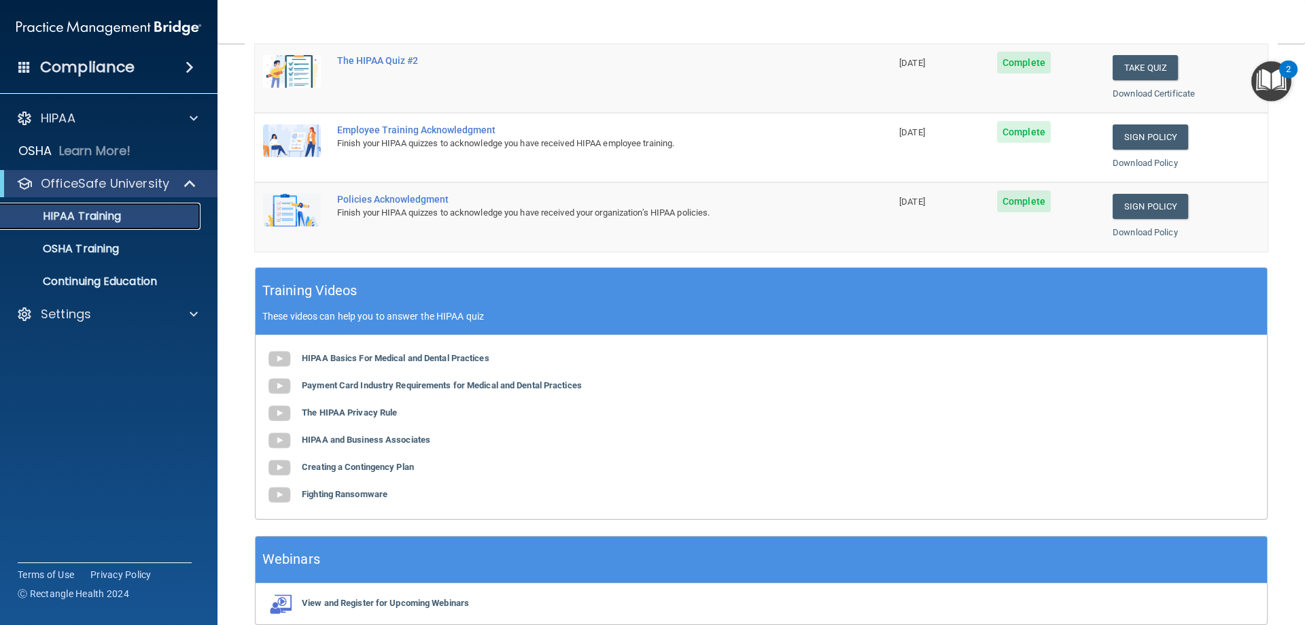
scroll to position [340, 0]
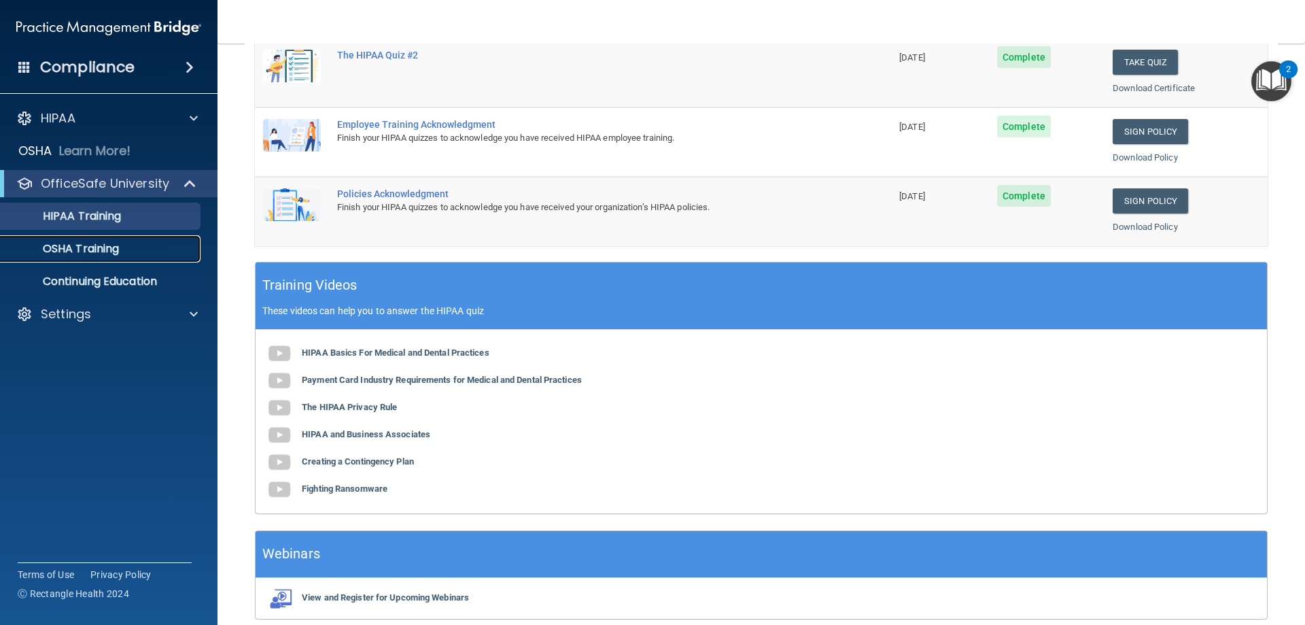
click at [137, 247] on div "OSHA Training" at bounding box center [102, 249] width 186 height 14
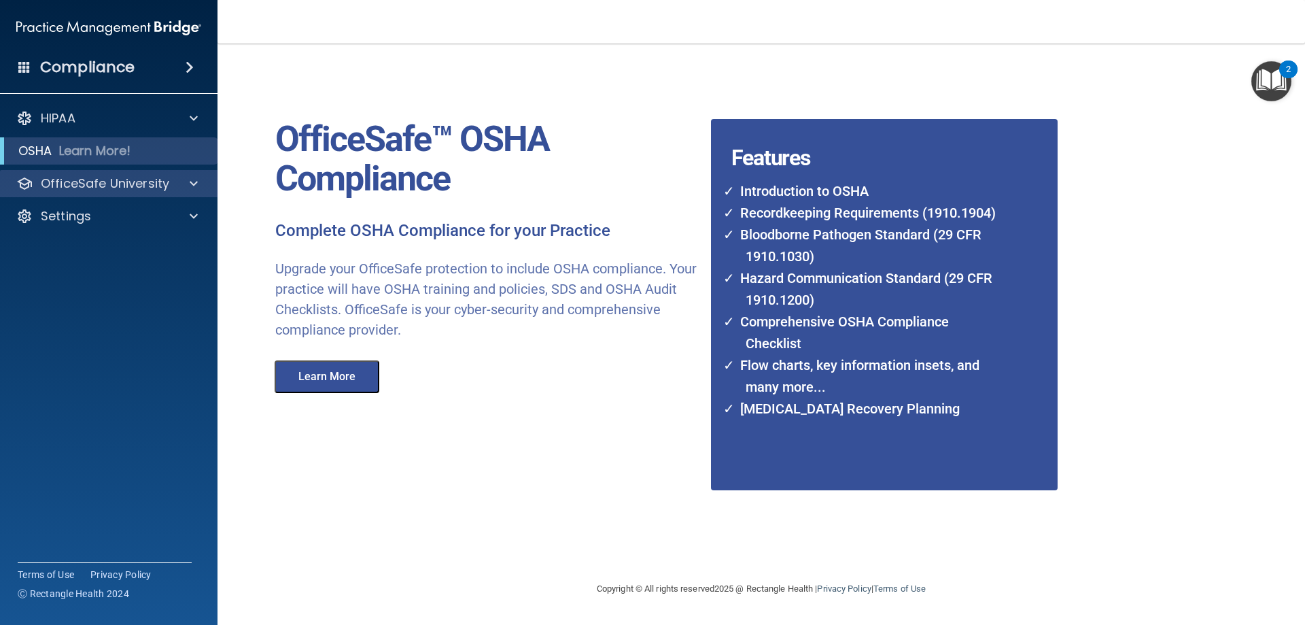
click at [141, 193] on div "OfficeSafe University" at bounding box center [109, 183] width 218 height 27
click at [126, 179] on p "OfficeSafe University" at bounding box center [105, 183] width 129 height 16
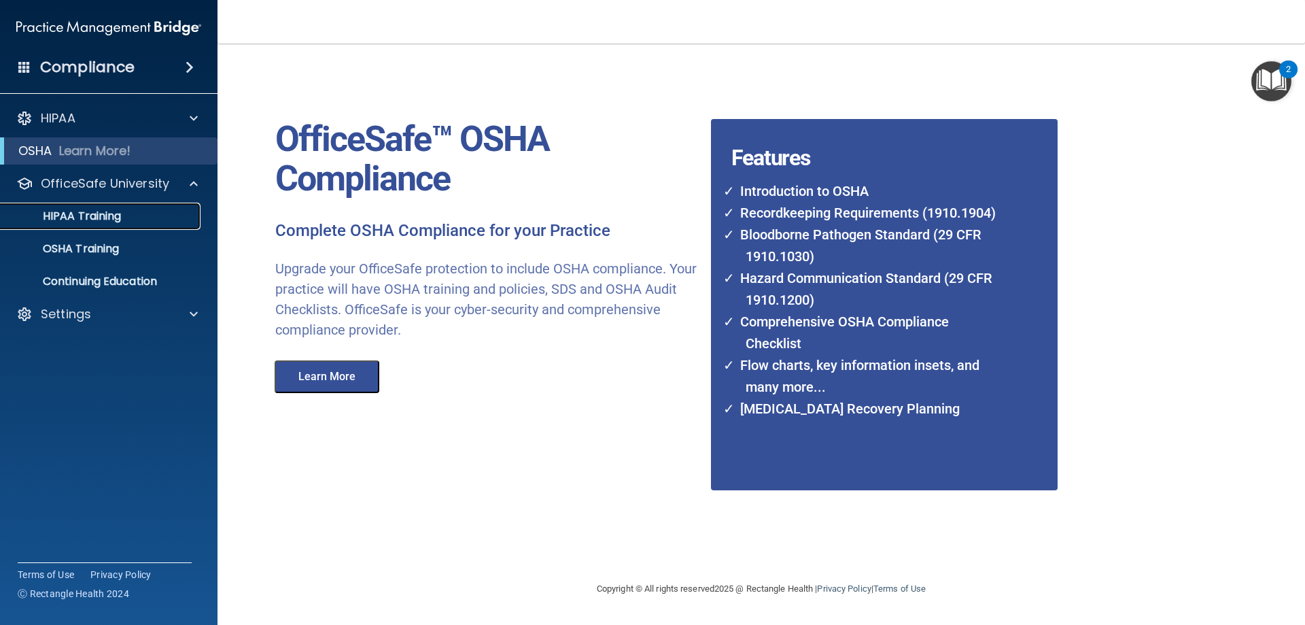
click at [135, 223] on link "HIPAA Training" at bounding box center [93, 216] width 214 height 27
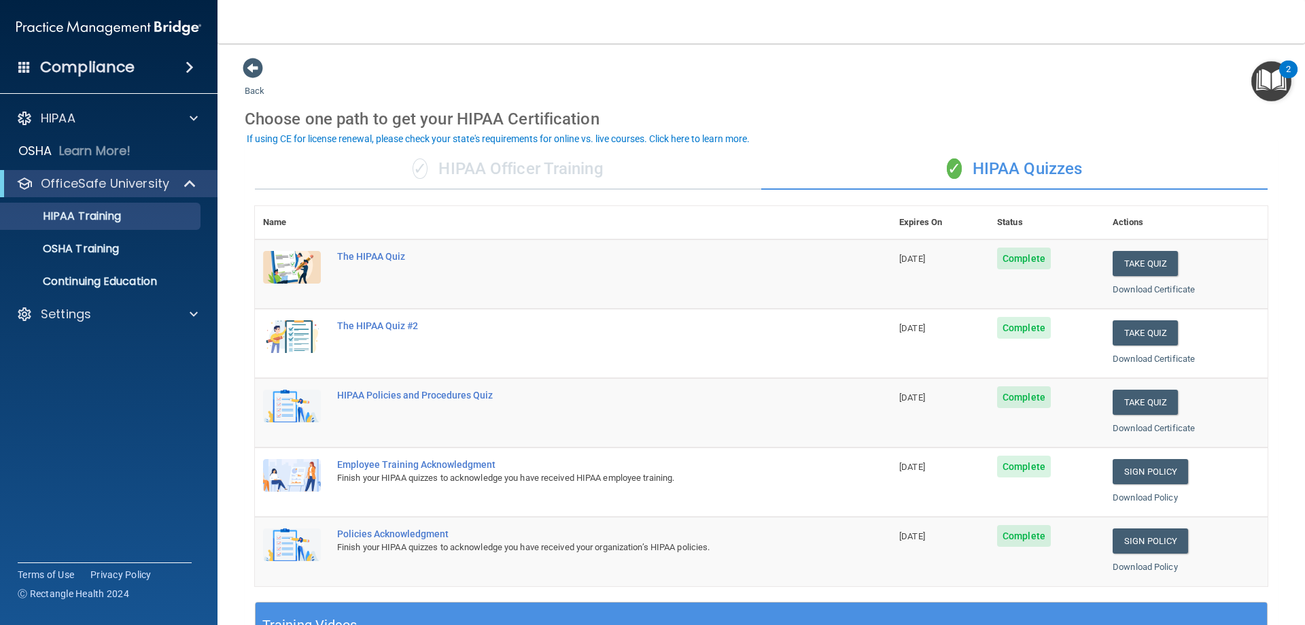
click at [157, 54] on div "Compliance" at bounding box center [109, 67] width 218 height 30
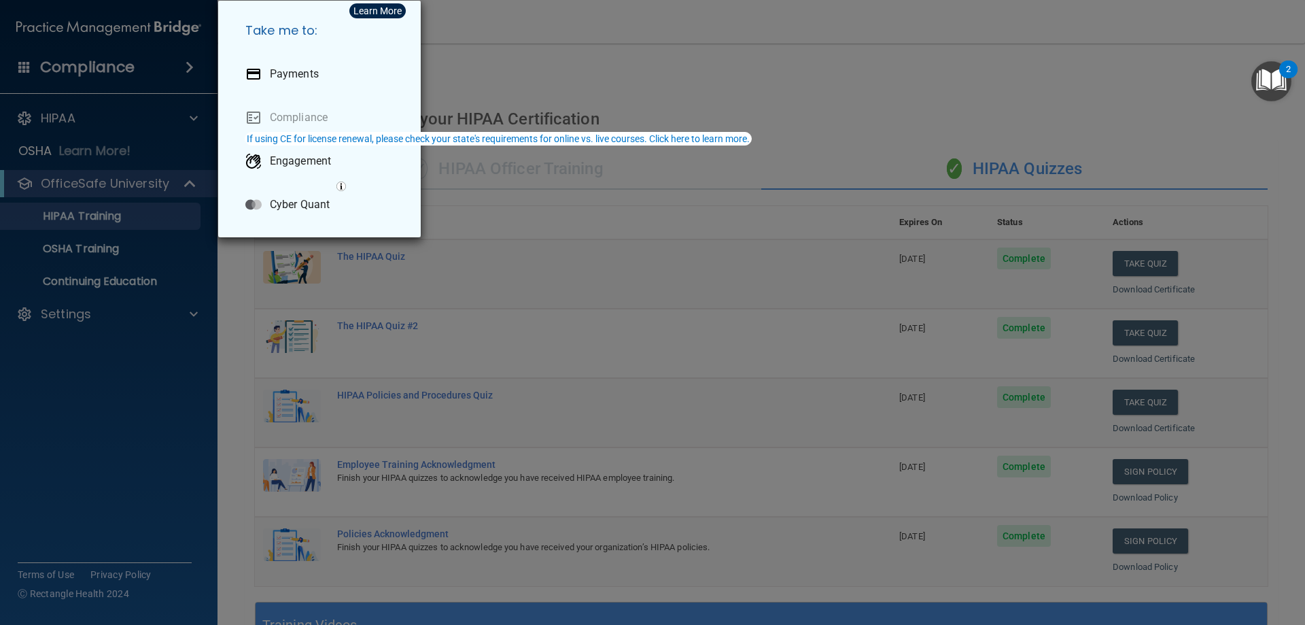
click at [162, 58] on div "Take me to: Payments Compliance Engagement Cyber Quant" at bounding box center [652, 312] width 1305 height 625
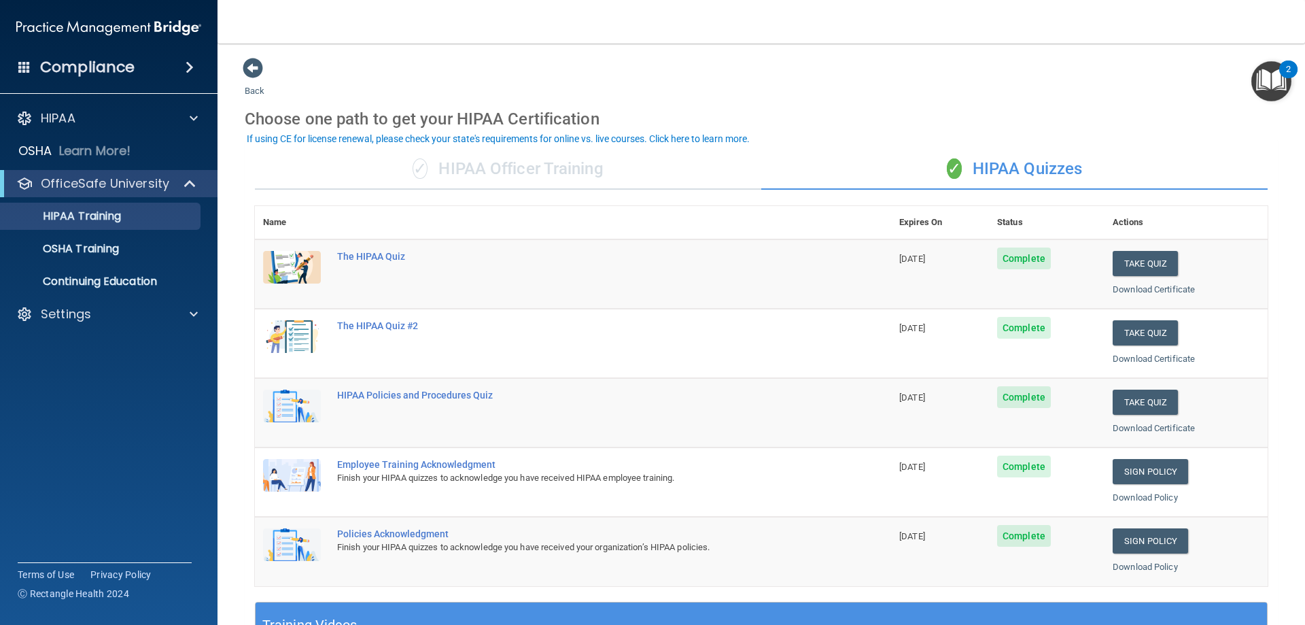
click at [66, 75] on h4 "Compliance" at bounding box center [87, 67] width 95 height 19
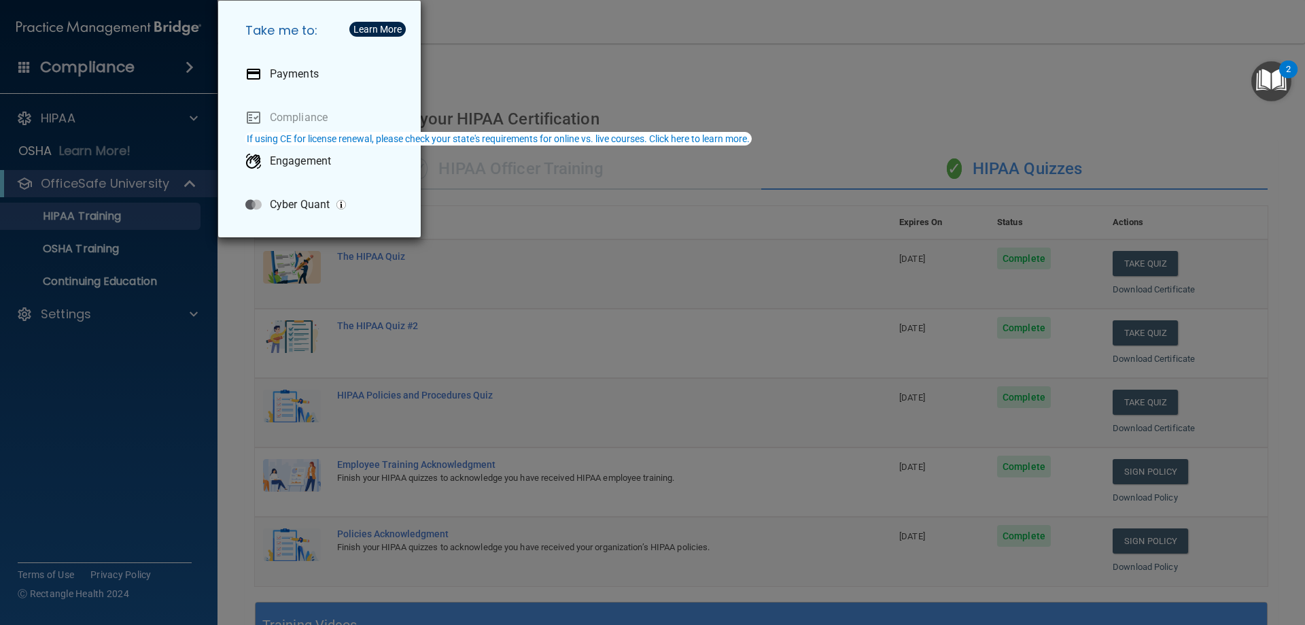
click at [65, 50] on div "Take me to: Payments Compliance Engagement Cyber Quant" at bounding box center [652, 312] width 1305 height 625
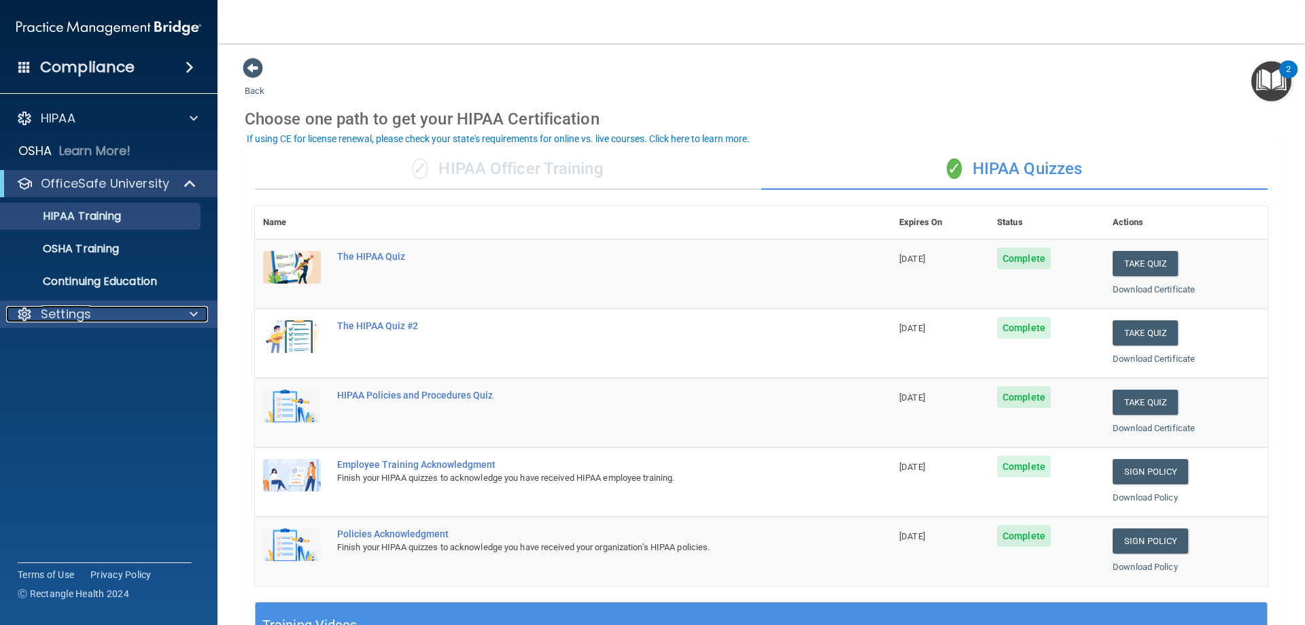
click at [161, 309] on div "Settings" at bounding box center [90, 314] width 169 height 16
click at [55, 367] on link "Sign Out" at bounding box center [93, 379] width 214 height 27
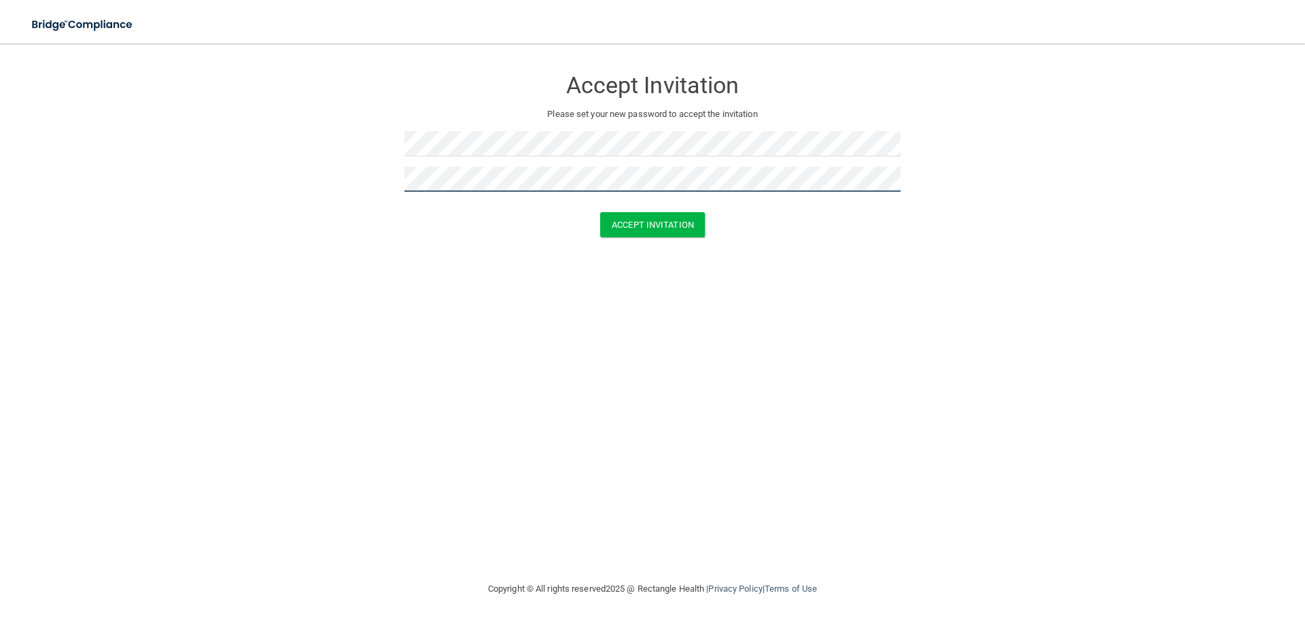
click at [600, 212] on button "Accept Invitation" at bounding box center [652, 224] width 105 height 25
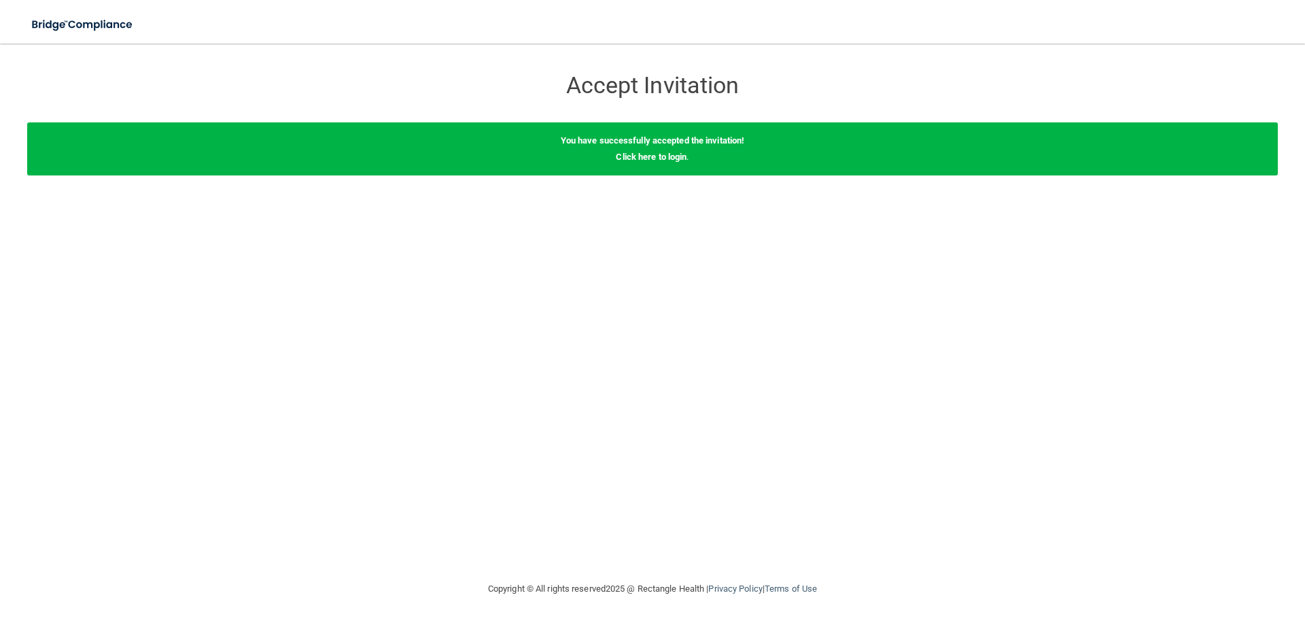
click at [667, 162] on div "You have successfully accepted the invitation! Click here to login ." at bounding box center [652, 148] width 1251 height 53
click at [667, 158] on link "Click here to login" at bounding box center [651, 157] width 71 height 10
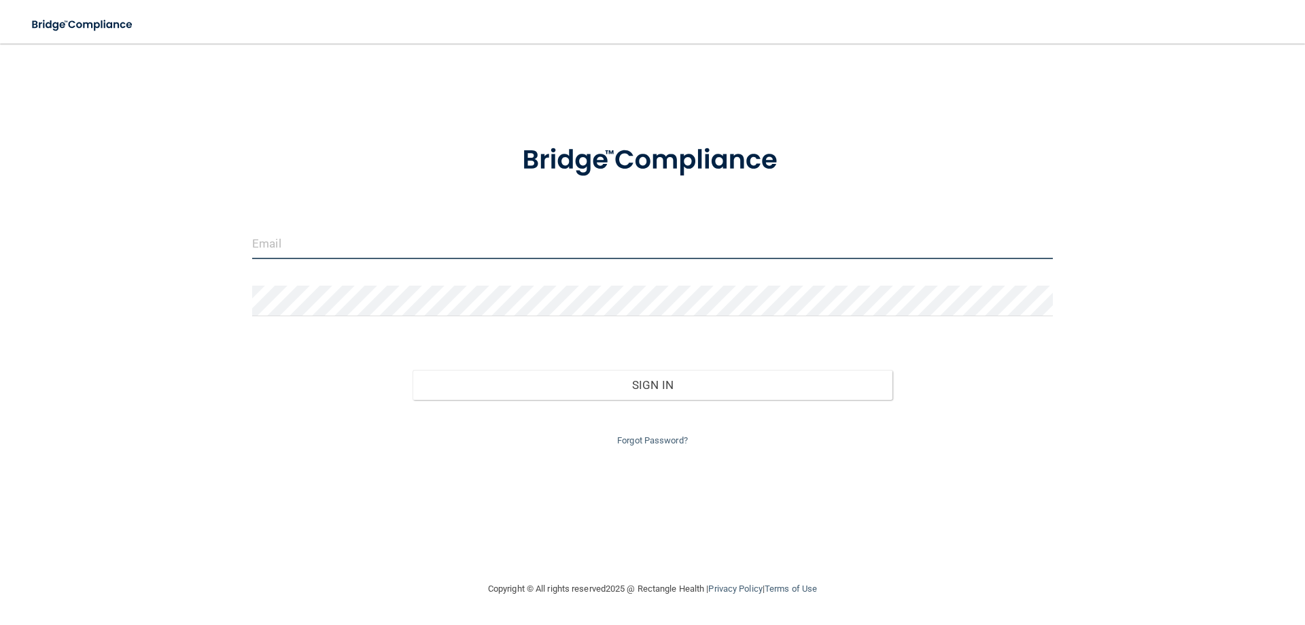
click at [452, 243] on input "email" at bounding box center [652, 243] width 801 height 31
type input "[EMAIL_ADDRESS][DOMAIN_NAME]"
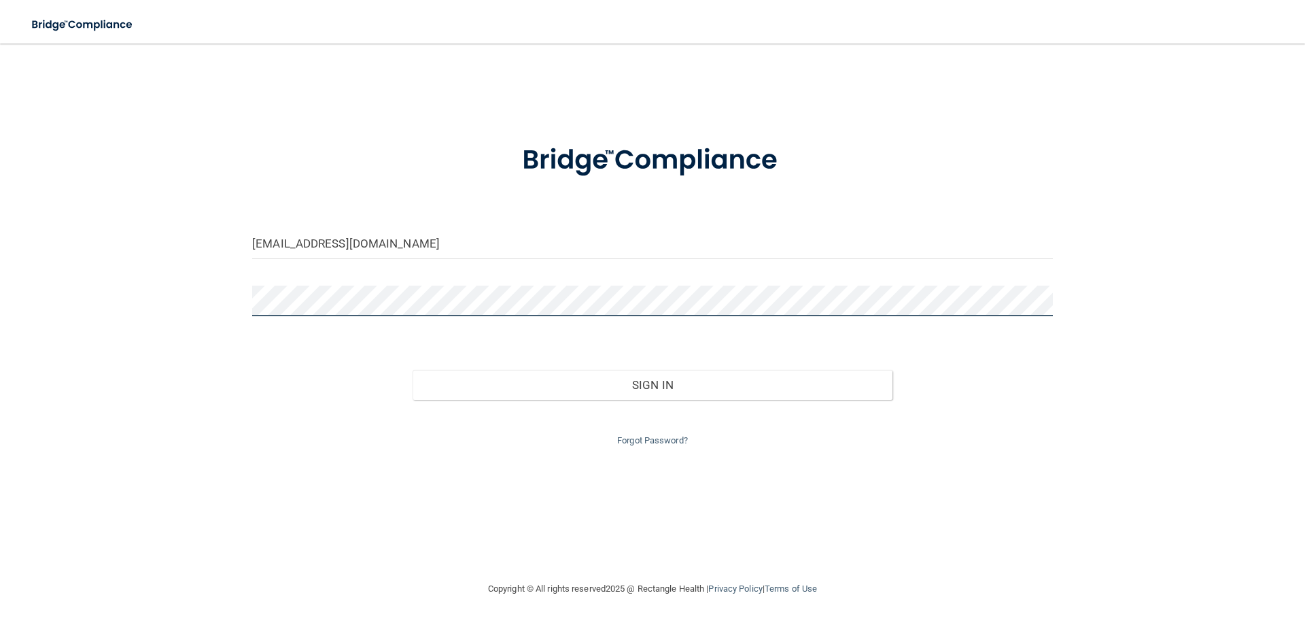
click at [413, 370] on button "Sign In" at bounding box center [653, 385] width 481 height 30
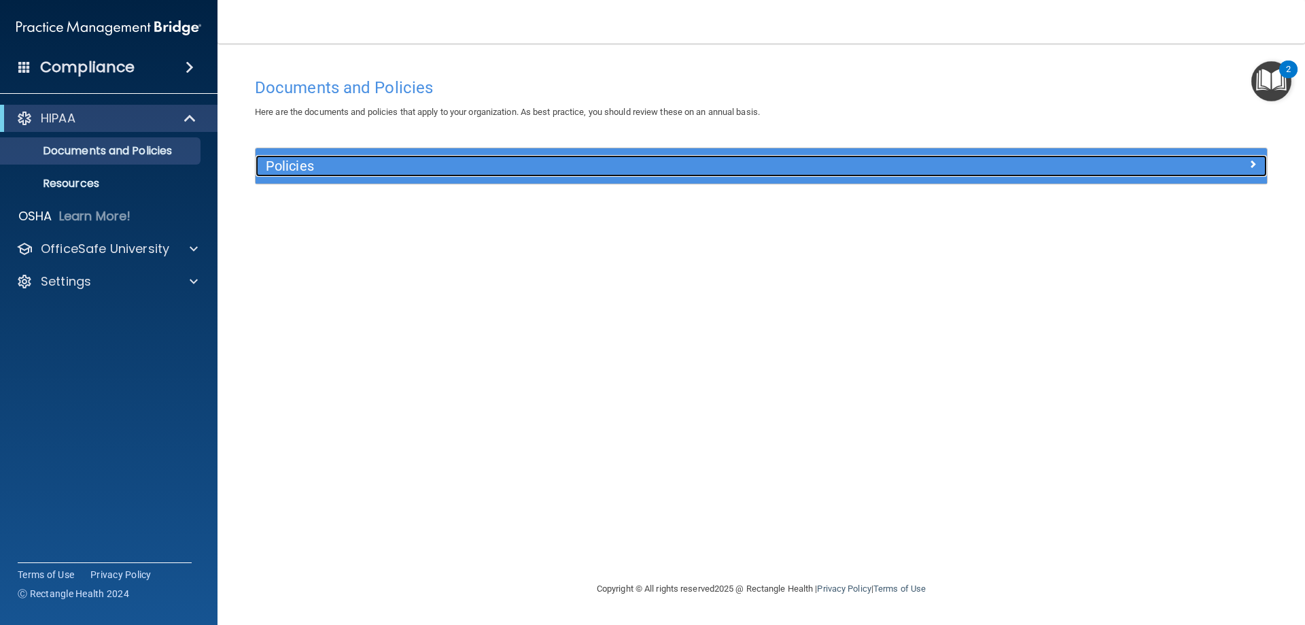
click at [325, 162] on h5 "Policies" at bounding box center [635, 165] width 738 height 15
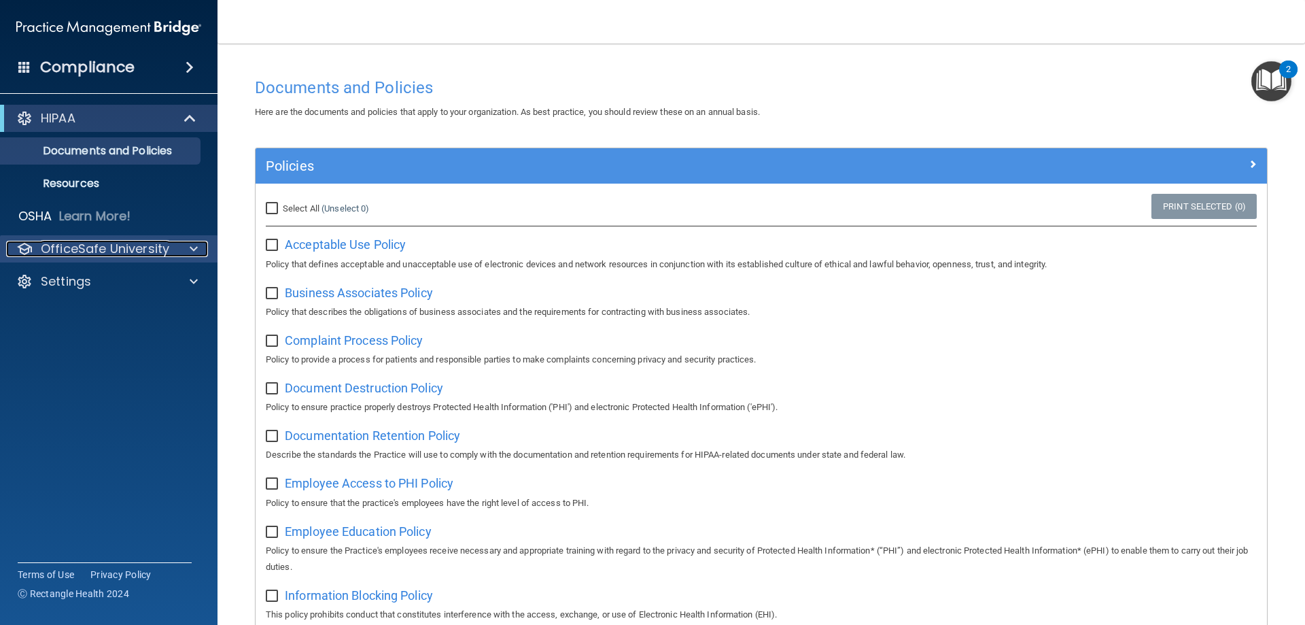
click at [167, 248] on p "OfficeSafe University" at bounding box center [105, 249] width 129 height 16
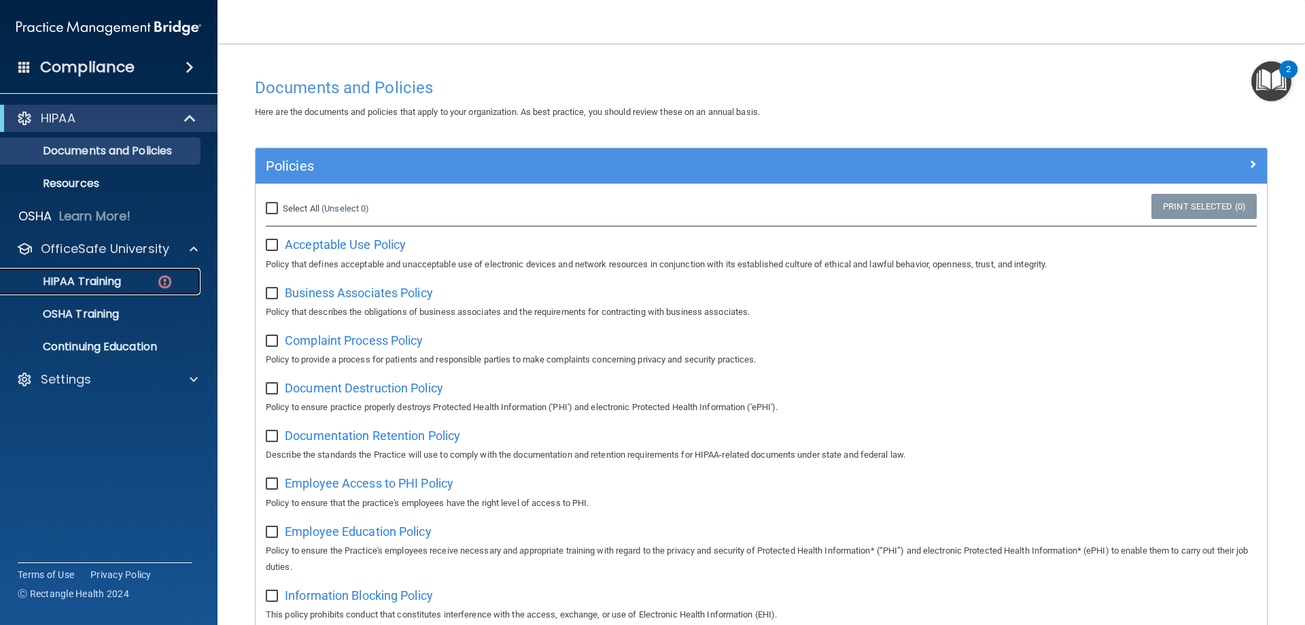
click at [102, 283] on p "HIPAA Training" at bounding box center [65, 282] width 112 height 14
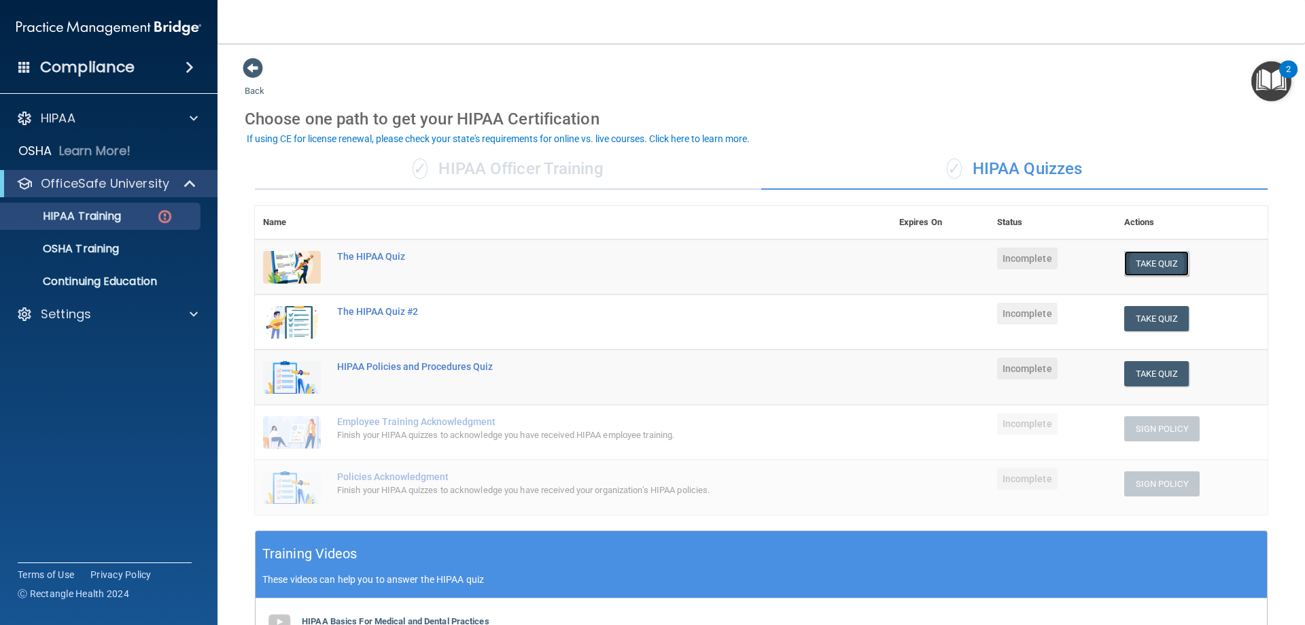
click at [1142, 264] on button "Take Quiz" at bounding box center [1157, 263] width 65 height 25
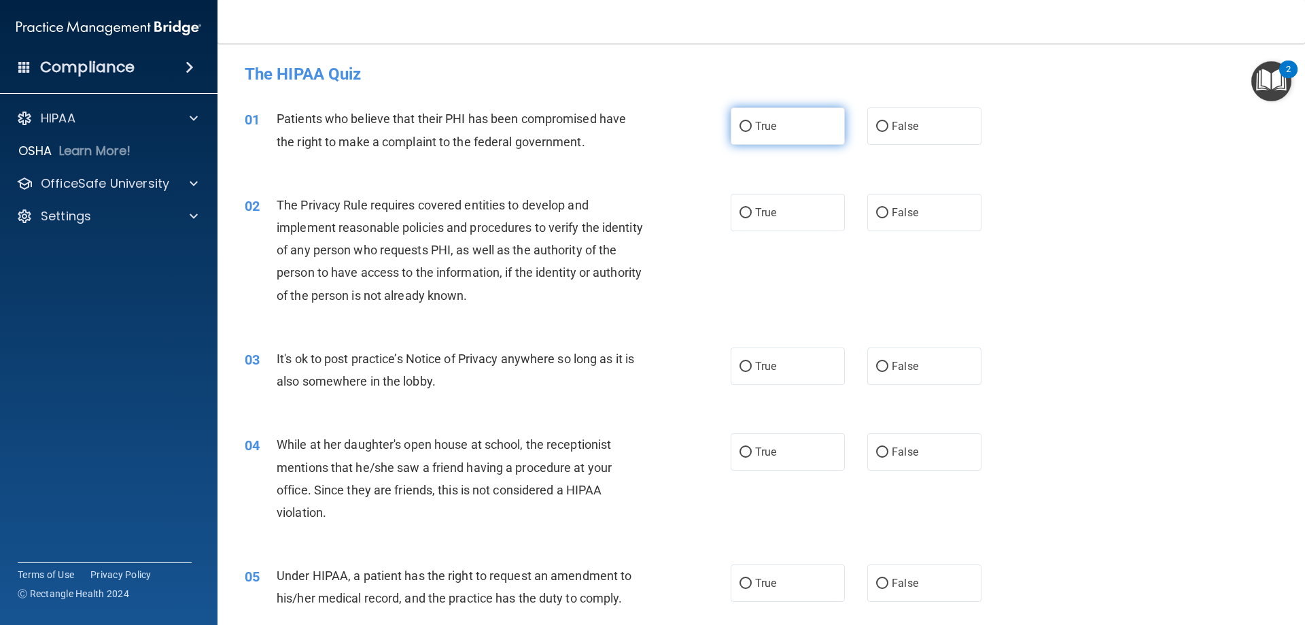
click at [740, 122] on input "True" at bounding box center [746, 127] width 12 height 10
radio input "true"
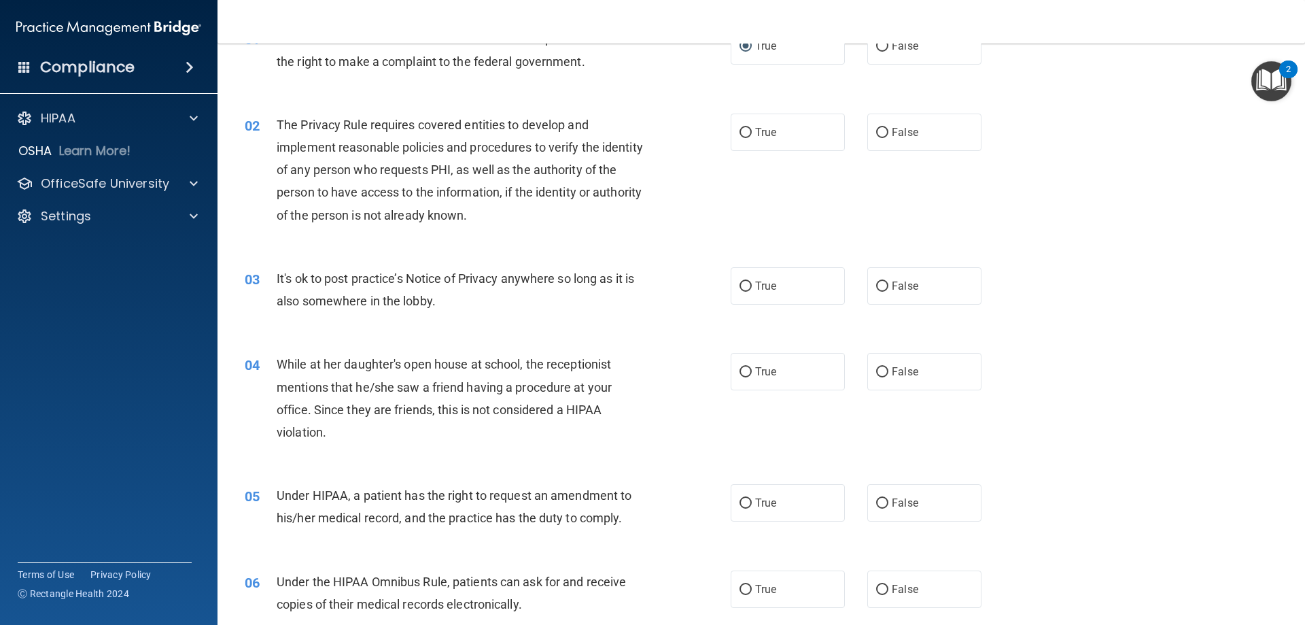
scroll to position [68, 0]
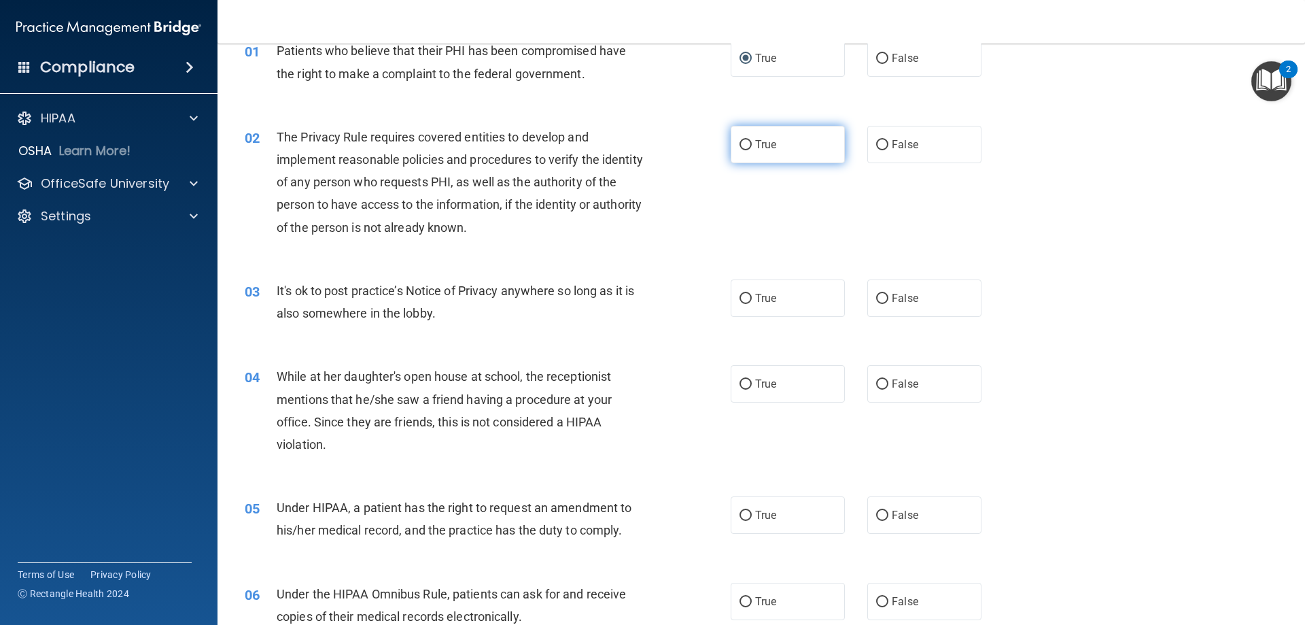
click at [734, 150] on label "True" at bounding box center [788, 144] width 114 height 37
click at [740, 150] on input "True" at bounding box center [746, 145] width 12 height 10
radio input "true"
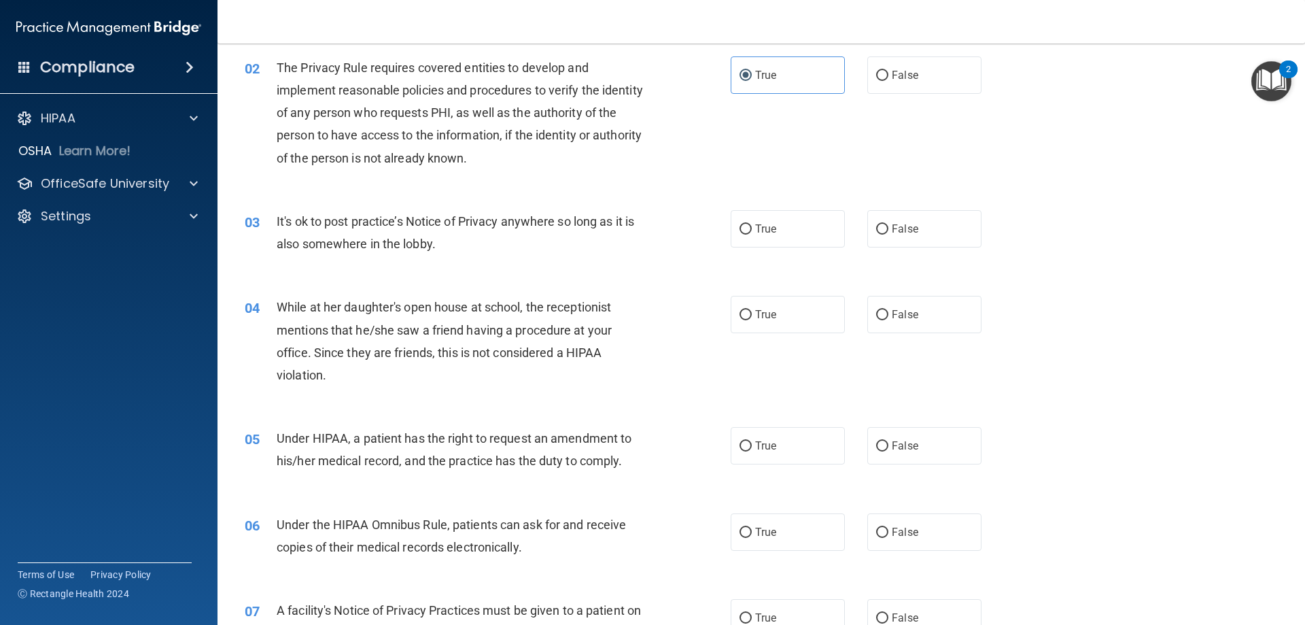
scroll to position [204, 0]
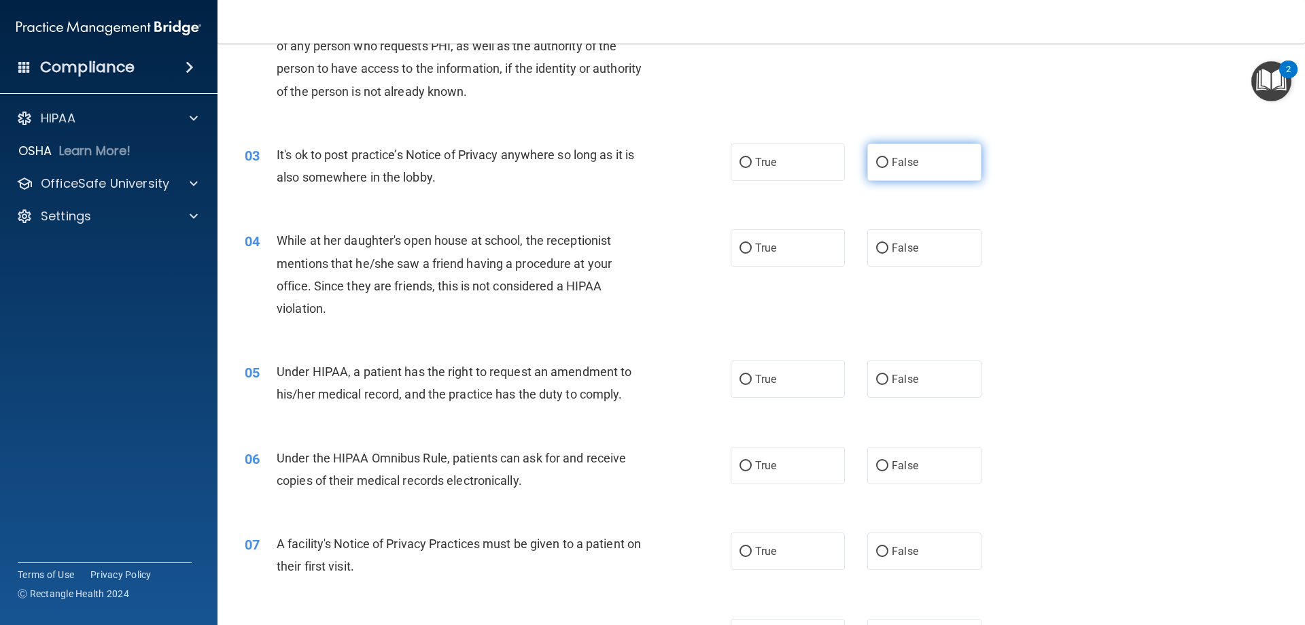
click at [881, 158] on input "False" at bounding box center [882, 163] width 12 height 10
radio input "true"
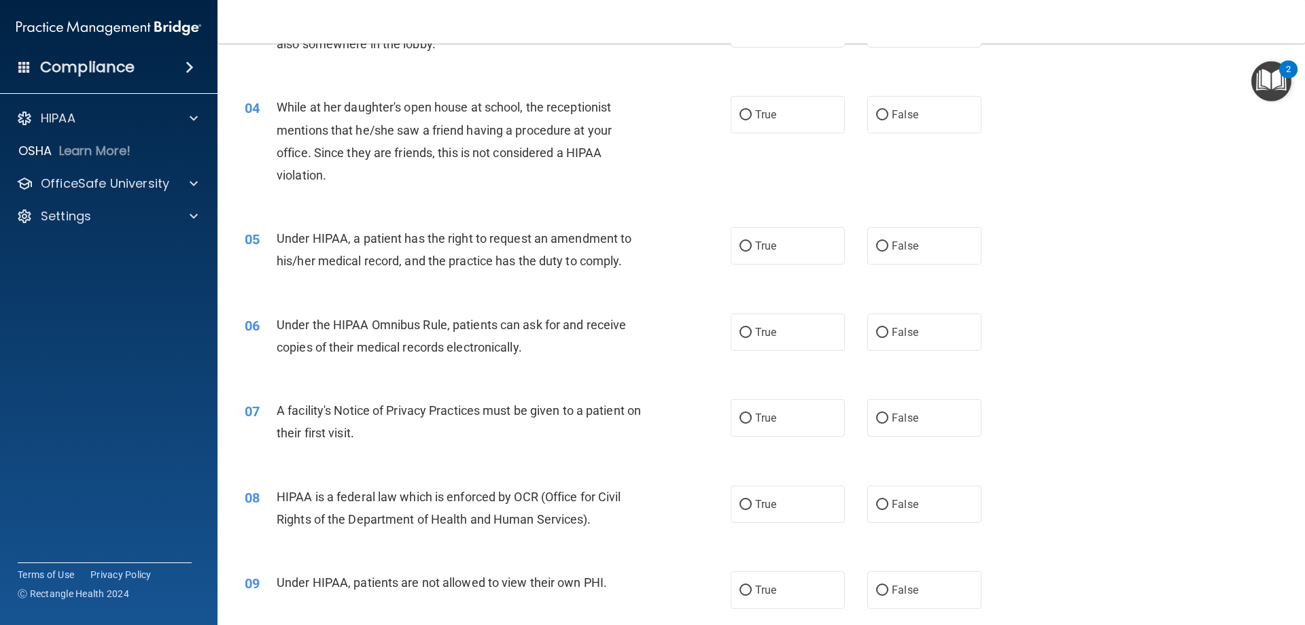
scroll to position [340, 0]
click at [880, 106] on label "False" at bounding box center [925, 111] width 114 height 37
click at [880, 107] on input "False" at bounding box center [882, 112] width 12 height 10
radio input "true"
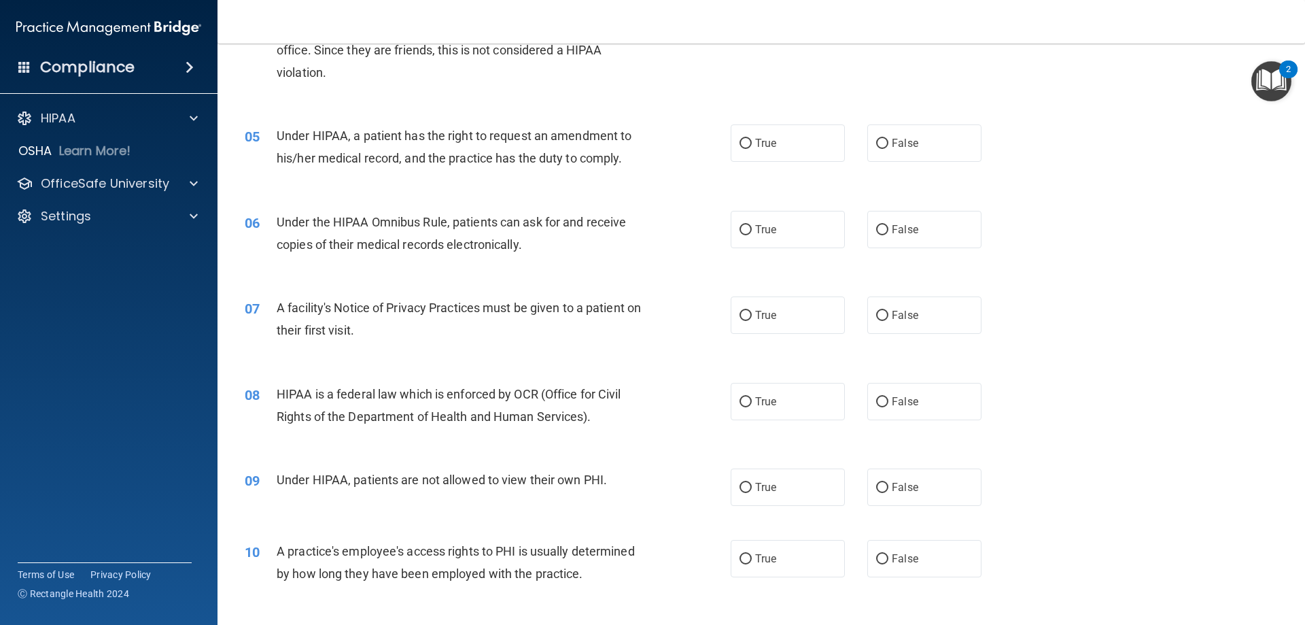
scroll to position [476, 0]
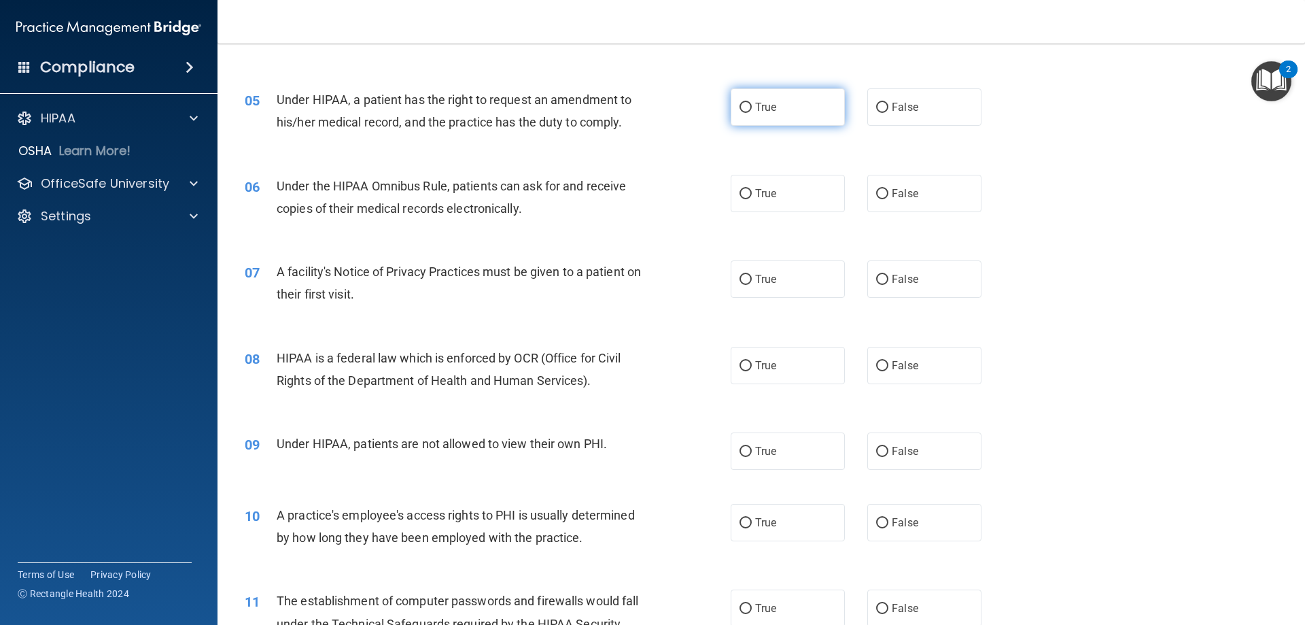
click at [744, 103] on input "True" at bounding box center [746, 108] width 12 height 10
radio input "true"
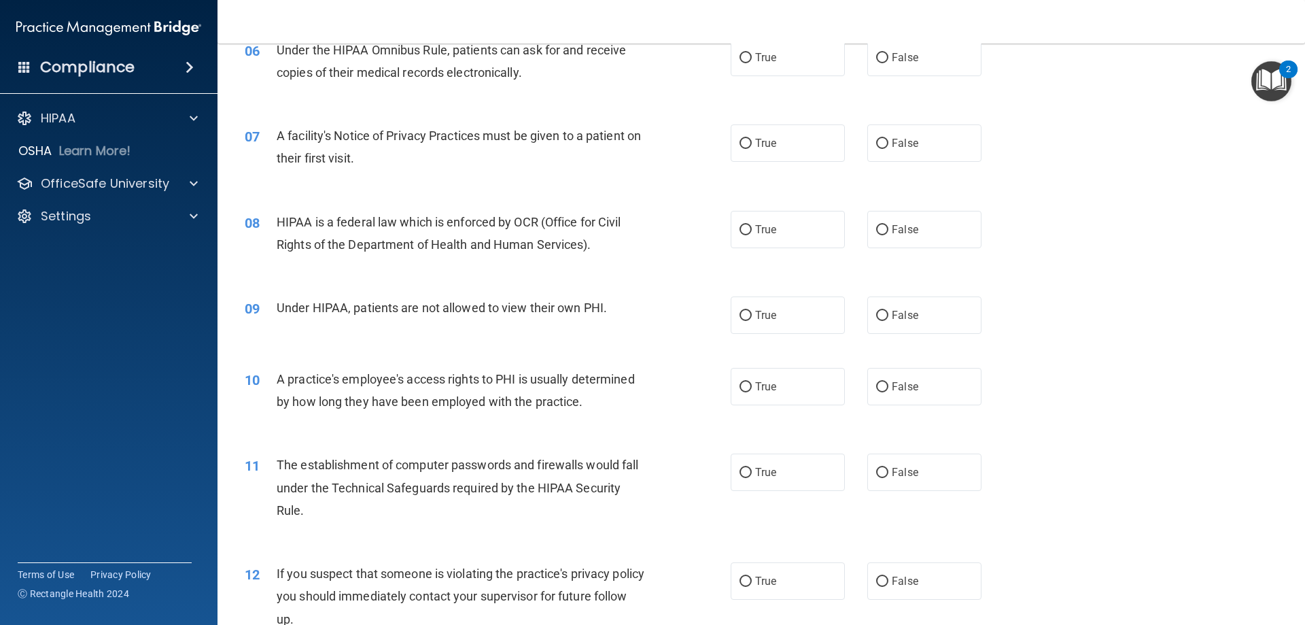
scroll to position [544, 0]
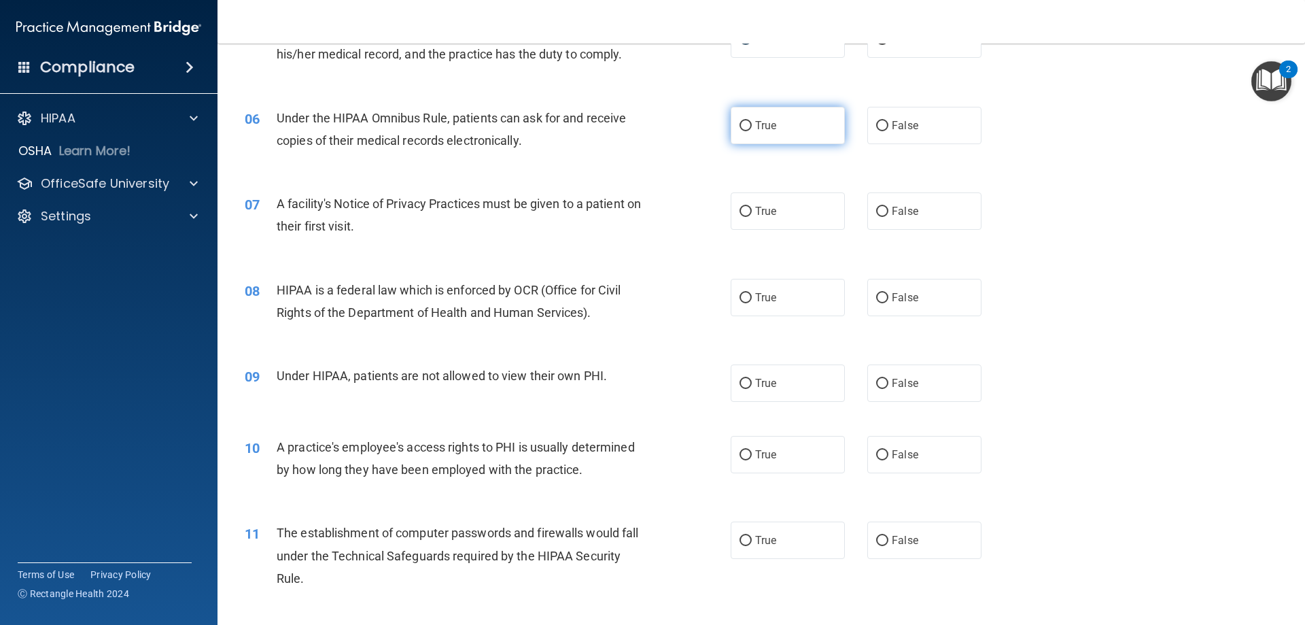
click at [731, 121] on label "True" at bounding box center [788, 125] width 114 height 37
click at [740, 121] on input "True" at bounding box center [746, 126] width 12 height 10
radio input "true"
click at [893, 122] on span "False" at bounding box center [905, 125] width 27 height 13
click at [889, 122] on input "False" at bounding box center [882, 126] width 12 height 10
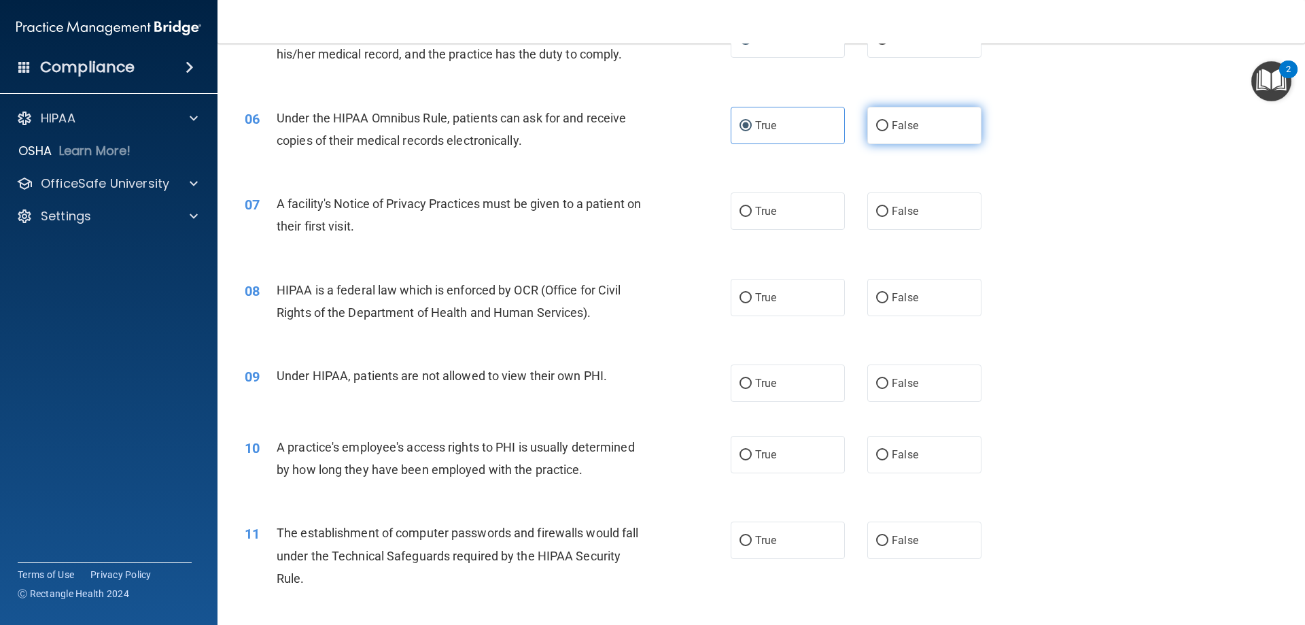
radio input "true"
radio input "false"
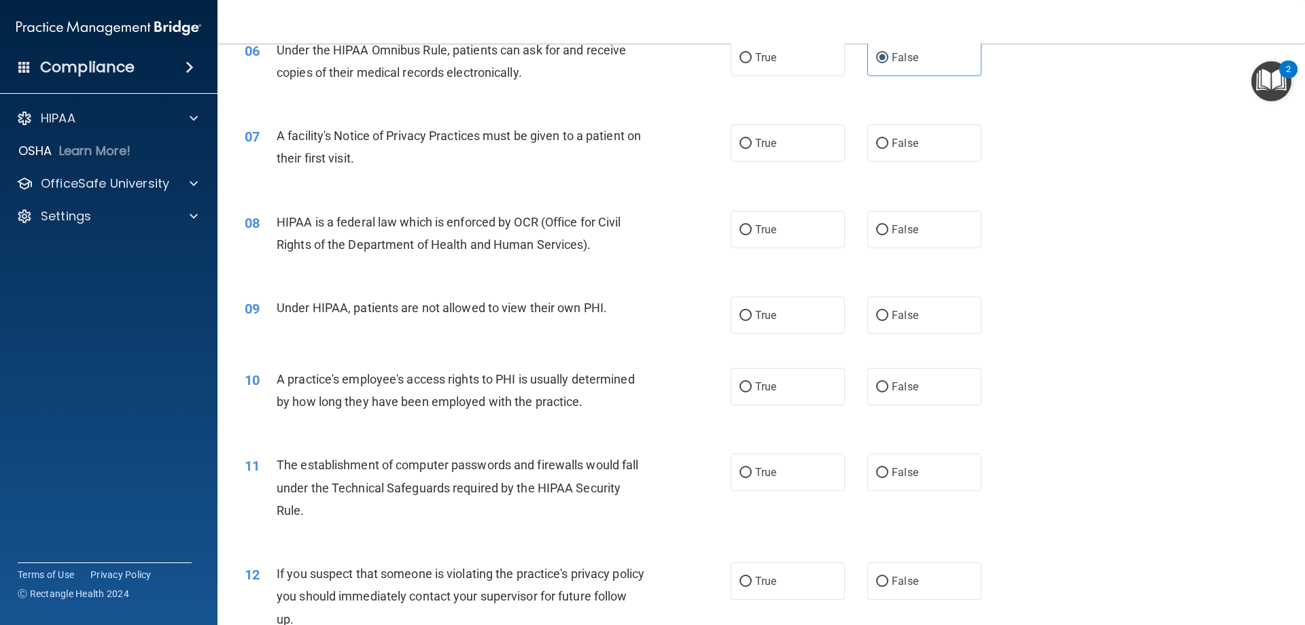
scroll to position [680, 0]
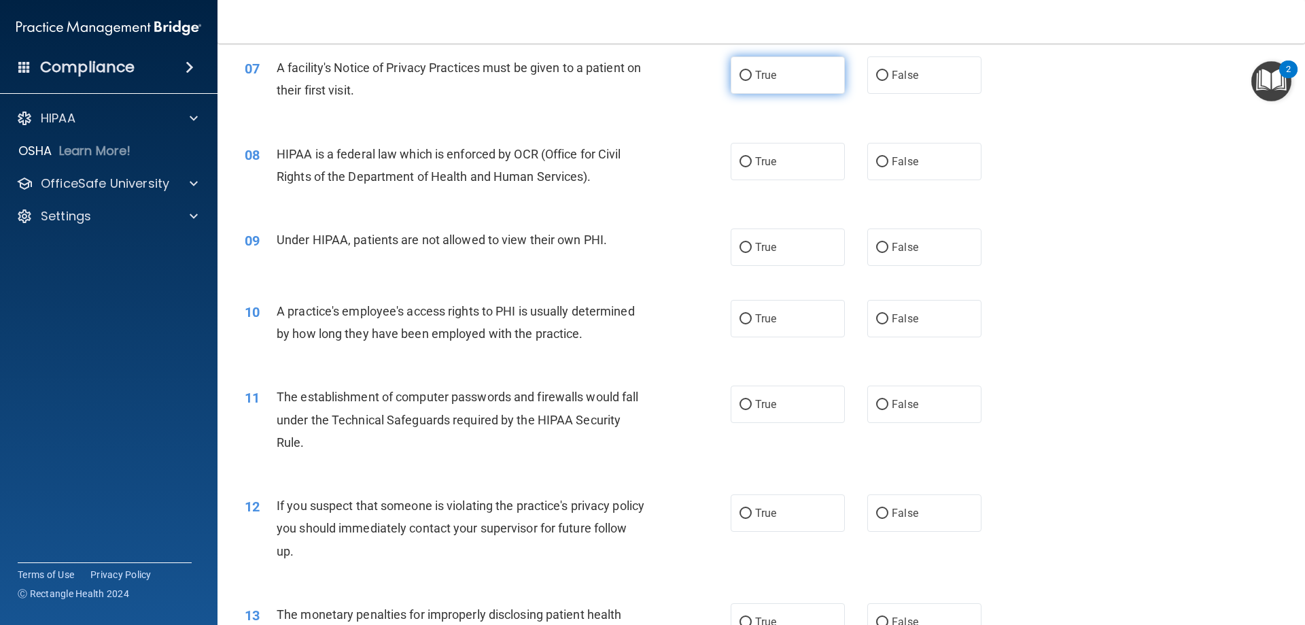
click at [731, 80] on label "True" at bounding box center [788, 74] width 114 height 37
click at [740, 80] on input "True" at bounding box center [746, 76] width 12 height 10
radio input "true"
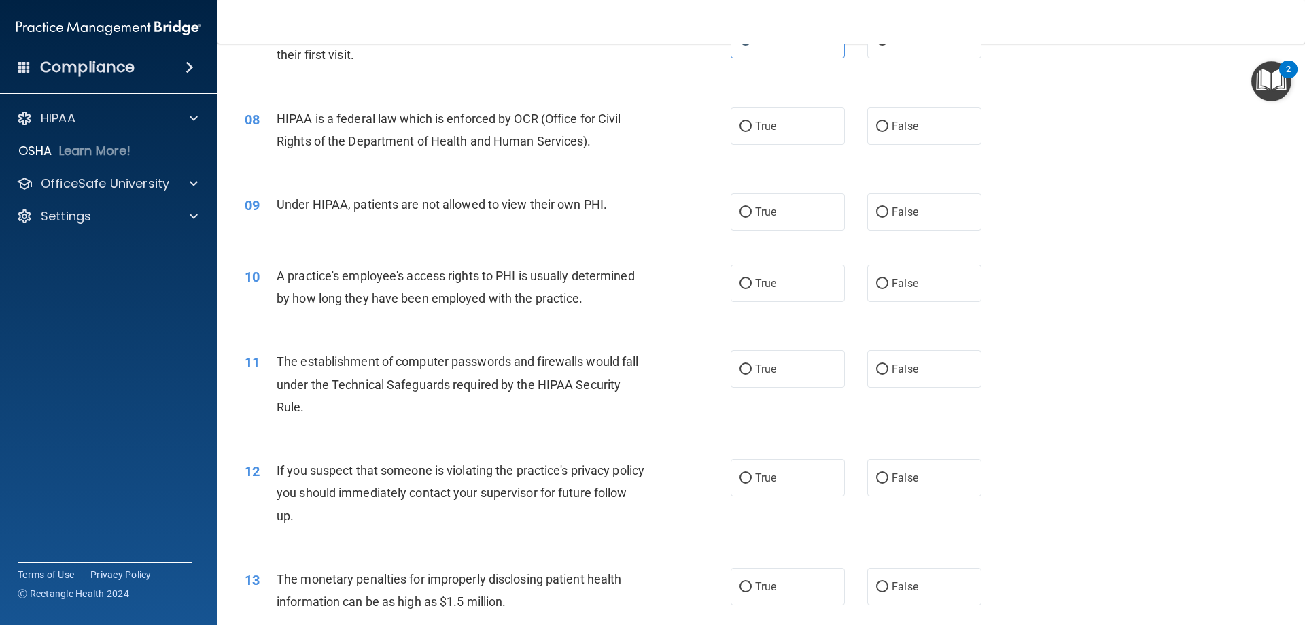
scroll to position [748, 0]
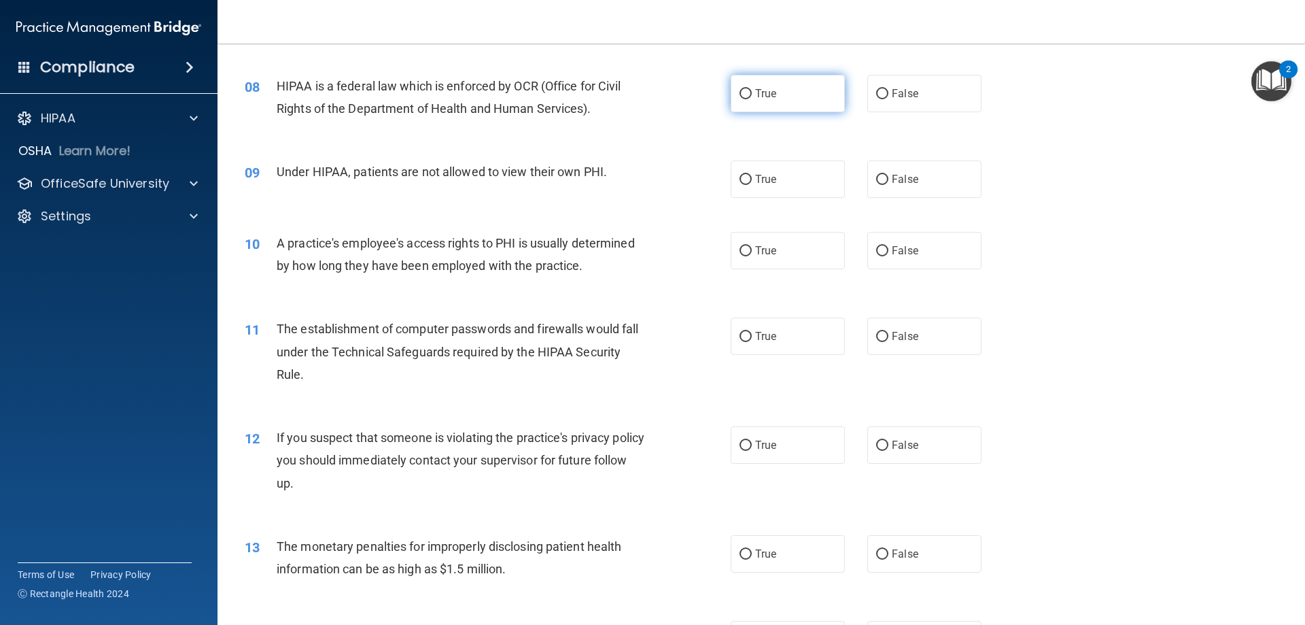
click at [750, 93] on label "True" at bounding box center [788, 93] width 114 height 37
click at [750, 93] on input "True" at bounding box center [746, 94] width 12 height 10
radio input "true"
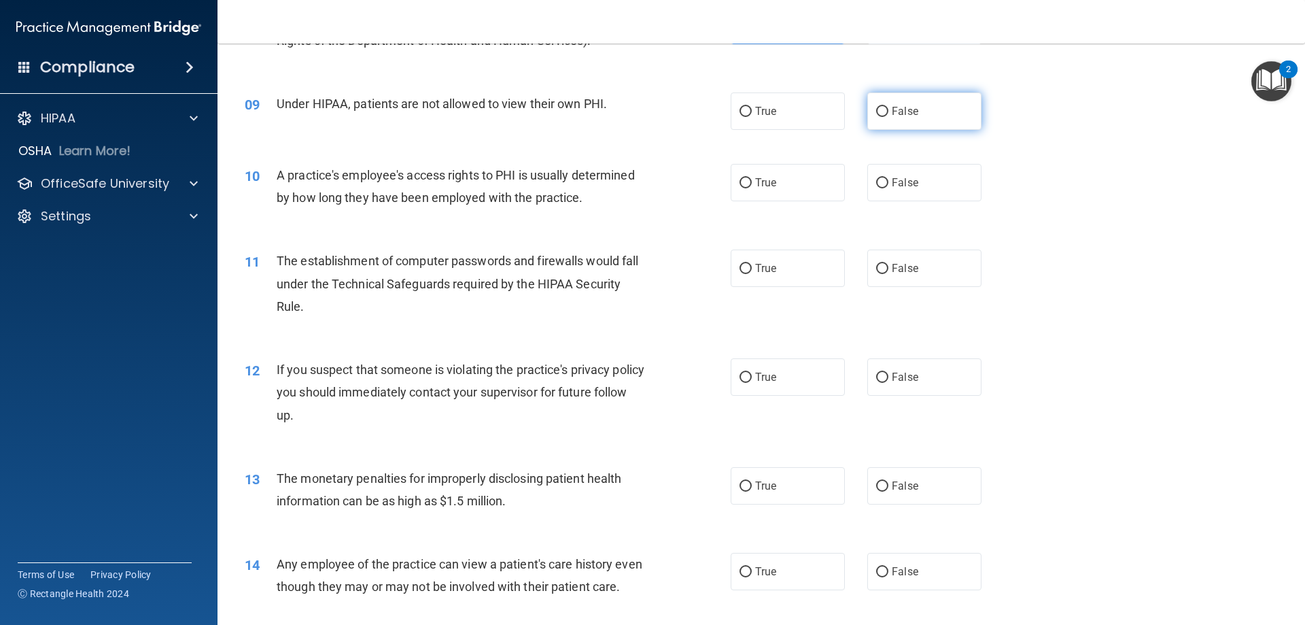
click at [876, 112] on input "False" at bounding box center [882, 112] width 12 height 10
radio input "true"
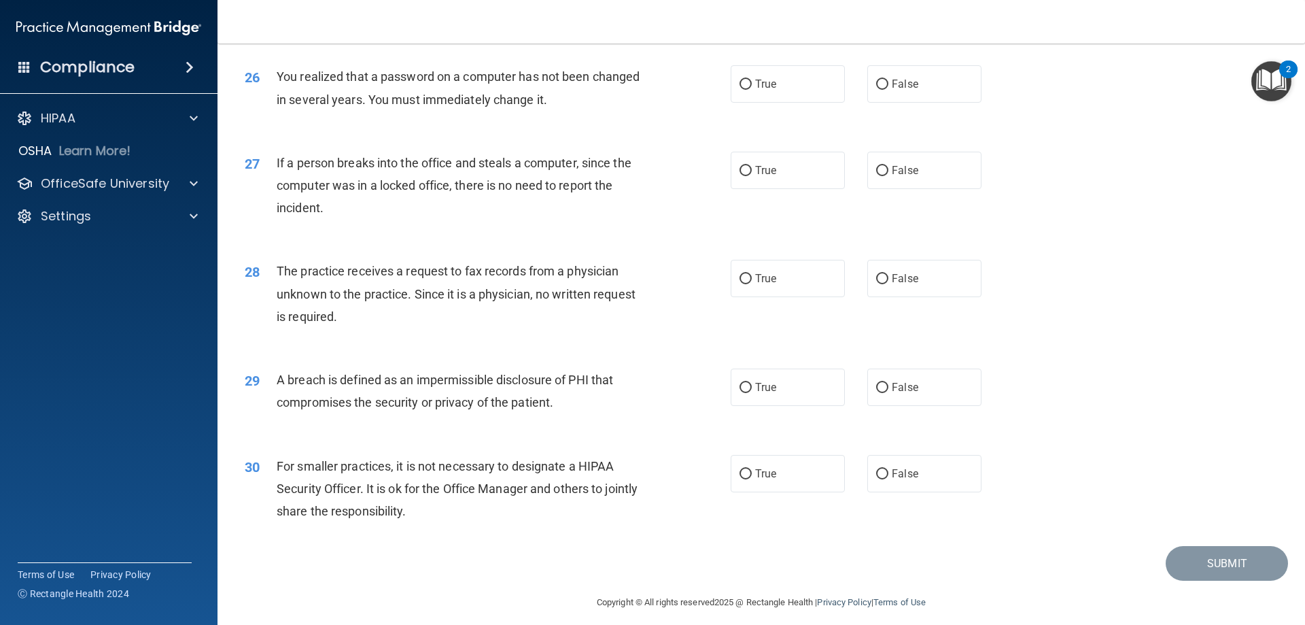
scroll to position [2593, 0]
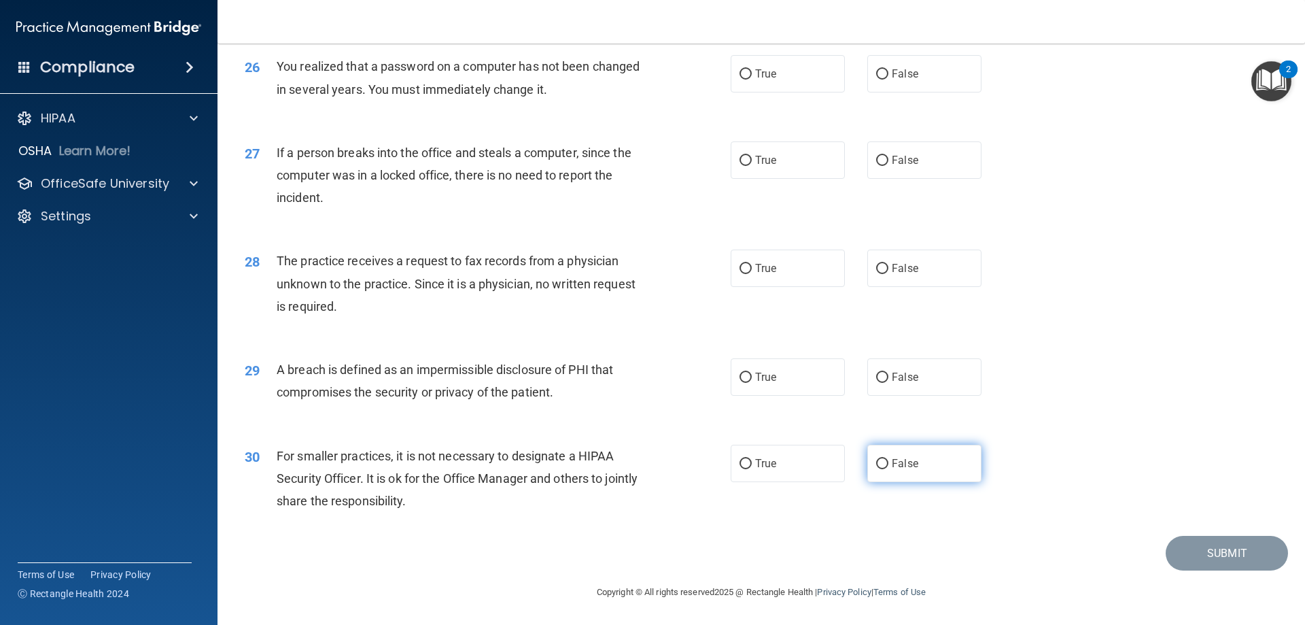
click at [884, 471] on label "False" at bounding box center [925, 463] width 114 height 37
click at [884, 469] on input "False" at bounding box center [882, 464] width 12 height 10
radio input "true"
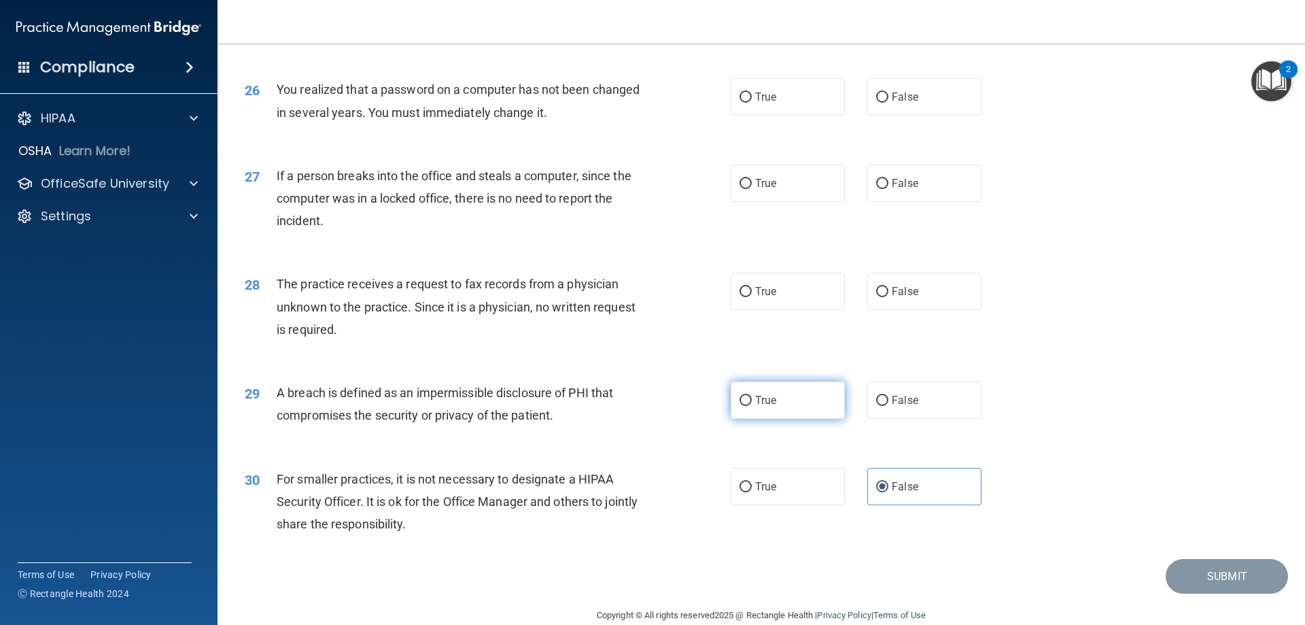
click at [754, 419] on label "True" at bounding box center [788, 399] width 114 height 37
click at [752, 406] on input "True" at bounding box center [746, 401] width 12 height 10
radio input "true"
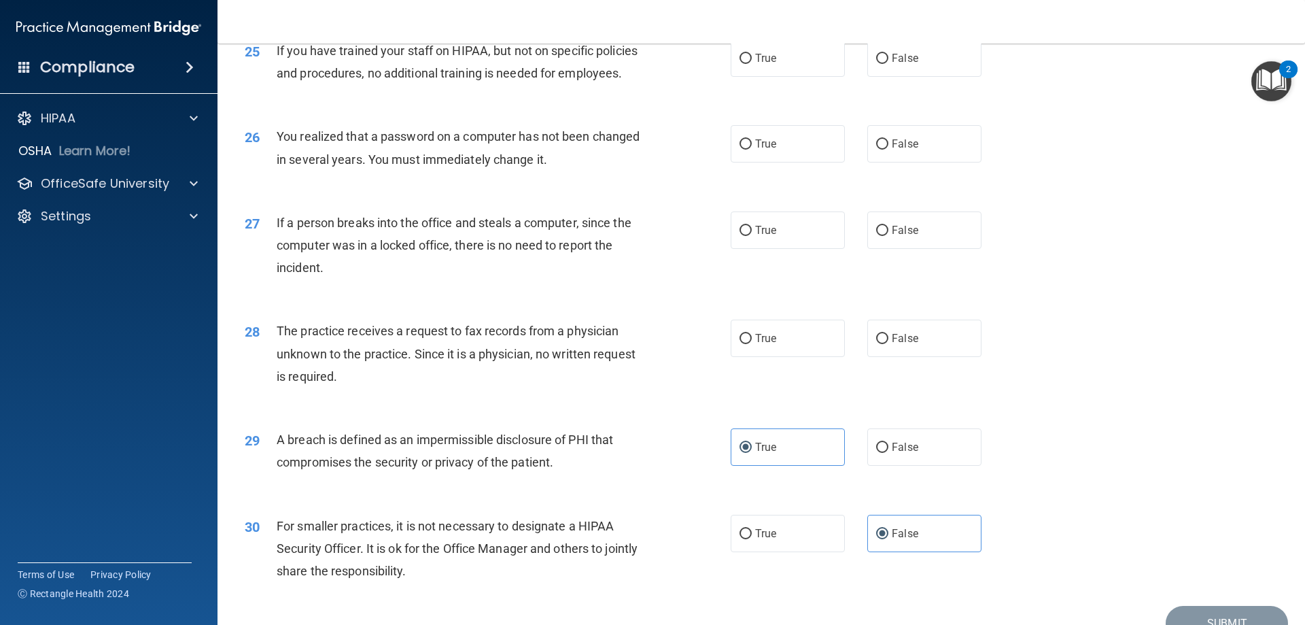
scroll to position [2389, 0]
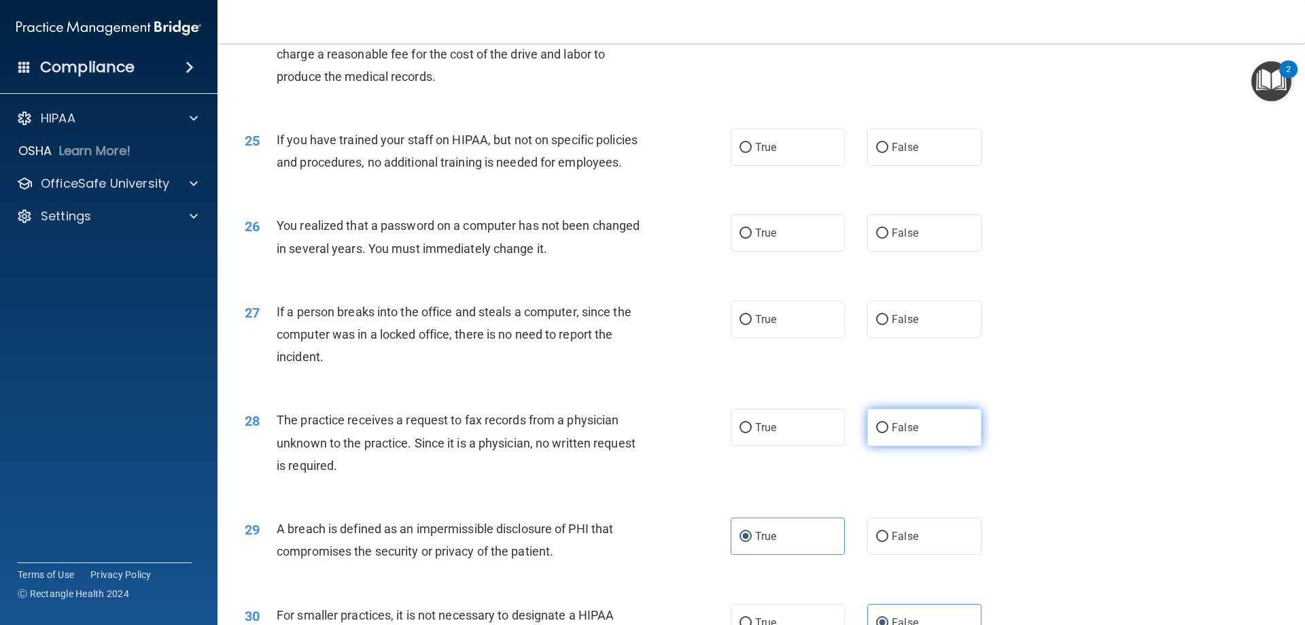
click at [879, 446] on label "False" at bounding box center [925, 427] width 114 height 37
click at [879, 433] on input "False" at bounding box center [882, 428] width 12 height 10
radio input "true"
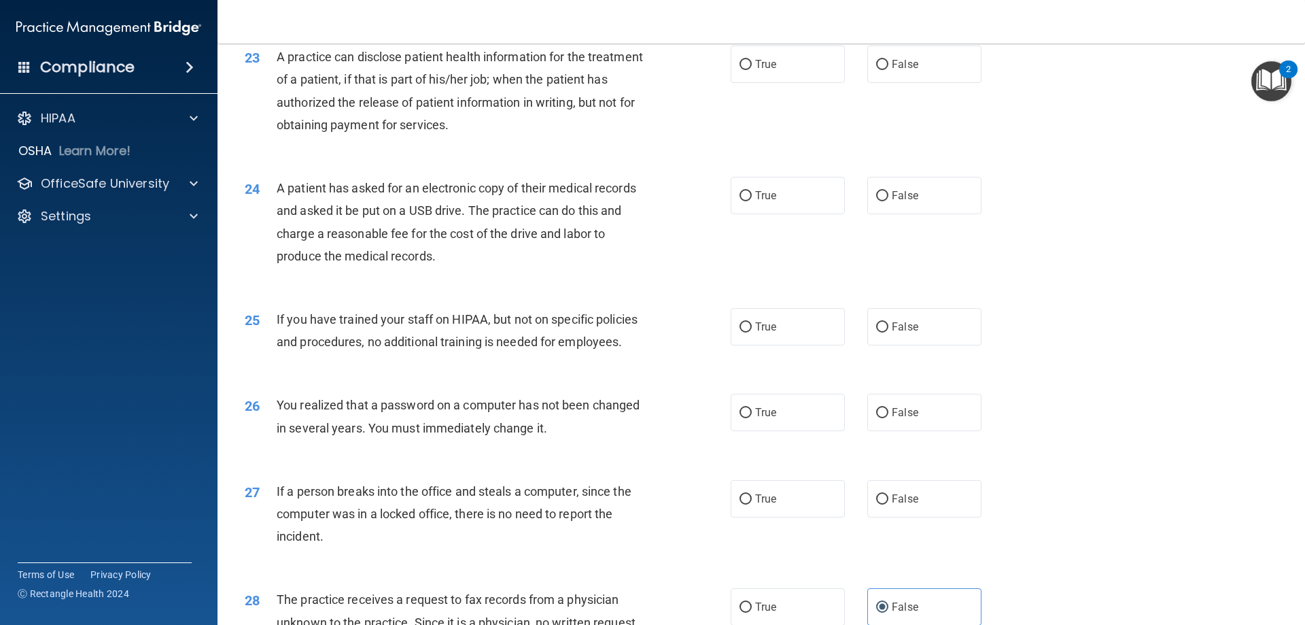
scroll to position [2185, 0]
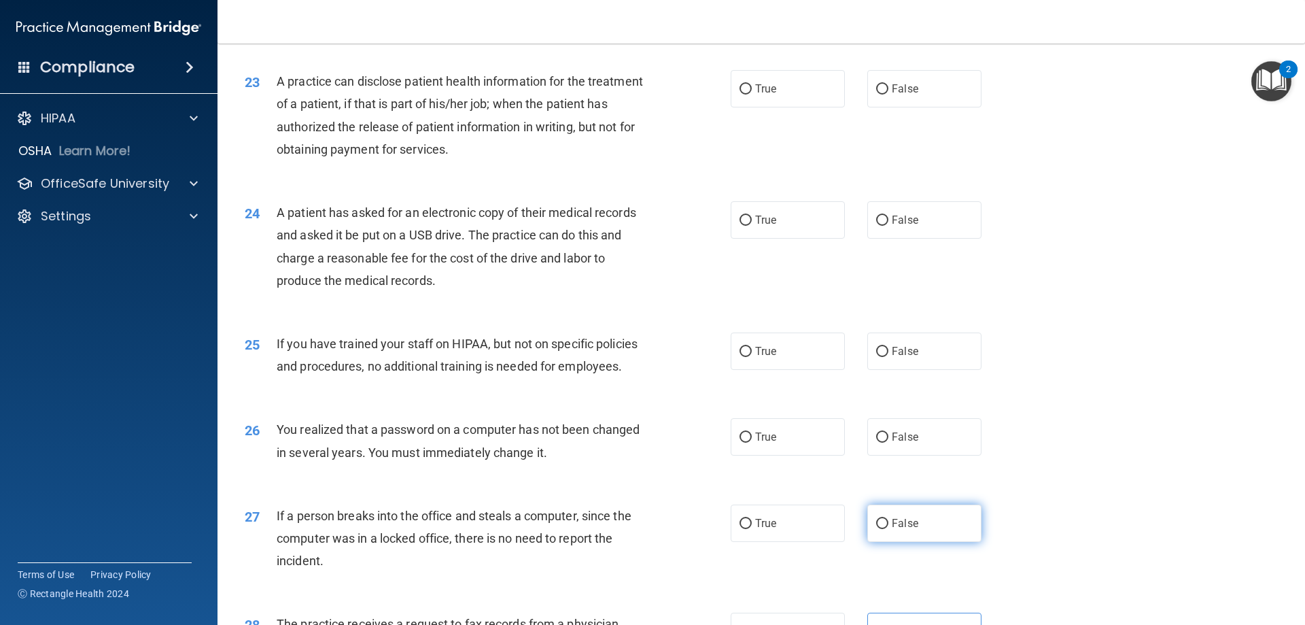
click at [885, 542] on label "False" at bounding box center [925, 522] width 114 height 37
click at [885, 529] on input "False" at bounding box center [882, 524] width 12 height 10
radio input "true"
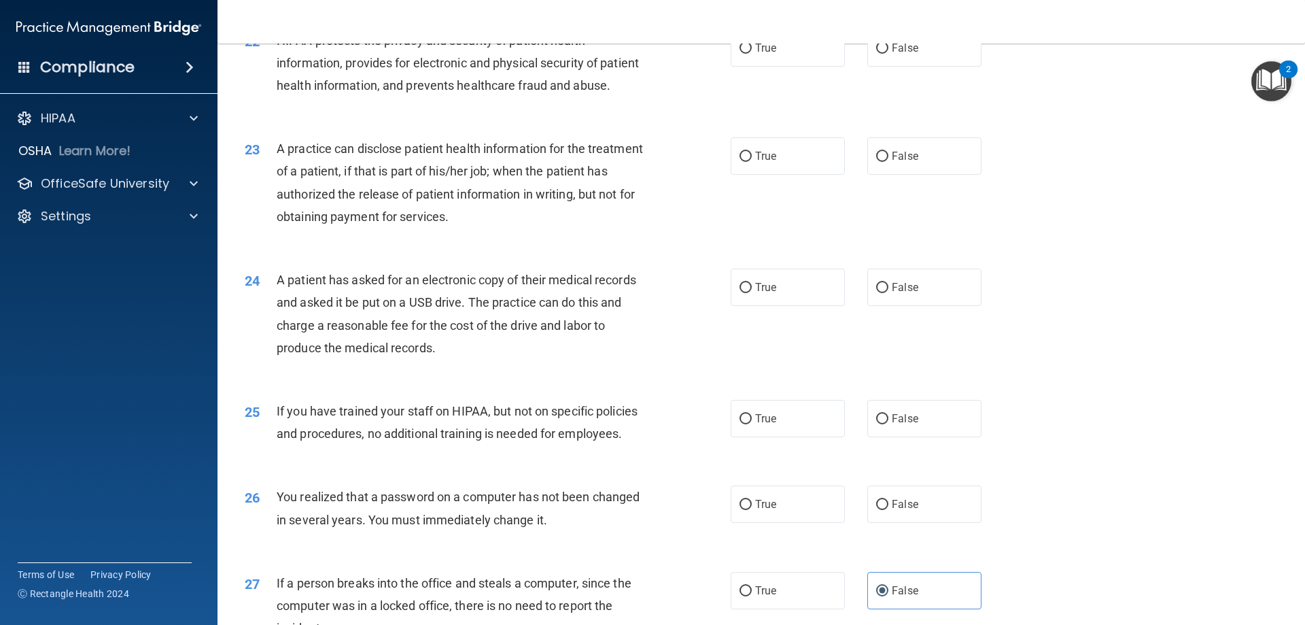
scroll to position [2117, 0]
click at [876, 511] on input "False" at bounding box center [882, 505] width 12 height 10
radio input "true"
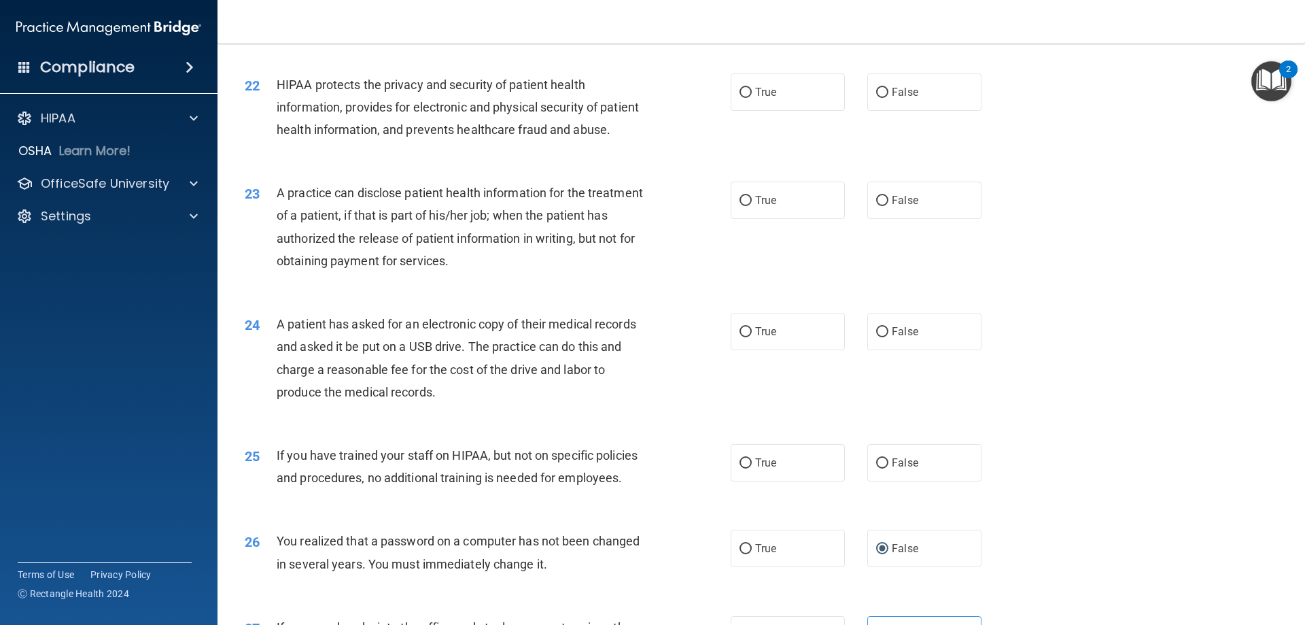
scroll to position [2049, 0]
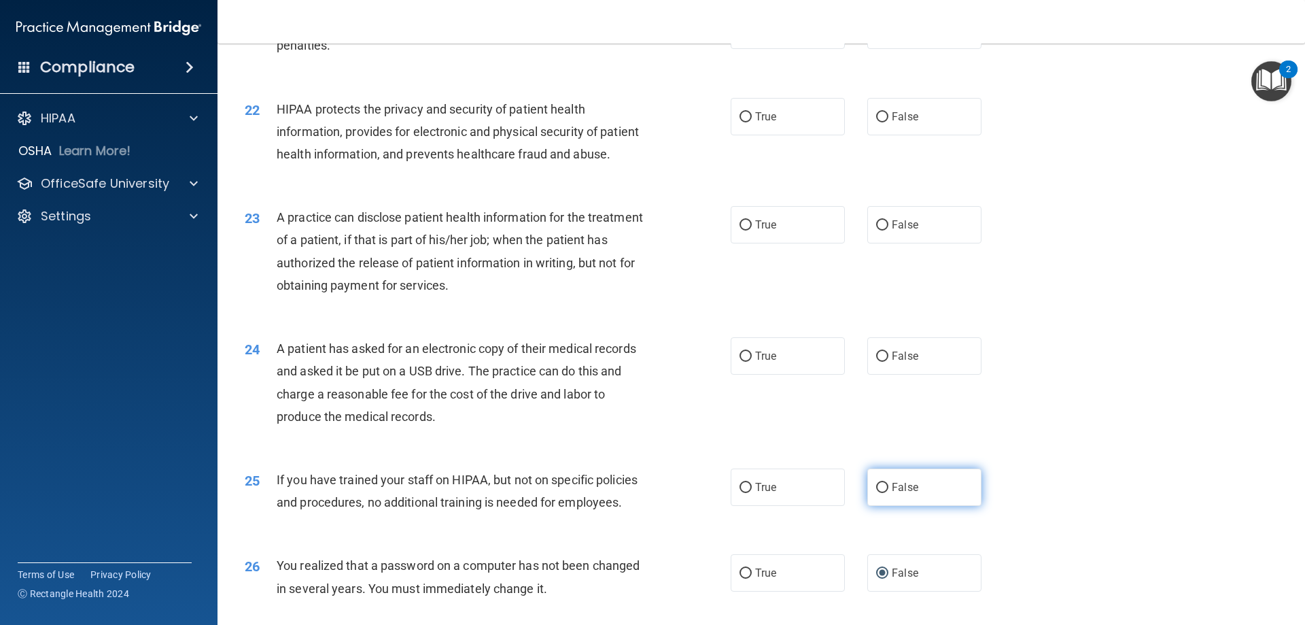
click at [870, 506] on label "False" at bounding box center [925, 486] width 114 height 37
click at [876, 493] on input "False" at bounding box center [882, 488] width 12 height 10
radio input "true"
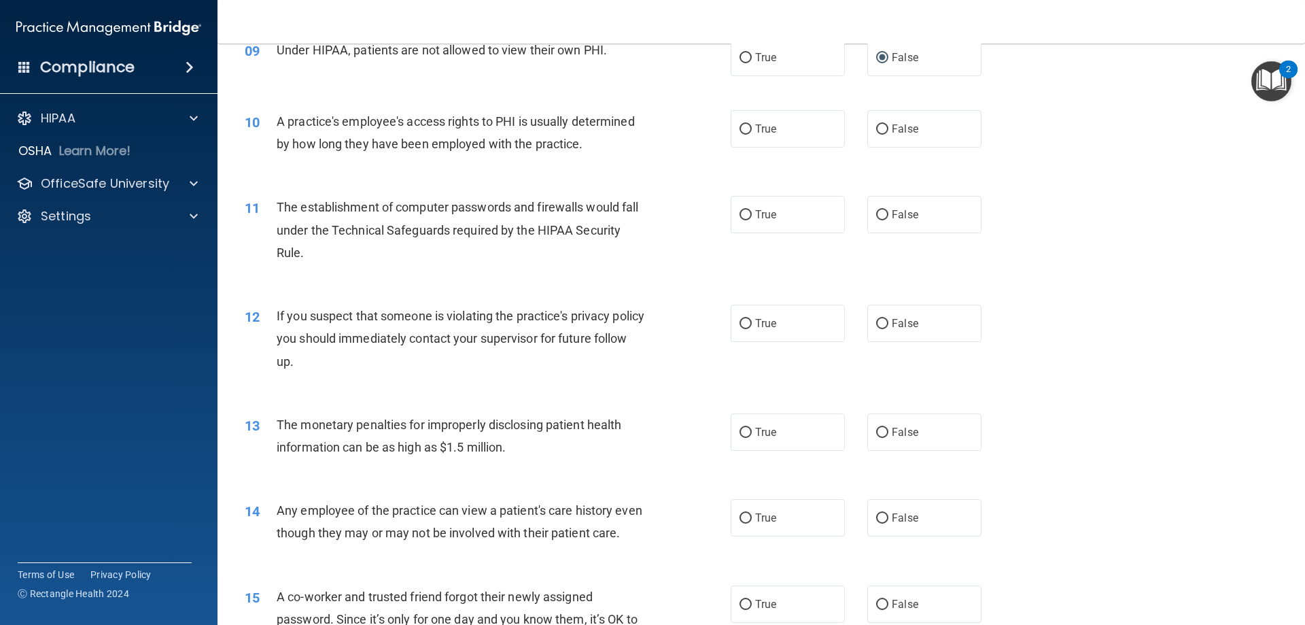
scroll to position [893, 0]
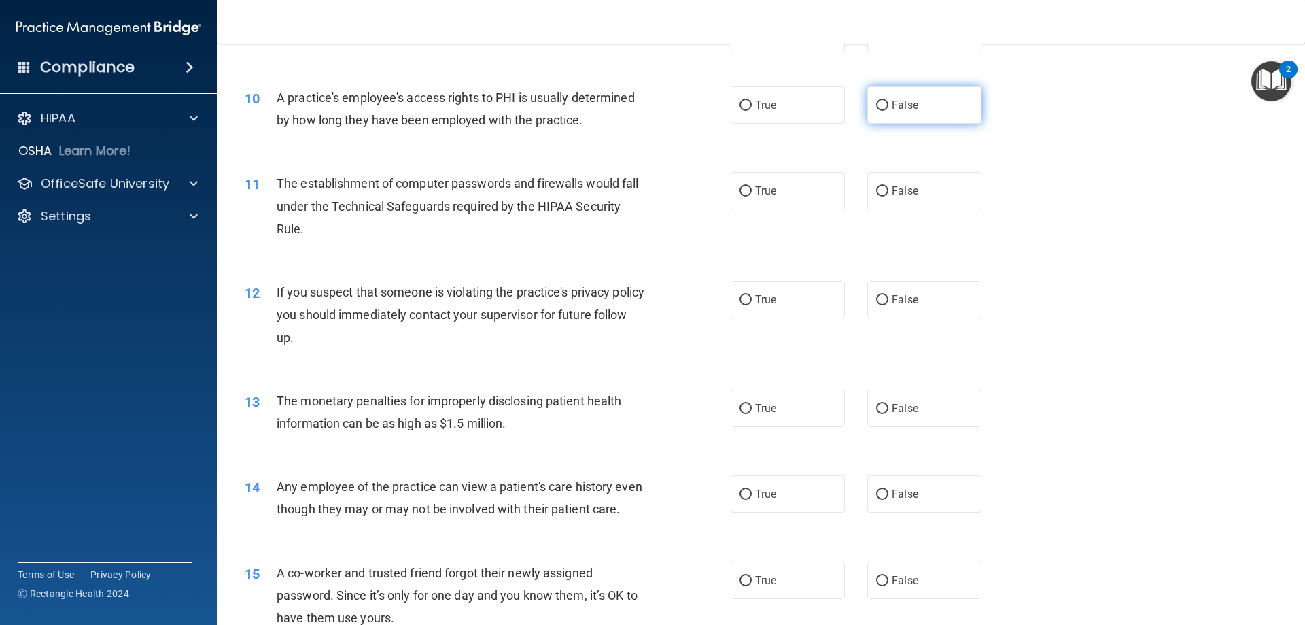
click at [876, 107] on input "False" at bounding box center [882, 106] width 12 height 10
radio input "true"
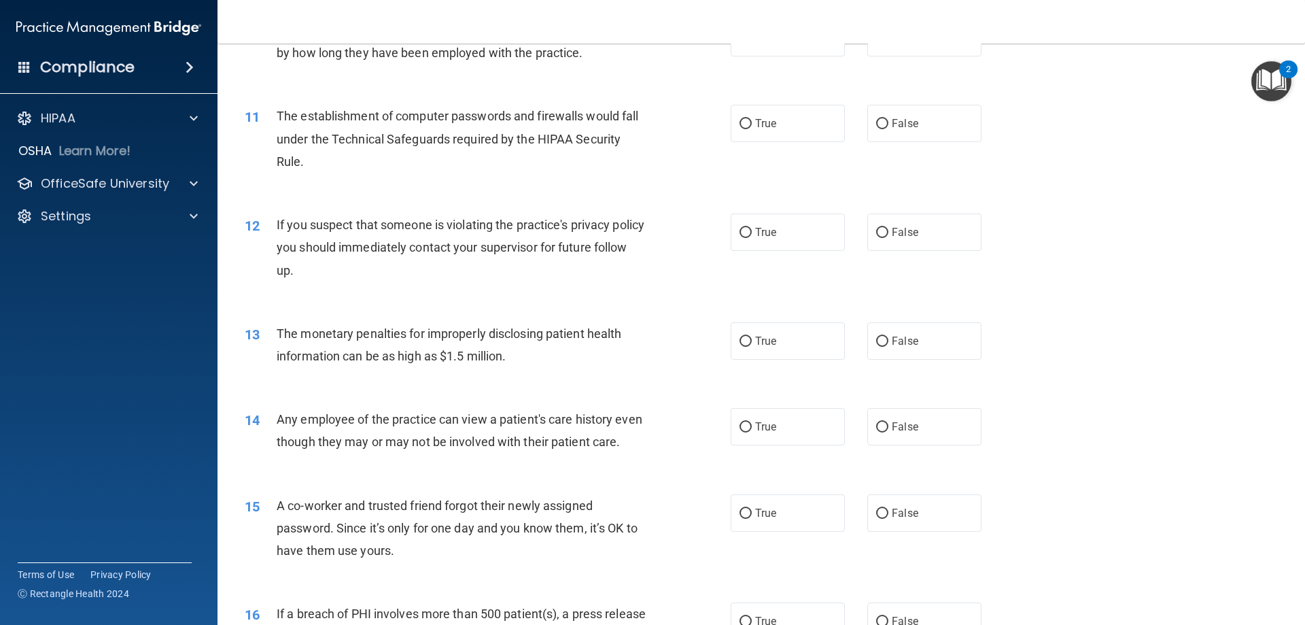
scroll to position [961, 0]
click at [746, 122] on input "True" at bounding box center [746, 123] width 12 height 10
radio input "true"
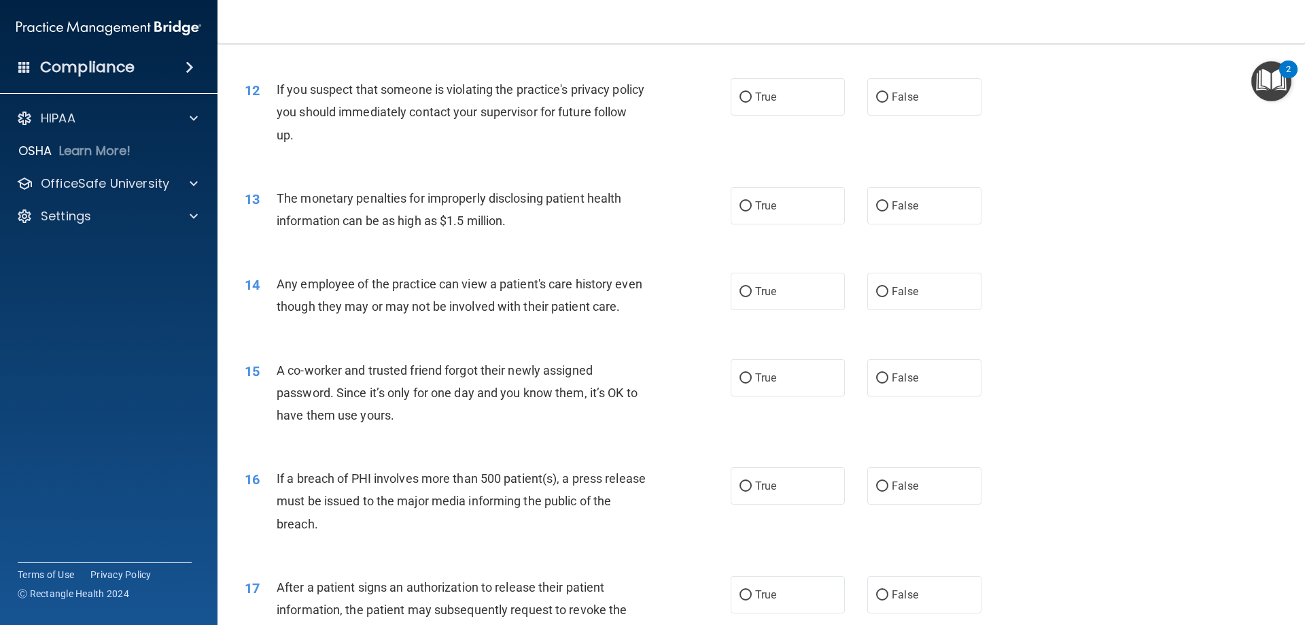
scroll to position [1097, 0]
click at [759, 95] on span "True" at bounding box center [765, 95] width 21 height 13
click at [752, 95] on input "True" at bounding box center [746, 96] width 12 height 10
radio input "true"
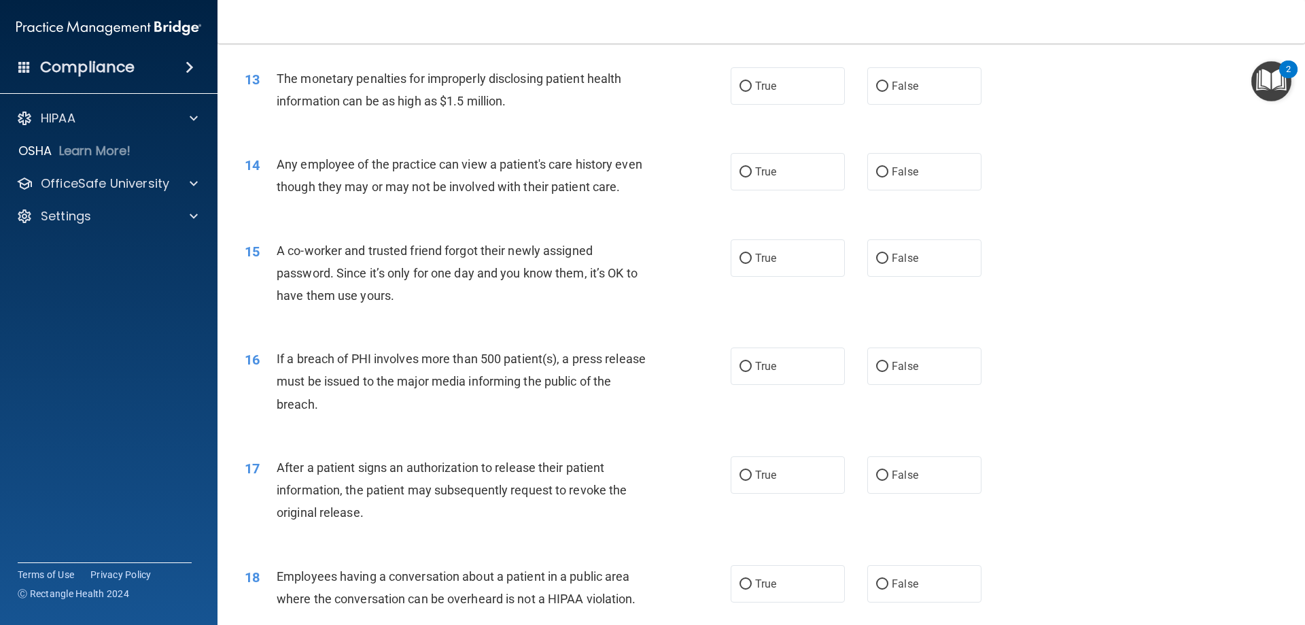
scroll to position [1233, 0]
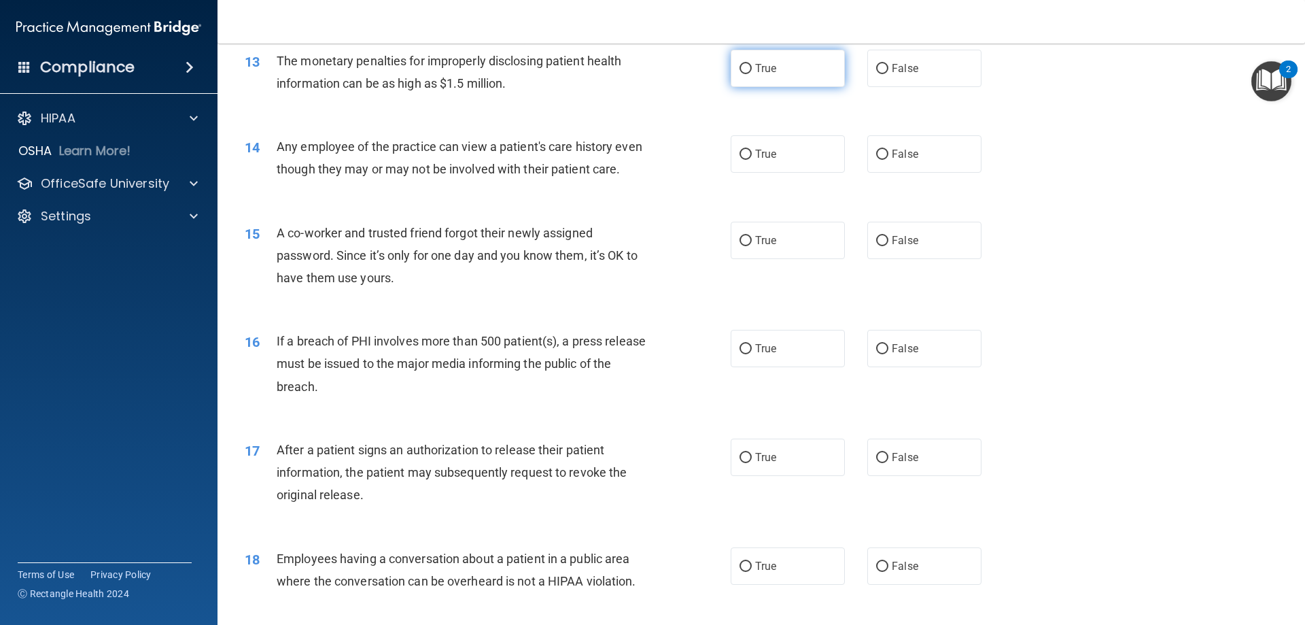
click at [731, 77] on label "True" at bounding box center [788, 68] width 114 height 37
click at [740, 74] on input "True" at bounding box center [746, 69] width 12 height 10
radio input "true"
click at [753, 163] on label "True" at bounding box center [788, 153] width 114 height 37
click at [752, 160] on input "True" at bounding box center [746, 155] width 12 height 10
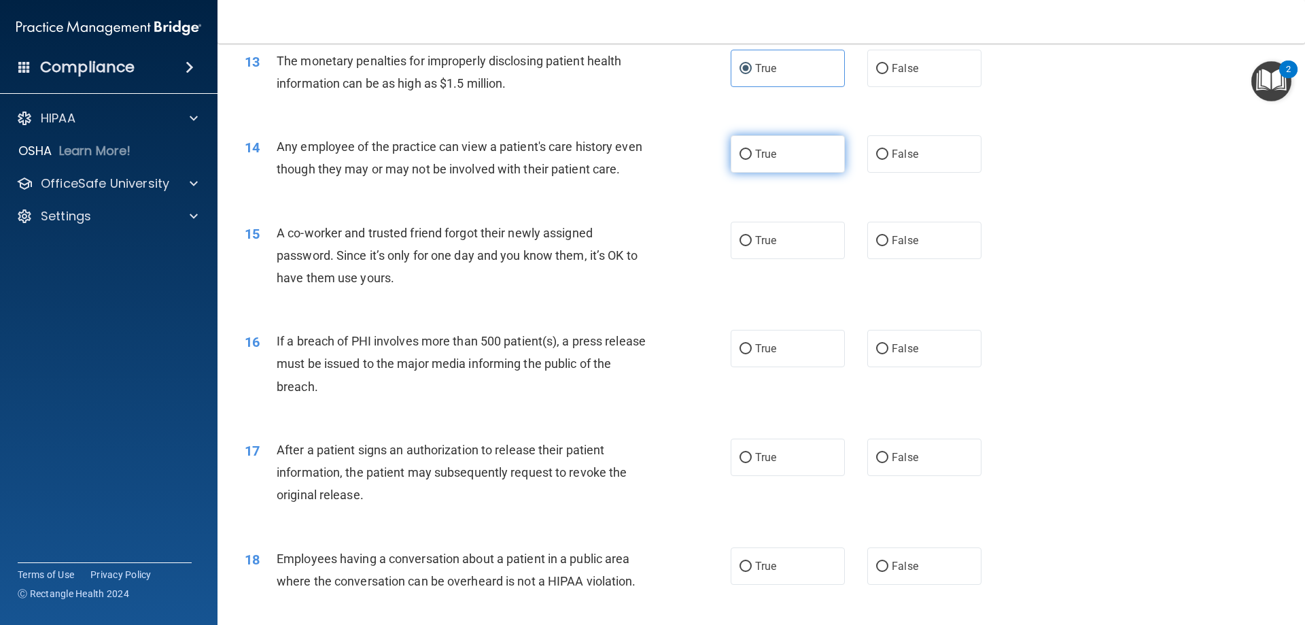
radio input "true"
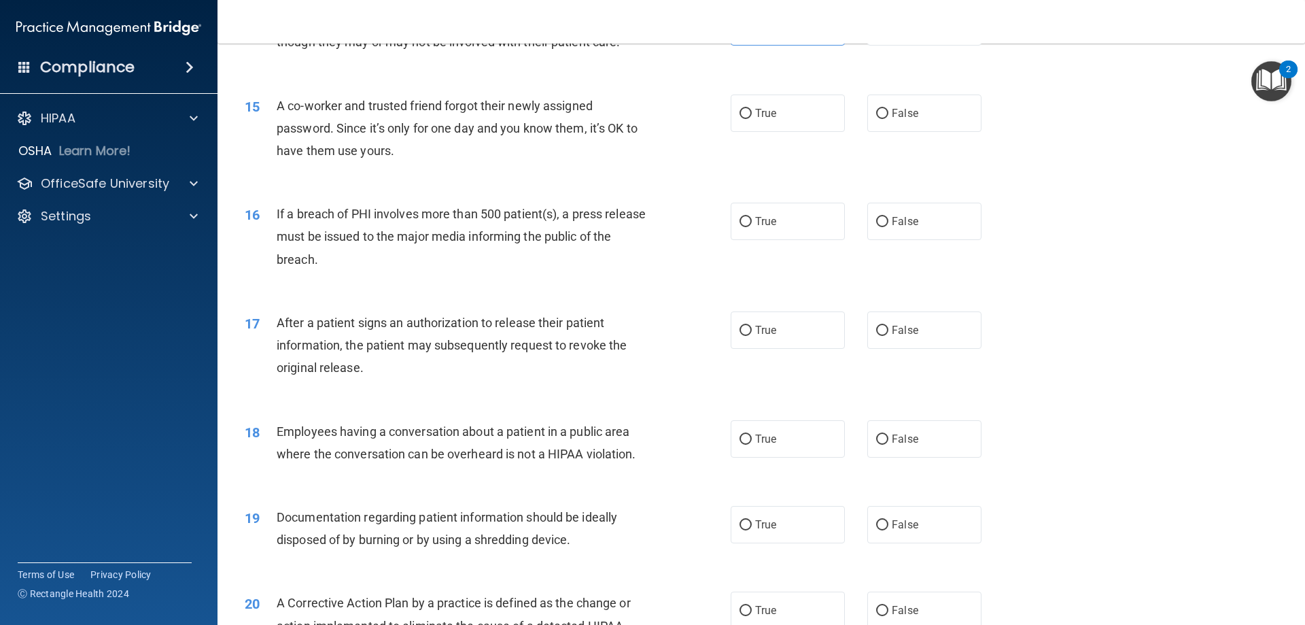
scroll to position [1369, 0]
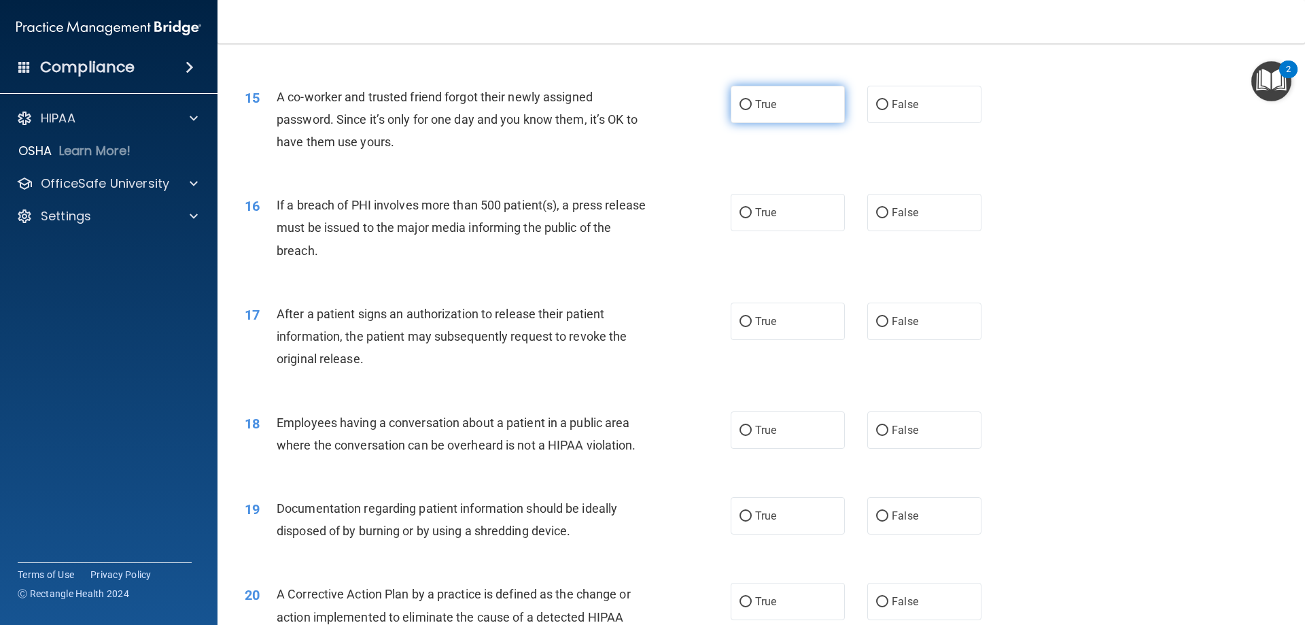
click at [749, 123] on label "True" at bounding box center [788, 104] width 114 height 37
click at [749, 110] on input "True" at bounding box center [746, 105] width 12 height 10
radio input "true"
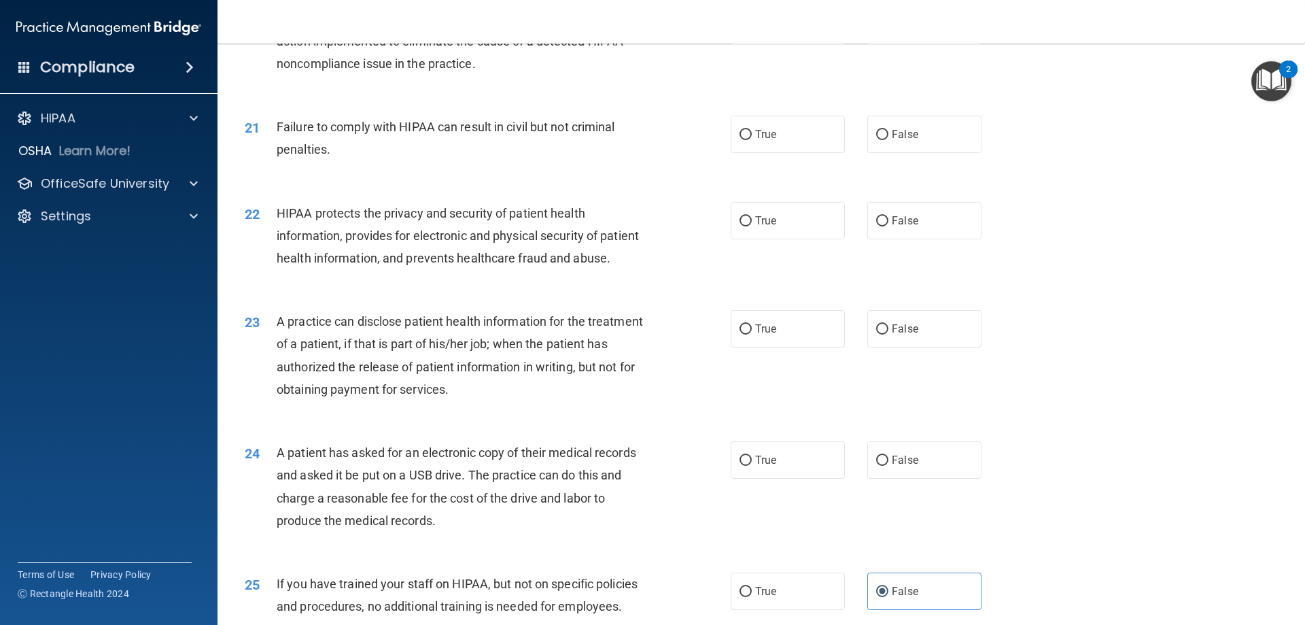
scroll to position [1913, 0]
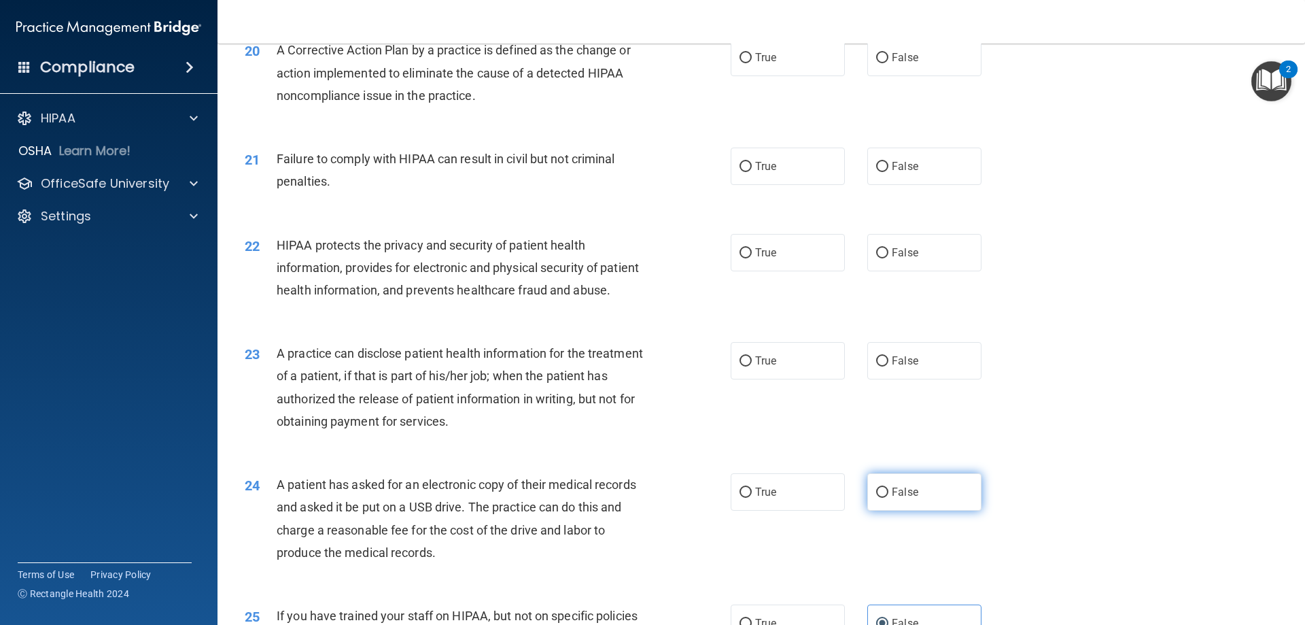
click at [897, 498] on span "False" at bounding box center [905, 491] width 27 height 13
click at [889, 498] on input "False" at bounding box center [882, 492] width 12 height 10
radio input "true"
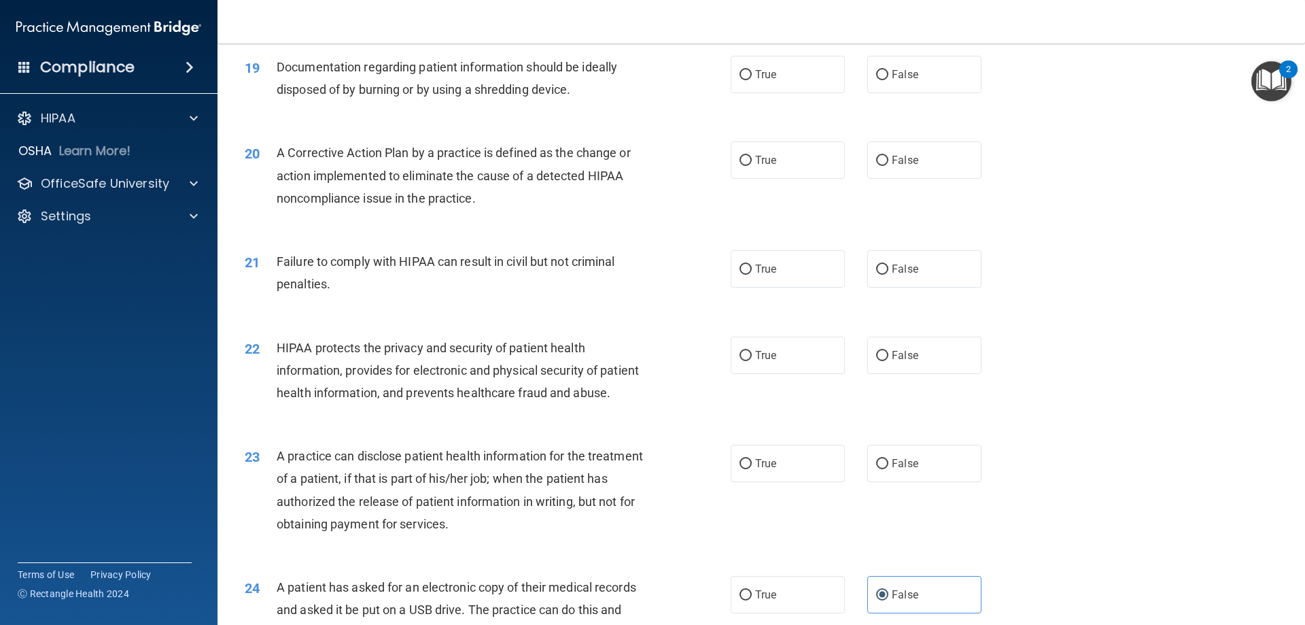
scroll to position [1777, 0]
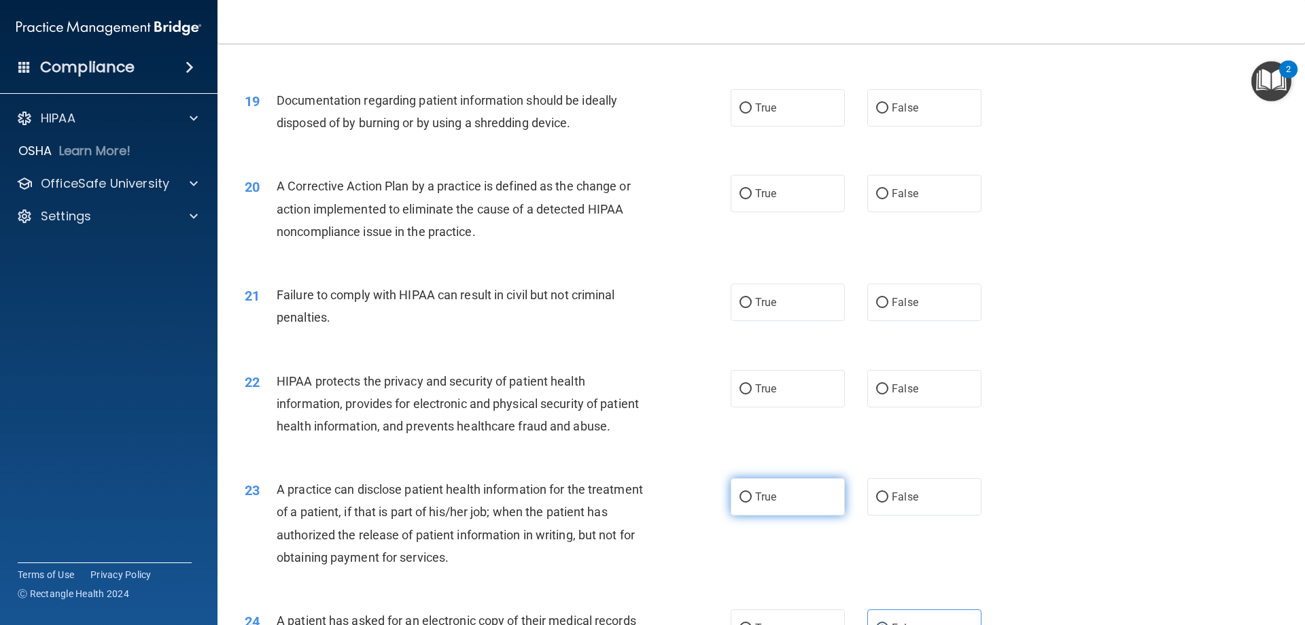
click at [747, 515] on label "True" at bounding box center [788, 496] width 114 height 37
click at [747, 502] on input "True" at bounding box center [746, 497] width 12 height 10
radio input "true"
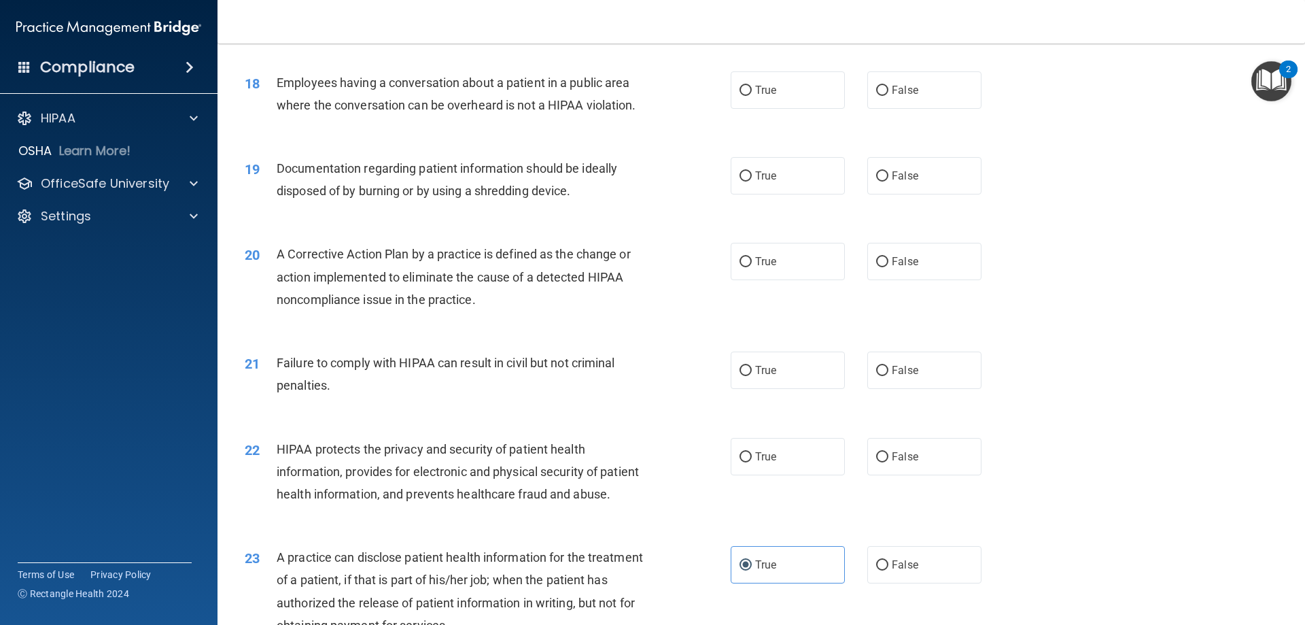
scroll to position [1641, 0]
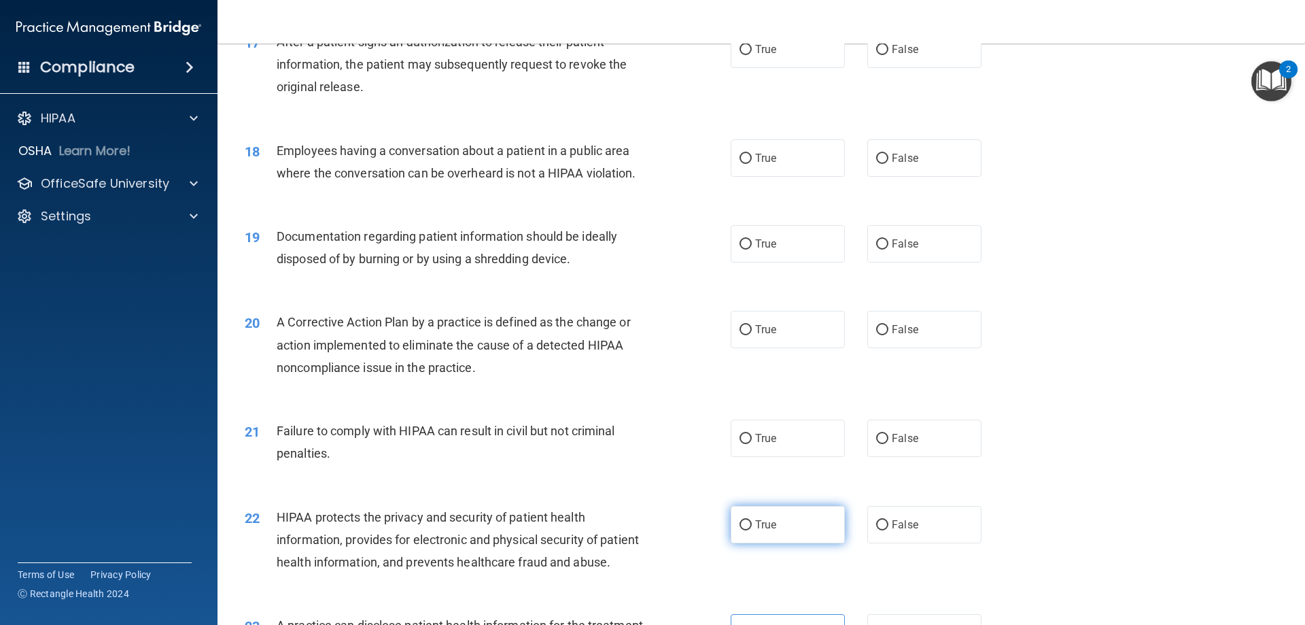
click at [752, 543] on label "True" at bounding box center [788, 524] width 114 height 37
click at [752, 530] on input "True" at bounding box center [746, 525] width 12 height 10
radio input "true"
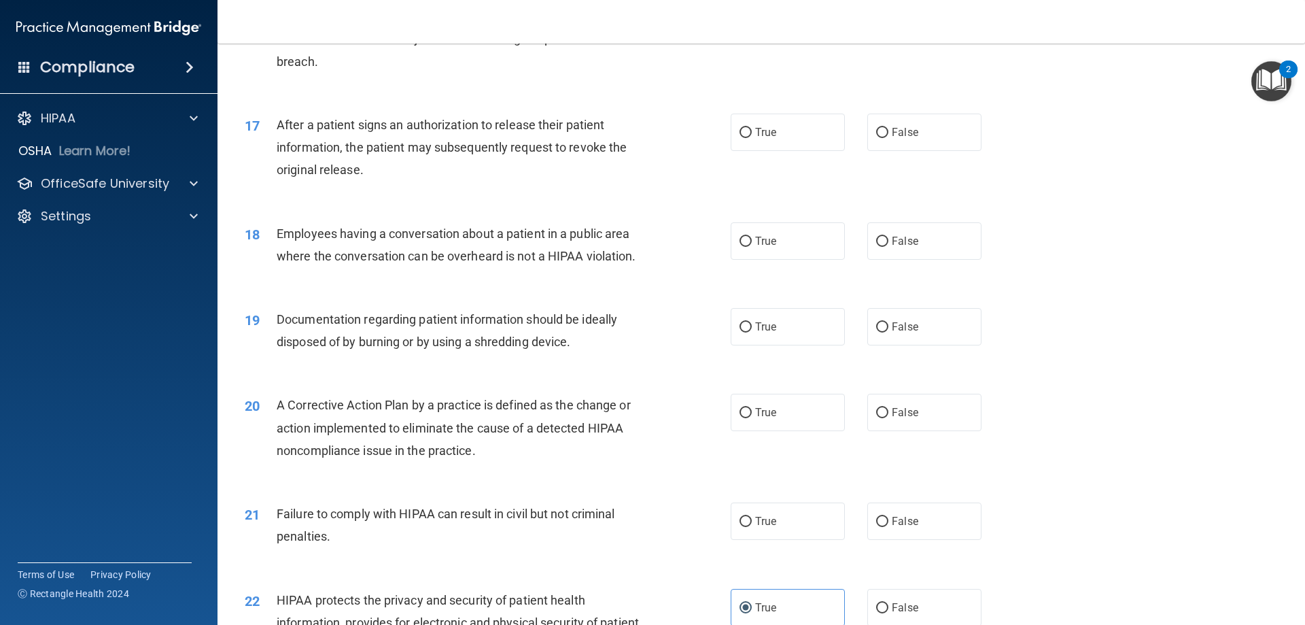
scroll to position [1505, 0]
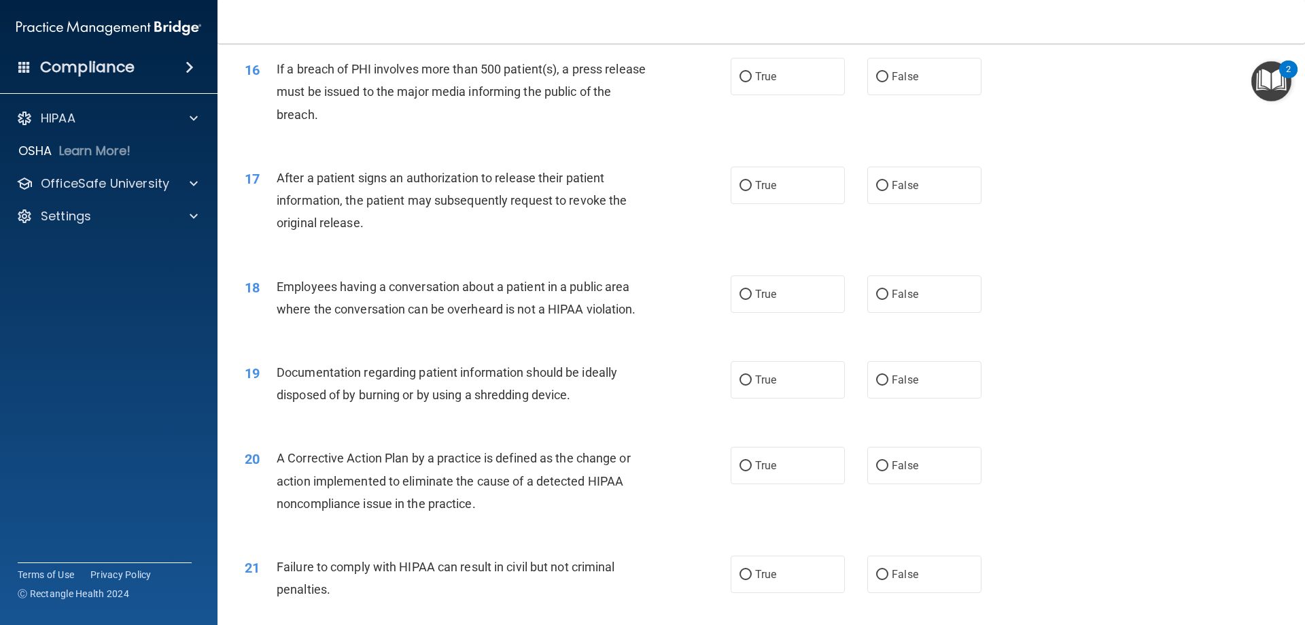
click at [723, 594] on div "21 Failure to comply with HIPAA can result in civil but not criminal penalties." at bounding box center [487, 581] width 527 height 52
click at [757, 581] on span "True" at bounding box center [765, 574] width 21 height 13
click at [752, 580] on input "True" at bounding box center [746, 575] width 12 height 10
radio input "true"
click at [743, 82] on input "True" at bounding box center [746, 77] width 12 height 10
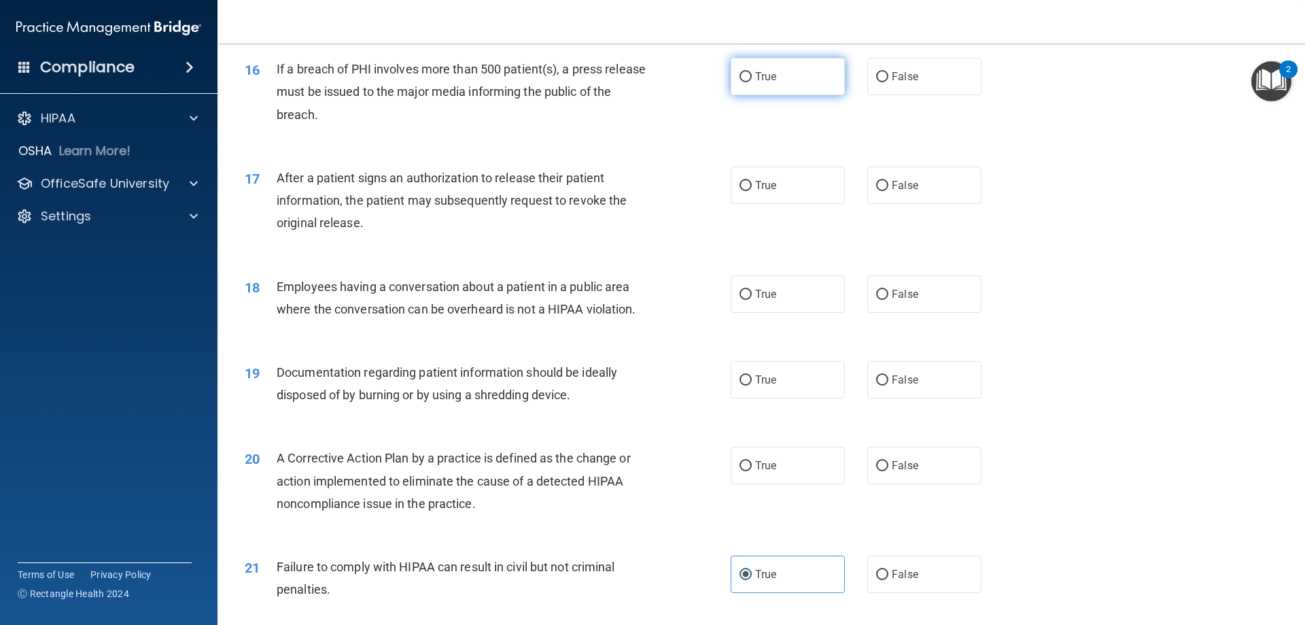
radio input "true"
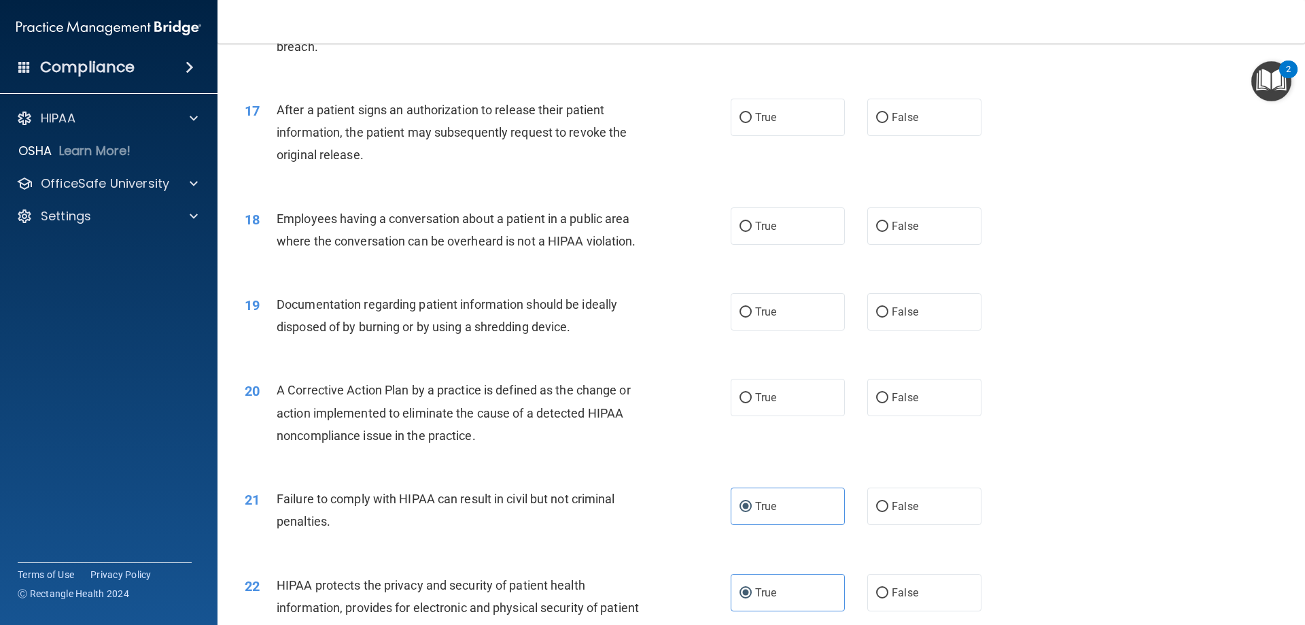
scroll to position [1641, 0]
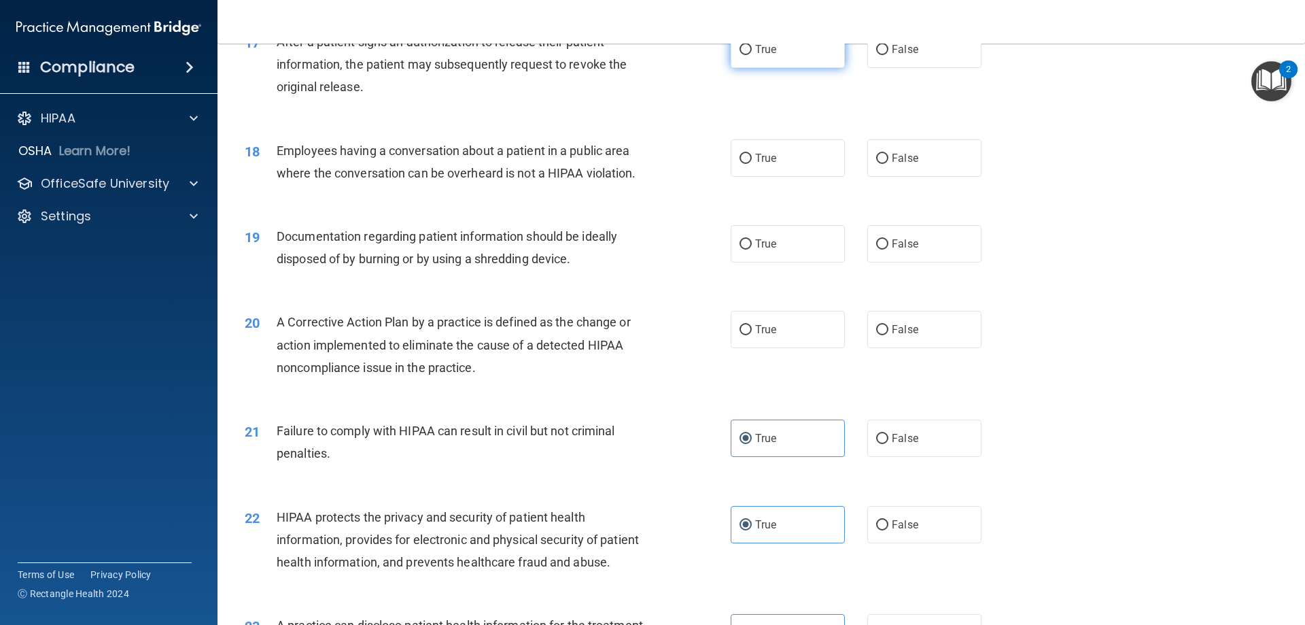
click at [740, 55] on input "True" at bounding box center [746, 50] width 12 height 10
radio input "true"
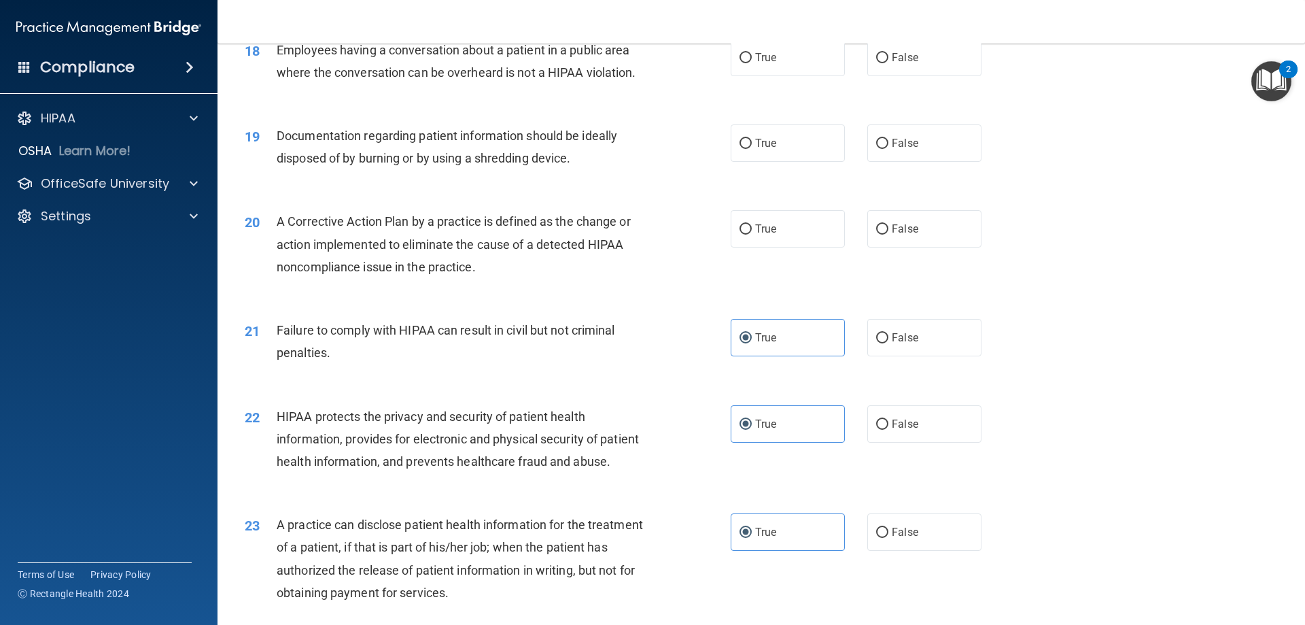
scroll to position [1709, 0]
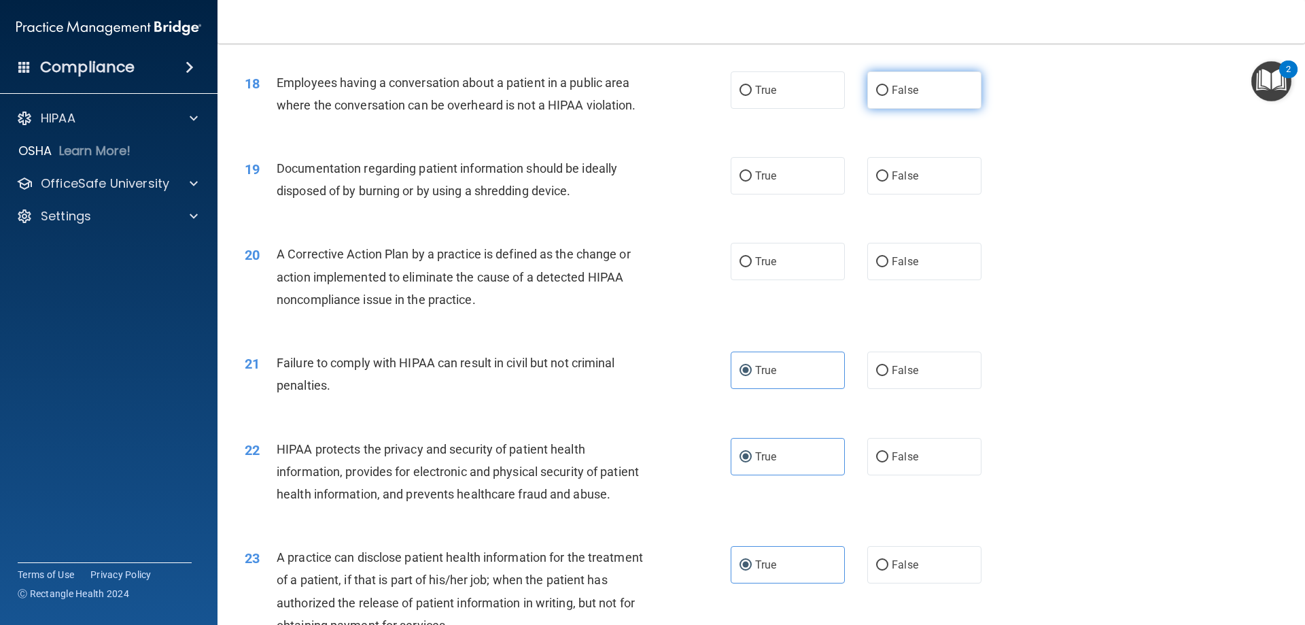
click at [876, 96] on input "False" at bounding box center [882, 91] width 12 height 10
radio input "true"
click at [731, 194] on label "True" at bounding box center [788, 175] width 114 height 37
click at [740, 182] on input "True" at bounding box center [746, 176] width 12 height 10
radio input "true"
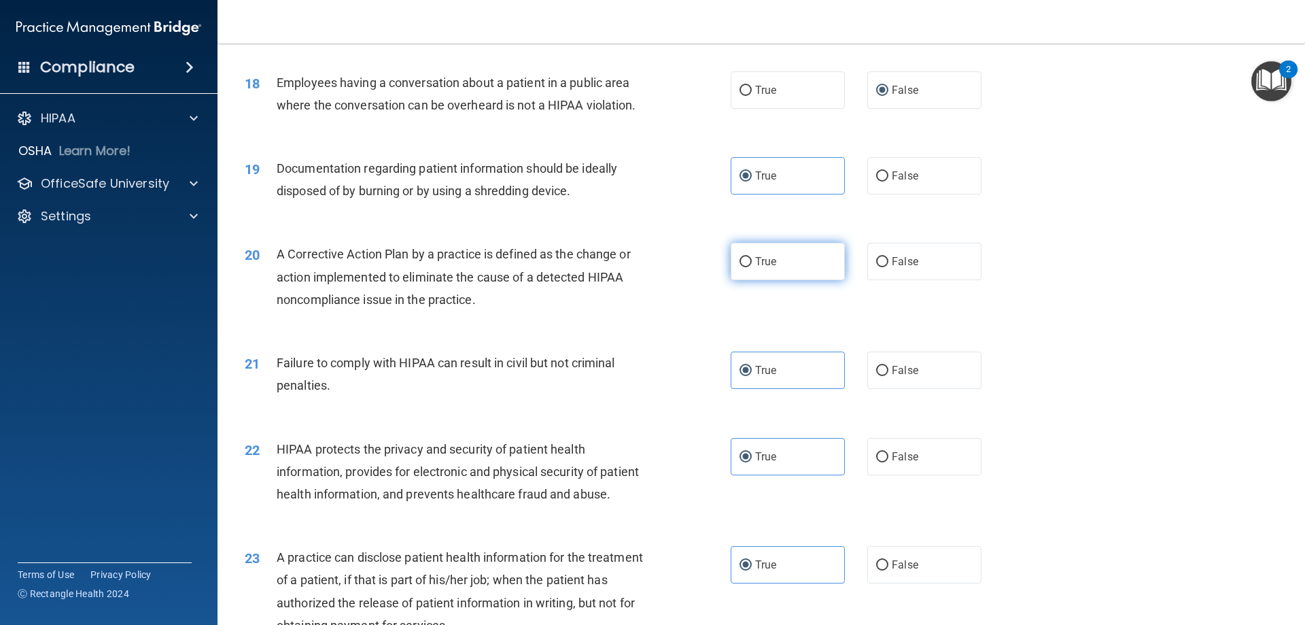
click at [745, 276] on label "True" at bounding box center [788, 261] width 114 height 37
click at [745, 267] on input "True" at bounding box center [746, 262] width 12 height 10
radio input "true"
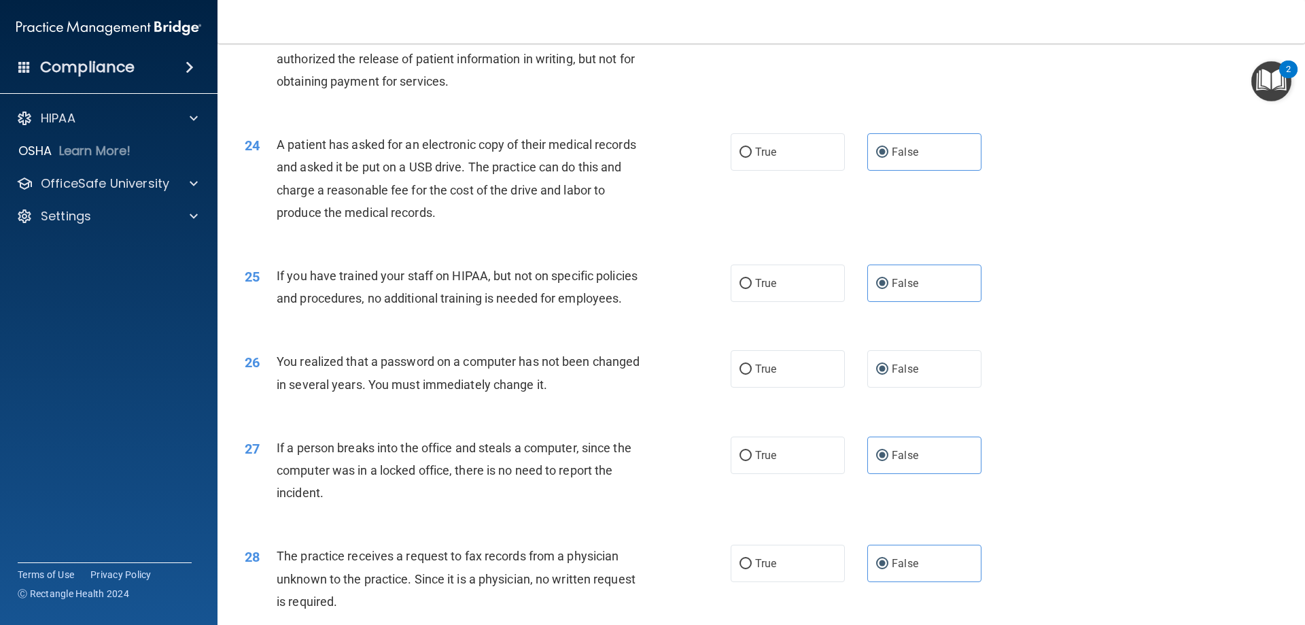
scroll to position [2593, 0]
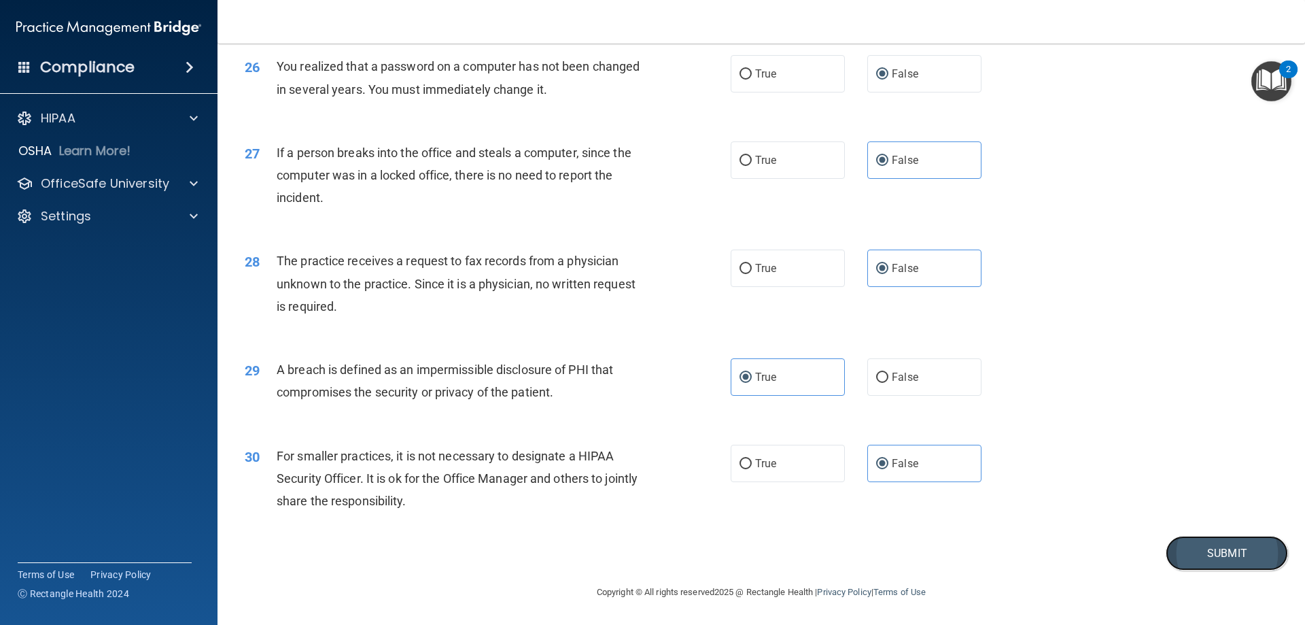
click at [1170, 551] on button "Submit" at bounding box center [1227, 553] width 122 height 35
click at [1206, 555] on button "Submit" at bounding box center [1227, 553] width 122 height 35
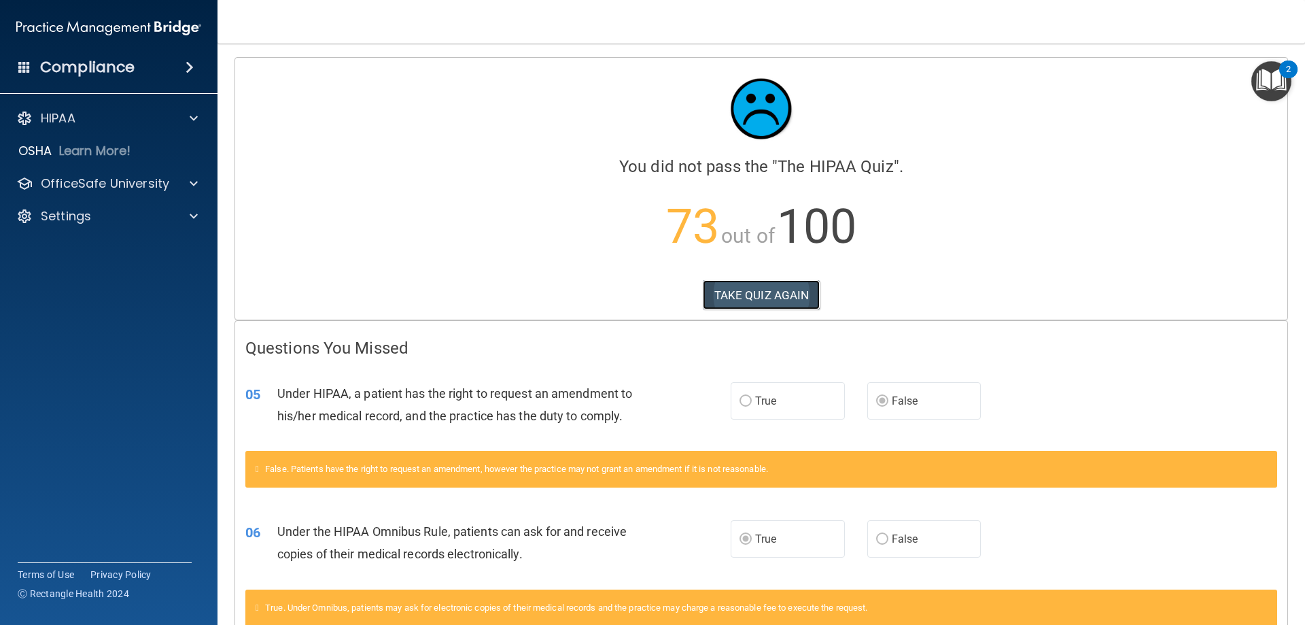
click at [770, 296] on button "TAKE QUIZ AGAIN" at bounding box center [762, 295] width 118 height 30
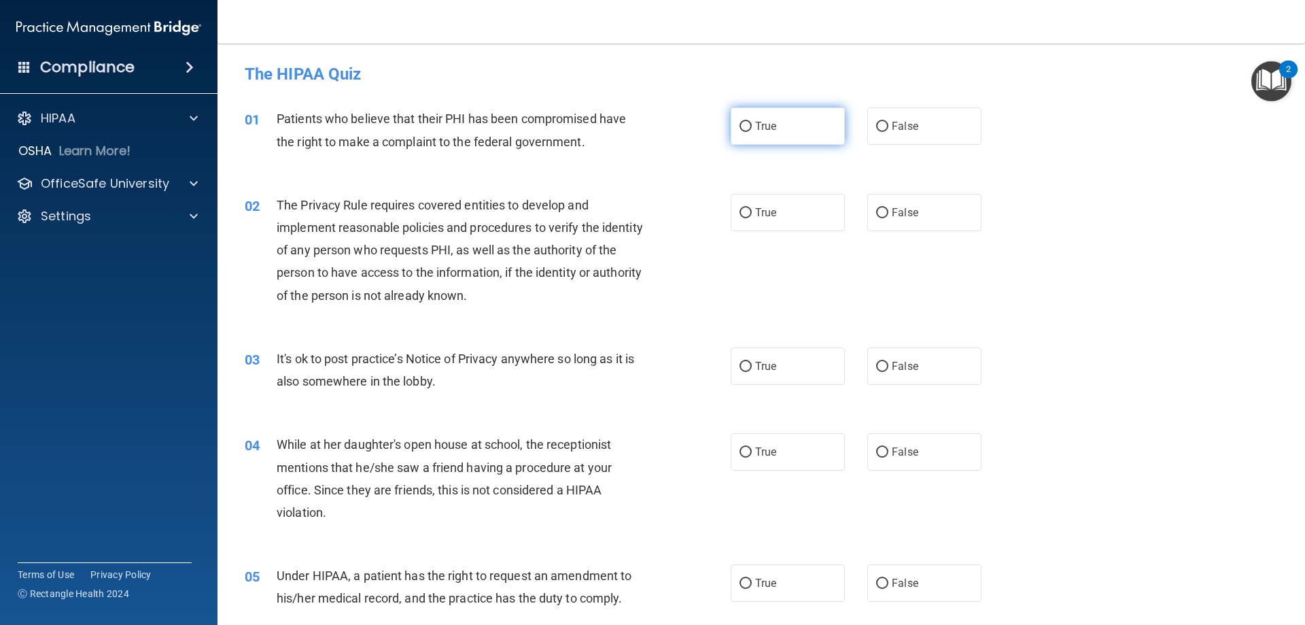
click at [740, 124] on input "True" at bounding box center [746, 127] width 12 height 10
radio input "true"
click at [745, 219] on label "True" at bounding box center [788, 212] width 114 height 37
click at [745, 218] on input "True" at bounding box center [746, 213] width 12 height 10
radio input "true"
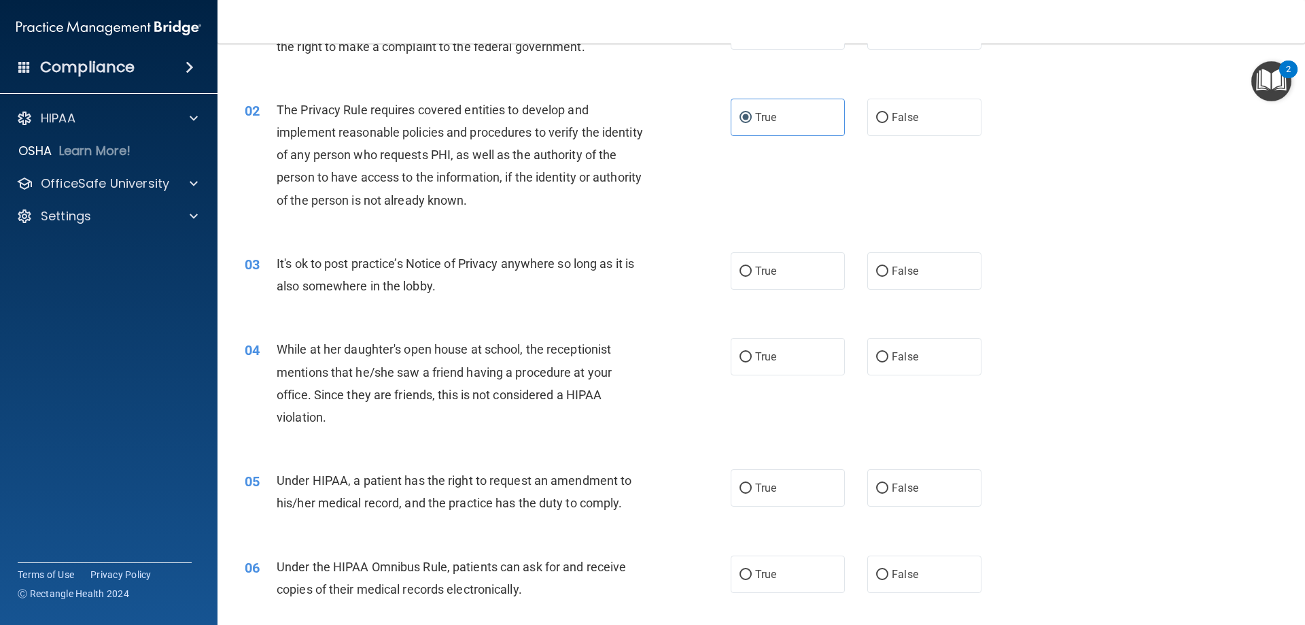
scroll to position [136, 0]
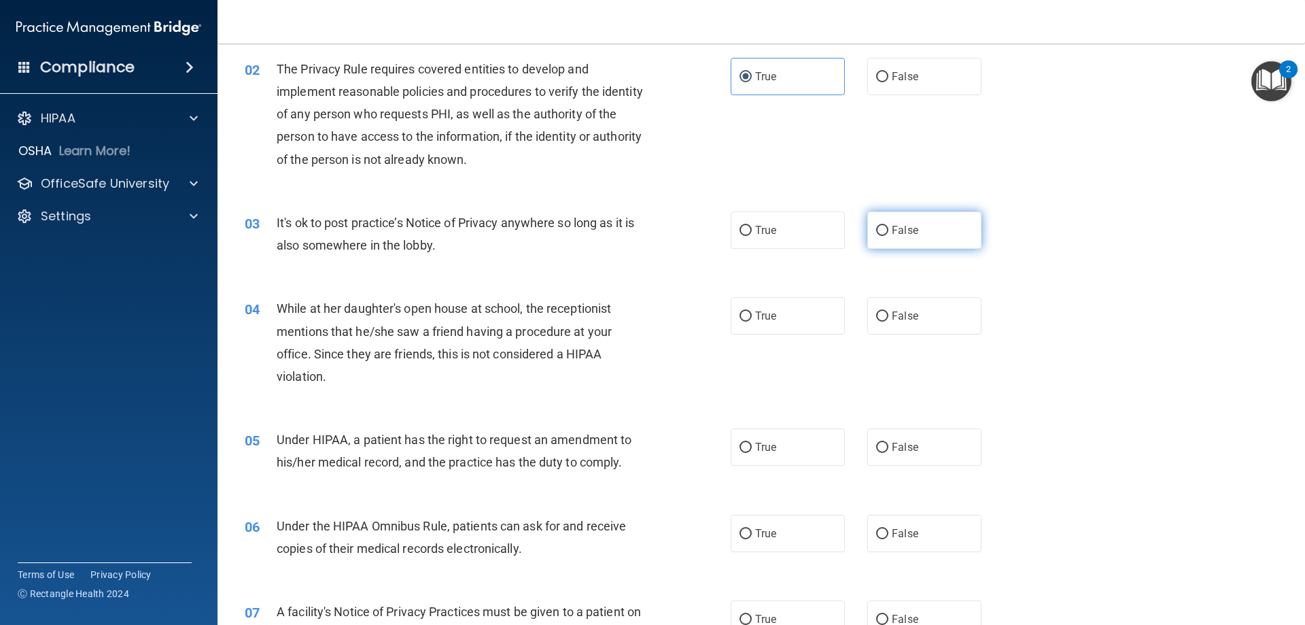
click at [878, 239] on label "False" at bounding box center [925, 229] width 114 height 37
click at [878, 236] on input "False" at bounding box center [882, 231] width 12 height 10
radio input "true"
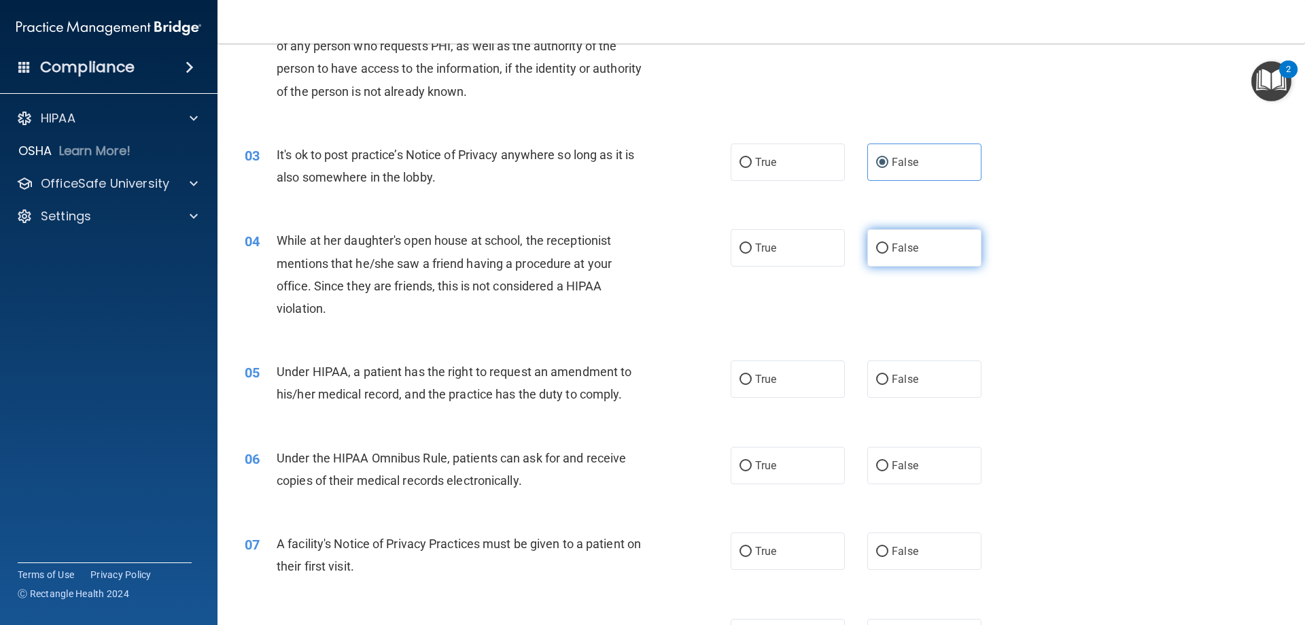
click at [877, 261] on label "False" at bounding box center [925, 247] width 114 height 37
click at [877, 254] on input "False" at bounding box center [882, 248] width 12 height 10
radio input "true"
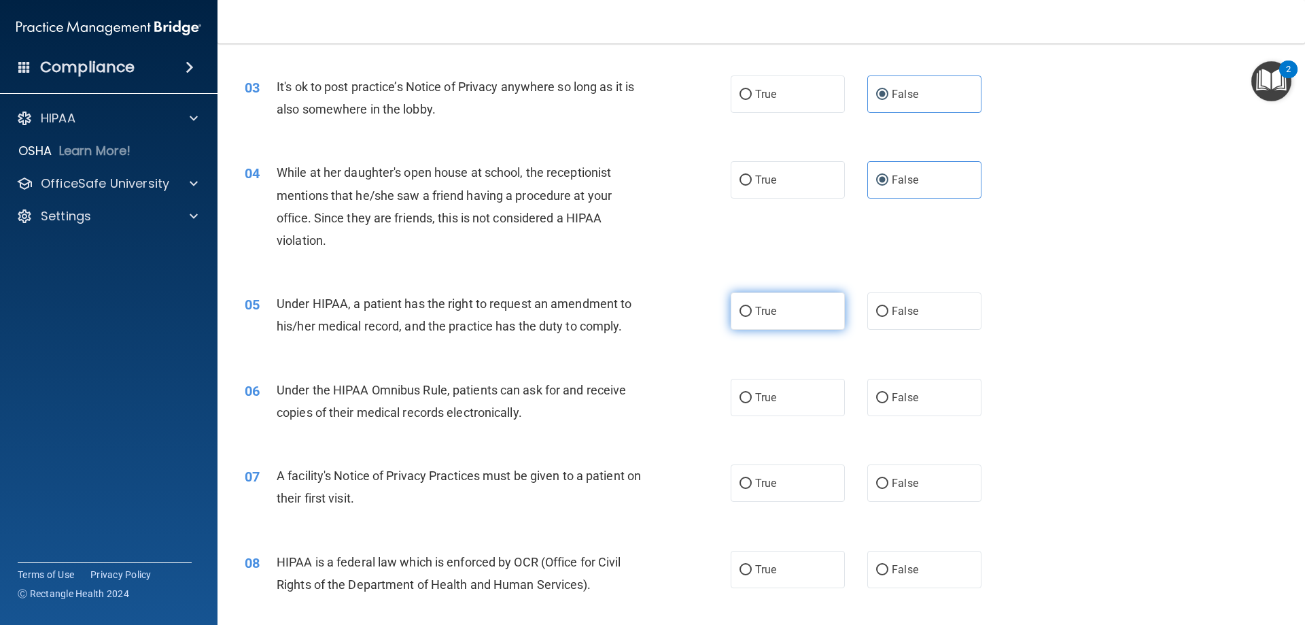
click at [755, 309] on span "True" at bounding box center [765, 311] width 21 height 13
click at [752, 309] on input "True" at bounding box center [746, 312] width 12 height 10
radio input "true"
click at [886, 319] on label "False" at bounding box center [925, 310] width 114 height 37
click at [886, 317] on input "False" at bounding box center [882, 312] width 12 height 10
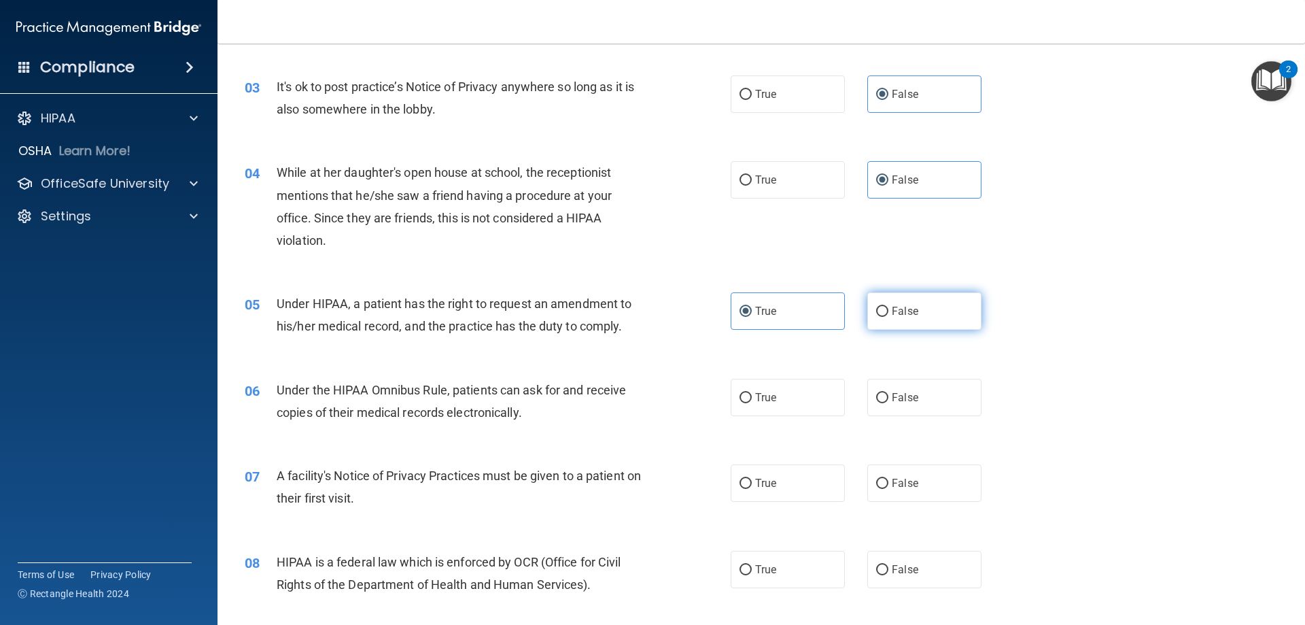
radio input "true"
radio input "false"
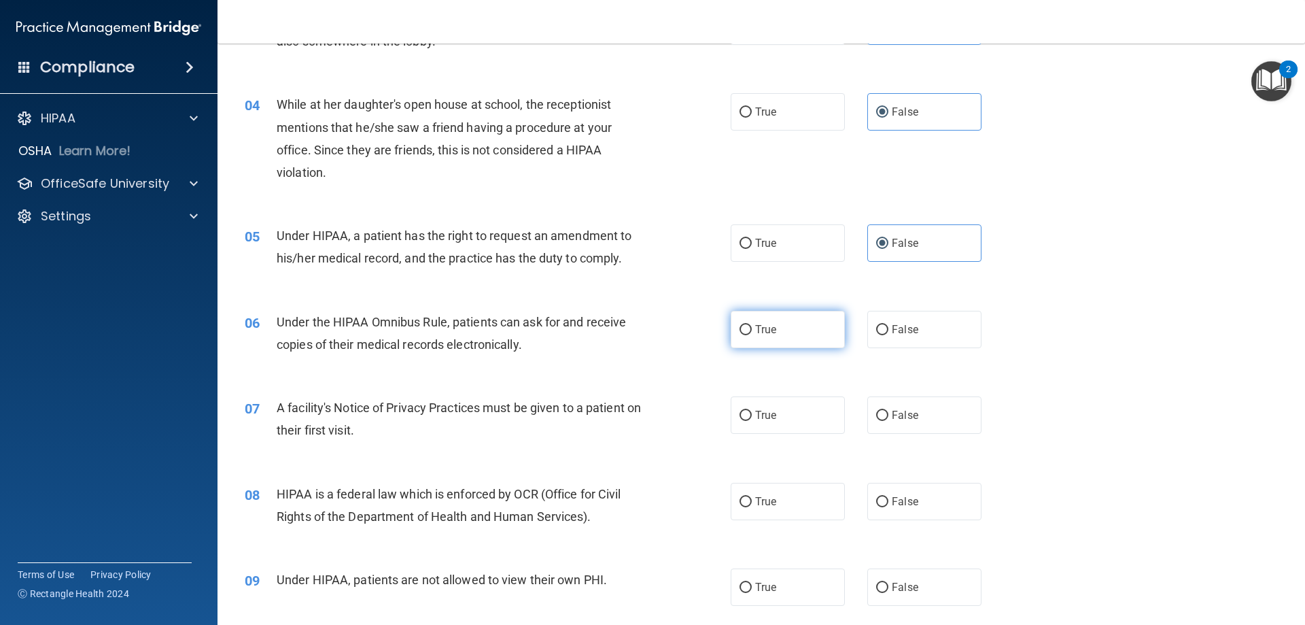
click at [746, 328] on input "True" at bounding box center [746, 330] width 12 height 10
radio input "true"
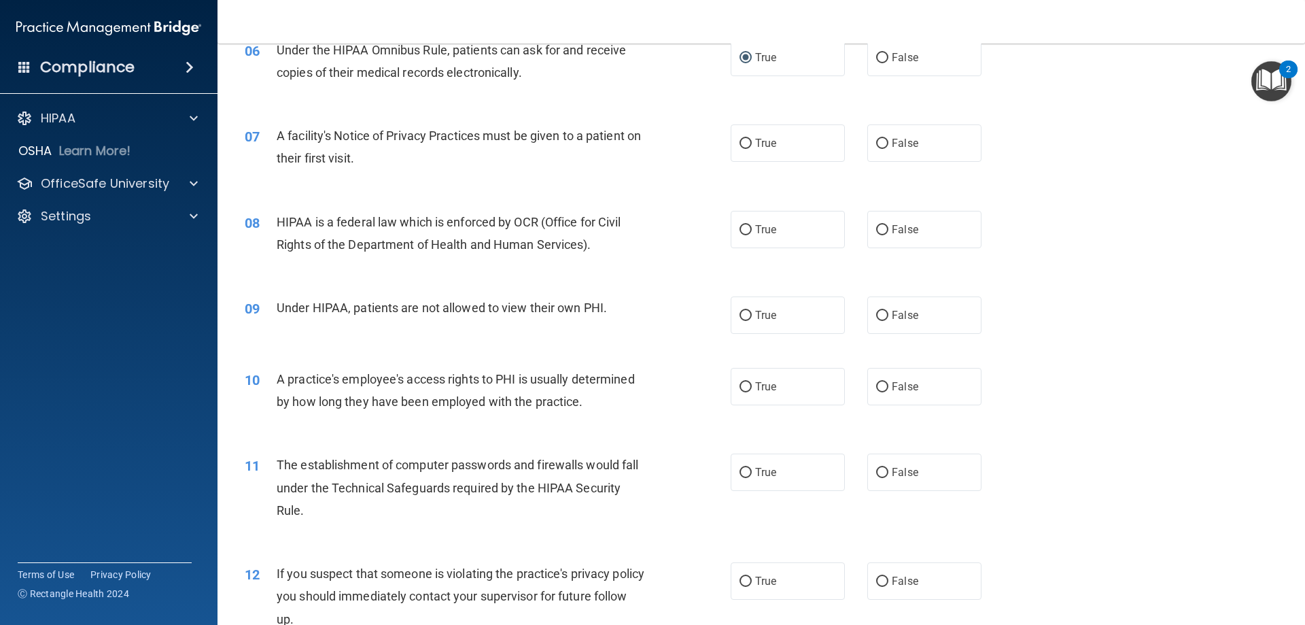
scroll to position [680, 0]
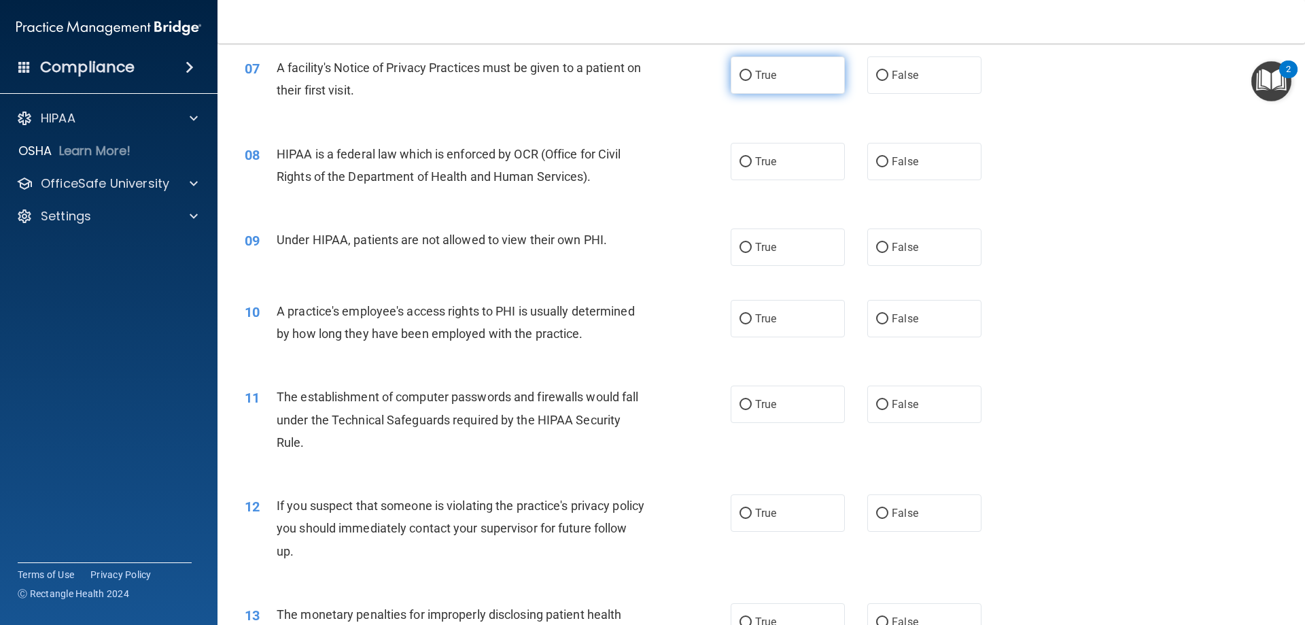
click at [772, 69] on label "True" at bounding box center [788, 74] width 114 height 37
click at [752, 71] on input "True" at bounding box center [746, 76] width 12 height 10
radio input "true"
click at [738, 168] on label "True" at bounding box center [788, 161] width 114 height 37
click at [740, 167] on input "True" at bounding box center [746, 162] width 12 height 10
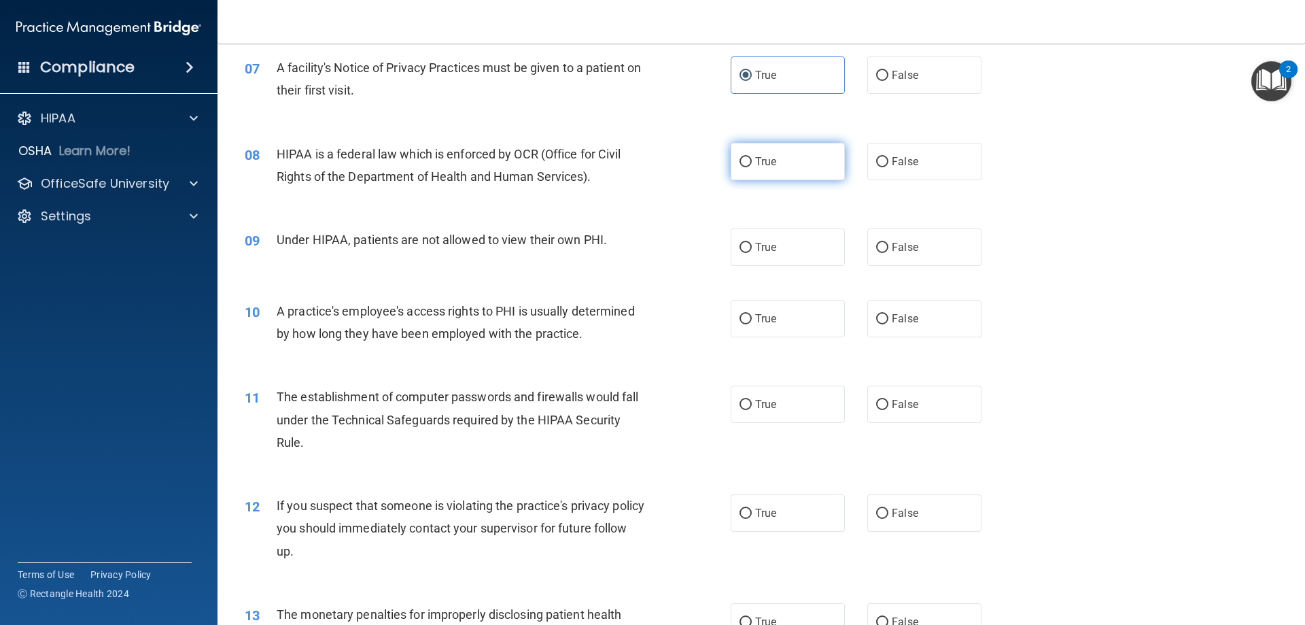
radio input "true"
click at [906, 250] on span "False" at bounding box center [905, 247] width 27 height 13
click at [889, 250] on input "False" at bounding box center [882, 248] width 12 height 10
radio input "true"
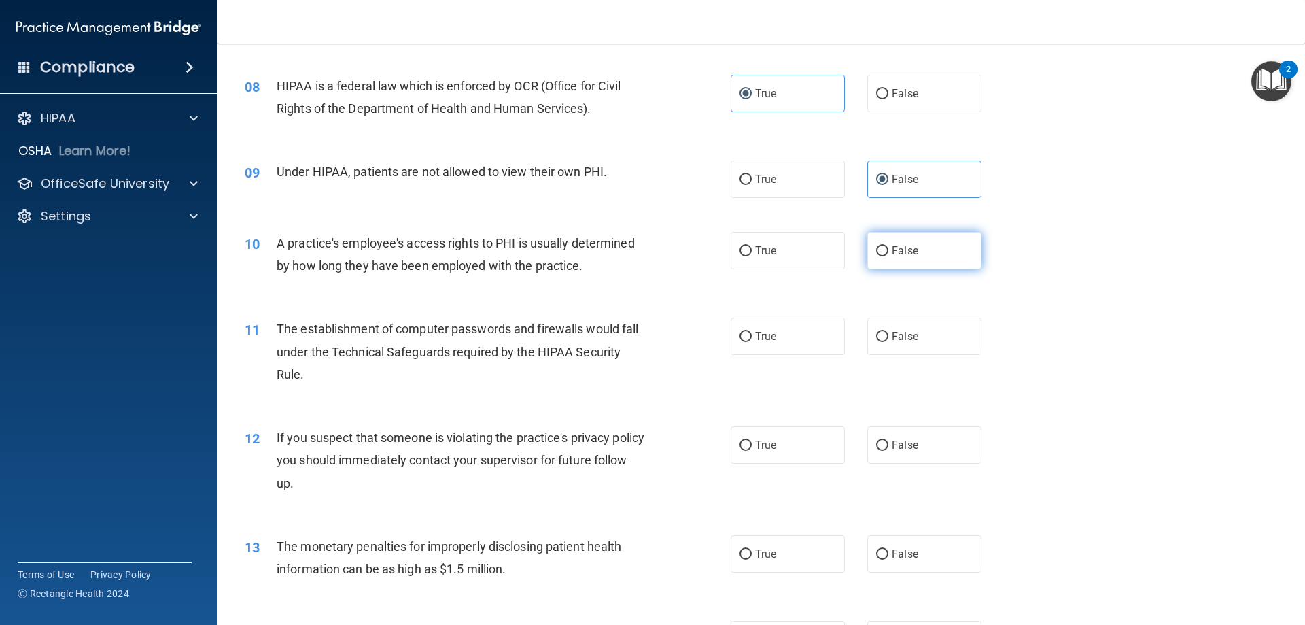
click at [876, 251] on input "False" at bounding box center [882, 251] width 12 height 10
radio input "true"
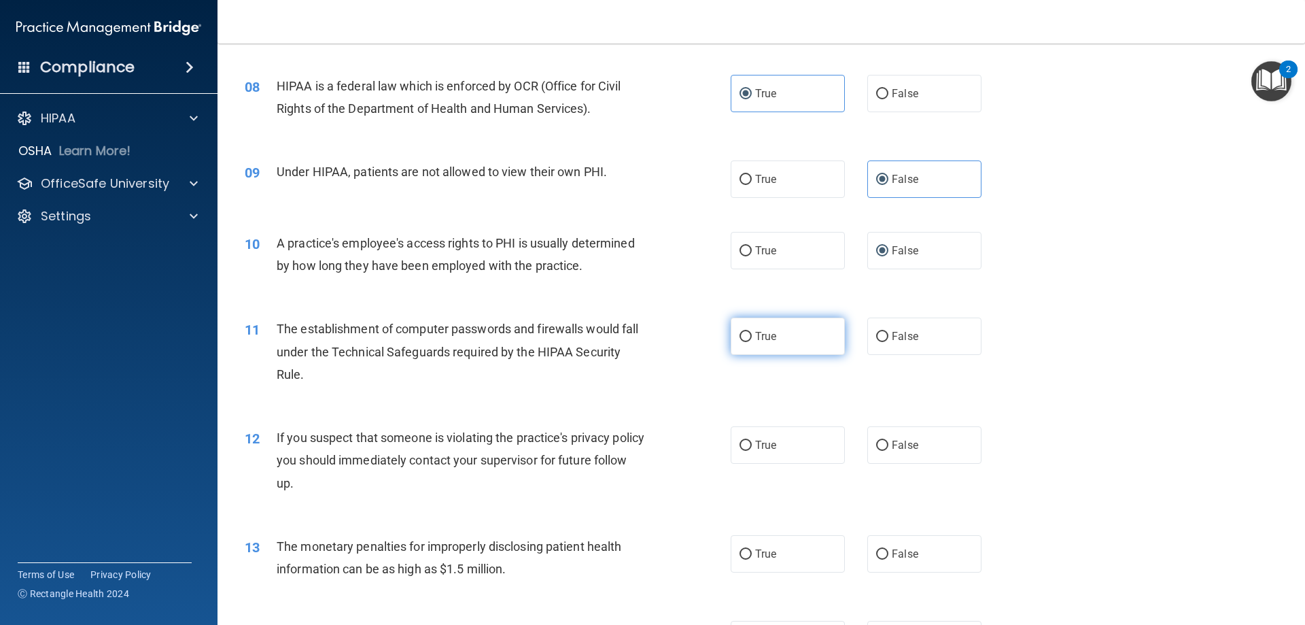
click at [788, 346] on label "True" at bounding box center [788, 336] width 114 height 37
click at [752, 342] on input "True" at bounding box center [746, 337] width 12 height 10
radio input "true"
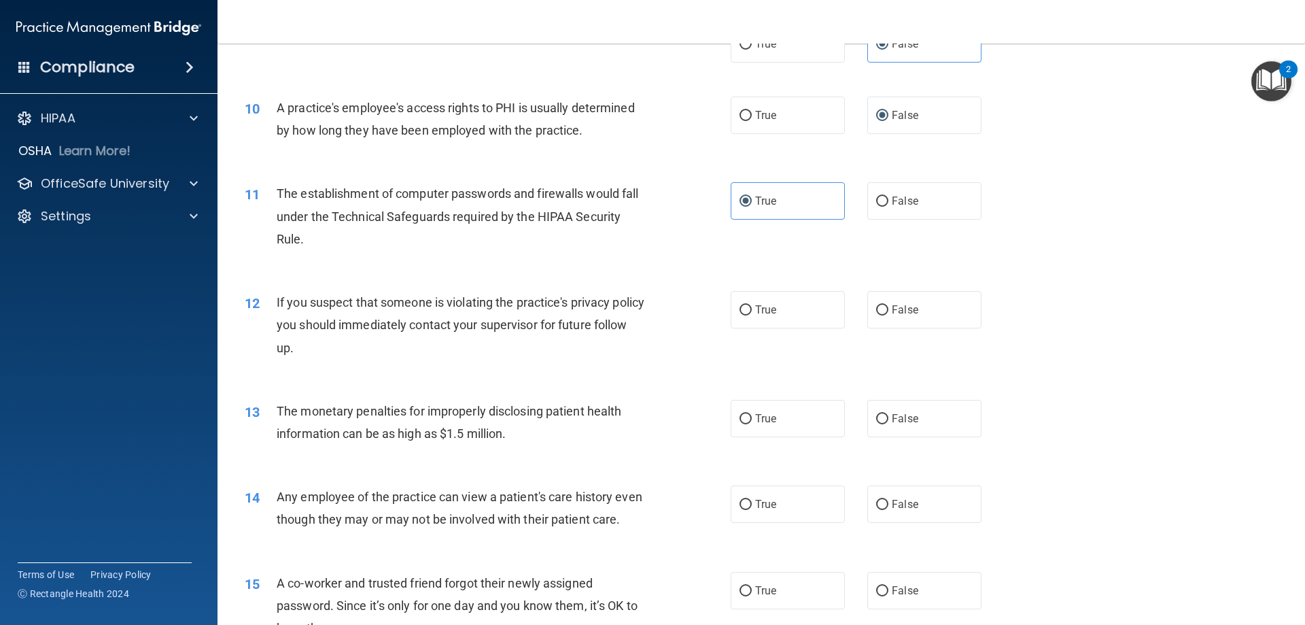
scroll to position [884, 0]
click at [755, 303] on span "True" at bounding box center [765, 309] width 21 height 13
click at [751, 305] on input "True" at bounding box center [746, 310] width 12 height 10
radio input "true"
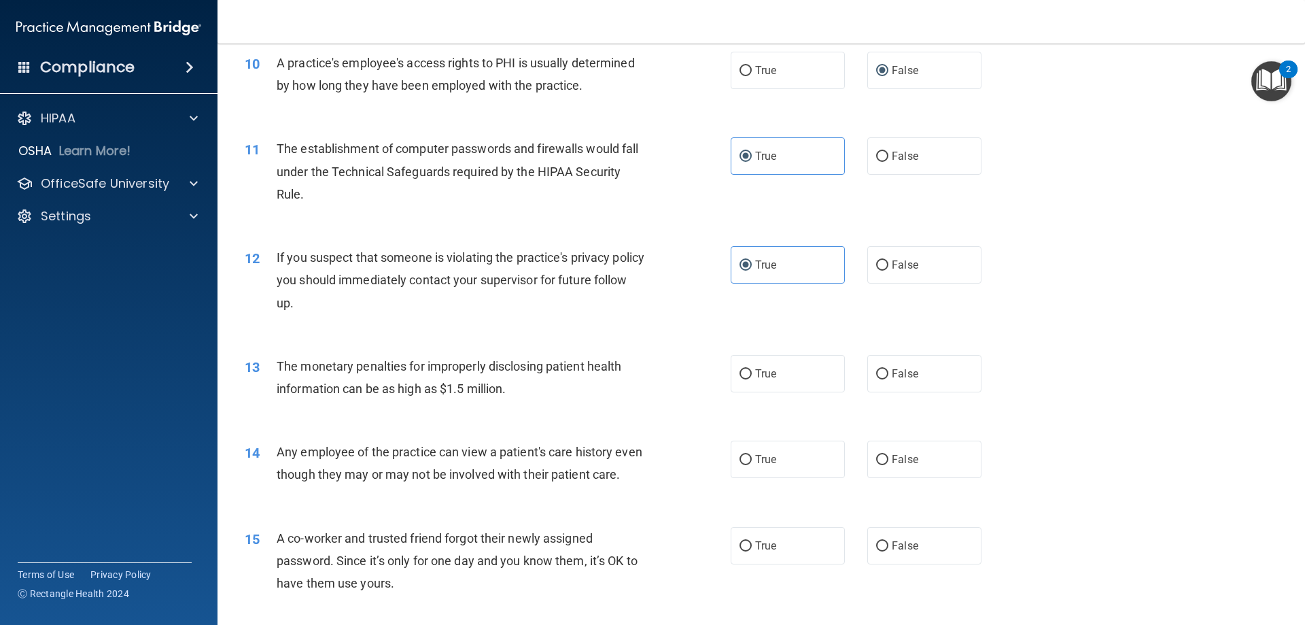
scroll to position [952, 0]
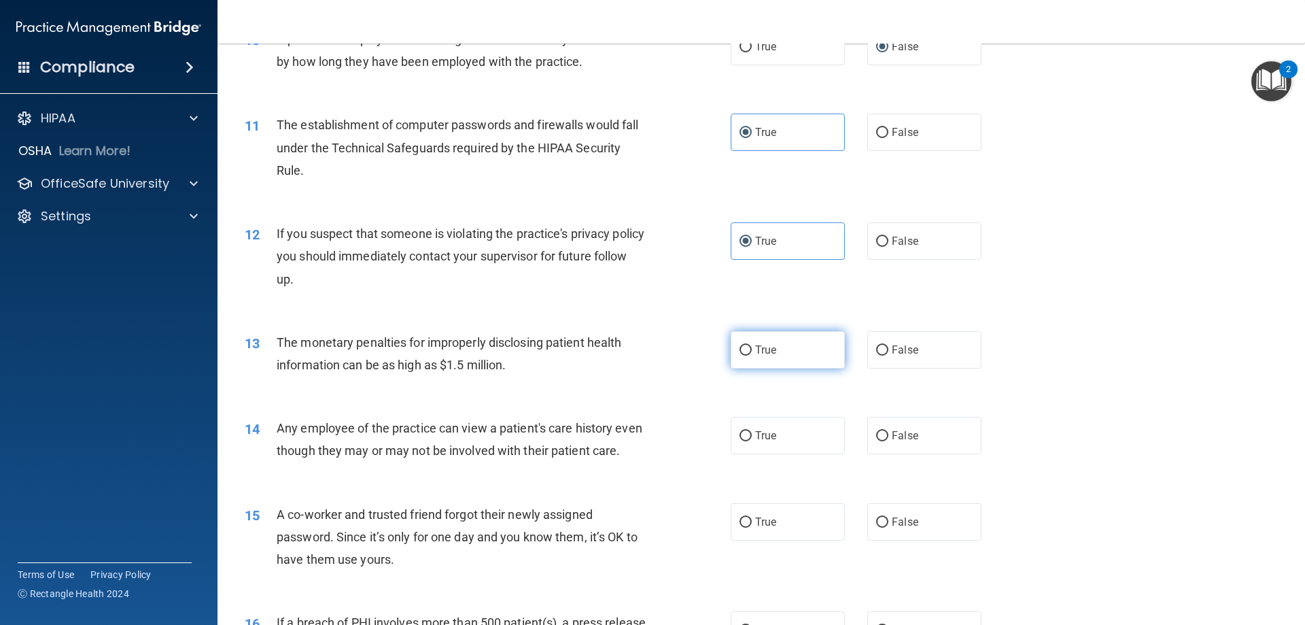
click at [779, 351] on label "True" at bounding box center [788, 349] width 114 height 37
click at [752, 351] on input "True" at bounding box center [746, 350] width 12 height 10
radio input "true"
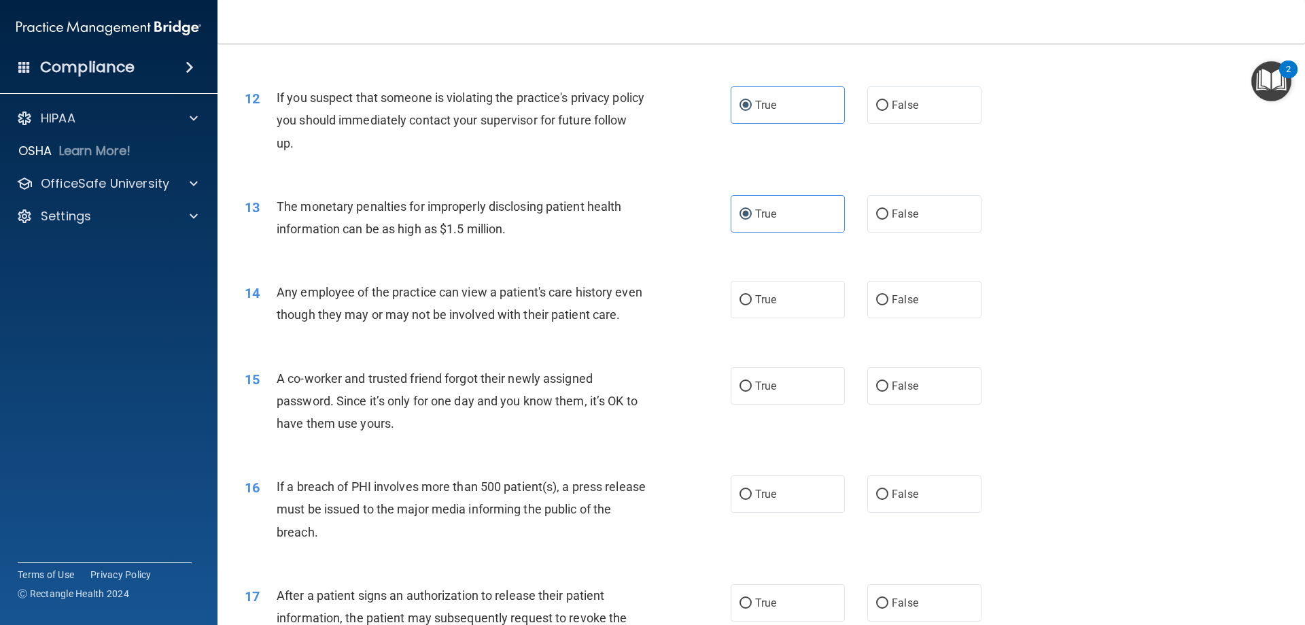
scroll to position [1156, 0]
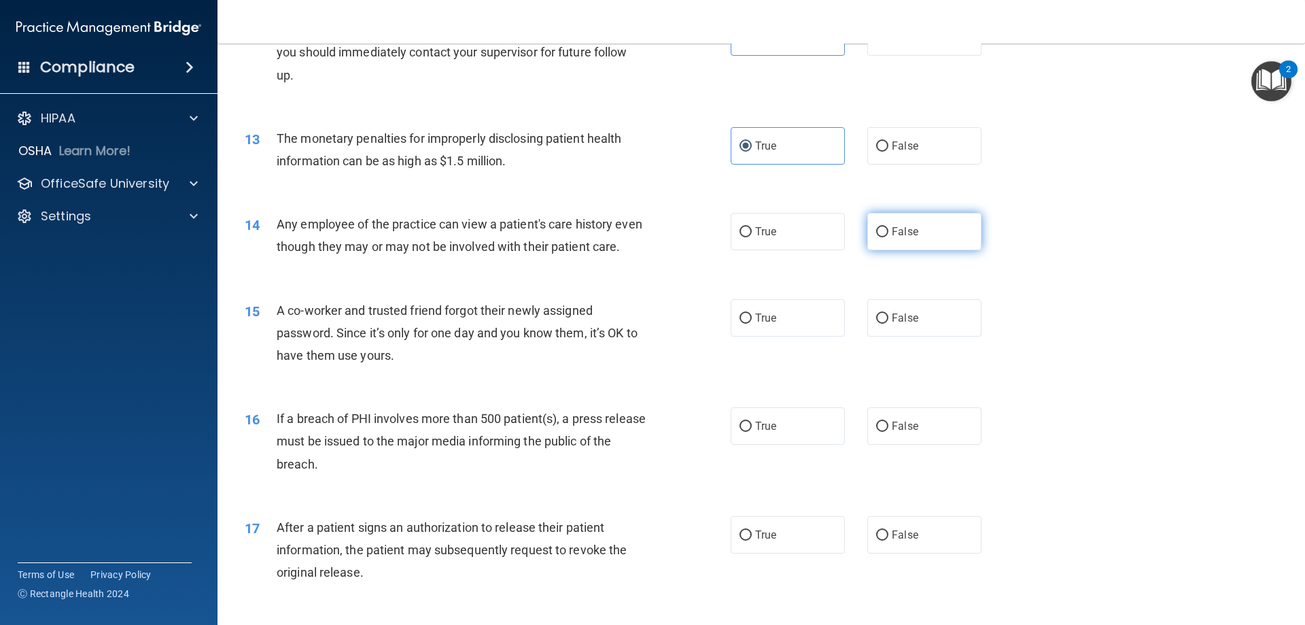
click at [874, 239] on label "False" at bounding box center [925, 231] width 114 height 37
click at [876, 237] on input "False" at bounding box center [882, 232] width 12 height 10
radio input "true"
drag, startPoint x: 878, startPoint y: 337, endPoint x: 868, endPoint y: 356, distance: 22.2
click at [877, 324] on input "False" at bounding box center [882, 318] width 12 height 10
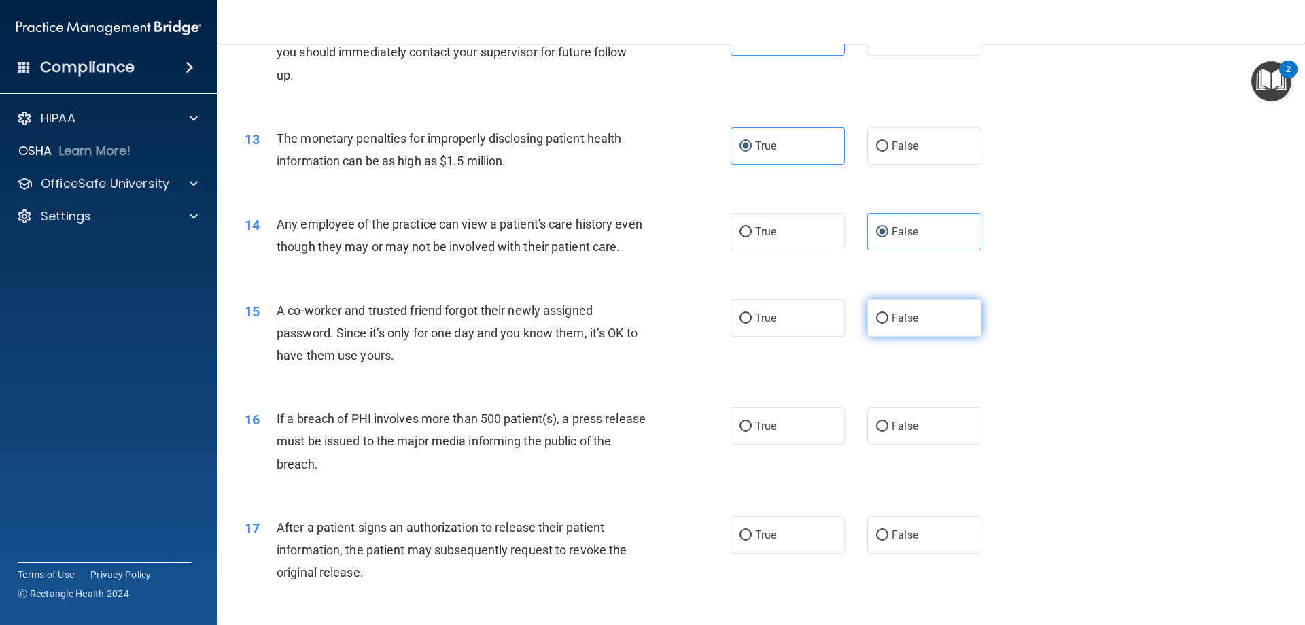
radio input "true"
click at [756, 432] on span "True" at bounding box center [765, 426] width 21 height 13
click at [752, 432] on input "True" at bounding box center [746, 427] width 12 height 10
radio input "true"
click at [747, 553] on label "True" at bounding box center [788, 534] width 114 height 37
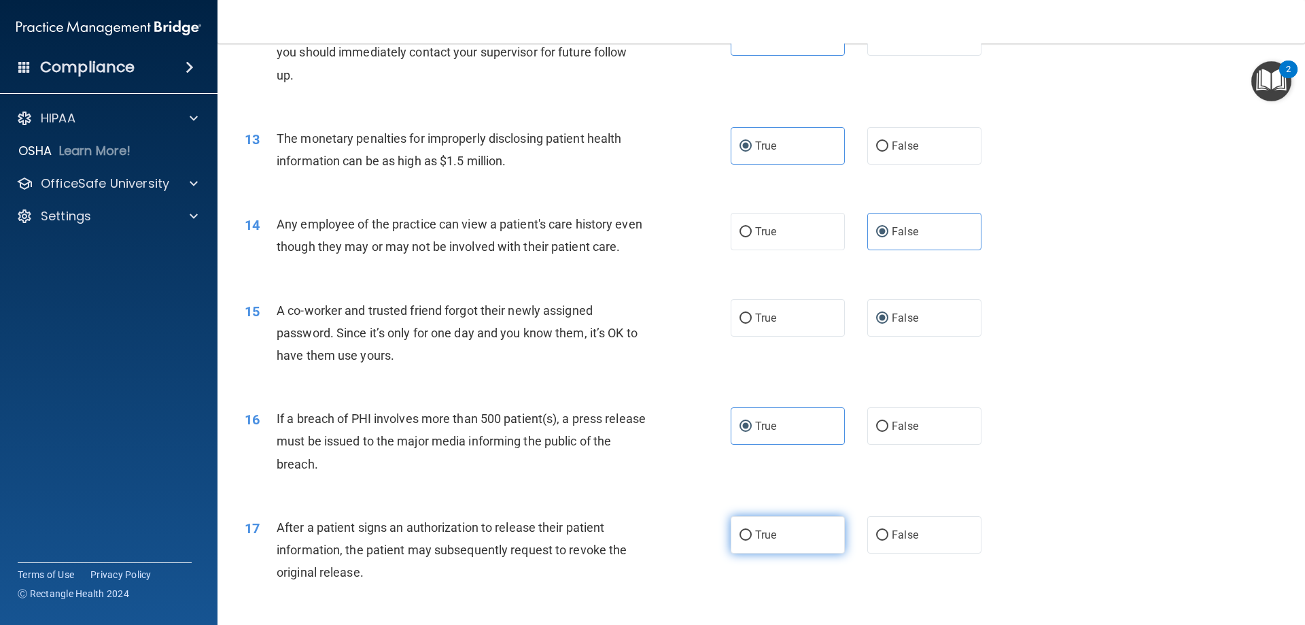
click at [747, 541] on input "True" at bounding box center [746, 535] width 12 height 10
radio input "true"
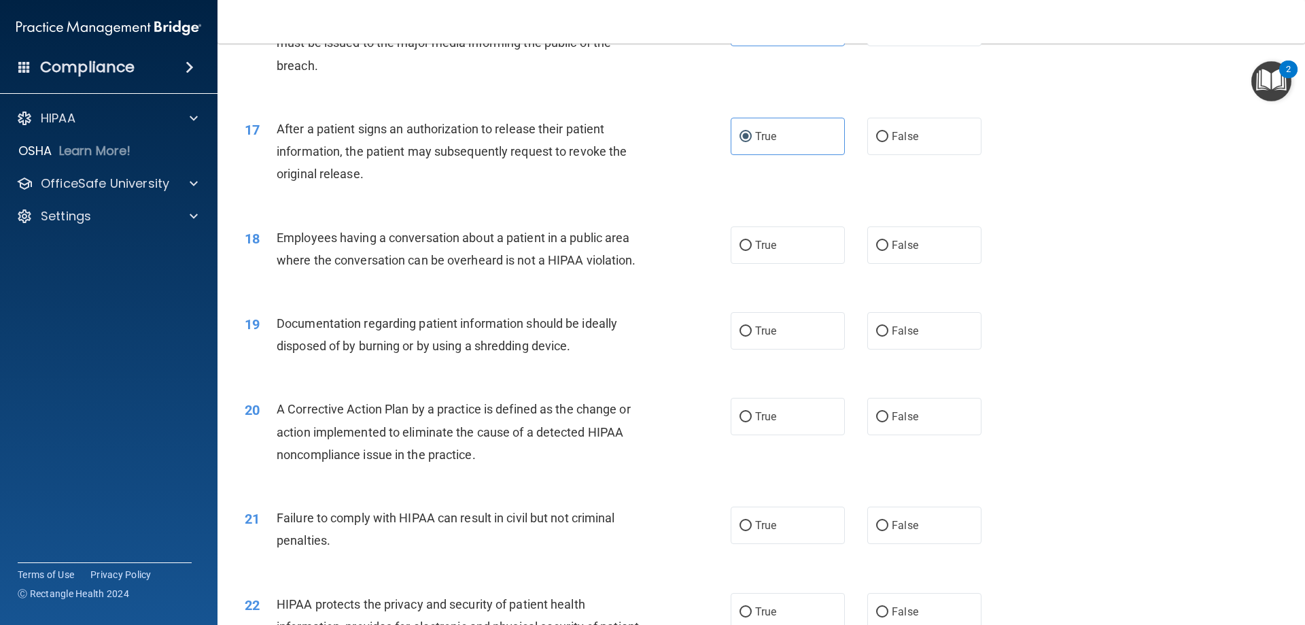
scroll to position [1564, 0]
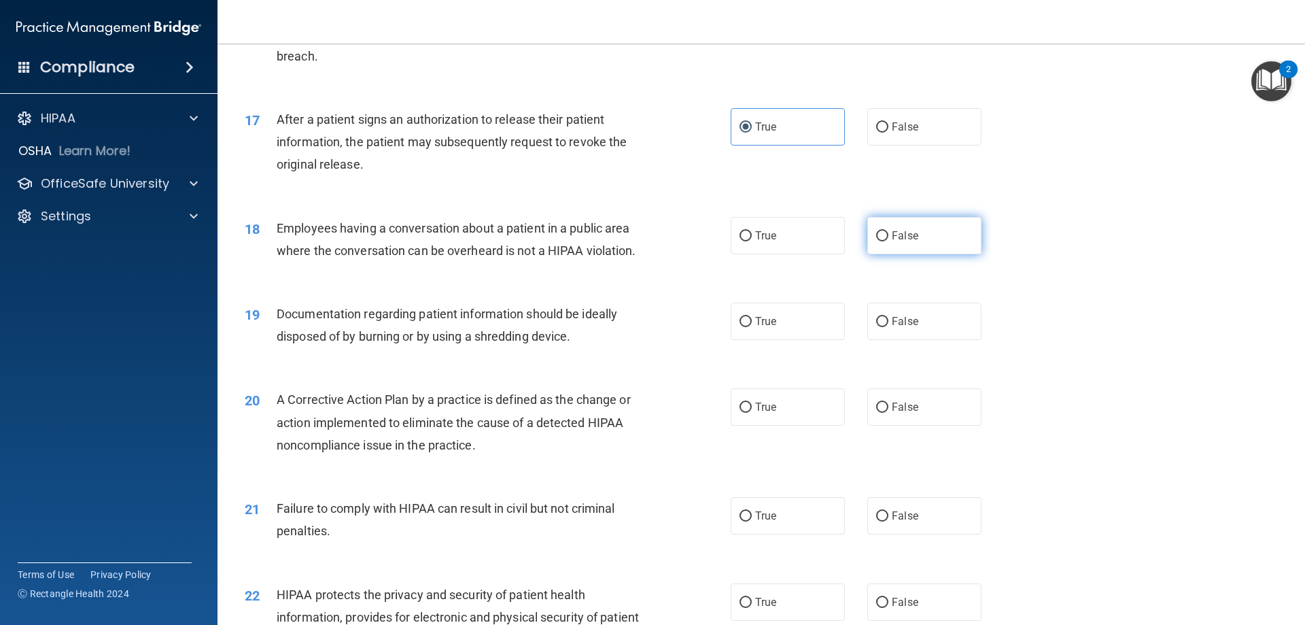
drag, startPoint x: 906, startPoint y: 254, endPoint x: 887, endPoint y: 267, distance: 23.4
click at [906, 242] on span "False" at bounding box center [905, 235] width 27 height 13
click at [889, 241] on input "False" at bounding box center [882, 236] width 12 height 10
radio input "true"
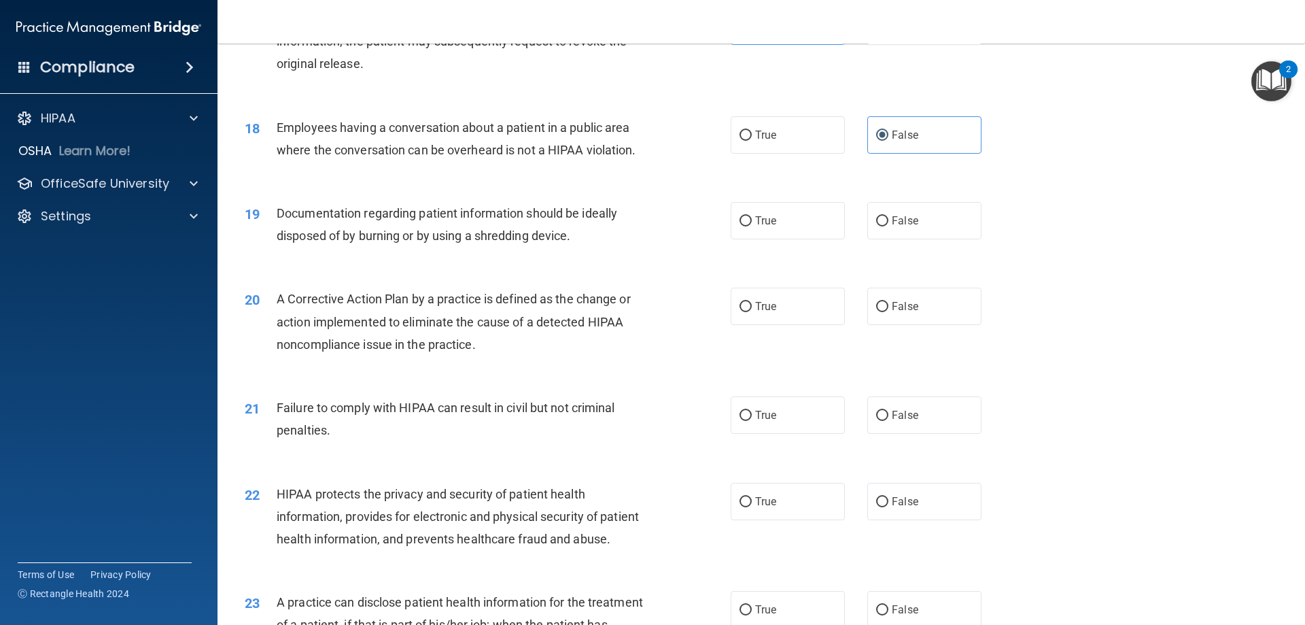
scroll to position [1700, 0]
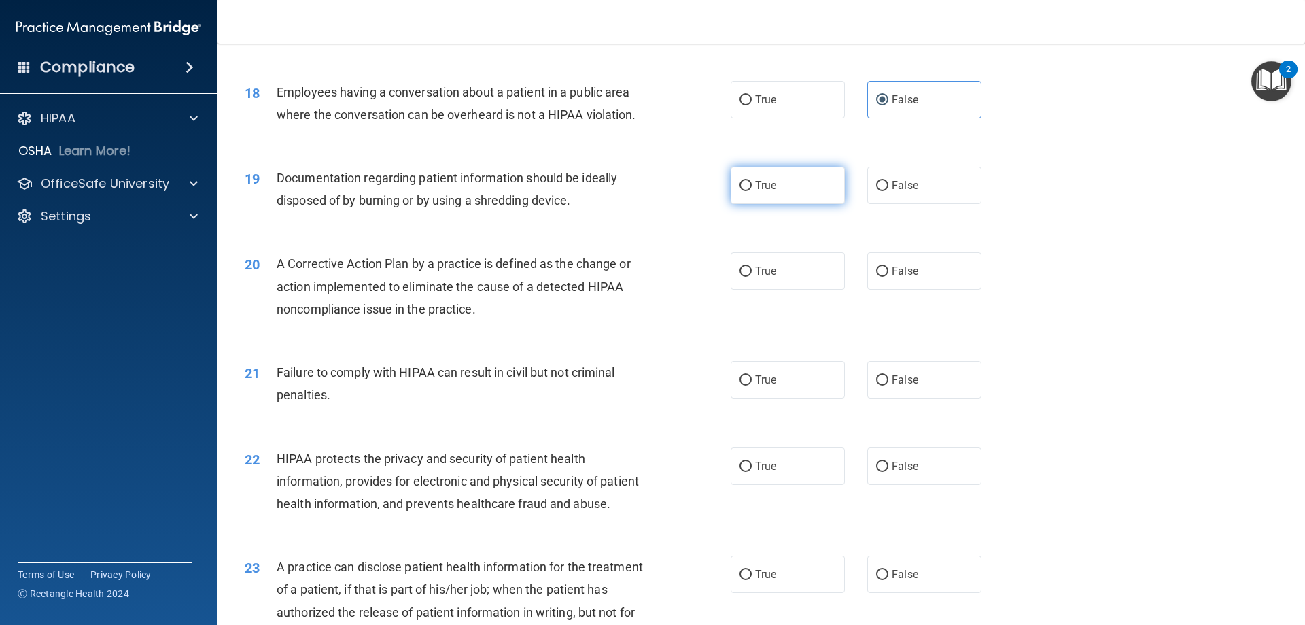
click at [768, 204] on label "True" at bounding box center [788, 185] width 114 height 37
click at [752, 191] on input "True" at bounding box center [746, 186] width 12 height 10
radio input "true"
click at [760, 277] on span "True" at bounding box center [765, 270] width 21 height 13
click at [752, 277] on input "True" at bounding box center [746, 272] width 12 height 10
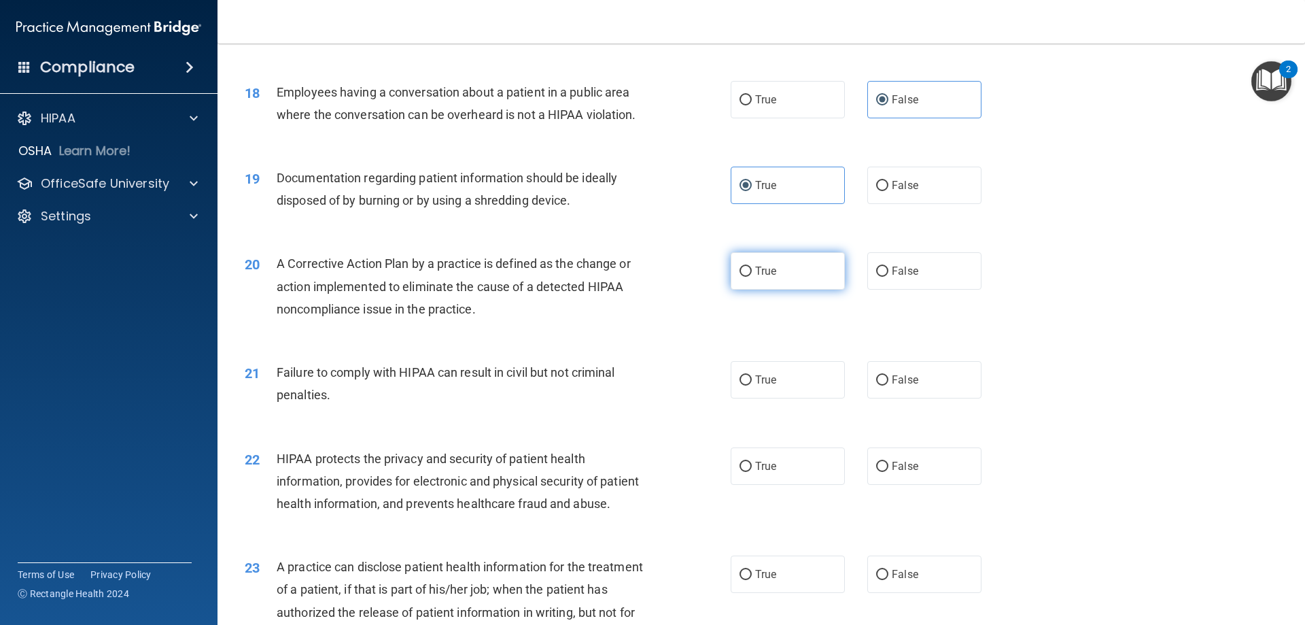
radio input "true"
click at [890, 394] on label "False" at bounding box center [925, 379] width 114 height 37
click at [889, 386] on input "False" at bounding box center [882, 380] width 12 height 10
radio input "true"
click at [783, 482] on label "True" at bounding box center [788, 465] width 114 height 37
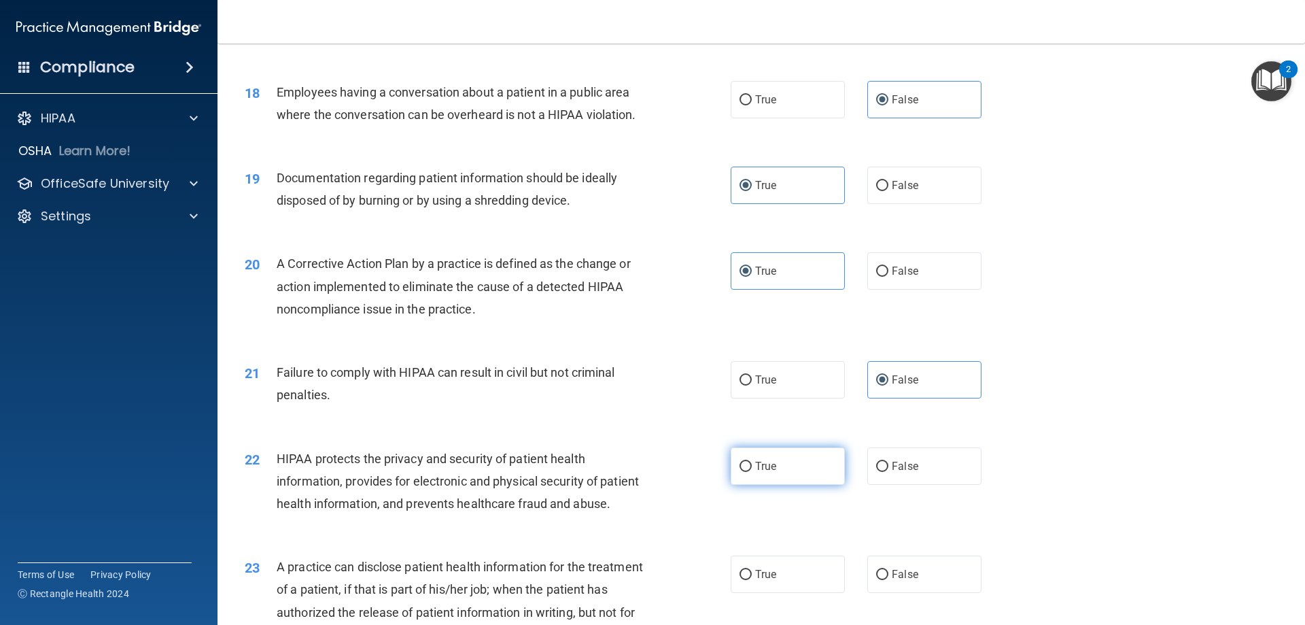
click at [752, 472] on input "True" at bounding box center [746, 467] width 12 height 10
radio input "true"
click at [905, 593] on label "False" at bounding box center [925, 573] width 114 height 37
click at [889, 580] on input "False" at bounding box center [882, 575] width 12 height 10
radio input "true"
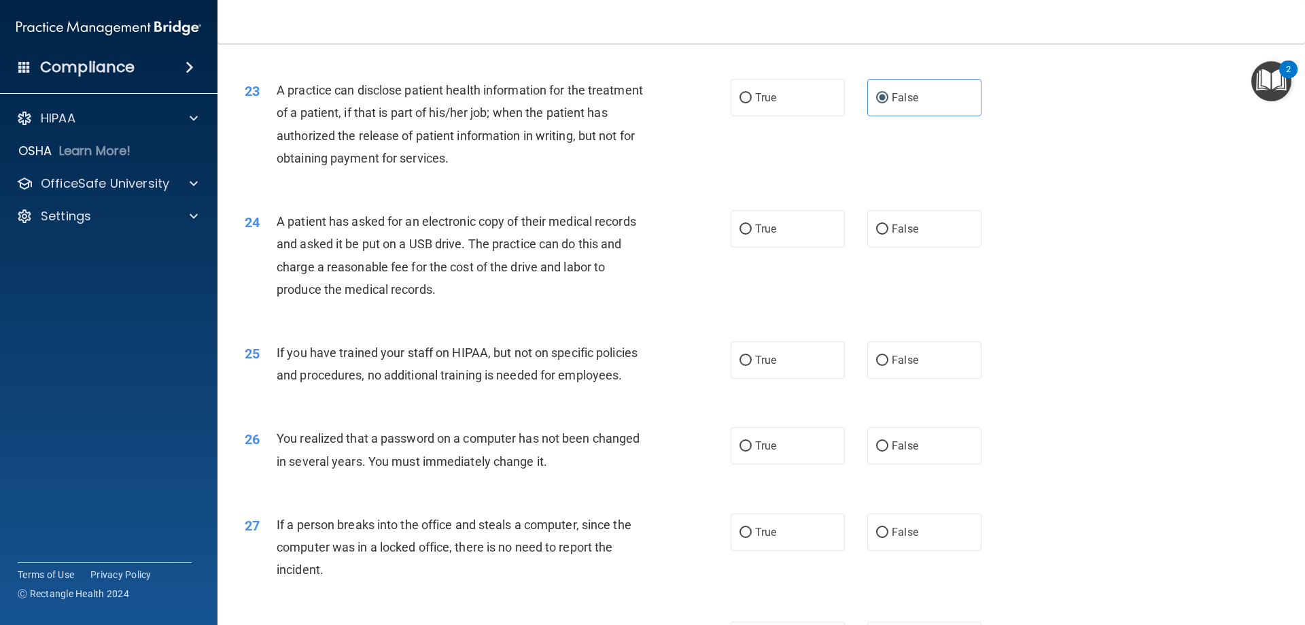
scroll to position [2244, 0]
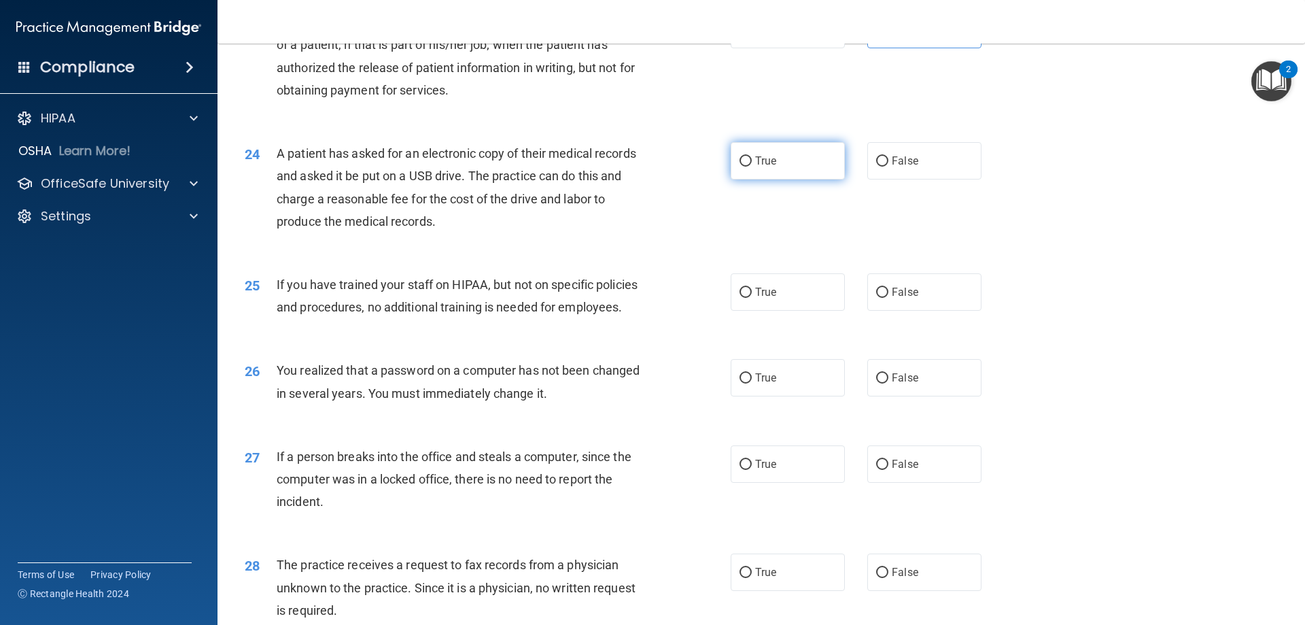
click at [763, 179] on label "True" at bounding box center [788, 160] width 114 height 37
click at [752, 167] on input "True" at bounding box center [746, 161] width 12 height 10
radio input "true"
click at [896, 298] on span "False" at bounding box center [905, 292] width 27 height 13
click at [889, 298] on input "False" at bounding box center [882, 293] width 12 height 10
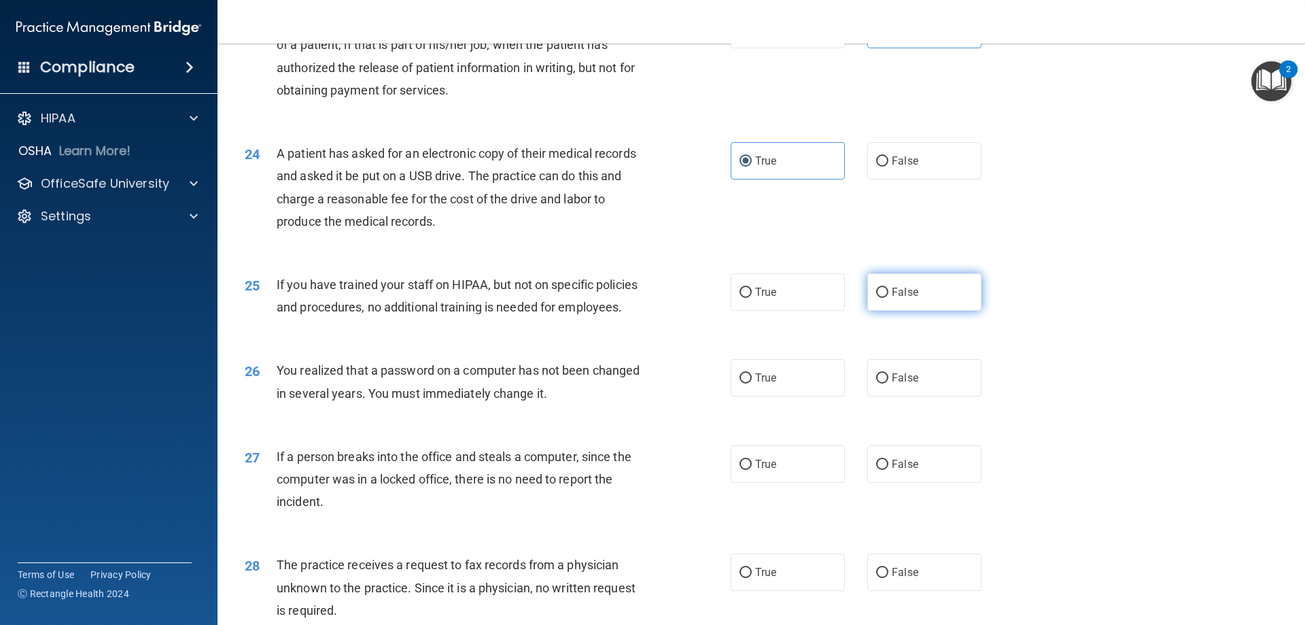
radio input "true"
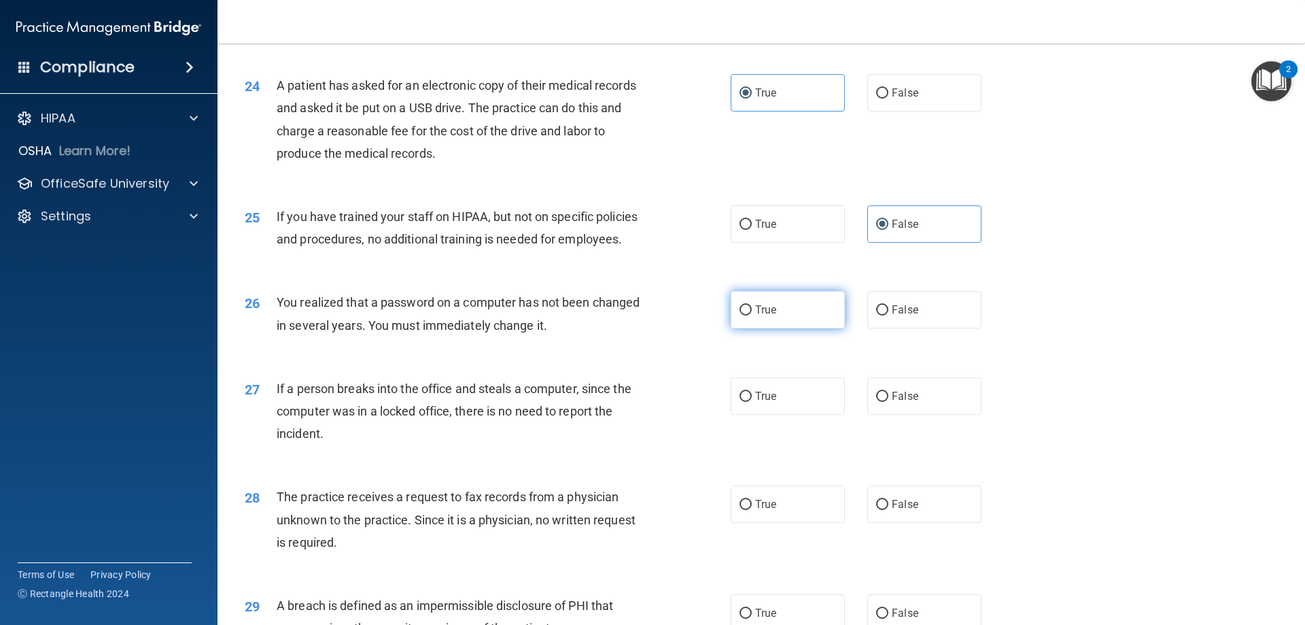
click at [755, 328] on label "True" at bounding box center [788, 309] width 114 height 37
click at [752, 315] on input "True" at bounding box center [746, 310] width 12 height 10
radio input "true"
click at [926, 415] on label "False" at bounding box center [925, 395] width 114 height 37
click at [889, 402] on input "False" at bounding box center [882, 397] width 12 height 10
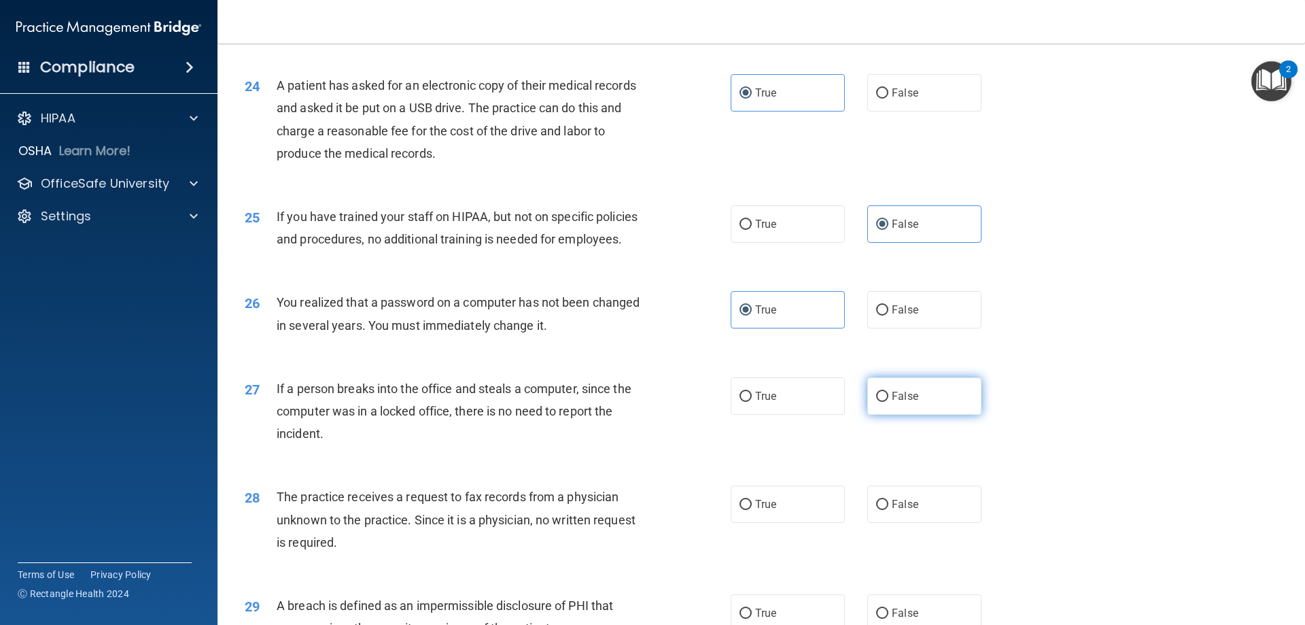
radio input "true"
click at [935, 523] on label "False" at bounding box center [925, 503] width 114 height 37
click at [889, 510] on input "False" at bounding box center [882, 505] width 12 height 10
radio input "true"
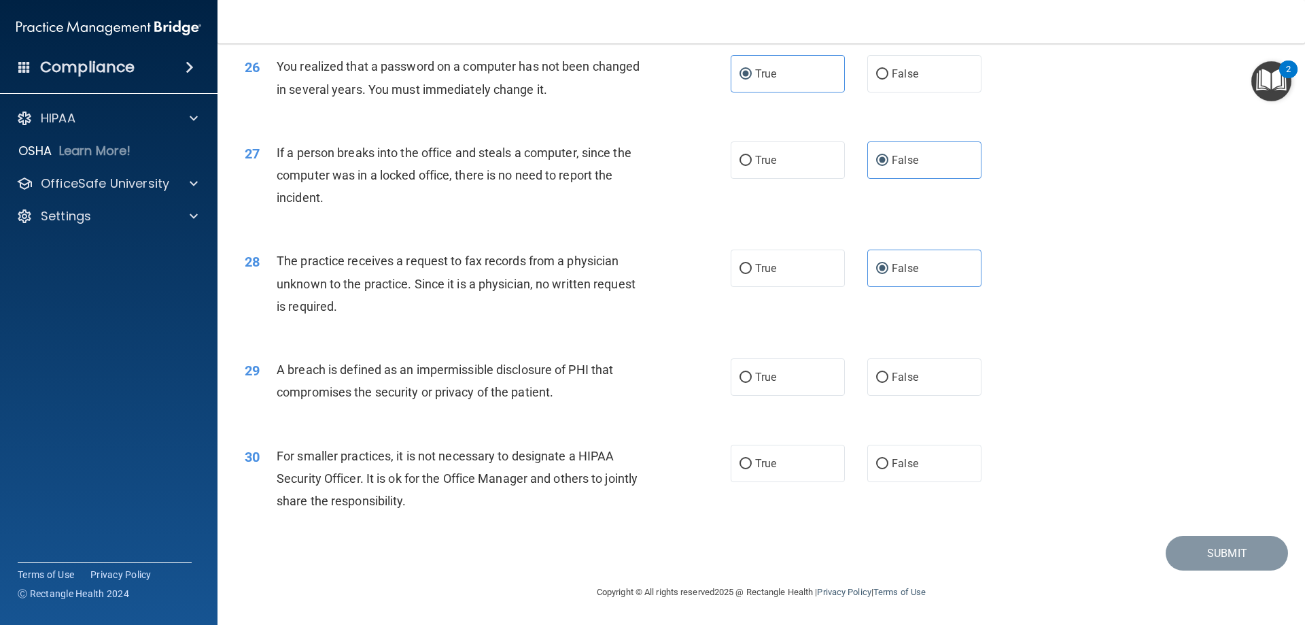
scroll to position [2584, 0]
click at [757, 393] on label "True" at bounding box center [788, 376] width 114 height 37
click at [752, 383] on input "True" at bounding box center [746, 378] width 12 height 10
radio input "true"
click at [908, 468] on span "False" at bounding box center [905, 463] width 27 height 13
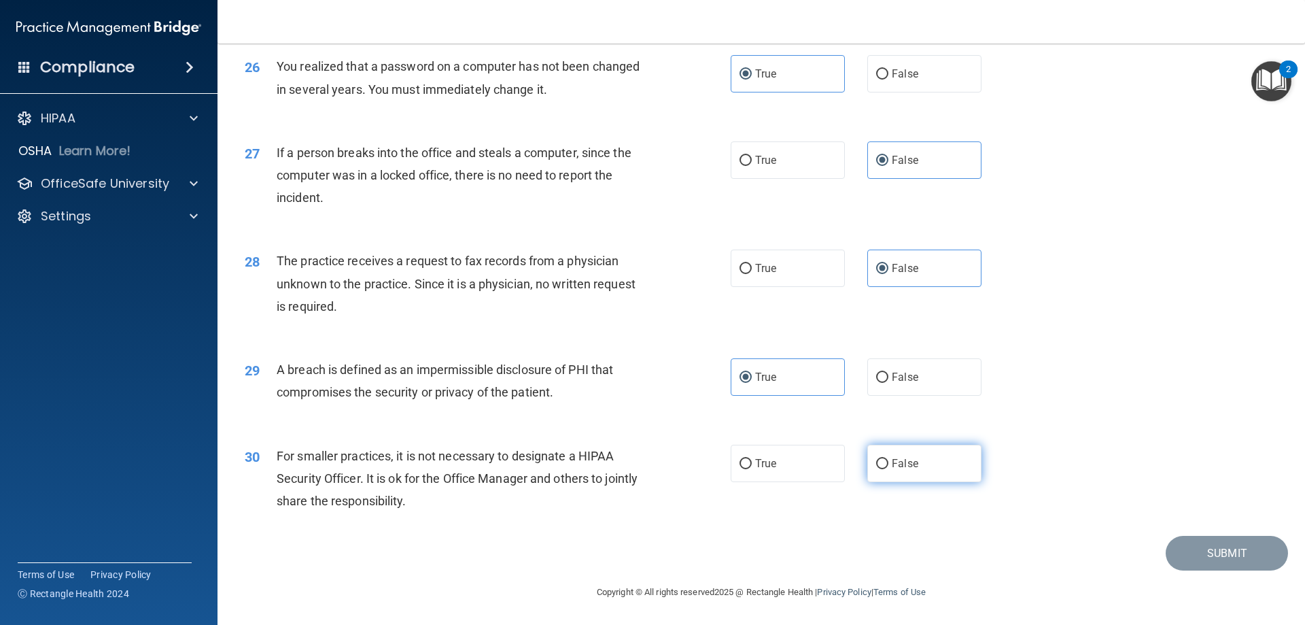
click at [889, 468] on input "False" at bounding box center [882, 464] width 12 height 10
radio input "true"
click at [1185, 566] on button "Submit" at bounding box center [1227, 553] width 122 height 35
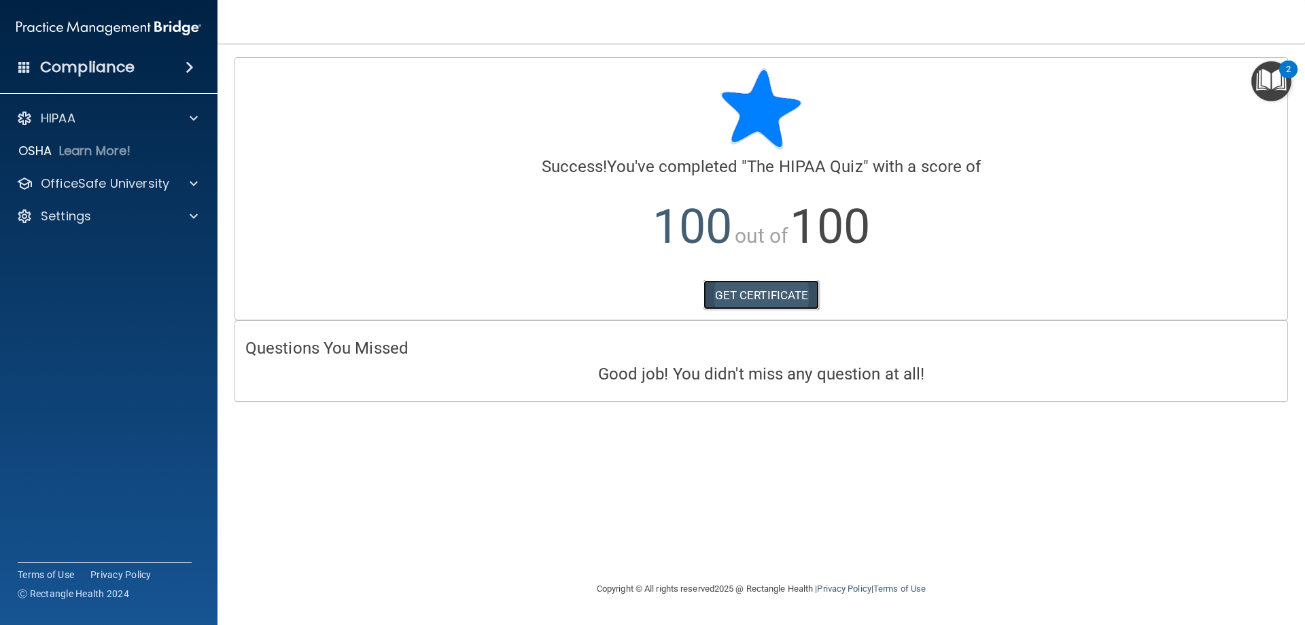
click at [789, 301] on link "GET CERTIFICATE" at bounding box center [762, 295] width 116 height 30
click at [165, 172] on div "OfficeSafe University" at bounding box center [109, 183] width 218 height 27
click at [182, 175] on div "OfficeSafe University" at bounding box center [109, 183] width 218 height 27
click at [189, 177] on div at bounding box center [192, 183] width 34 height 16
click at [137, 218] on div "HIPAA Training" at bounding box center [102, 216] width 186 height 14
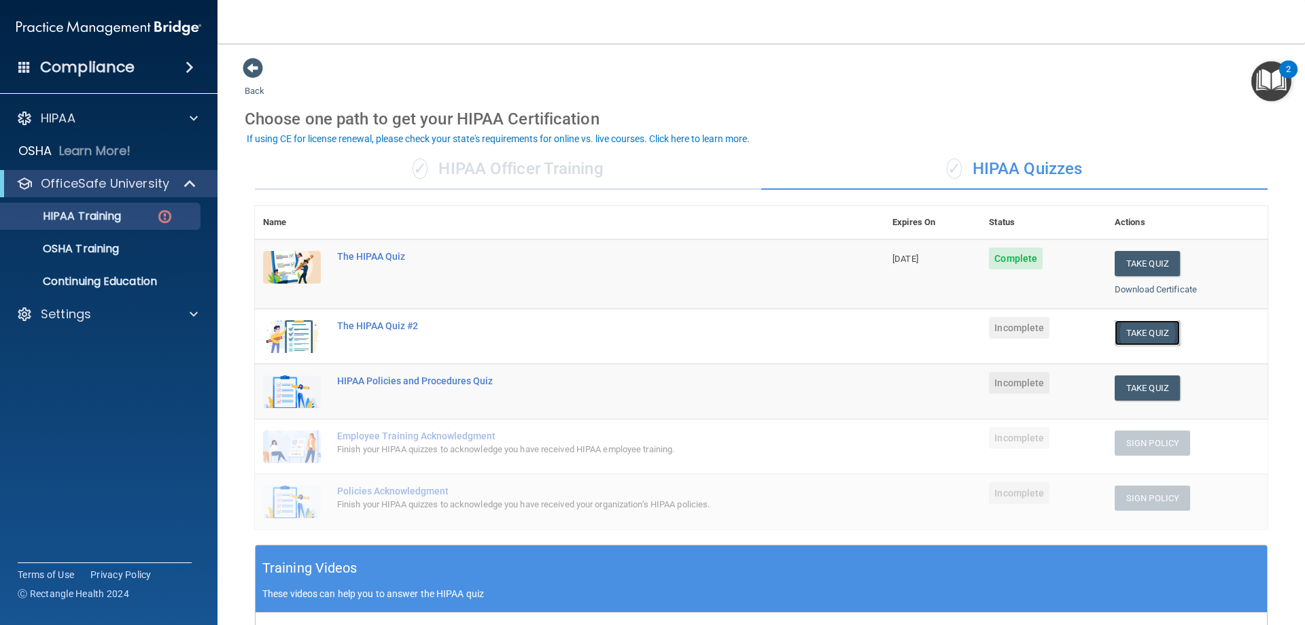
click at [1125, 330] on button "Take Quiz" at bounding box center [1147, 332] width 65 height 25
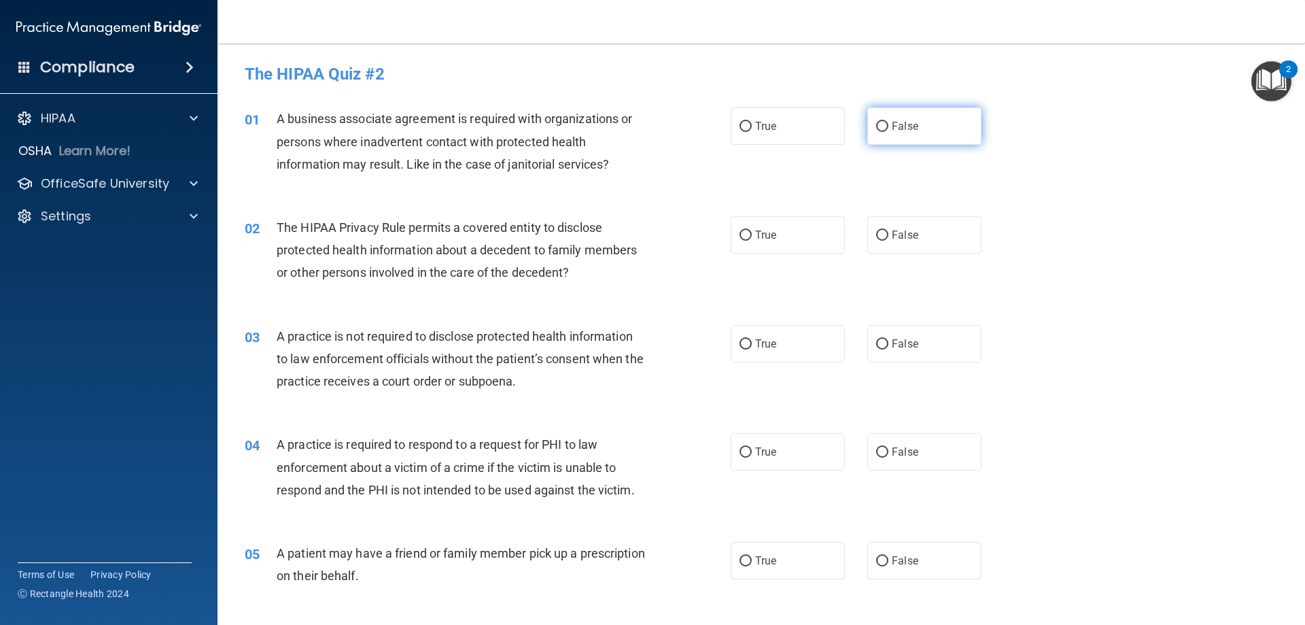
click at [898, 129] on span "False" at bounding box center [905, 126] width 27 height 13
click at [889, 129] on input "False" at bounding box center [882, 127] width 12 height 10
radio input "true"
click at [819, 230] on label "True" at bounding box center [788, 234] width 114 height 37
click at [752, 230] on input "True" at bounding box center [746, 235] width 12 height 10
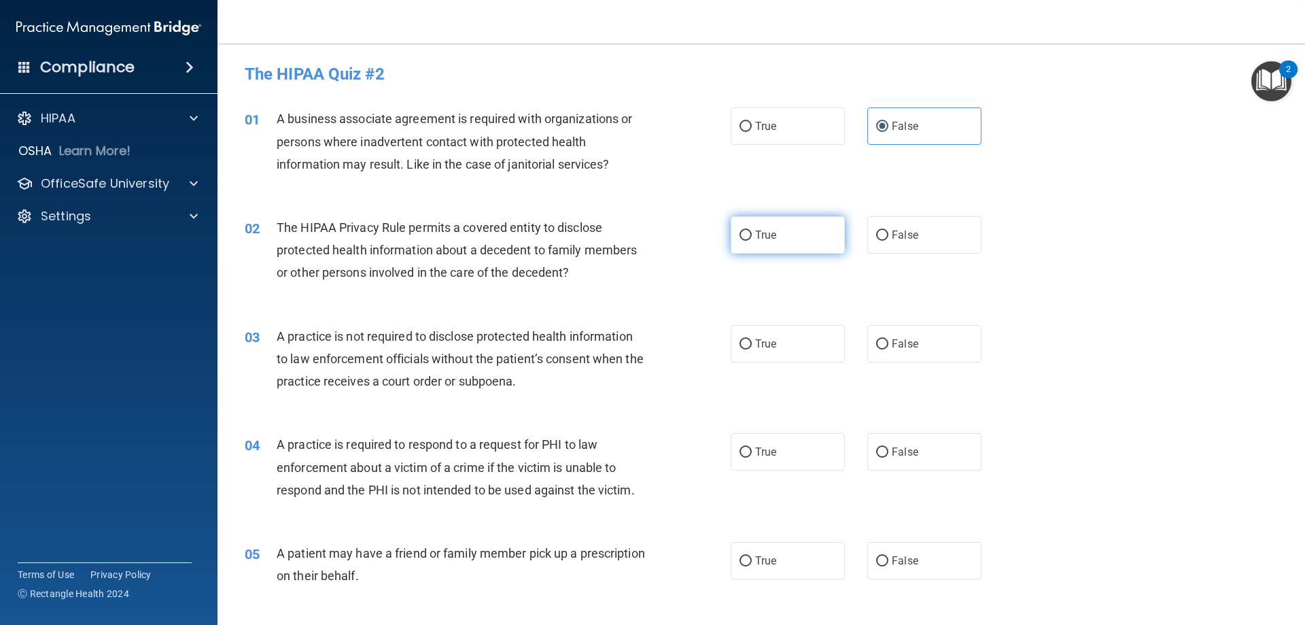
radio input "true"
click at [917, 338] on label "False" at bounding box center [925, 343] width 114 height 37
click at [889, 339] on input "False" at bounding box center [882, 344] width 12 height 10
radio input "true"
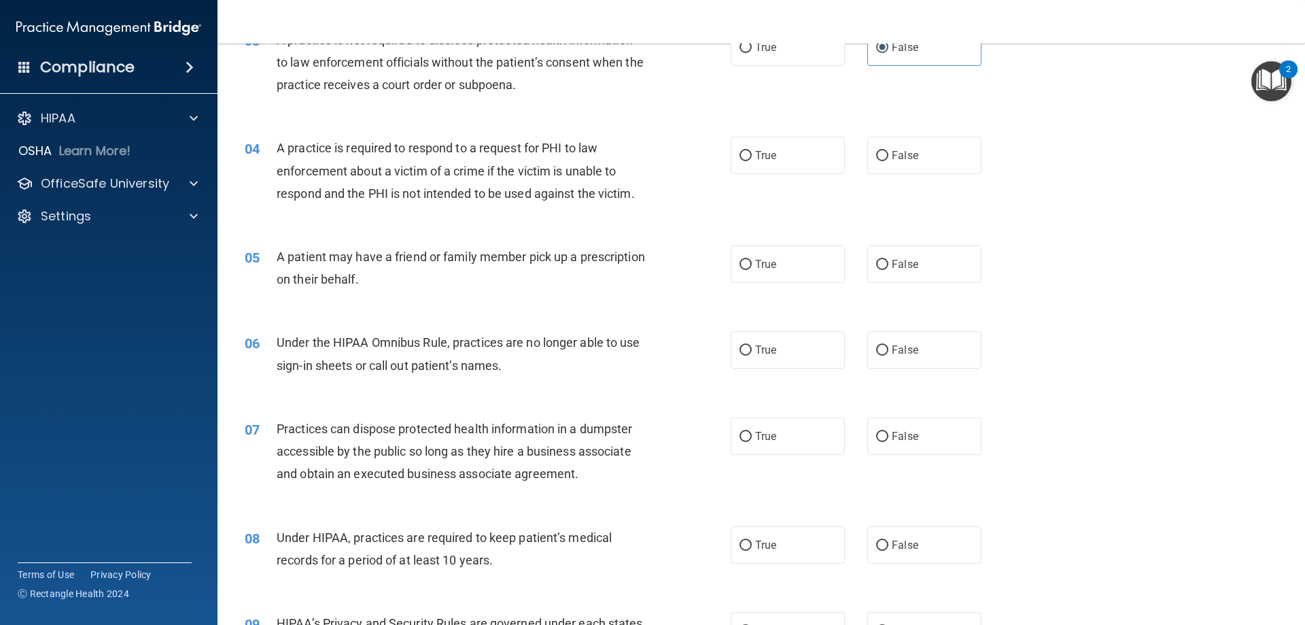
scroll to position [340, 0]
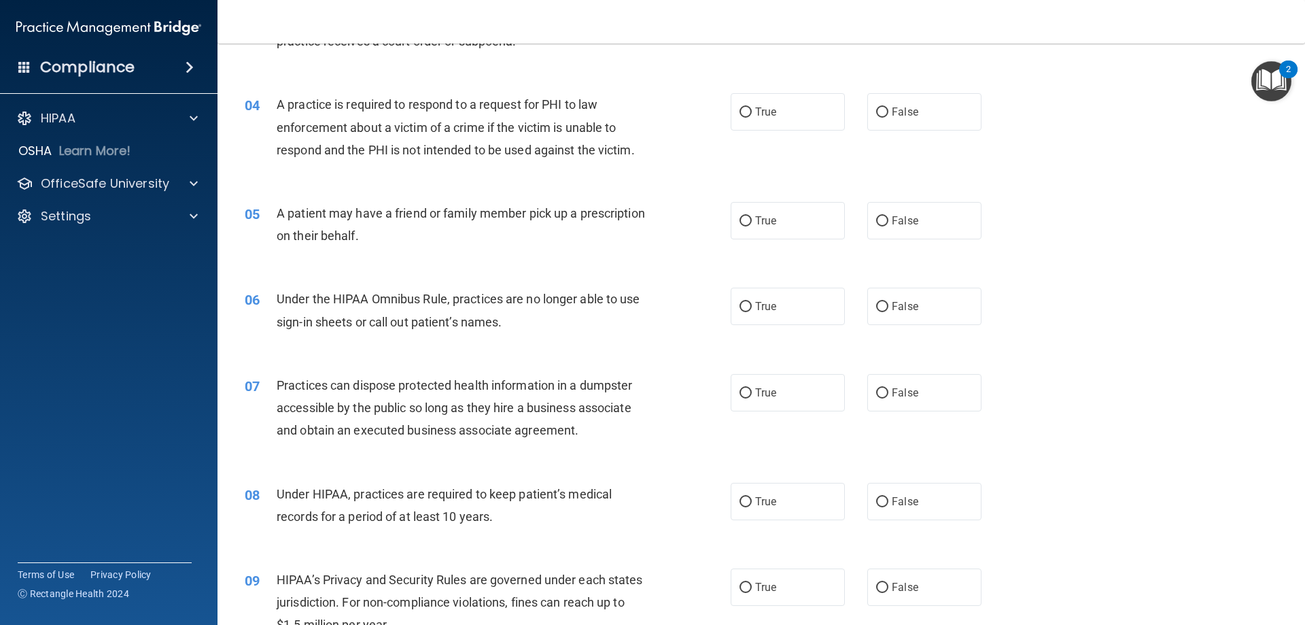
click at [816, 133] on div "04 A practice is required to respond to a request for PHI to law enforcement ab…" at bounding box center [762, 130] width 1054 height 109
click at [800, 127] on label "True" at bounding box center [788, 111] width 114 height 37
click at [752, 118] on input "True" at bounding box center [746, 112] width 12 height 10
radio input "true"
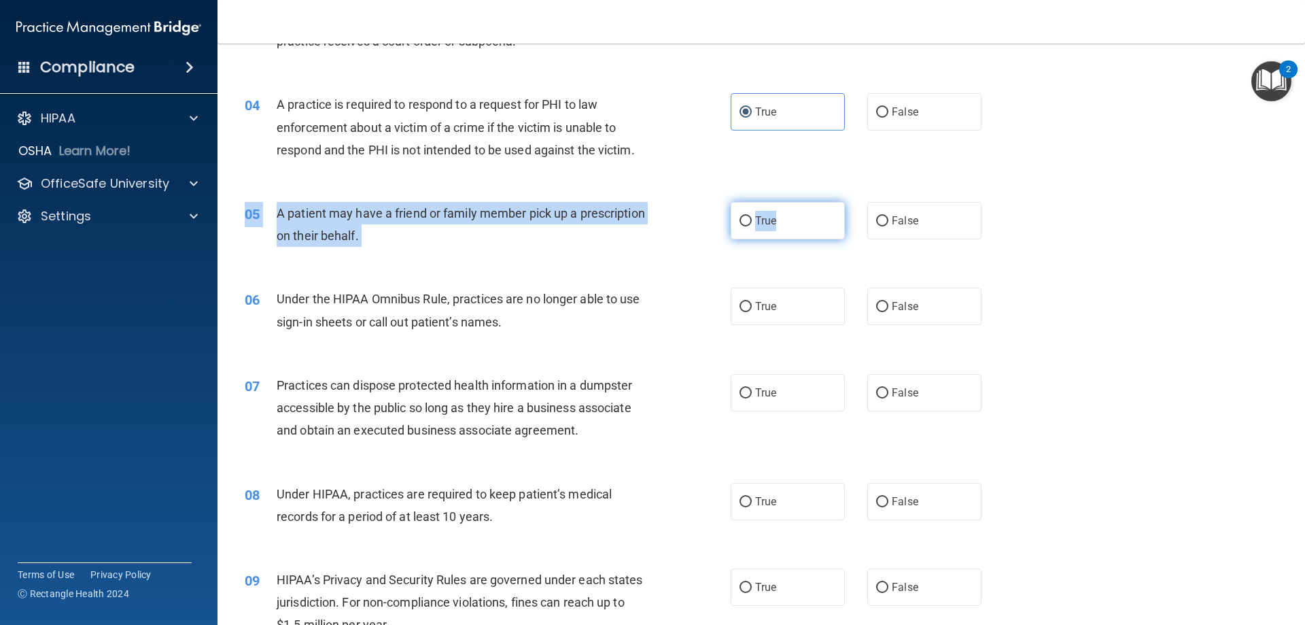
drag, startPoint x: 776, startPoint y: 200, endPoint x: 773, endPoint y: 215, distance: 15.3
click at [773, 215] on div "05 A patient may have a friend or family member pick up a prescription on their…" at bounding box center [762, 228] width 1054 height 86
click at [823, 228] on label "True" at bounding box center [788, 220] width 114 height 37
click at [752, 226] on input "True" at bounding box center [746, 221] width 12 height 10
radio input "true"
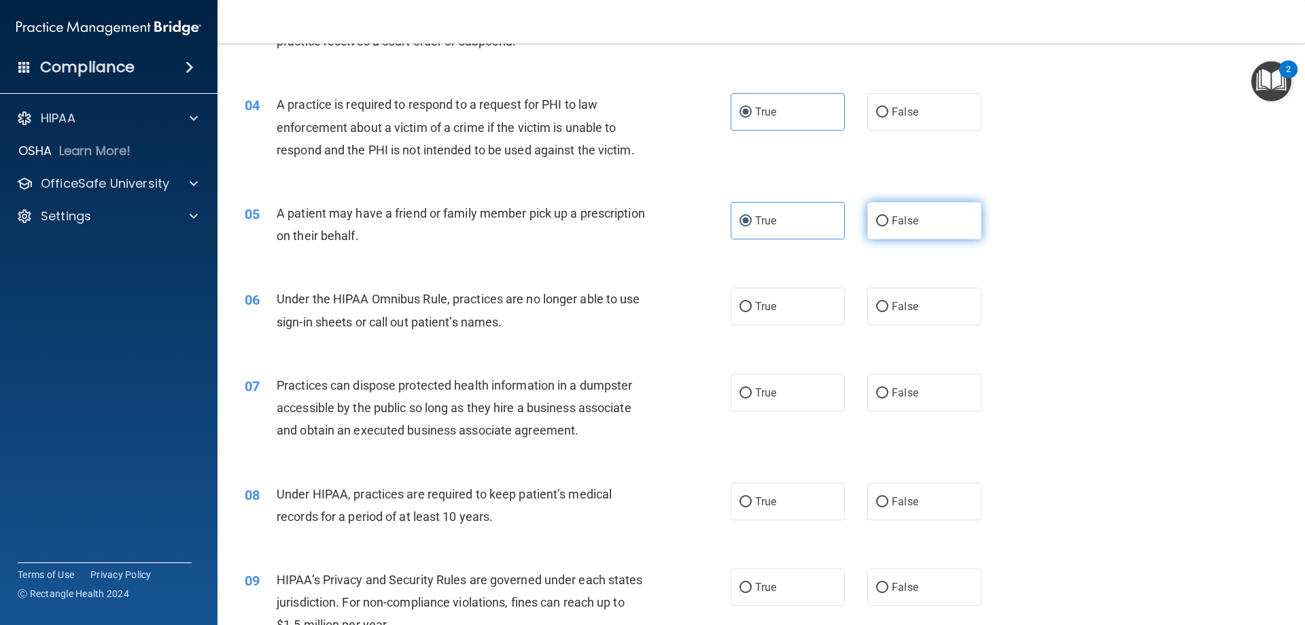
click at [903, 222] on span "False" at bounding box center [905, 220] width 27 height 13
click at [889, 222] on input "False" at bounding box center [882, 221] width 12 height 10
radio input "true"
click at [912, 230] on label "False" at bounding box center [925, 220] width 114 height 37
click at [889, 226] on input "False" at bounding box center [882, 221] width 12 height 10
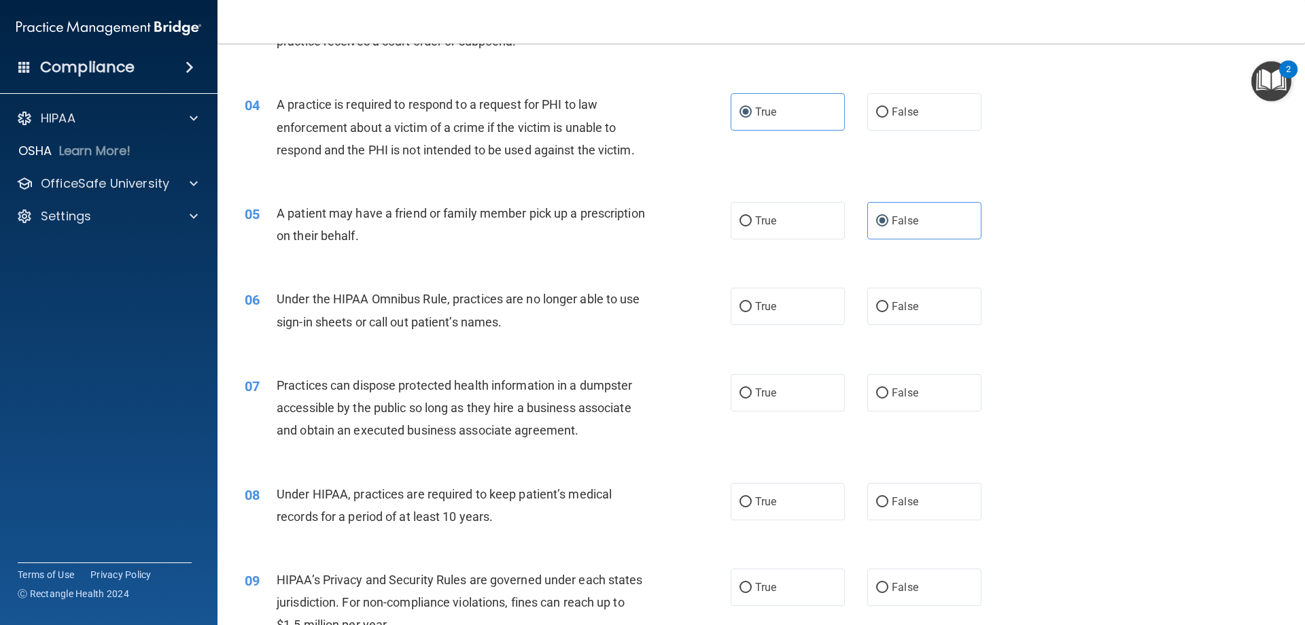
click at [815, 241] on div "05 A patient may have a friend or family member pick up a prescription on their…" at bounding box center [762, 228] width 1054 height 86
click at [812, 228] on label "True" at bounding box center [788, 220] width 114 height 37
click at [752, 226] on input "True" at bounding box center [746, 221] width 12 height 10
radio input "true"
radio input "false"
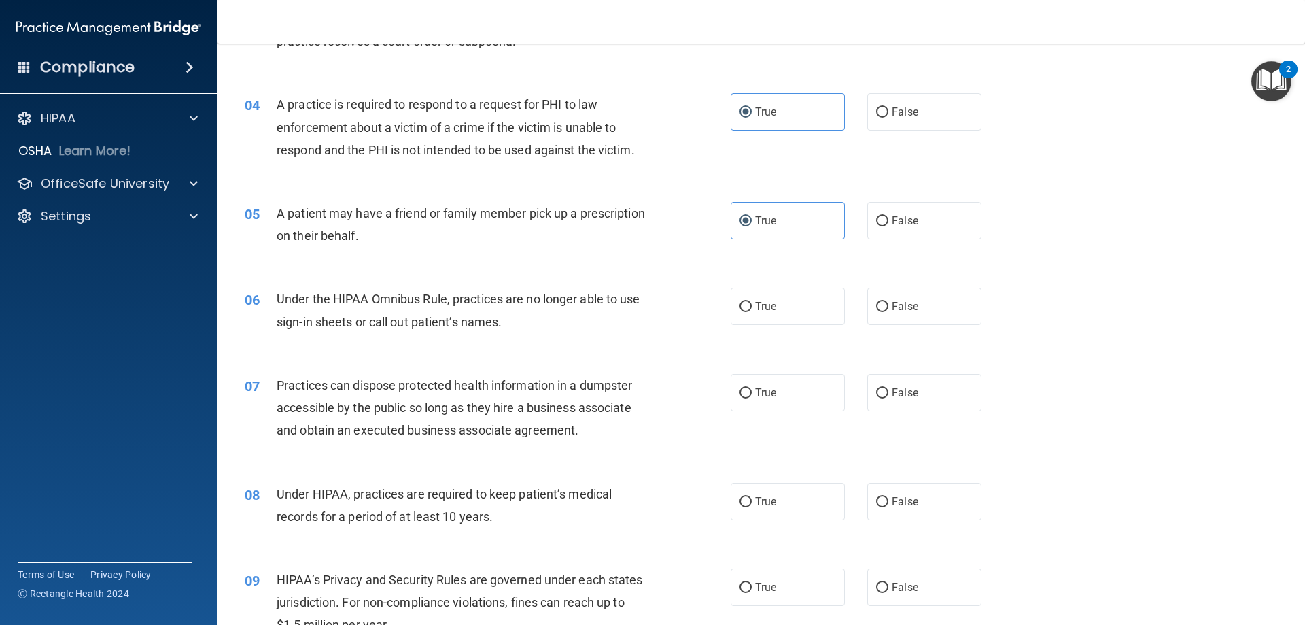
drag, startPoint x: 923, startPoint y: 303, endPoint x: 920, endPoint y: 353, distance: 49.7
click at [921, 303] on label "False" at bounding box center [925, 306] width 114 height 37
click at [889, 303] on input "False" at bounding box center [882, 307] width 12 height 10
radio input "true"
click at [919, 378] on label "False" at bounding box center [925, 392] width 114 height 37
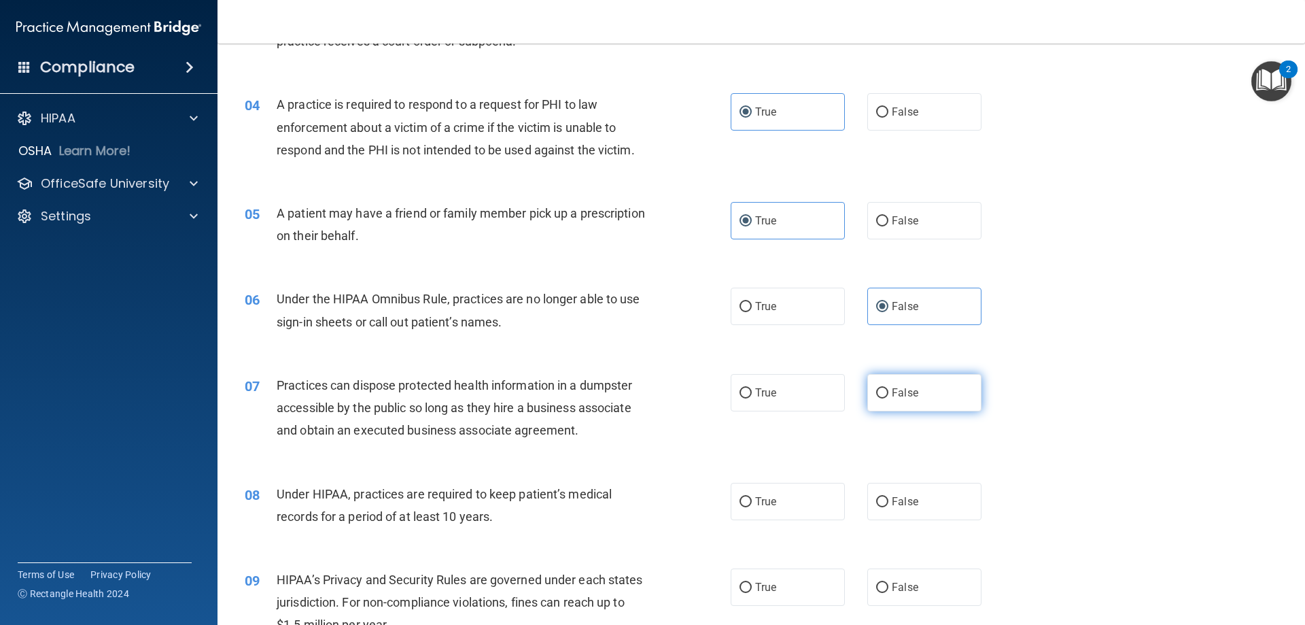
click at [889, 388] on input "False" at bounding box center [882, 393] width 12 height 10
radio input "true"
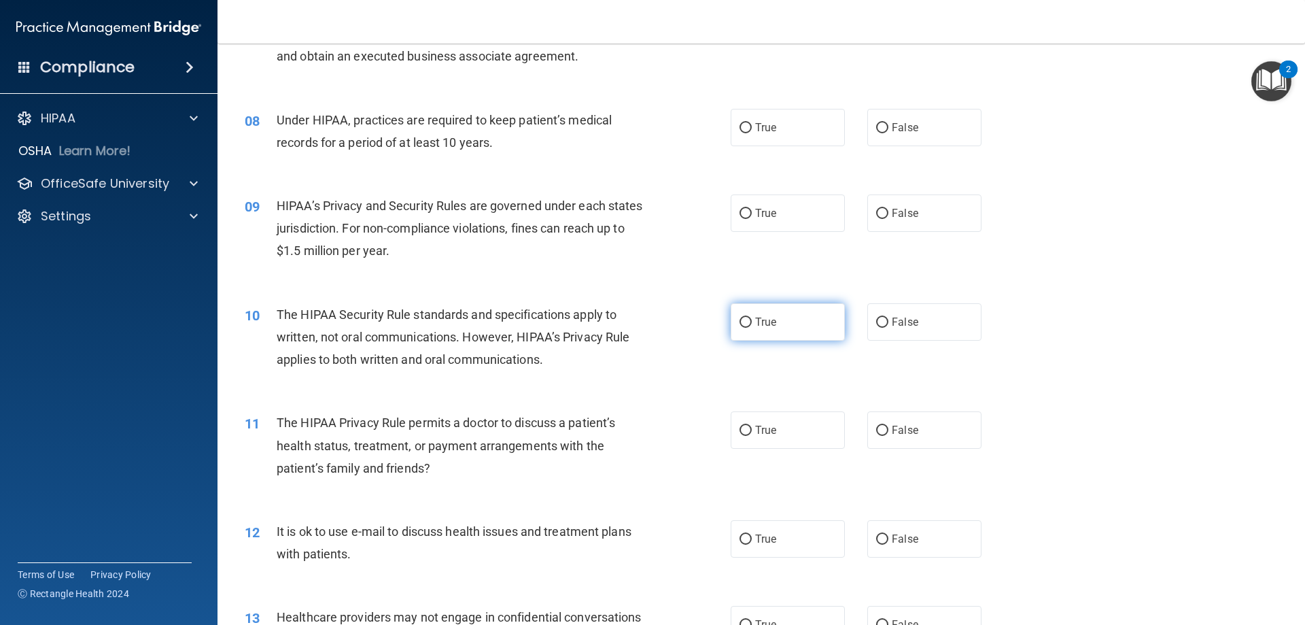
scroll to position [748, 0]
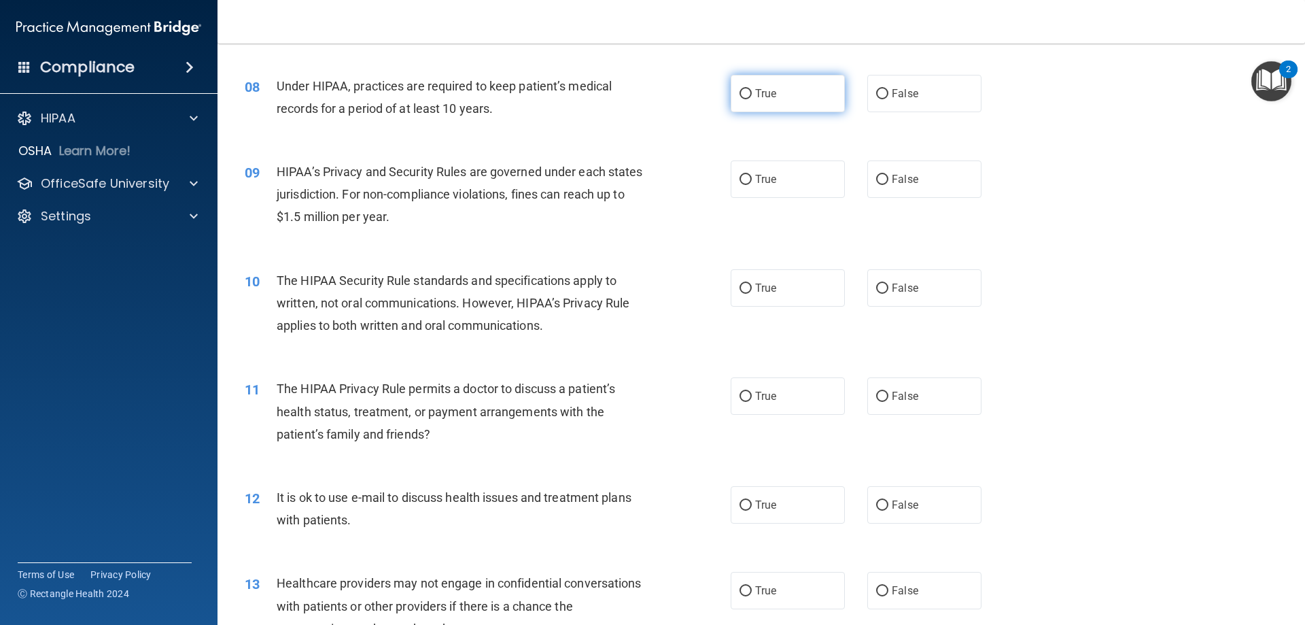
click at [774, 92] on label "True" at bounding box center [788, 93] width 114 height 37
click at [752, 92] on input "True" at bounding box center [746, 94] width 12 height 10
radio input "true"
click at [922, 109] on label "False" at bounding box center [925, 93] width 114 height 37
click at [889, 99] on input "False" at bounding box center [882, 94] width 12 height 10
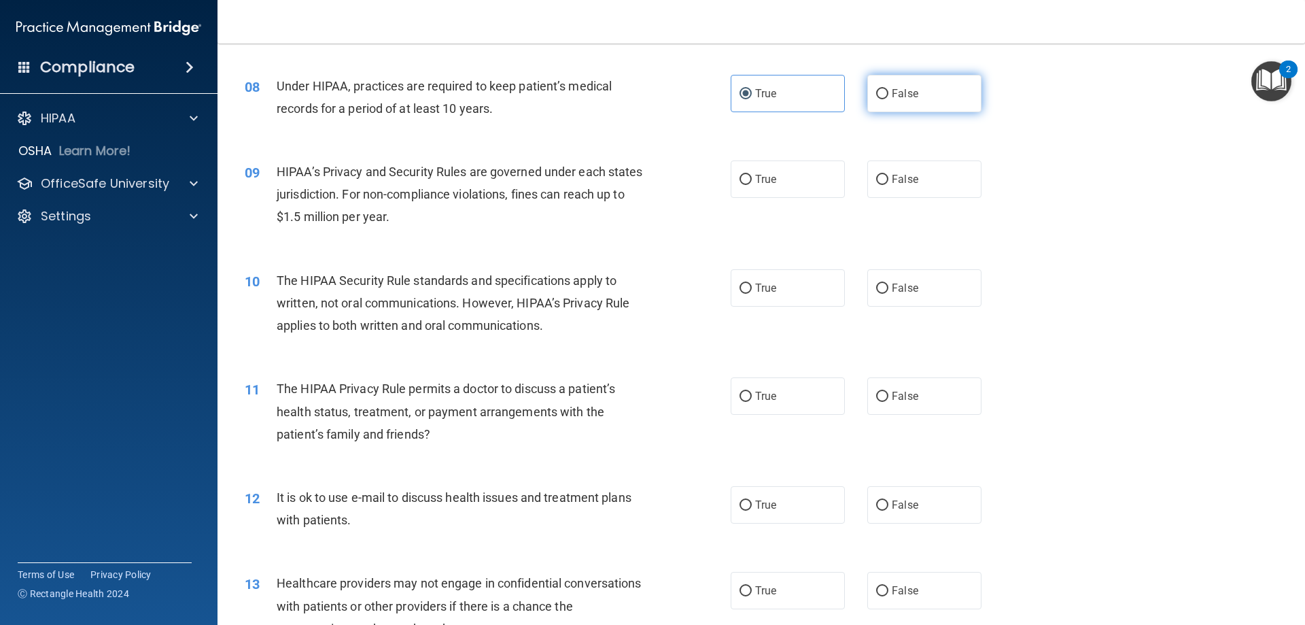
radio input "true"
radio input "false"
click at [913, 175] on label "False" at bounding box center [925, 178] width 114 height 37
click at [889, 175] on input "False" at bounding box center [882, 180] width 12 height 10
radio input "true"
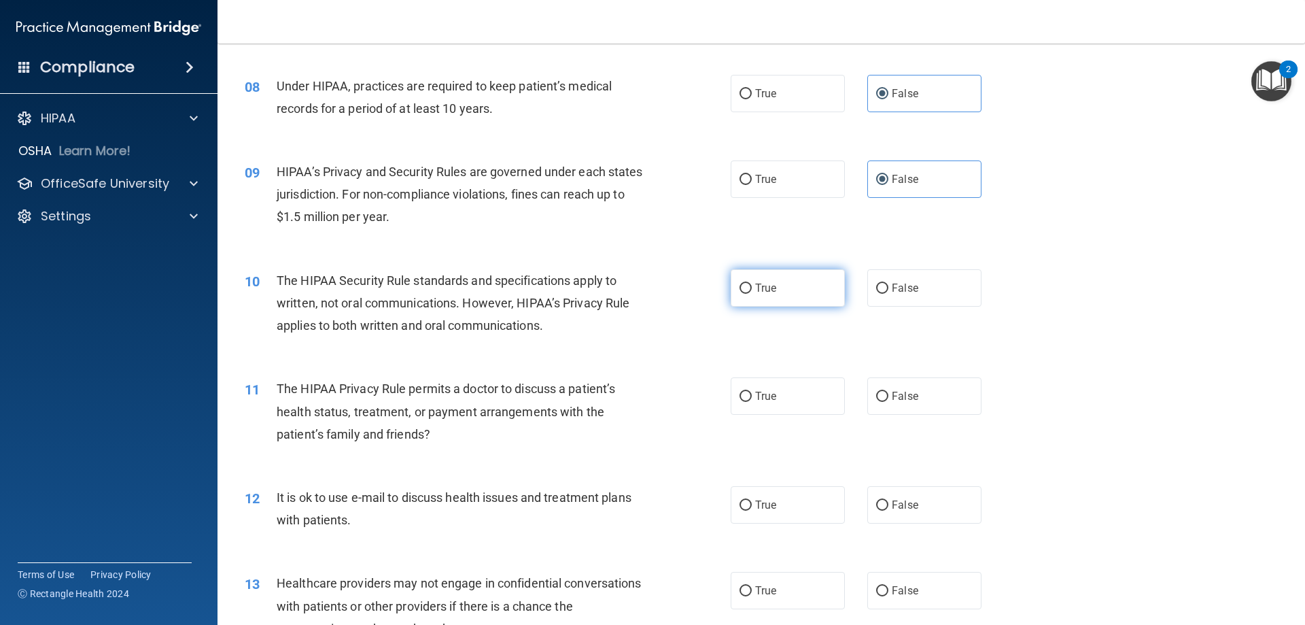
click at [804, 297] on label "True" at bounding box center [788, 287] width 114 height 37
click at [752, 294] on input "True" at bounding box center [746, 289] width 12 height 10
radio input "true"
click at [802, 405] on label "True" at bounding box center [788, 395] width 114 height 37
click at [752, 402] on input "True" at bounding box center [746, 397] width 12 height 10
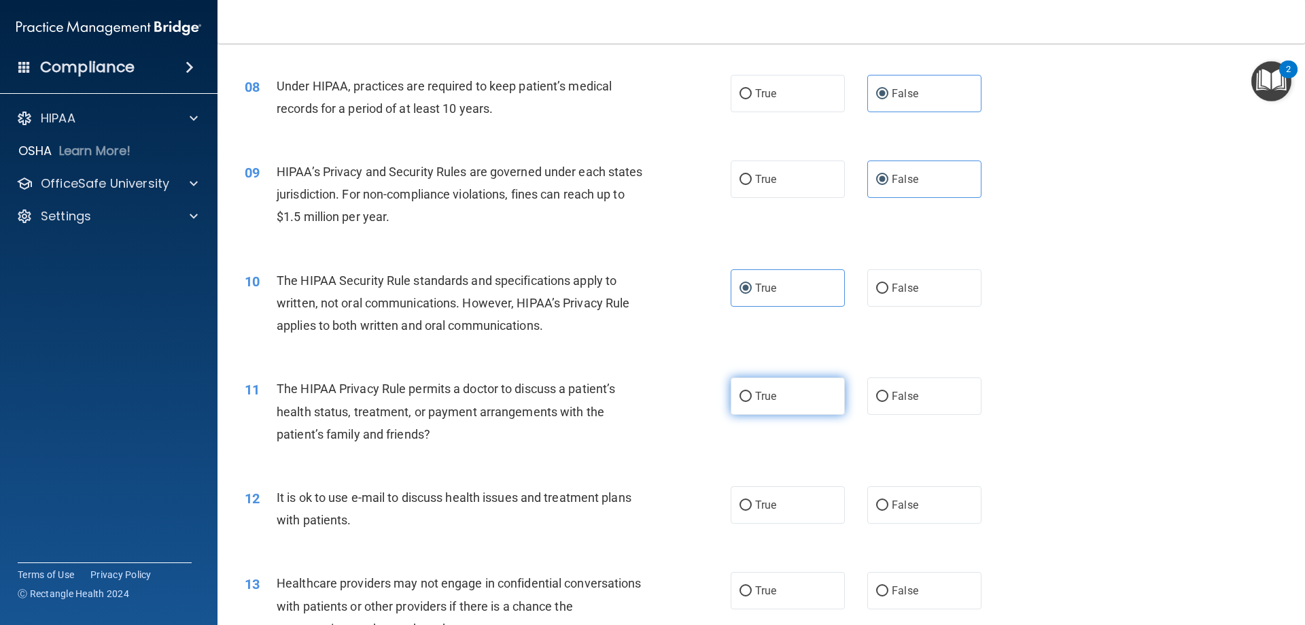
radio input "true"
click at [787, 499] on label "True" at bounding box center [788, 504] width 114 height 37
click at [752, 500] on input "True" at bounding box center [746, 505] width 12 height 10
radio input "true"
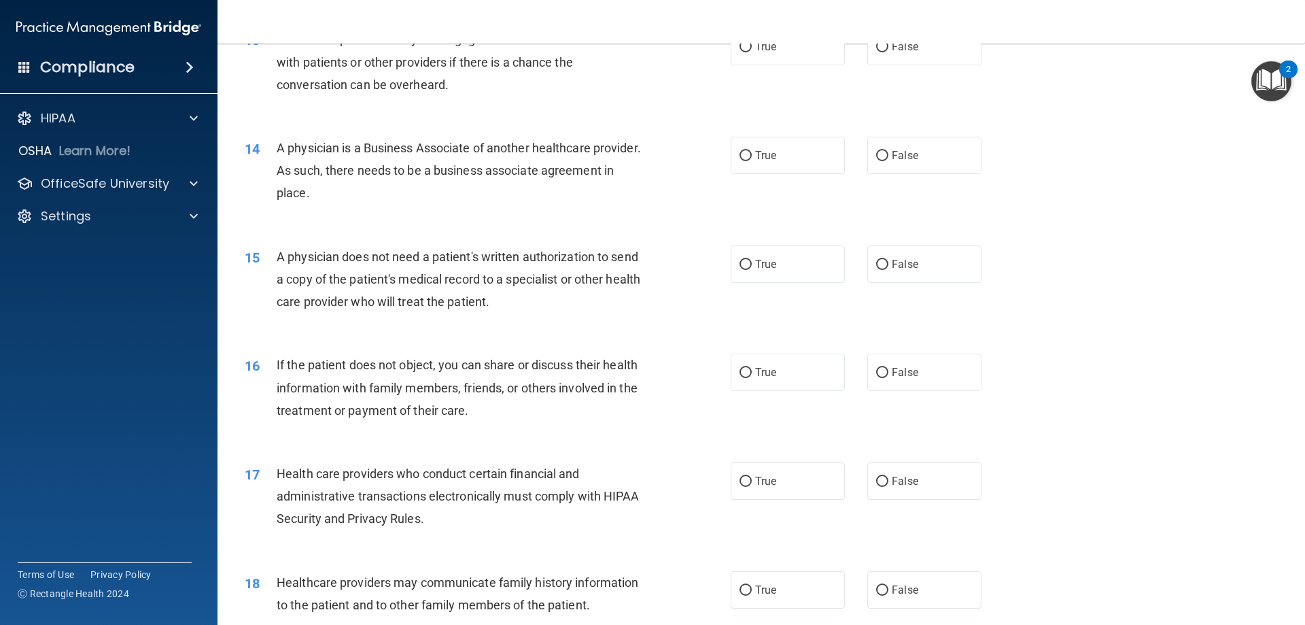
scroll to position [1224, 0]
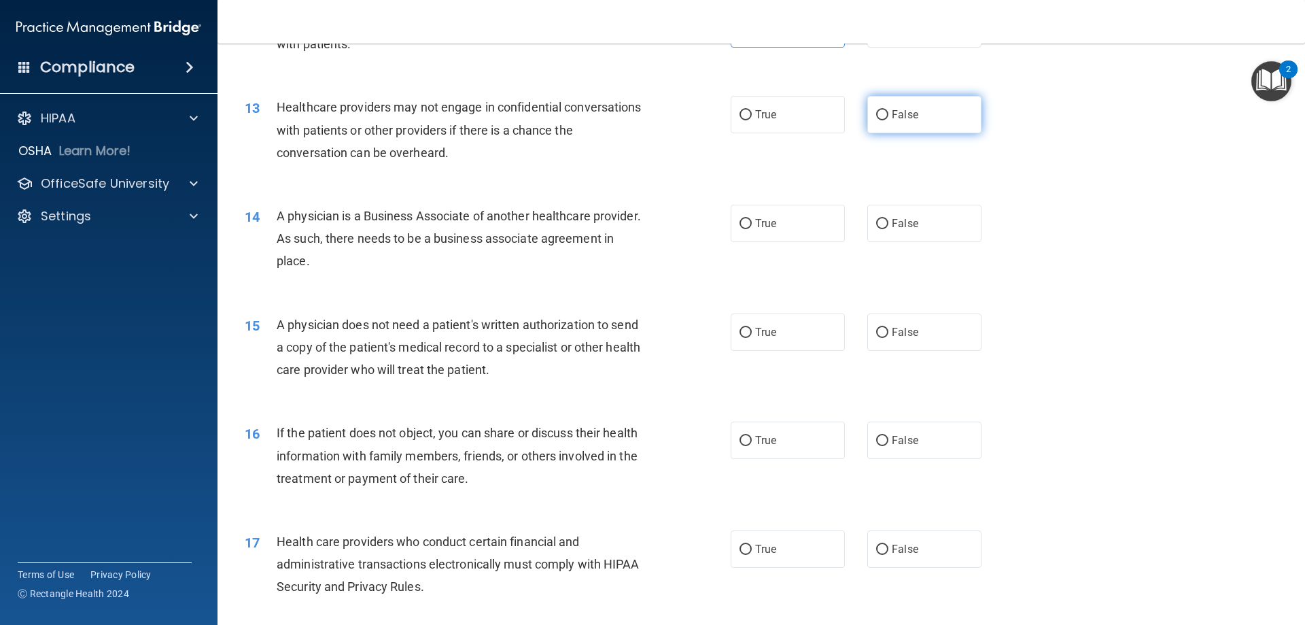
click at [906, 116] on span "False" at bounding box center [905, 114] width 27 height 13
click at [889, 116] on input "False" at bounding box center [882, 115] width 12 height 10
radio input "true"
click at [931, 226] on label "False" at bounding box center [925, 223] width 114 height 37
click at [889, 226] on input "False" at bounding box center [882, 224] width 12 height 10
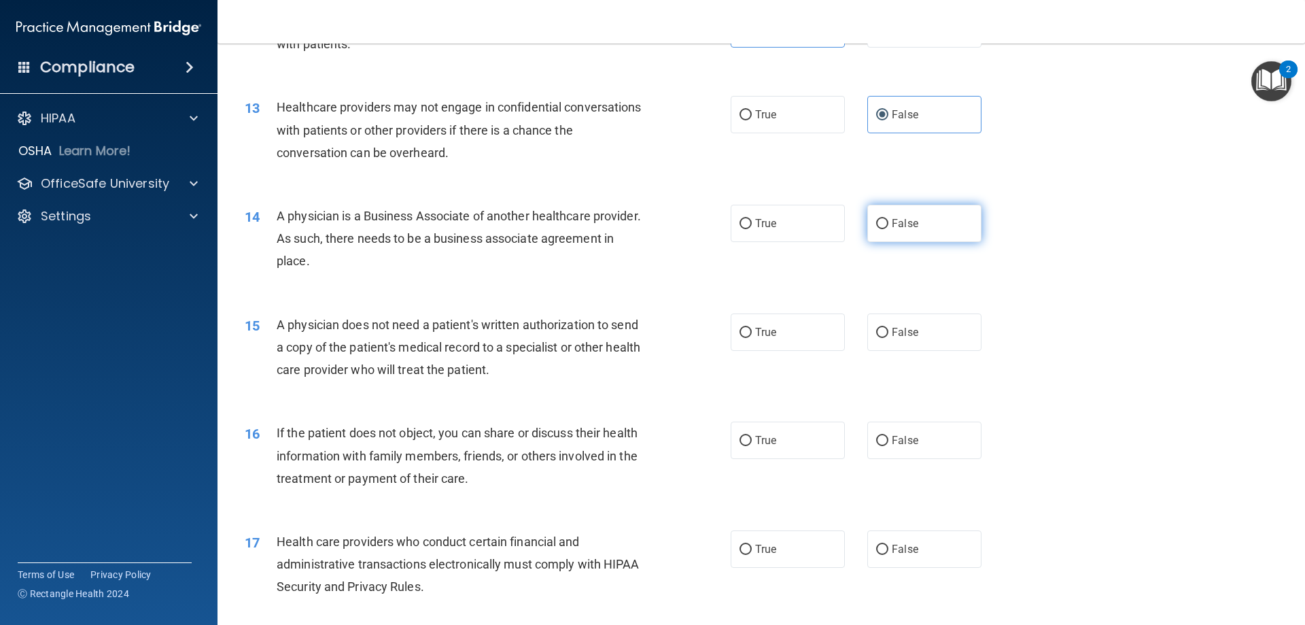
radio input "true"
drag, startPoint x: 781, startPoint y: 332, endPoint x: 774, endPoint y: 373, distance: 40.7
click at [779, 336] on label "True" at bounding box center [788, 331] width 114 height 37
click at [752, 336] on input "True" at bounding box center [746, 333] width 12 height 10
radio input "true"
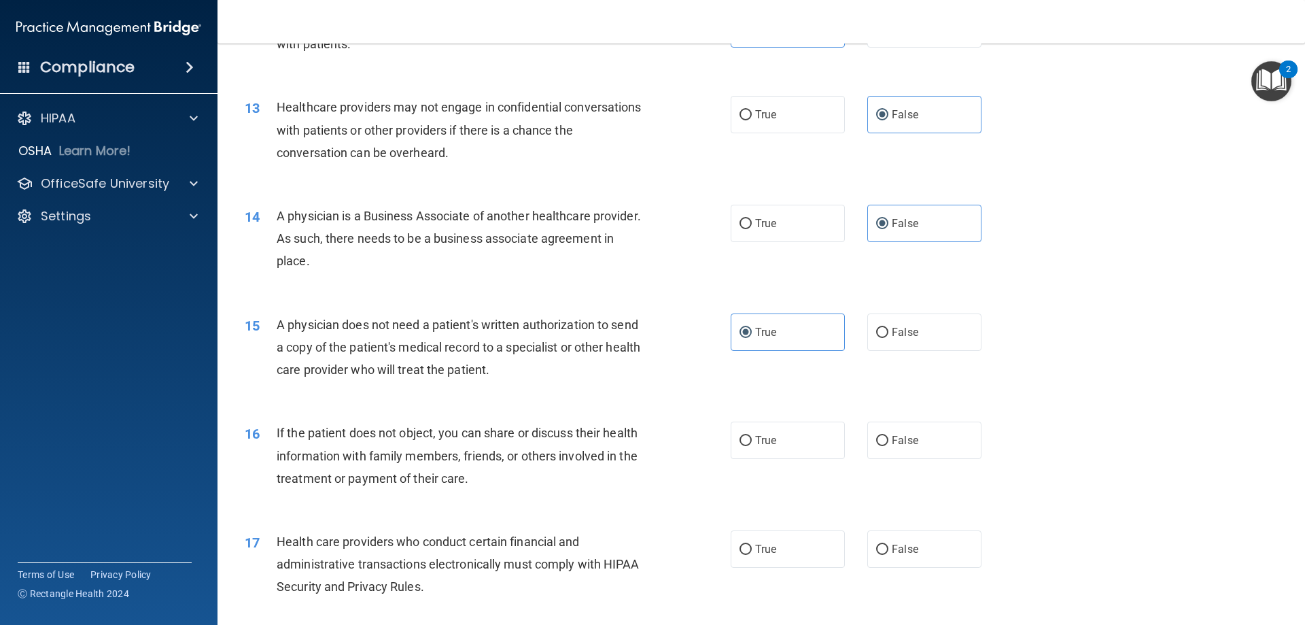
drag, startPoint x: 774, startPoint y: 436, endPoint x: 778, endPoint y: 467, distance: 31.5
click at [774, 437] on label "True" at bounding box center [788, 440] width 114 height 37
click at [752, 437] on input "True" at bounding box center [746, 441] width 12 height 10
radio input "true"
drag, startPoint x: 786, startPoint y: 529, endPoint x: 785, endPoint y: 536, distance: 6.8
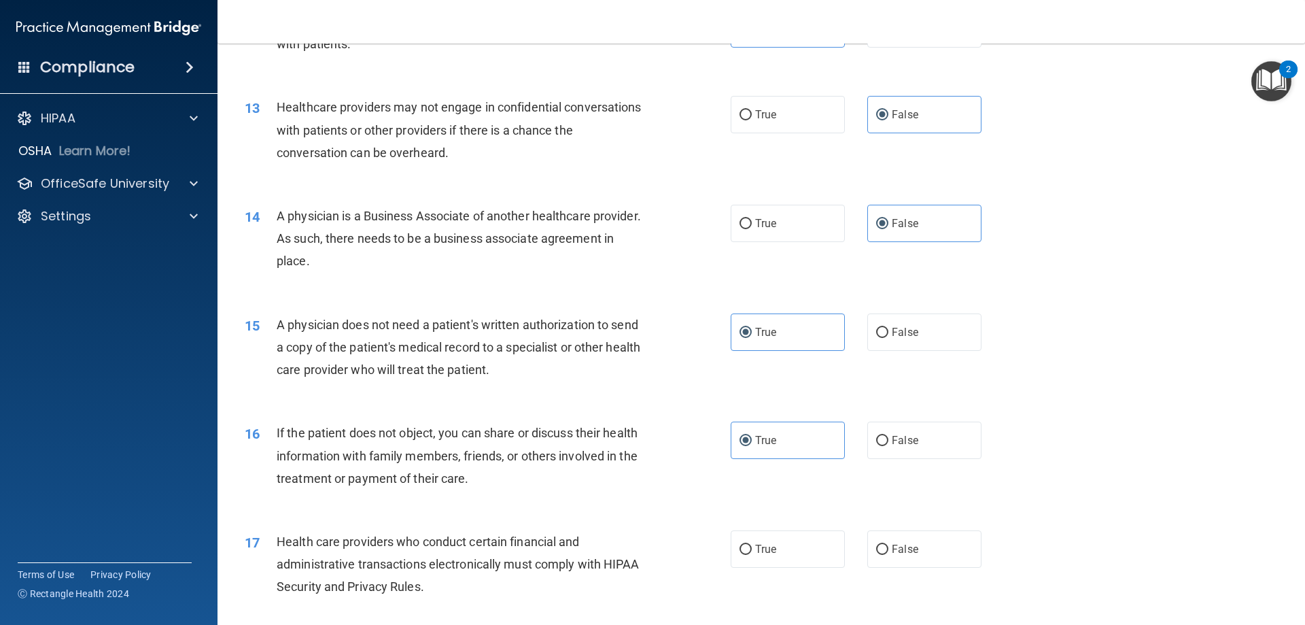
click at [786, 530] on div "17 Health care providers who conduct certain financial and administrative trans…" at bounding box center [762, 567] width 1054 height 109
click at [781, 548] on label "True" at bounding box center [788, 548] width 114 height 37
click at [752, 548] on input "True" at bounding box center [746, 550] width 12 height 10
radio input "true"
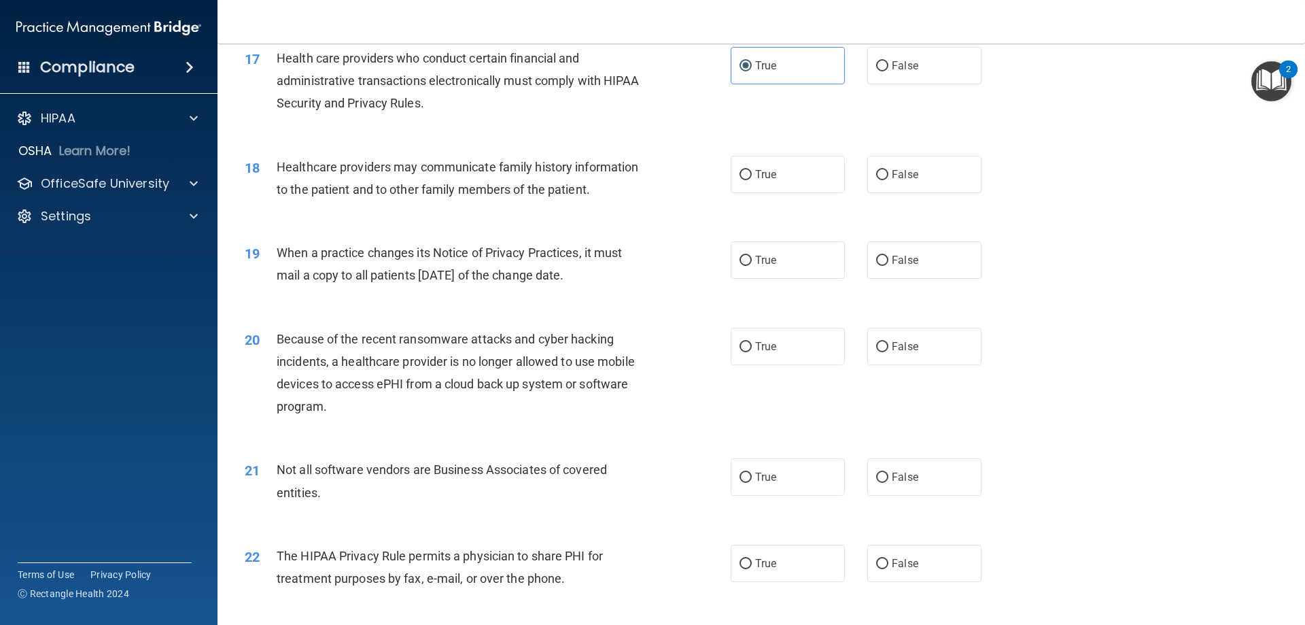
scroll to position [1768, 0]
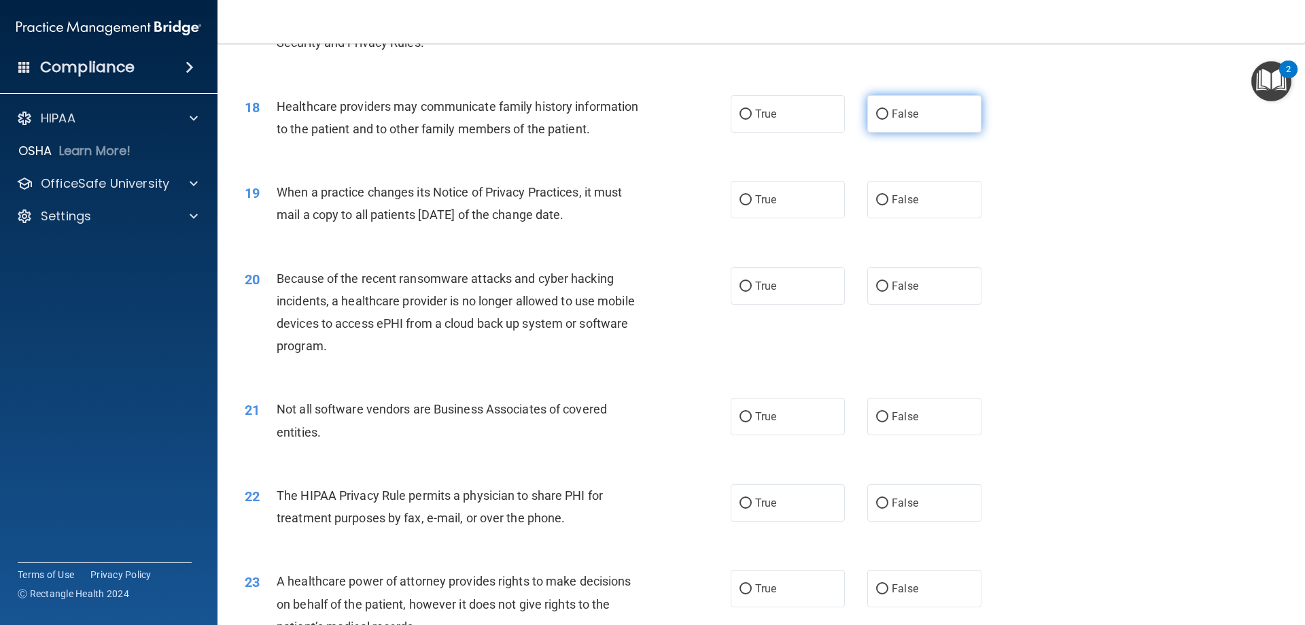
click at [939, 126] on label "False" at bounding box center [925, 113] width 114 height 37
click at [889, 120] on input "False" at bounding box center [882, 114] width 12 height 10
radio input "true"
click at [951, 191] on label "False" at bounding box center [925, 199] width 114 height 37
click at [889, 195] on input "False" at bounding box center [882, 200] width 12 height 10
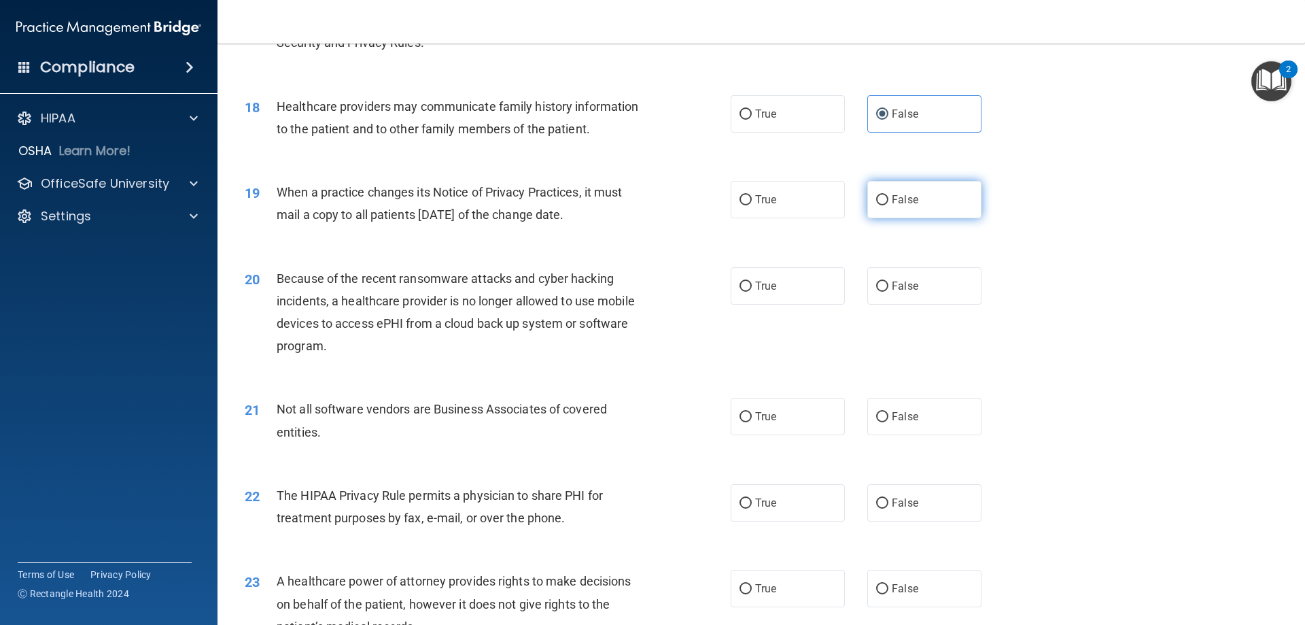
radio input "true"
click at [934, 284] on label "False" at bounding box center [925, 285] width 114 height 37
click at [889, 284] on input "False" at bounding box center [882, 286] width 12 height 10
radio input "true"
click at [806, 426] on label "True" at bounding box center [788, 416] width 114 height 37
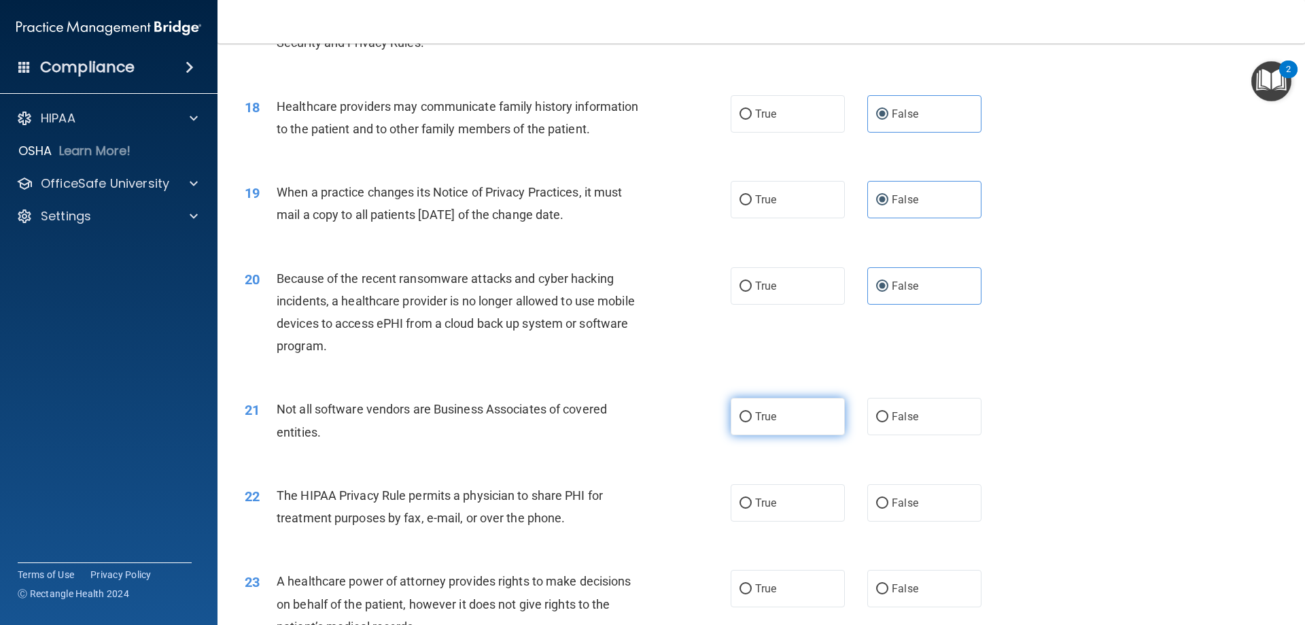
click at [752, 422] on input "True" at bounding box center [746, 417] width 12 height 10
radio input "true"
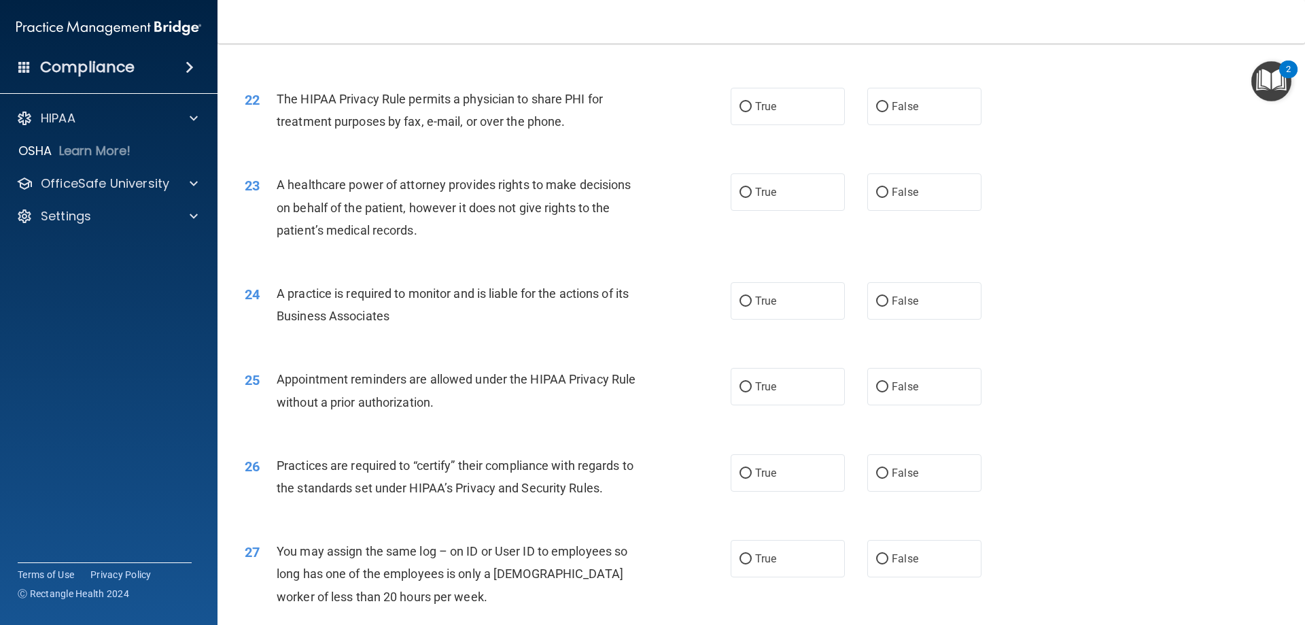
scroll to position [2176, 0]
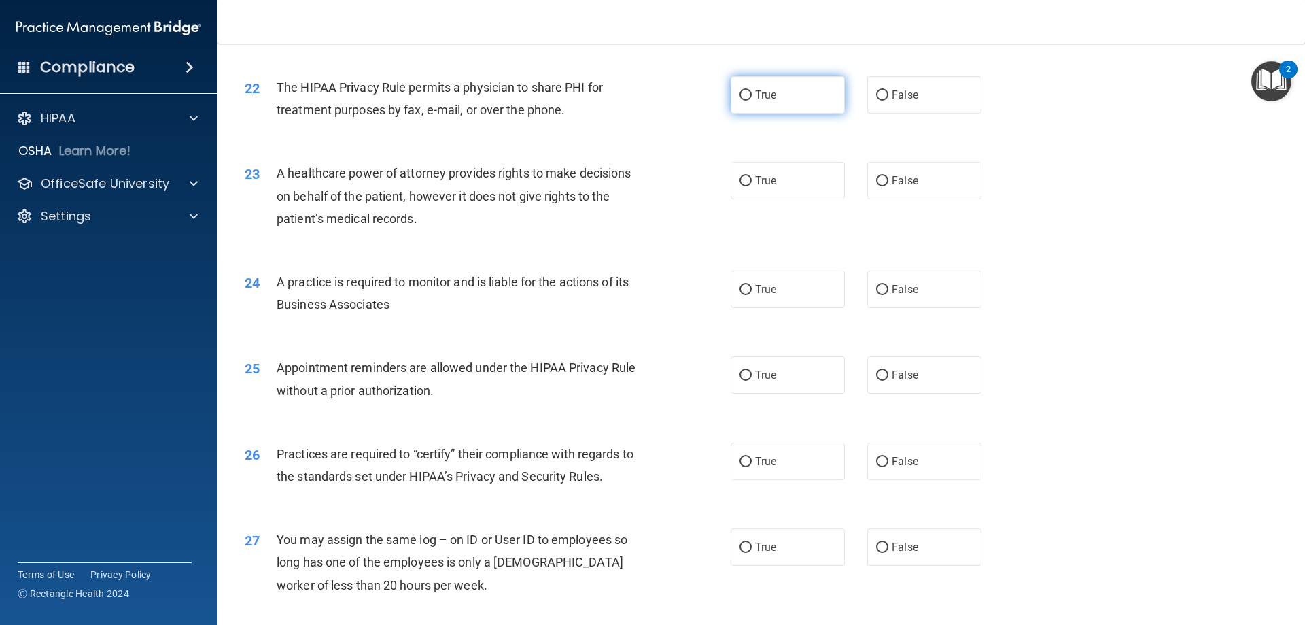
click at [799, 88] on label "True" at bounding box center [788, 94] width 114 height 37
click at [752, 90] on input "True" at bounding box center [746, 95] width 12 height 10
radio input "true"
click at [911, 175] on span "False" at bounding box center [905, 180] width 27 height 13
click at [889, 176] on input "False" at bounding box center [882, 181] width 12 height 10
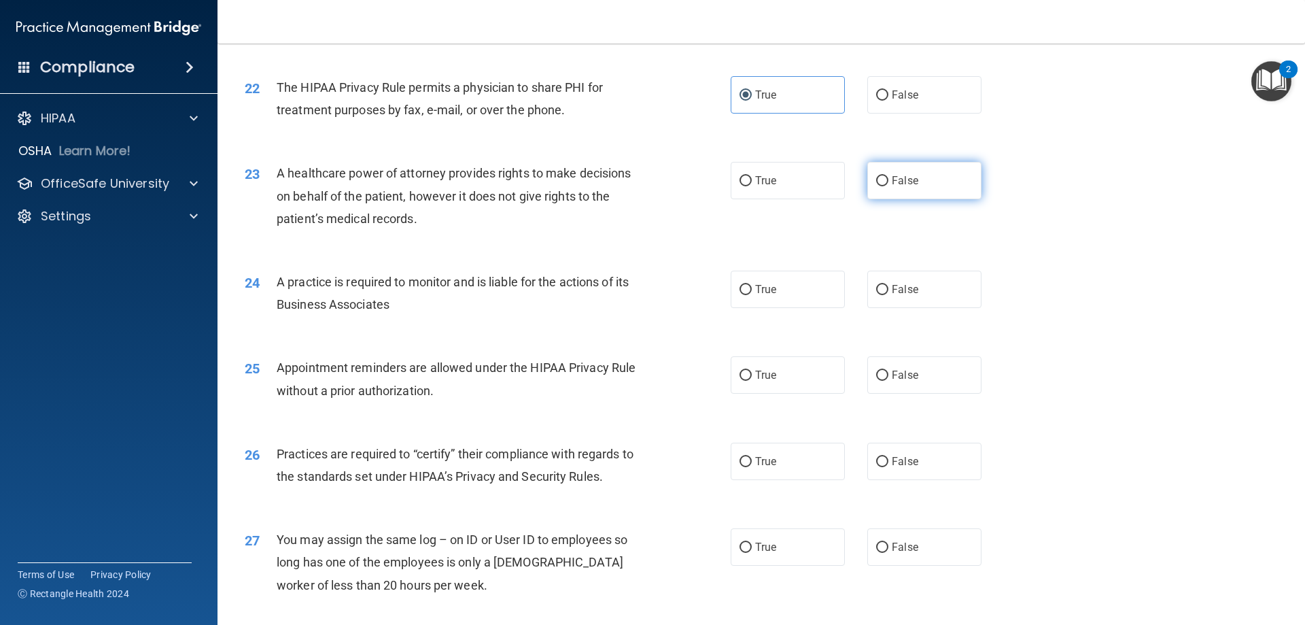
radio input "true"
click at [934, 299] on label "False" at bounding box center [925, 289] width 114 height 37
click at [889, 295] on input "False" at bounding box center [882, 290] width 12 height 10
radio input "true"
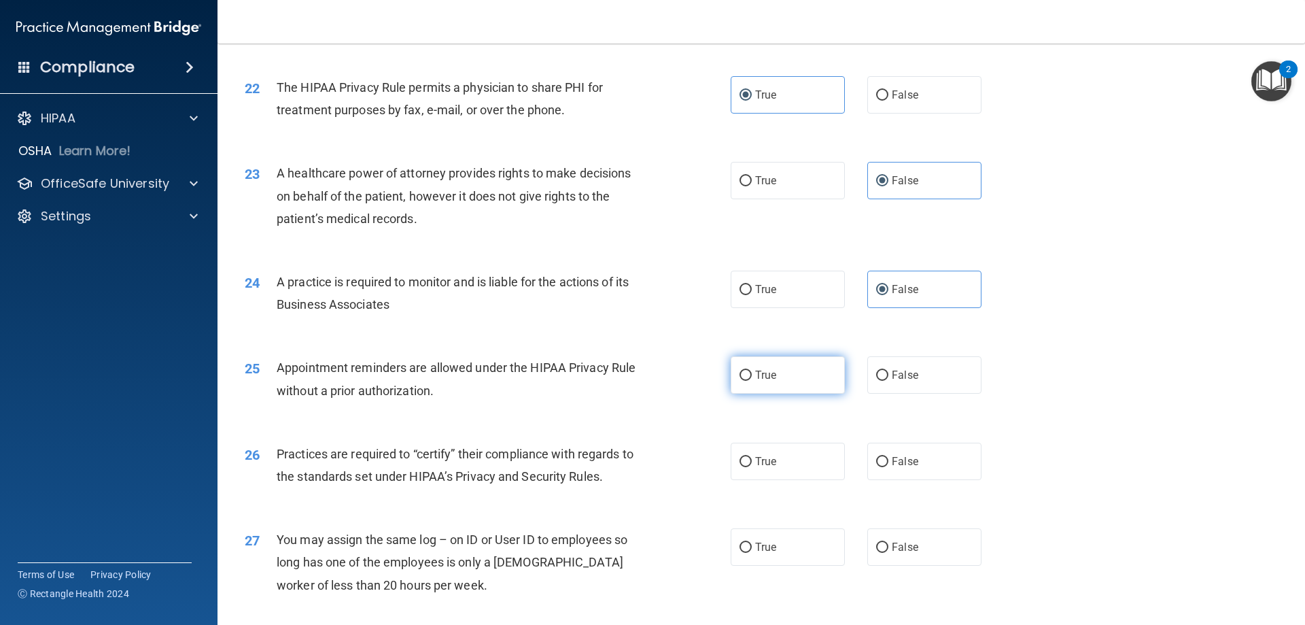
click at [821, 382] on label "True" at bounding box center [788, 374] width 114 height 37
click at [752, 381] on input "True" at bounding box center [746, 376] width 12 height 10
radio input "true"
click at [908, 451] on label "False" at bounding box center [925, 461] width 114 height 37
click at [889, 457] on input "False" at bounding box center [882, 462] width 12 height 10
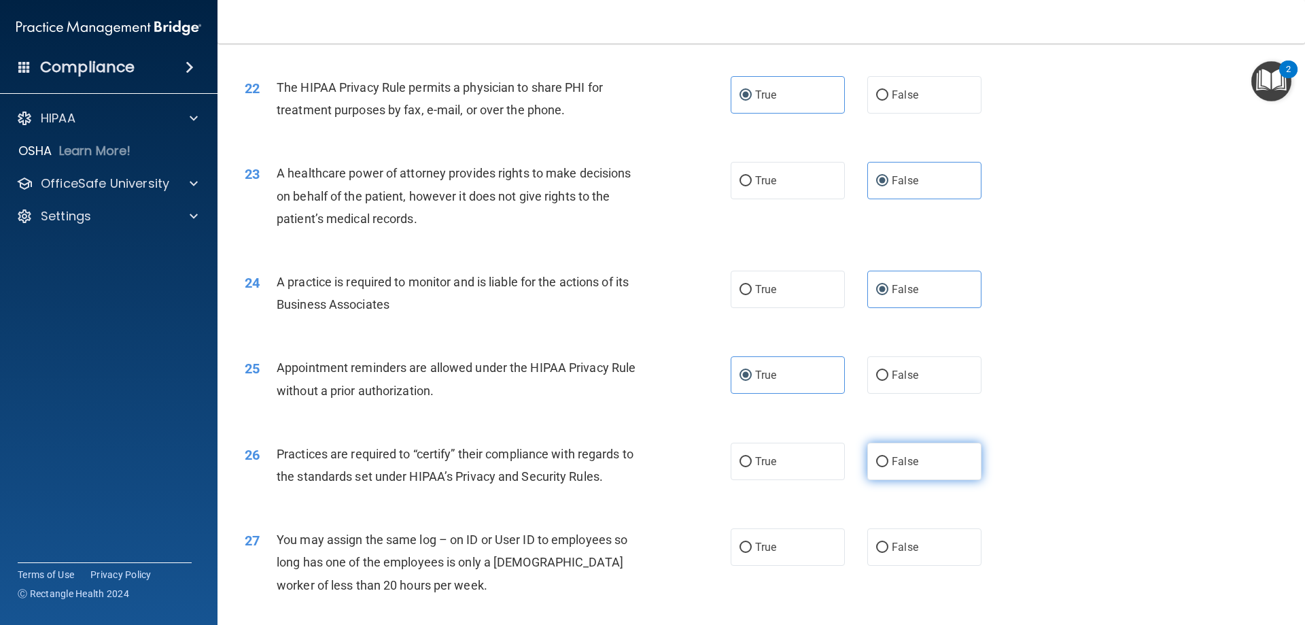
radio input "true"
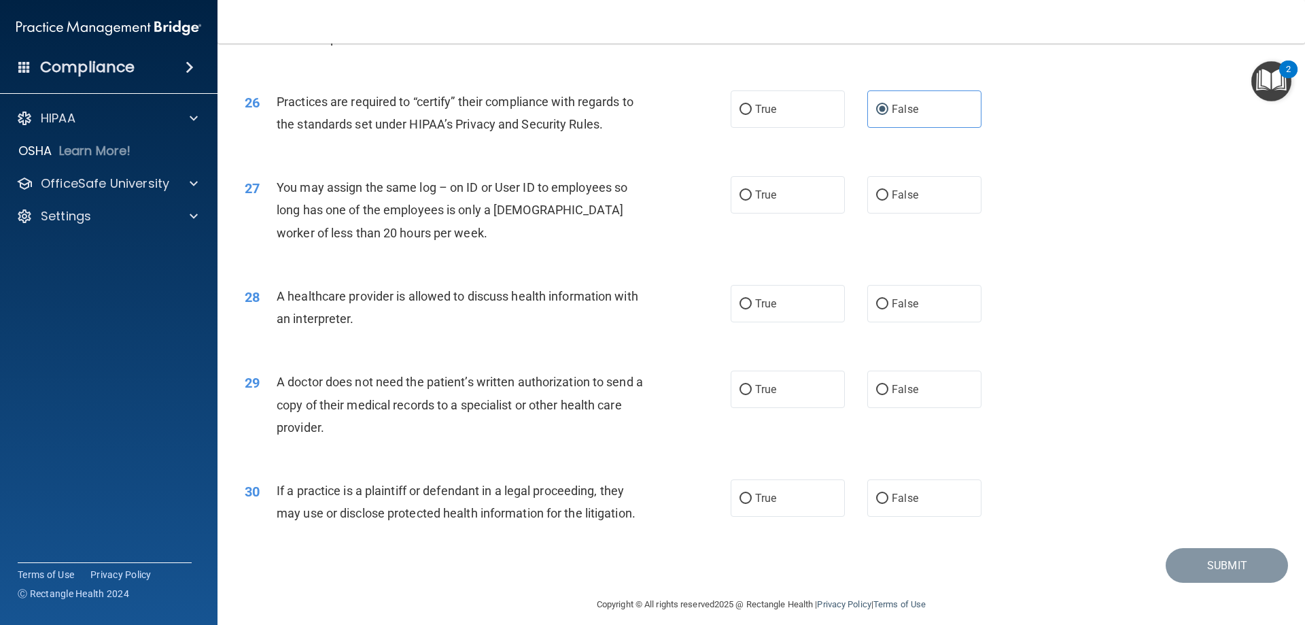
scroll to position [2540, 0]
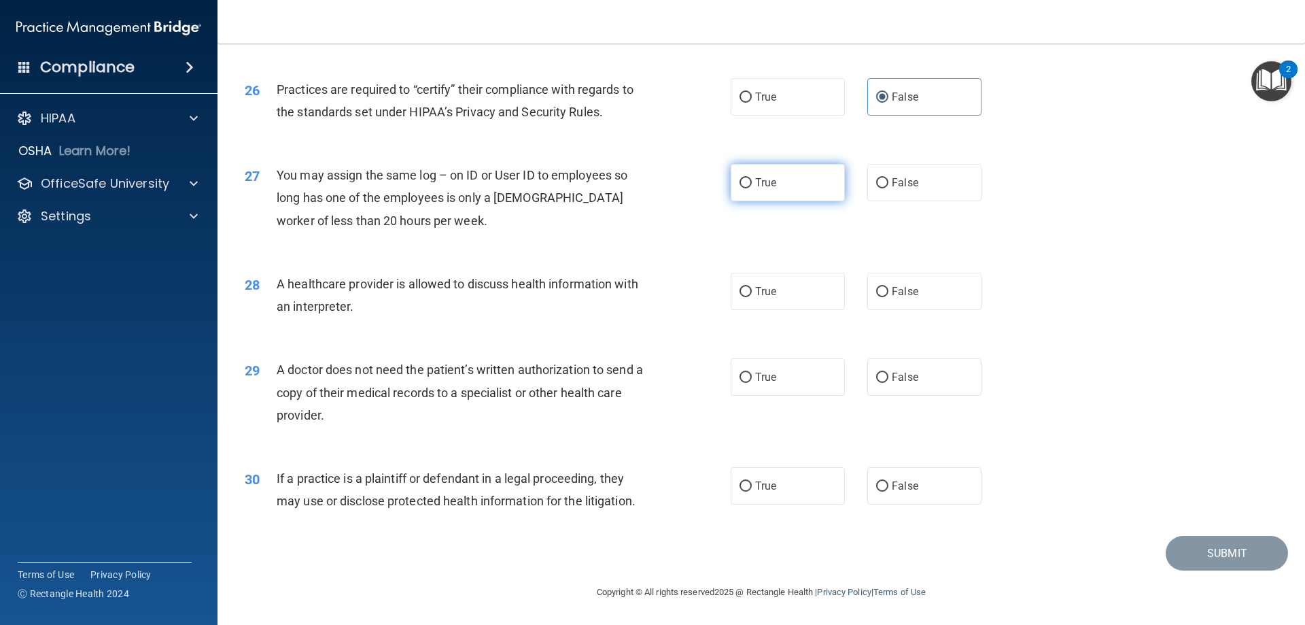
click at [774, 196] on label "True" at bounding box center [788, 182] width 114 height 37
click at [752, 188] on input "True" at bounding box center [746, 183] width 12 height 10
radio input "true"
click at [905, 186] on span "False" at bounding box center [905, 182] width 27 height 13
click at [889, 186] on input "False" at bounding box center [882, 183] width 12 height 10
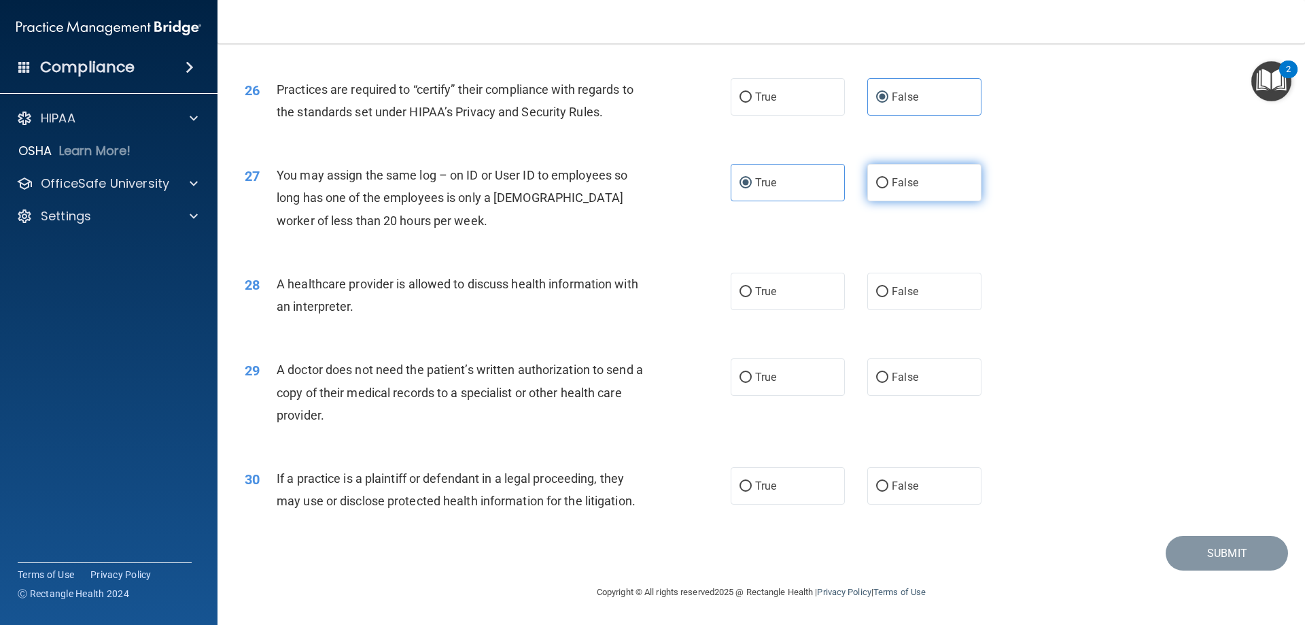
radio input "true"
radio input "false"
click at [812, 304] on label "True" at bounding box center [788, 291] width 114 height 37
click at [752, 297] on input "True" at bounding box center [746, 292] width 12 height 10
radio input "true"
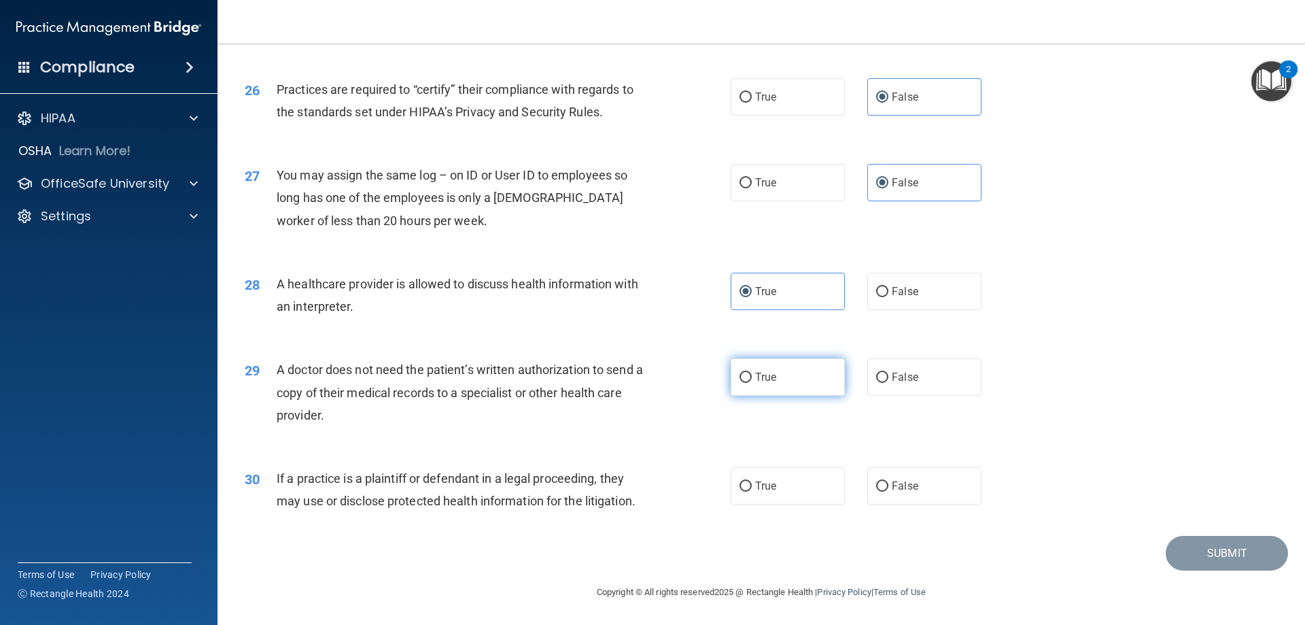
click at [823, 369] on label "True" at bounding box center [788, 376] width 114 height 37
click at [752, 373] on input "True" at bounding box center [746, 378] width 12 height 10
radio input "true"
click at [795, 492] on label "True" at bounding box center [788, 485] width 114 height 37
click at [752, 492] on input "True" at bounding box center [746, 486] width 12 height 10
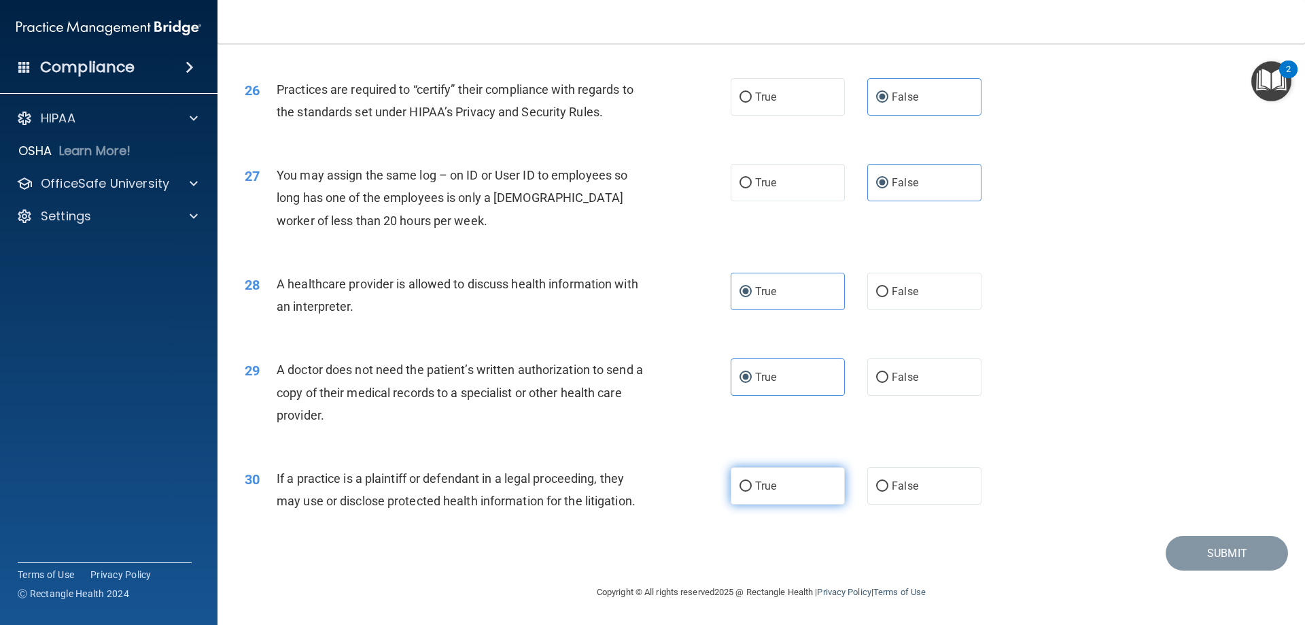
radio input "true"
click at [1188, 546] on button "Submit" at bounding box center [1227, 553] width 122 height 35
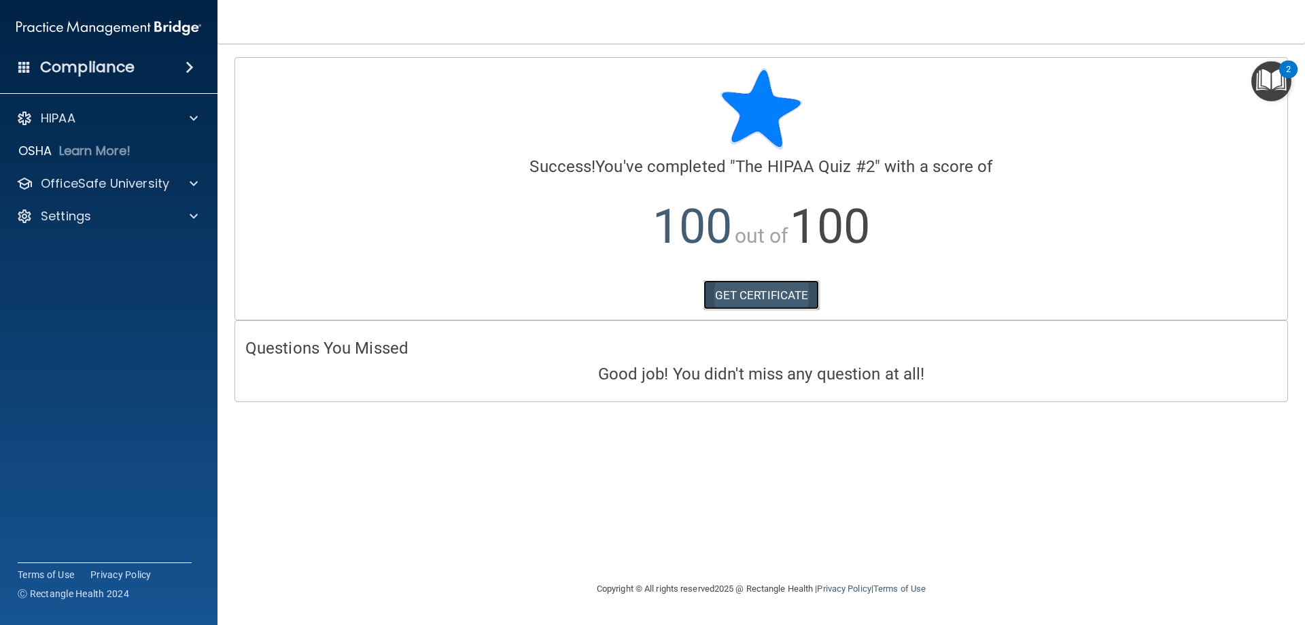
click at [743, 291] on link "GET CERTIFICATE" at bounding box center [762, 295] width 116 height 30
click at [169, 176] on div "OfficeSafe University" at bounding box center [90, 183] width 169 height 16
click at [118, 216] on p "HIPAA Training" at bounding box center [65, 216] width 112 height 14
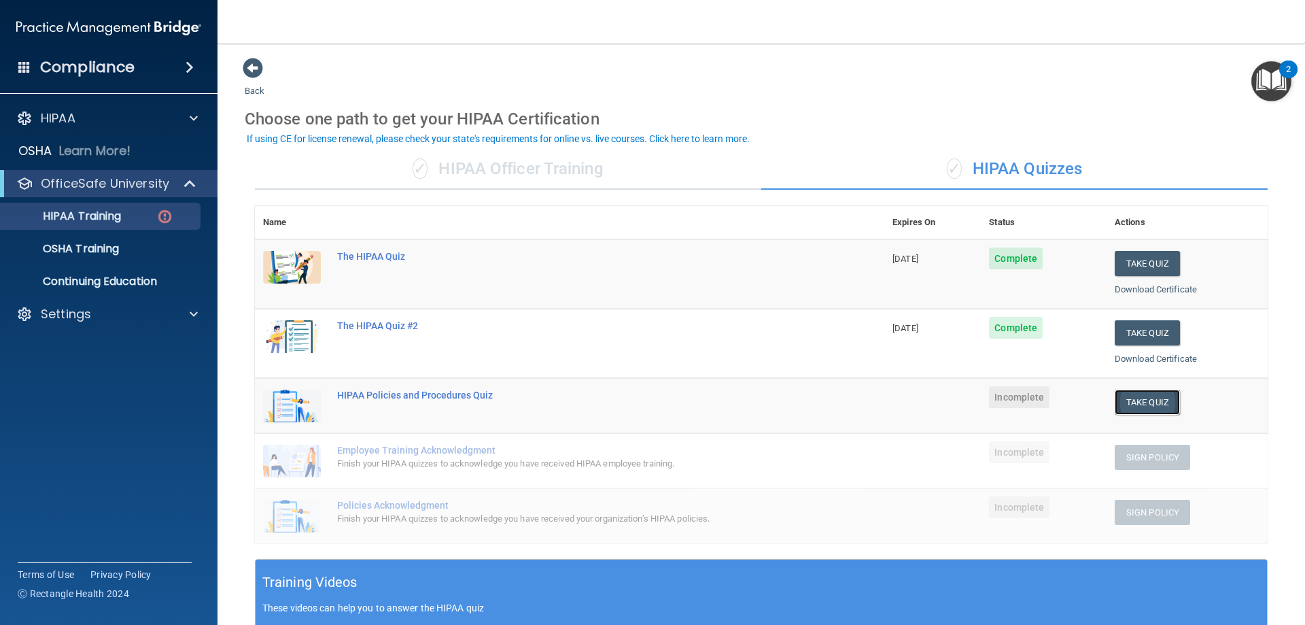
click at [1140, 401] on button "Take Quiz" at bounding box center [1147, 402] width 65 height 25
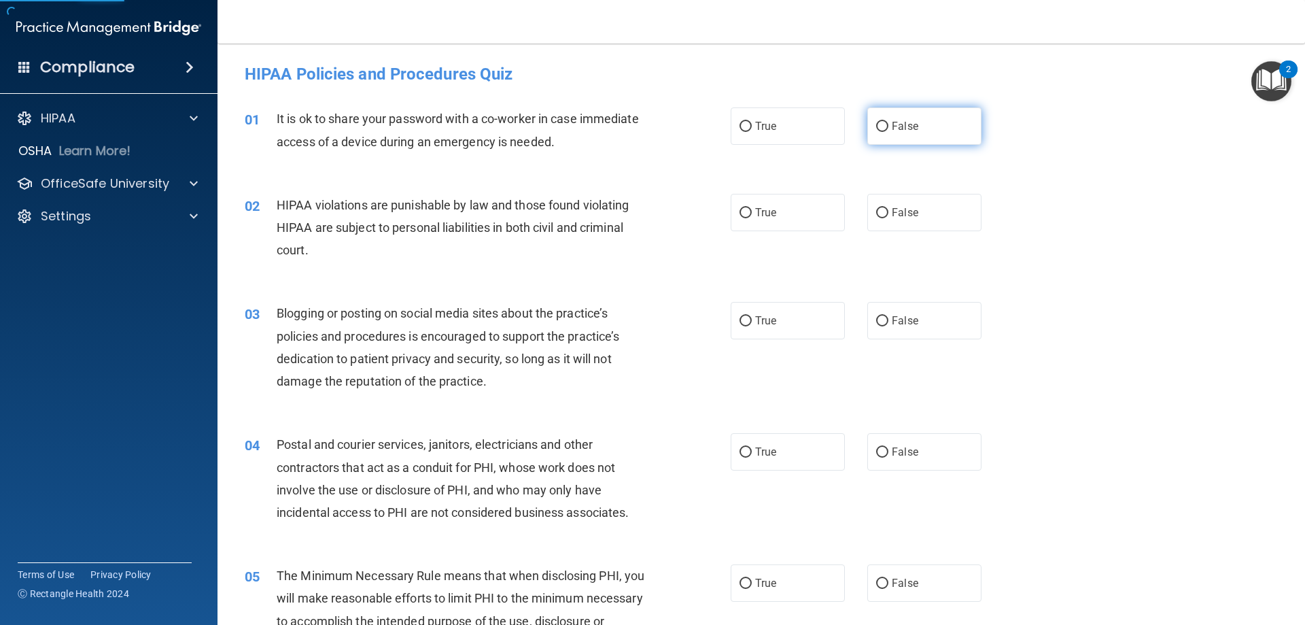
click at [892, 122] on span "False" at bounding box center [905, 126] width 27 height 13
click at [889, 122] on input "False" at bounding box center [882, 127] width 12 height 10
radio input "true"
click at [786, 208] on label "True" at bounding box center [788, 212] width 114 height 37
click at [752, 208] on input "True" at bounding box center [746, 213] width 12 height 10
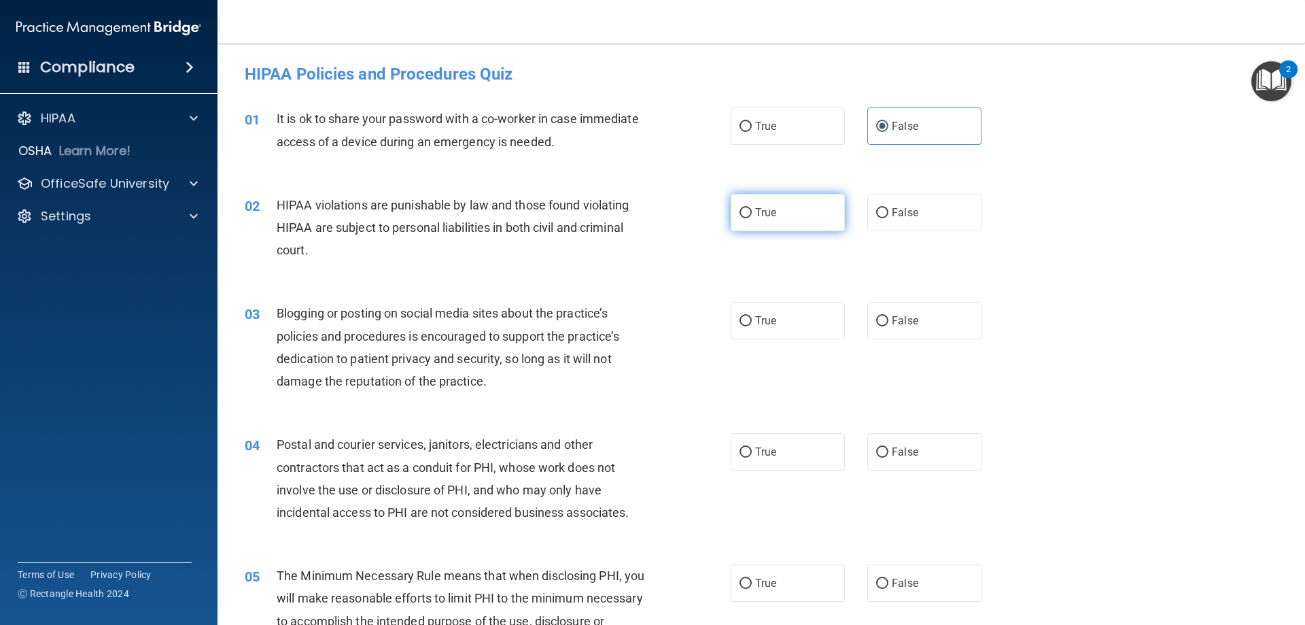
radio input "true"
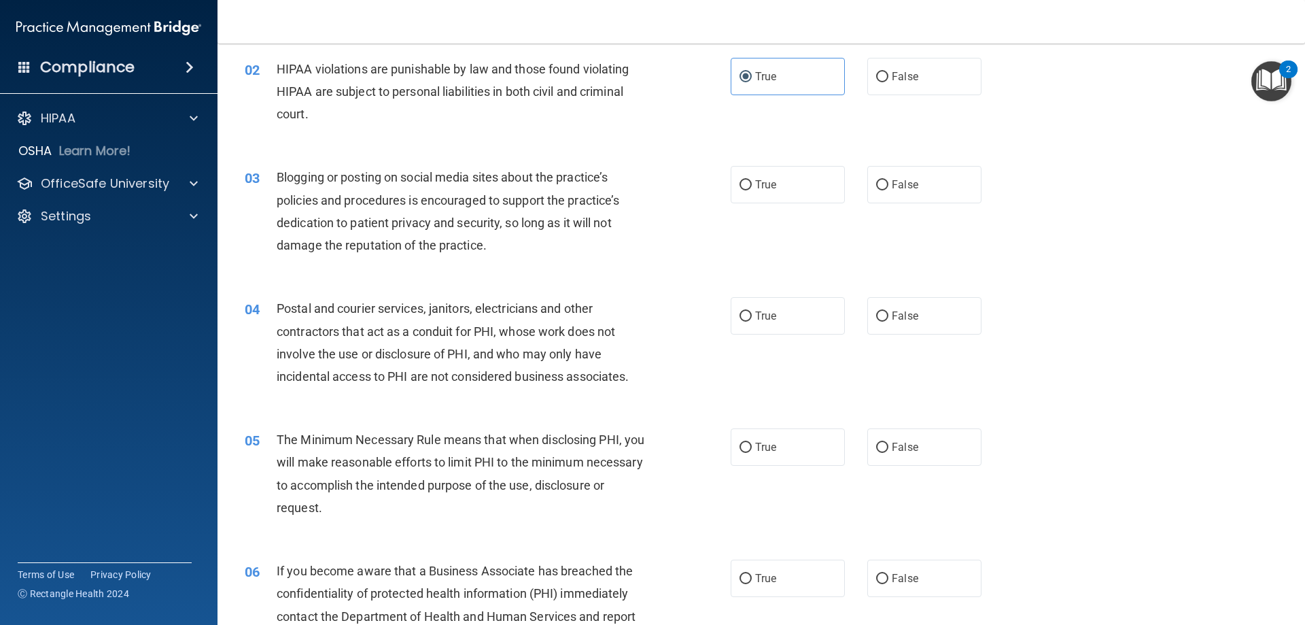
scroll to position [204, 0]
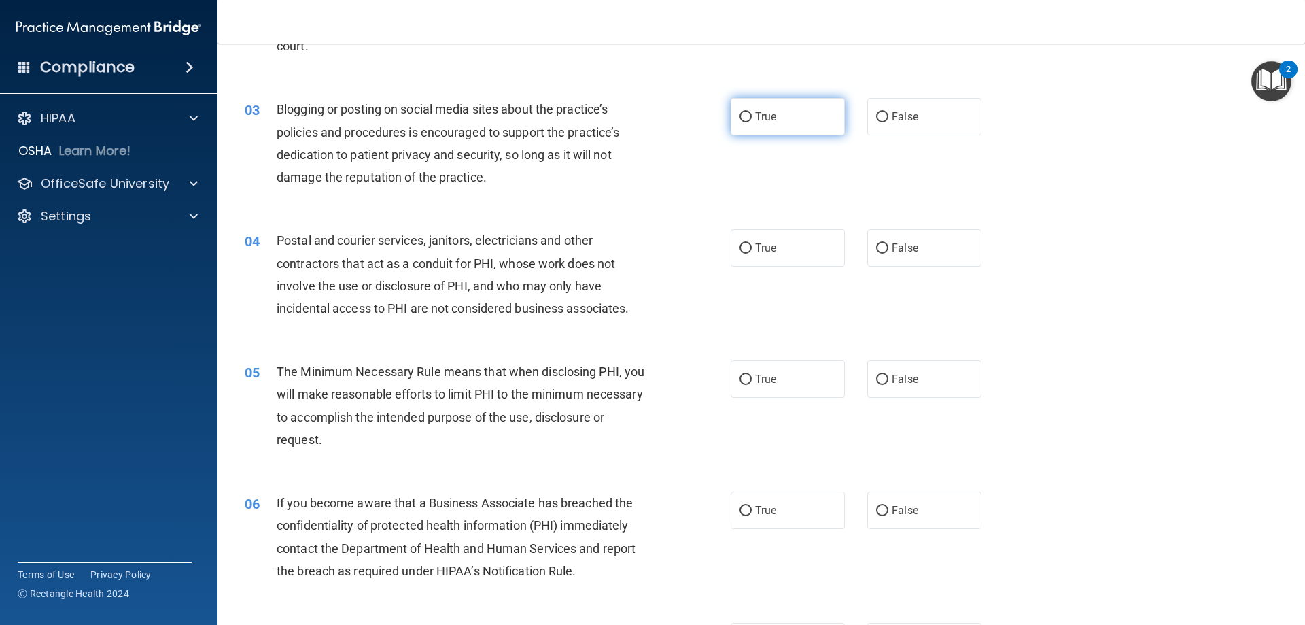
click at [815, 123] on label "True" at bounding box center [788, 116] width 114 height 37
click at [752, 122] on input "True" at bounding box center [746, 117] width 12 height 10
radio input "true"
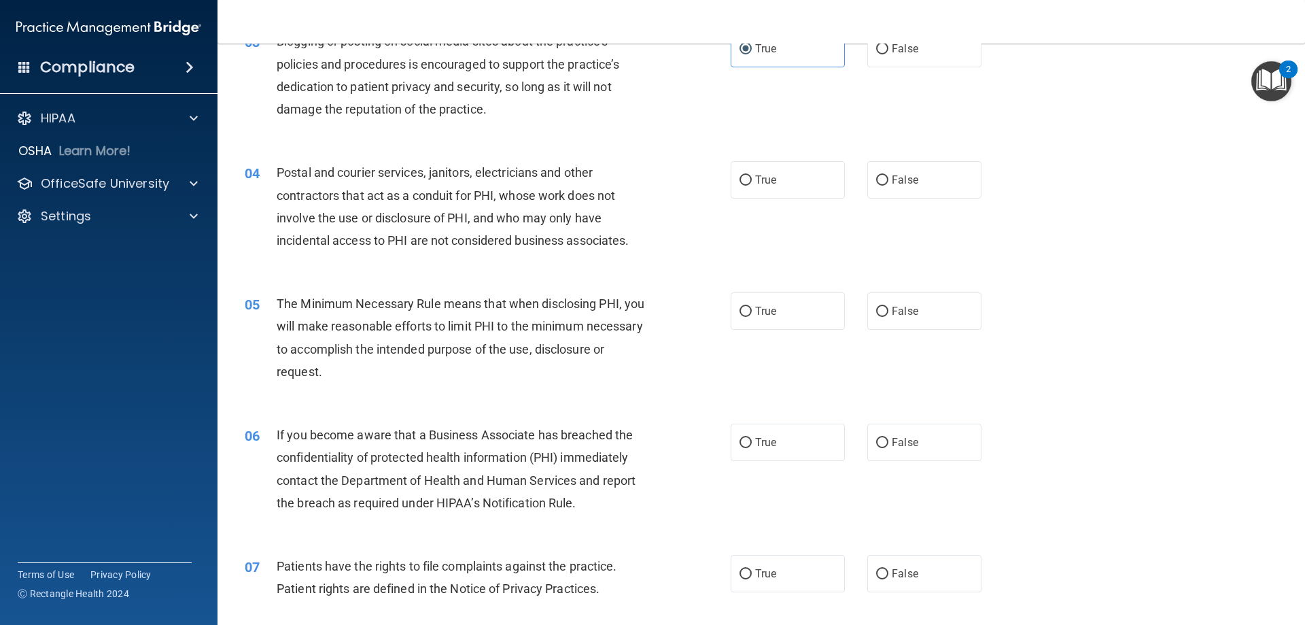
scroll to position [340, 0]
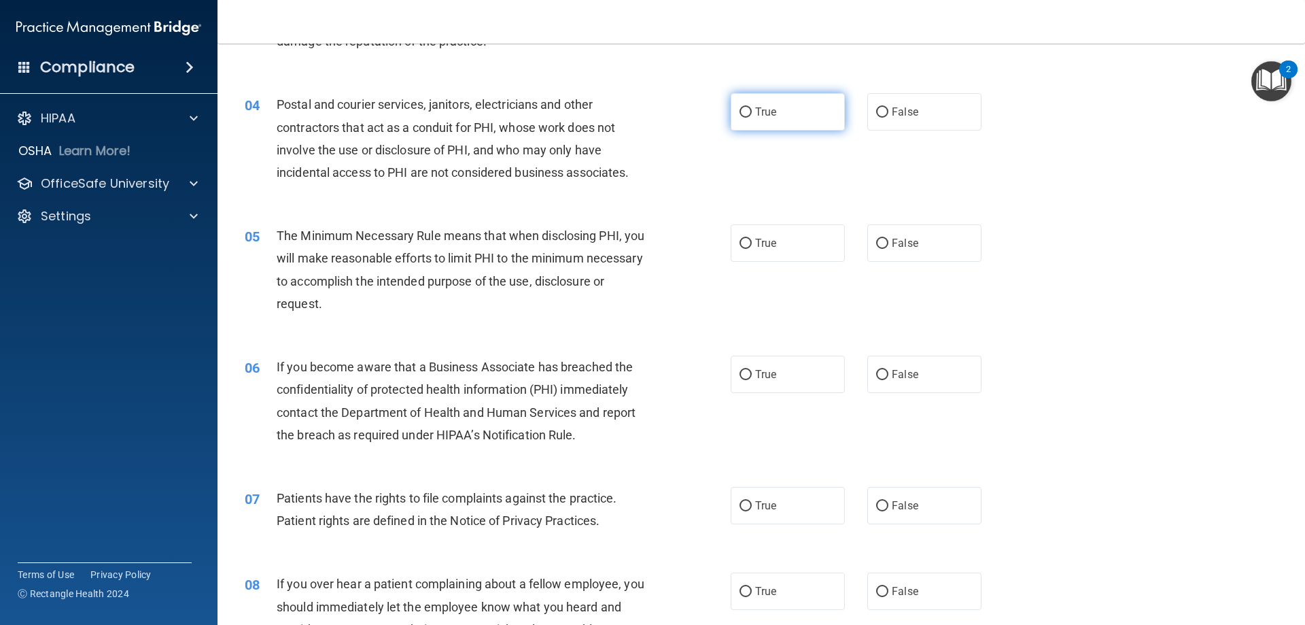
click at [785, 116] on label "True" at bounding box center [788, 111] width 114 height 37
click at [752, 116] on input "True" at bounding box center [746, 112] width 12 height 10
radio input "true"
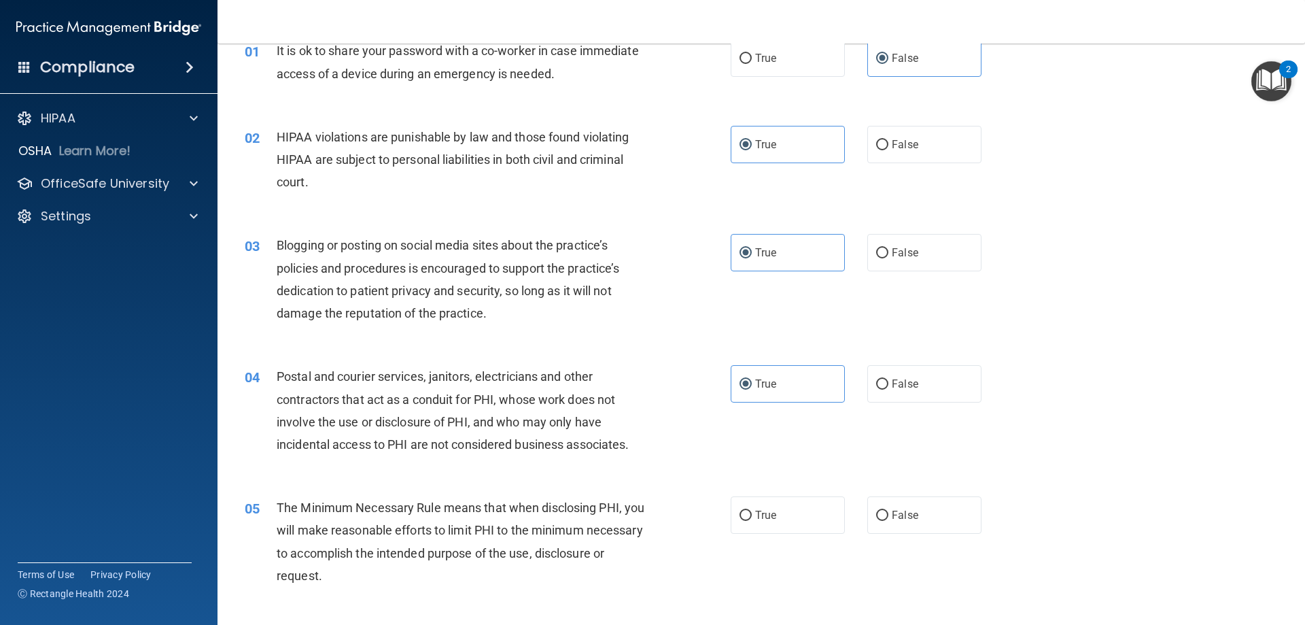
scroll to position [0, 0]
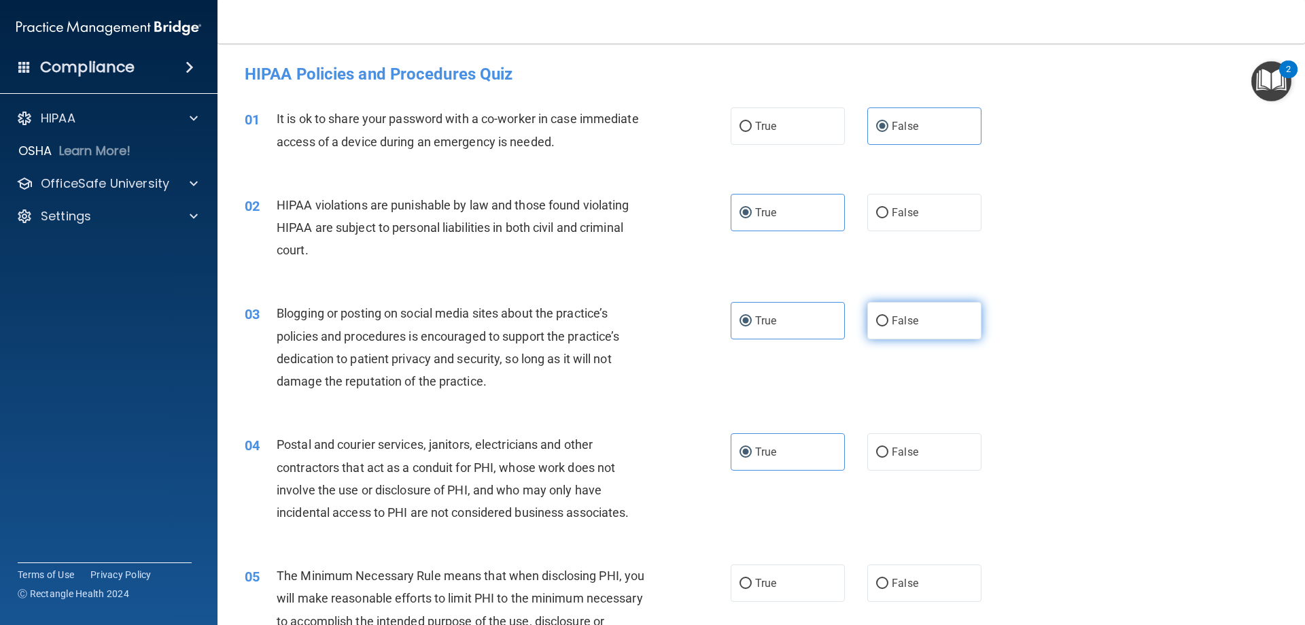
click at [922, 328] on label "False" at bounding box center [925, 320] width 114 height 37
click at [889, 326] on input "False" at bounding box center [882, 321] width 12 height 10
radio input "true"
radio input "false"
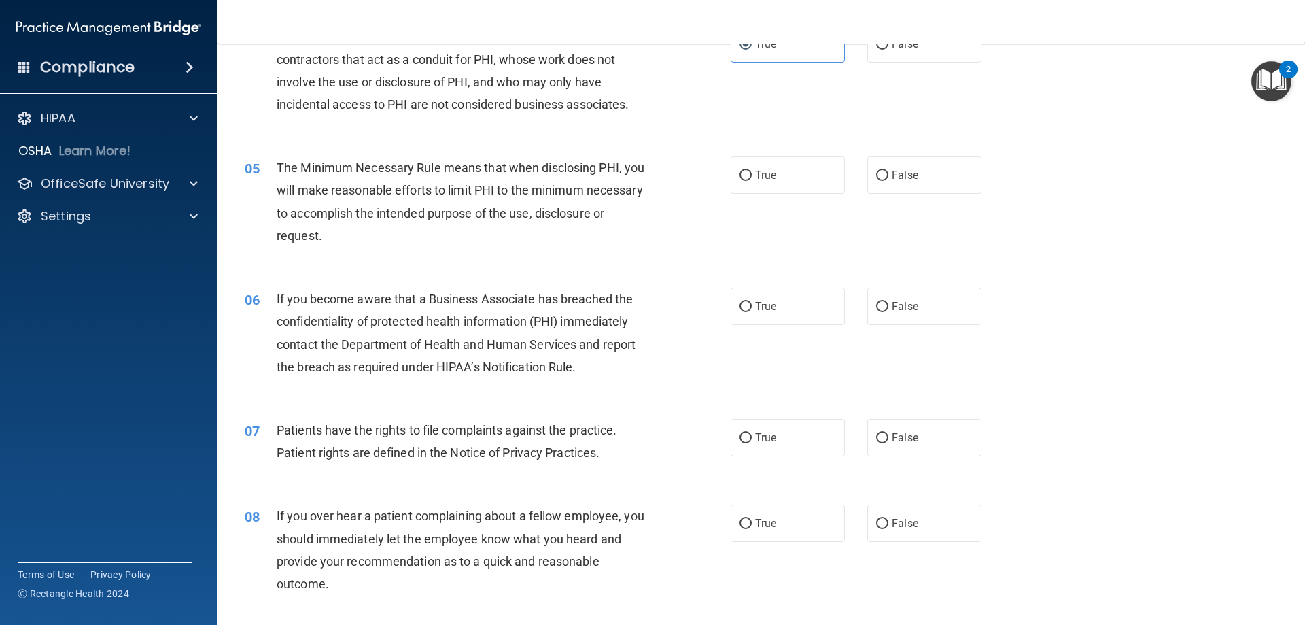
scroll to position [476, 0]
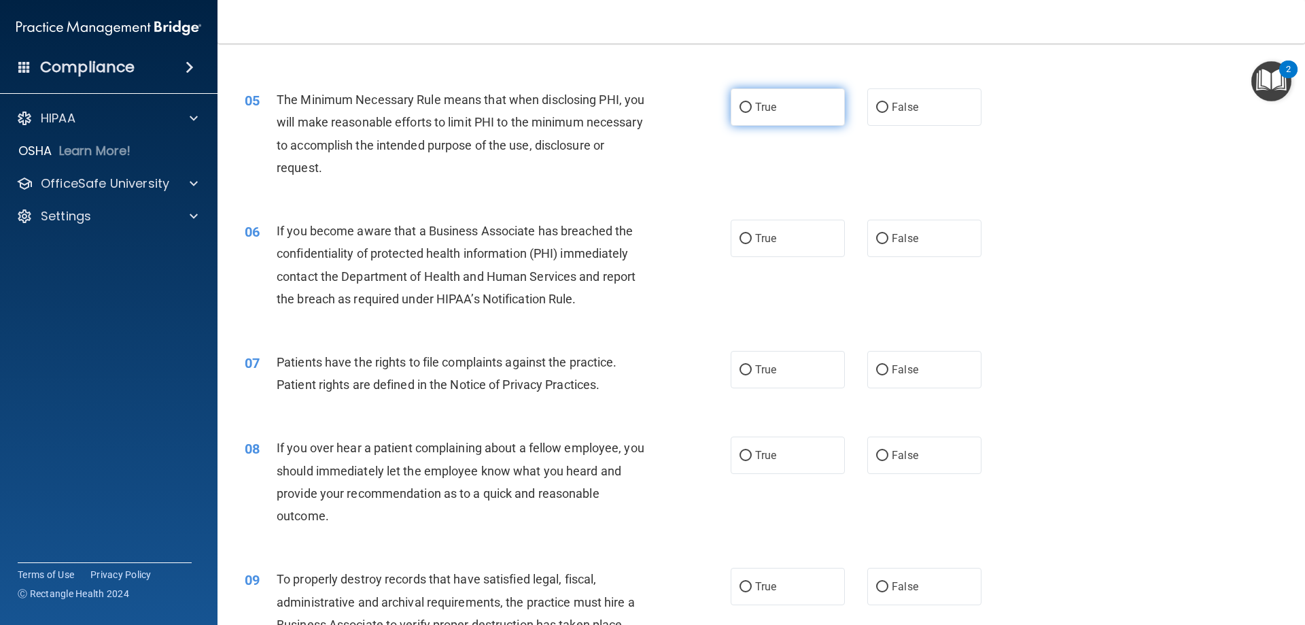
click at [755, 112] on span "True" at bounding box center [765, 107] width 21 height 13
click at [752, 112] on input "True" at bounding box center [746, 108] width 12 height 10
radio input "true"
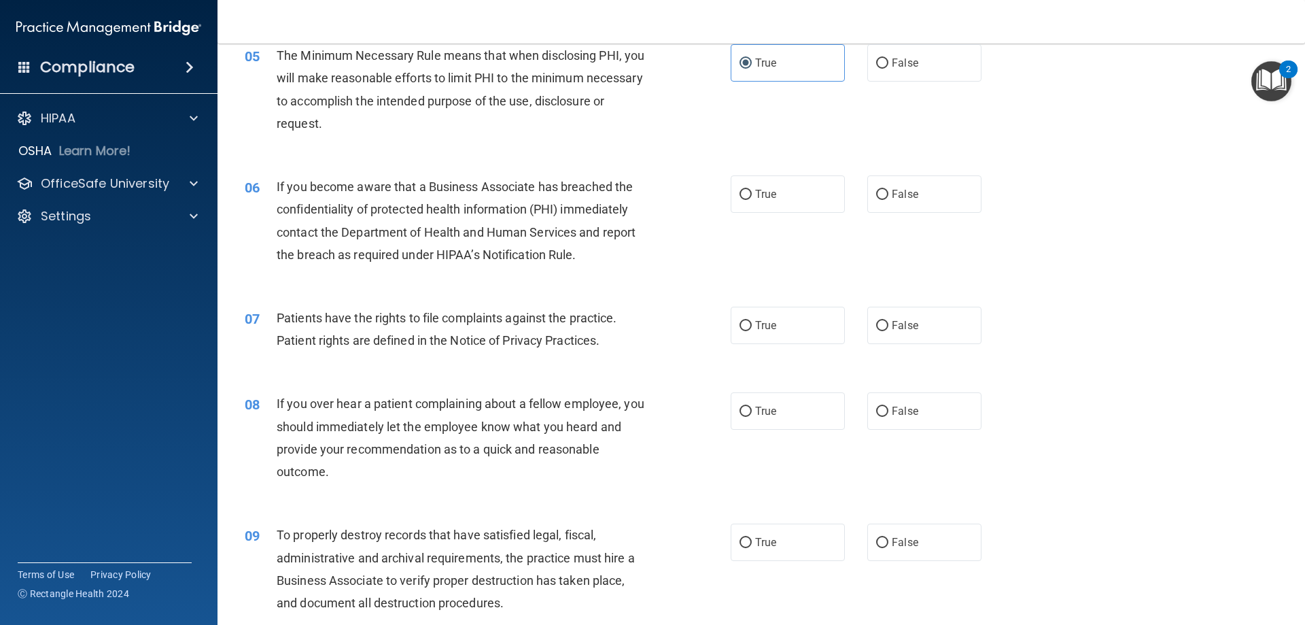
scroll to position [544, 0]
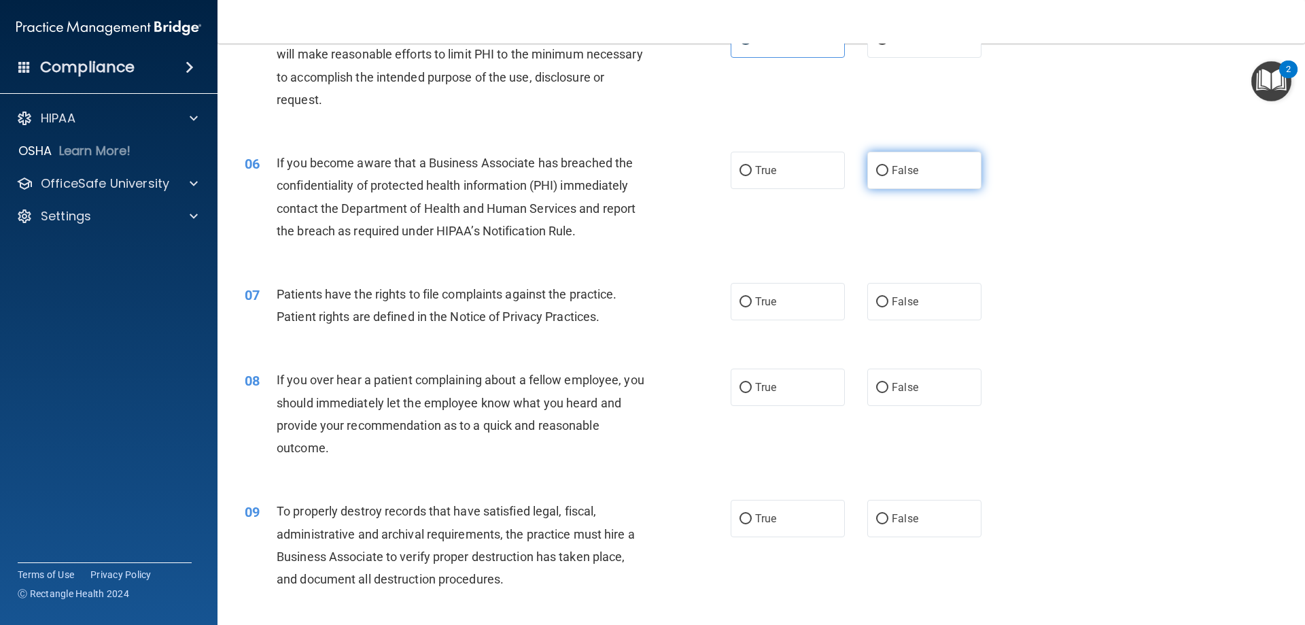
click at [893, 160] on label "False" at bounding box center [925, 170] width 114 height 37
click at [889, 166] on input "False" at bounding box center [882, 171] width 12 height 10
radio input "true"
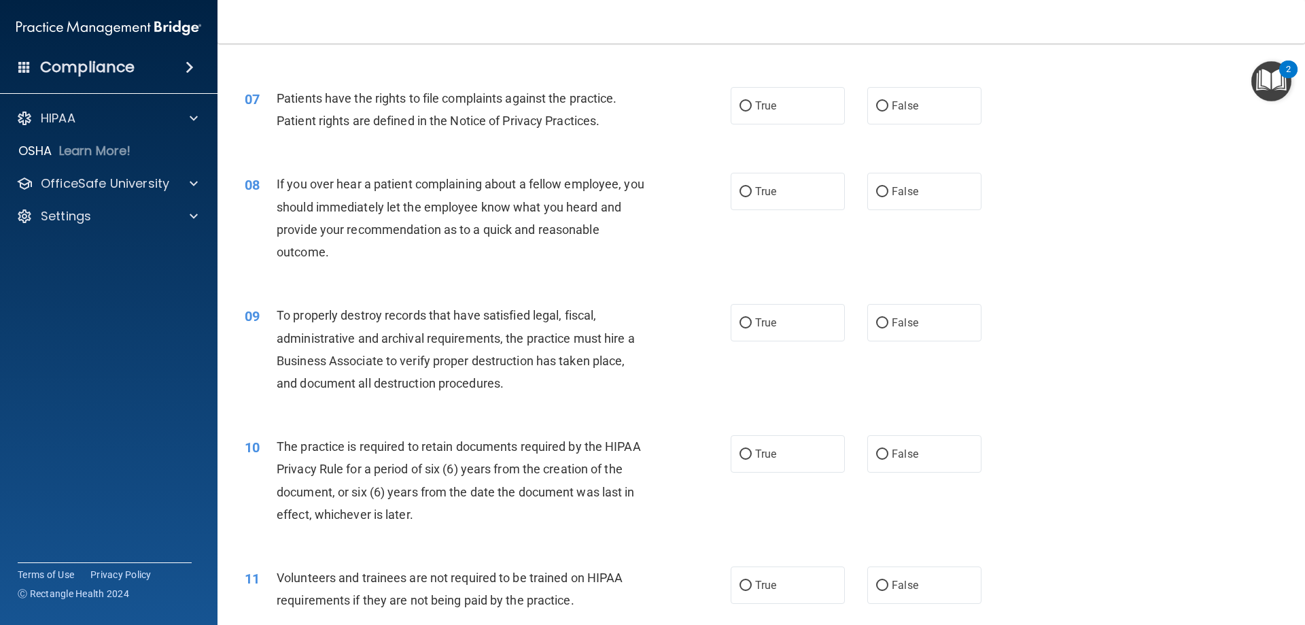
scroll to position [748, 0]
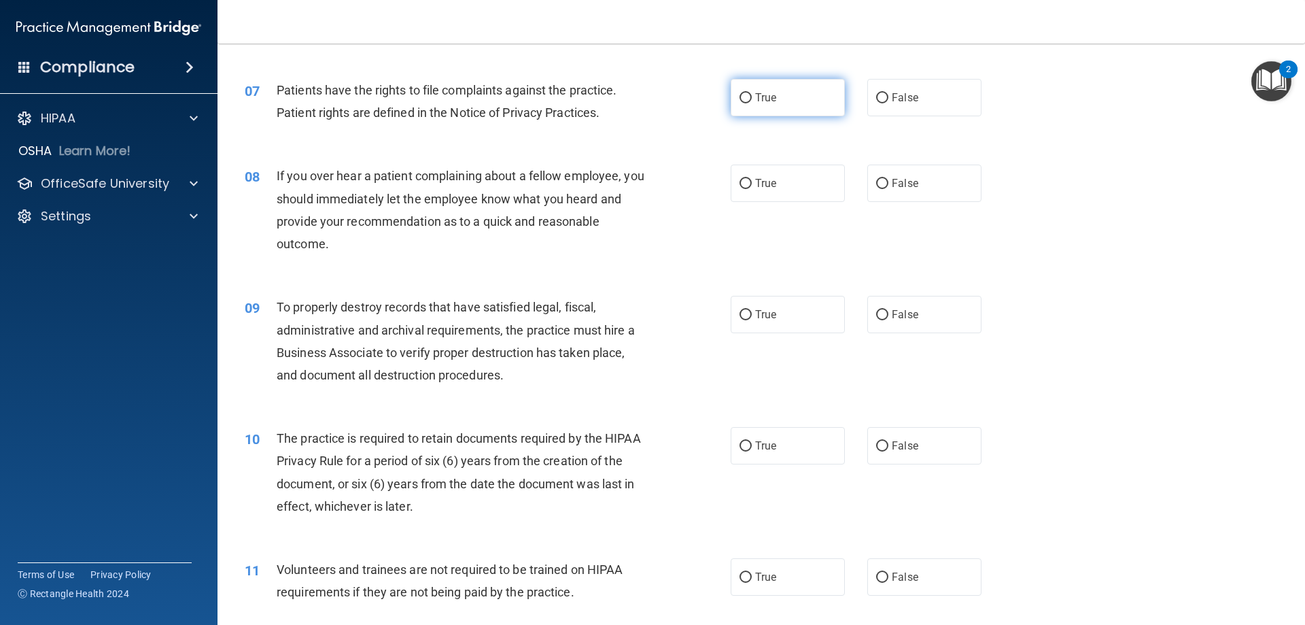
click at [755, 102] on span "True" at bounding box center [765, 97] width 21 height 13
click at [752, 102] on input "True" at bounding box center [746, 98] width 12 height 10
radio input "true"
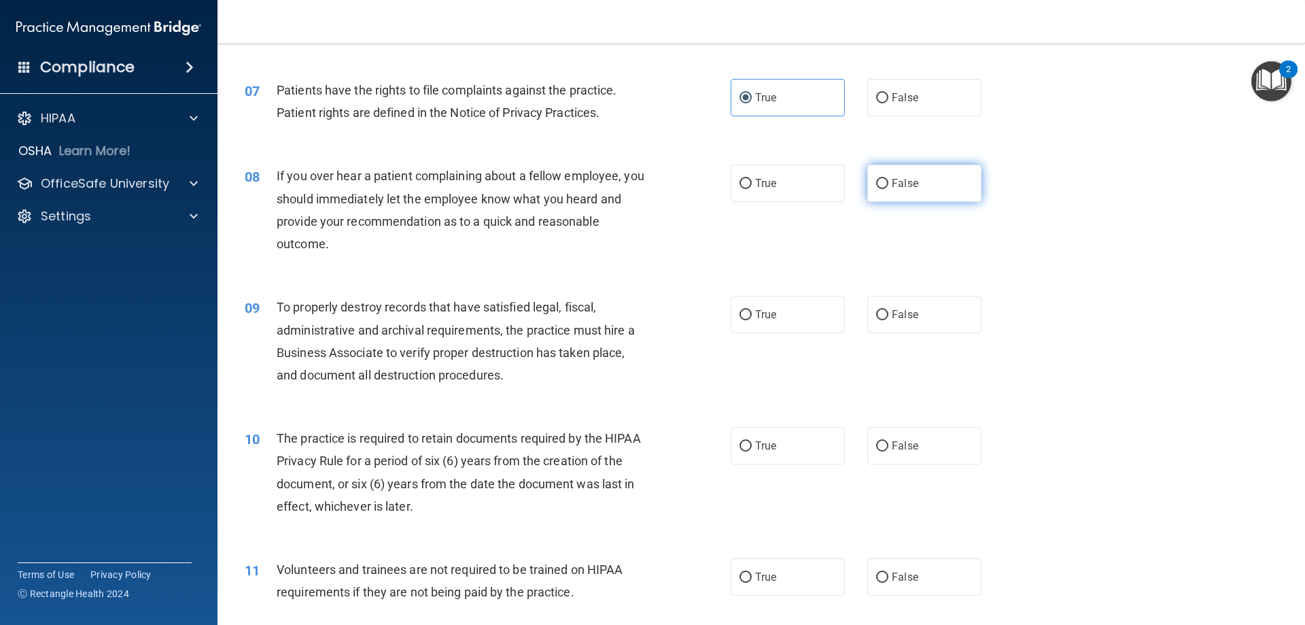
click at [921, 170] on label "False" at bounding box center [925, 183] width 114 height 37
click at [889, 179] on input "False" at bounding box center [882, 184] width 12 height 10
radio input "true"
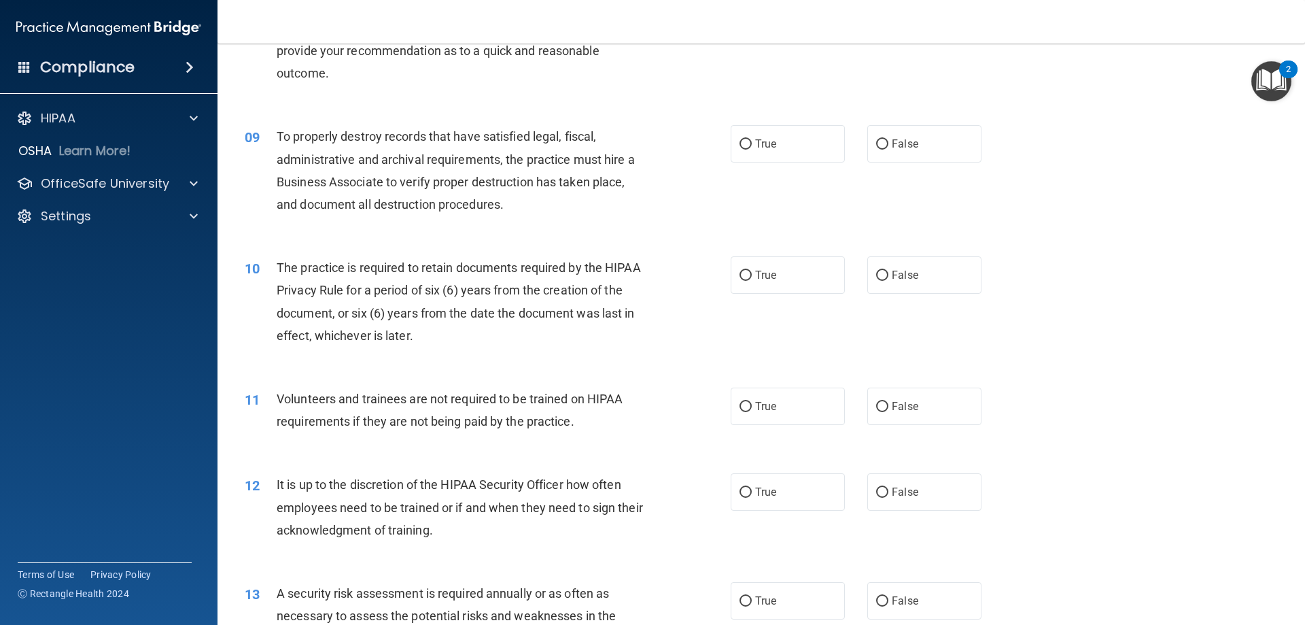
scroll to position [952, 0]
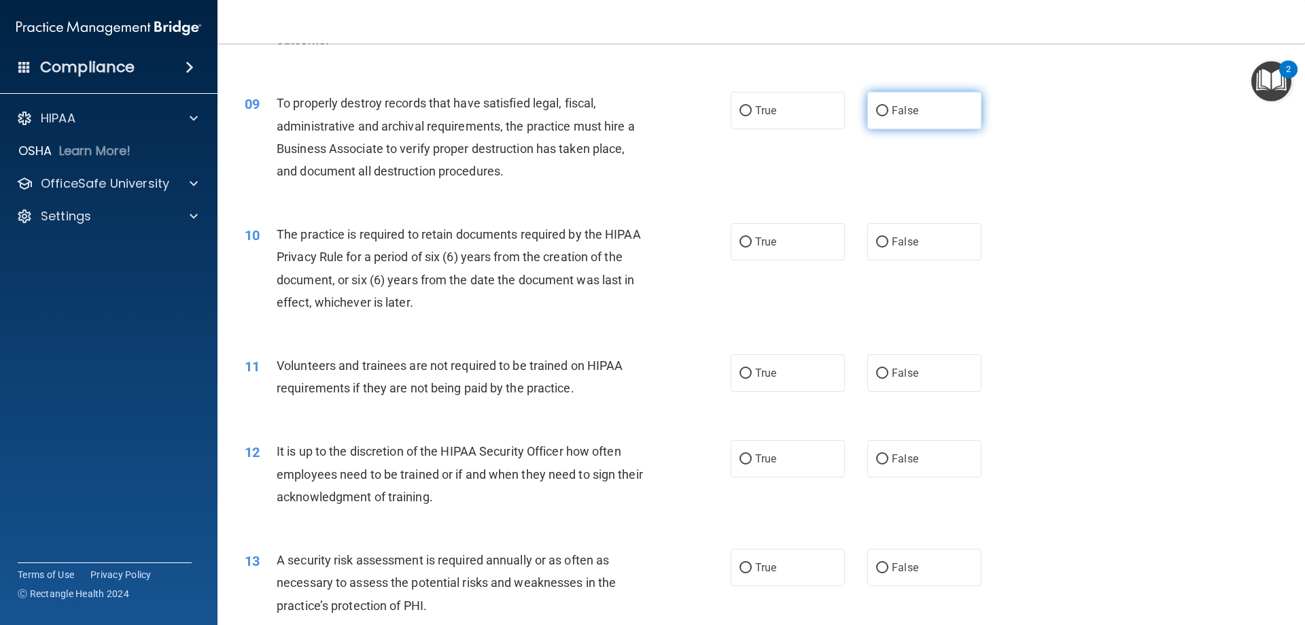
click at [892, 109] on span "False" at bounding box center [905, 110] width 27 height 13
click at [887, 109] on input "False" at bounding box center [882, 111] width 12 height 10
radio input "true"
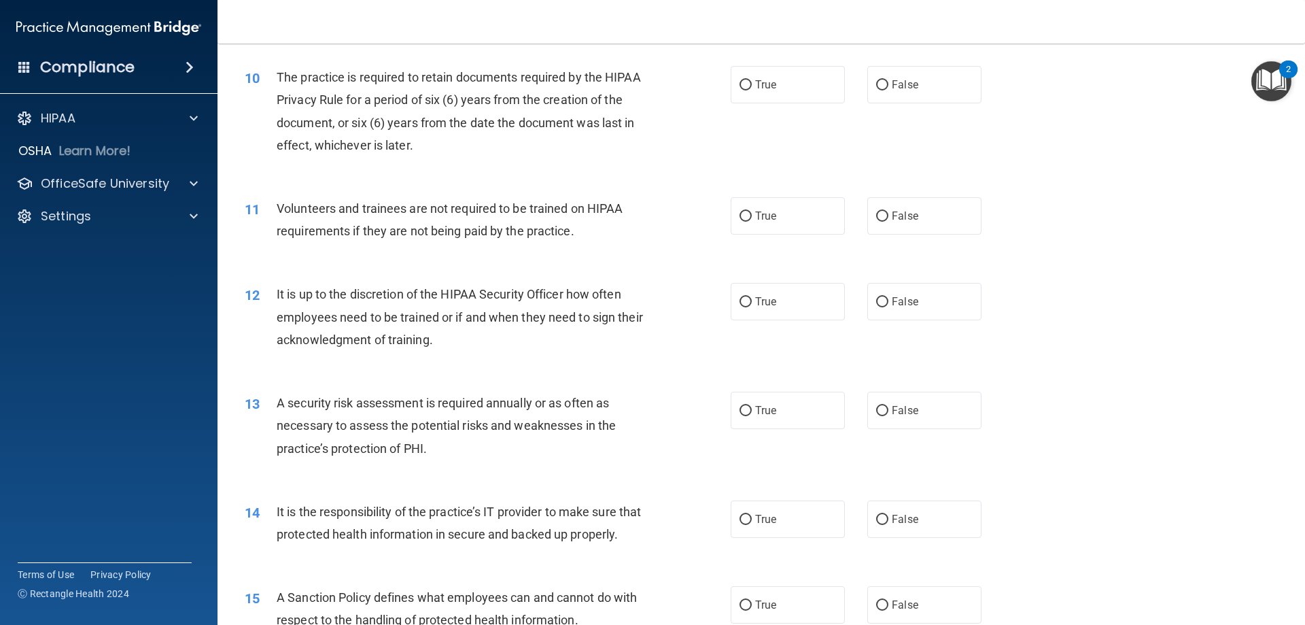
scroll to position [1088, 0]
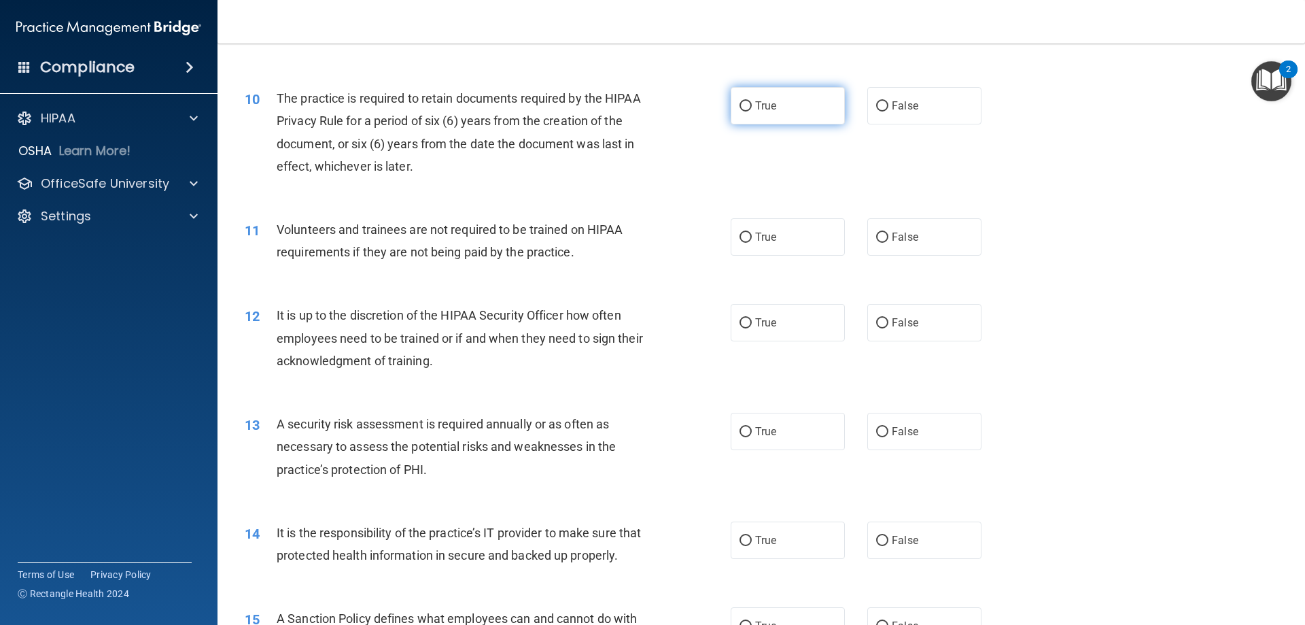
click at [768, 95] on label "True" at bounding box center [788, 105] width 114 height 37
click at [752, 101] on input "True" at bounding box center [746, 106] width 12 height 10
radio input "true"
click at [944, 246] on label "False" at bounding box center [925, 236] width 114 height 37
click at [889, 243] on input "False" at bounding box center [882, 238] width 12 height 10
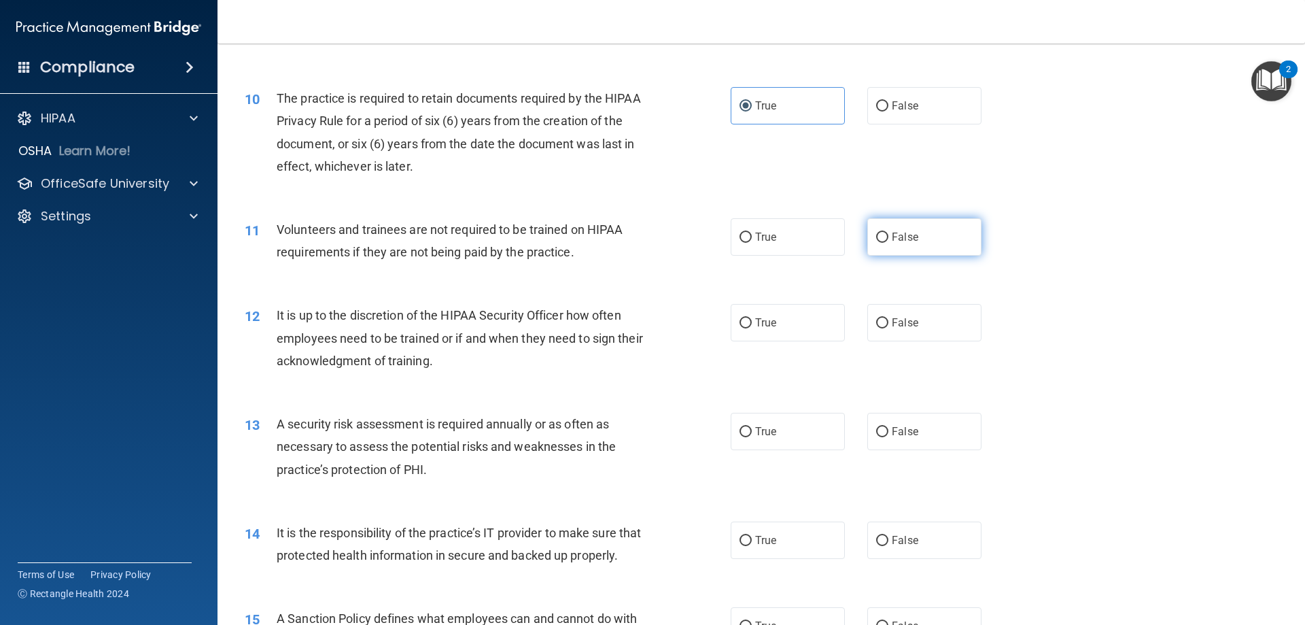
radio input "true"
click at [969, 334] on label "False" at bounding box center [925, 322] width 114 height 37
click at [889, 328] on input "False" at bounding box center [882, 323] width 12 height 10
radio input "true"
click at [798, 431] on label "True" at bounding box center [788, 431] width 114 height 37
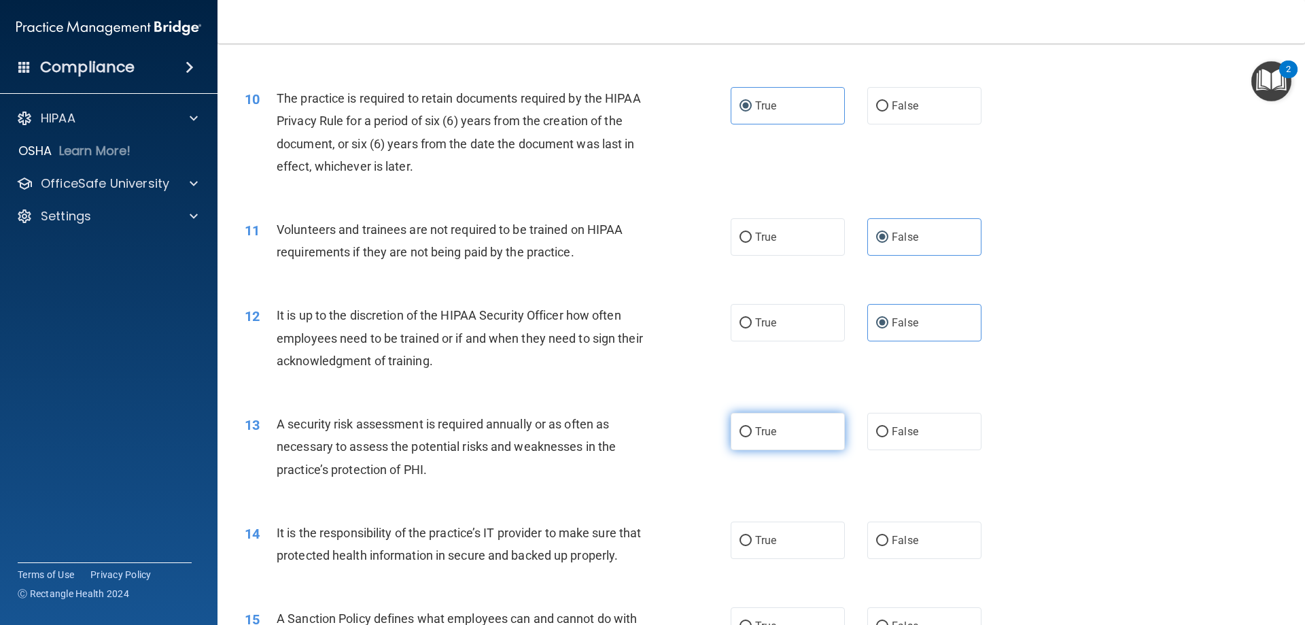
click at [752, 431] on input "True" at bounding box center [746, 432] width 12 height 10
radio input "true"
click at [919, 550] on label "False" at bounding box center [925, 539] width 114 height 37
click at [889, 546] on input "False" at bounding box center [882, 541] width 12 height 10
radio input "true"
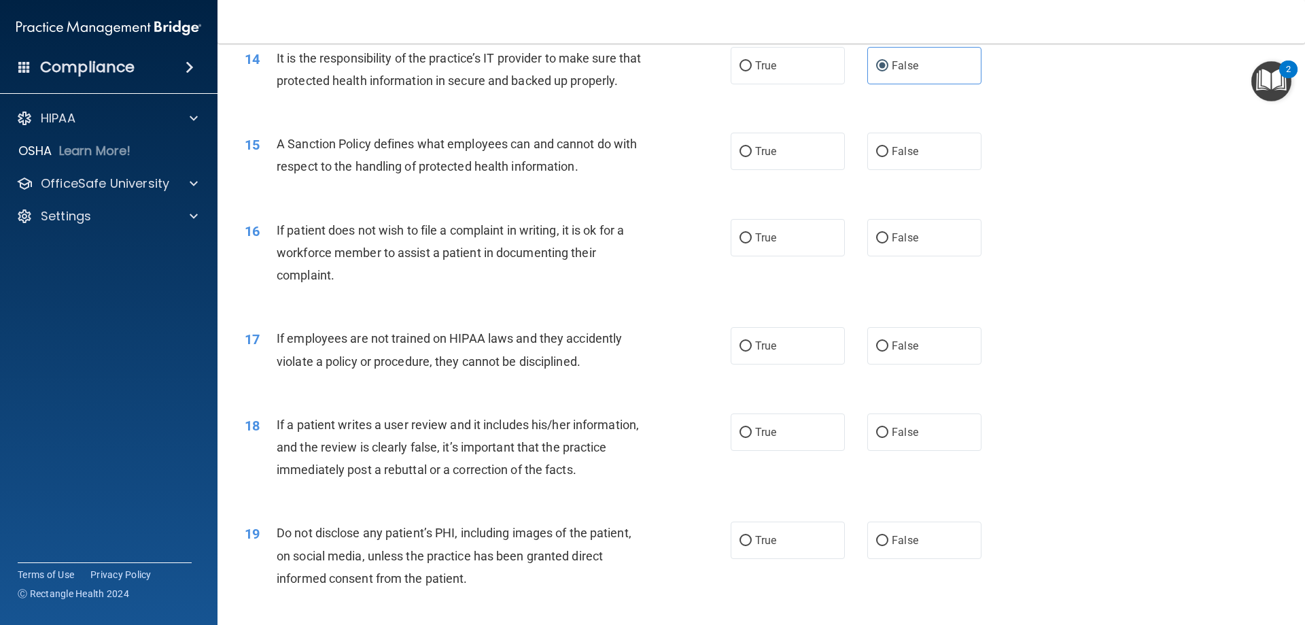
scroll to position [1564, 0]
drag, startPoint x: 913, startPoint y: 173, endPoint x: 887, endPoint y: 200, distance: 37.5
click at [914, 169] on label "False" at bounding box center [925, 149] width 114 height 37
click at [889, 156] on input "False" at bounding box center [882, 151] width 12 height 10
radio input "true"
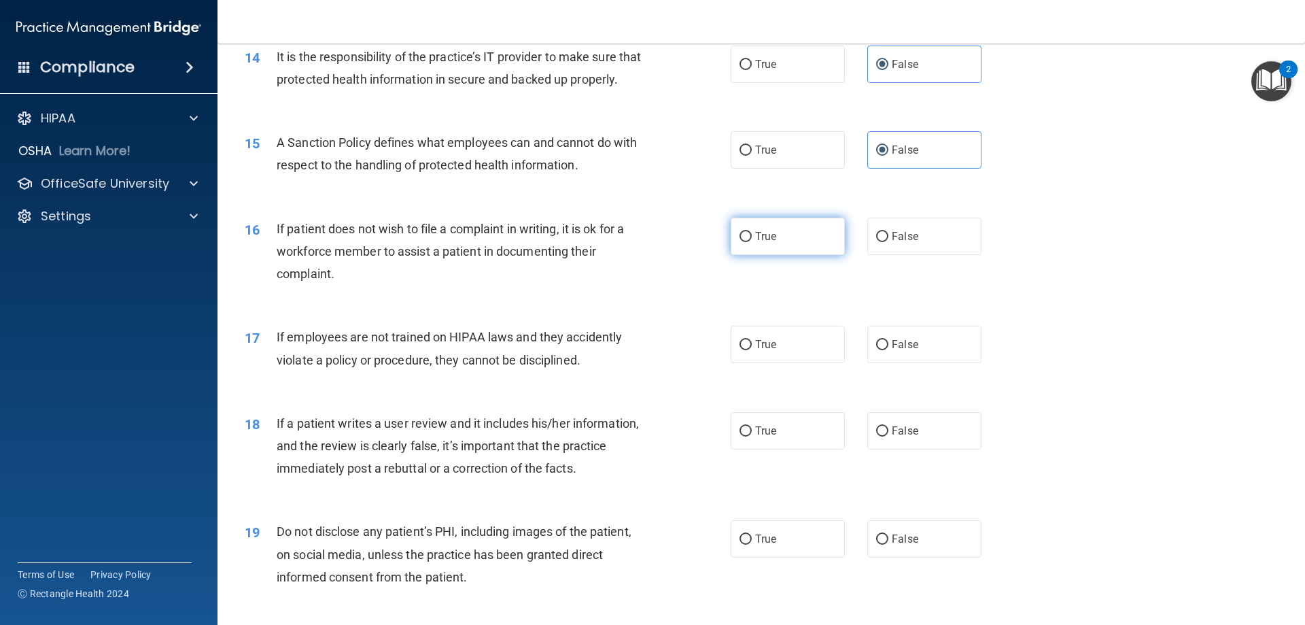
click at [802, 255] on label "True" at bounding box center [788, 236] width 114 height 37
click at [752, 242] on input "True" at bounding box center [746, 237] width 12 height 10
radio input "true"
click at [904, 351] on span "False" at bounding box center [905, 344] width 27 height 13
click at [889, 350] on input "False" at bounding box center [882, 345] width 12 height 10
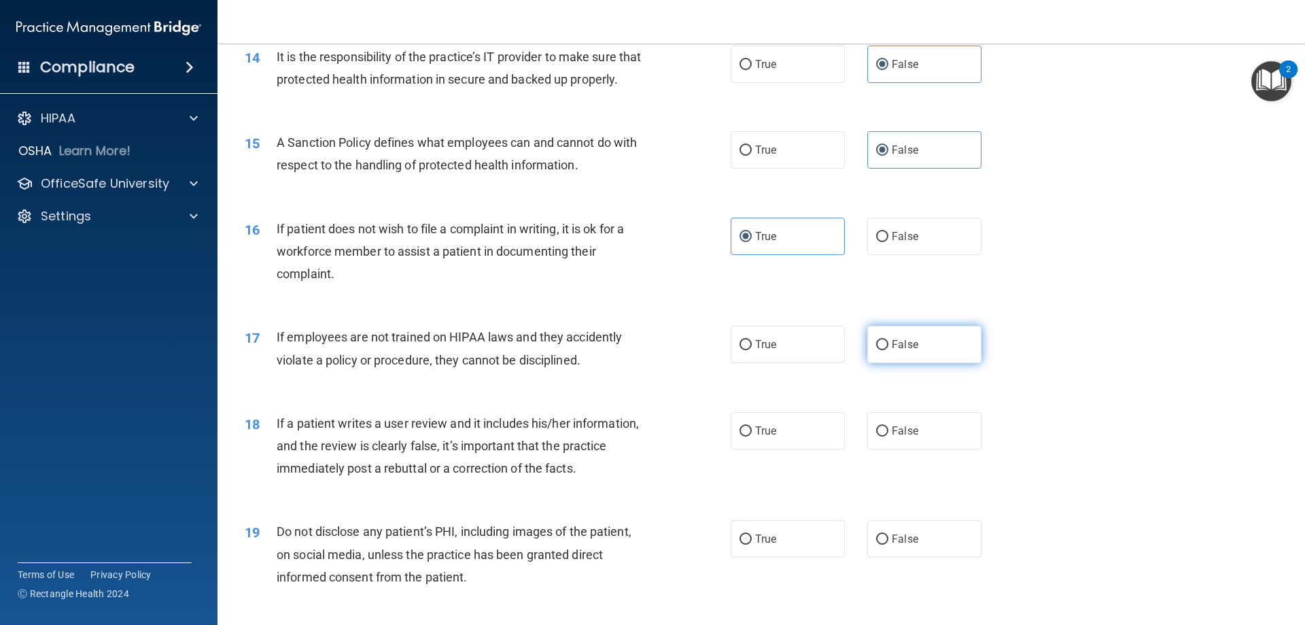
radio input "true"
click at [934, 449] on label "False" at bounding box center [925, 430] width 114 height 37
click at [889, 437] on input "False" at bounding box center [882, 431] width 12 height 10
radio input "true"
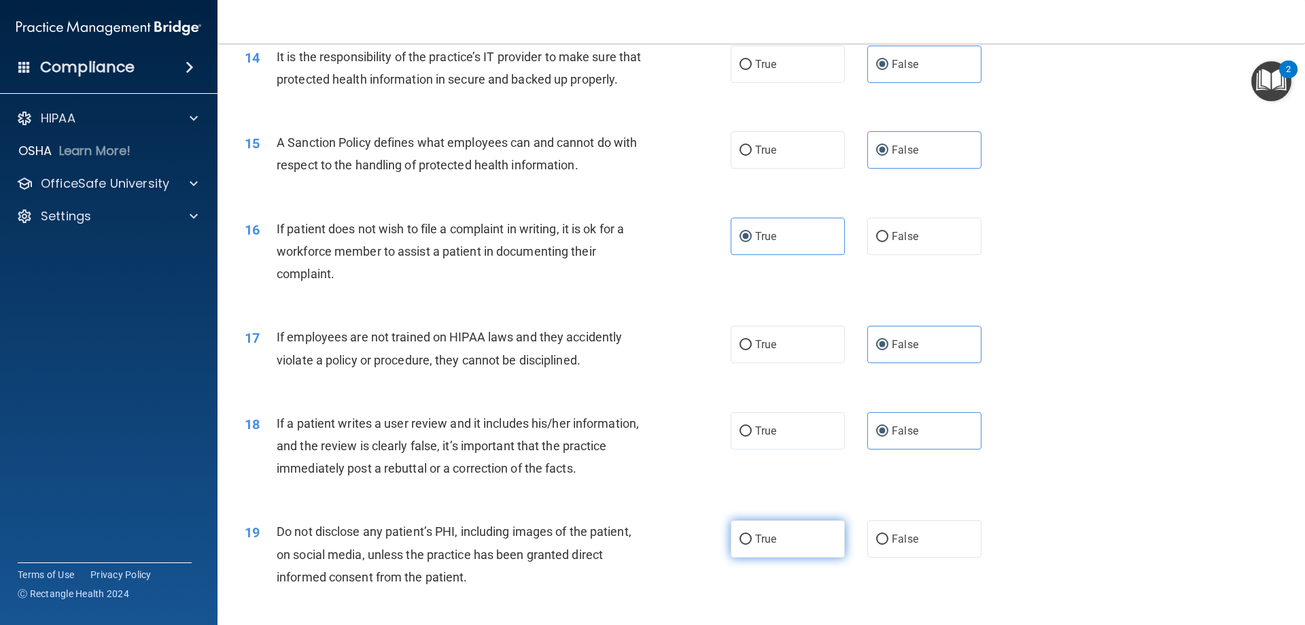
click at [800, 558] on label "True" at bounding box center [788, 538] width 114 height 37
click at [752, 545] on input "True" at bounding box center [746, 539] width 12 height 10
radio input "true"
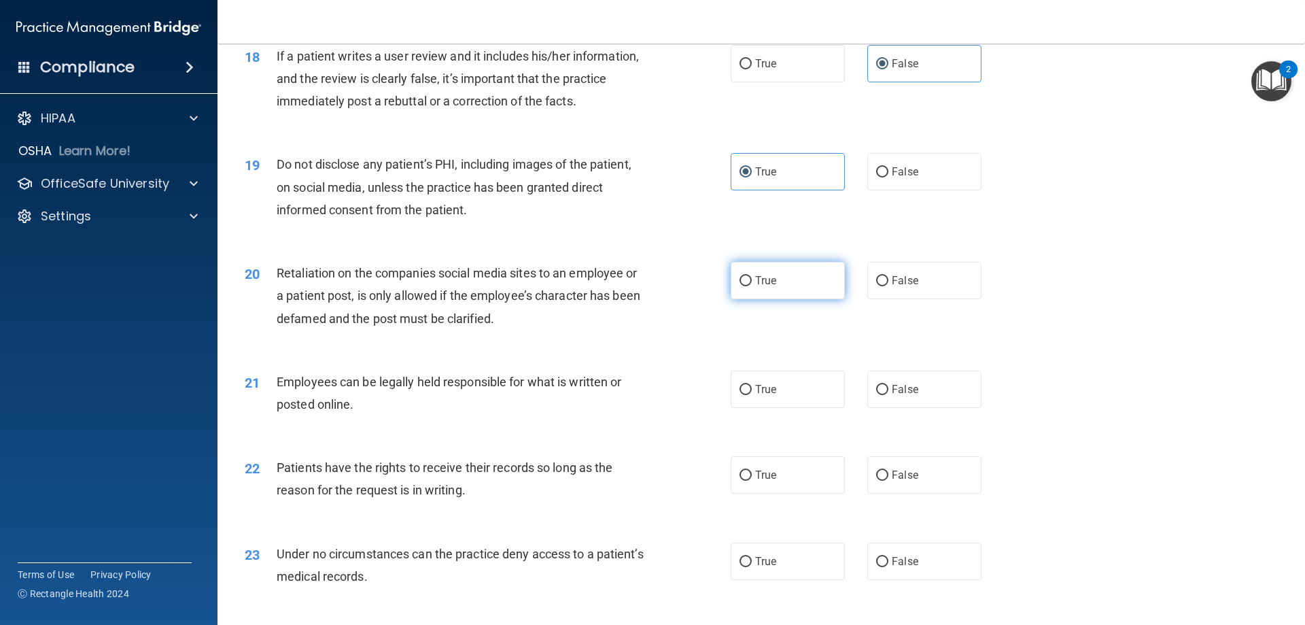
scroll to position [1972, 0]
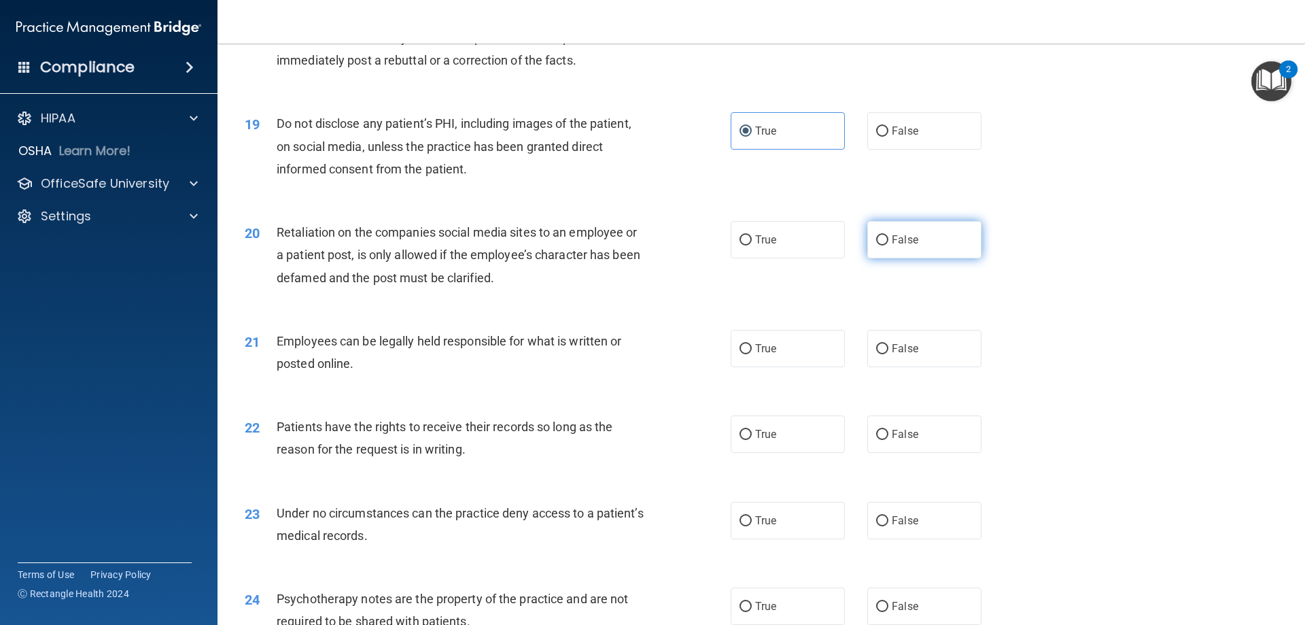
click at [931, 244] on label "False" at bounding box center [925, 239] width 114 height 37
click at [889, 244] on input "False" at bounding box center [882, 240] width 12 height 10
radio input "true"
click at [787, 367] on label "True" at bounding box center [788, 348] width 114 height 37
click at [752, 354] on input "True" at bounding box center [746, 349] width 12 height 10
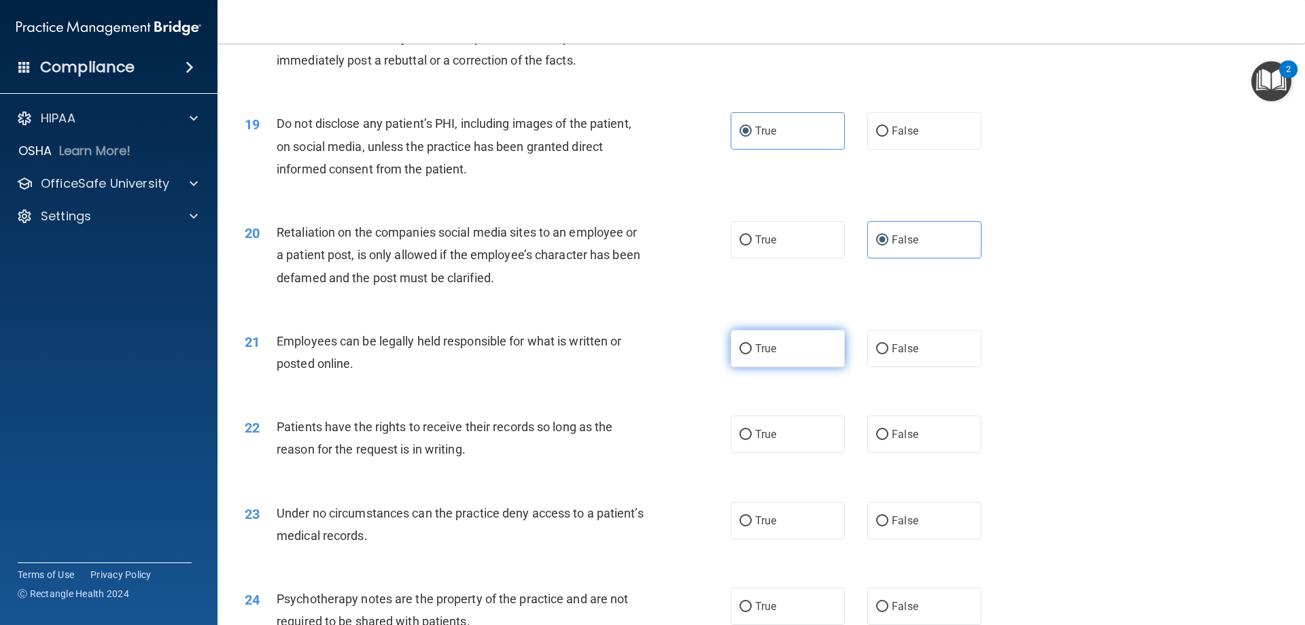
radio input "true"
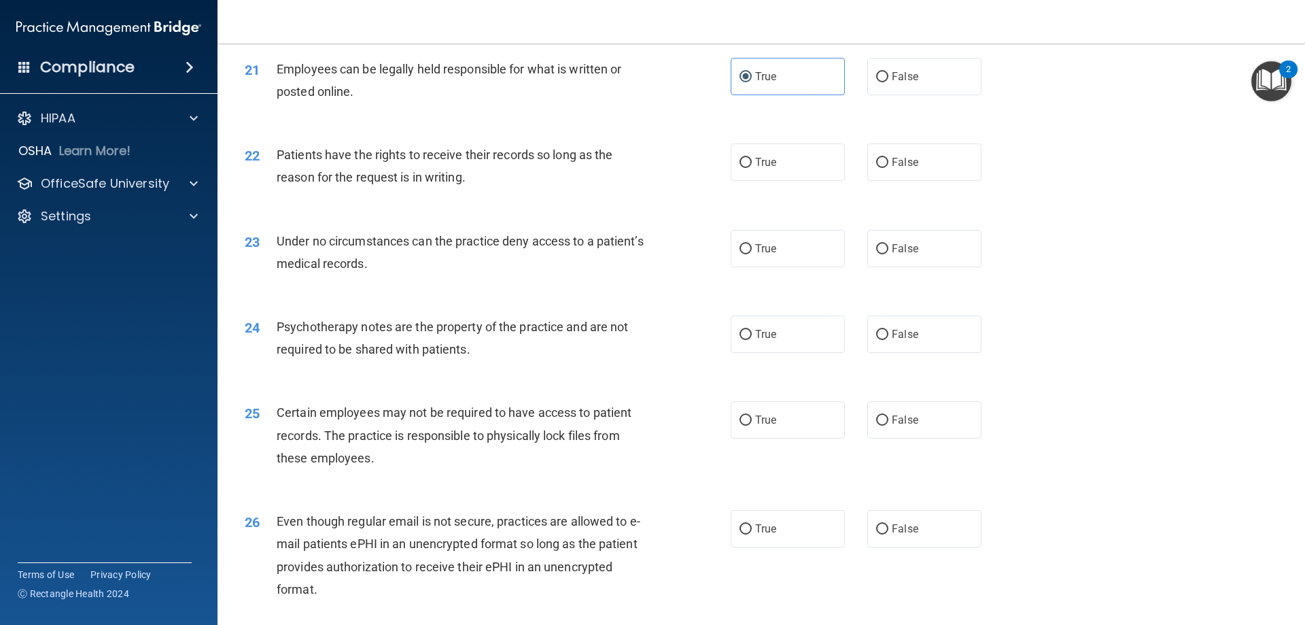
scroll to position [2312, 0]
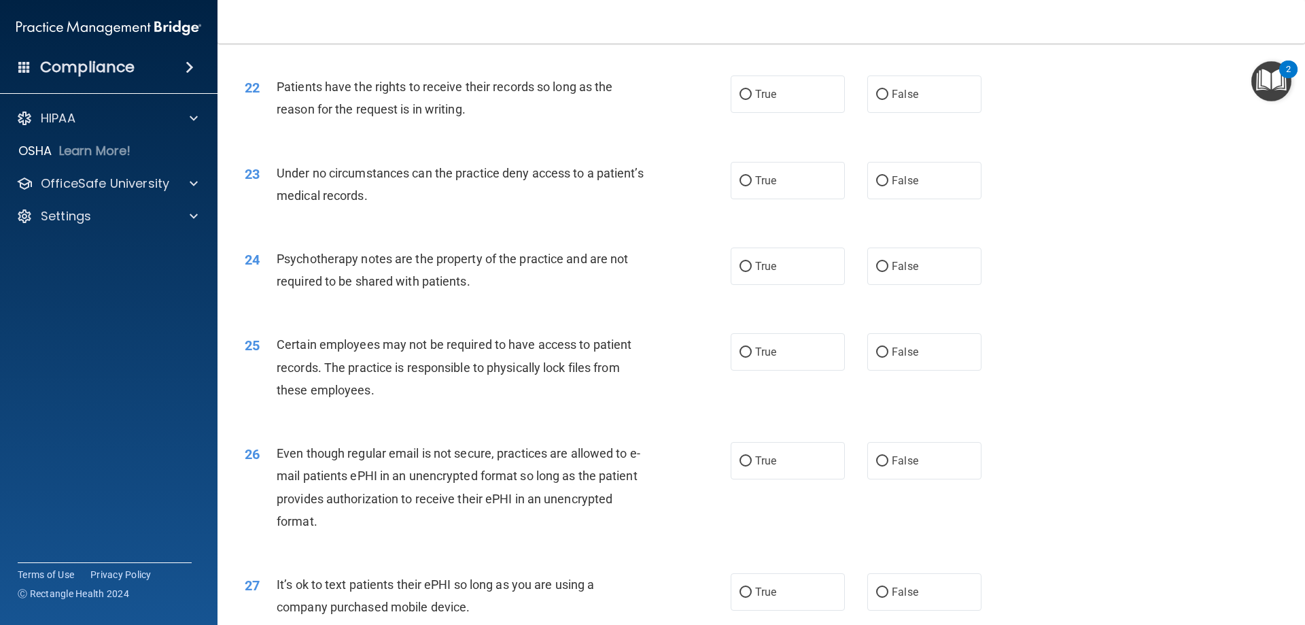
drag, startPoint x: 915, startPoint y: 120, endPoint x: 930, endPoint y: 136, distance: 22.1
click at [917, 113] on label "False" at bounding box center [925, 93] width 114 height 37
click at [889, 100] on input "False" at bounding box center [882, 95] width 12 height 10
radio input "true"
click at [934, 226] on div "23 Under no circumstances can the practice deny access to a patient’s medical r…" at bounding box center [762, 188] width 1054 height 86
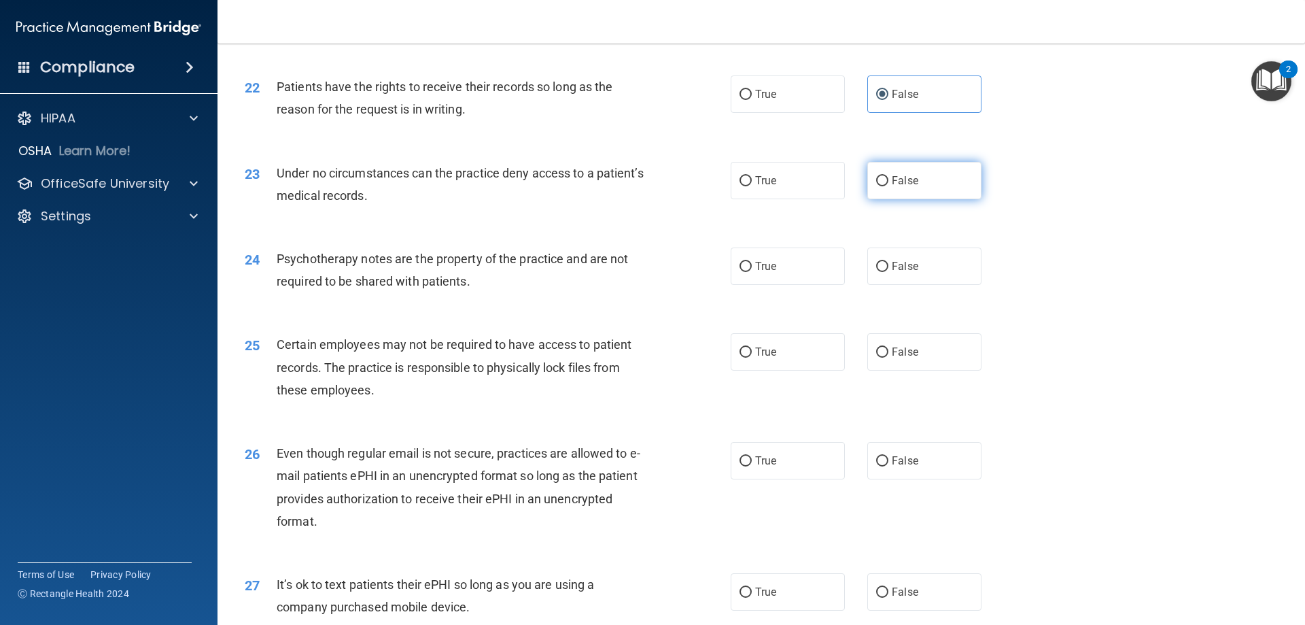
click at [933, 199] on label "False" at bounding box center [925, 180] width 114 height 37
click at [889, 186] on input "False" at bounding box center [882, 181] width 12 height 10
radio input "true"
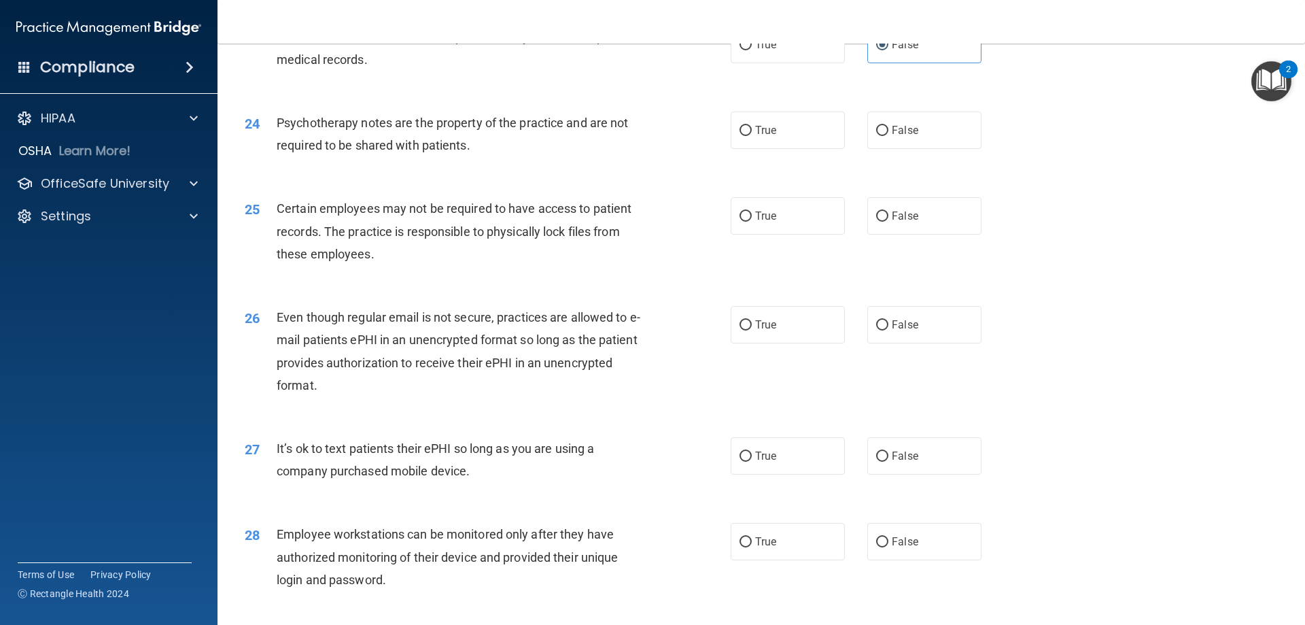
scroll to position [2516, 0]
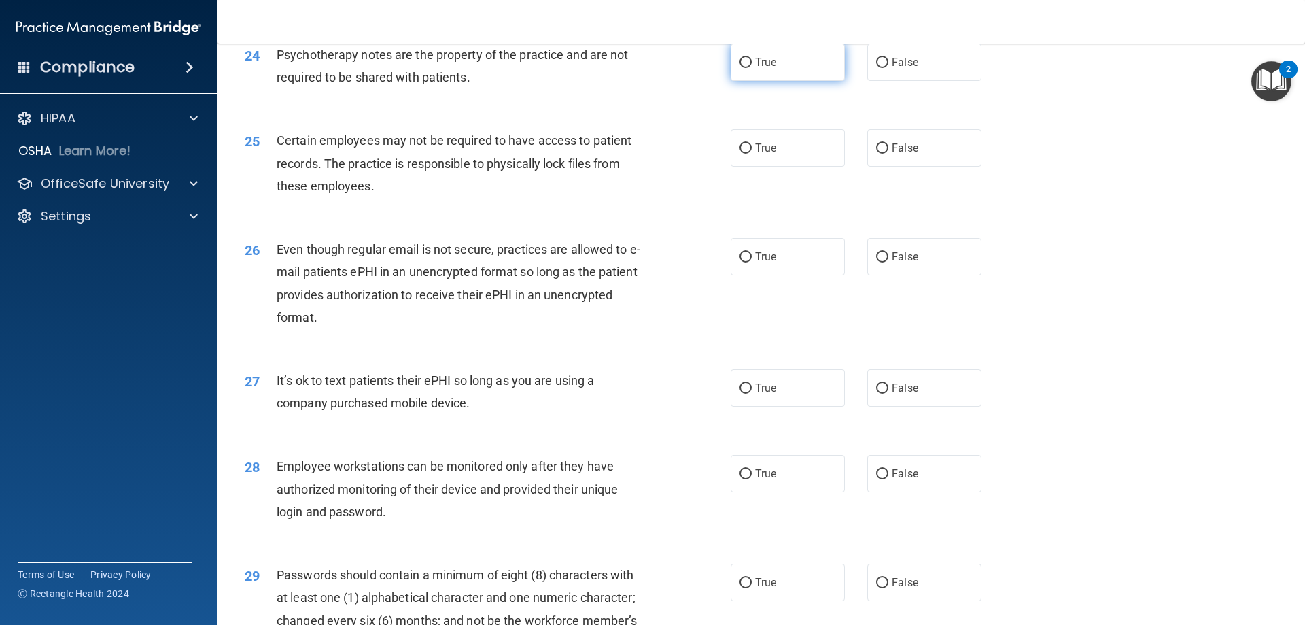
click at [778, 81] on label "True" at bounding box center [788, 62] width 114 height 37
click at [752, 68] on input "True" at bounding box center [746, 63] width 12 height 10
radio input "true"
drag, startPoint x: 805, startPoint y: 165, endPoint x: 823, endPoint y: 171, distance: 18.5
click at [815, 162] on label "True" at bounding box center [788, 147] width 114 height 37
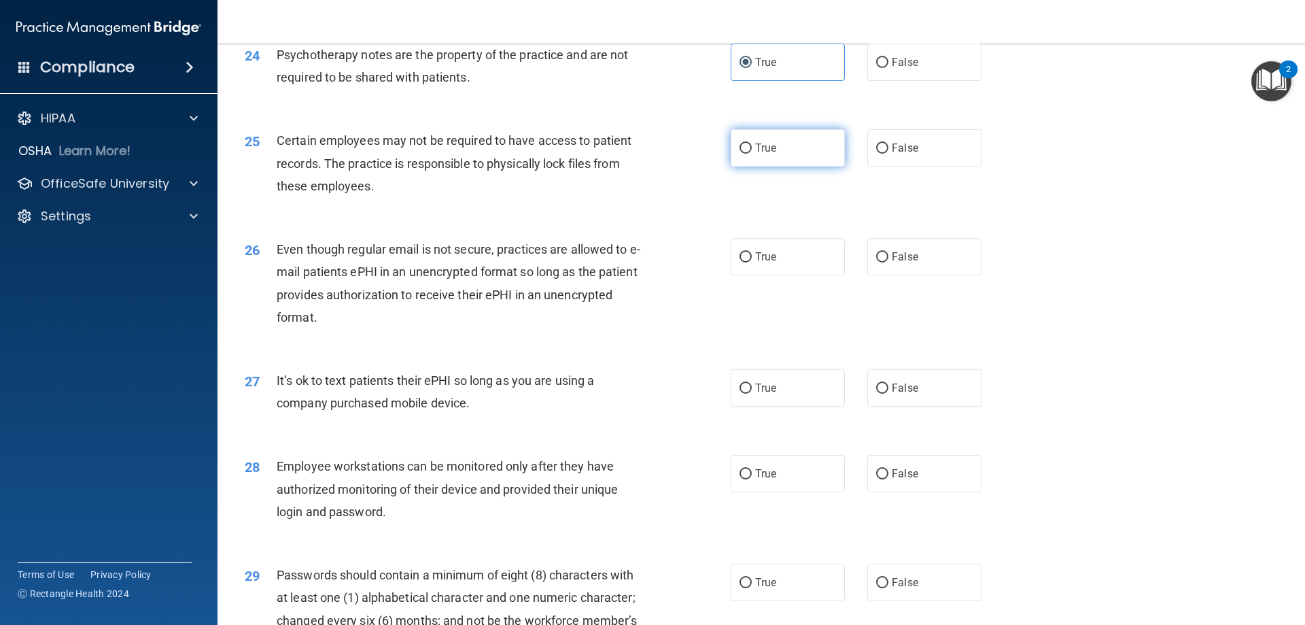
click at [752, 154] on input "True" at bounding box center [746, 148] width 12 height 10
radio input "true"
click at [814, 273] on label "True" at bounding box center [788, 256] width 114 height 37
click at [752, 262] on input "True" at bounding box center [746, 257] width 12 height 10
radio input "true"
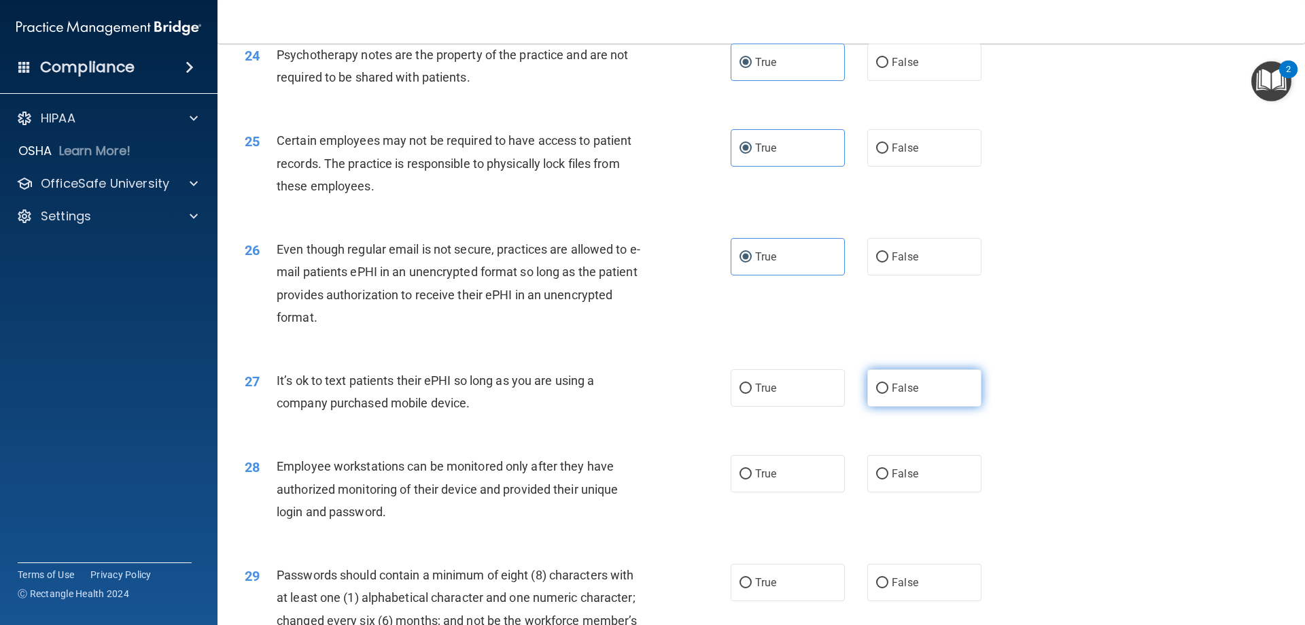
drag, startPoint x: 936, startPoint y: 415, endPoint x: 896, endPoint y: 420, distance: 39.6
click at [936, 407] on label "False" at bounding box center [925, 387] width 114 height 37
click at [889, 394] on input "False" at bounding box center [882, 388] width 12 height 10
radio input "true"
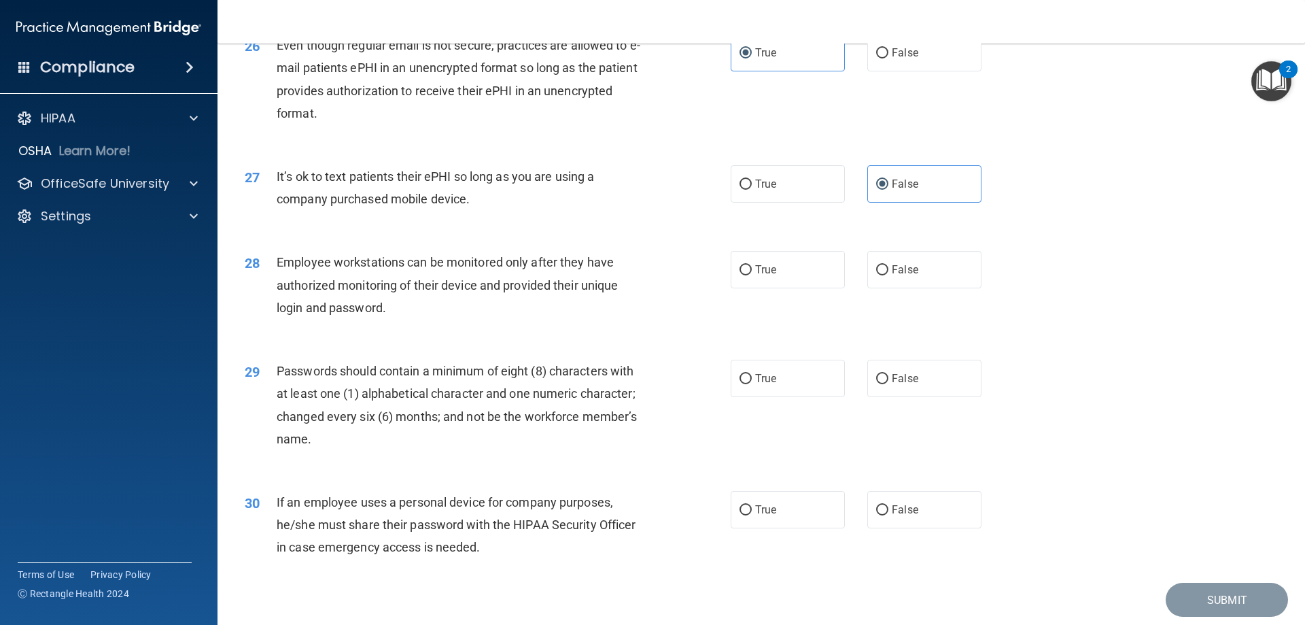
scroll to position [2788, 0]
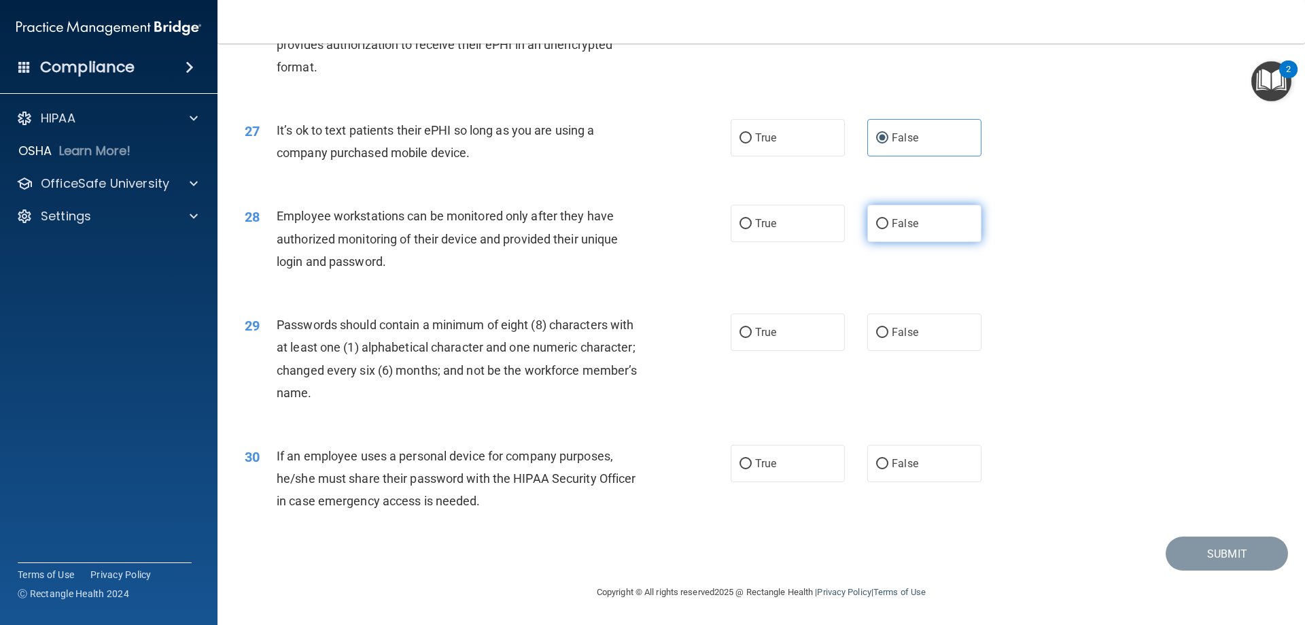
click at [927, 237] on label "False" at bounding box center [925, 223] width 114 height 37
click at [889, 229] on input "False" at bounding box center [882, 224] width 12 height 10
radio input "true"
drag, startPoint x: 824, startPoint y: 330, endPoint x: 838, endPoint y: 336, distance: 14.9
click at [825, 330] on label "True" at bounding box center [788, 331] width 114 height 37
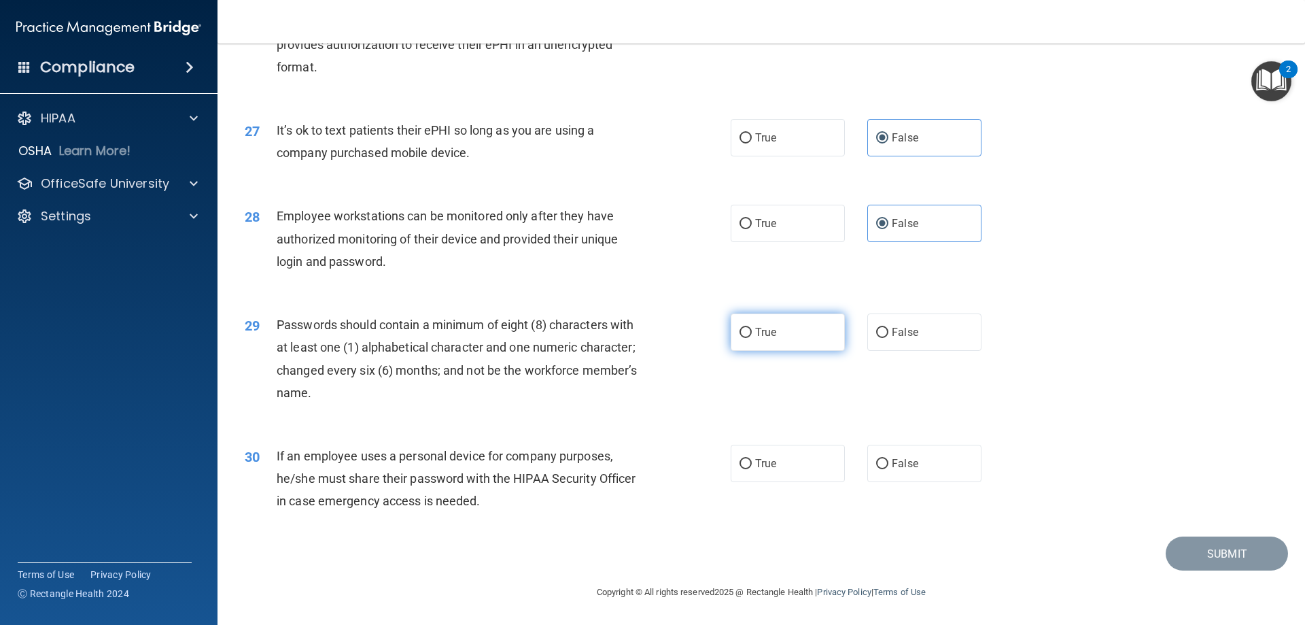
click at [752, 330] on input "True" at bounding box center [746, 333] width 12 height 10
radio input "true"
drag, startPoint x: 928, startPoint y: 439, endPoint x: 934, endPoint y: 447, distance: 9.8
click at [930, 443] on div "30 If an employee uses a personal device for company purposes, he/she must shar…" at bounding box center [762, 482] width 1054 height 109
click at [934, 455] on label "False" at bounding box center [925, 463] width 114 height 37
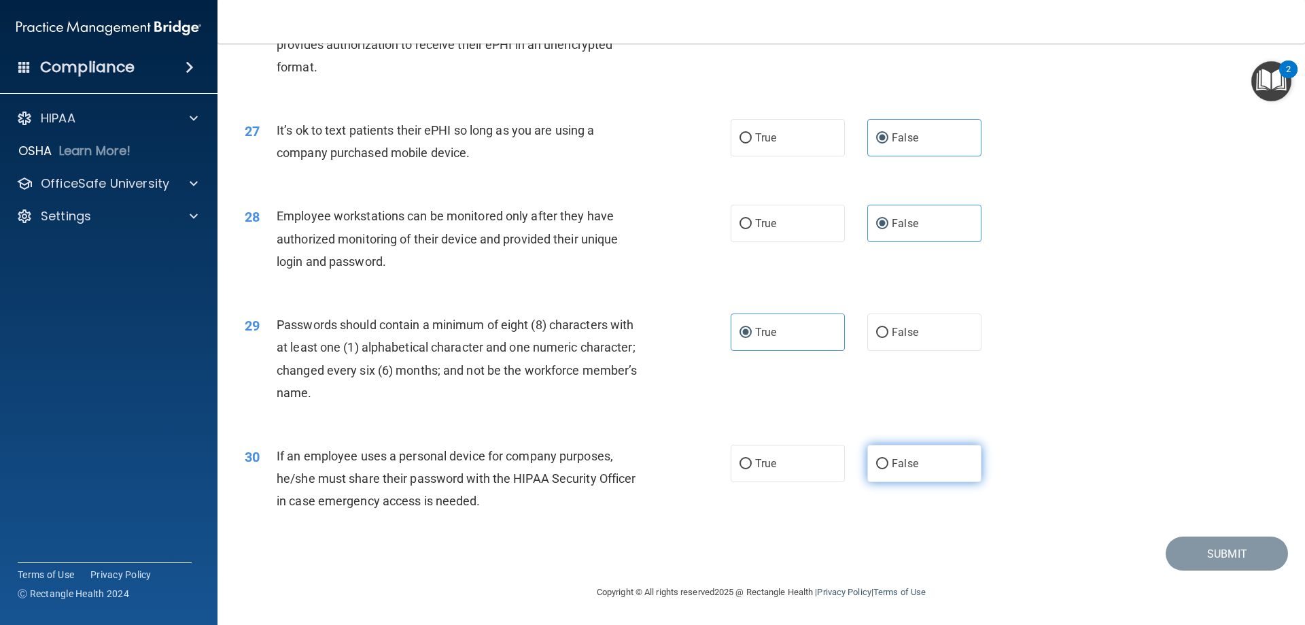
click at [889, 459] on input "False" at bounding box center [882, 464] width 12 height 10
radio input "true"
click at [1190, 544] on button "Submit" at bounding box center [1227, 553] width 122 height 35
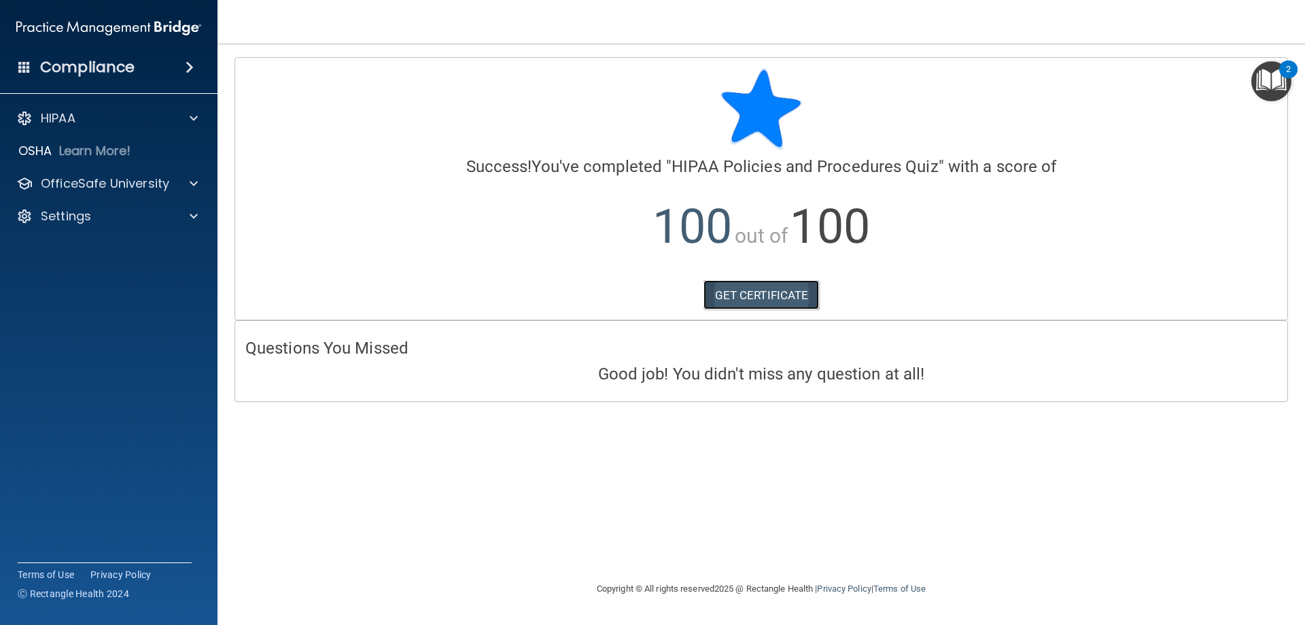
click at [789, 302] on link "GET CERTIFICATE" at bounding box center [762, 295] width 116 height 30
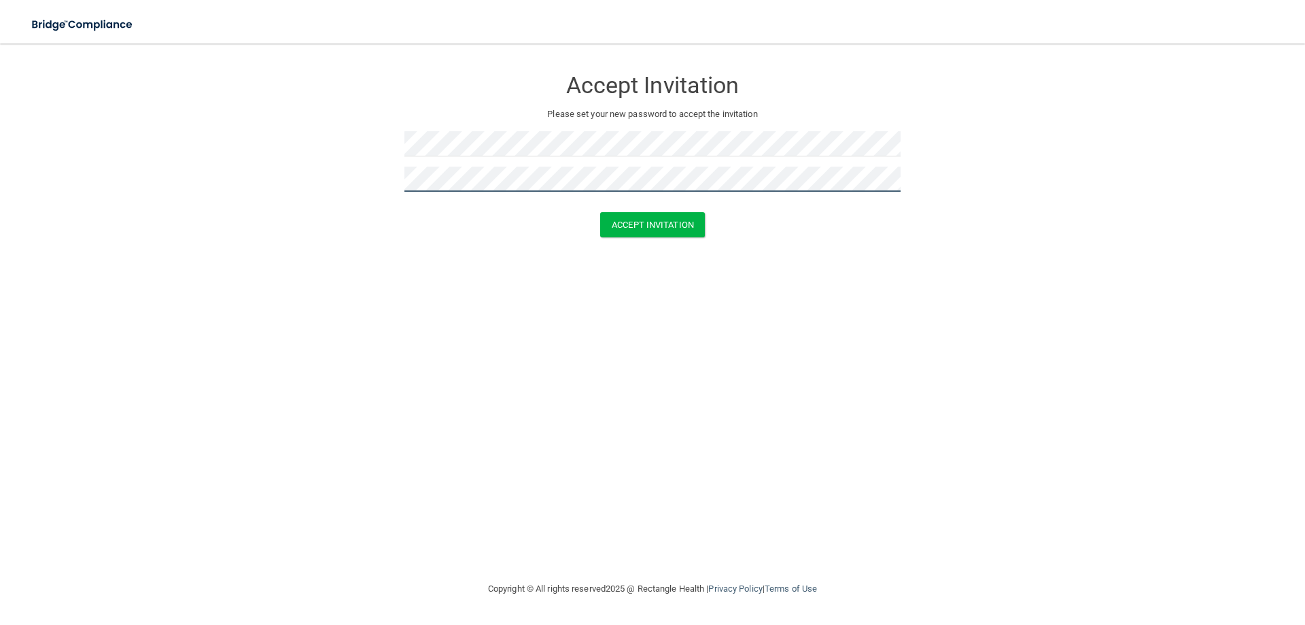
click at [600, 212] on button "Accept Invitation" at bounding box center [652, 224] width 105 height 25
click at [357, 200] on form "Accept Invitation Please set your new password to accept the invitation Token i…" at bounding box center [652, 165] width 1251 height 216
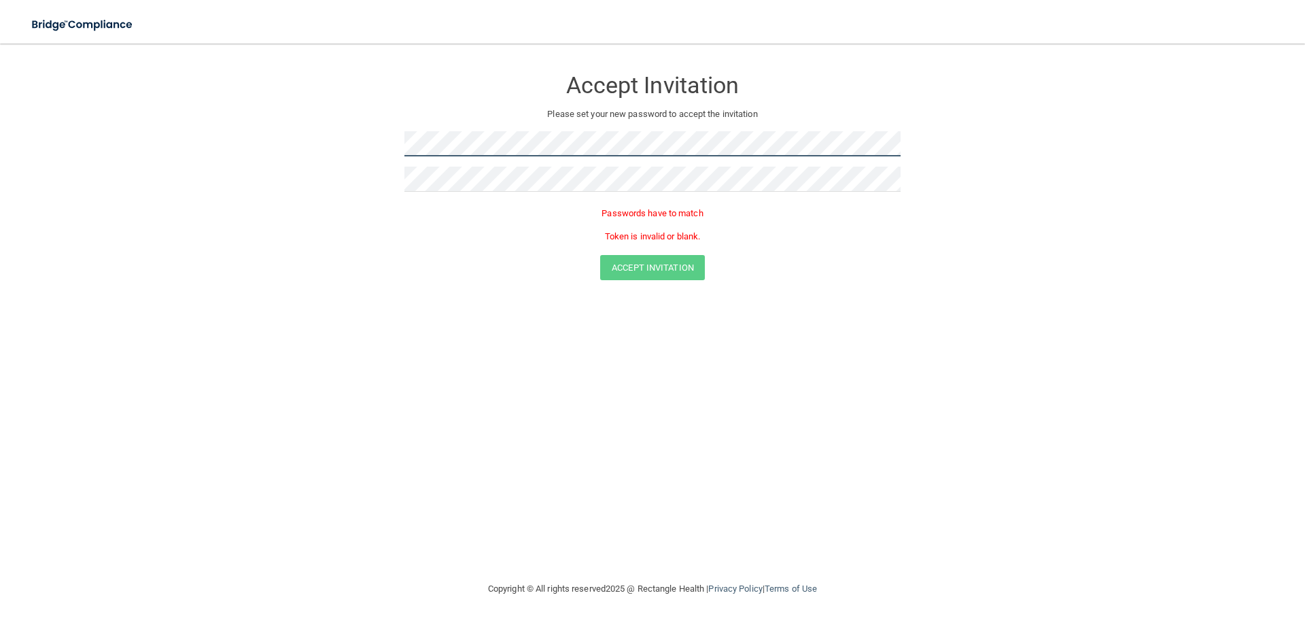
click at [251, 146] on form "Accept Invitation Please set your new password to accept the invitation Passwor…" at bounding box center [652, 176] width 1251 height 239
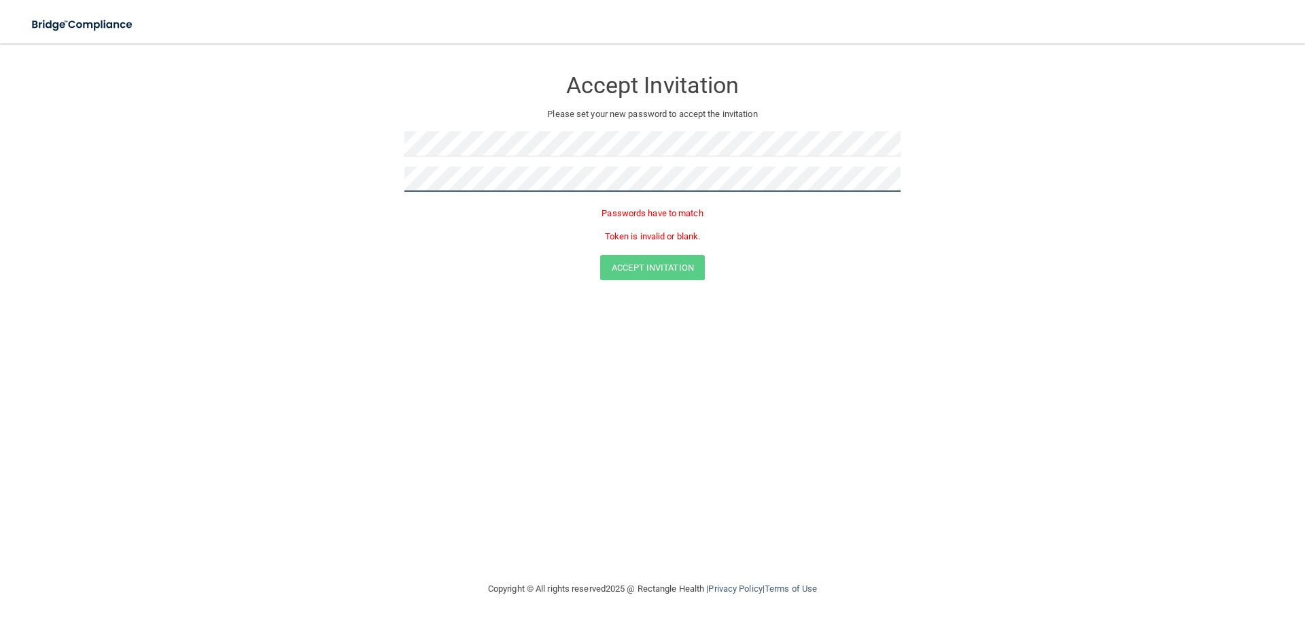
click at [26, 231] on main "Accept Invitation Please set your new password to accept the invitation Passwor…" at bounding box center [652, 334] width 1305 height 581
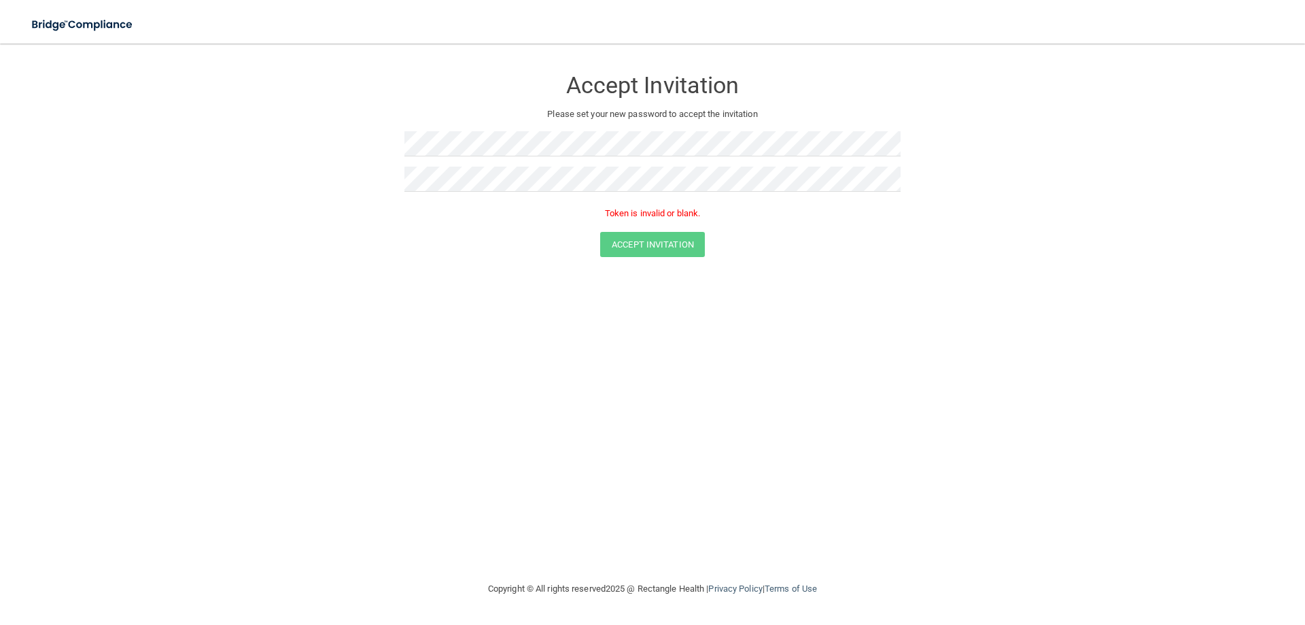
click at [468, 156] on div at bounding box center [653, 148] width 496 height 35
click at [600, 232] on button "Accept Invitation" at bounding box center [652, 244] width 105 height 25
click at [655, 241] on button "Accept Invitation" at bounding box center [652, 244] width 105 height 25
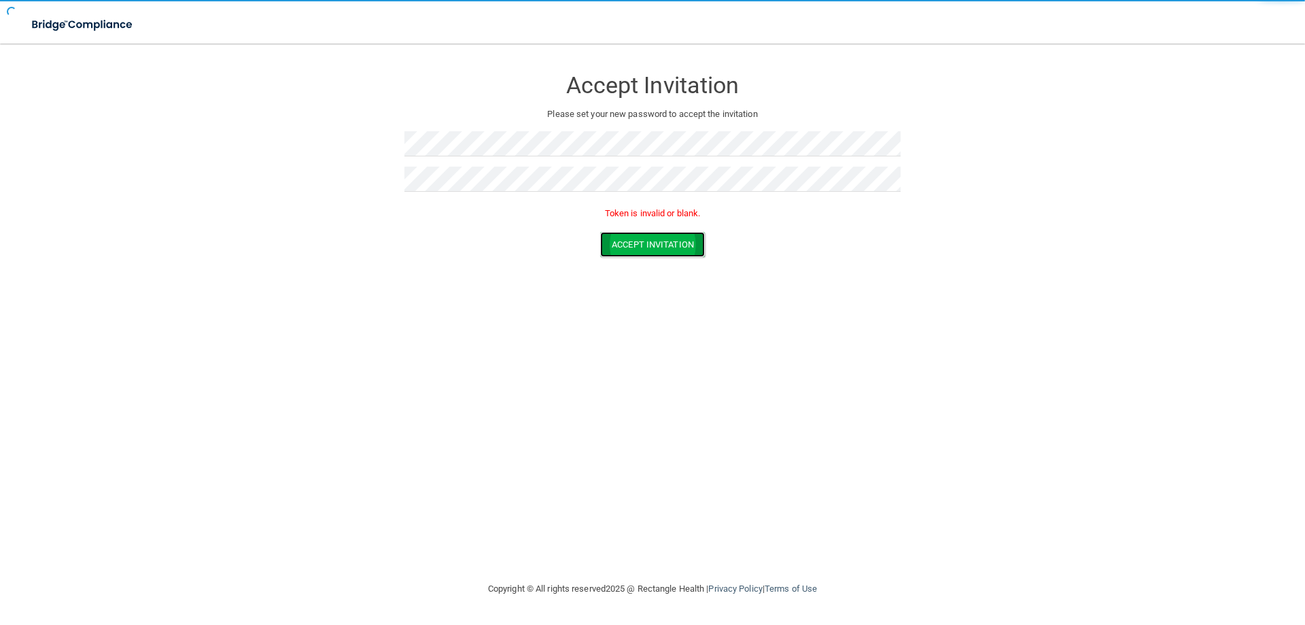
click at [651, 243] on button "Accept Invitation" at bounding box center [652, 244] width 105 height 25
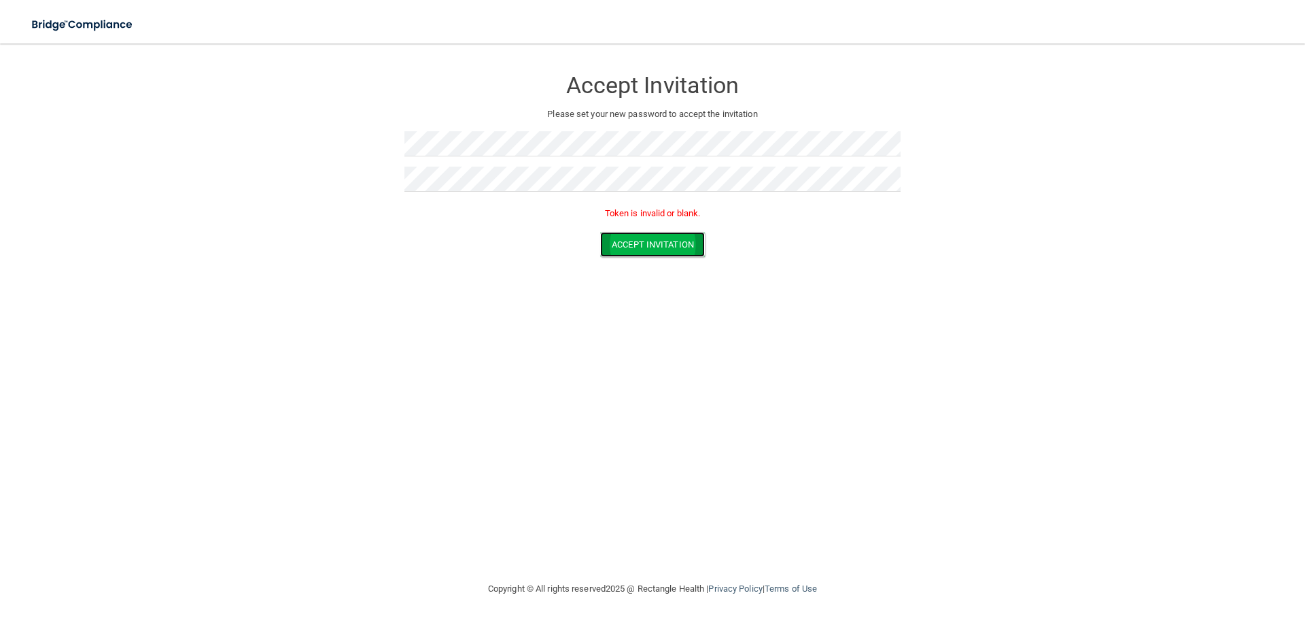
click at [650, 243] on button "Accept Invitation" at bounding box center [652, 244] width 105 height 25
click at [647, 246] on button "Accept Invitation" at bounding box center [652, 244] width 105 height 25
click at [645, 241] on button "Accept Invitation" at bounding box center [652, 244] width 105 height 25
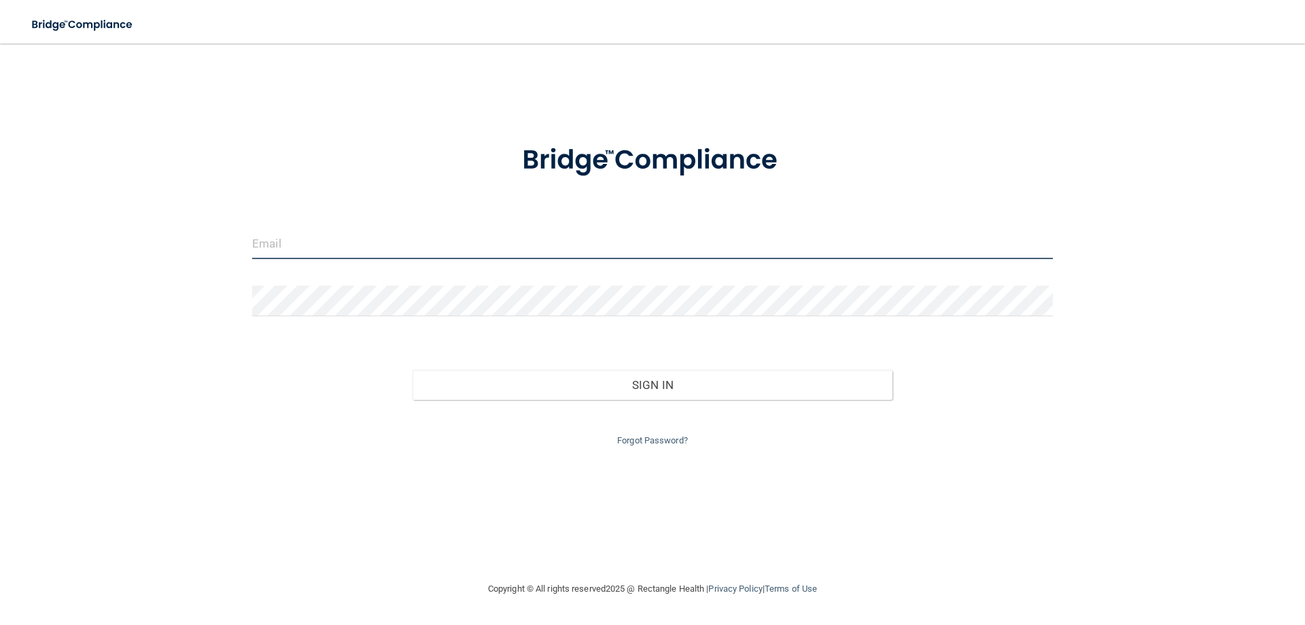
click at [465, 256] on input "email" at bounding box center [652, 243] width 801 height 31
type input "[EMAIL_ADDRESS][DOMAIN_NAME]"
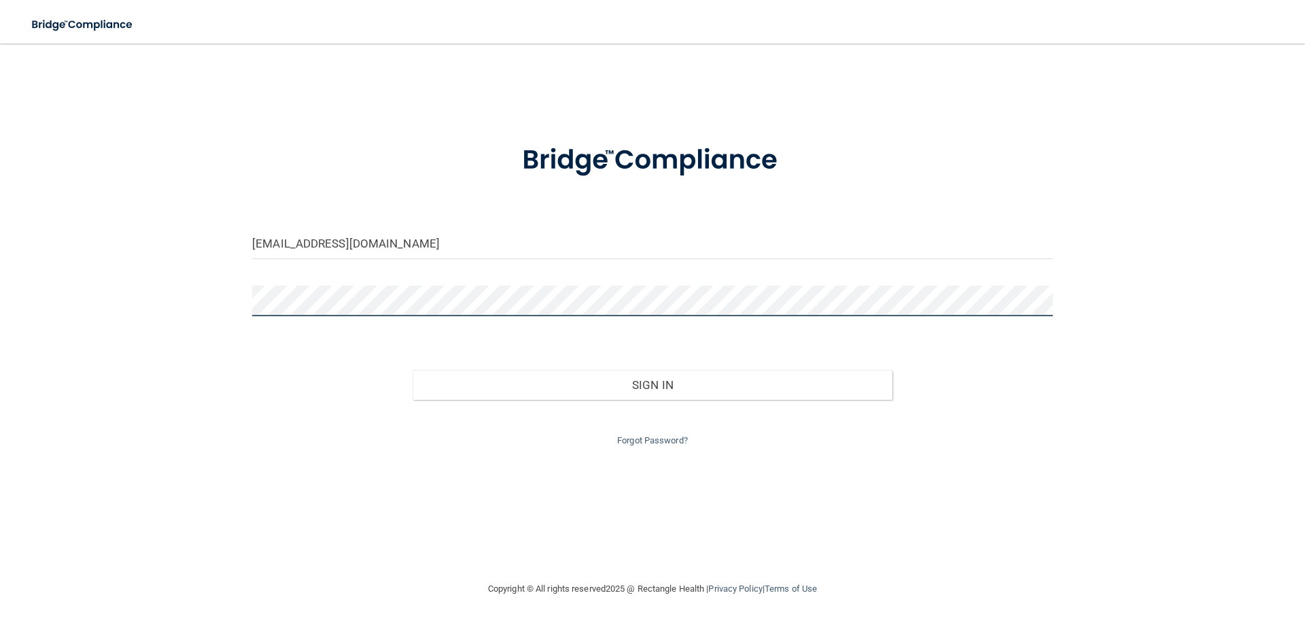
click at [413, 370] on button "Sign In" at bounding box center [653, 385] width 481 height 30
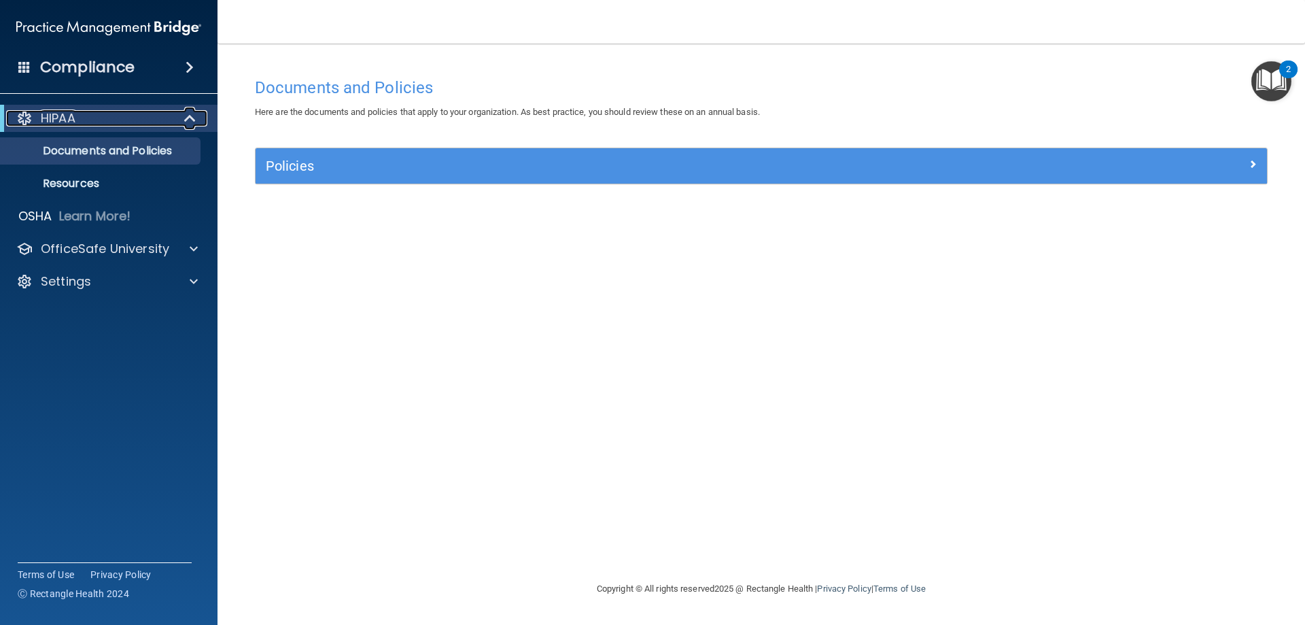
click at [131, 120] on div "HIPAA" at bounding box center [90, 118] width 168 height 16
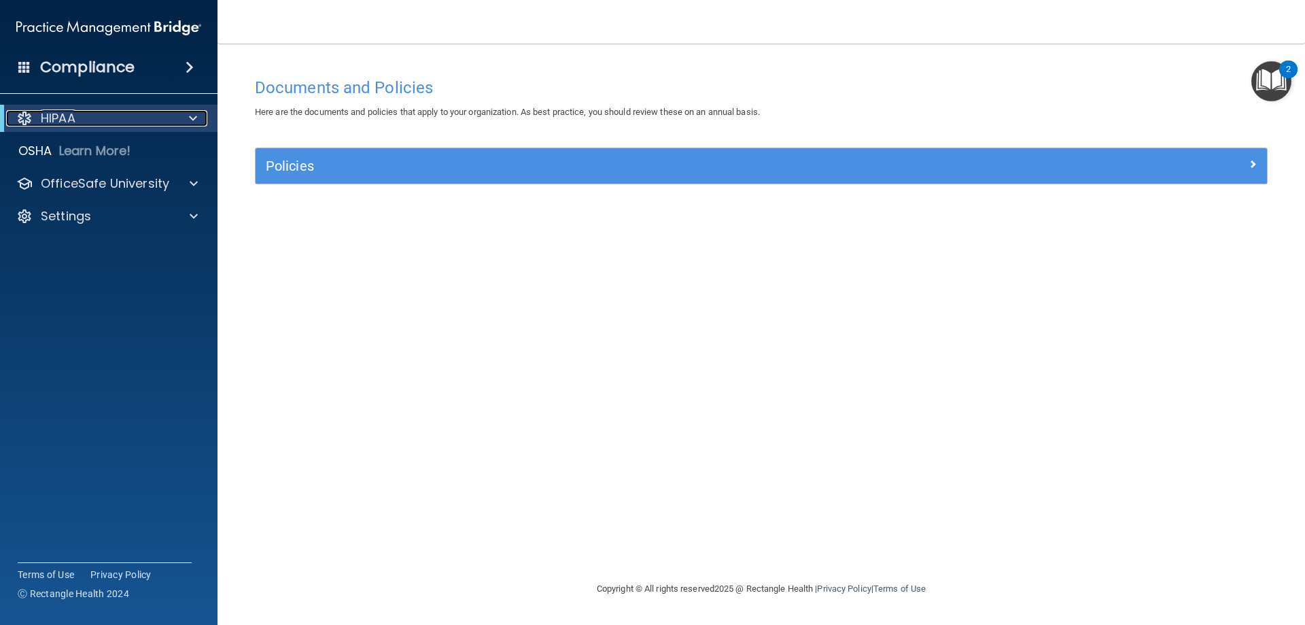
click at [82, 120] on div "HIPAA" at bounding box center [90, 118] width 168 height 16
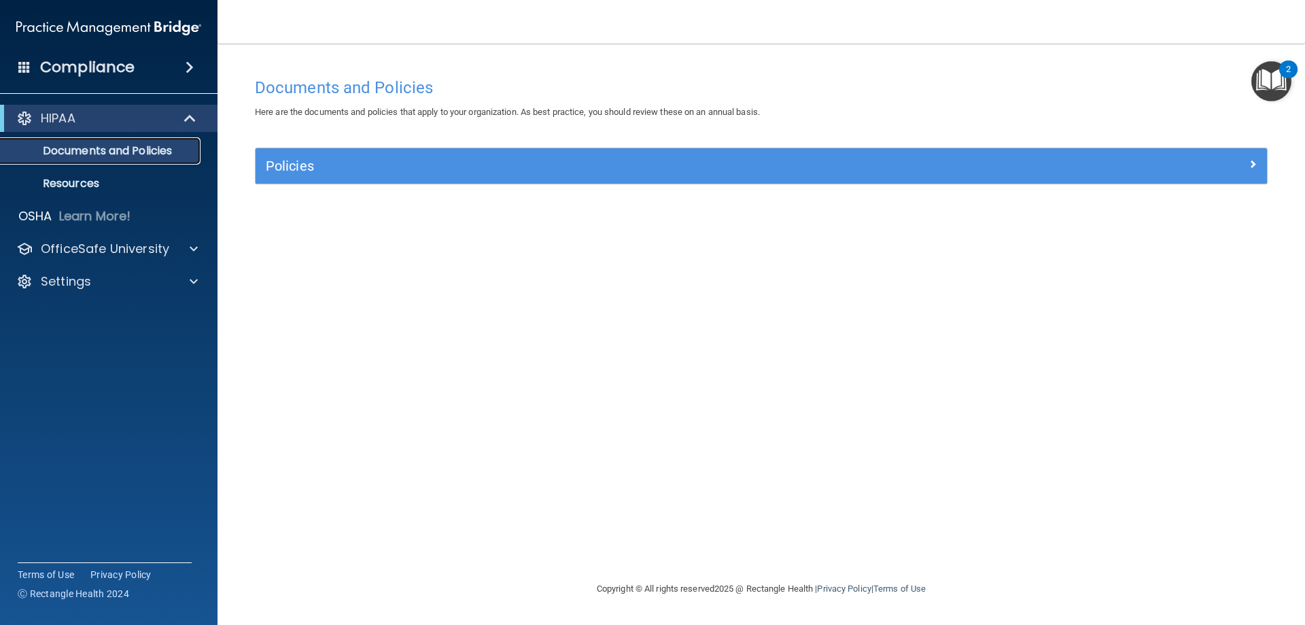
click at [88, 149] on p "Documents and Policies" at bounding box center [102, 151] width 186 height 14
click at [89, 146] on p "Documents and Policies" at bounding box center [102, 151] width 186 height 14
click at [90, 146] on p "Documents and Policies" at bounding box center [102, 151] width 186 height 14
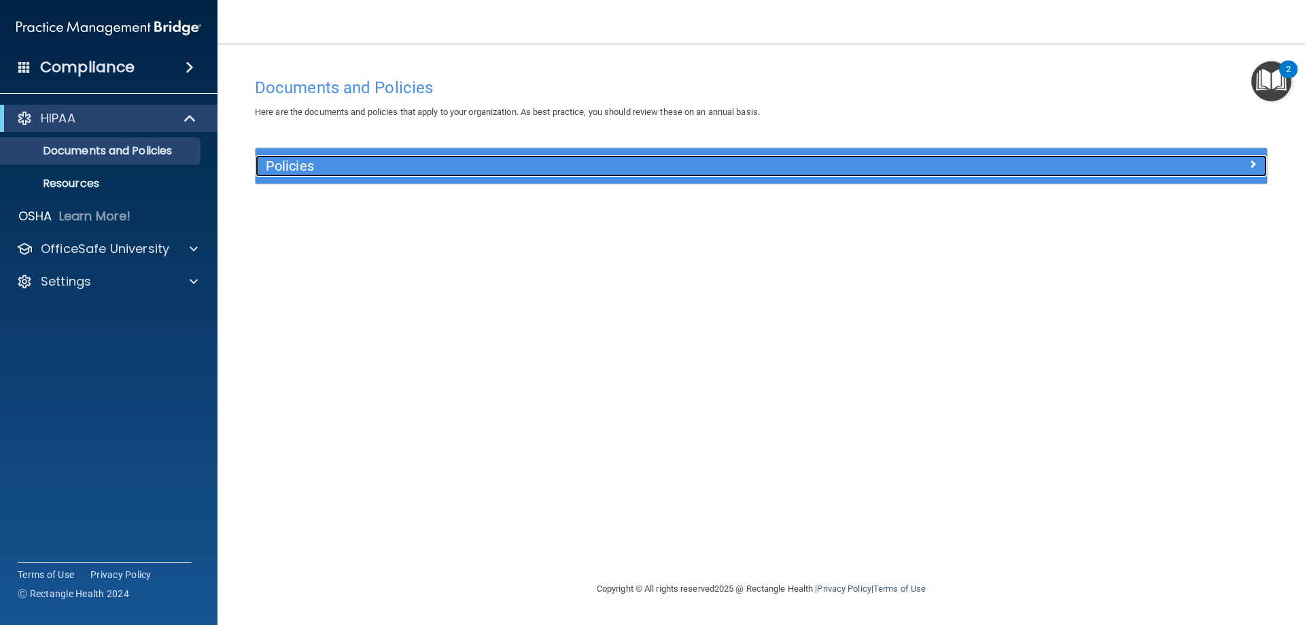
click at [364, 158] on h5 "Policies" at bounding box center [635, 165] width 738 height 15
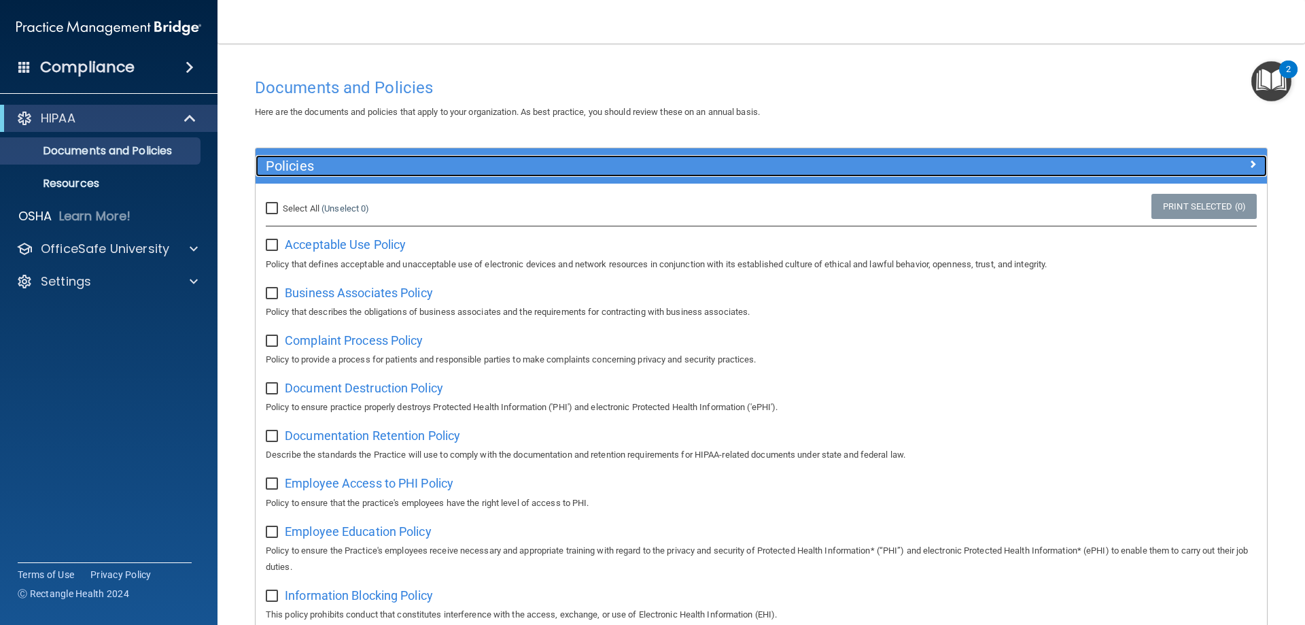
click at [455, 167] on h5 "Policies" at bounding box center [635, 165] width 738 height 15
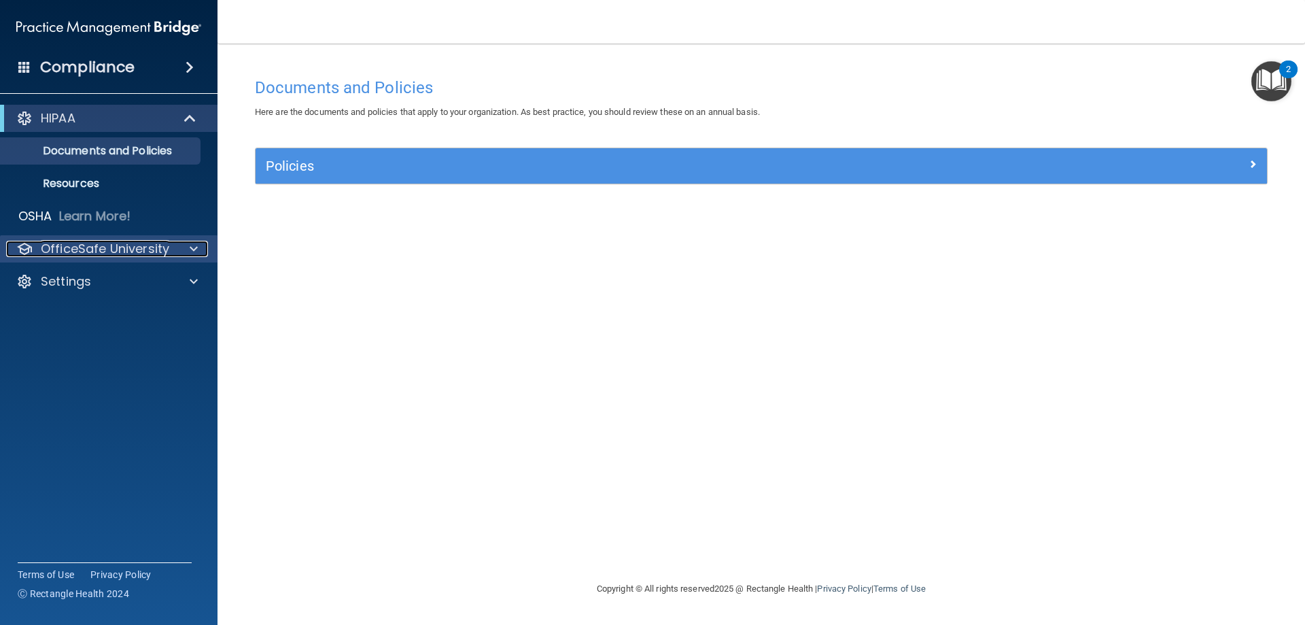
click at [168, 253] on div "OfficeSafe University" at bounding box center [90, 249] width 169 height 16
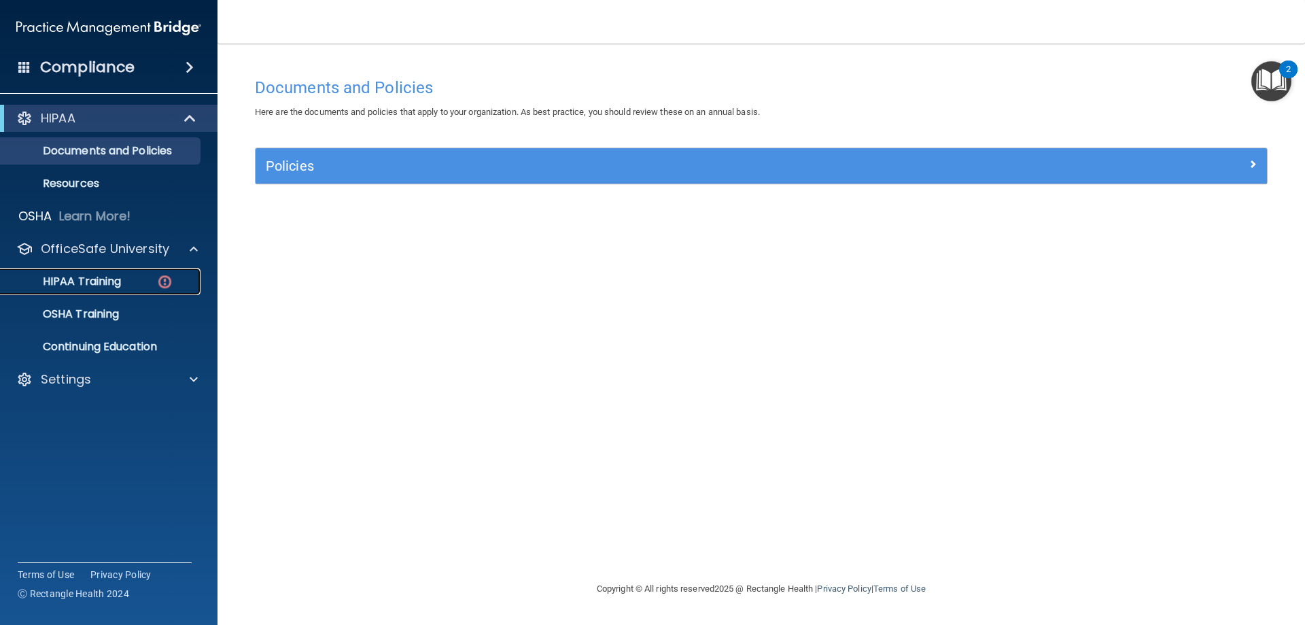
click at [133, 278] on div "HIPAA Training" at bounding box center [102, 282] width 186 height 14
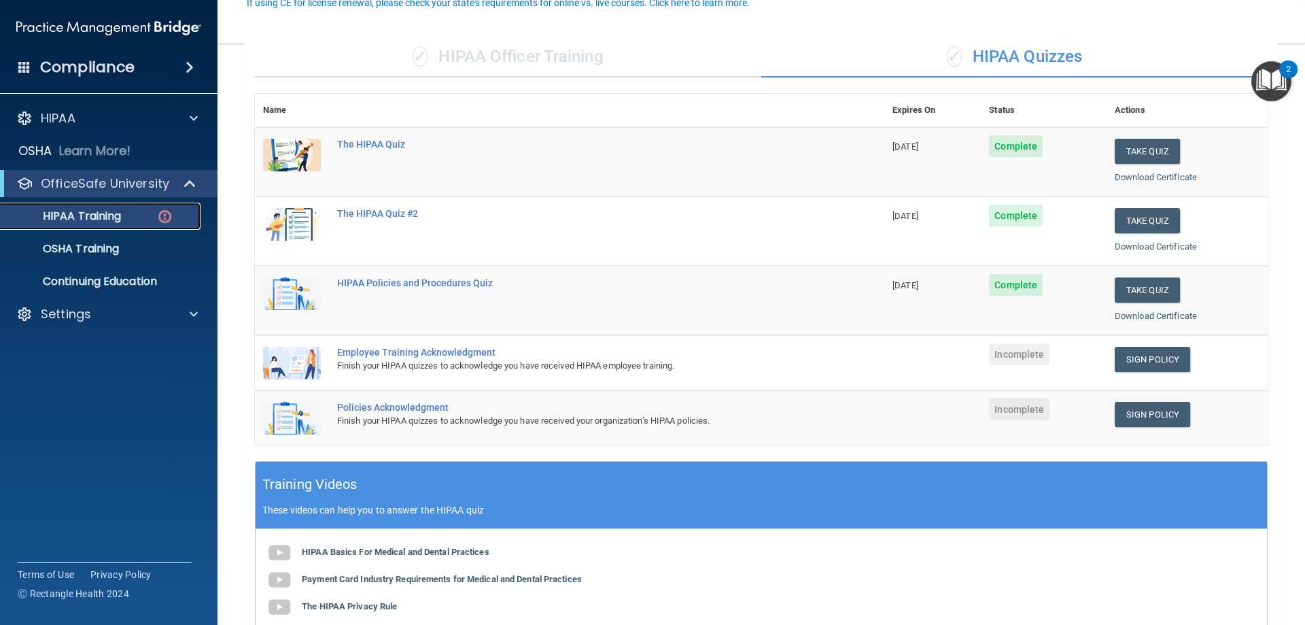
scroll to position [136, 0]
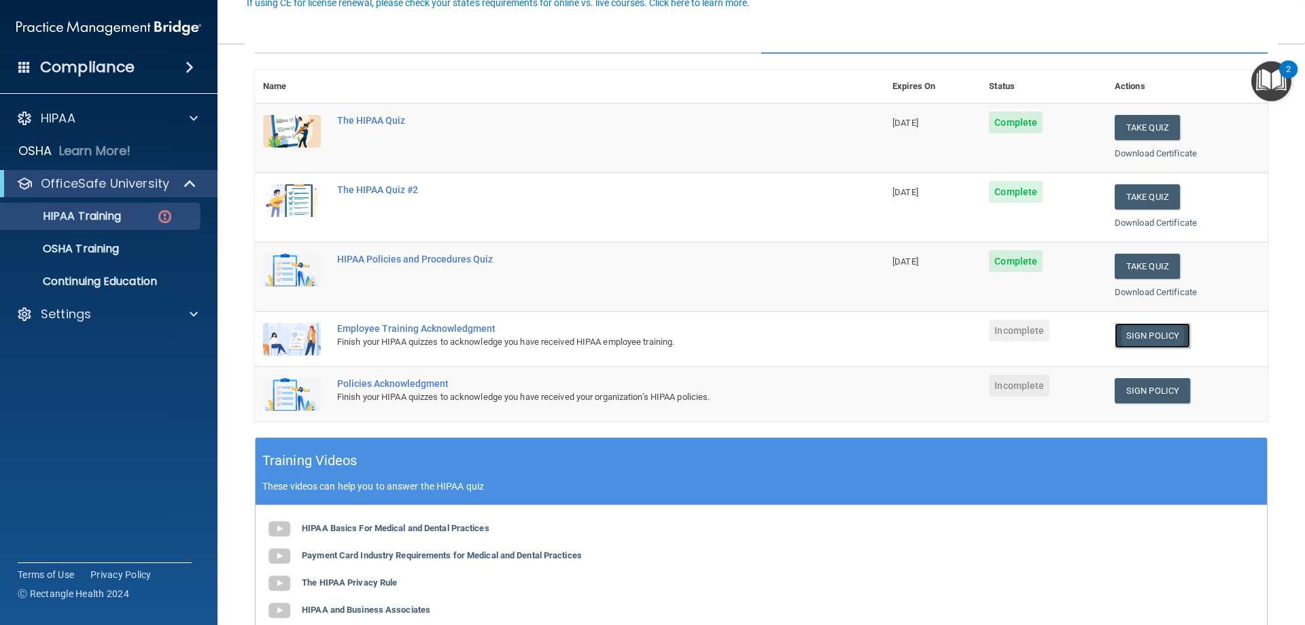
click at [1138, 332] on link "Sign Policy" at bounding box center [1152, 335] width 75 height 25
click at [1169, 394] on link "Sign Policy" at bounding box center [1152, 390] width 75 height 25
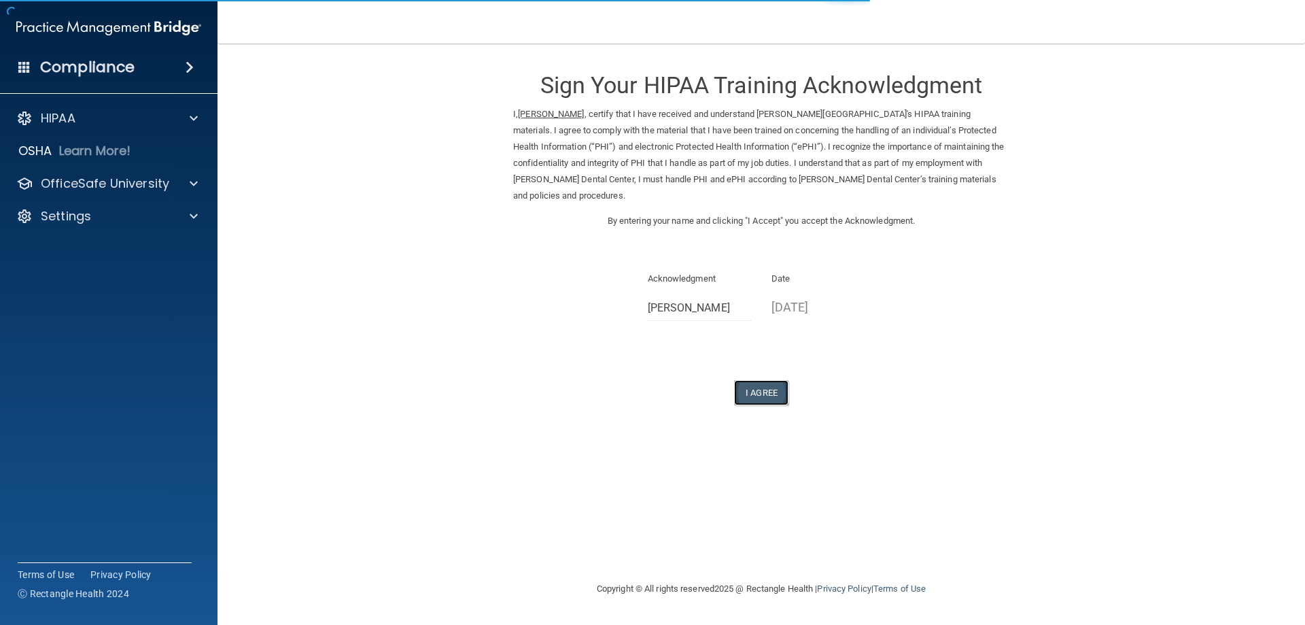
click at [769, 384] on button "I Agree" at bounding box center [761, 392] width 54 height 25
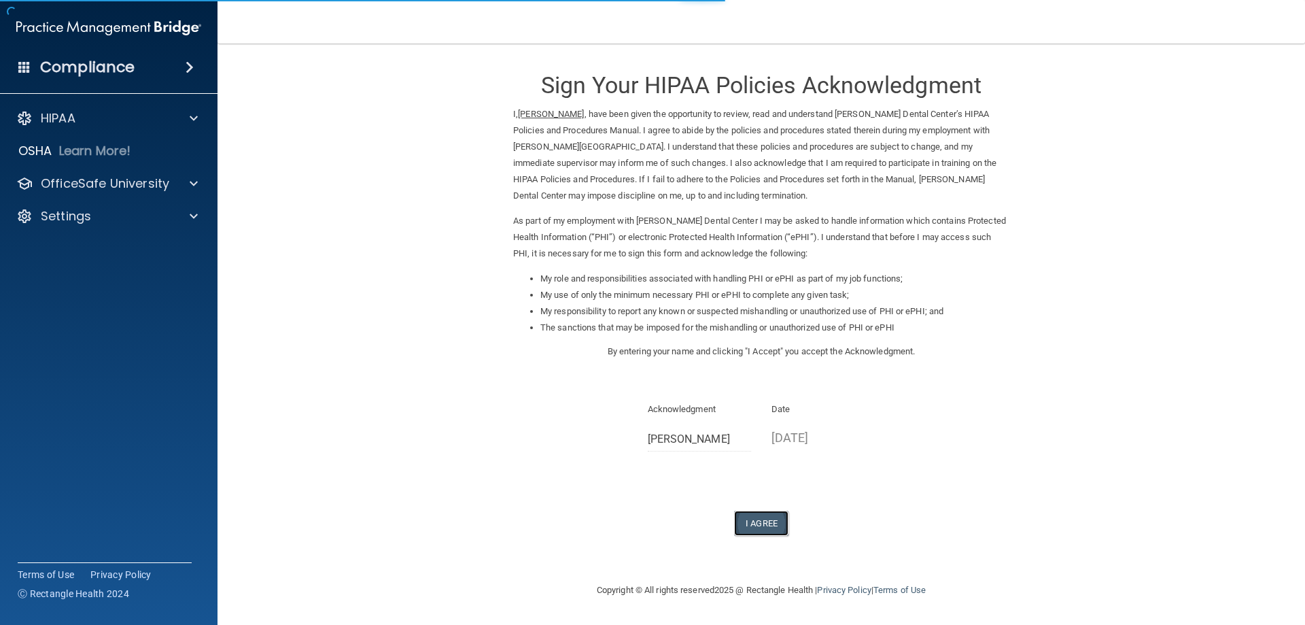
click at [761, 519] on button "I Agree" at bounding box center [761, 523] width 54 height 25
